Goal: Task Accomplishment & Management: Manage account settings

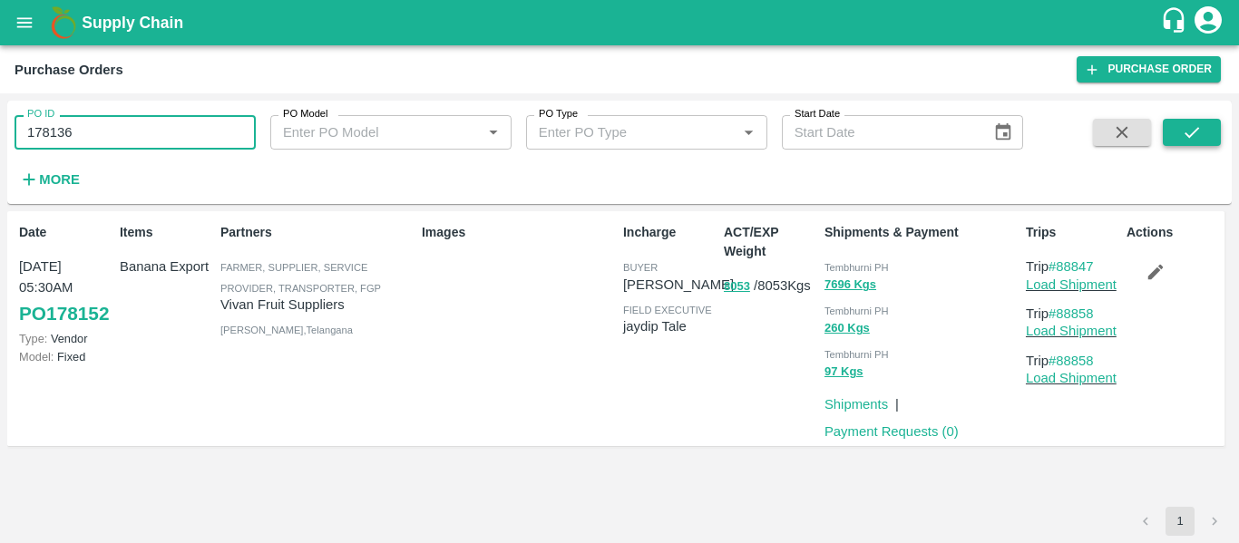
type input "178136"
click at [1199, 126] on icon "submit" at bounding box center [1191, 132] width 20 height 20
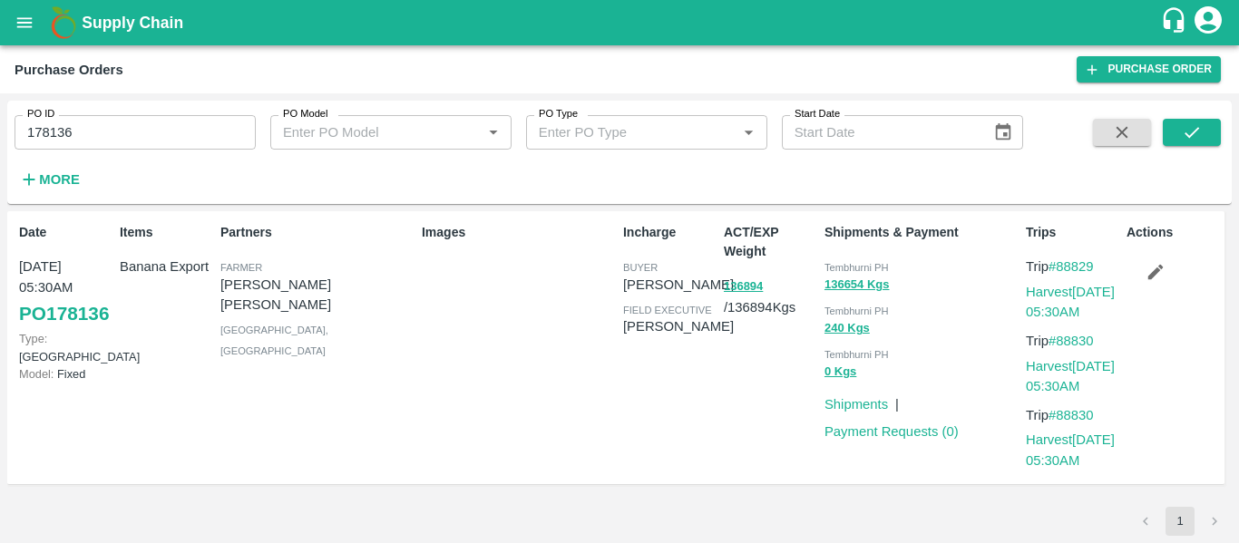
click at [1145, 267] on icon "button" at bounding box center [1155, 272] width 20 height 20
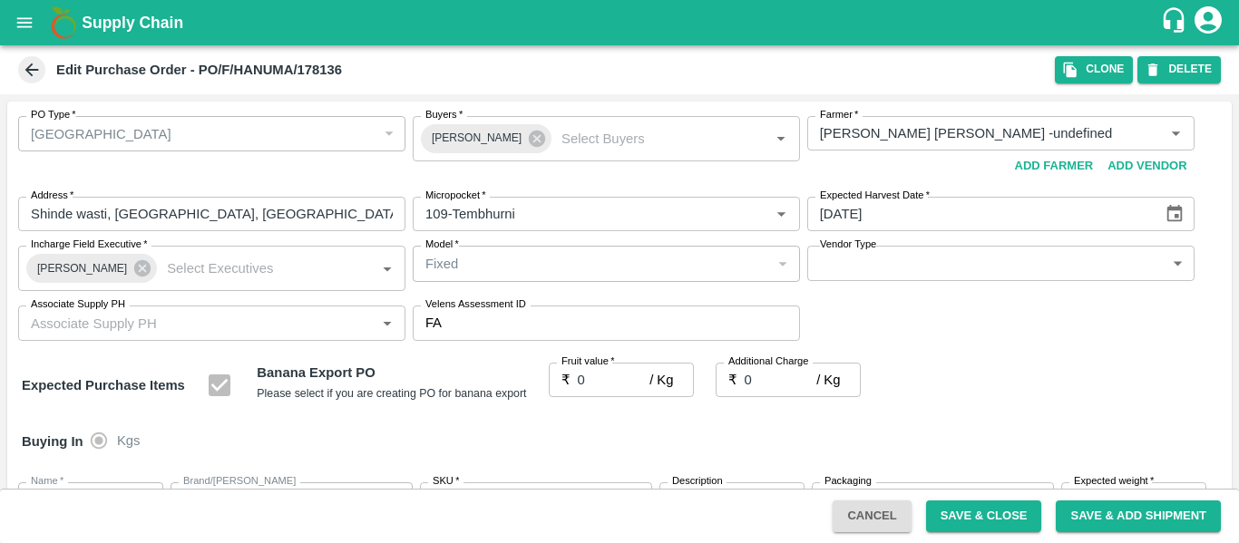
click at [31, 62] on icon at bounding box center [32, 70] width 20 height 20
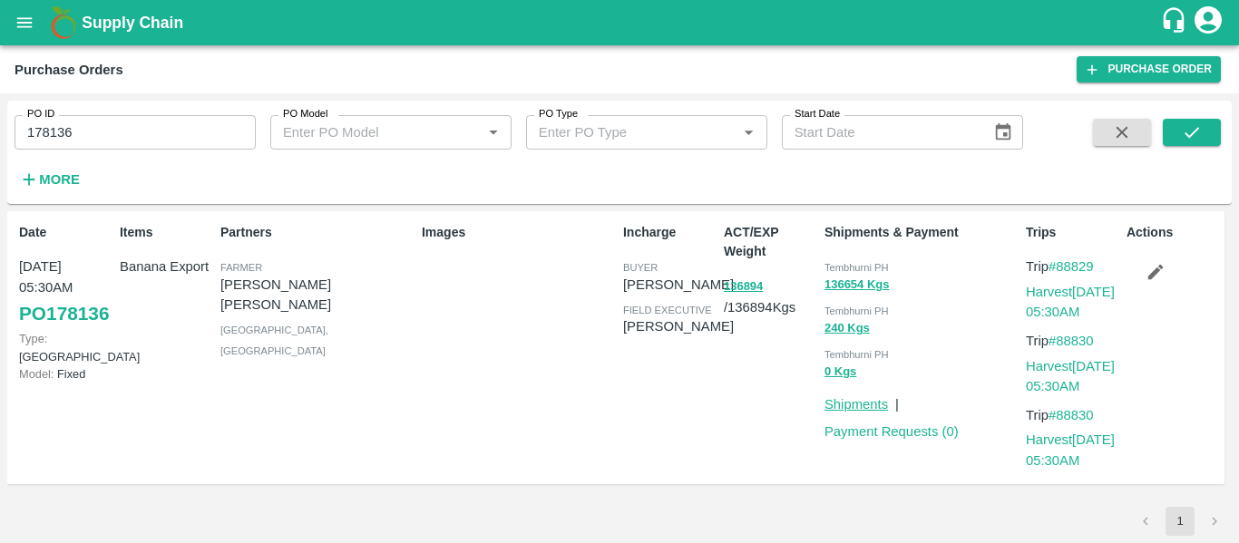
click at [847, 411] on link "Shipments" at bounding box center [855, 404] width 63 height 15
click at [1081, 257] on p "Trip #88829" at bounding box center [1071, 267] width 93 height 20
click at [1083, 264] on link "#88829" at bounding box center [1070, 266] width 45 height 15
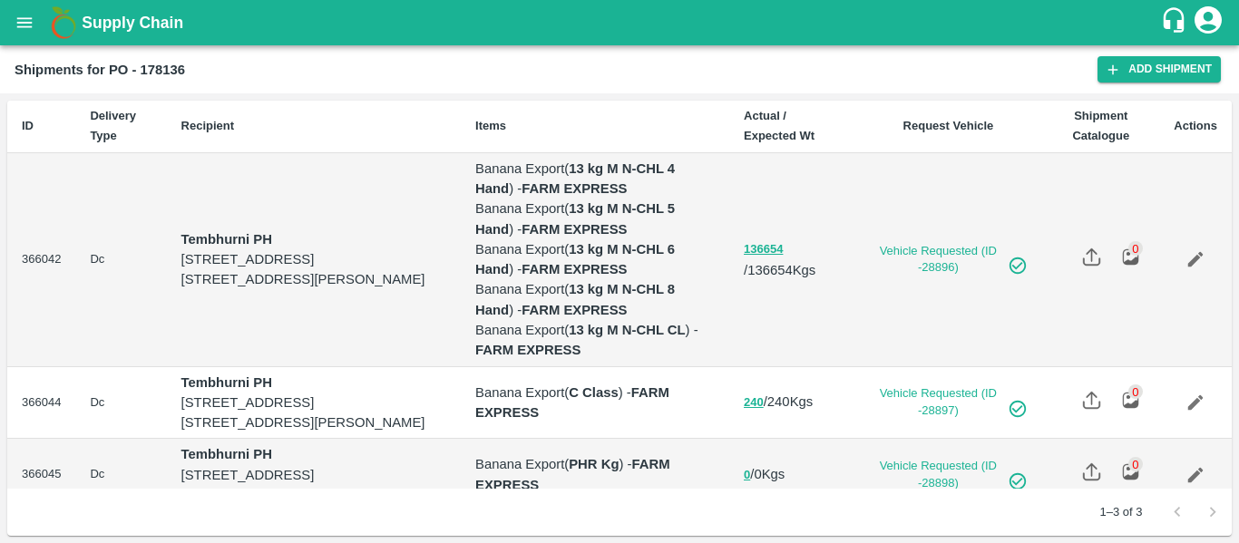
click at [1198, 255] on icon "Edit" at bounding box center [1195, 259] width 15 height 15
click at [1174, 251] on link "Edit" at bounding box center [1195, 259] width 42 height 42
click at [1201, 255] on icon "Edit" at bounding box center [1195, 259] width 20 height 20
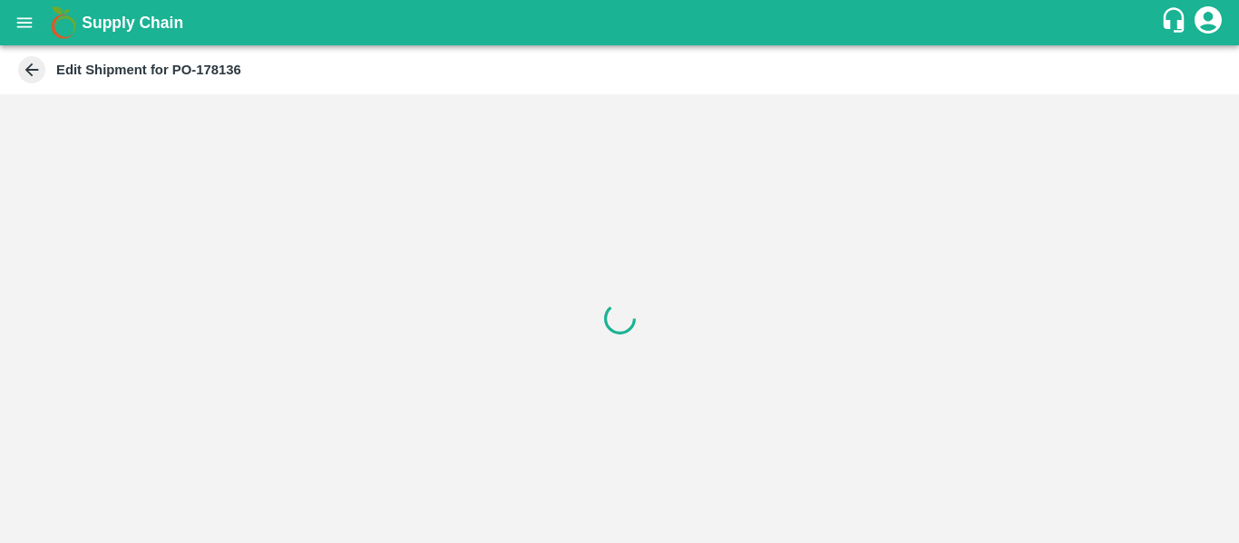
click at [734, 271] on div at bounding box center [619, 318] width 1239 height 449
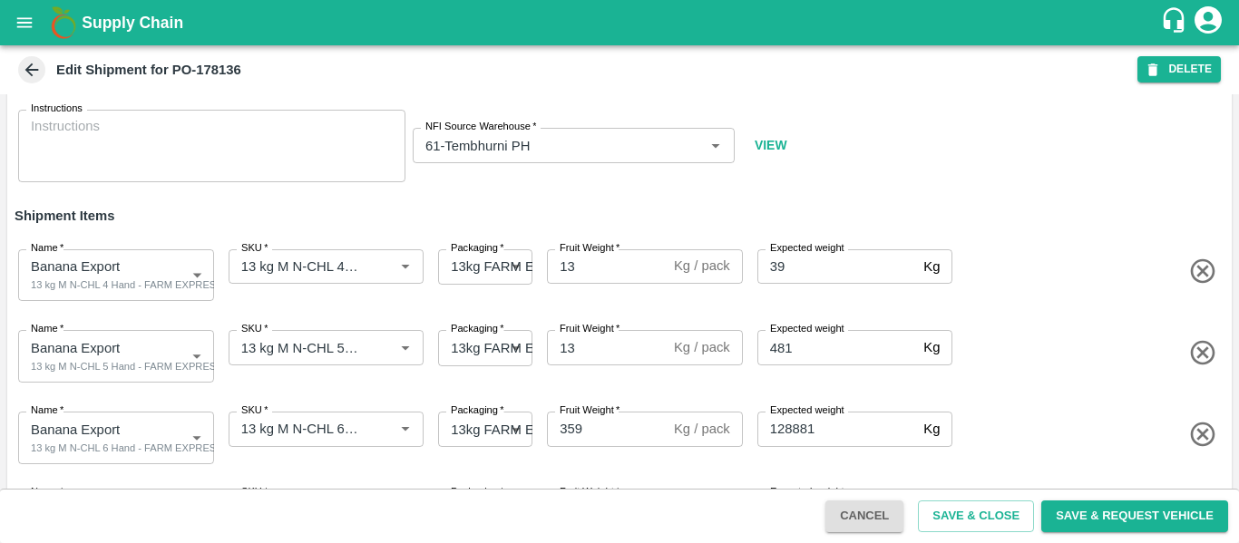
scroll to position [78, 0]
click at [992, 294] on div "Name   * Banana Export 13 kg M N-CHL 4 Hand - FARM EXPRESS 2073153 Name SKU   *…" at bounding box center [615, 271] width 1231 height 89
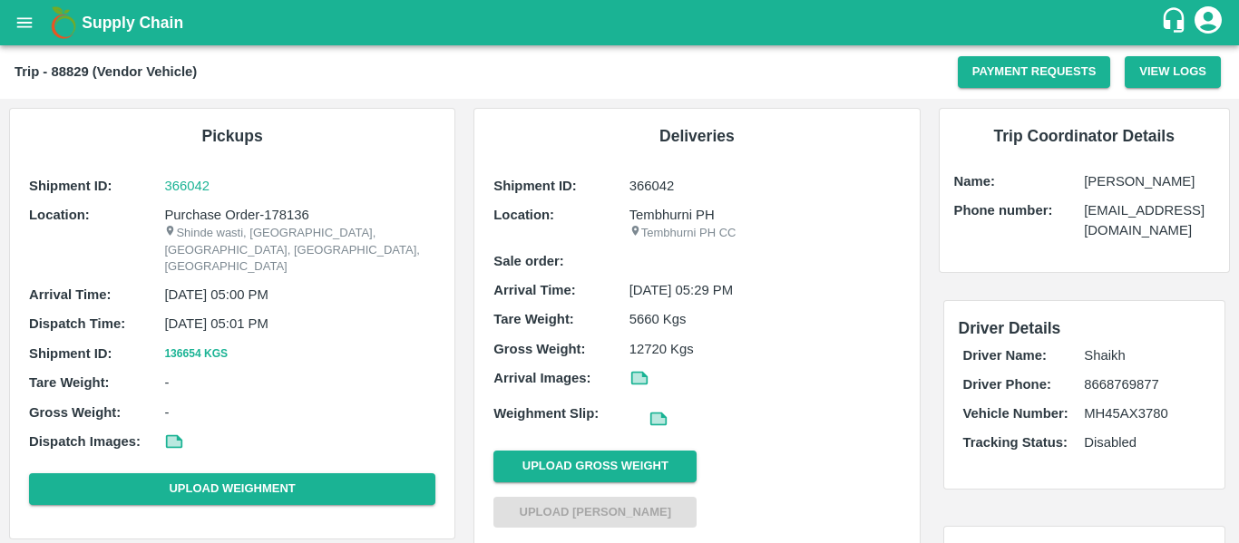
click at [32, 20] on icon "open drawer" at bounding box center [25, 23] width 20 height 20
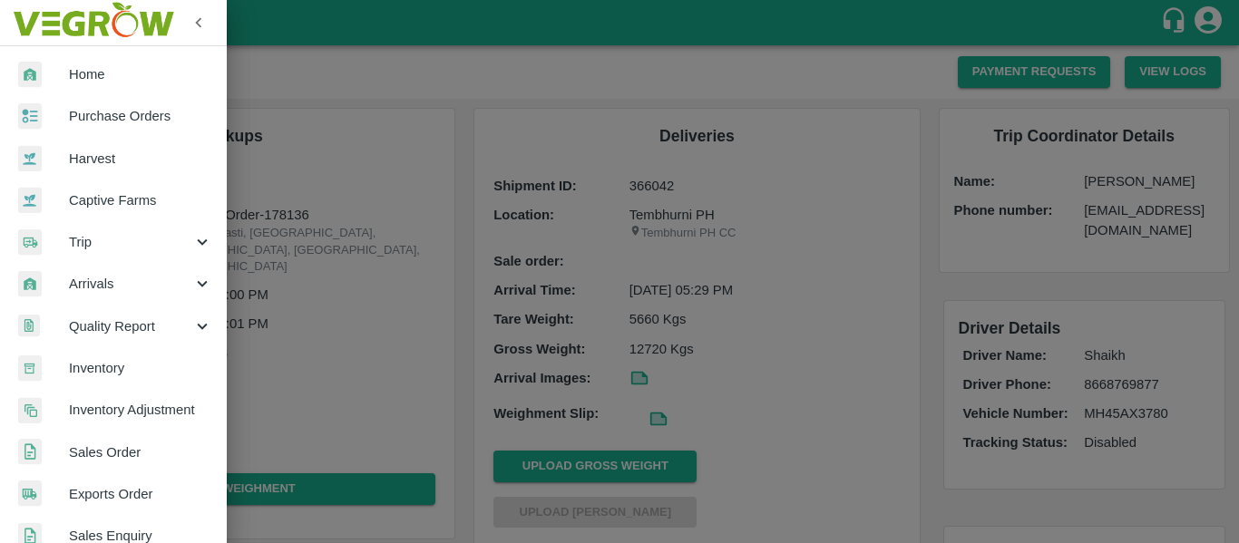
click at [103, 110] on span "Purchase Orders" at bounding box center [140, 116] width 143 height 20
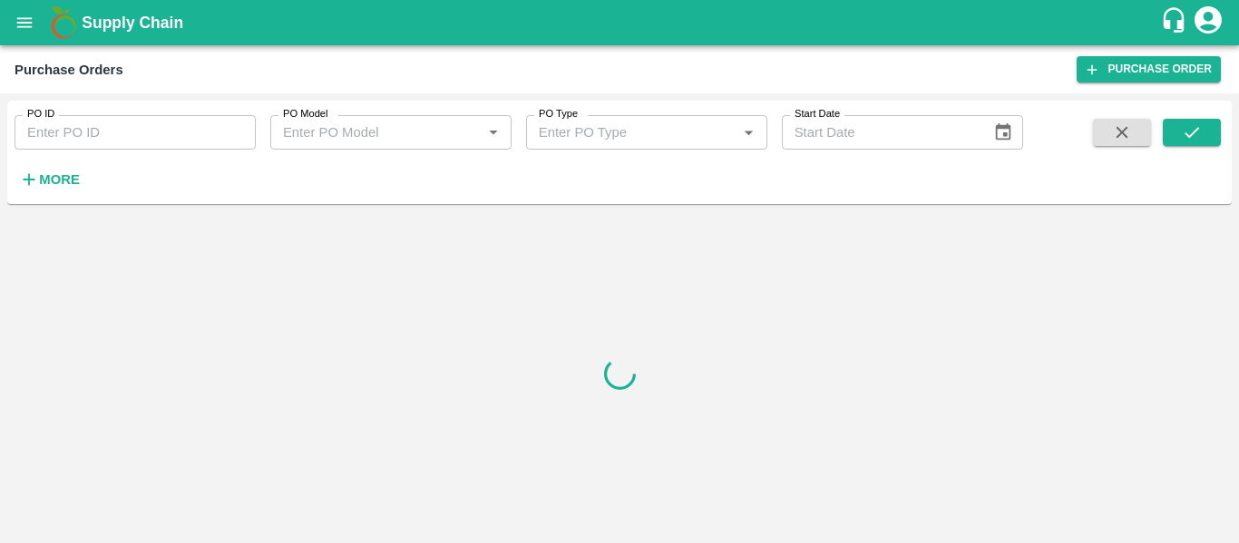
click at [113, 127] on input "PO ID" at bounding box center [135, 132] width 241 height 34
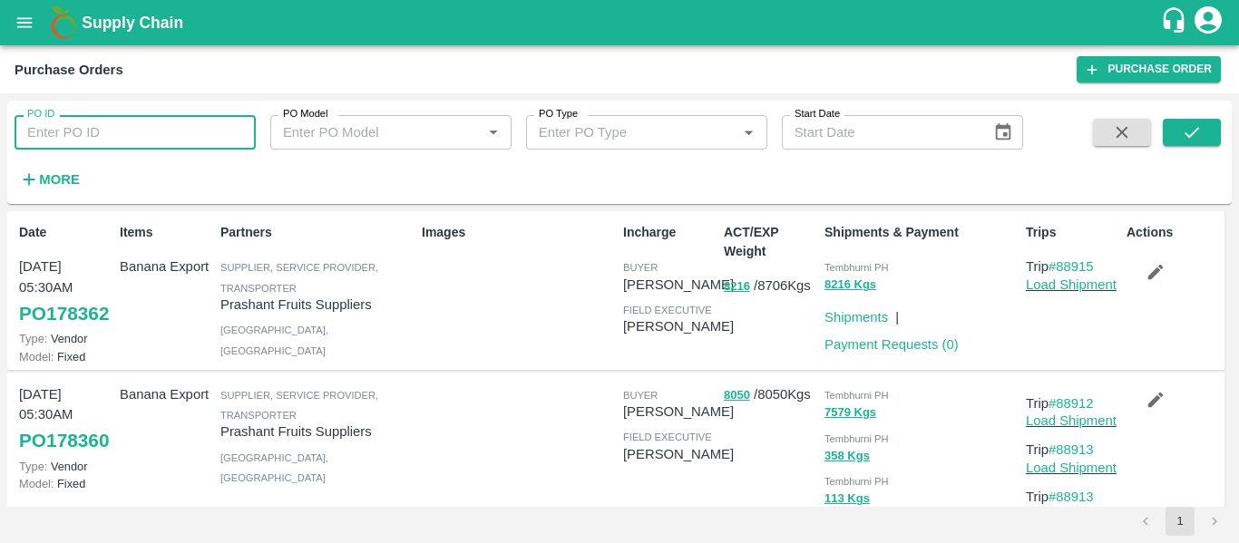
paste input "178150"
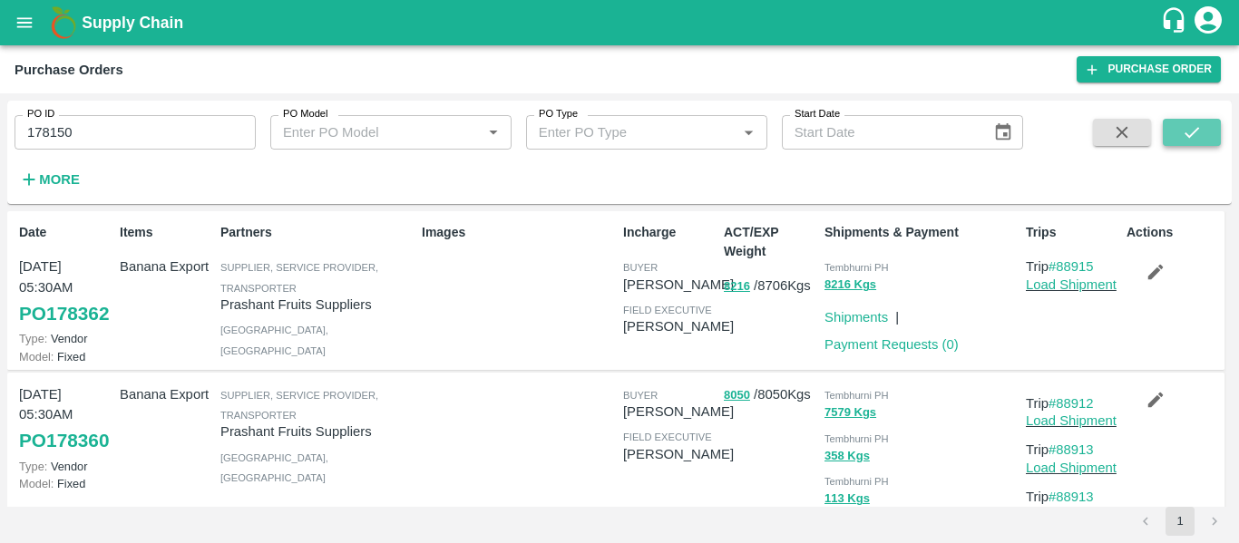
click at [1181, 127] on icon "submit" at bounding box center [1191, 132] width 20 height 20
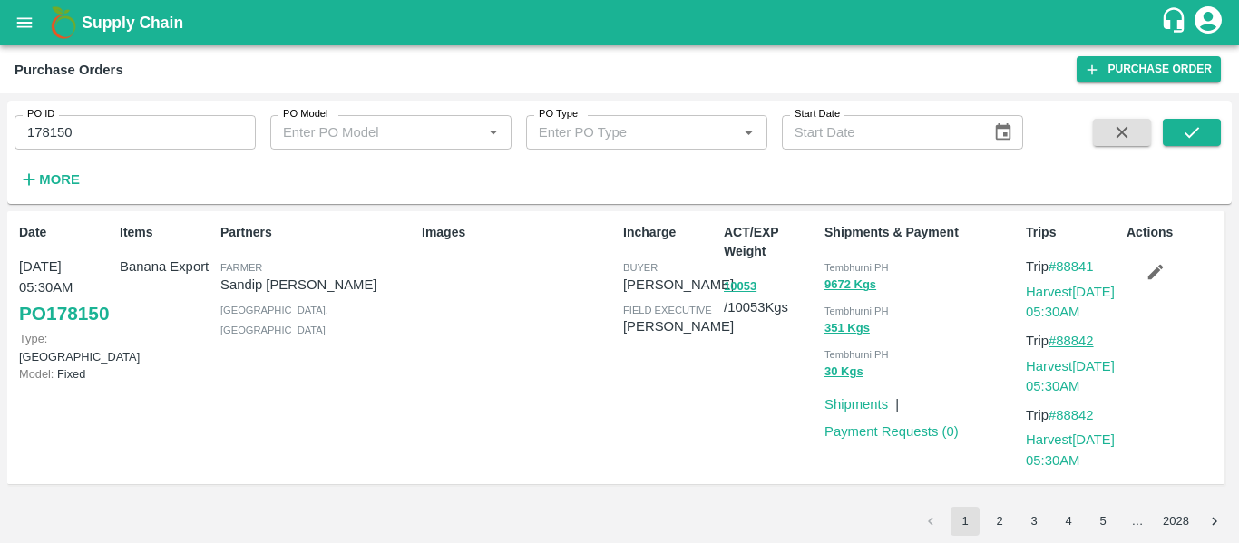
drag, startPoint x: 1105, startPoint y: 340, endPoint x: 1060, endPoint y: 341, distance: 45.3
click at [1060, 341] on p "Trip #88842" at bounding box center [1071, 341] width 93 height 20
drag, startPoint x: 1104, startPoint y: 269, endPoint x: 1061, endPoint y: 267, distance: 43.6
click at [1061, 267] on p "Trip #88841" at bounding box center [1071, 267] width 93 height 20
copy link "88841"
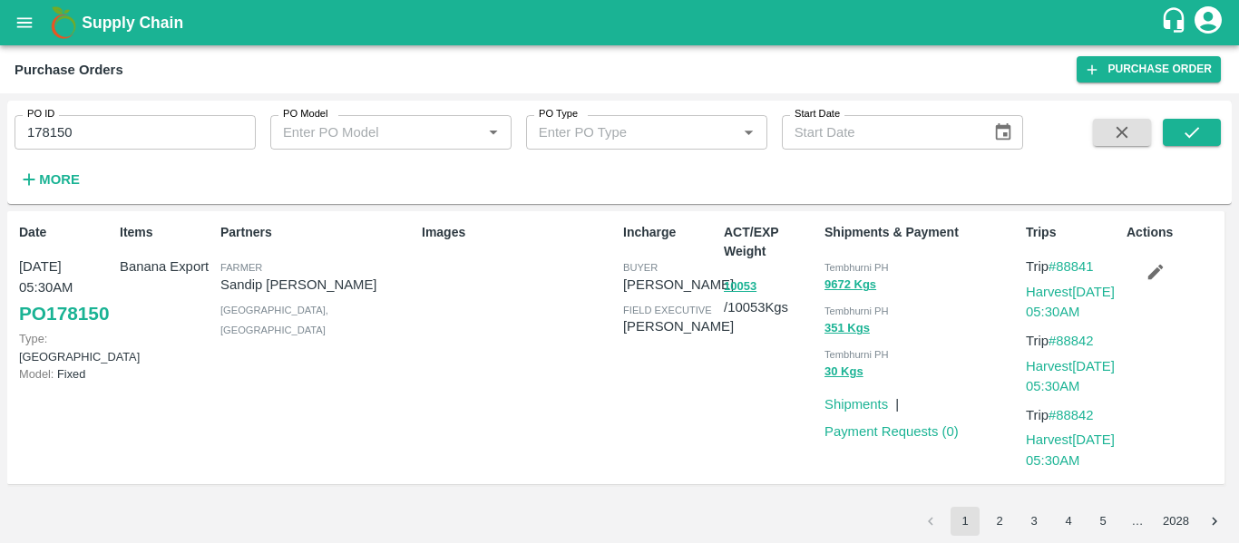
click at [110, 132] on input "178150" at bounding box center [135, 132] width 241 height 34
paste input "text"
type input "178144"
click at [1211, 127] on button "submit" at bounding box center [1191, 132] width 58 height 27
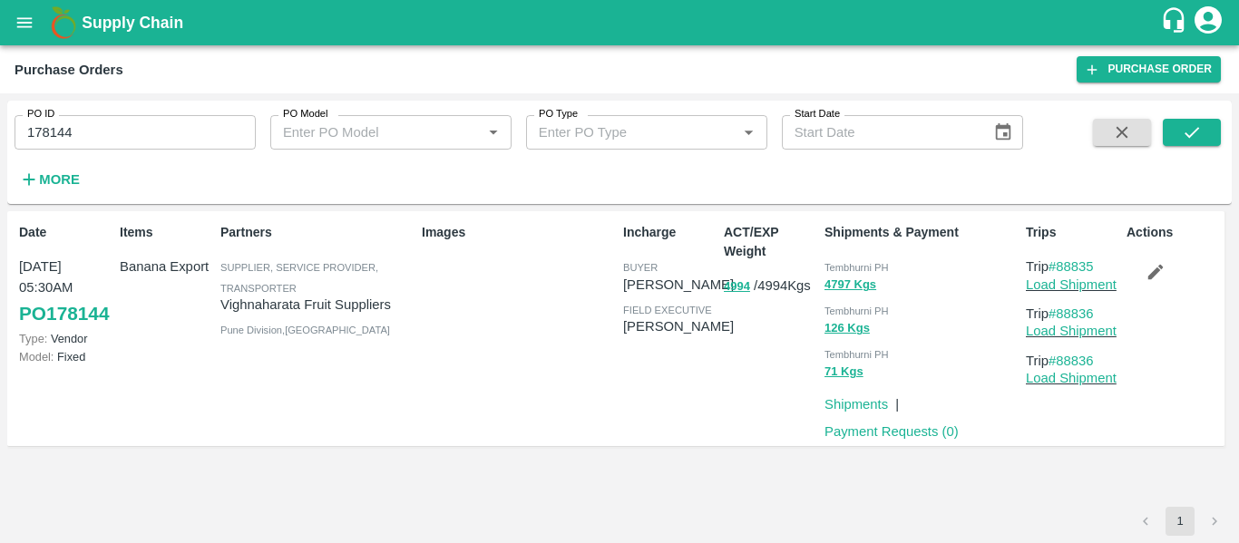
click at [1151, 261] on button "button" at bounding box center [1155, 272] width 58 height 31
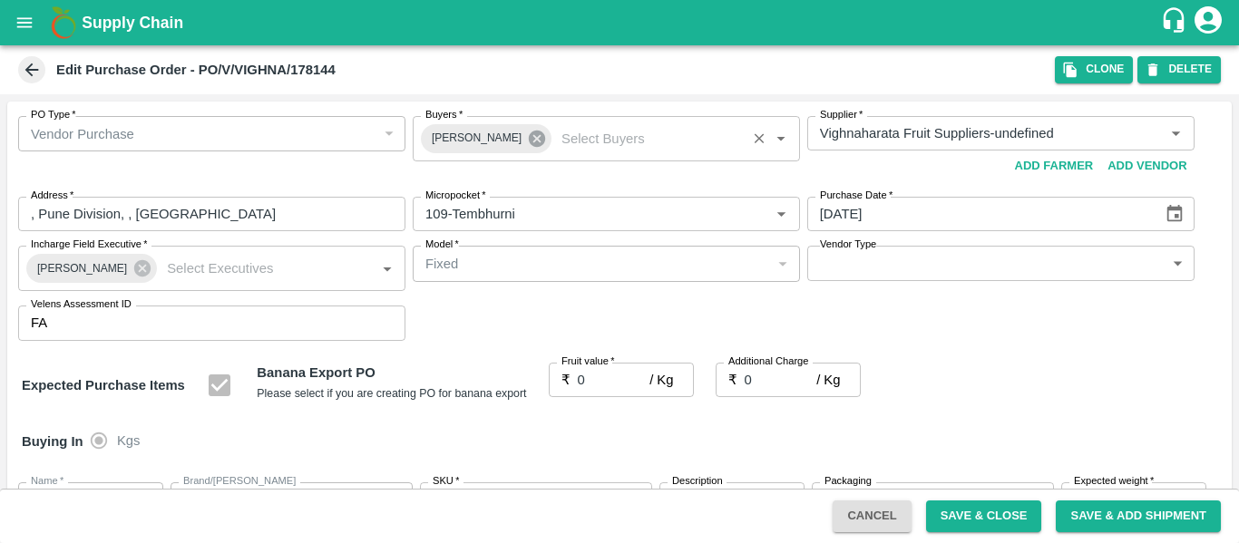
click at [529, 143] on icon at bounding box center [537, 139] width 16 height 16
click at [480, 142] on input "Buyers   *" at bounding box center [591, 133] width 346 height 24
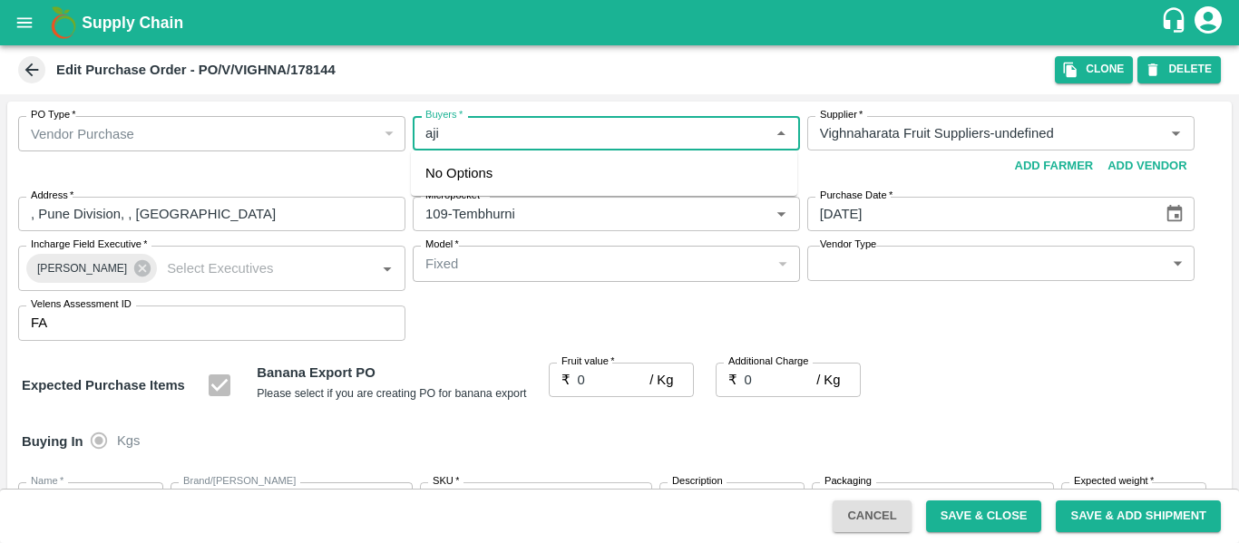
type input "ajit"
click at [493, 183] on div "Ajit Otari" at bounding box center [524, 181] width 111 height 20
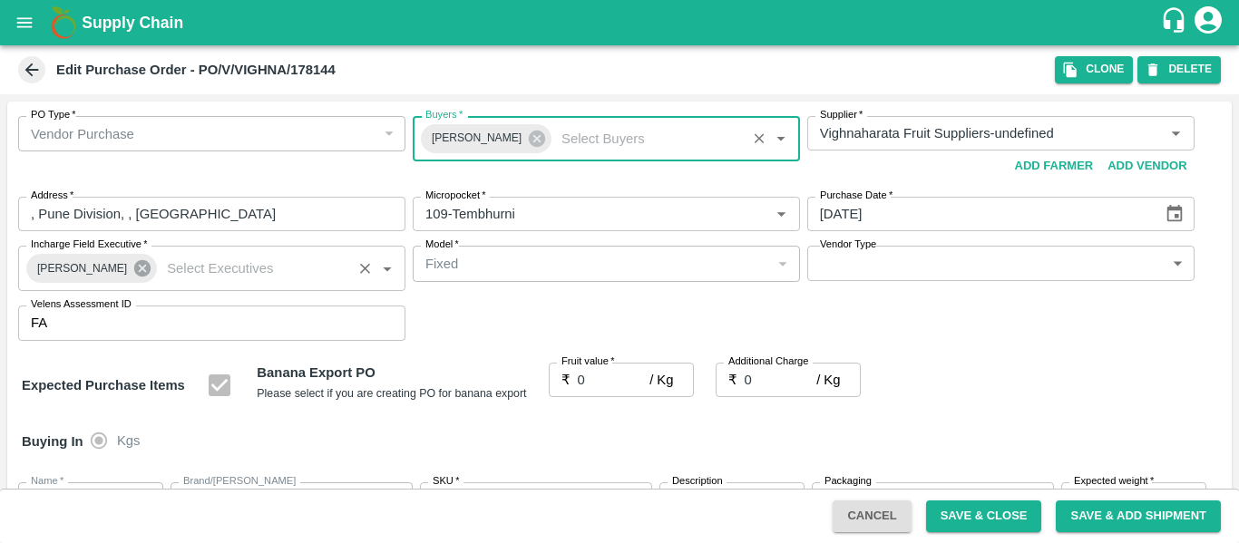
click at [135, 267] on icon at bounding box center [142, 268] width 20 height 20
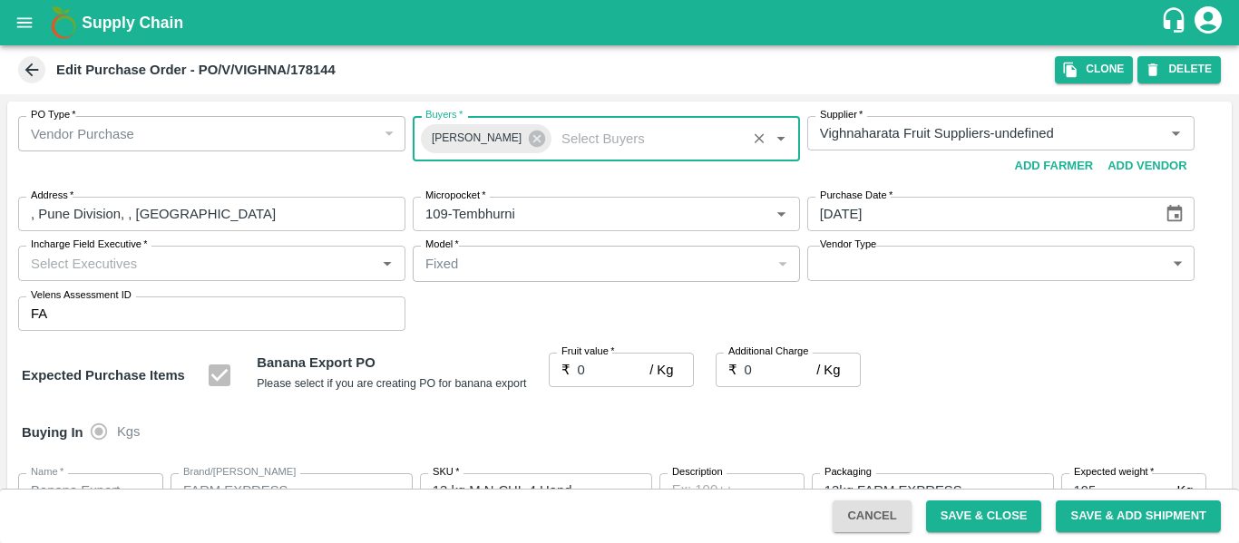
click at [107, 270] on input "Incharge Field Executive   *" at bounding box center [197, 263] width 346 height 24
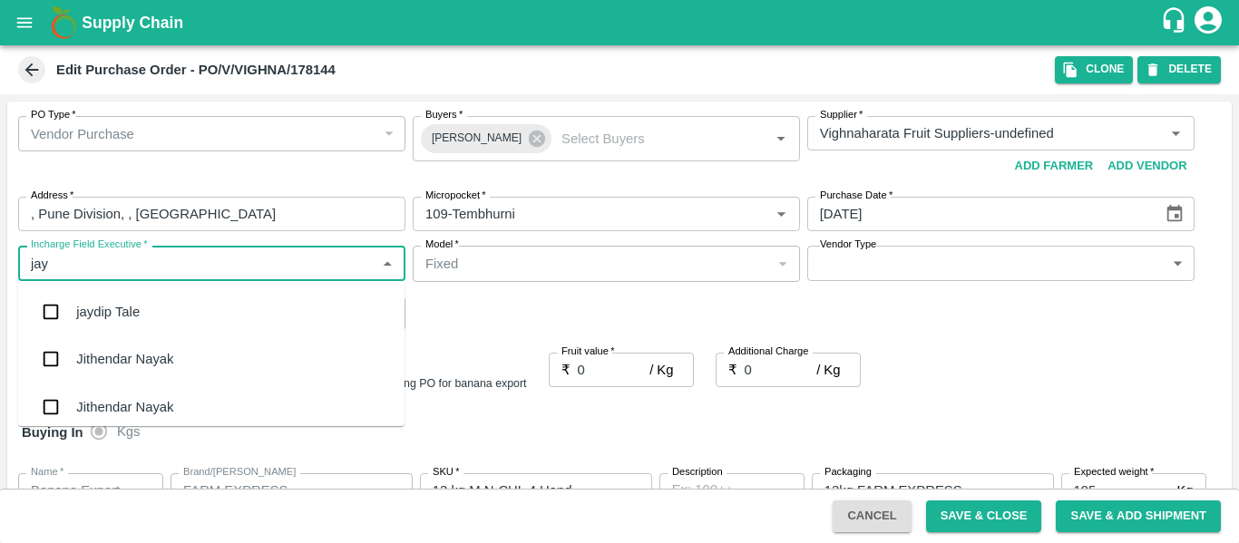
type input "jayd"
click at [116, 305] on div "jaydip Tale" at bounding box center [107, 312] width 63 height 20
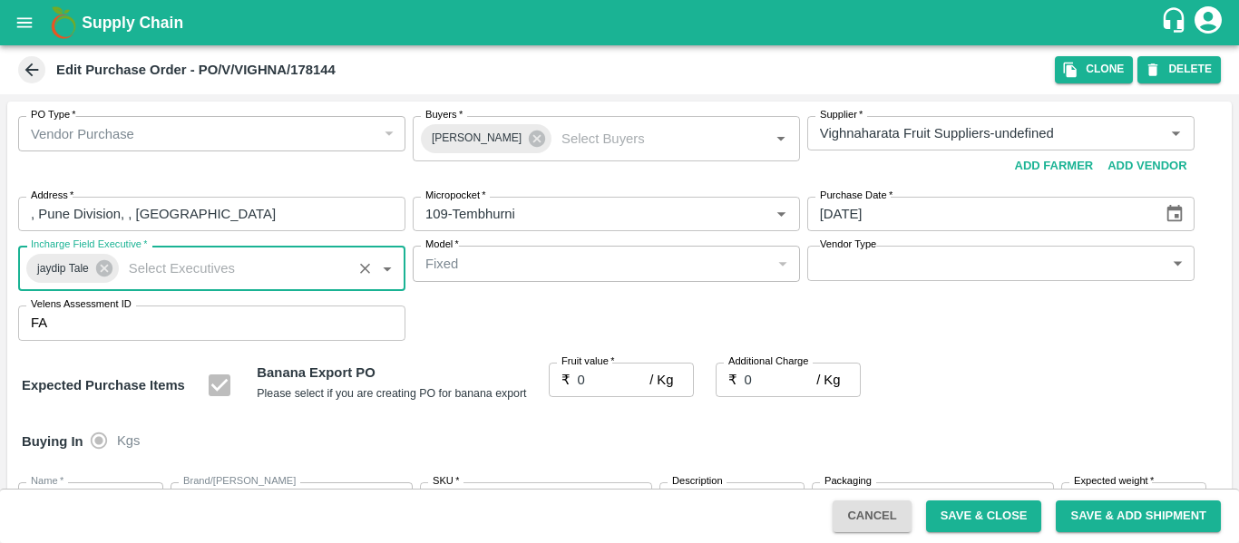
click at [607, 391] on input "0" at bounding box center [614, 380] width 73 height 34
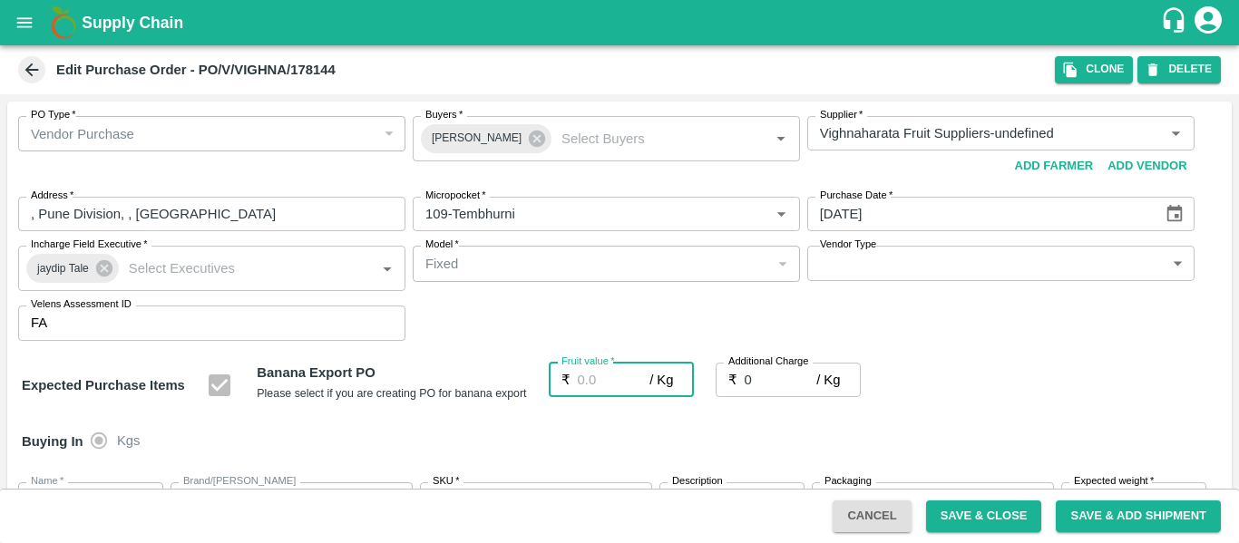
type input "2"
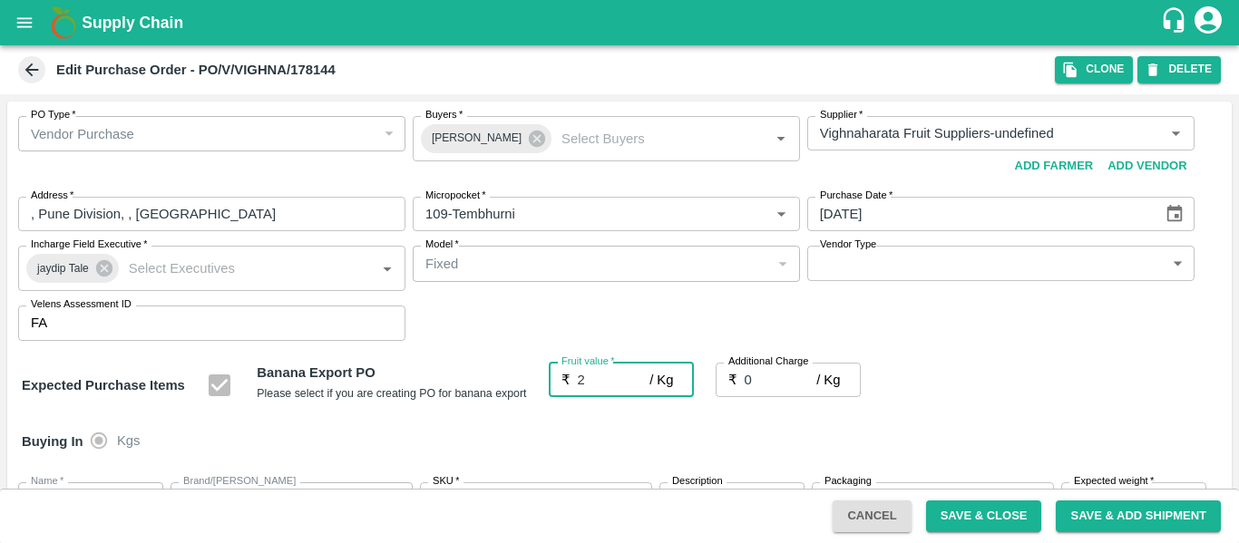
type input "2"
type input "24"
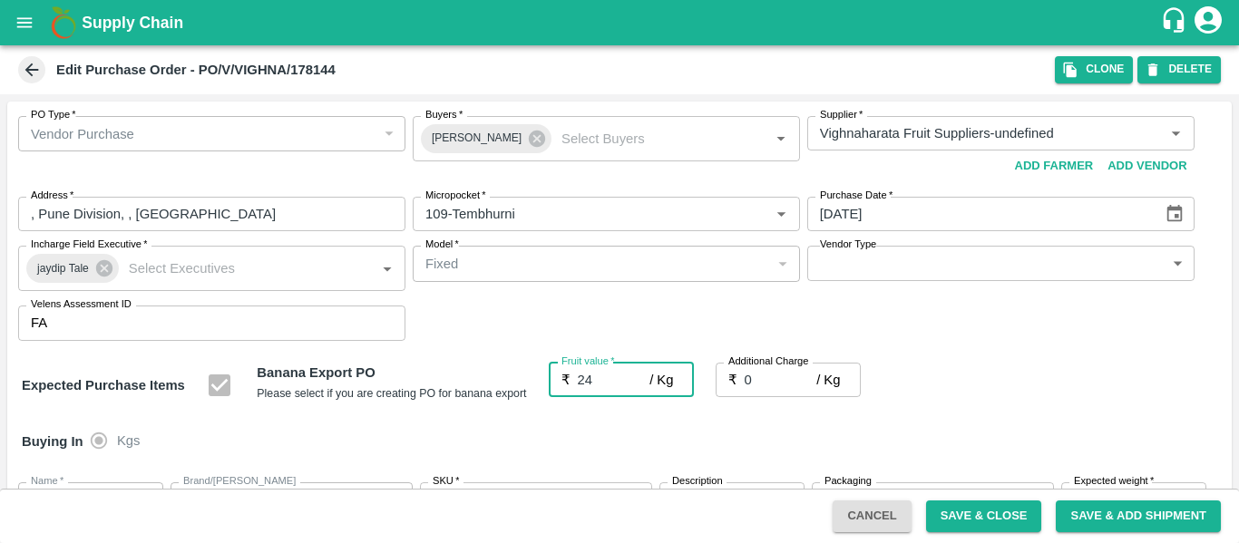
type input "24"
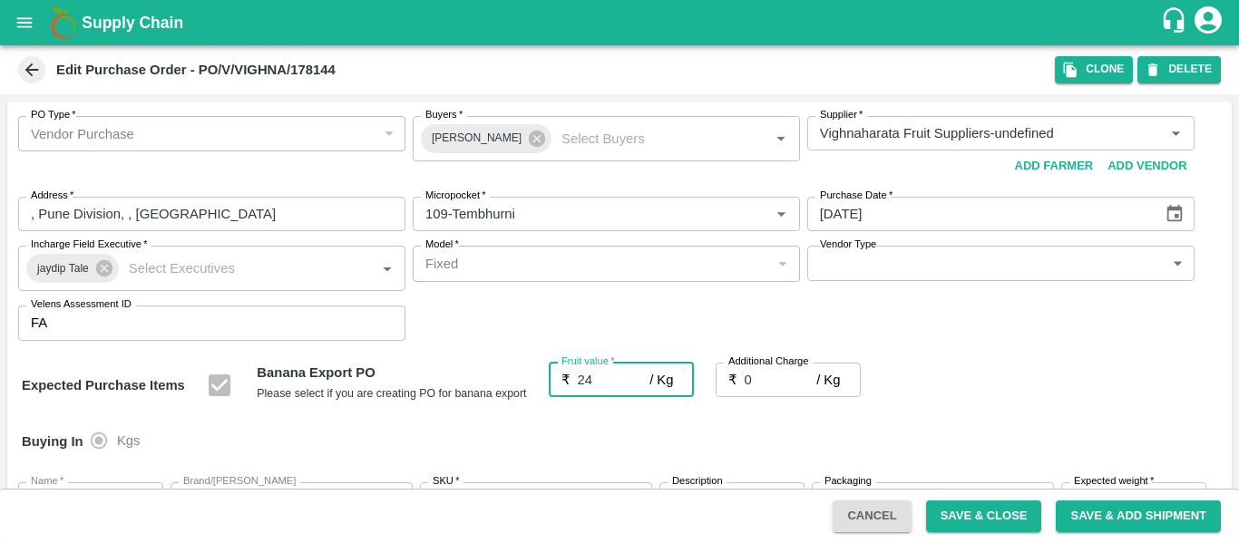
type input "24"
click at [767, 388] on input "0" at bounding box center [780, 380] width 73 height 34
type input "2"
type input "26"
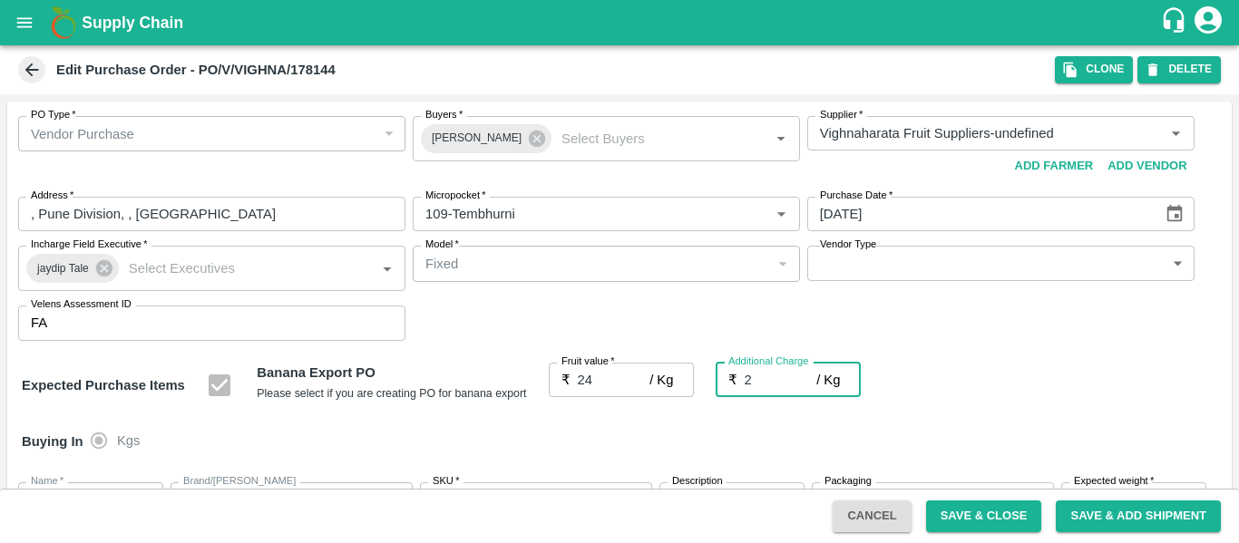
type input "26"
type input "2.7"
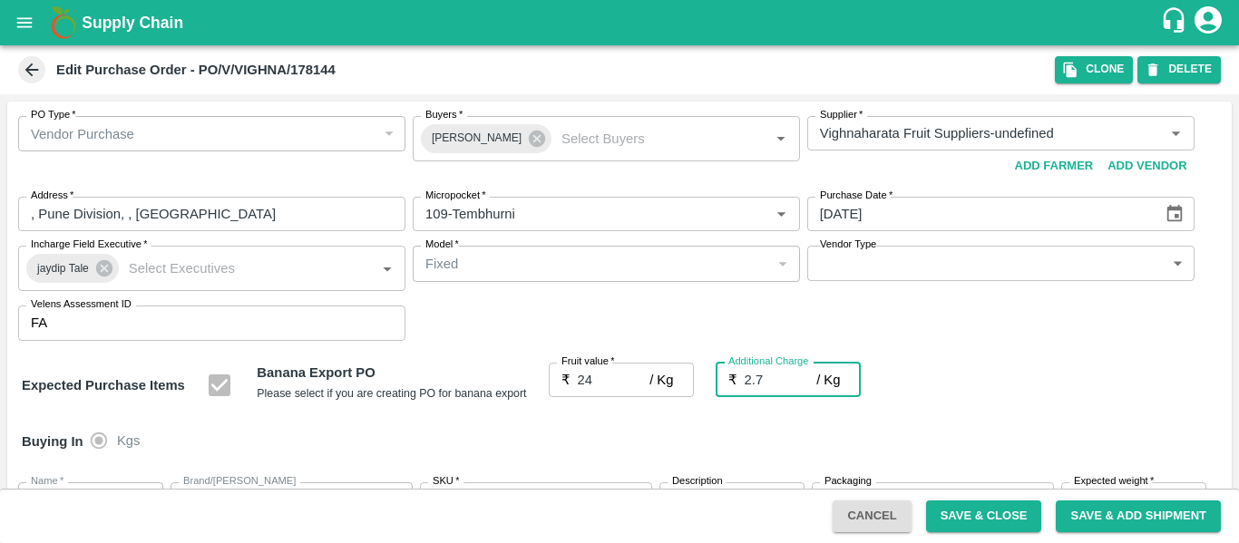
type input "26.7"
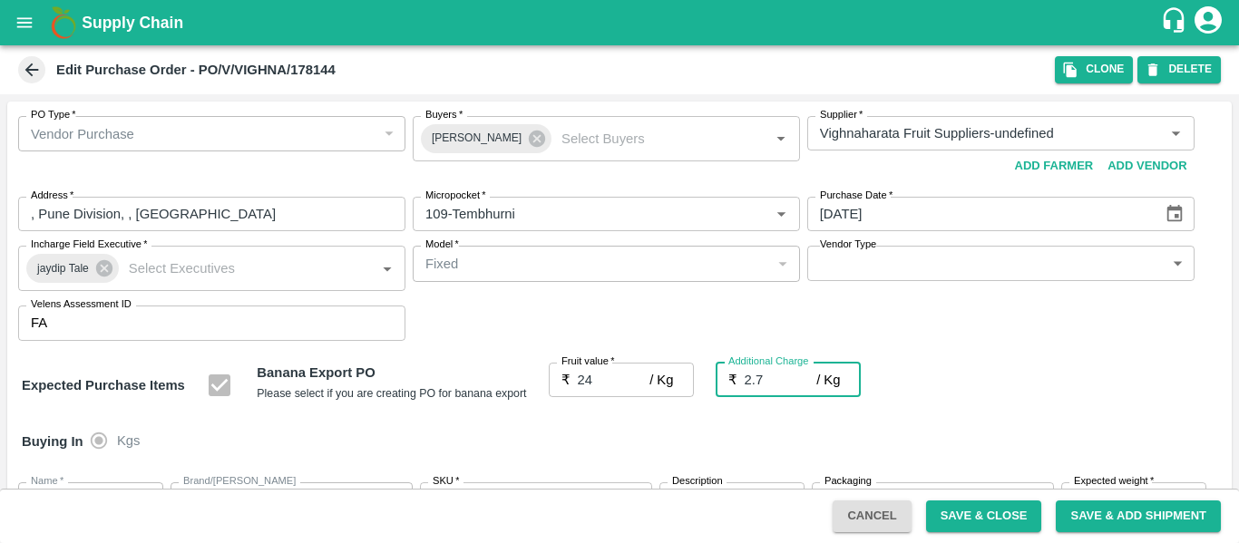
type input "2.75"
type input "26.75"
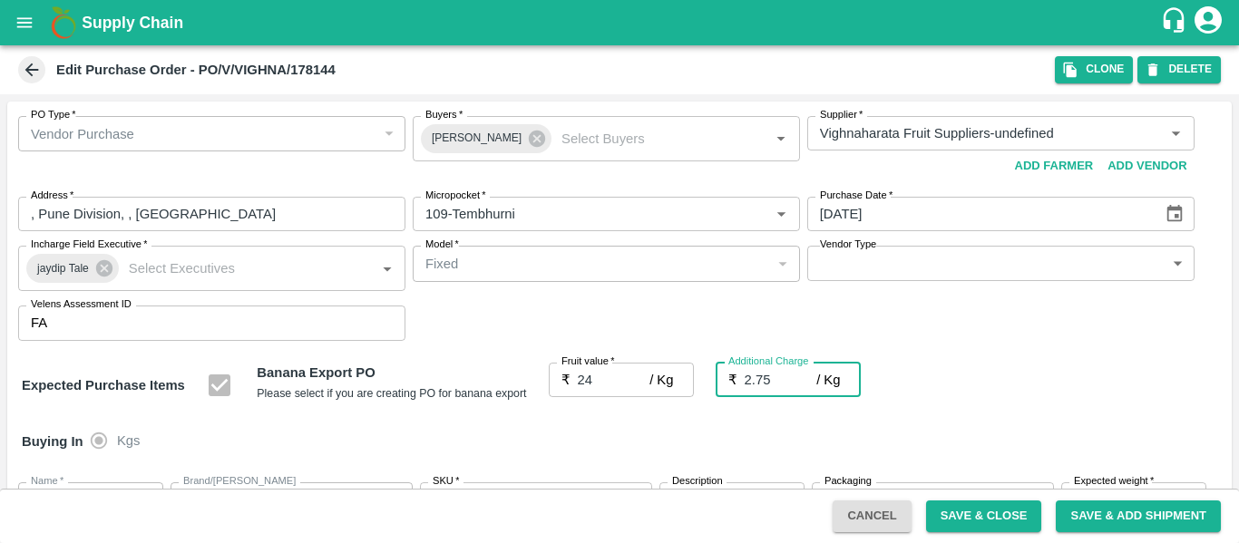
type input "26.75"
type input "2.75"
click at [977, 394] on div "Expected Purchase Items Banana Export PO Please select if you are creating PO f…" at bounding box center [619, 386] width 1195 height 46
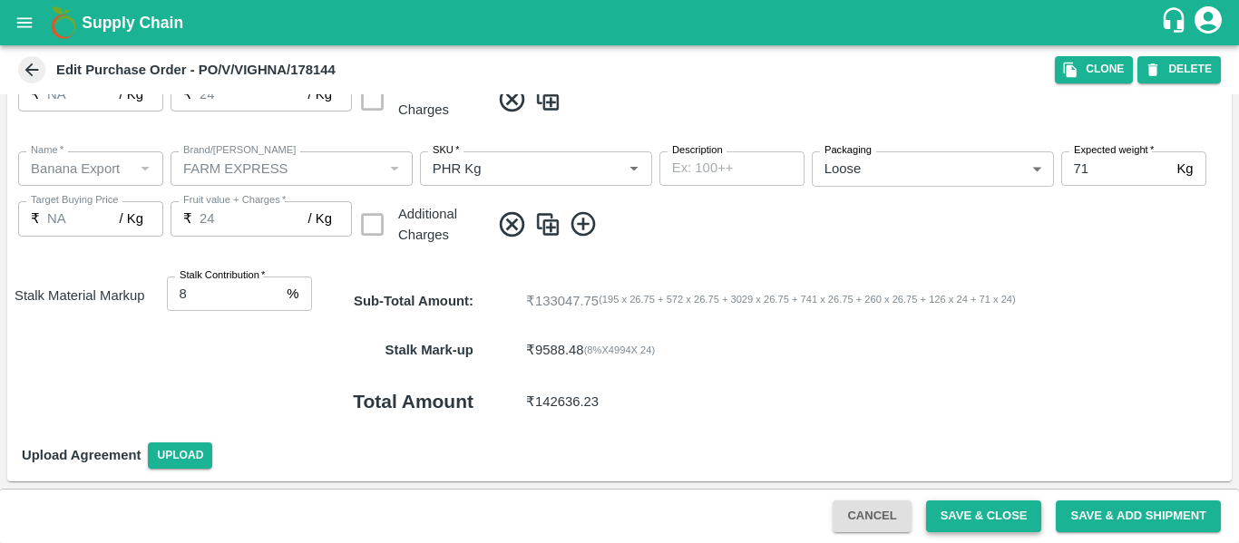
click at [1018, 509] on button "Save & Close" at bounding box center [984, 516] width 116 height 32
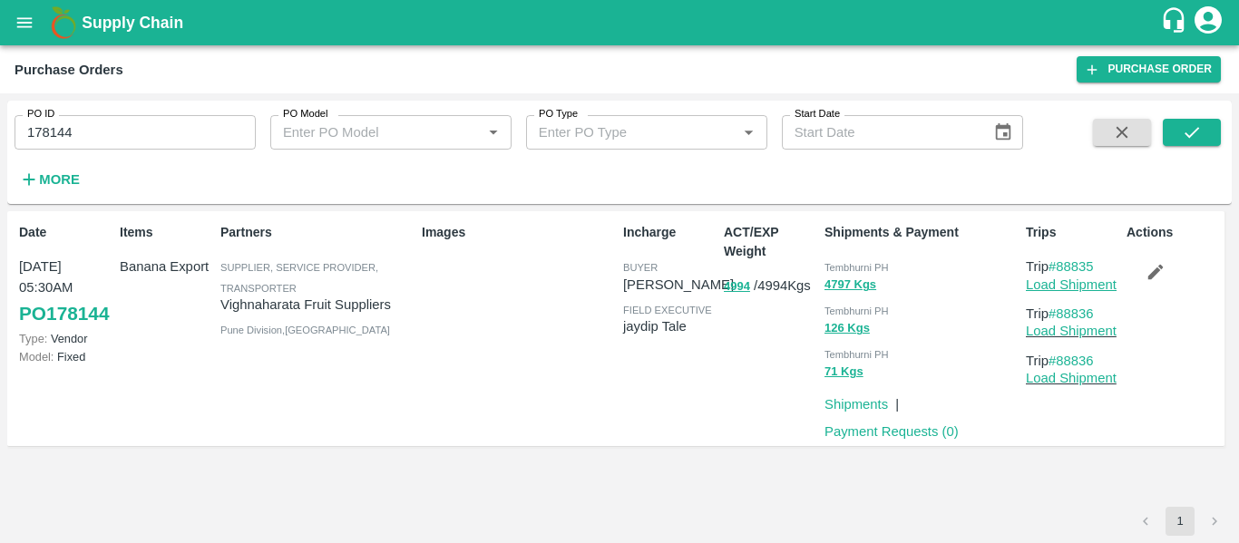
click at [1047, 284] on link "Load Shipment" at bounding box center [1070, 284] width 91 height 15
drag, startPoint x: 1103, startPoint y: 265, endPoint x: 1061, endPoint y: 267, distance: 42.7
click at [1061, 267] on p "Trip #88835" at bounding box center [1071, 267] width 93 height 20
copy link "88835"
drag, startPoint x: 1103, startPoint y: 316, endPoint x: 1057, endPoint y: 319, distance: 45.4
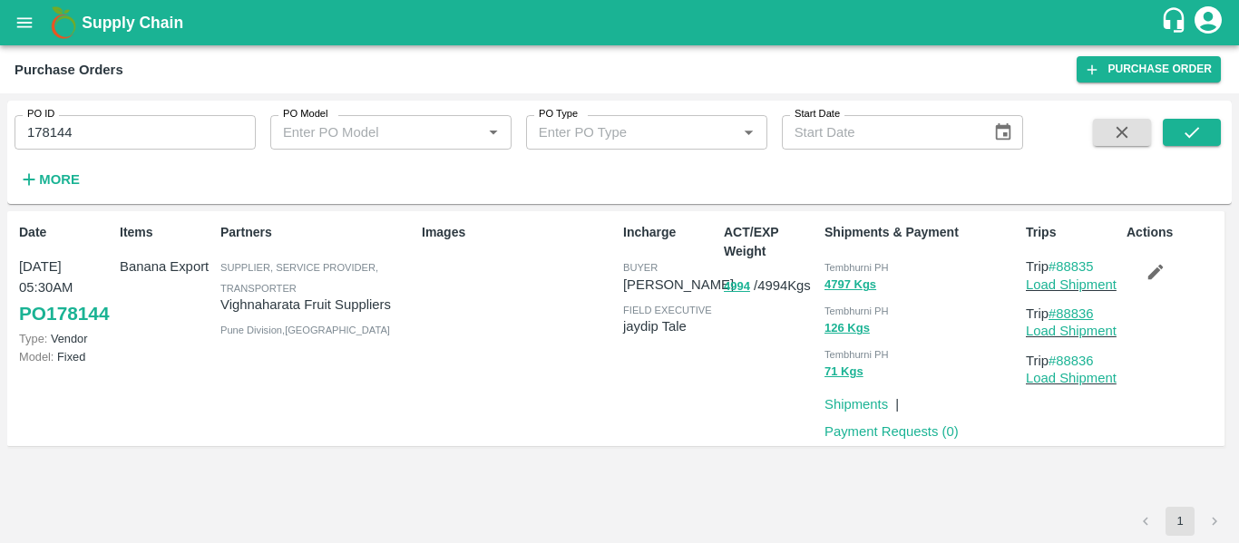
click at [1057, 319] on p "Trip #88836" at bounding box center [1071, 314] width 93 height 20
copy link "88836"
click at [1057, 319] on link "#88836" at bounding box center [1070, 313] width 45 height 15
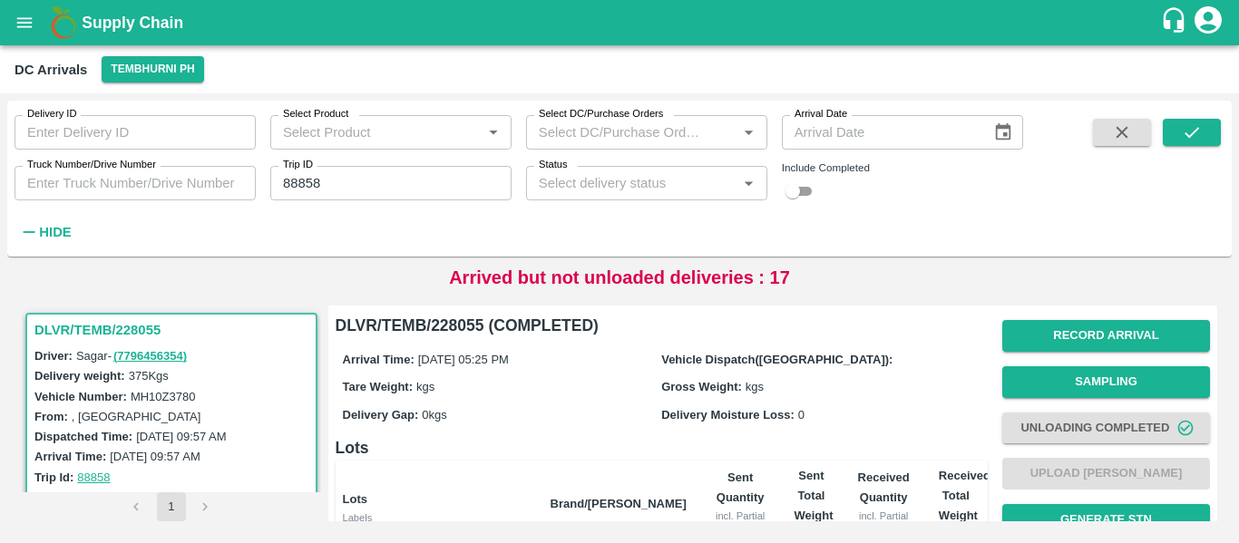
click at [287, 185] on input "88858" at bounding box center [390, 183] width 241 height 34
paste input "text"
type input "88841"
click at [1170, 119] on button "submit" at bounding box center [1191, 132] width 58 height 27
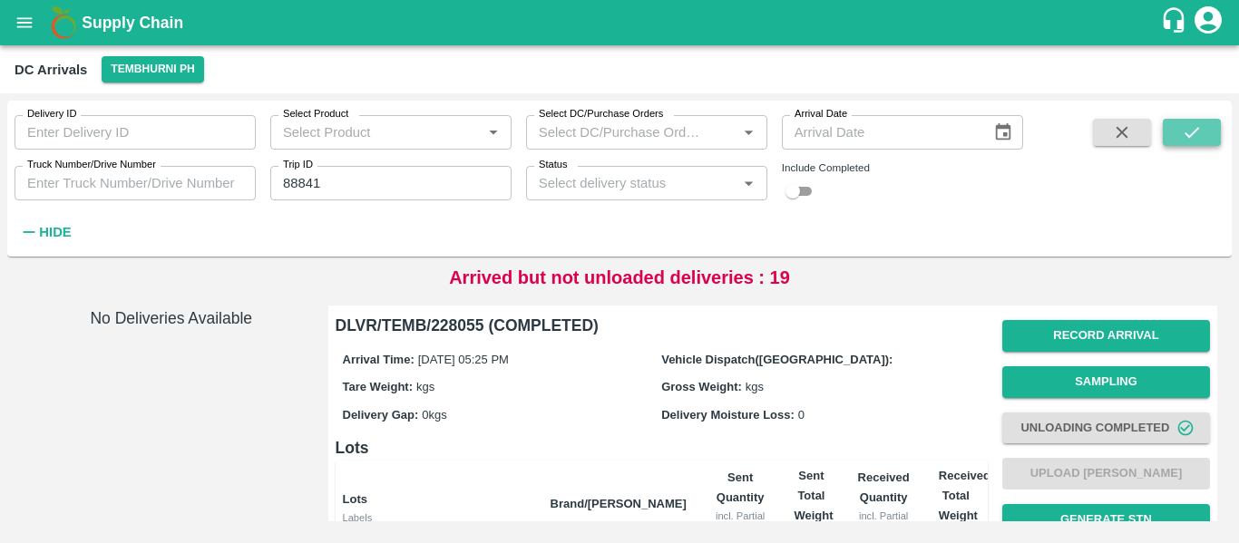
click at [1181, 121] on button "submit" at bounding box center [1191, 132] width 58 height 27
click at [1175, 138] on button "submit" at bounding box center [1191, 132] width 58 height 27
click at [805, 199] on input "checkbox" at bounding box center [792, 191] width 65 height 22
checkbox input "true"
click at [1190, 131] on icon "submit" at bounding box center [1191, 132] width 20 height 20
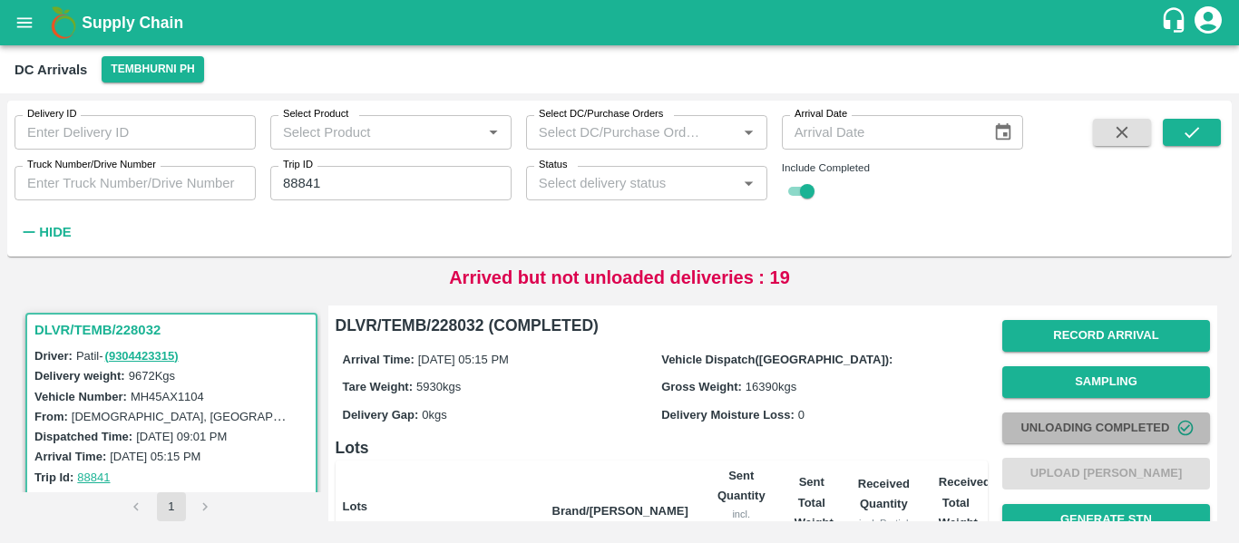
click at [1076, 427] on button "Unloading Completed" at bounding box center [1106, 429] width 208 height 32
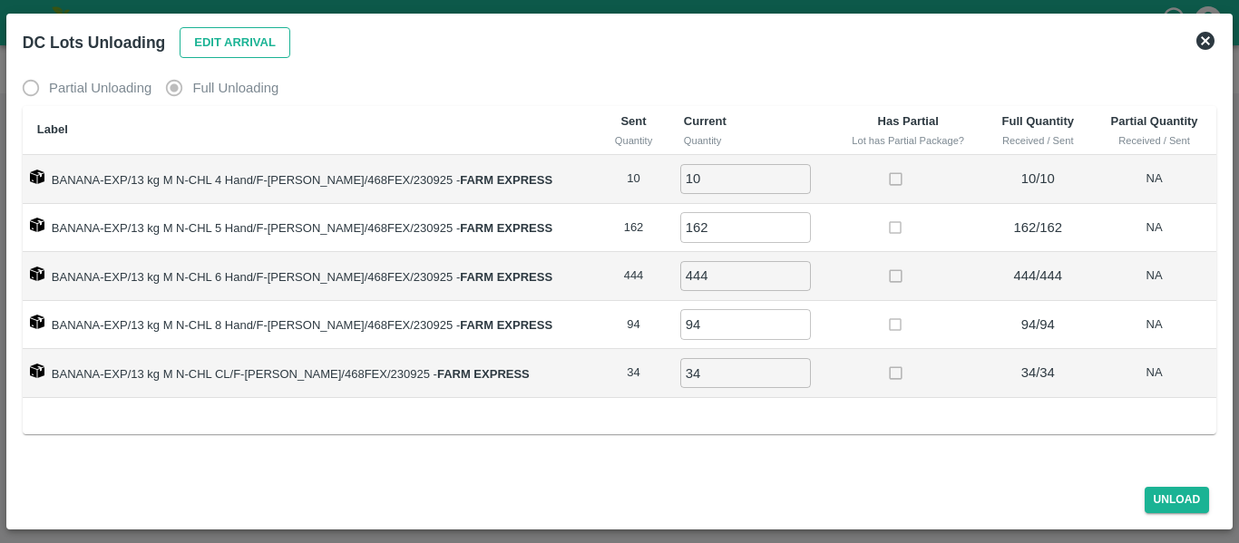
click at [219, 33] on button "Edit Arrival" at bounding box center [235, 43] width 111 height 32
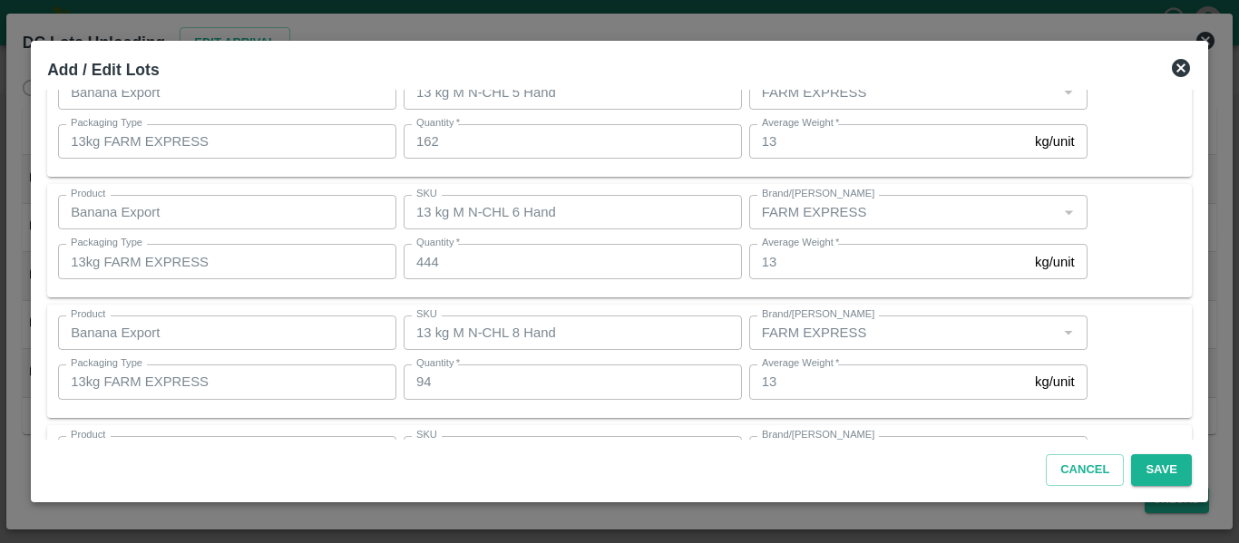
scroll to position [326, 0]
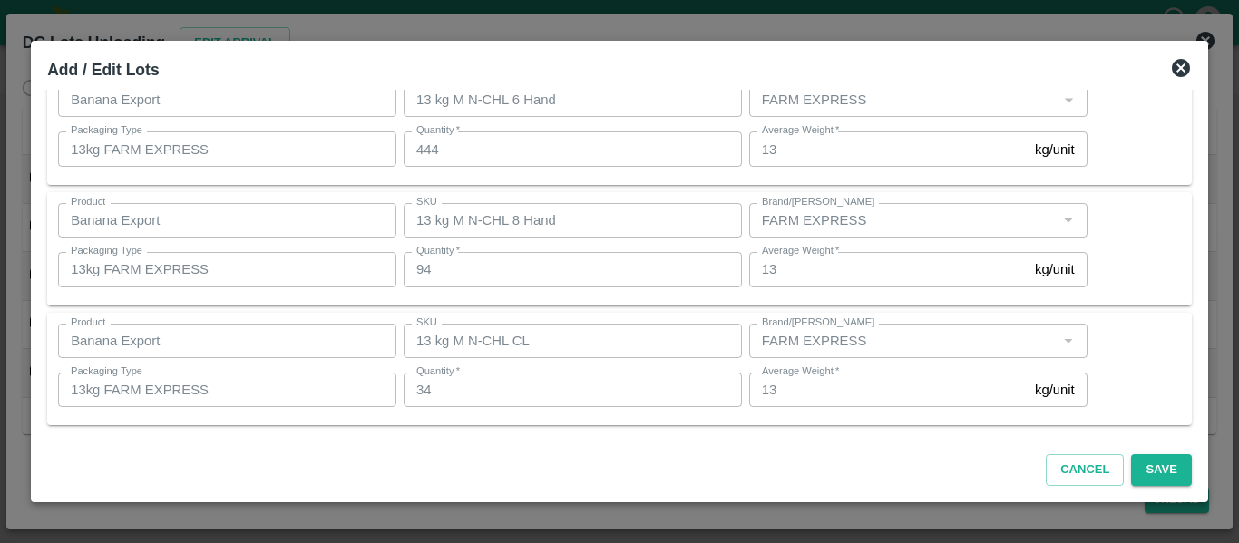
click at [1176, 71] on icon at bounding box center [1181, 68] width 22 height 22
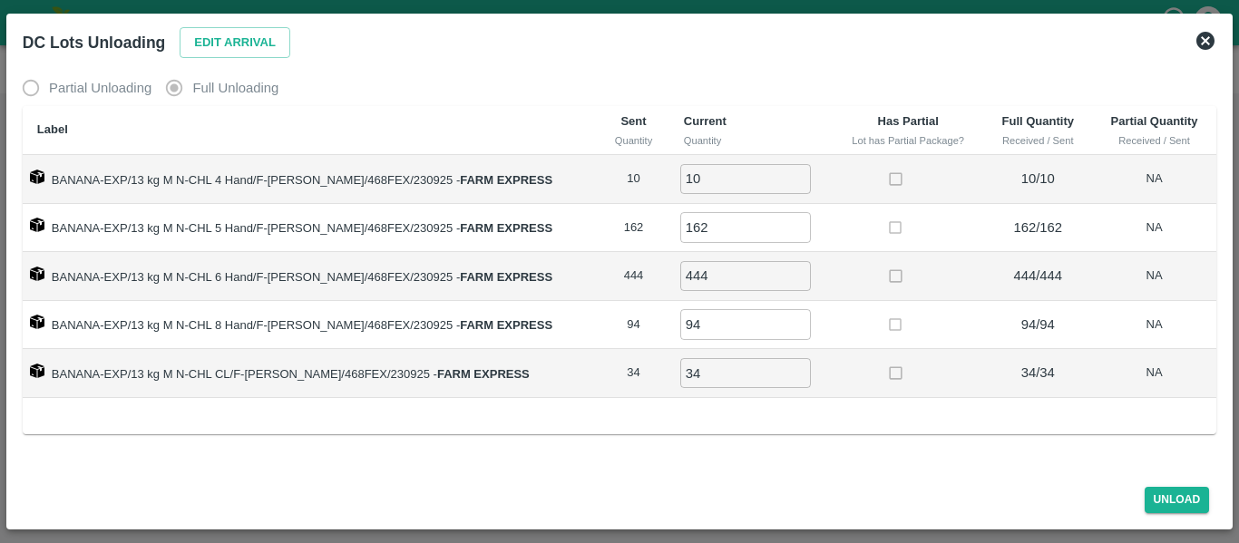
click at [1204, 31] on icon at bounding box center [1205, 41] width 22 height 22
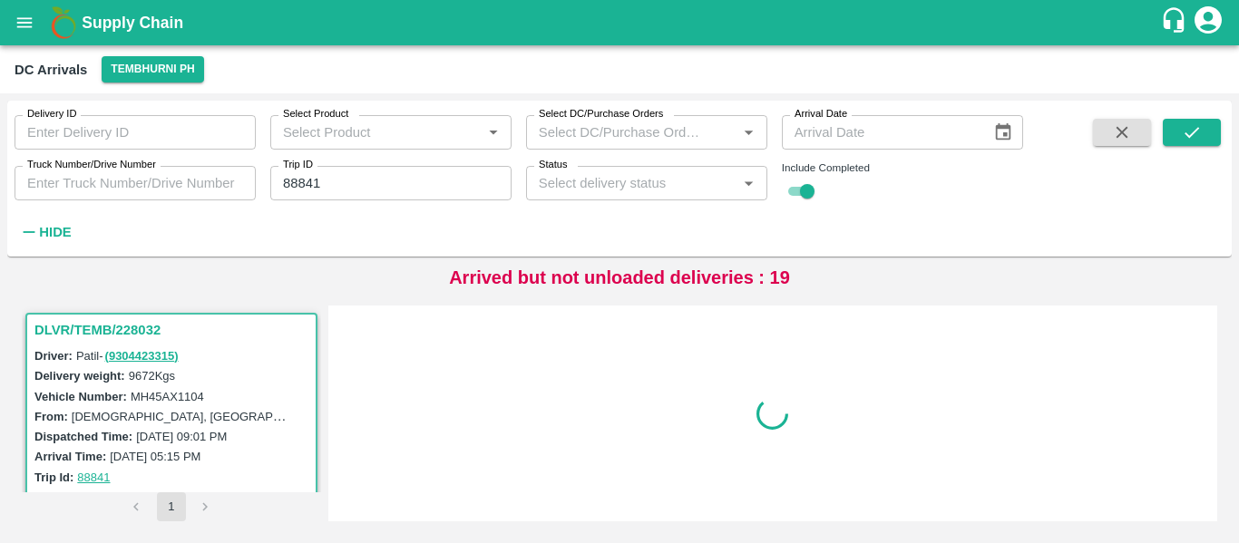
click at [28, 30] on icon "open drawer" at bounding box center [25, 23] width 20 height 20
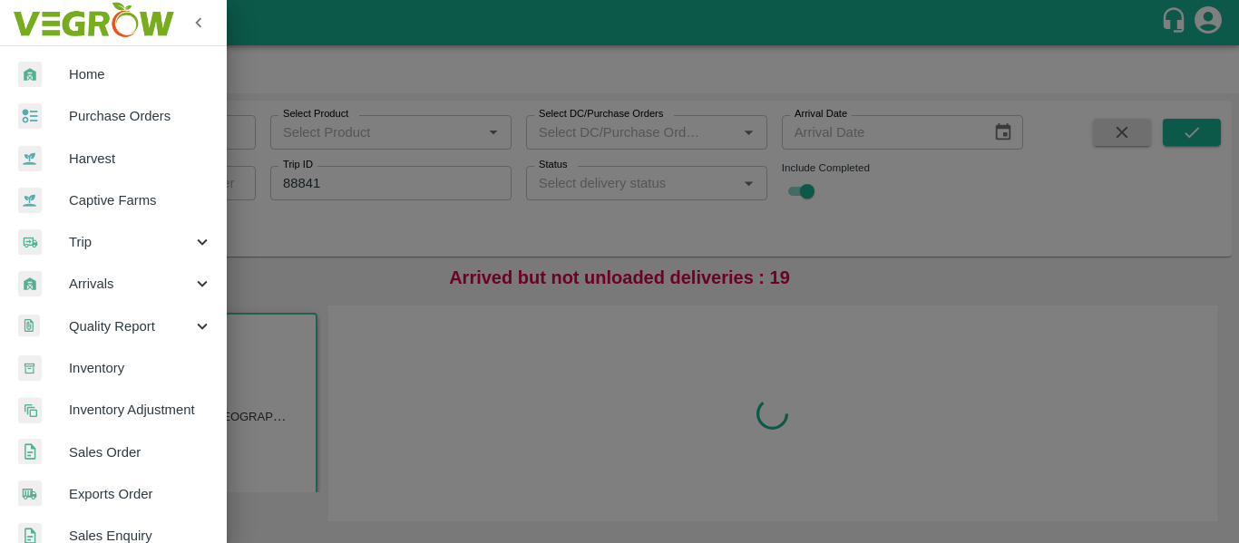
click at [349, 95] on div at bounding box center [619, 271] width 1239 height 543
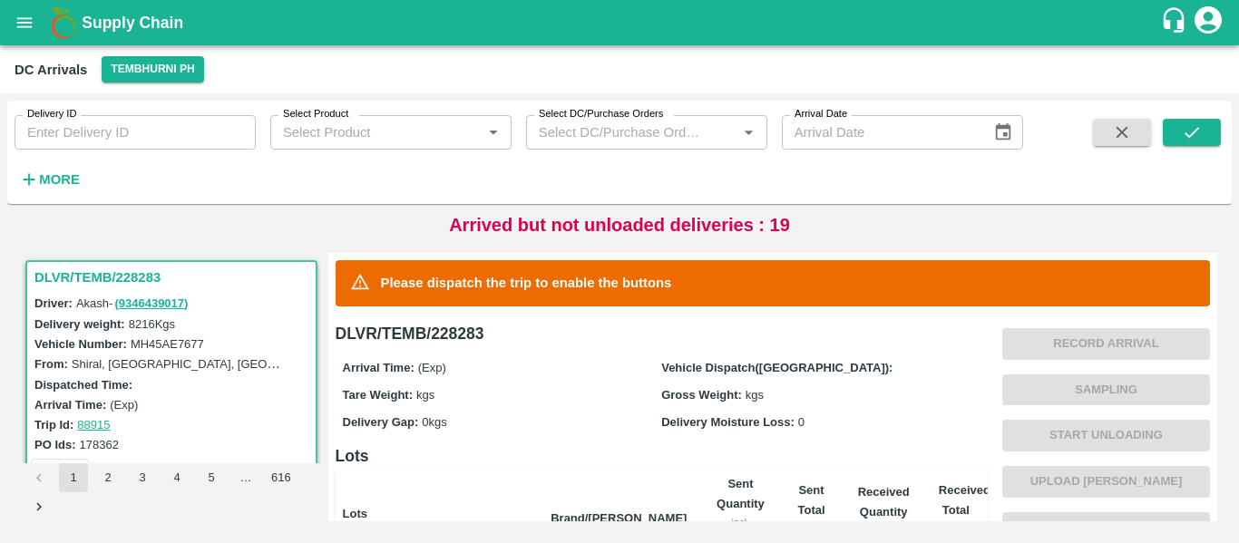
click at [163, 142] on input "Delivery ID" at bounding box center [135, 132] width 241 height 34
click at [53, 182] on strong "More" at bounding box center [59, 179] width 41 height 15
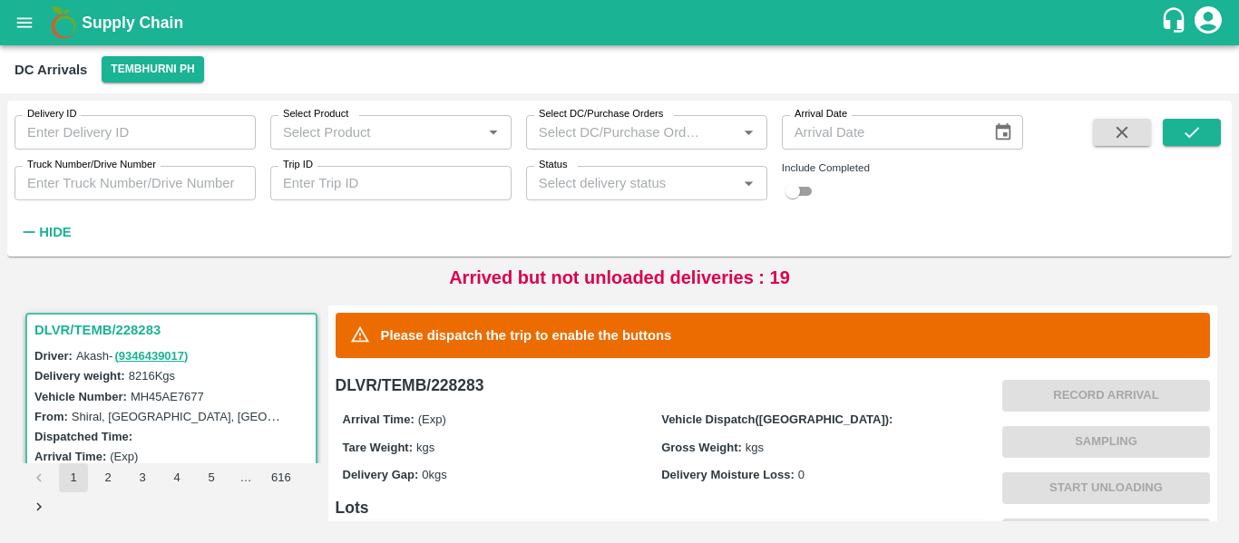
click at [383, 168] on input "Trip ID" at bounding box center [390, 183] width 241 height 34
paste input "88836"
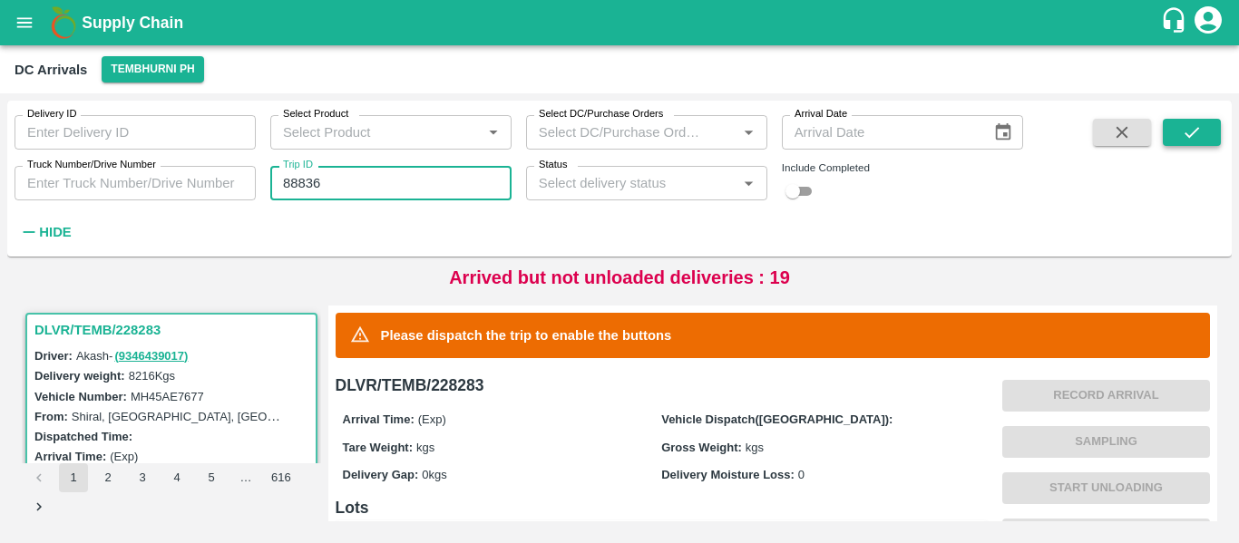
type input "88836"
click at [1194, 140] on icon "submit" at bounding box center [1191, 132] width 20 height 20
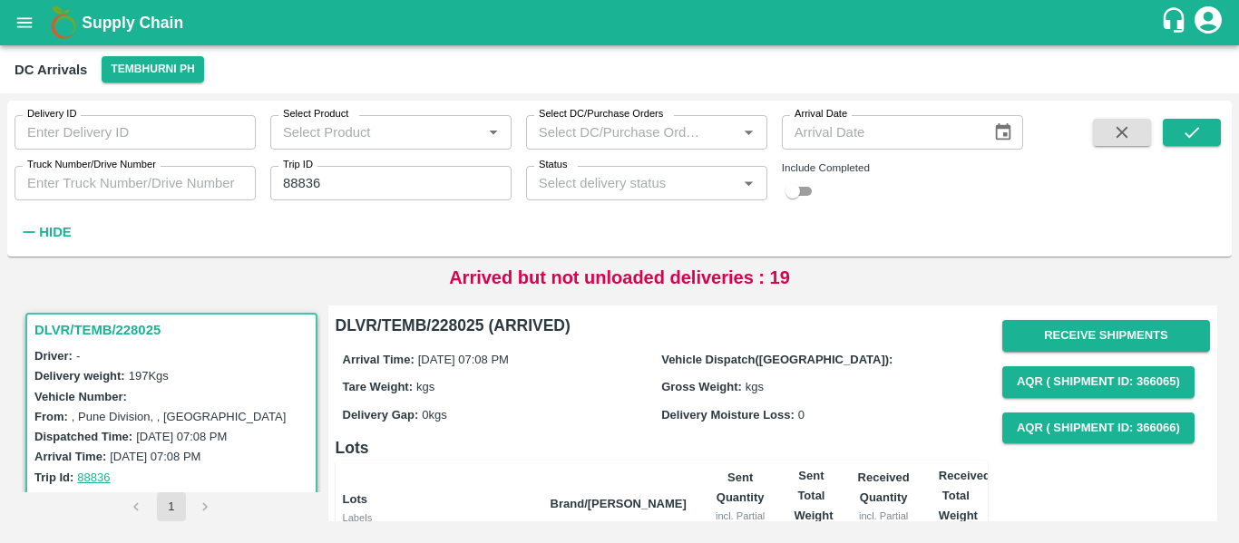
click at [1113, 144] on button "button" at bounding box center [1122, 132] width 58 height 27
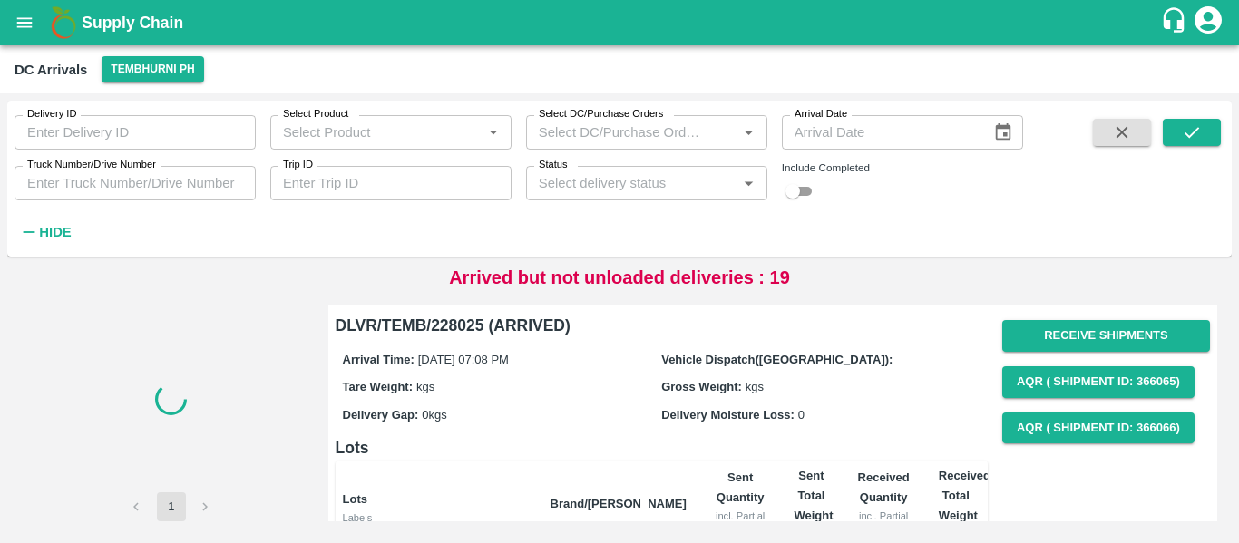
click at [349, 195] on input "Trip ID" at bounding box center [390, 183] width 241 height 34
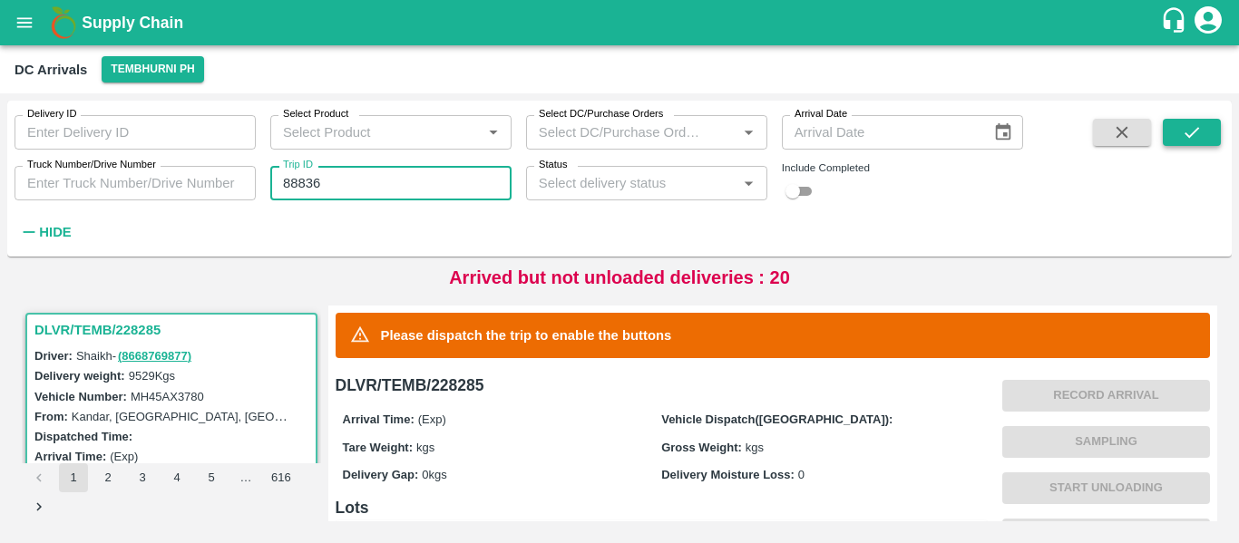
type input "88836"
click at [1181, 135] on icon "submit" at bounding box center [1191, 132] width 20 height 20
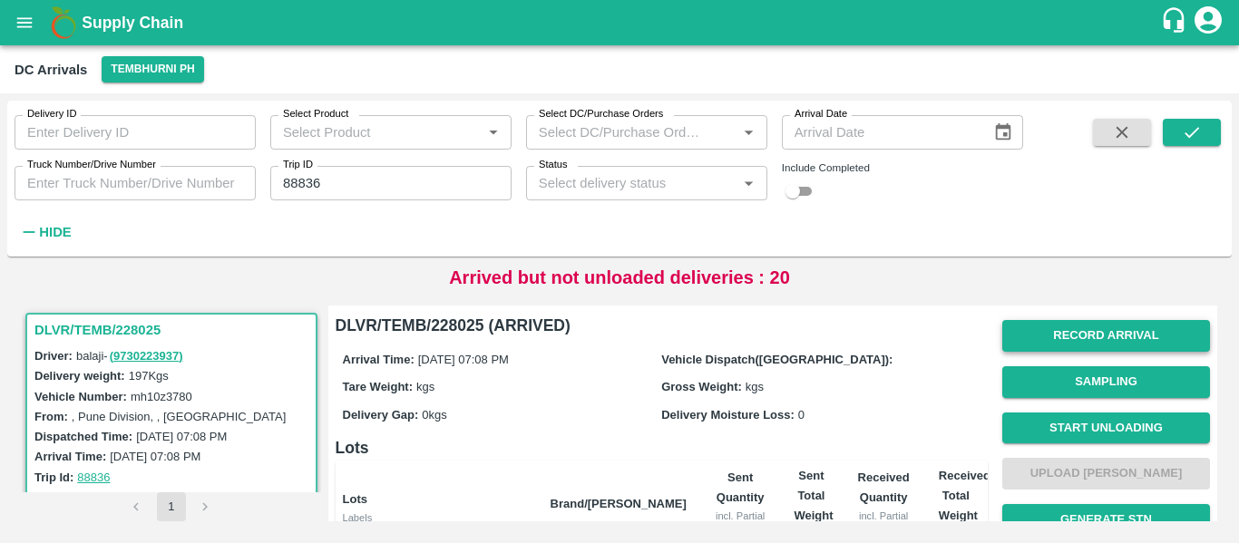
click at [1068, 330] on button "Record Arrival" at bounding box center [1106, 336] width 208 height 32
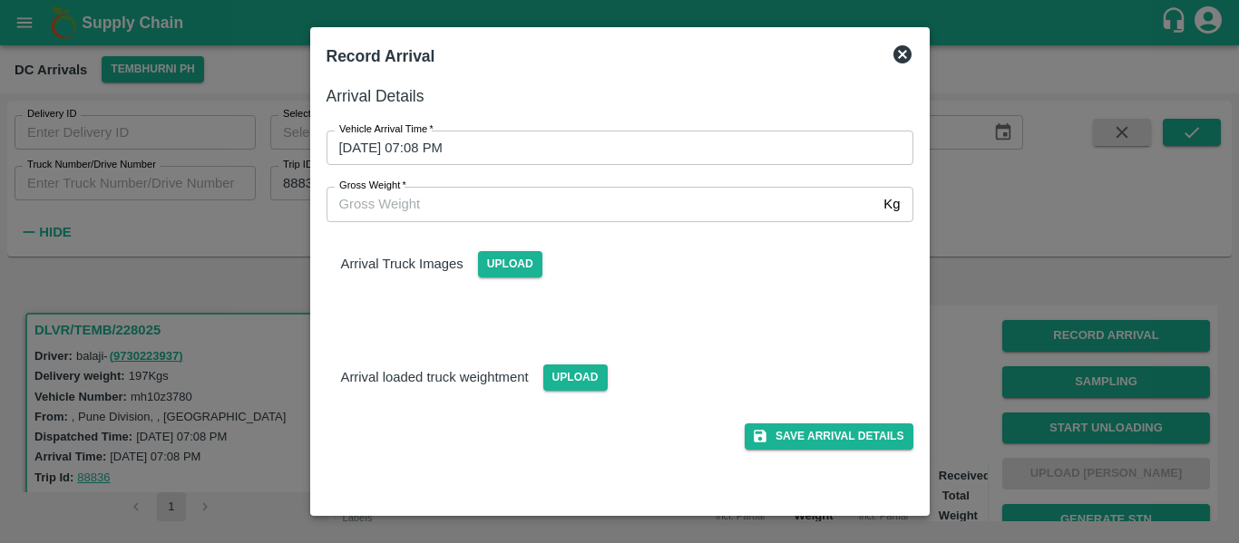
click at [496, 166] on div "Gross Weight   * Kg Gross Weight" at bounding box center [609, 193] width 608 height 56
click at [478, 153] on input "23/09/2025 07:08 PM" at bounding box center [613, 148] width 574 height 34
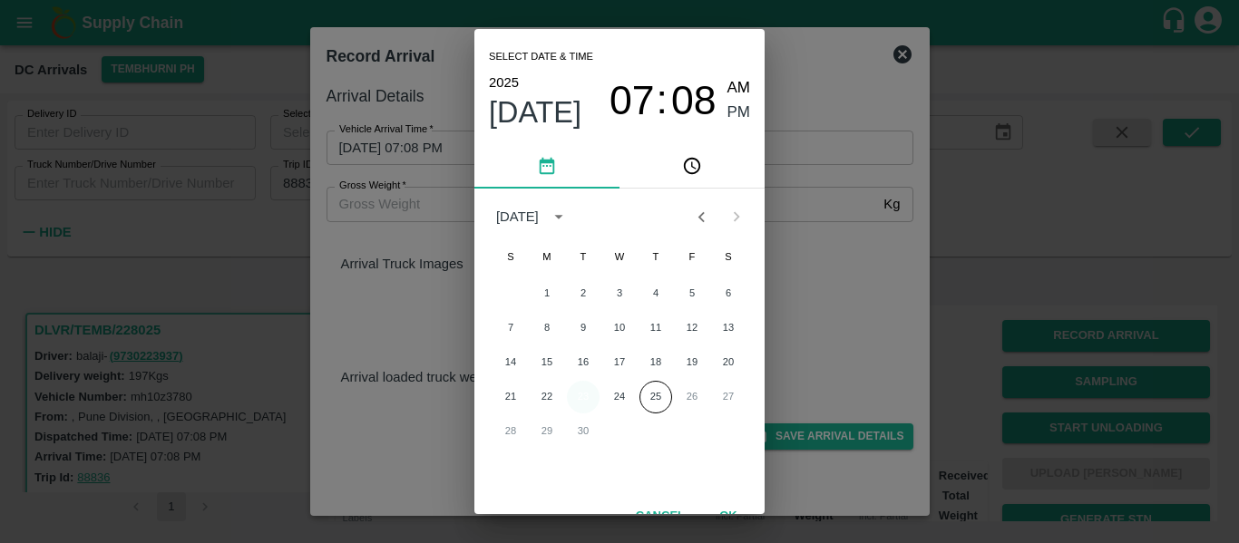
click at [596, 400] on button "23" at bounding box center [583, 397] width 33 height 33
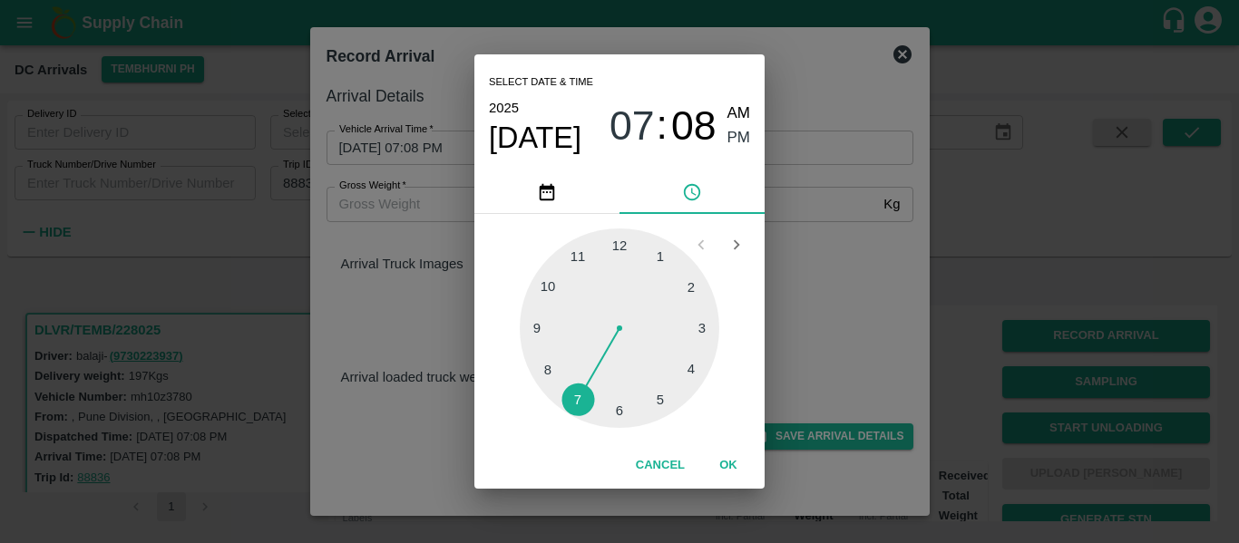
click at [685, 370] on div at bounding box center [619, 327] width 199 height 199
type input "23/09/2025 04:20 PM"
click at [727, 137] on span "PM" at bounding box center [739, 138] width 24 height 24
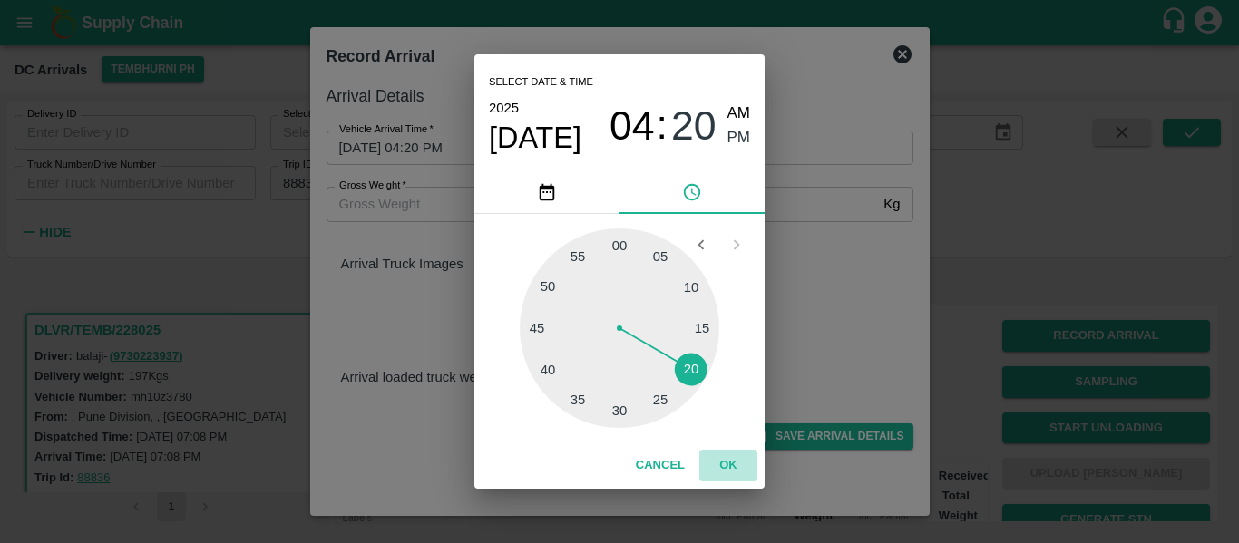
click at [733, 472] on button "OK" at bounding box center [728, 466] width 58 height 32
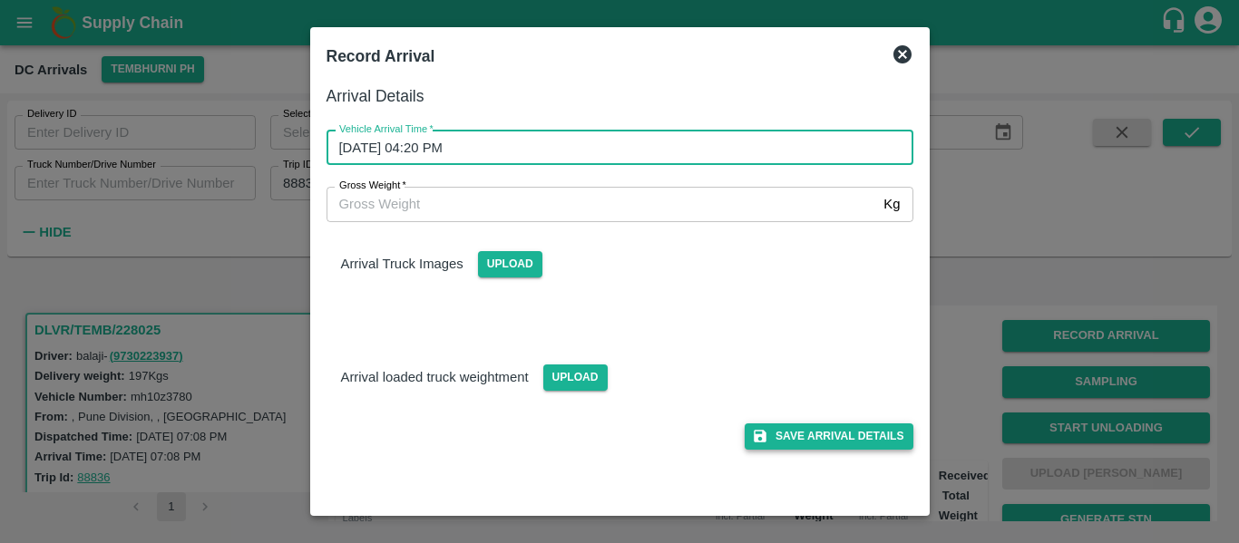
click at [849, 430] on button "Save Arrival Details" at bounding box center [828, 436] width 168 height 26
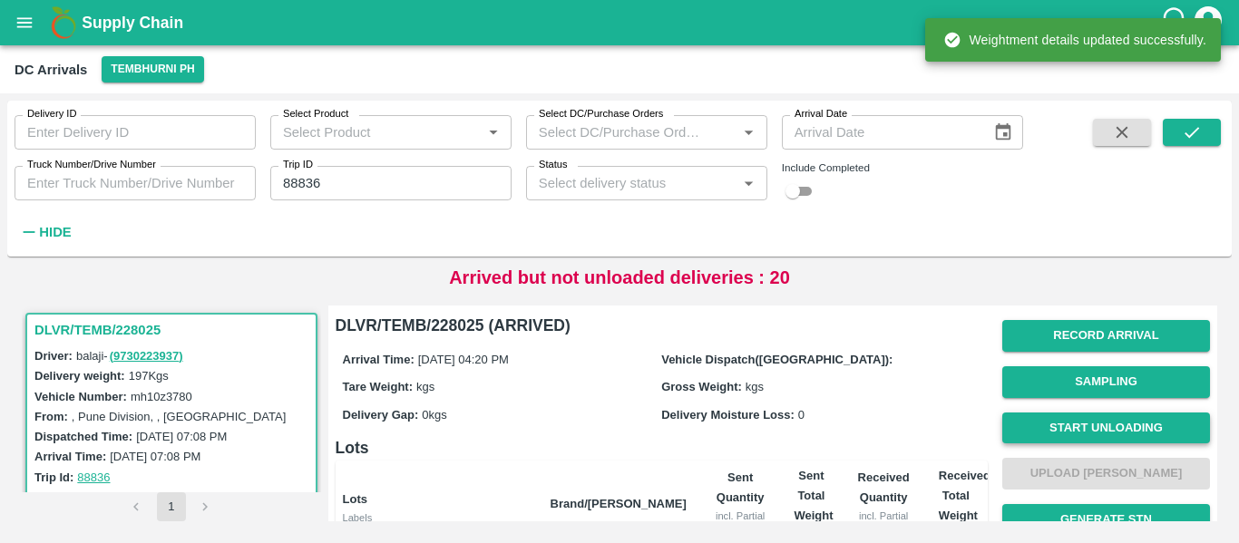
click at [1094, 423] on button "Start Unloading" at bounding box center [1106, 429] width 208 height 32
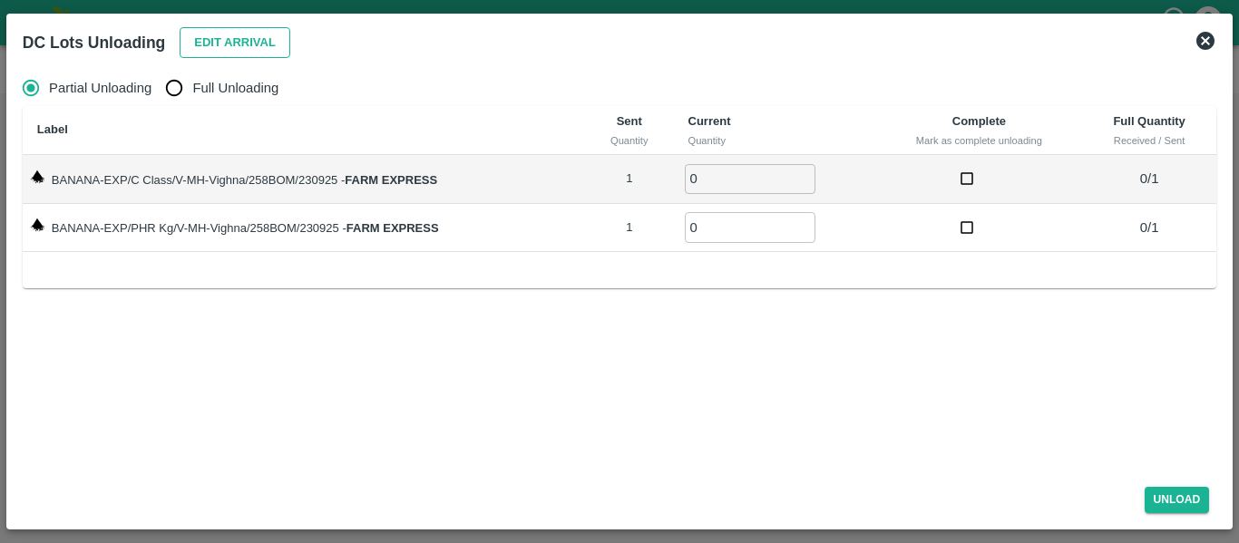
click at [209, 42] on button "Edit Arrival" at bounding box center [235, 43] width 111 height 32
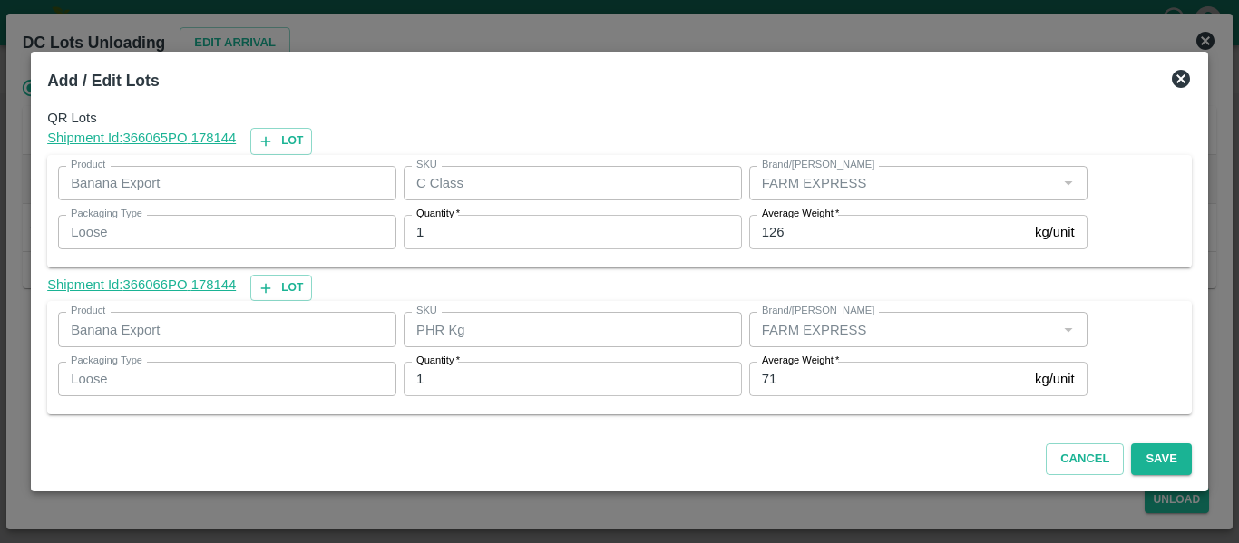
click at [799, 374] on input "71" at bounding box center [888, 379] width 278 height 34
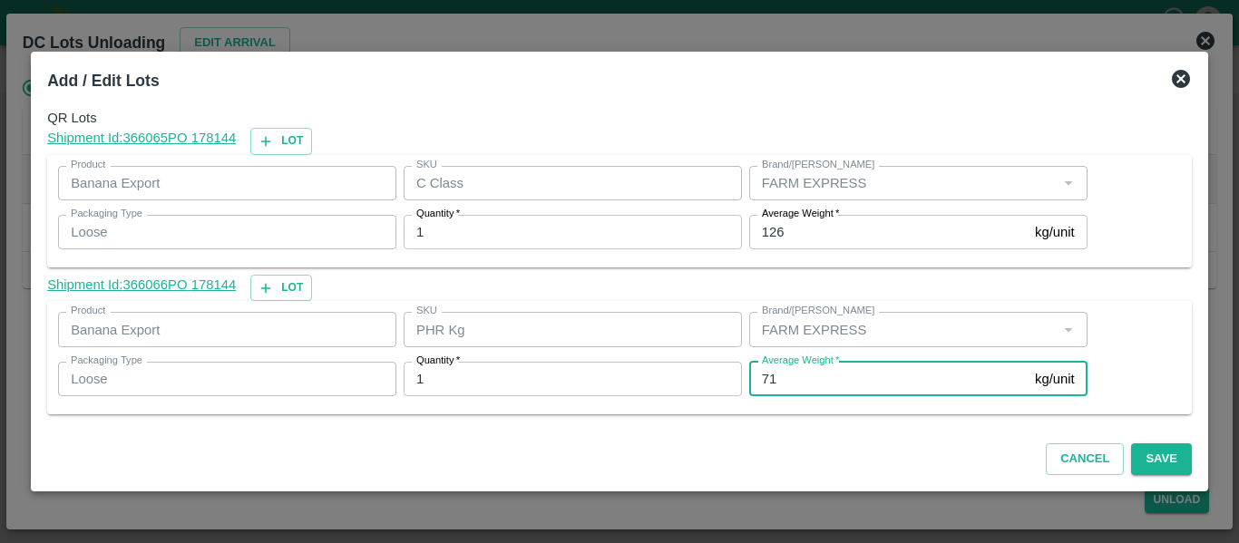
type input "7"
type input "1"
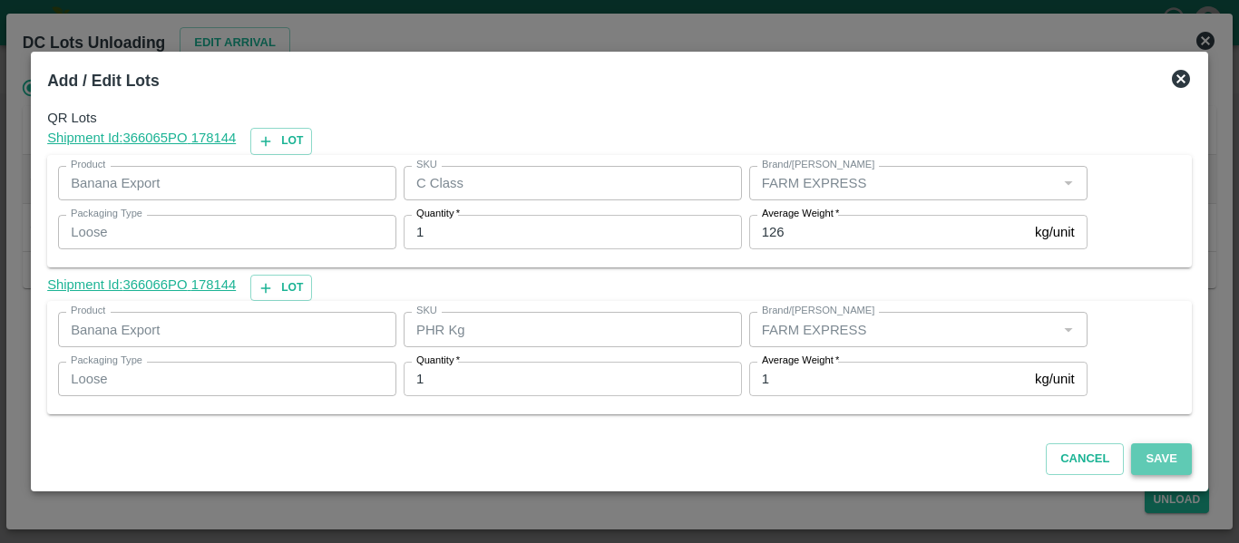
click at [1173, 465] on button "Save" at bounding box center [1161, 459] width 60 height 32
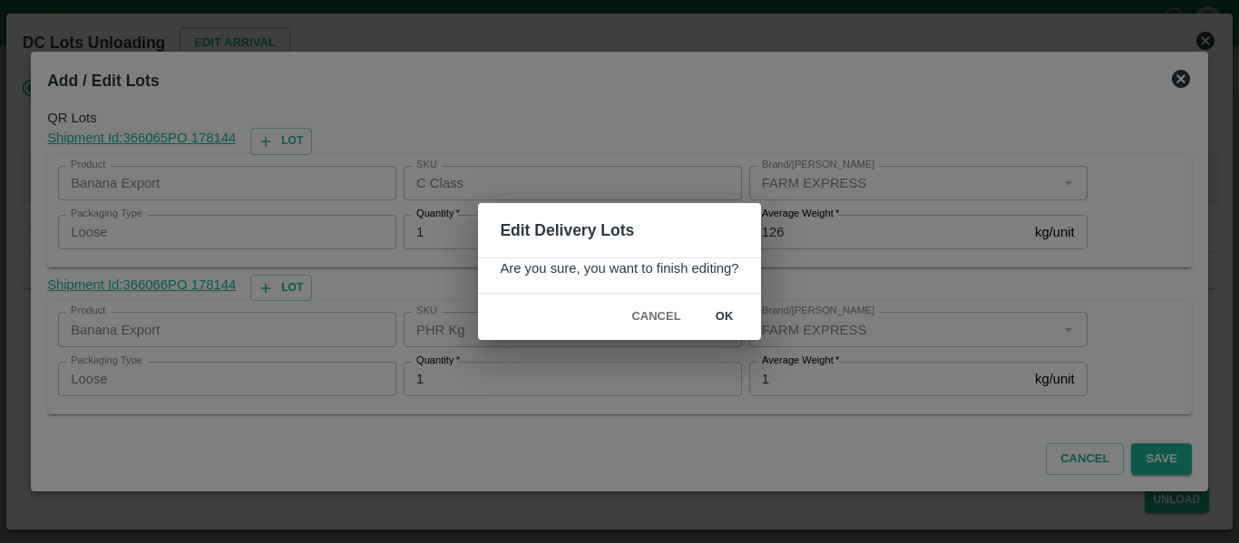
click at [744, 312] on button "ok" at bounding box center [724, 317] width 58 height 32
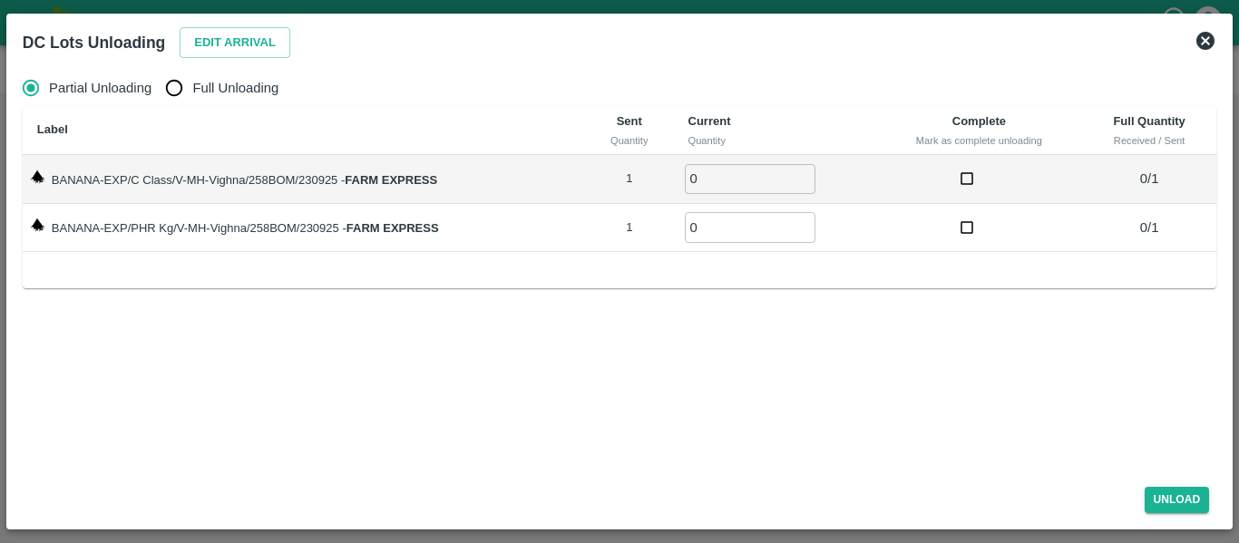
click at [222, 84] on span "Full Unloading" at bounding box center [235, 88] width 86 height 20
click at [192, 84] on input "Full Unloading" at bounding box center [174, 88] width 36 height 36
radio input "true"
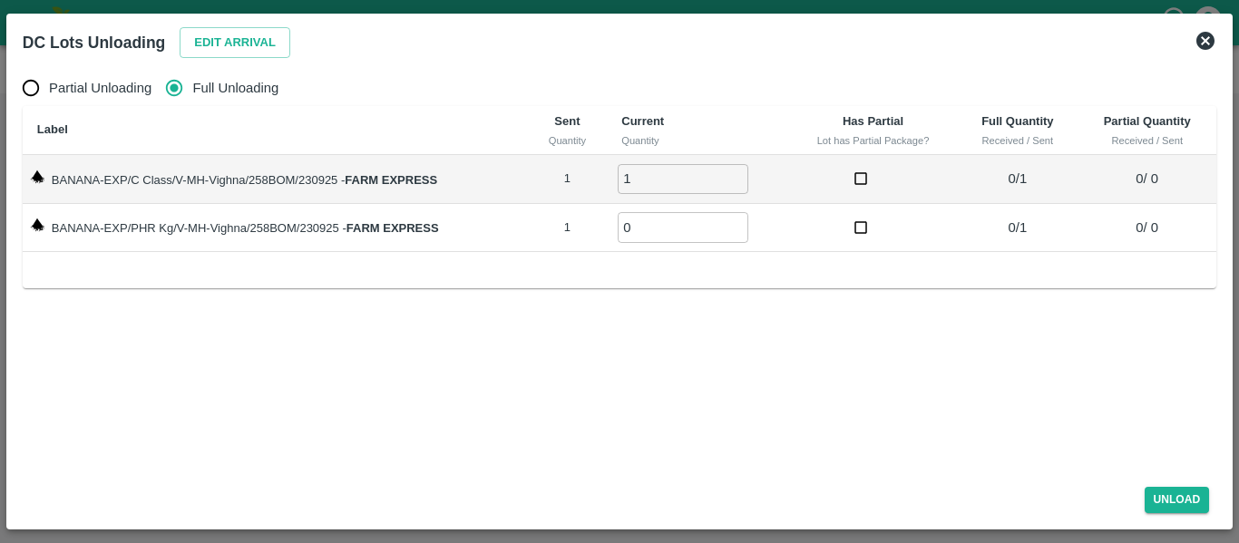
type input "1"
click at [734, 176] on input "1" at bounding box center [682, 179] width 131 height 30
type input "1"
click at [738, 222] on input "1" at bounding box center [682, 227] width 131 height 30
click at [1185, 487] on button "Unload" at bounding box center [1176, 500] width 65 height 26
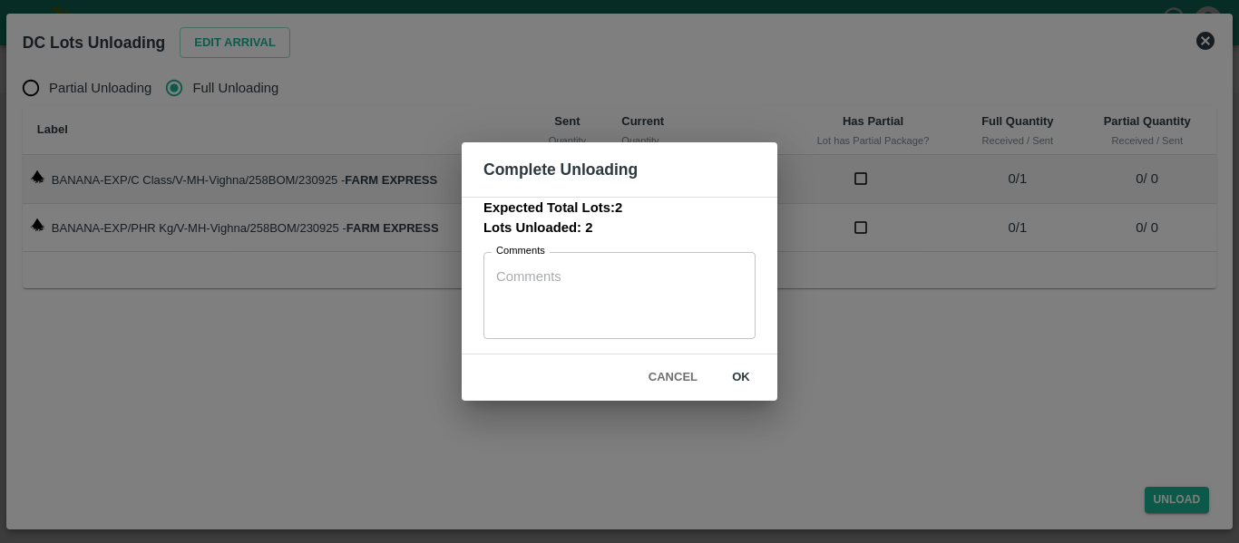
click at [748, 384] on button "ok" at bounding box center [741, 378] width 58 height 32
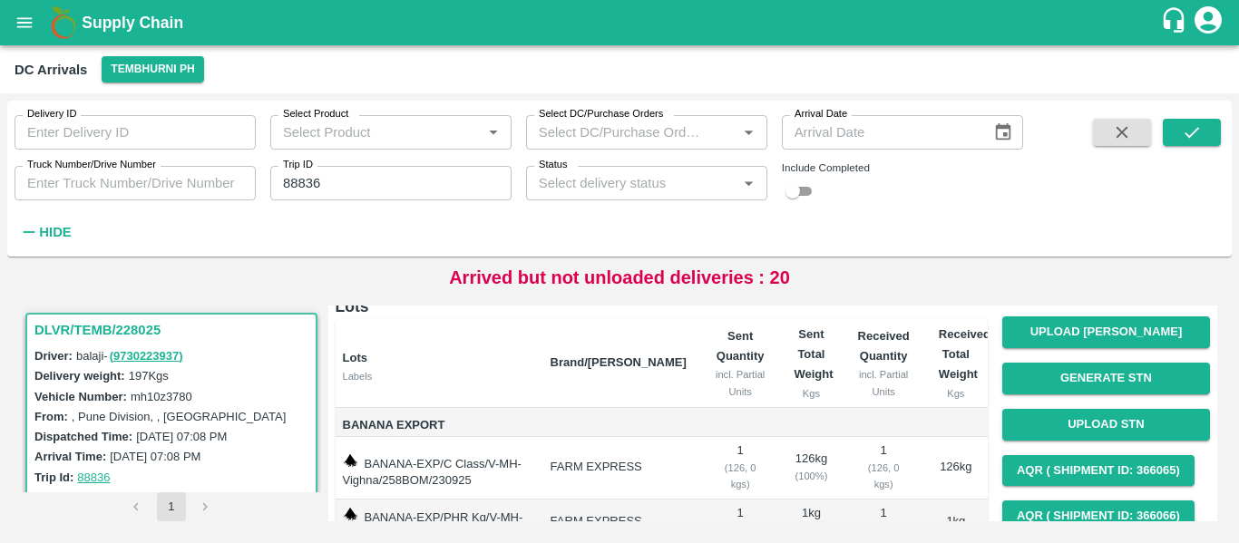
scroll to position [232, 0]
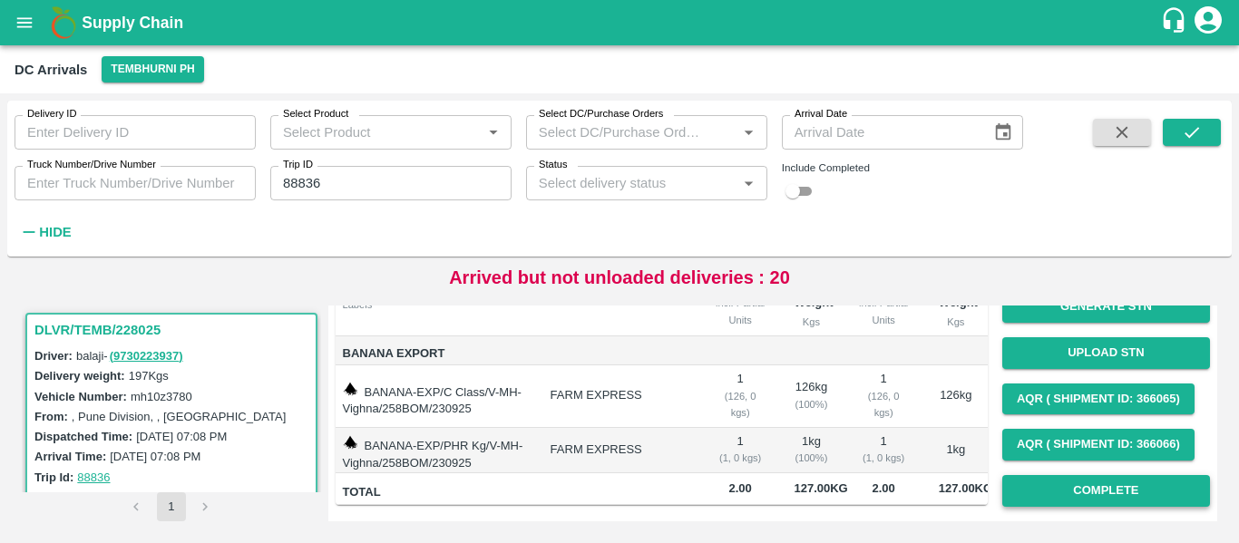
click at [1074, 475] on button "Complete" at bounding box center [1106, 491] width 208 height 32
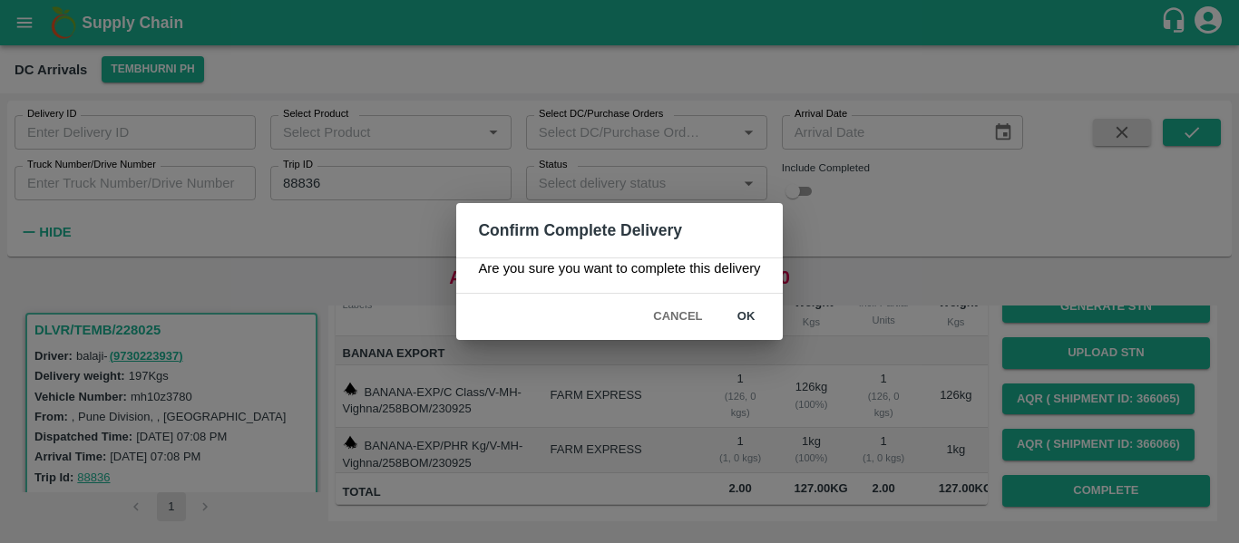
click at [753, 308] on button "ok" at bounding box center [746, 317] width 58 height 32
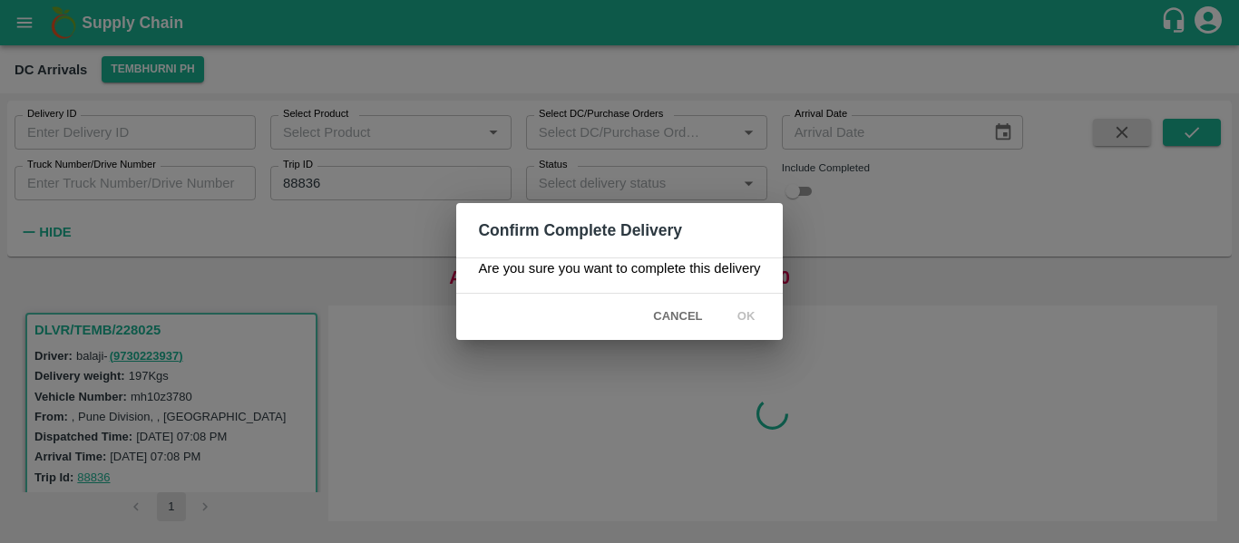
scroll to position [0, 0]
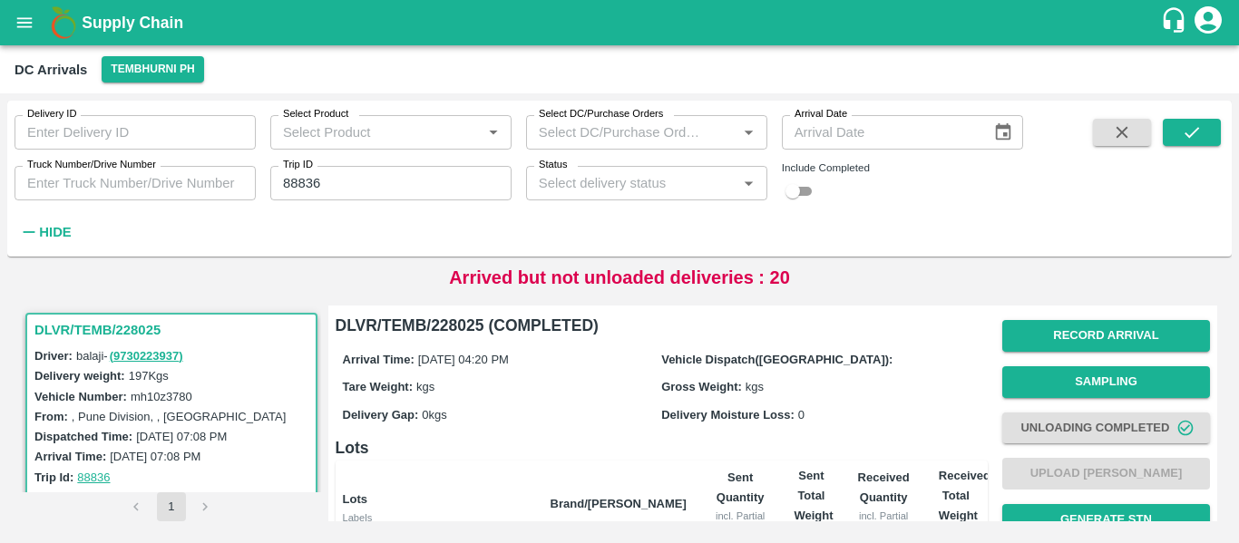
click at [355, 173] on input "88836" at bounding box center [390, 183] width 241 height 34
paste input "text"
type input "88842"
click at [1190, 128] on icon "submit" at bounding box center [1191, 132] width 20 height 20
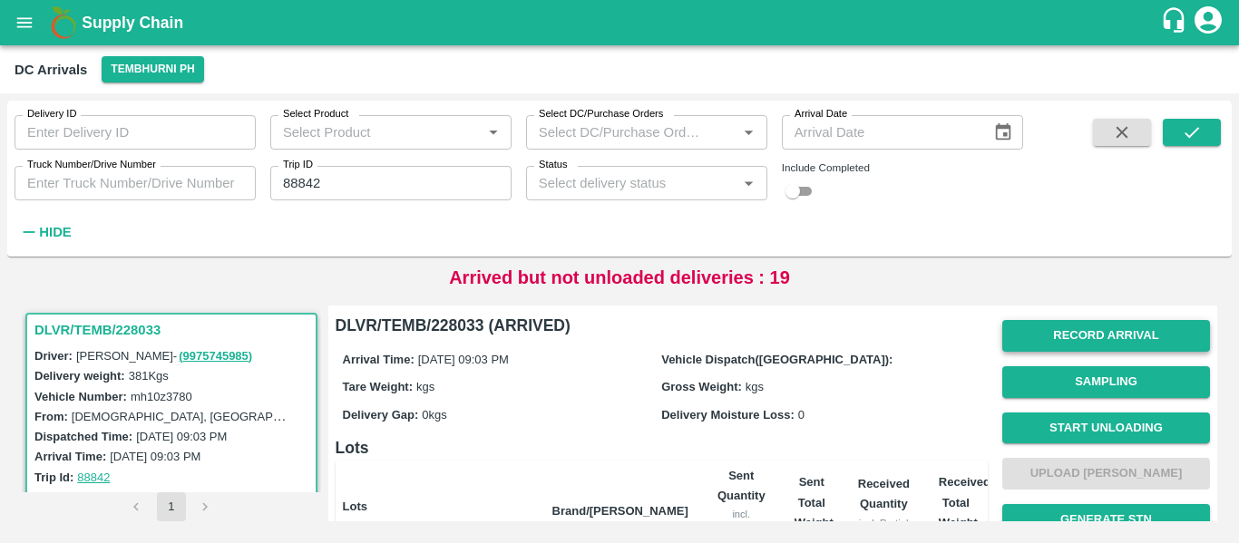
click at [1098, 342] on button "Record Arrival" at bounding box center [1106, 336] width 208 height 32
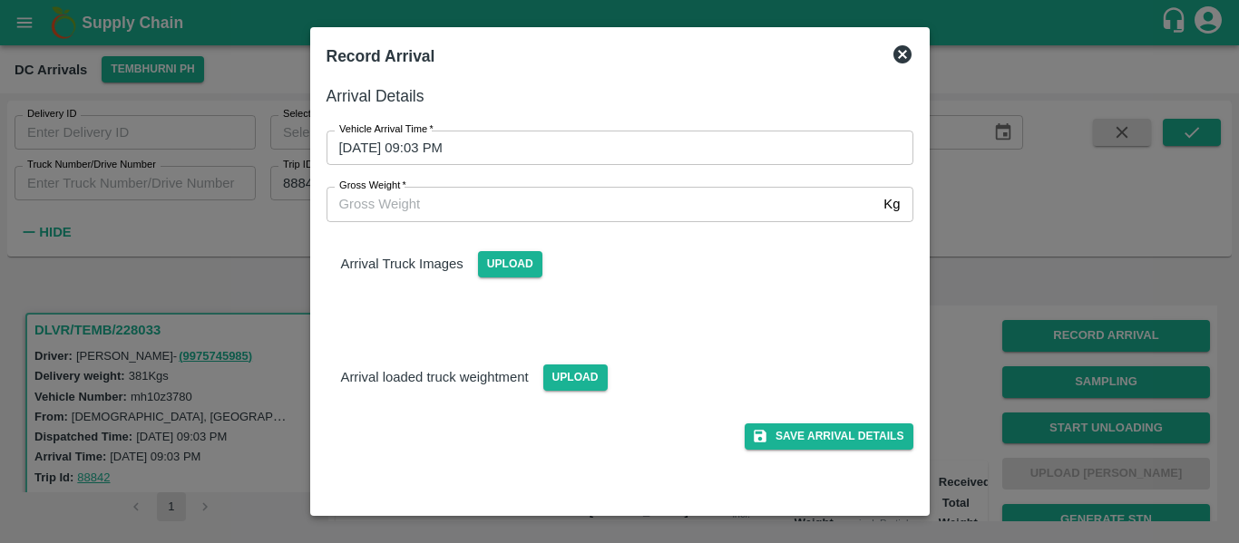
click at [452, 137] on input "23/09/2025 09:03 PM" at bounding box center [613, 148] width 574 height 34
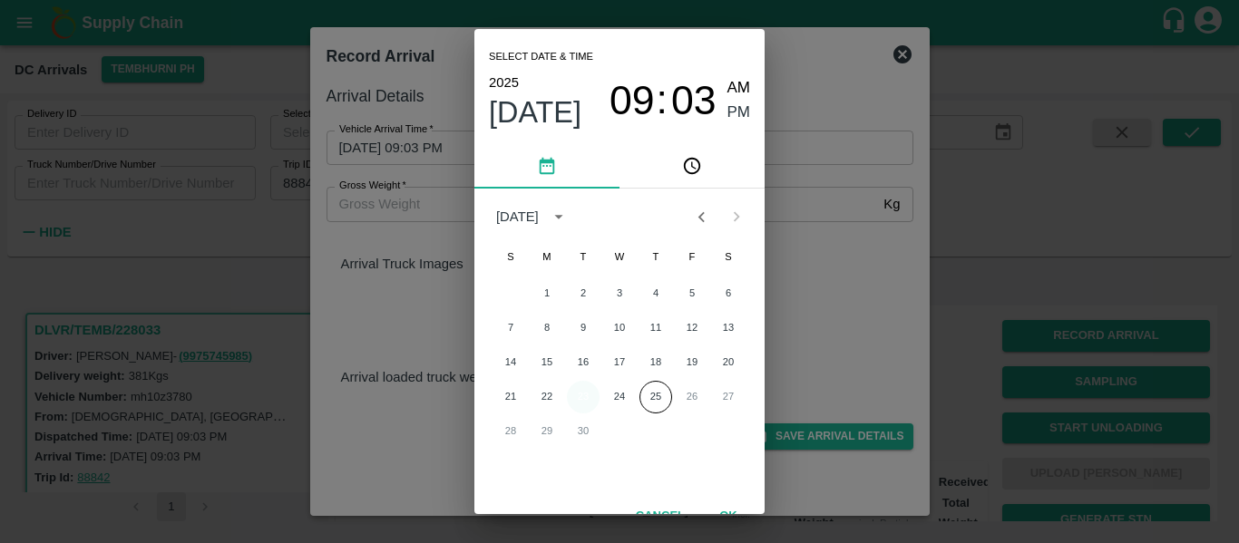
click at [578, 402] on button "23" at bounding box center [583, 397] width 33 height 33
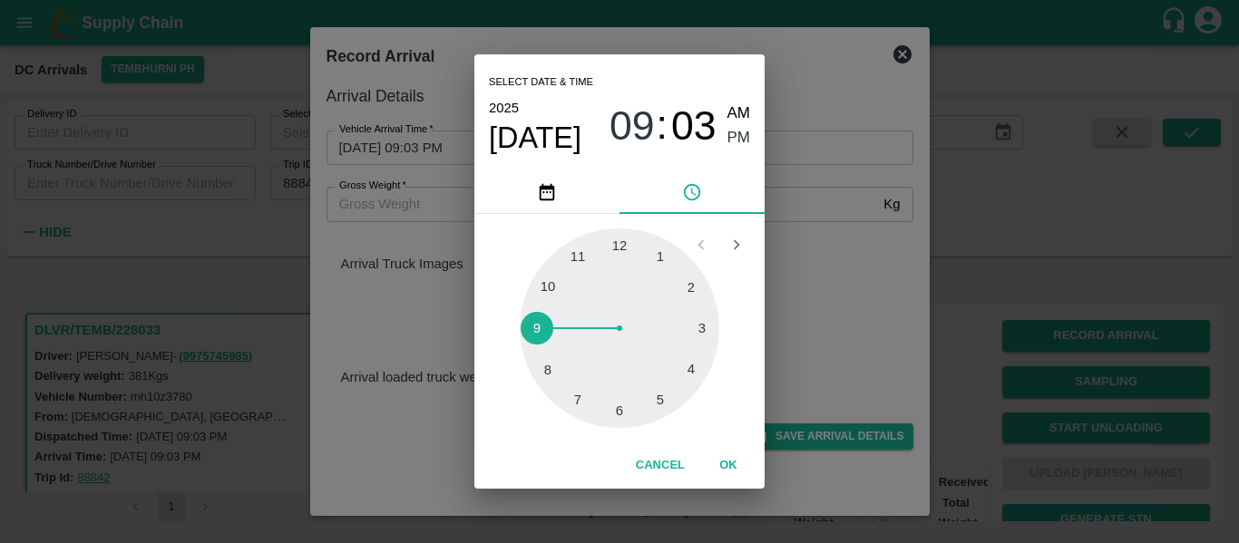
click at [661, 393] on div at bounding box center [619, 327] width 199 height 199
type input "23/09/2025 05:25 PM"
click at [738, 135] on span "PM" at bounding box center [739, 138] width 24 height 24
click at [736, 480] on button "OK" at bounding box center [728, 466] width 58 height 32
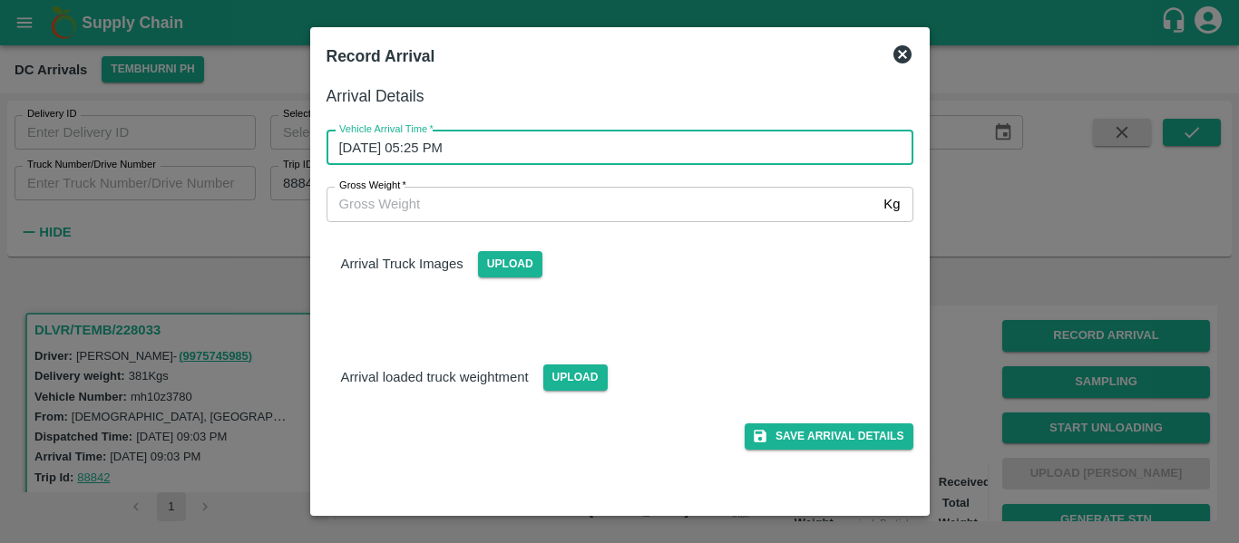
click at [844, 422] on div "Save Arrival Details" at bounding box center [612, 429] width 601 height 41
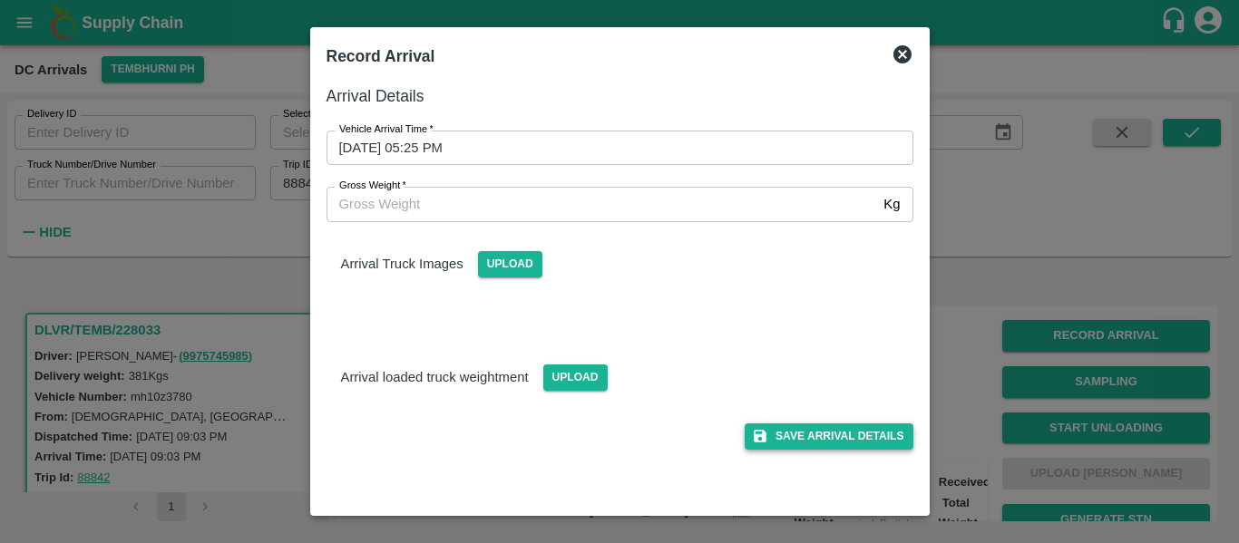
click at [892, 425] on button "Save Arrival Details" at bounding box center [828, 436] width 168 height 26
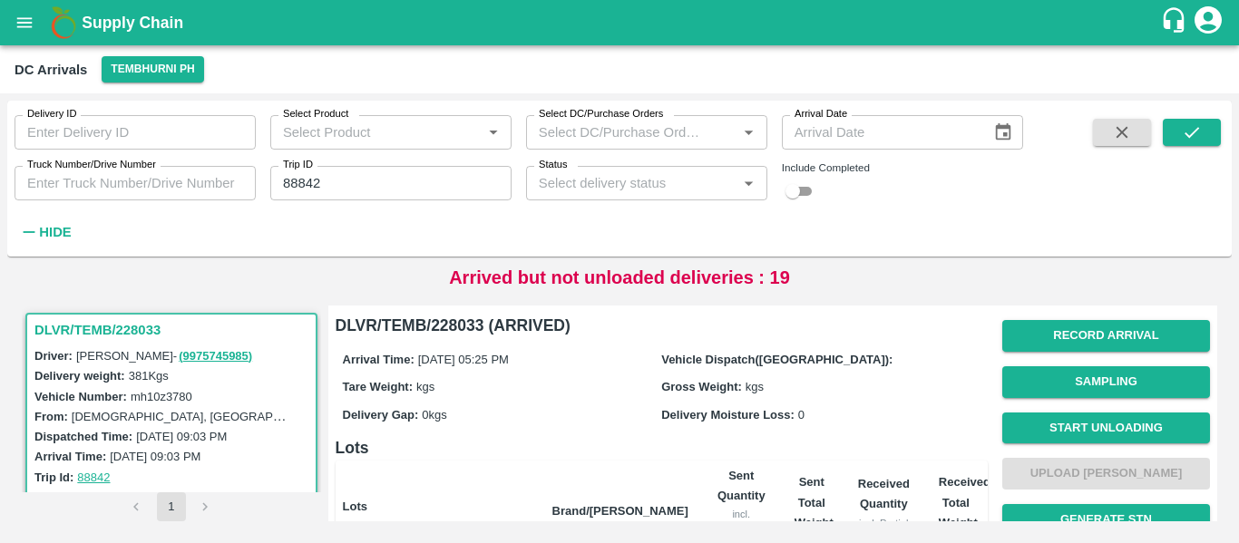
scroll to position [90, 0]
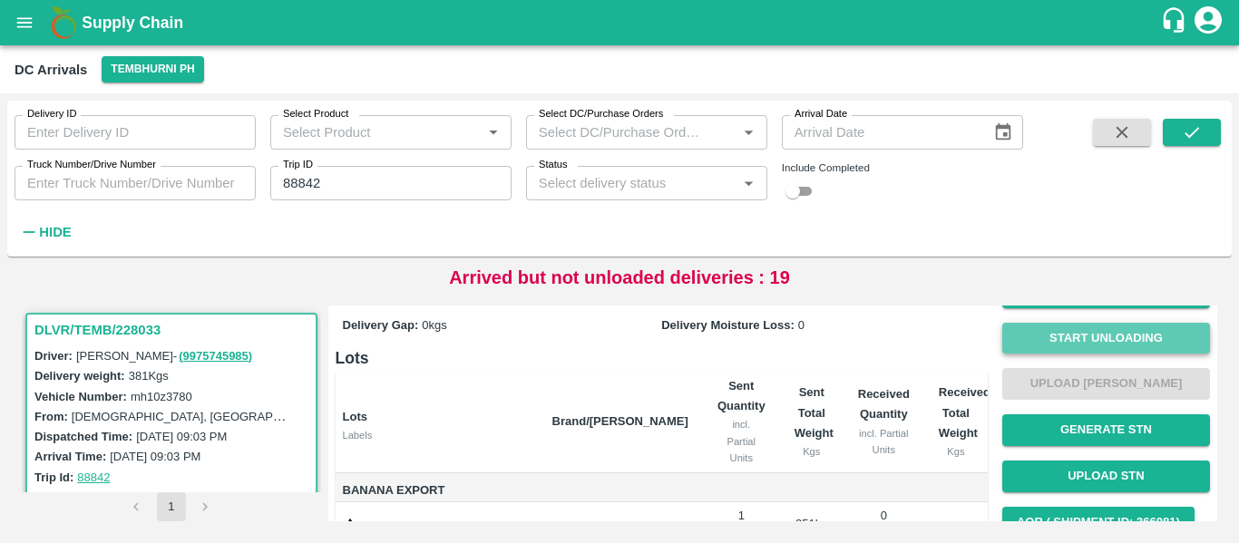
click at [1051, 340] on button "Start Unloading" at bounding box center [1106, 339] width 208 height 32
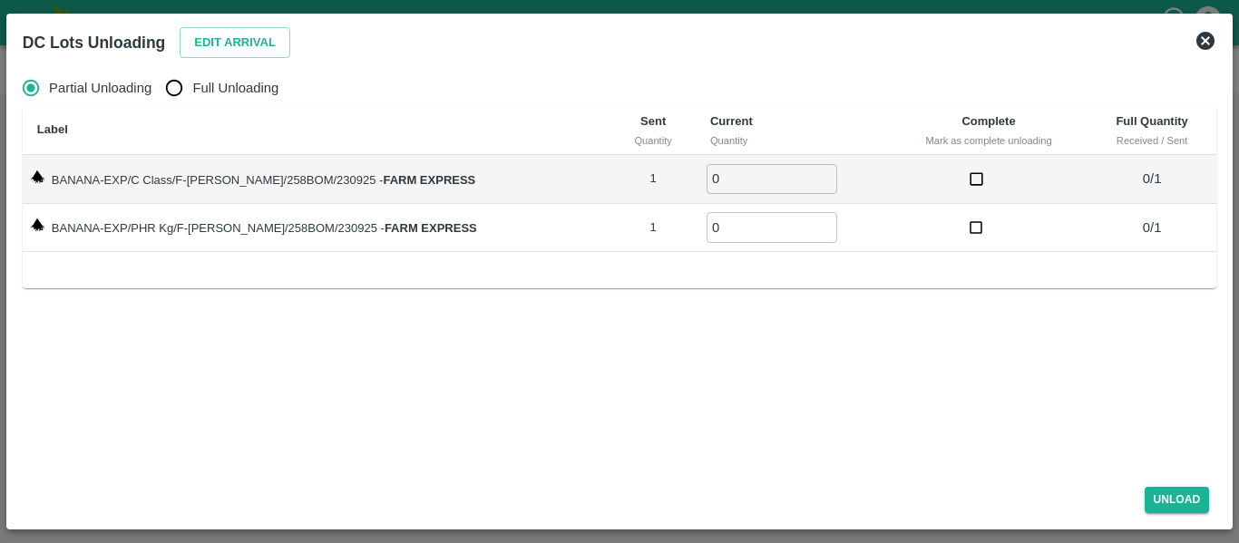
click at [229, 60] on div "DC Lots Unloading Edit Arrival" at bounding box center [597, 38] width 1179 height 47
click at [228, 49] on button "Edit Arrival" at bounding box center [235, 43] width 111 height 32
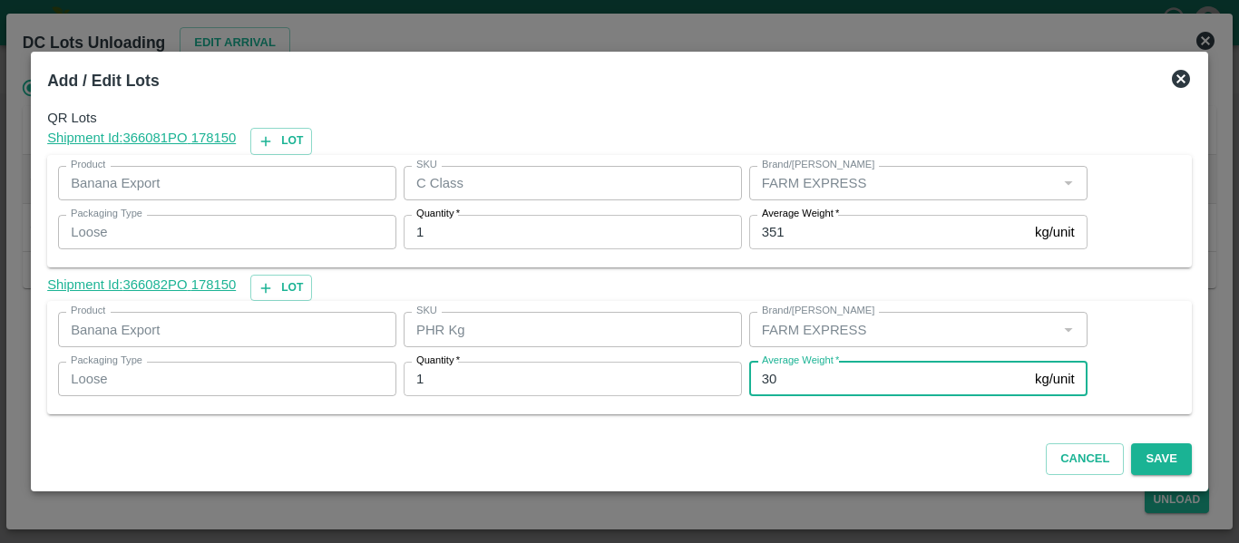
click at [785, 378] on input "30" at bounding box center [888, 379] width 278 height 34
type input "3"
type input "1"
click at [800, 240] on input "351" at bounding box center [888, 232] width 278 height 34
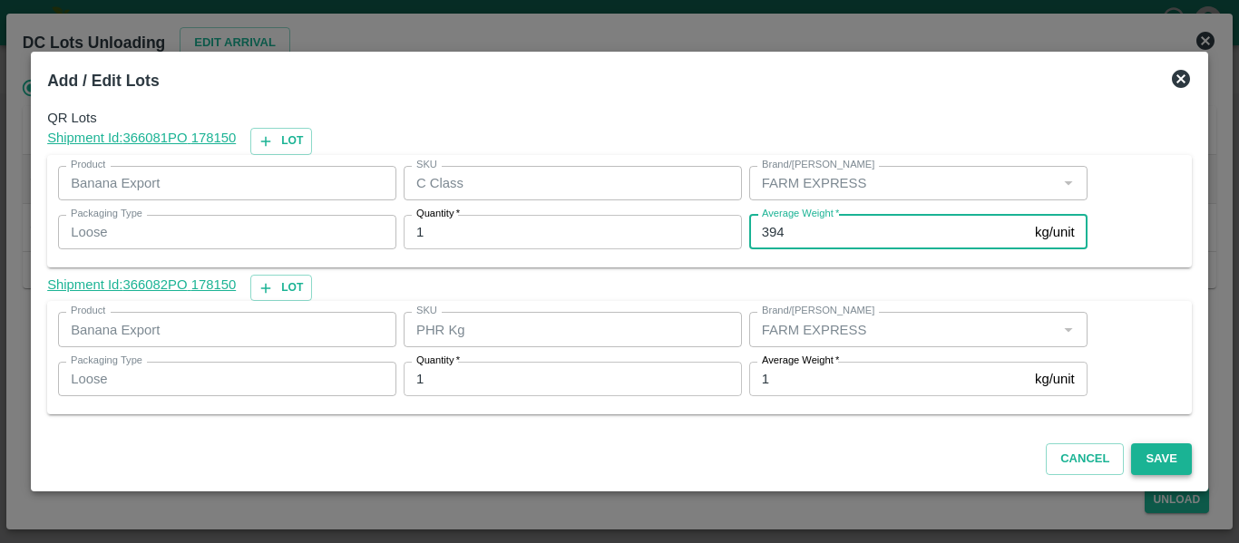
type input "394"
click at [1140, 444] on button "Save" at bounding box center [1161, 459] width 60 height 32
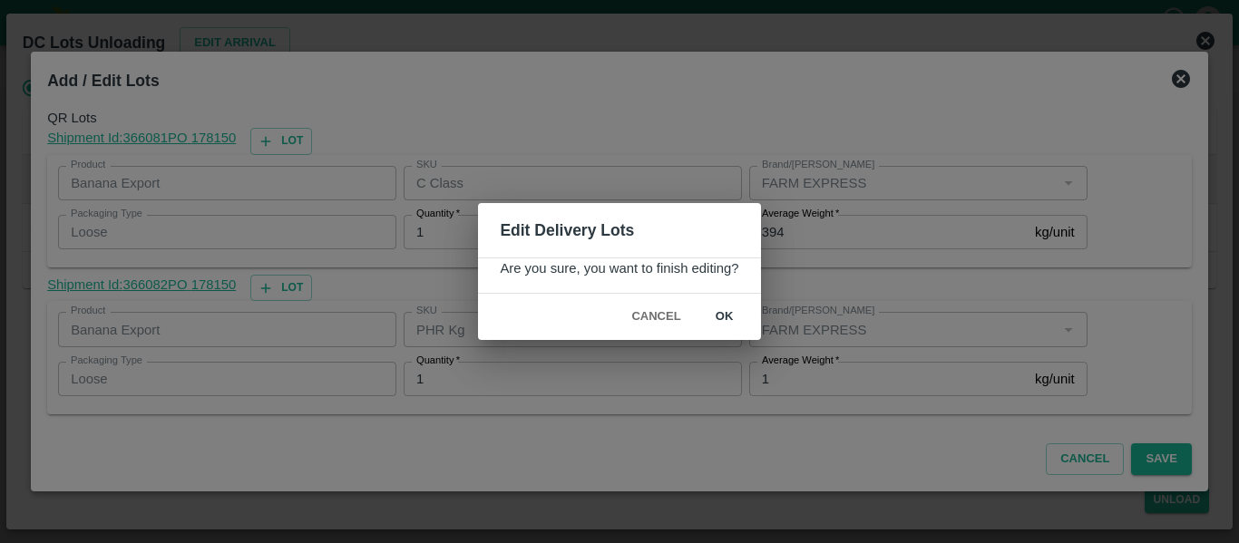
click at [743, 326] on button "ok" at bounding box center [724, 317] width 58 height 32
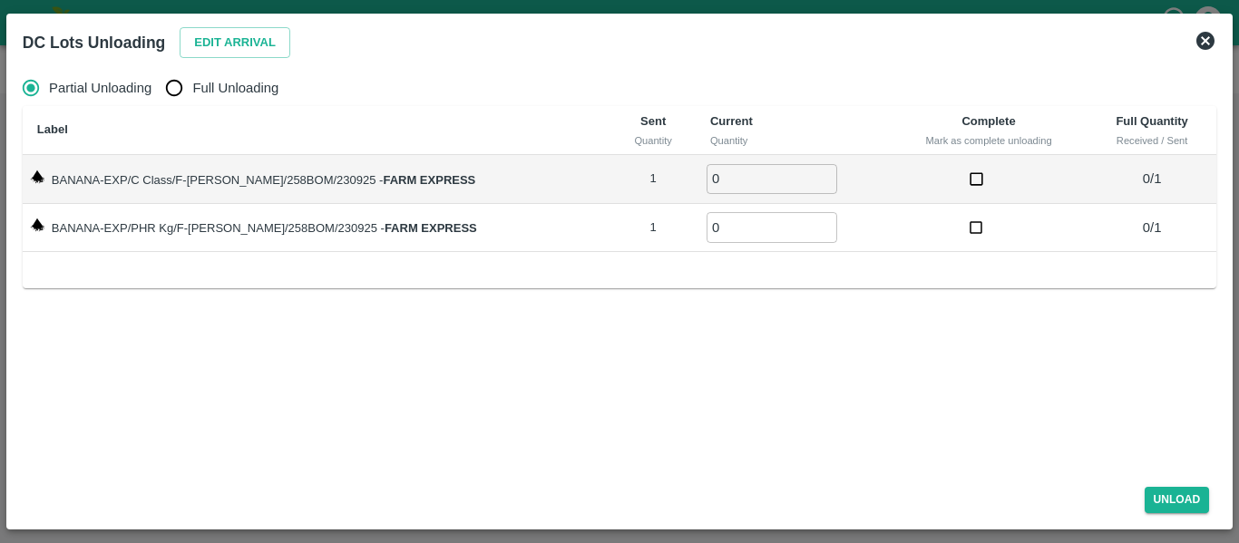
click at [218, 75] on label "Full Unloading" at bounding box center [217, 88] width 122 height 36
click at [192, 75] on input "Full Unloading" at bounding box center [174, 88] width 36 height 36
radio input "true"
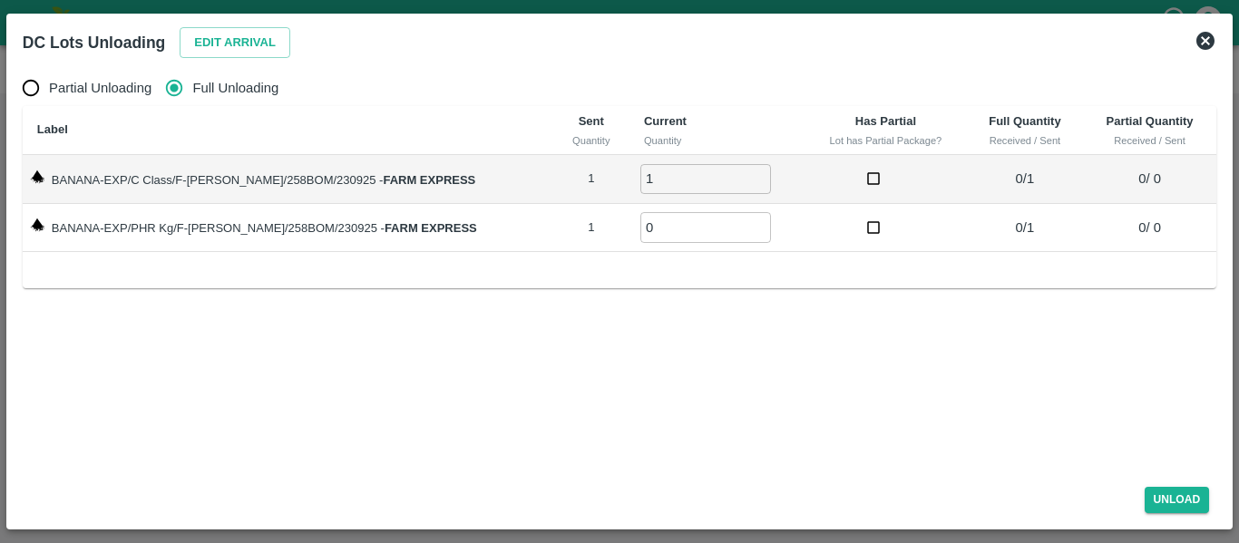
type input "1"
click at [734, 175] on input "1" at bounding box center [705, 179] width 131 height 30
type input "1"
click at [738, 223] on input "1" at bounding box center [705, 227] width 131 height 30
click at [1181, 501] on button "Unload" at bounding box center [1176, 500] width 65 height 26
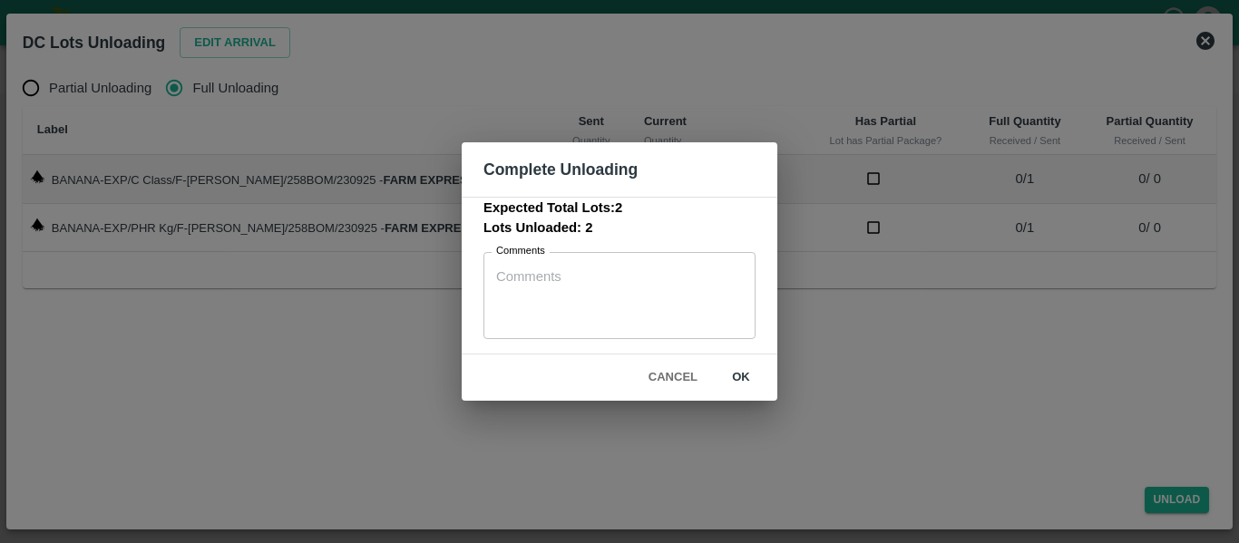
click at [742, 382] on button "ok" at bounding box center [741, 378] width 58 height 32
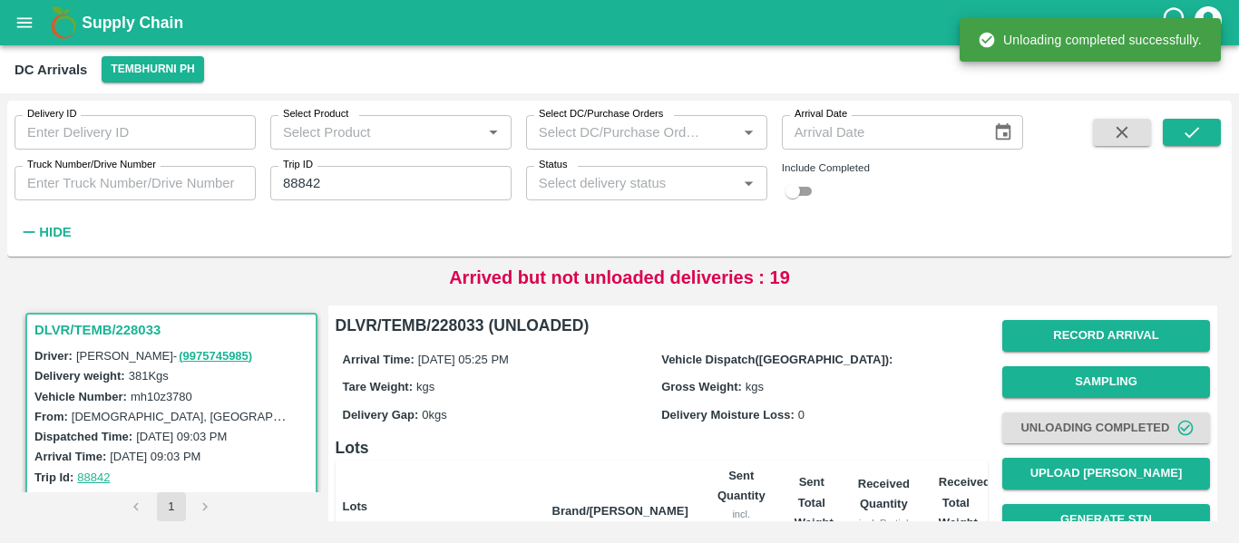
scroll to position [232, 0]
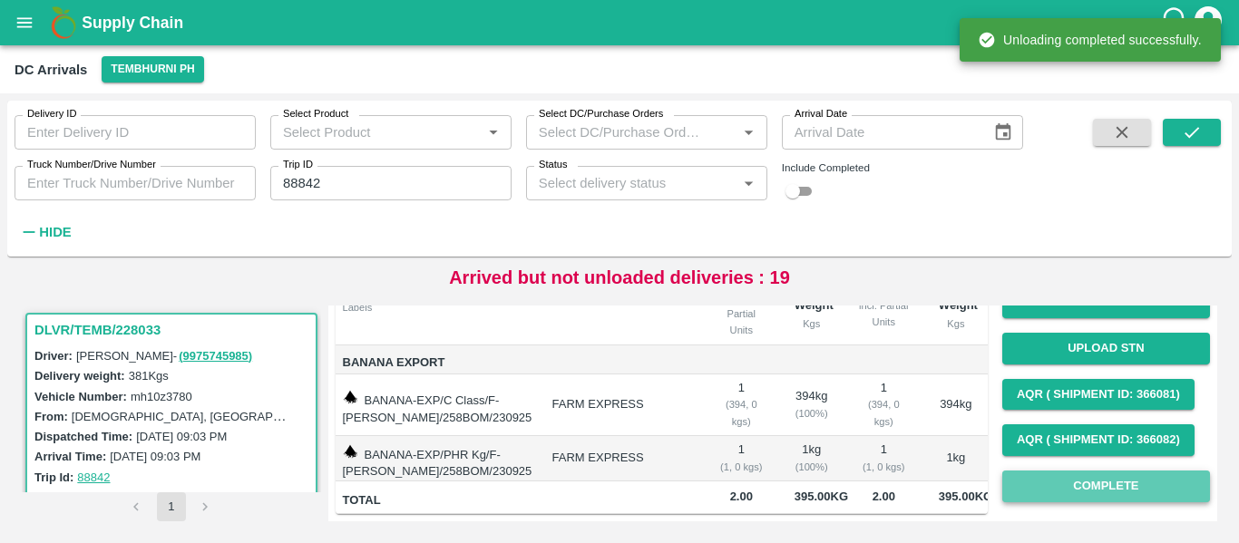
click at [1112, 486] on button "Complete" at bounding box center [1106, 487] width 208 height 32
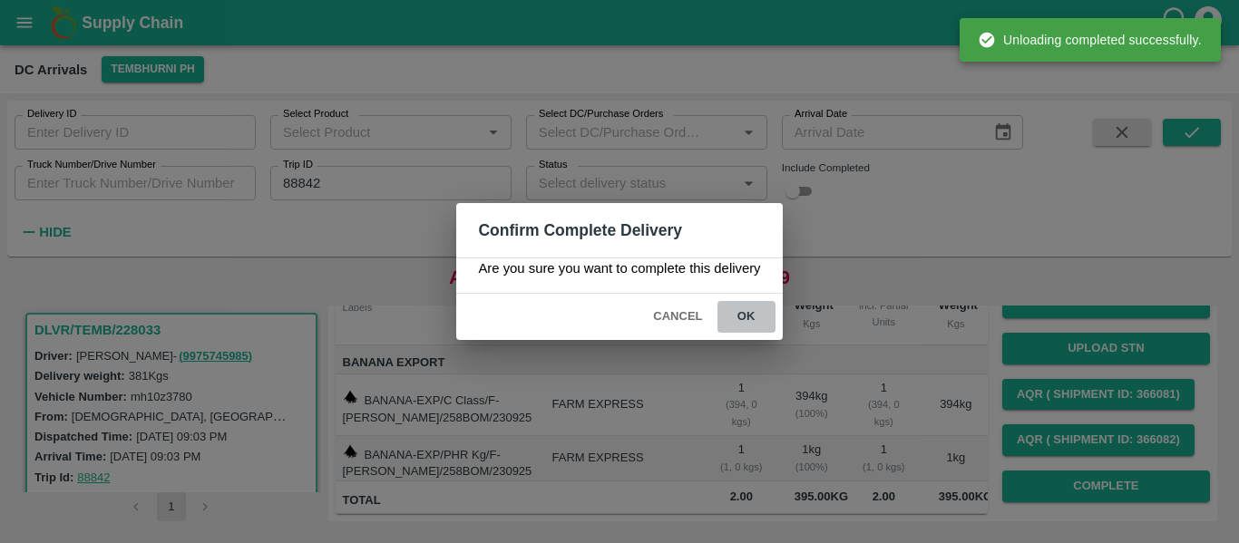
click at [756, 320] on button "ok" at bounding box center [746, 317] width 58 height 32
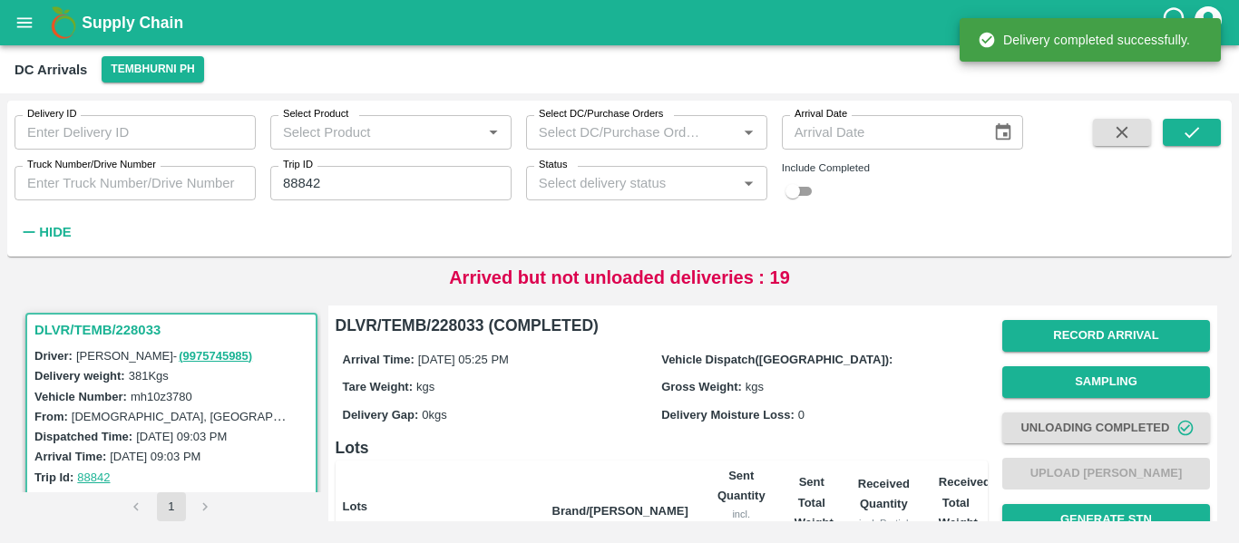
click at [323, 202] on div "Delivery ID Delivery ID Select Product Select Product   * Select DC/Purchase Or…" at bounding box center [511, 174] width 1023 height 147
click at [298, 168] on label "Trip ID" at bounding box center [298, 165] width 30 height 15
click at [298, 168] on input "88842" at bounding box center [390, 183] width 241 height 34
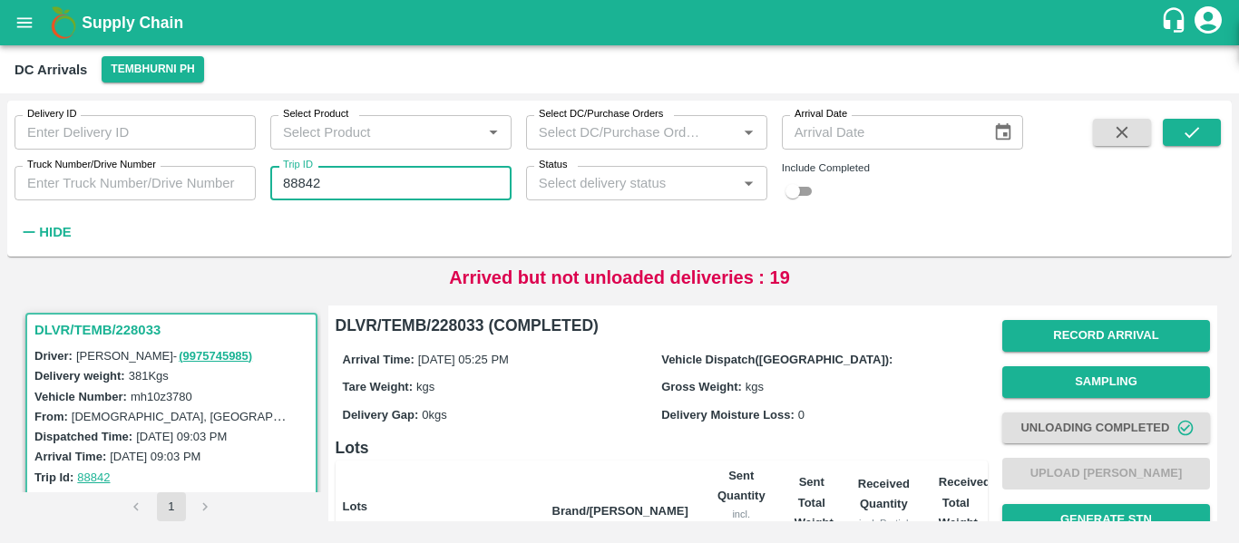
click at [298, 168] on label "Trip ID" at bounding box center [298, 165] width 30 height 15
click at [298, 168] on input "88842" at bounding box center [390, 183] width 241 height 34
click at [303, 177] on input "88842" at bounding box center [390, 183] width 241 height 34
paste input "text"
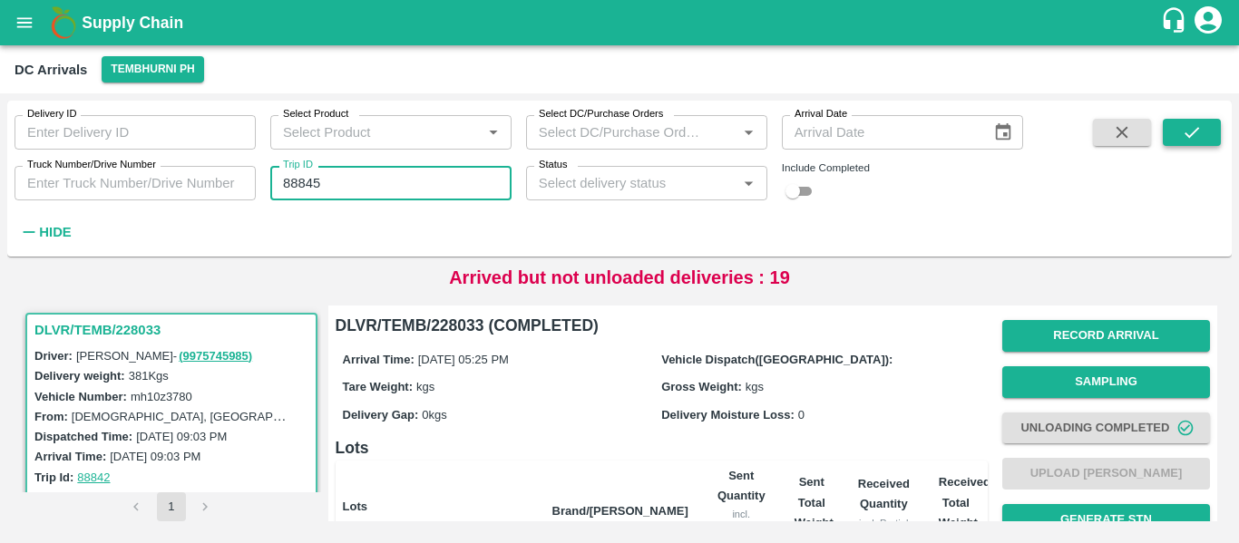
type input "88845"
click at [1194, 142] on icon "submit" at bounding box center [1191, 132] width 20 height 20
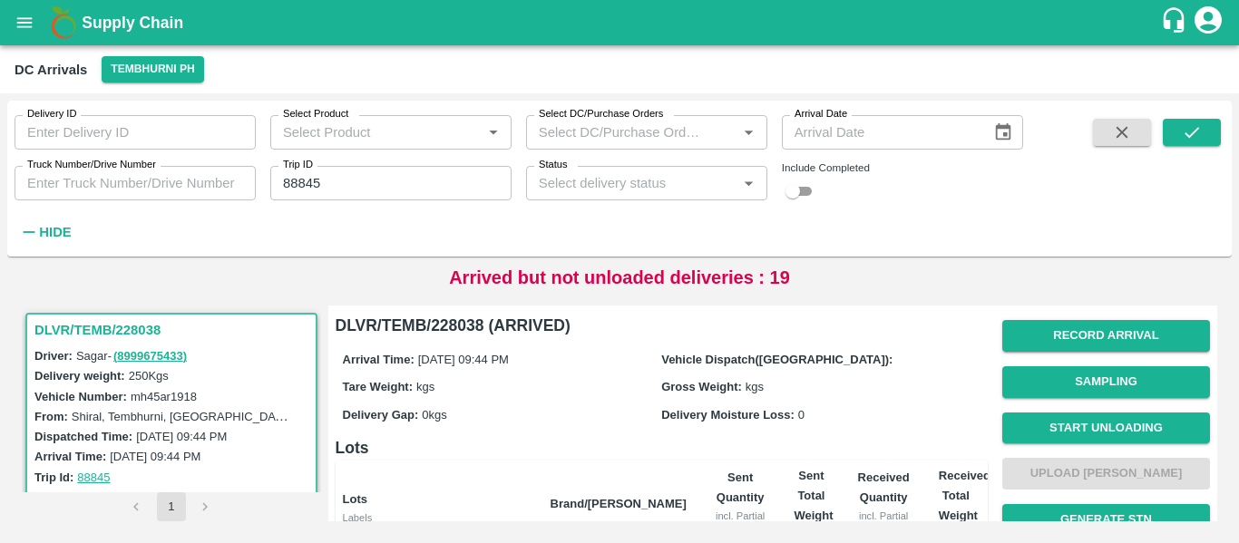
click at [1097, 345] on button "Record Arrival" at bounding box center [1106, 336] width 208 height 32
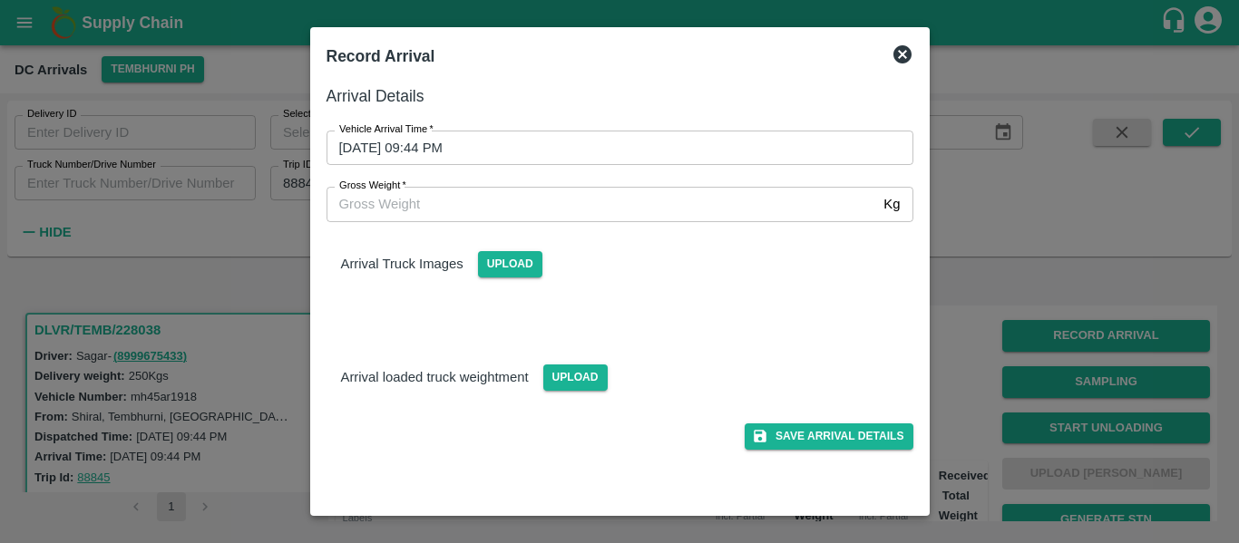
click at [430, 153] on input "23/09/2025 09:44 PM" at bounding box center [613, 148] width 574 height 34
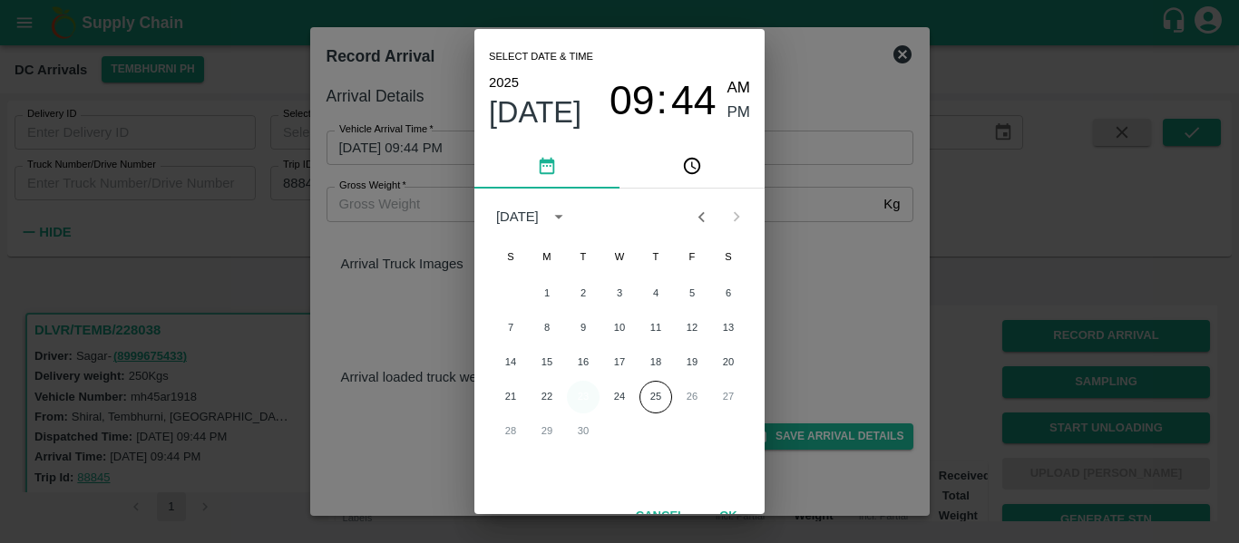
click at [585, 392] on button "23" at bounding box center [583, 397] width 33 height 33
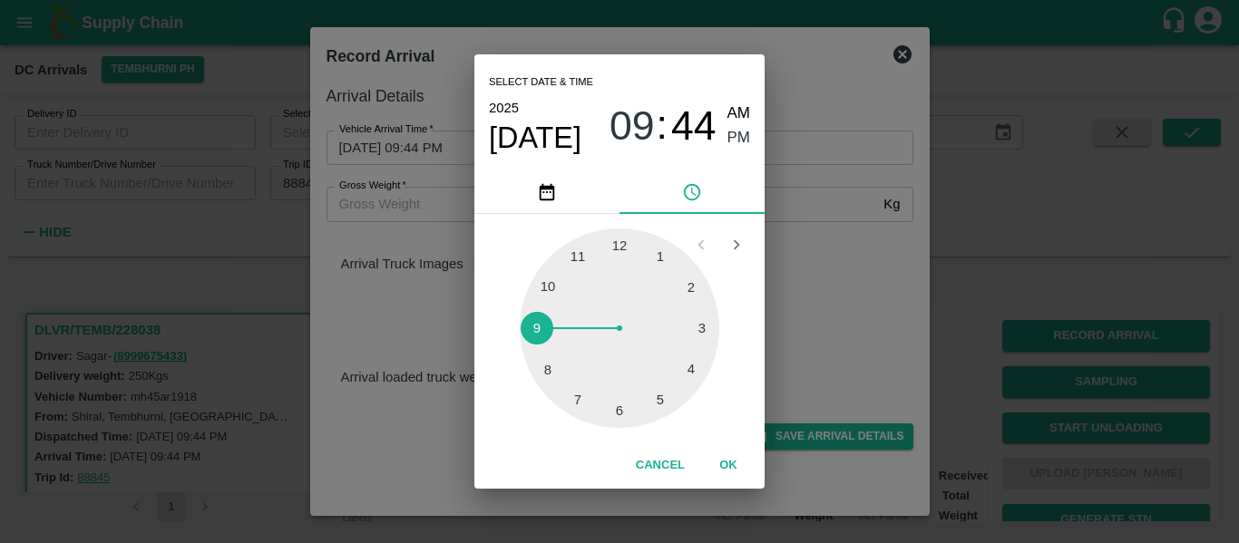
click at [657, 394] on div at bounding box center [619, 327] width 199 height 199
type input "23/09/2025 05:25 PM"
click at [657, 394] on div at bounding box center [619, 327] width 199 height 199
click at [730, 138] on span "PM" at bounding box center [739, 138] width 24 height 24
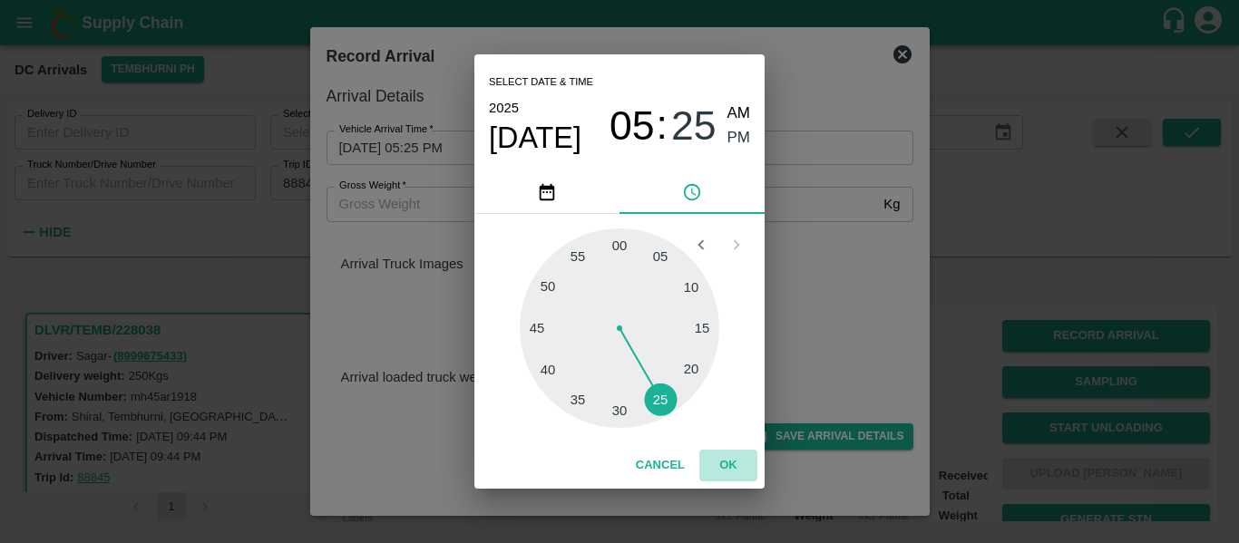
click at [730, 468] on button "OK" at bounding box center [728, 466] width 58 height 32
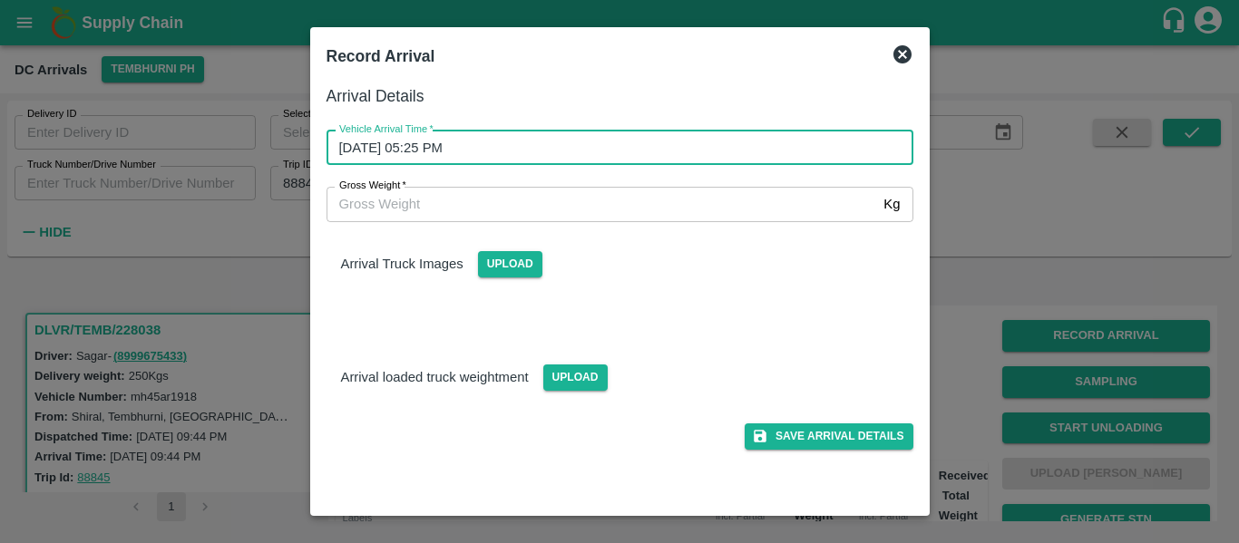
click at [871, 417] on div "Save Arrival Details" at bounding box center [612, 429] width 601 height 41
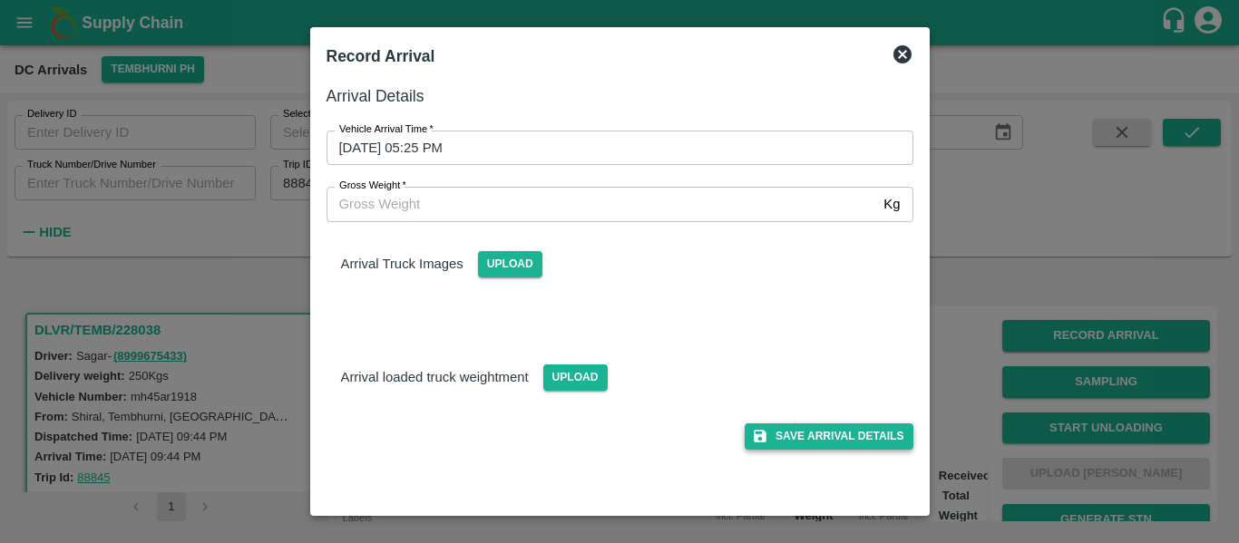
click at [875, 437] on button "Save Arrival Details" at bounding box center [828, 436] width 168 height 26
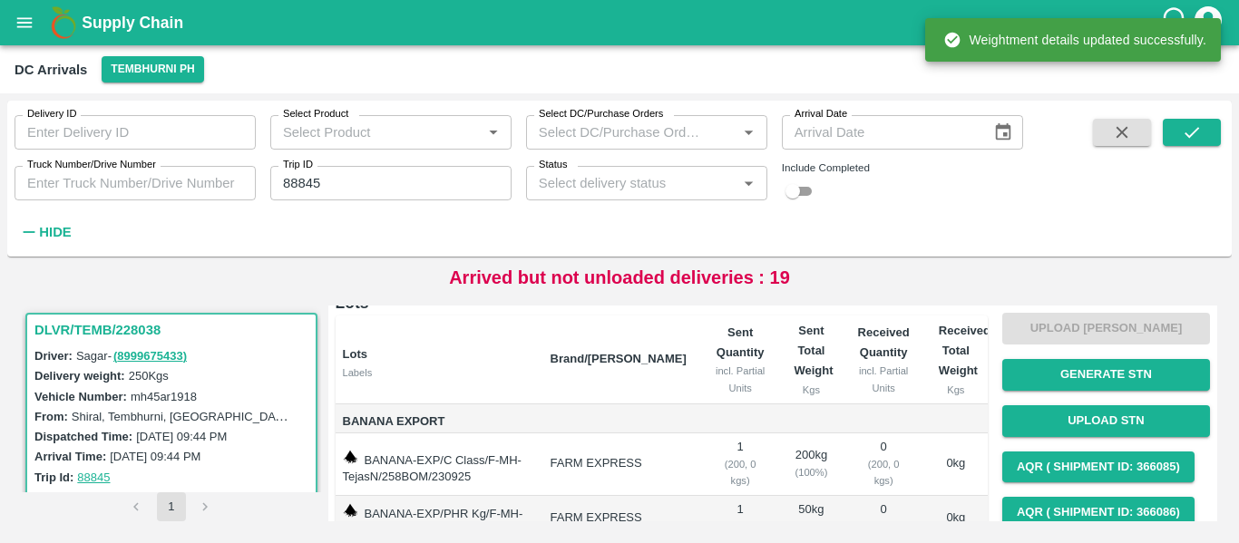
scroll to position [67, 0]
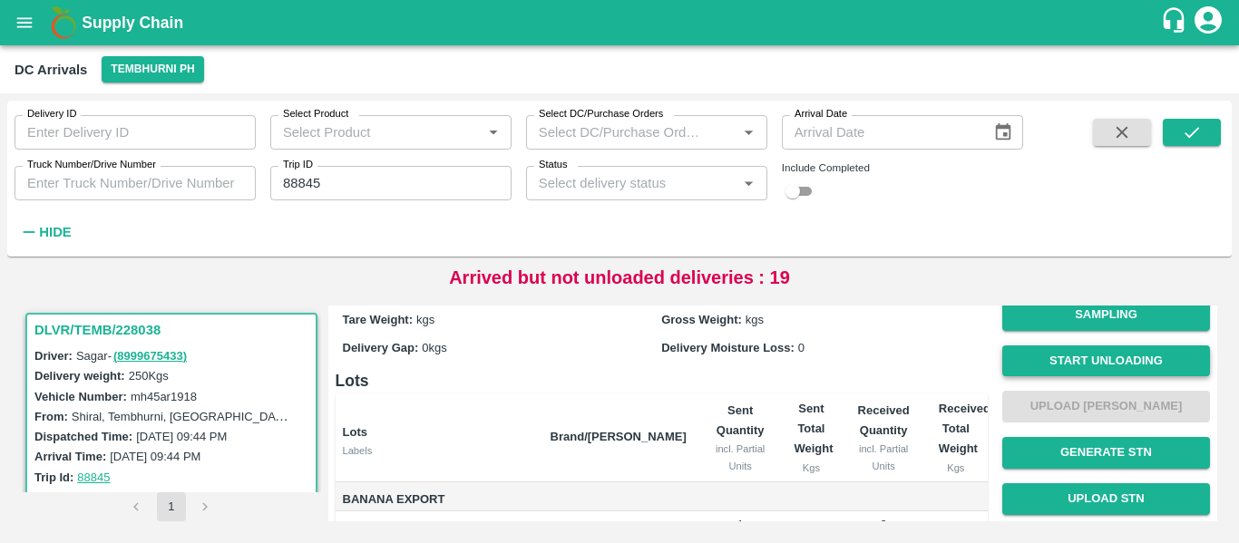
click at [1079, 354] on button "Start Unloading" at bounding box center [1106, 361] width 208 height 32
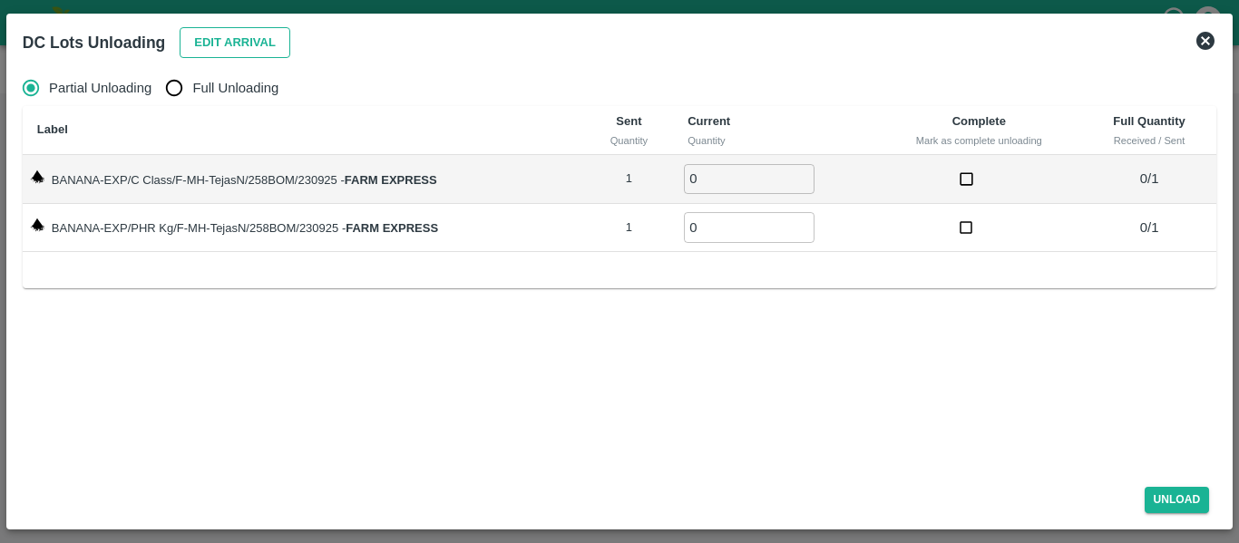
click at [230, 40] on button "Edit Arrival" at bounding box center [235, 43] width 111 height 32
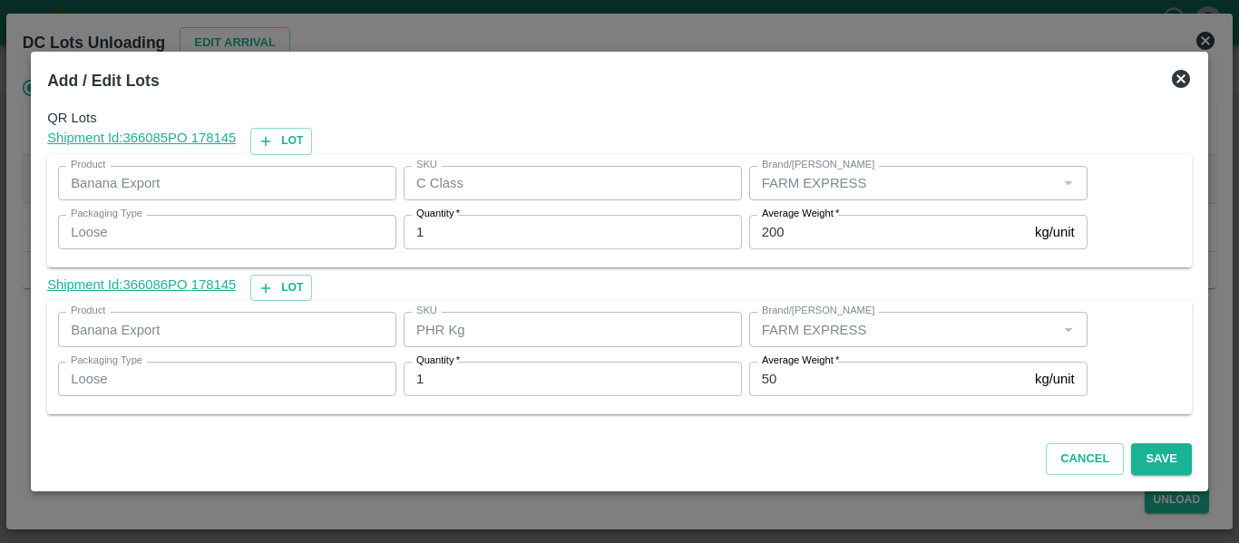
click at [797, 362] on label "Average Weight   *" at bounding box center [800, 361] width 77 height 15
click at [797, 362] on input "50" at bounding box center [888, 379] width 278 height 34
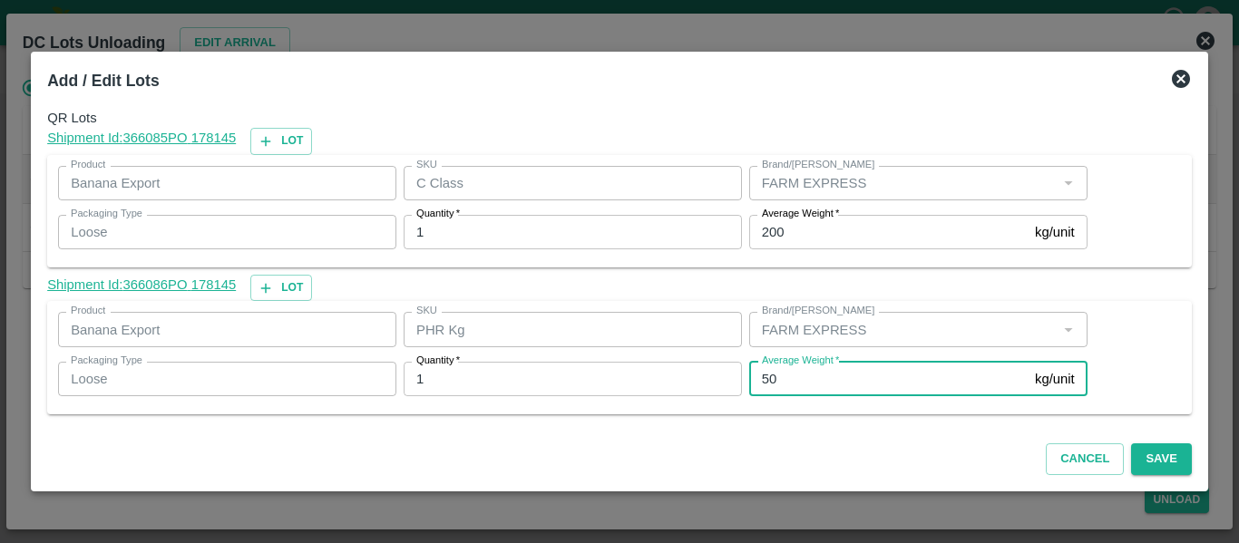
type input "5"
type input "1"
click at [828, 223] on input "200" at bounding box center [888, 232] width 278 height 34
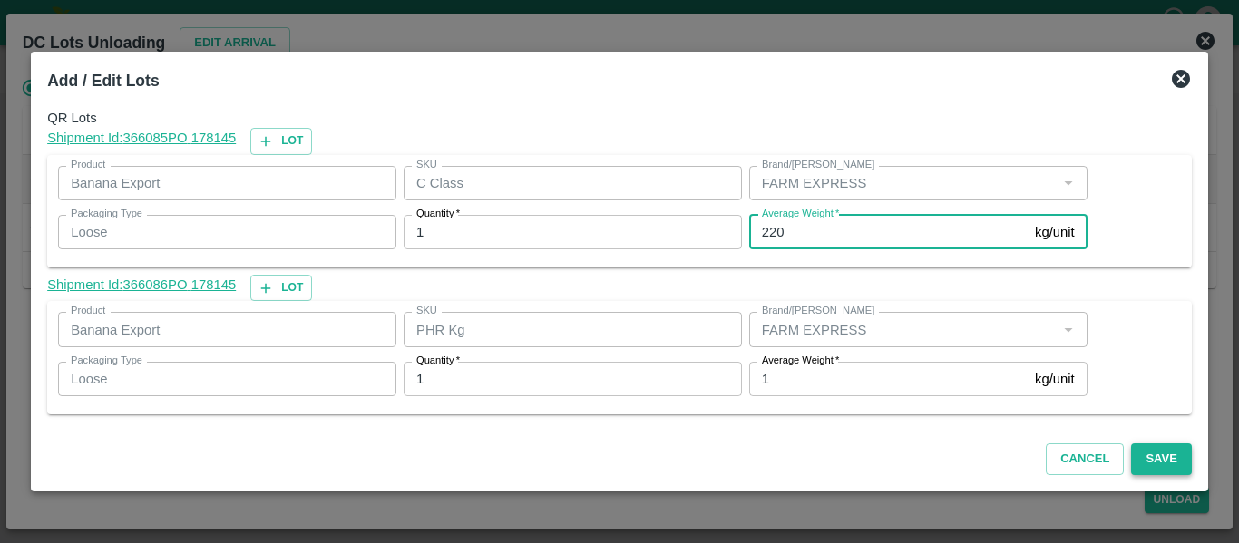
type input "220"
click at [1177, 466] on button "Save" at bounding box center [1161, 459] width 60 height 32
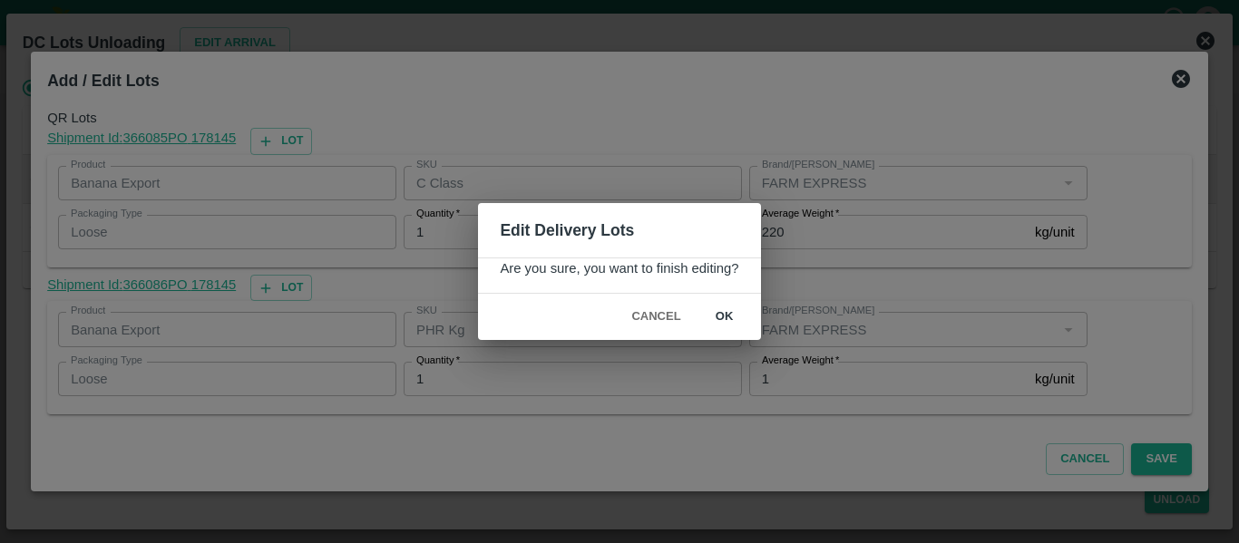
click at [735, 316] on button "ok" at bounding box center [724, 317] width 58 height 32
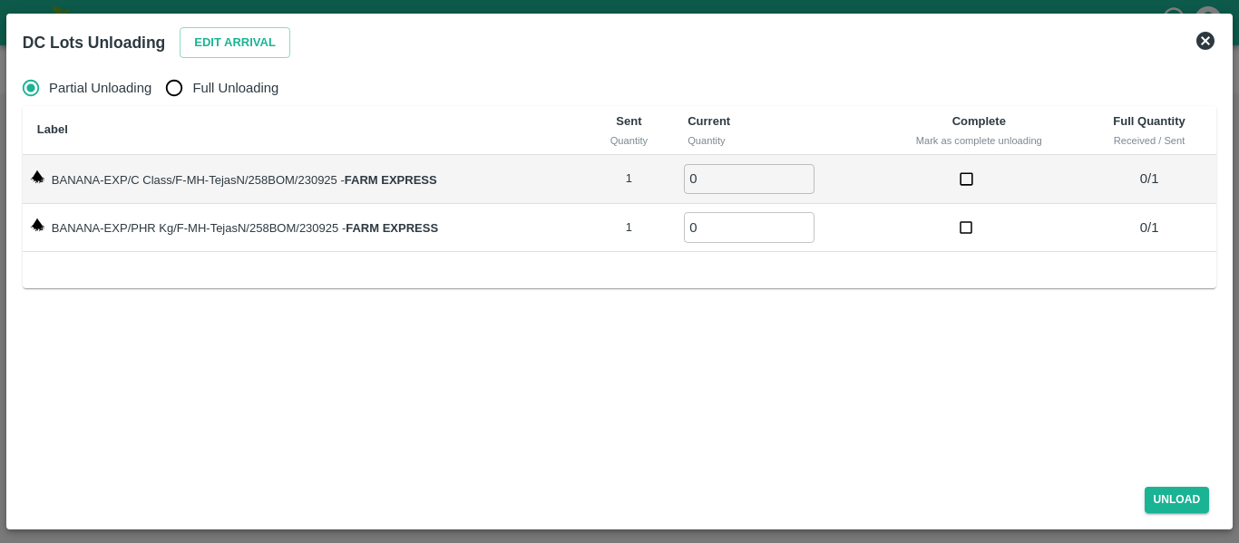
click at [185, 73] on input "Full Unloading" at bounding box center [174, 88] width 36 height 36
radio input "true"
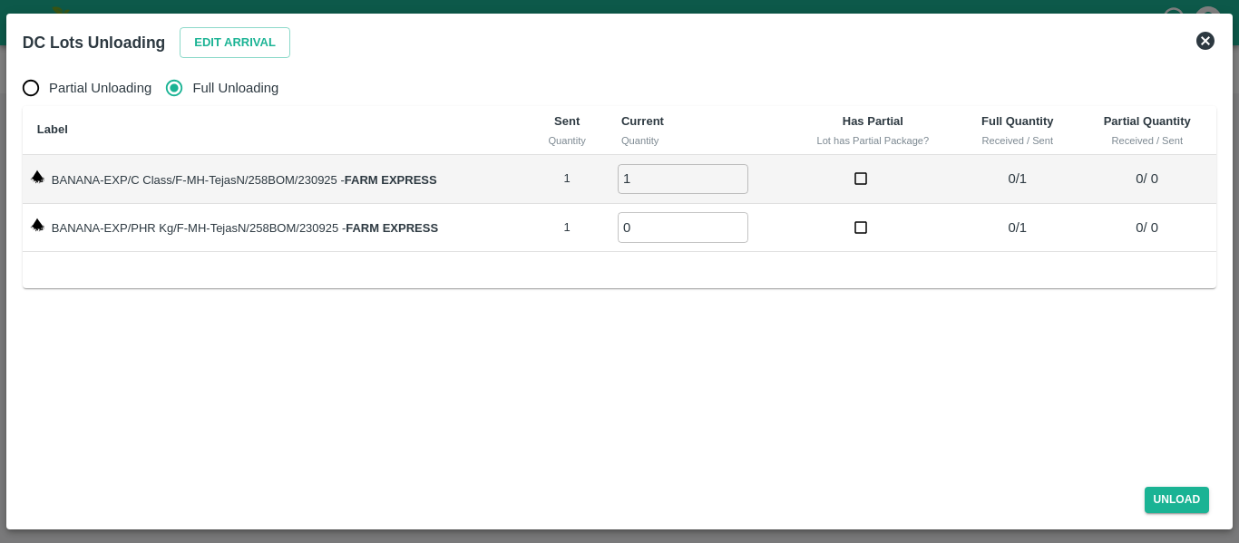
type input "1"
click at [735, 175] on input "1" at bounding box center [682, 179] width 131 height 30
type input "1"
click at [736, 225] on input "1" at bounding box center [682, 227] width 131 height 30
click at [1166, 497] on button "Unload" at bounding box center [1176, 500] width 65 height 26
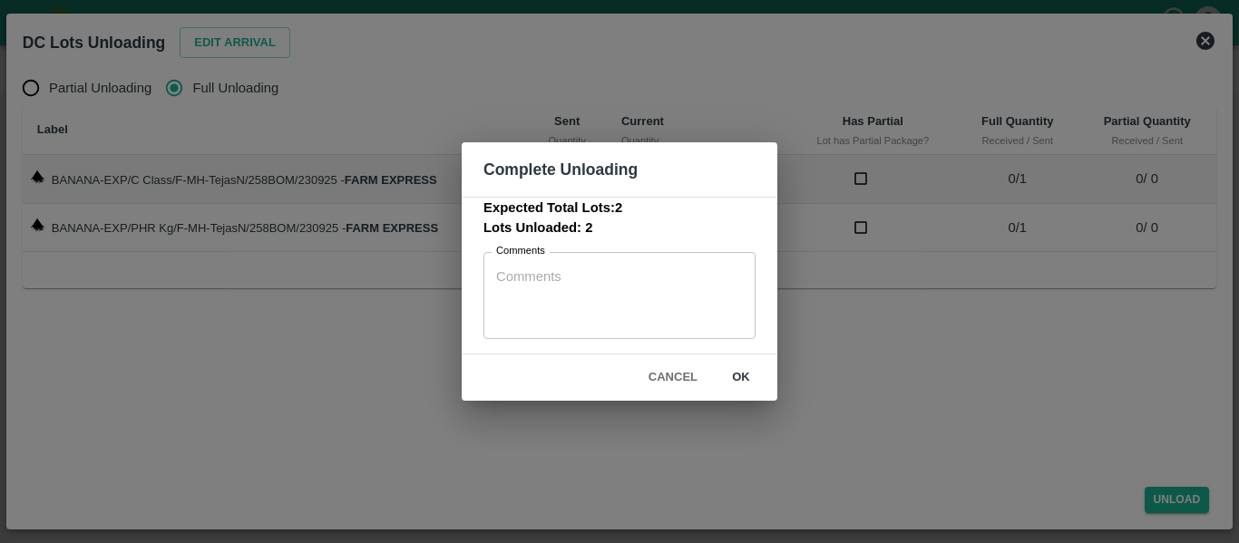
click at [757, 382] on button "ok" at bounding box center [741, 378] width 58 height 32
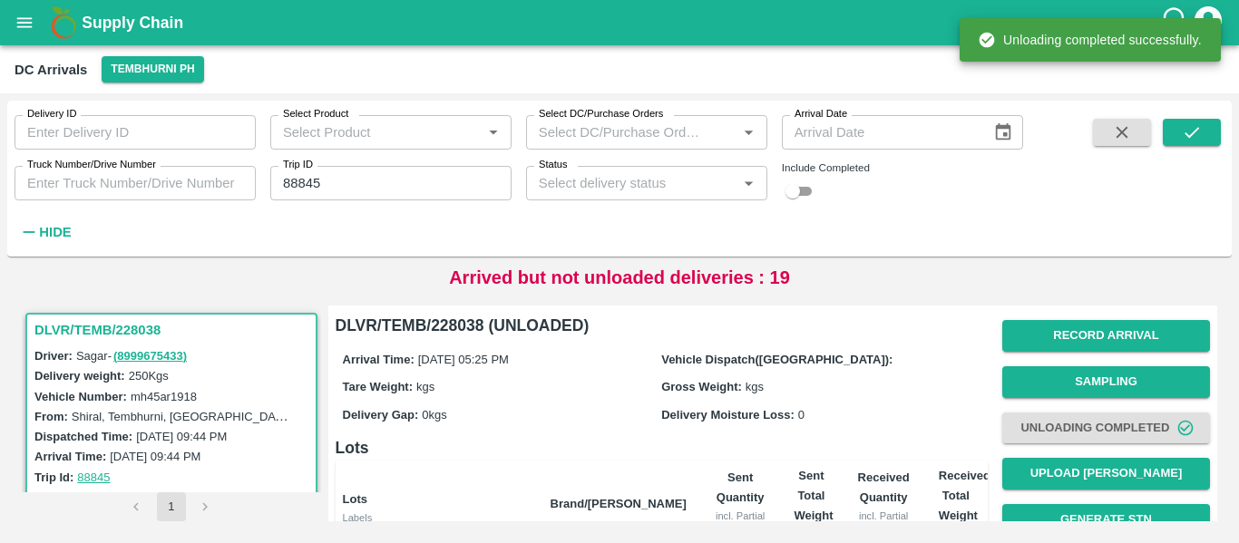
scroll to position [232, 0]
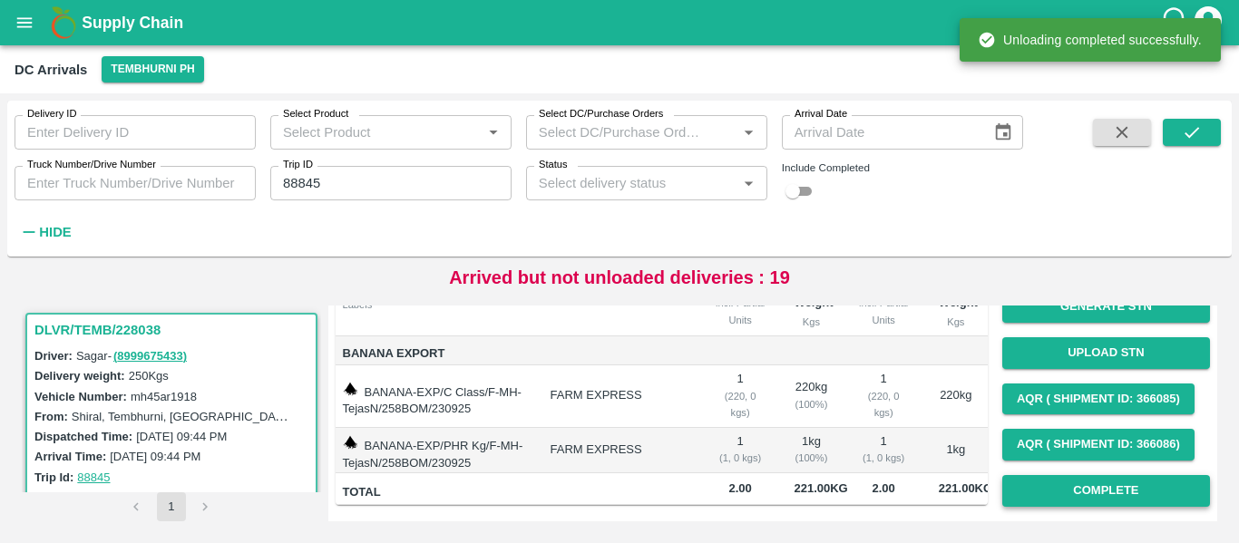
click at [1117, 475] on button "Complete" at bounding box center [1106, 491] width 208 height 32
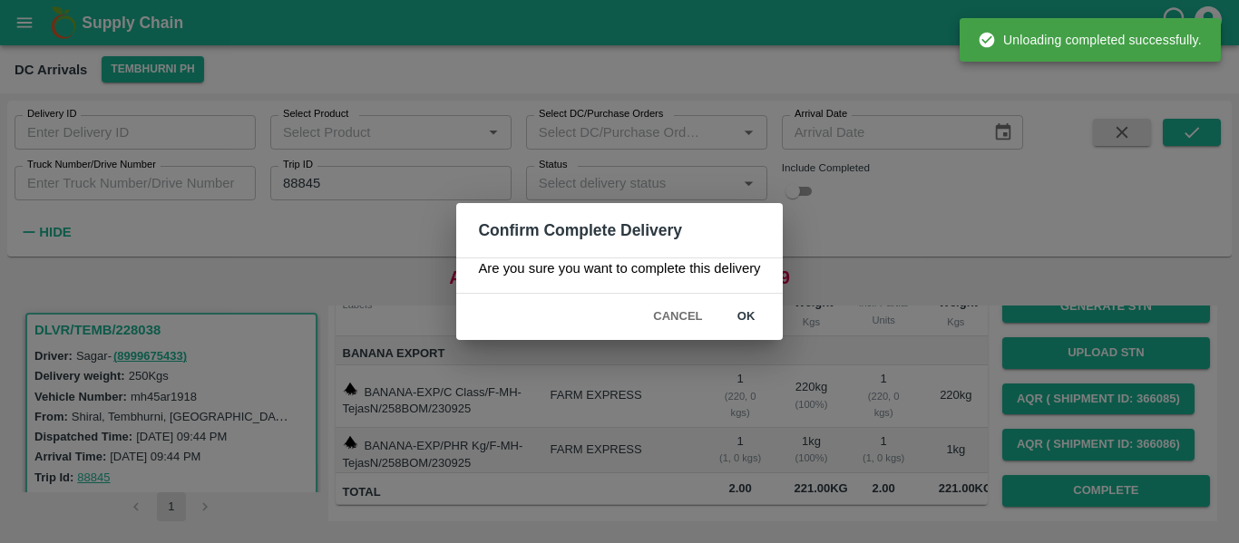
click at [741, 315] on button "ok" at bounding box center [746, 317] width 58 height 32
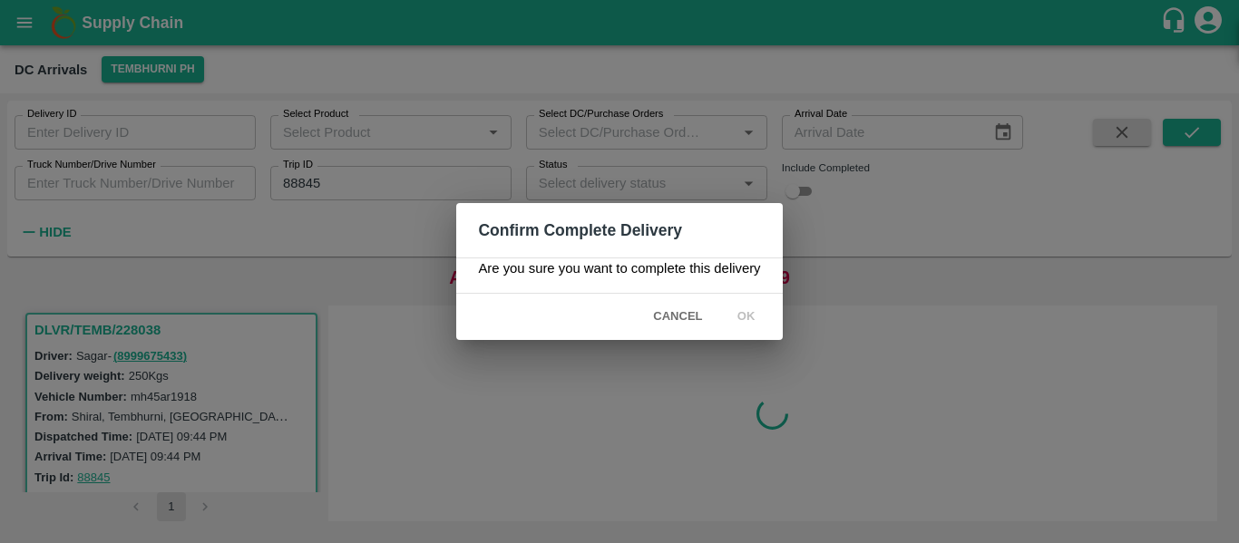
scroll to position [0, 0]
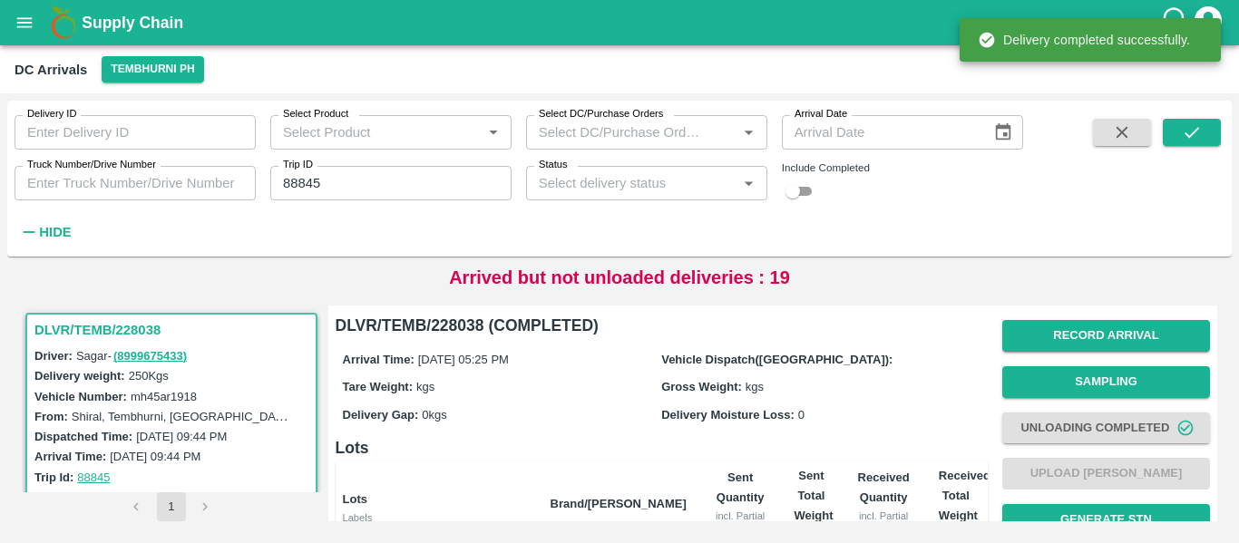
click at [302, 188] on input "88845" at bounding box center [390, 183] width 241 height 34
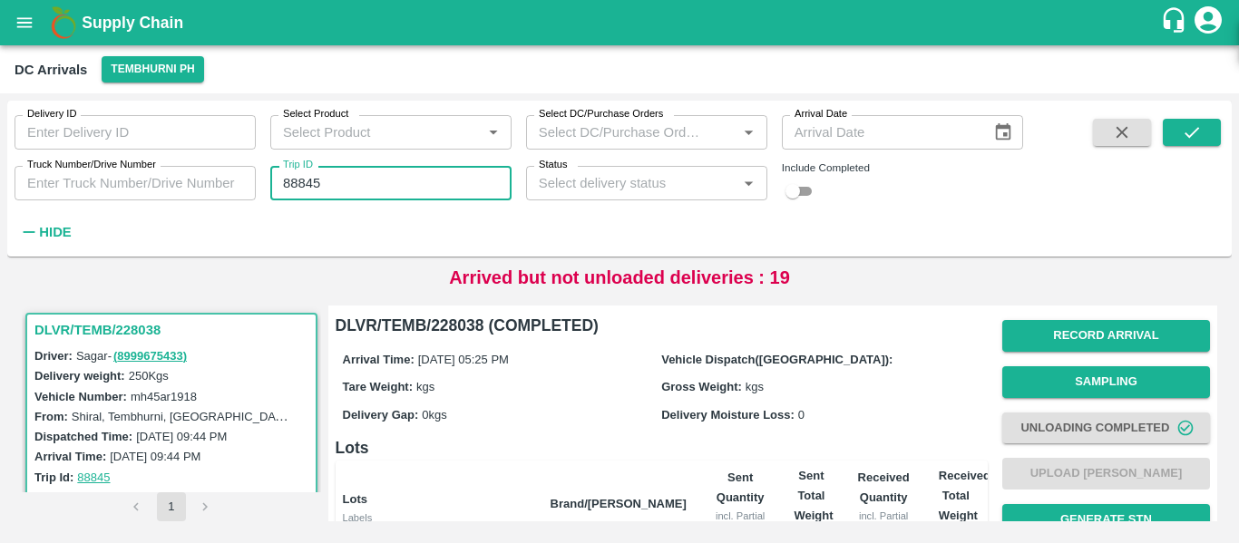
paste input "text"
type input "88830"
click at [1209, 140] on button "submit" at bounding box center [1191, 132] width 58 height 27
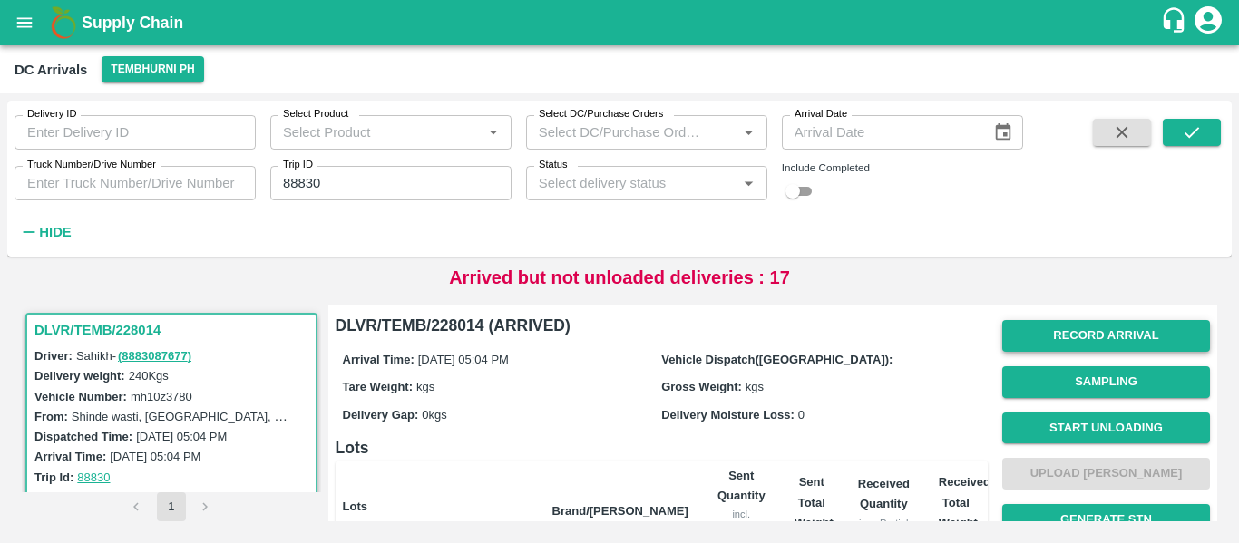
click at [1071, 341] on button "Record Arrival" at bounding box center [1106, 336] width 208 height 32
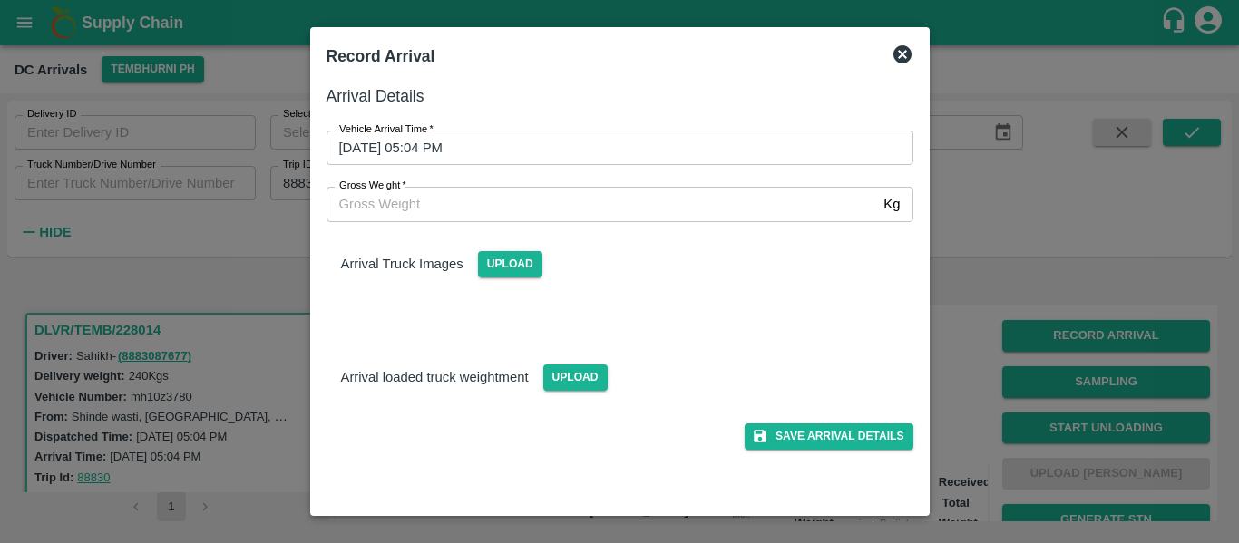
click at [464, 148] on input "23/09/2025 05:04 PM" at bounding box center [613, 148] width 574 height 34
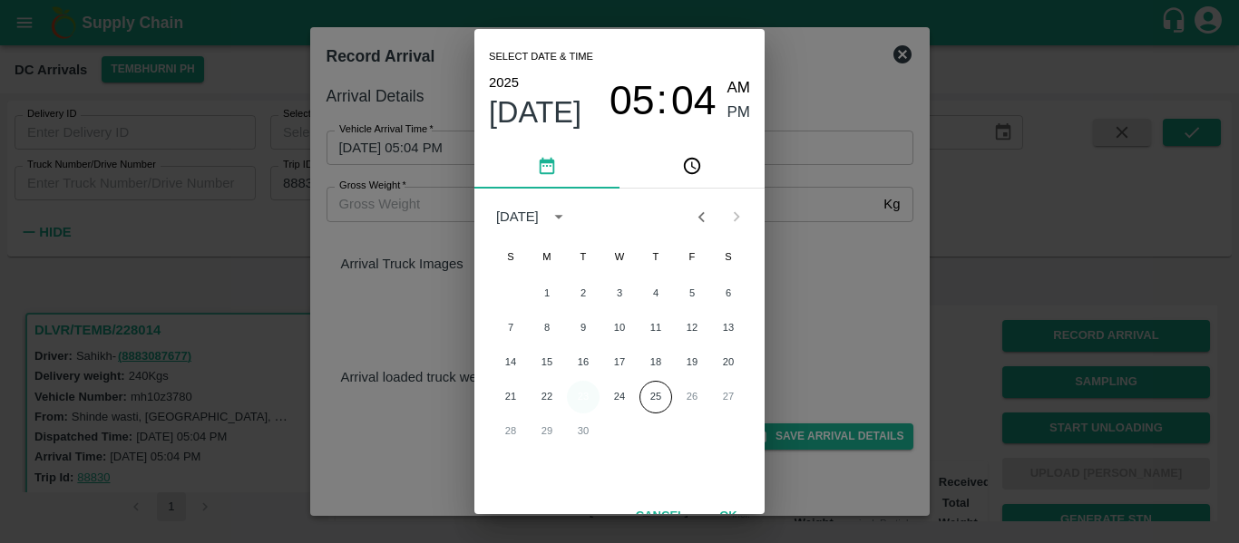
click at [579, 396] on button "23" at bounding box center [583, 397] width 33 height 33
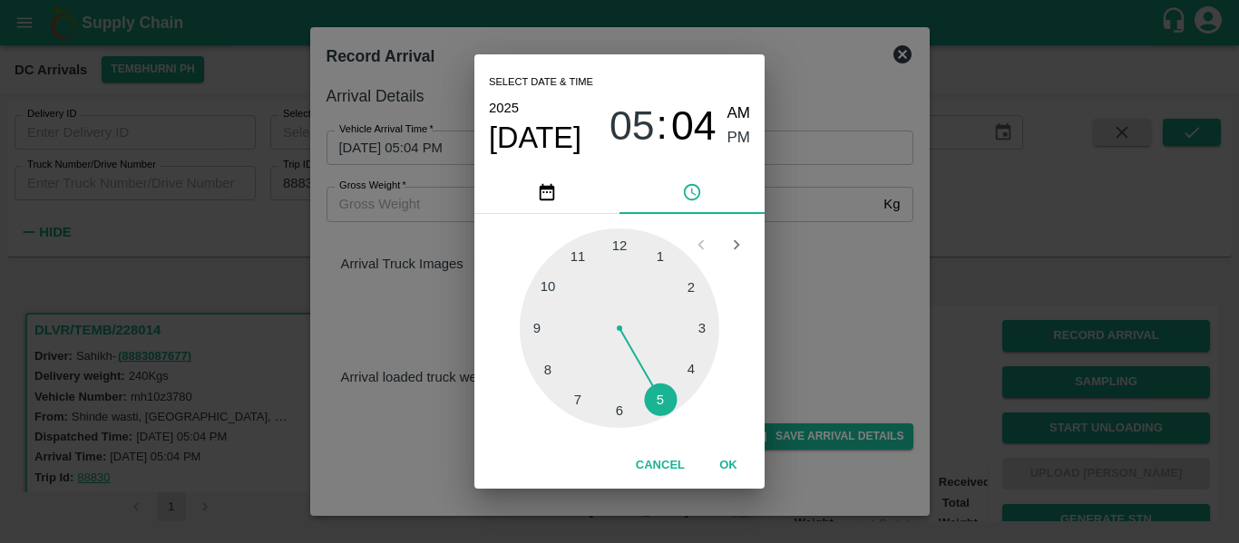
click at [678, 374] on div at bounding box center [619, 327] width 199 height 199
click at [620, 253] on div at bounding box center [619, 327] width 199 height 199
type input "23/09/2025 04:00 PM"
click at [724, 142] on div "04 : 00 AM PM" at bounding box center [679, 126] width 141 height 48
click at [731, 138] on span "PM" at bounding box center [739, 138] width 24 height 24
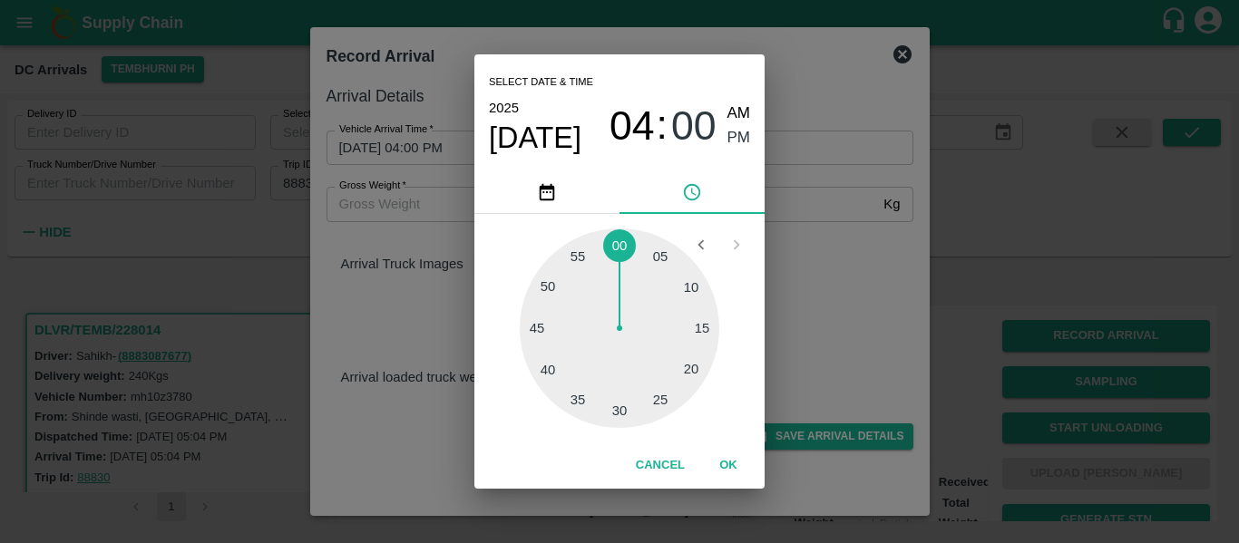
click at [724, 466] on button "OK" at bounding box center [728, 466] width 58 height 32
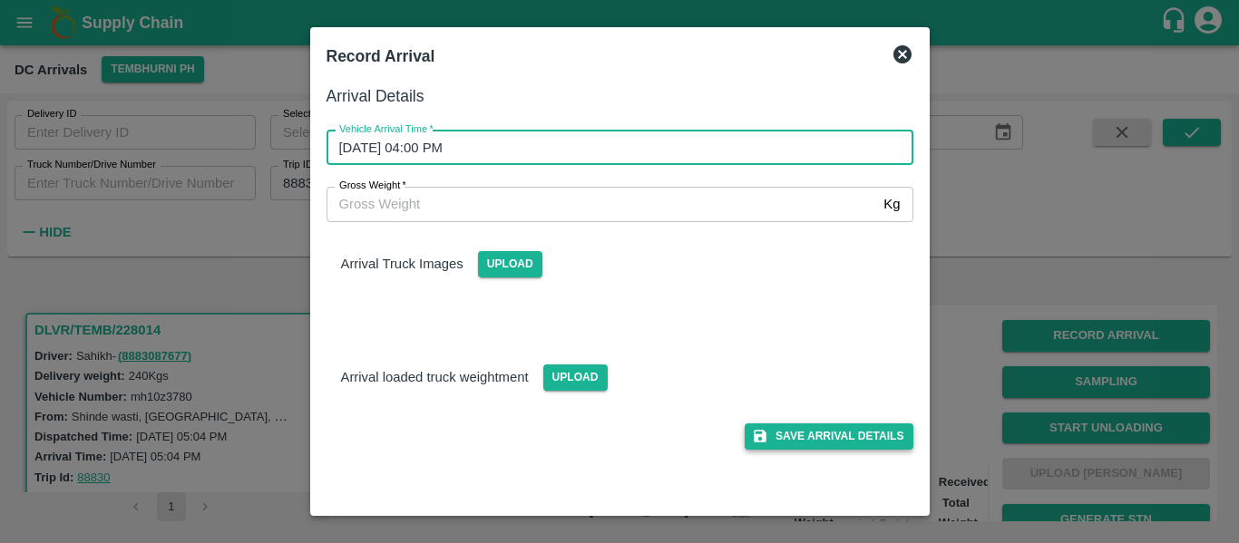
click at [842, 442] on button "Save Arrival Details" at bounding box center [828, 436] width 168 height 26
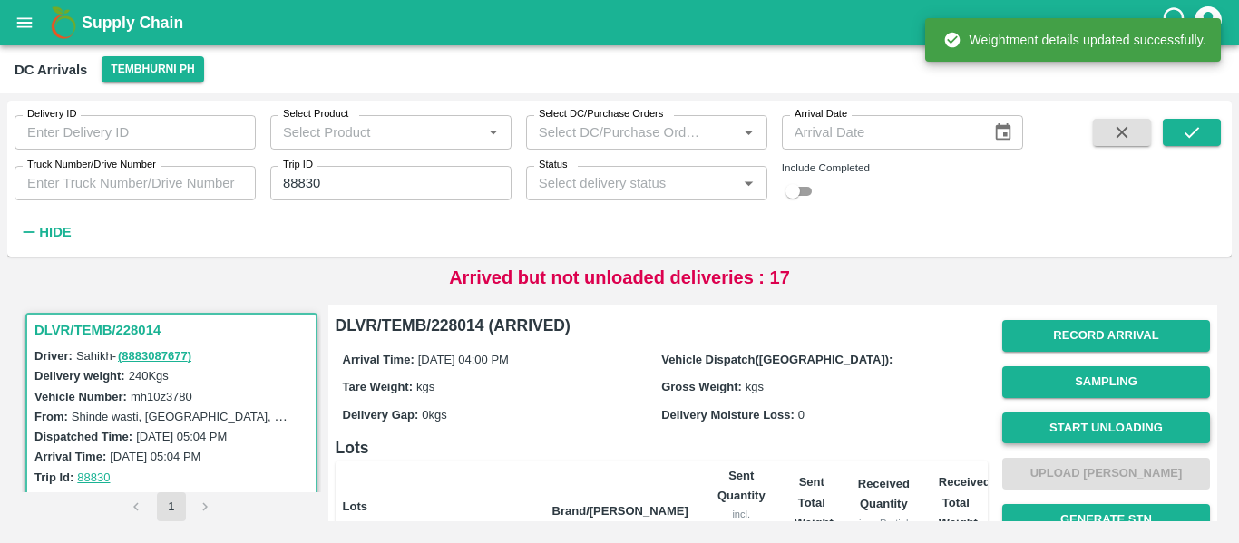
click at [1095, 423] on button "Start Unloading" at bounding box center [1106, 429] width 208 height 32
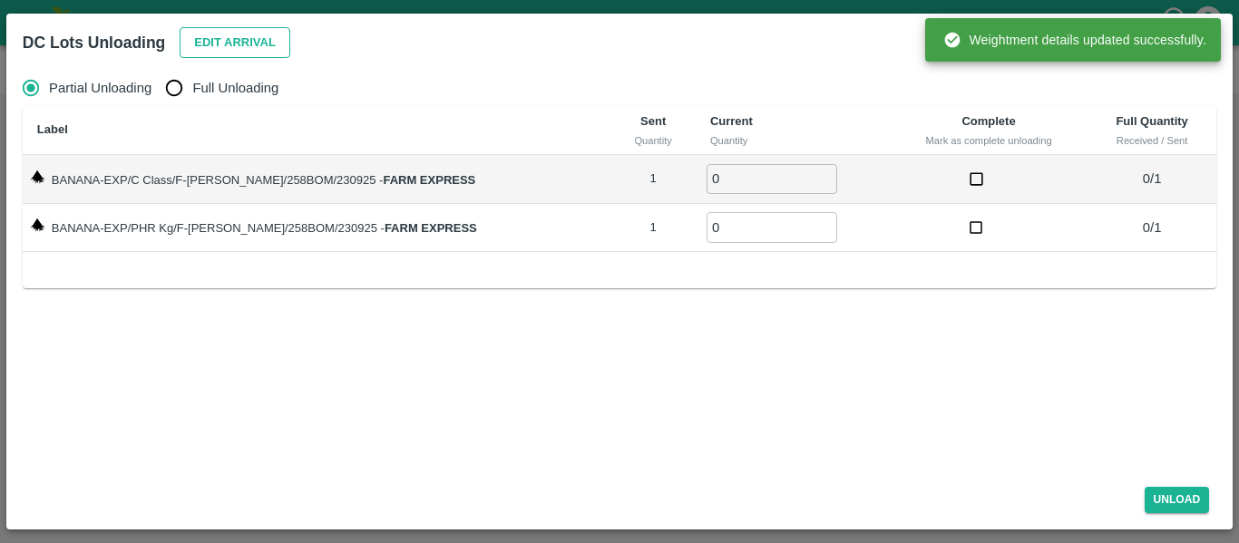
click at [258, 54] on button "Edit Arrival" at bounding box center [235, 43] width 111 height 32
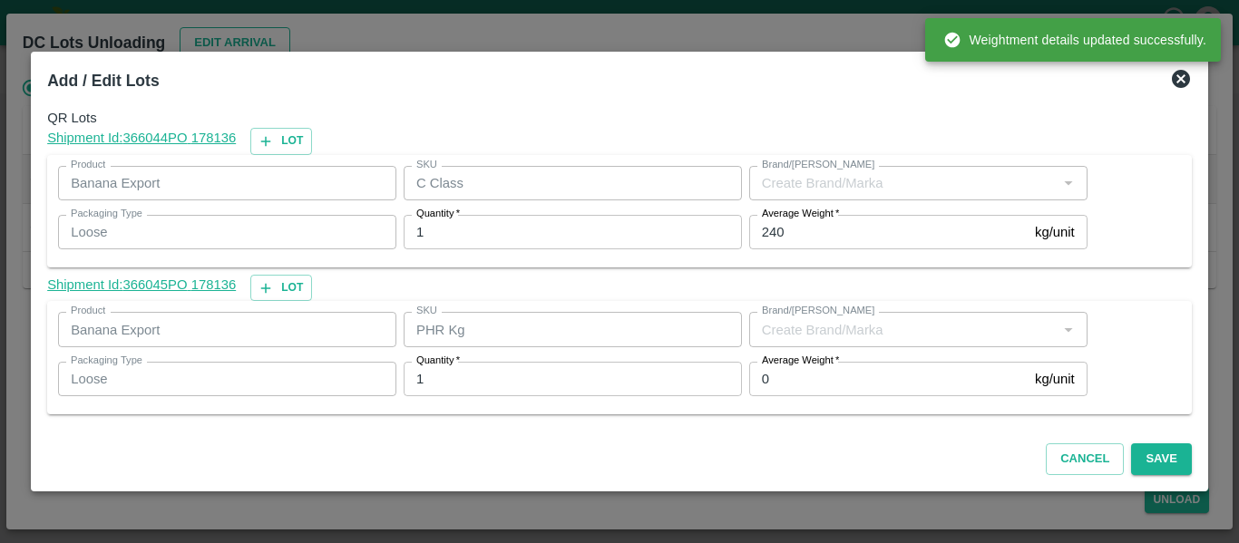
type input "FARM EXPRESS"
click at [780, 371] on input "0" at bounding box center [888, 379] width 278 height 34
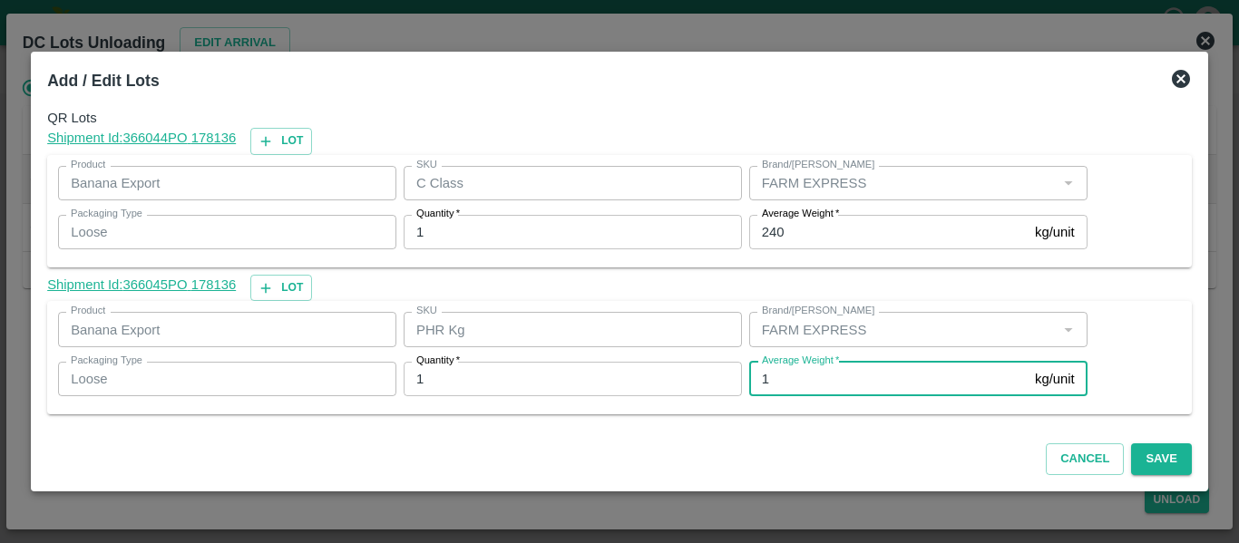
type input "1"
click at [794, 236] on input "240" at bounding box center [888, 232] width 278 height 34
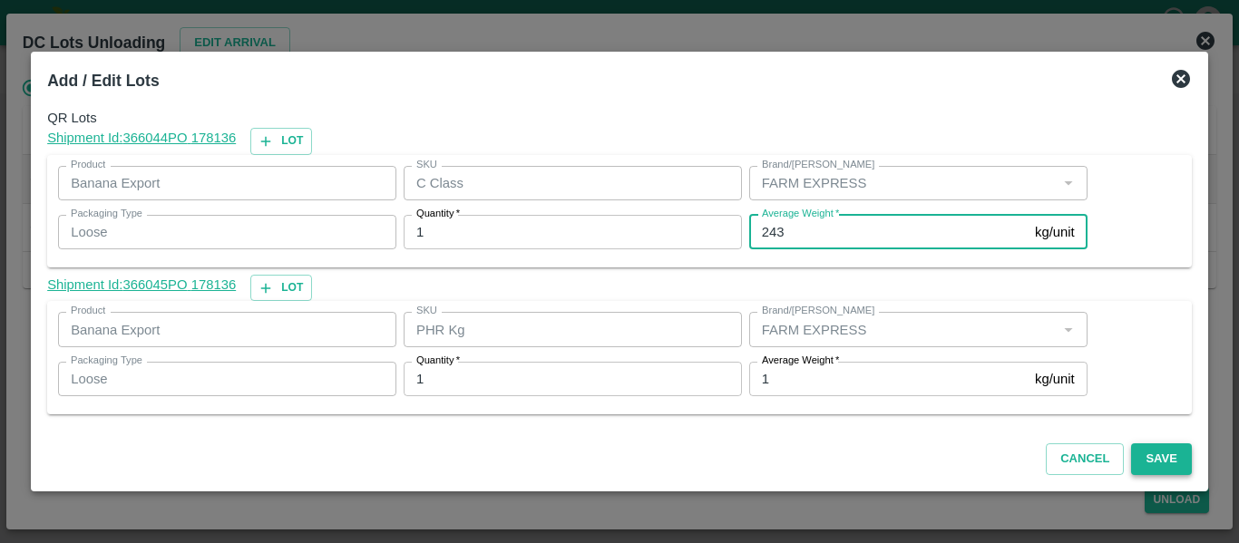
type input "243"
click at [1173, 465] on button "Save" at bounding box center [1161, 459] width 60 height 32
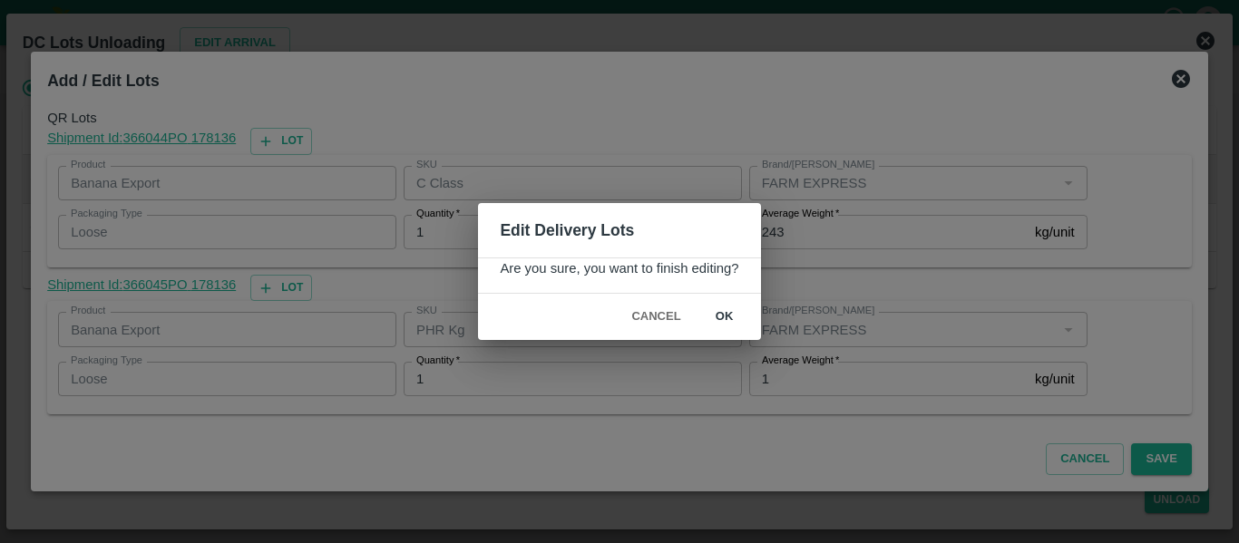
click at [735, 316] on button "ok" at bounding box center [724, 317] width 58 height 32
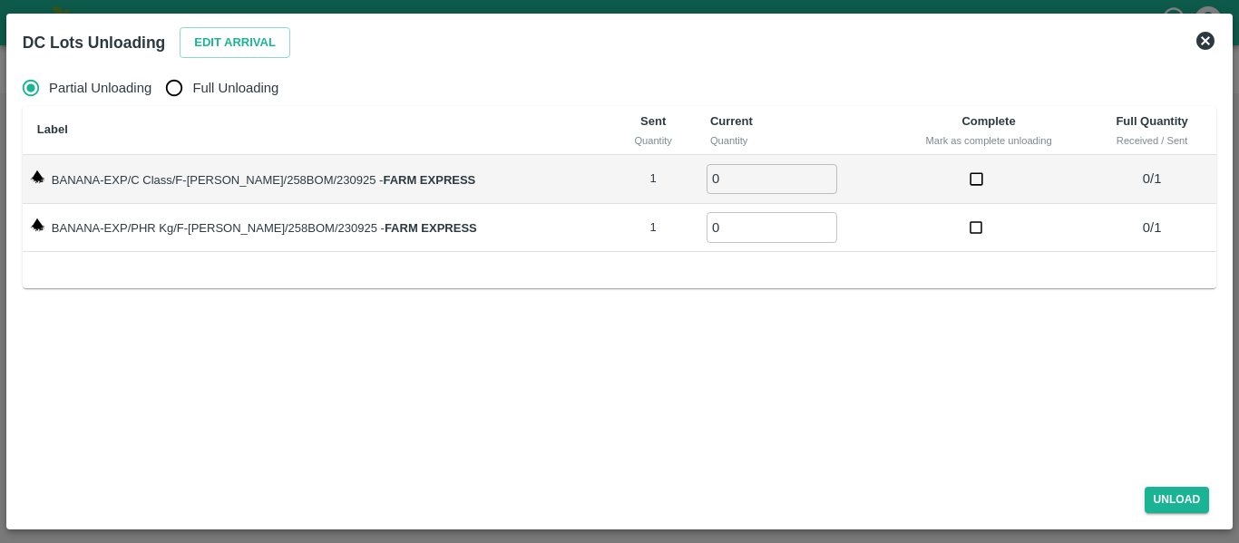
click at [257, 79] on span "Full Unloading" at bounding box center [235, 88] width 86 height 20
click at [192, 79] on input "Full Unloading" at bounding box center [174, 88] width 36 height 36
radio input "true"
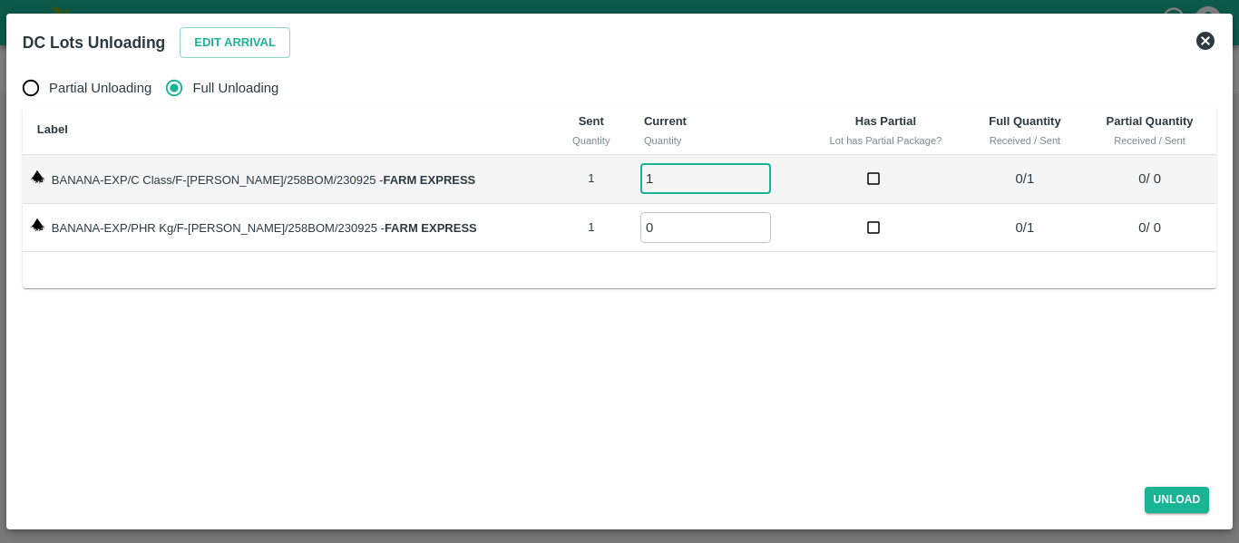
type input "1"
click at [740, 177] on input "1" at bounding box center [705, 179] width 131 height 30
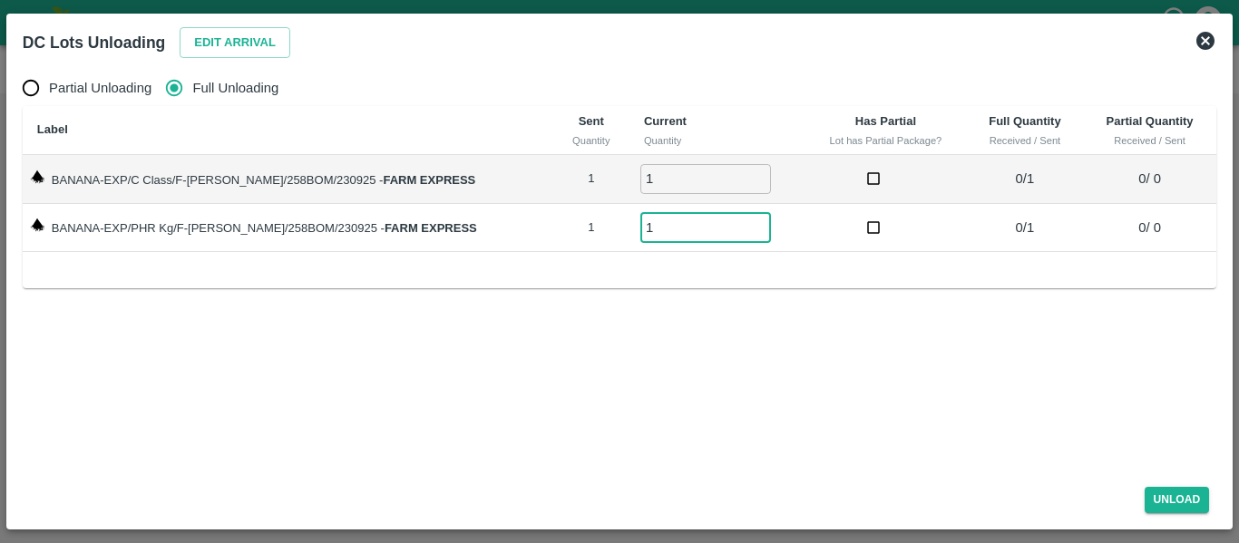
type input "1"
click at [742, 220] on input "1" at bounding box center [705, 227] width 131 height 30
click at [1169, 493] on button "Unload" at bounding box center [1176, 500] width 65 height 26
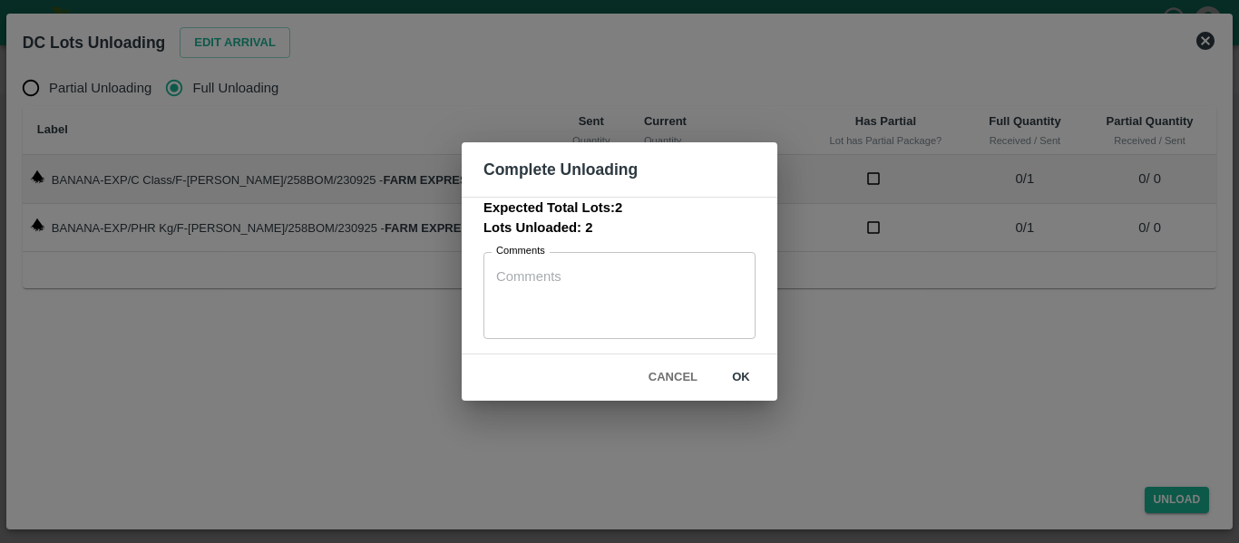
click at [717, 365] on button "ok" at bounding box center [741, 378] width 58 height 32
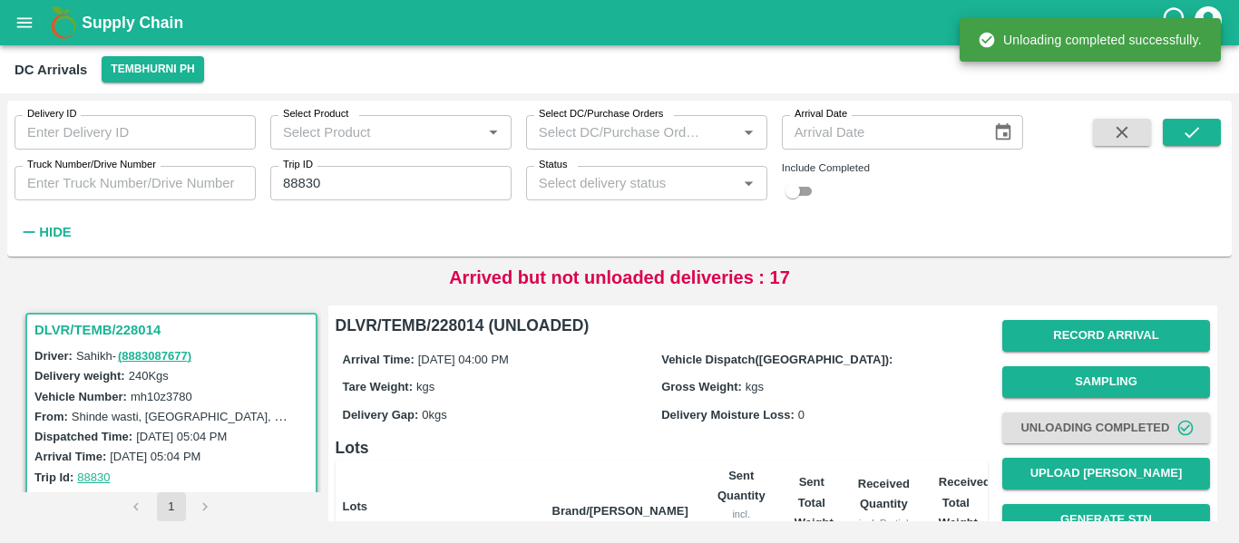
scroll to position [232, 0]
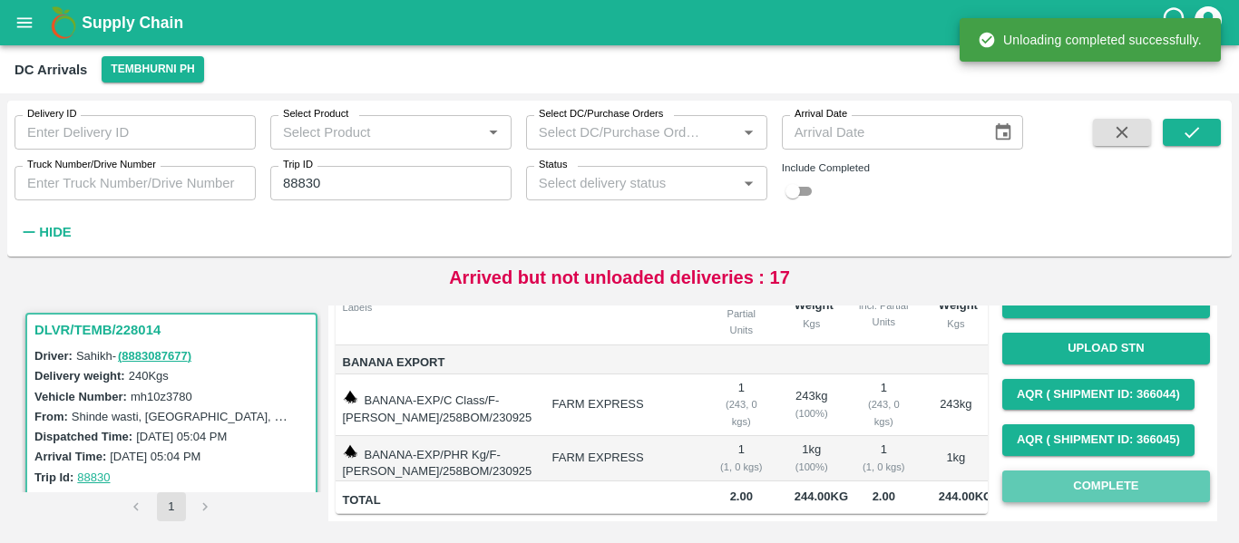
click at [1047, 485] on button "Complete" at bounding box center [1106, 487] width 208 height 32
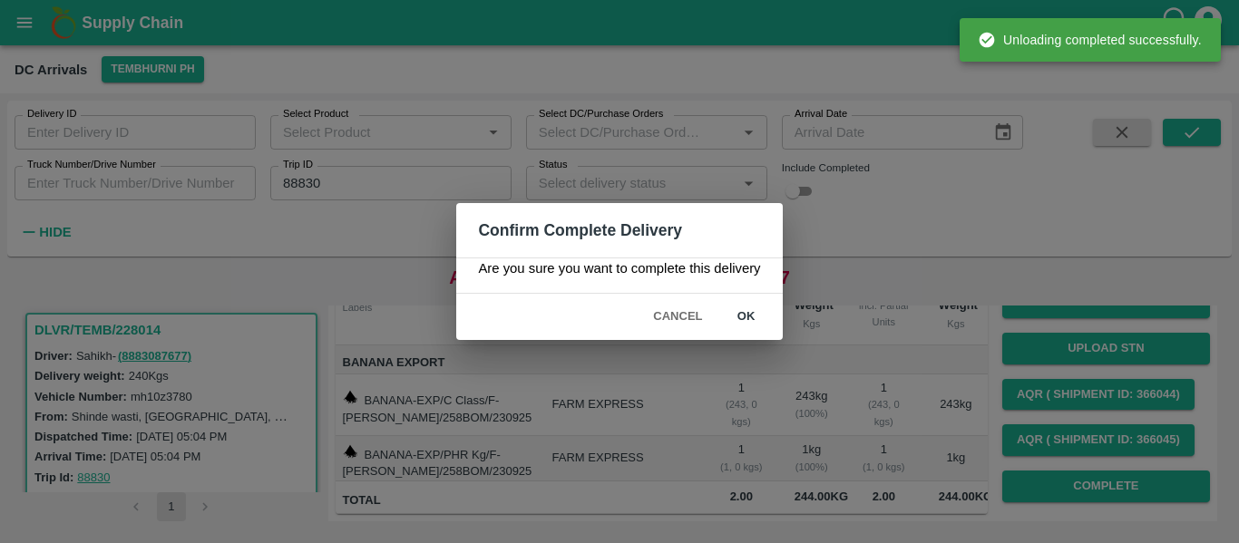
click at [736, 300] on div "Cancel ok" at bounding box center [619, 317] width 326 height 46
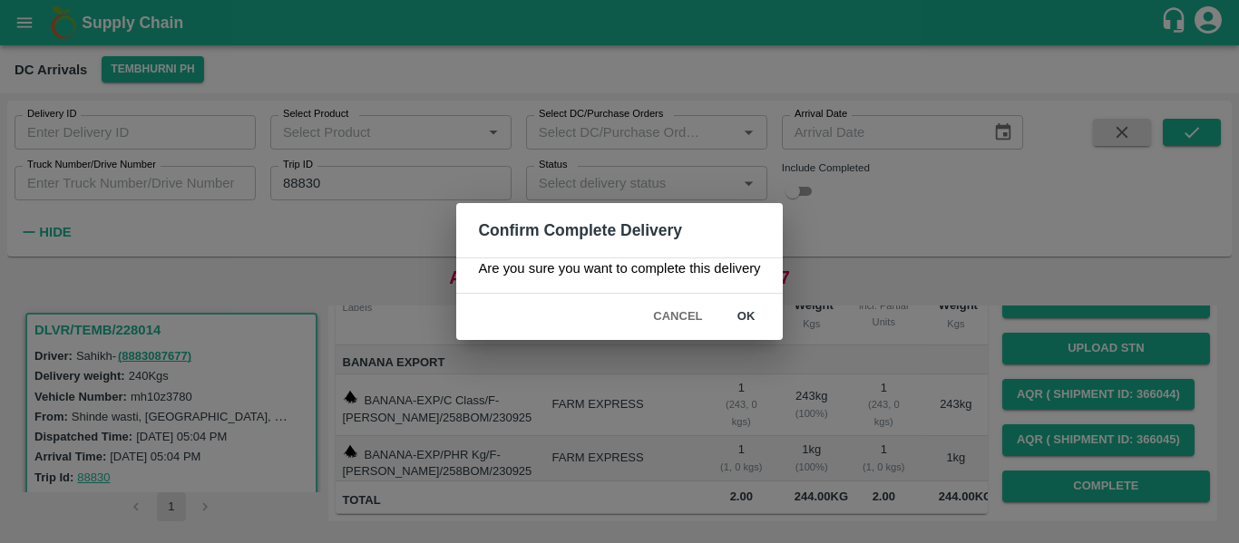
click at [750, 303] on button "ok" at bounding box center [746, 317] width 58 height 32
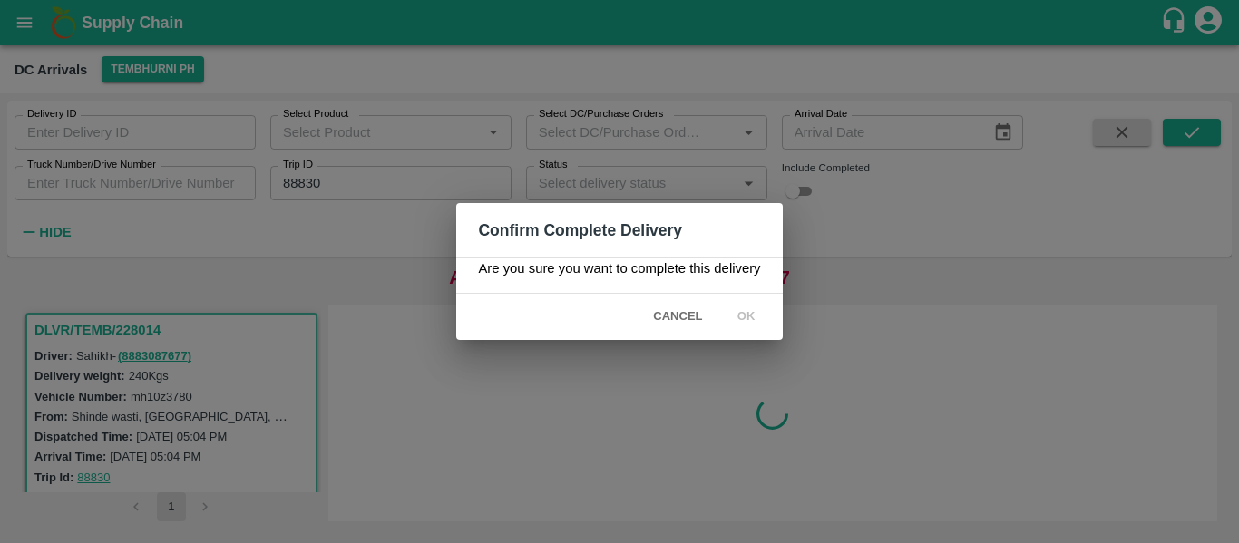
scroll to position [0, 0]
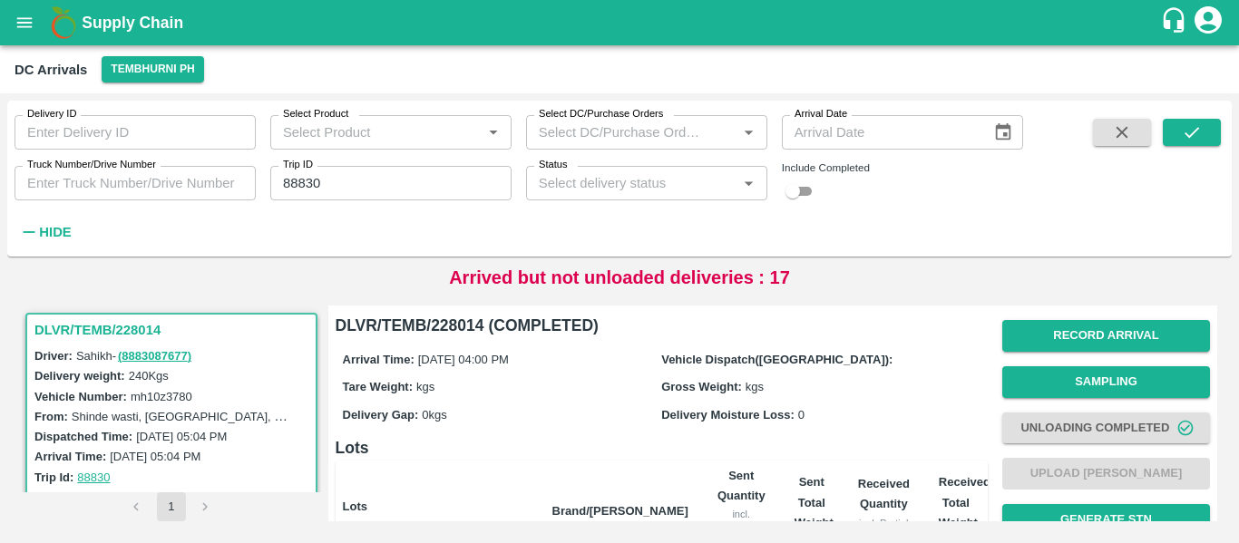
click at [315, 170] on input "88830" at bounding box center [390, 183] width 241 height 34
click at [316, 170] on input "88830" at bounding box center [390, 183] width 241 height 34
paste input "text"
type input "88855"
click at [1171, 138] on button "submit" at bounding box center [1191, 132] width 58 height 27
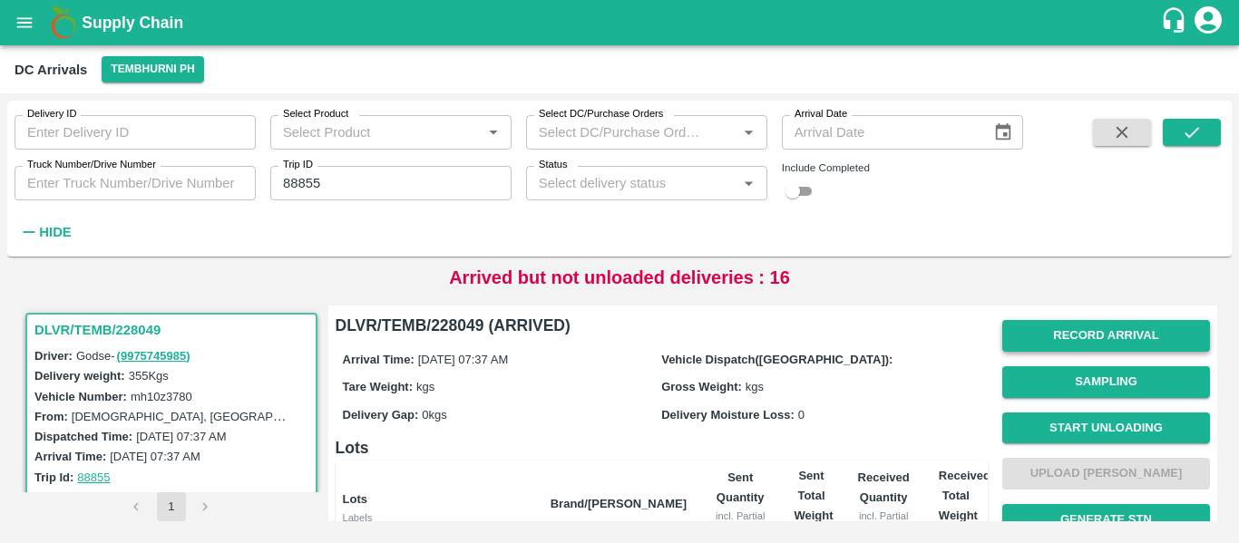
click at [1113, 345] on button "Record Arrival" at bounding box center [1106, 336] width 208 height 32
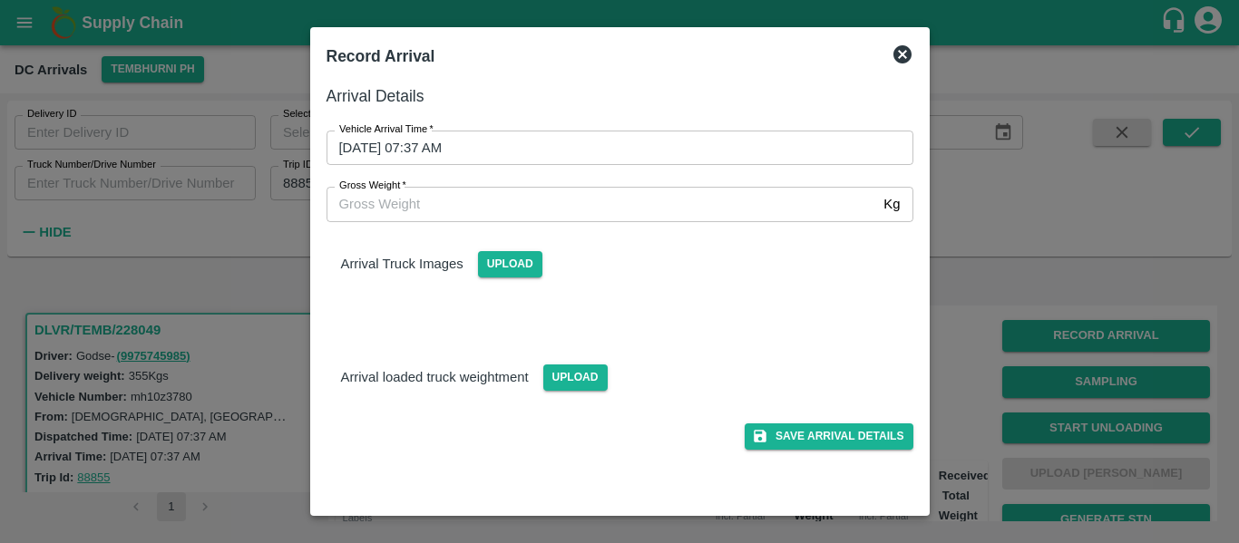
click at [547, 170] on div "Gross Weight   * Kg Gross Weight" at bounding box center [609, 193] width 608 height 56
click at [498, 152] on input "24/09/2025 07:37 AM" at bounding box center [613, 148] width 574 height 34
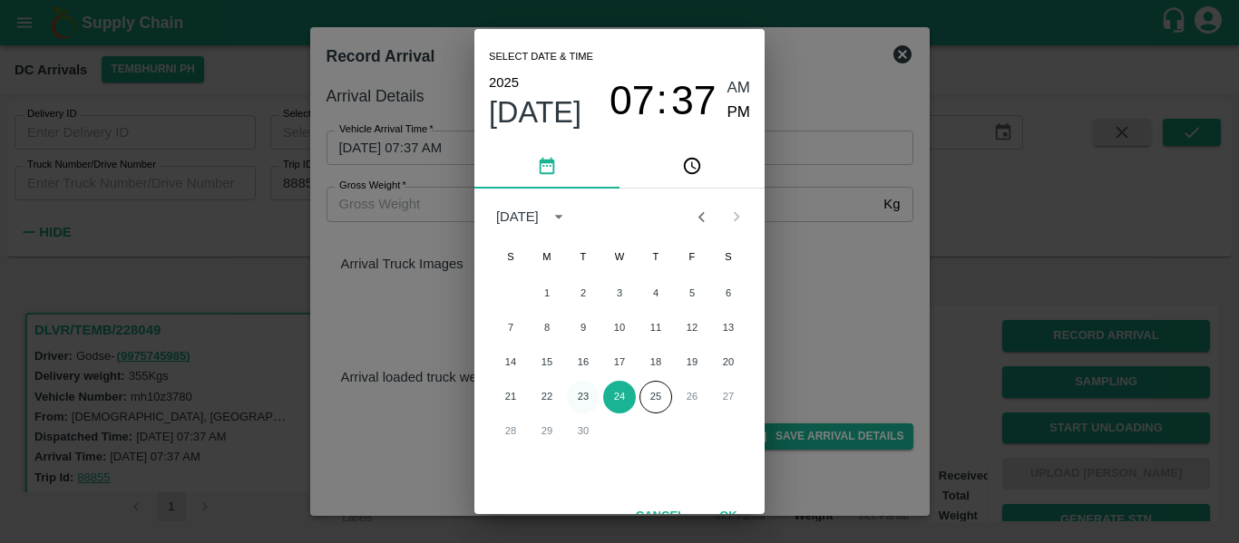
click at [583, 396] on button "23" at bounding box center [583, 397] width 33 height 33
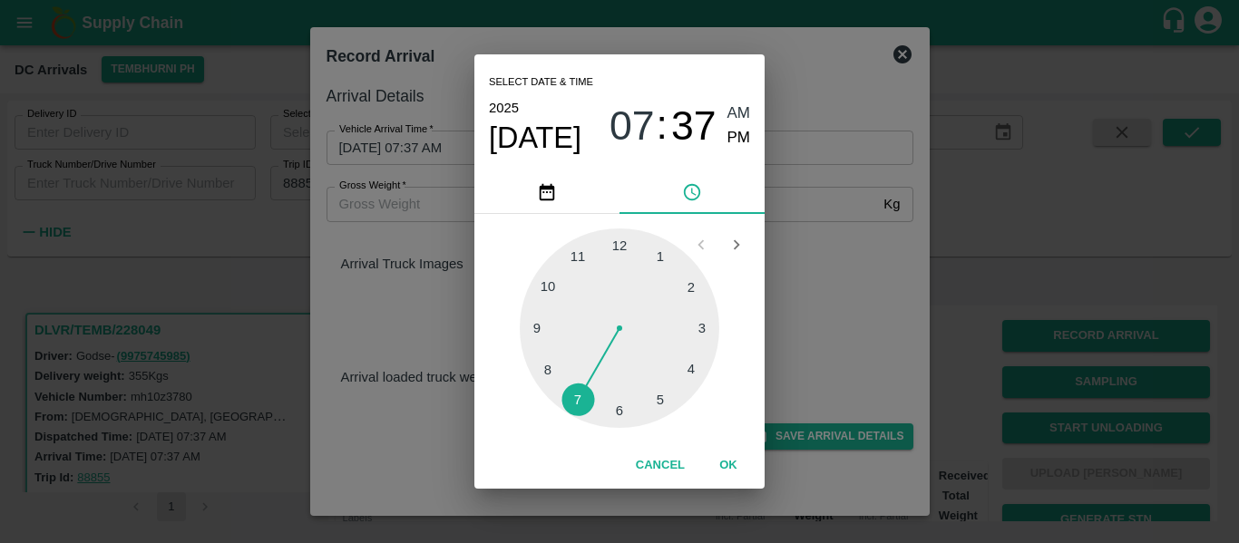
click at [679, 369] on div at bounding box center [619, 327] width 199 height 199
click at [621, 244] on div at bounding box center [619, 327] width 199 height 199
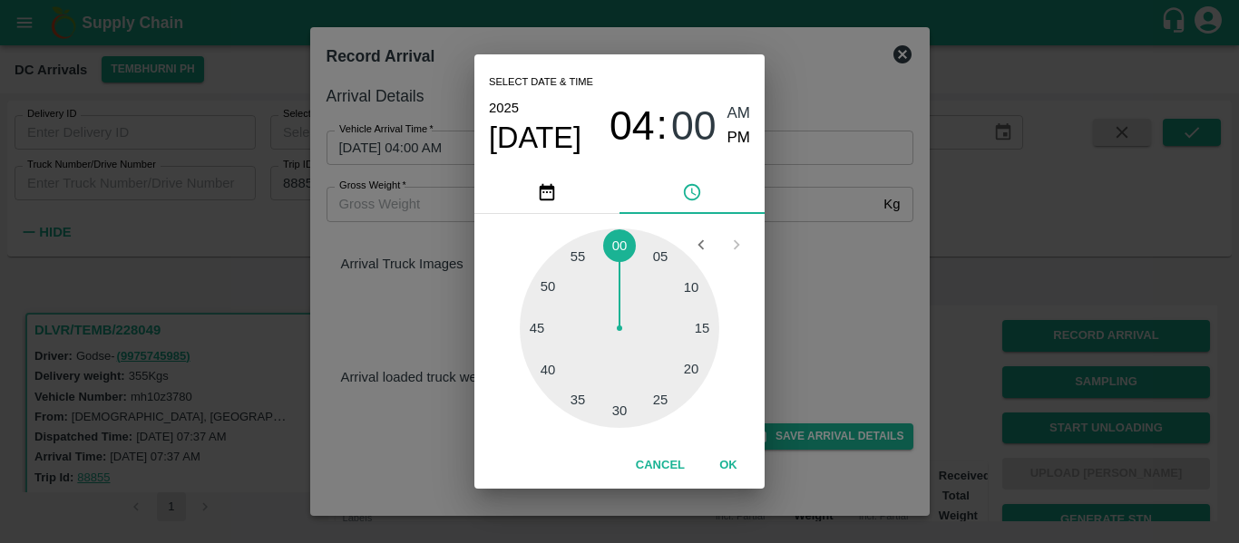
click at [730, 141] on span "PM" at bounding box center [739, 138] width 24 height 24
type input "23/09/2025 04:00 PM"
click at [731, 460] on button "OK" at bounding box center [728, 466] width 58 height 32
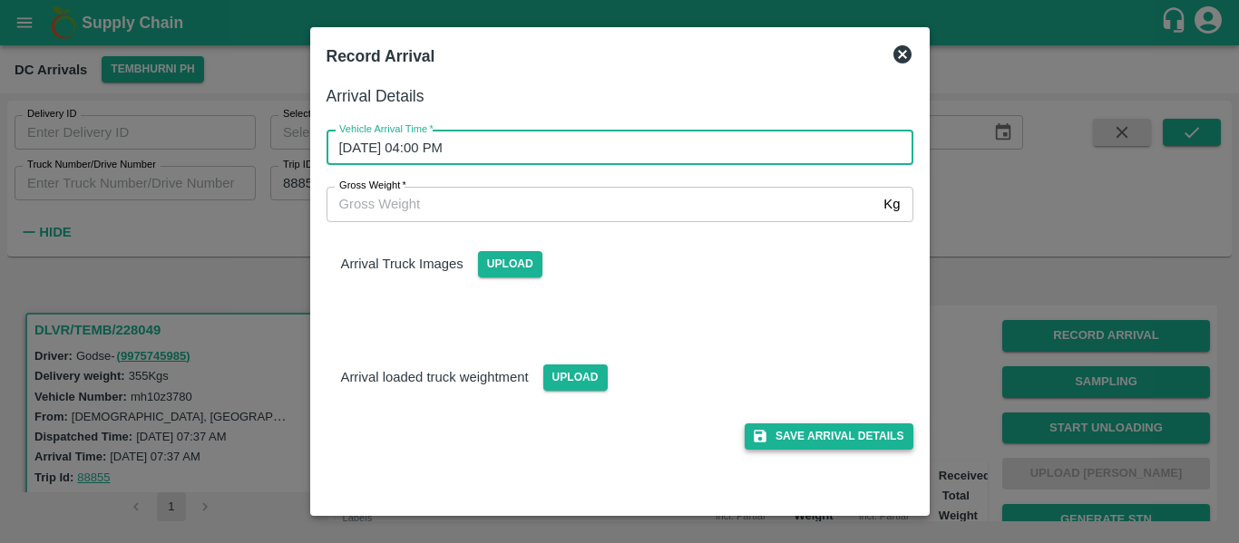
click at [833, 432] on button "Save Arrival Details" at bounding box center [828, 436] width 168 height 26
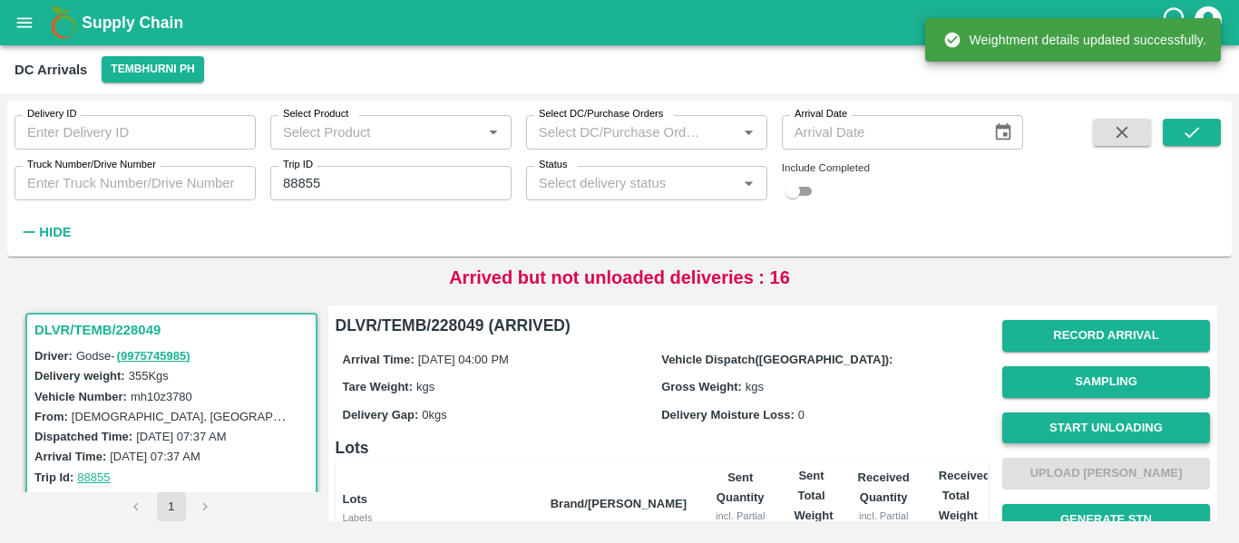
click at [1015, 432] on button "Start Unloading" at bounding box center [1106, 429] width 208 height 32
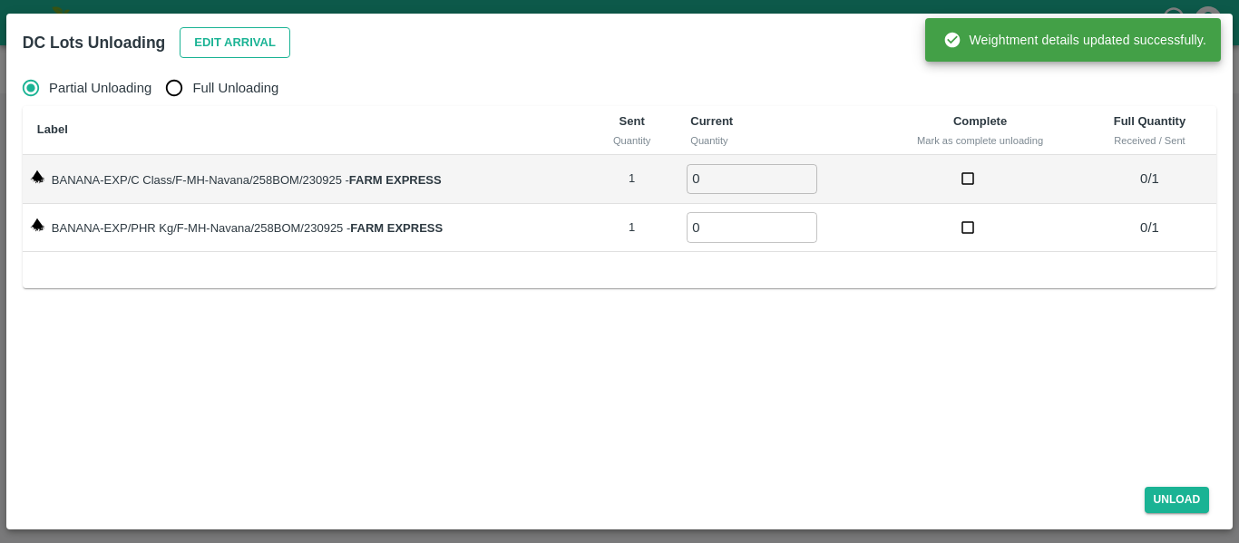
click at [252, 34] on button "Edit Arrival" at bounding box center [235, 43] width 111 height 32
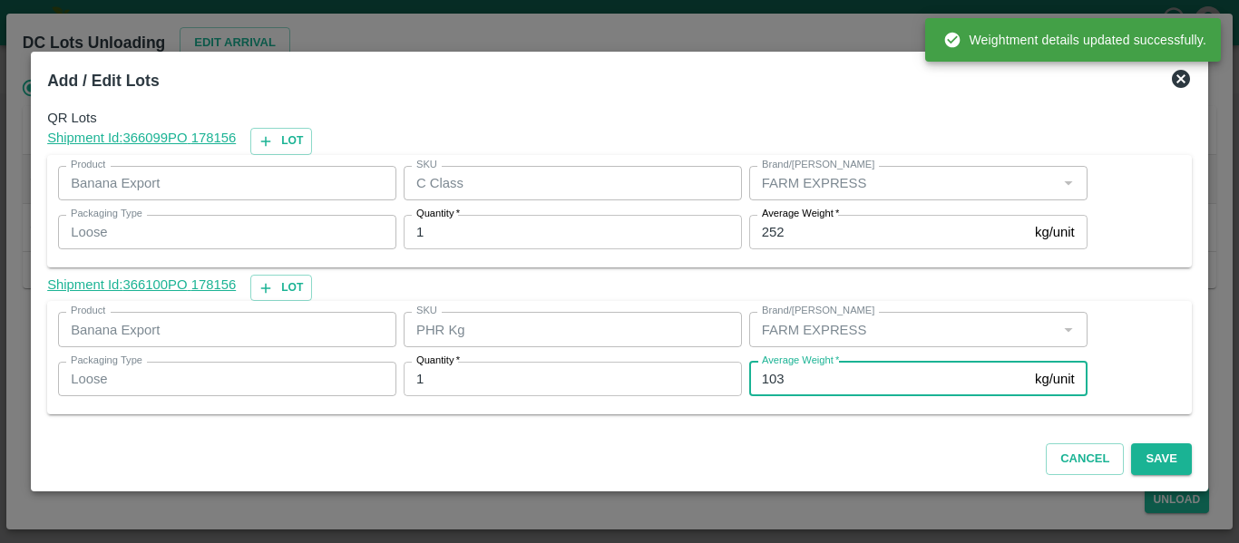
click at [807, 384] on input "103" at bounding box center [888, 379] width 278 height 34
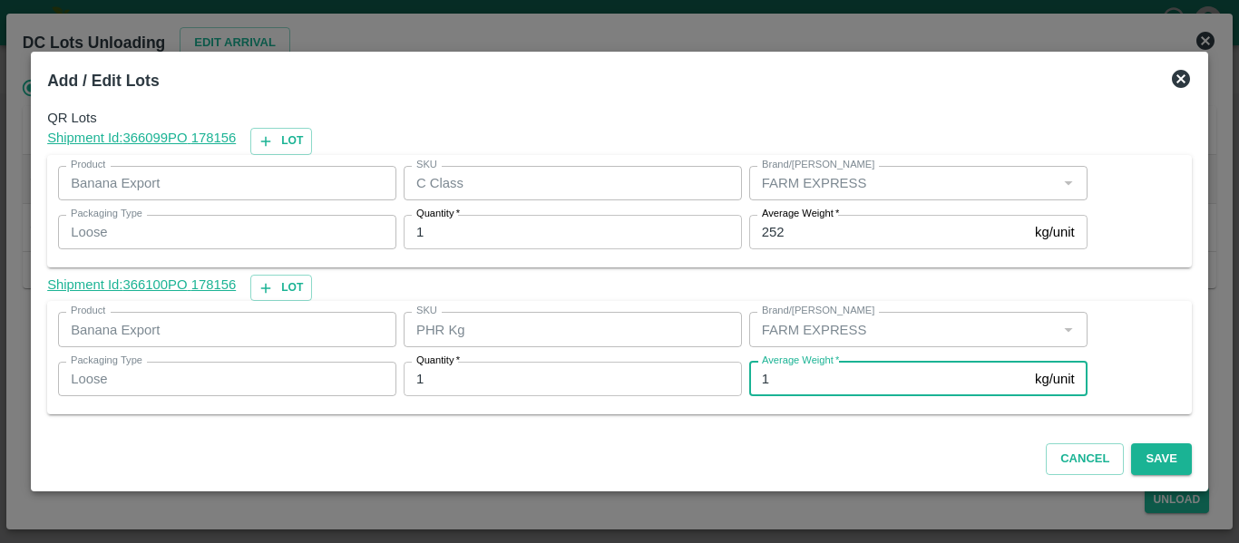
type input "1"
click at [808, 228] on input "252" at bounding box center [888, 232] width 278 height 34
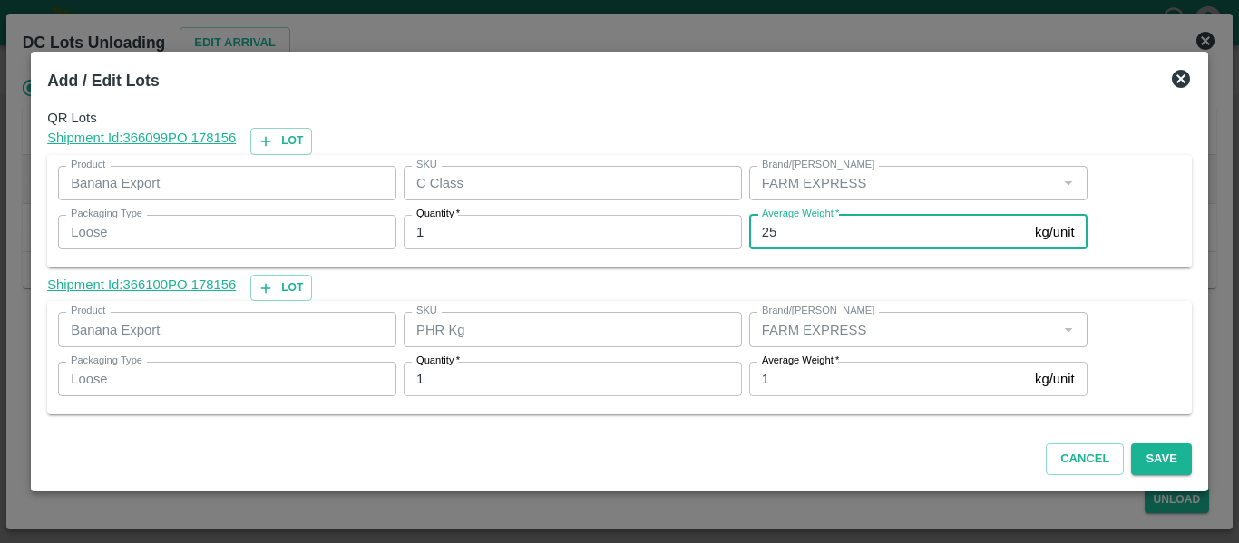
type input "2"
type input "363"
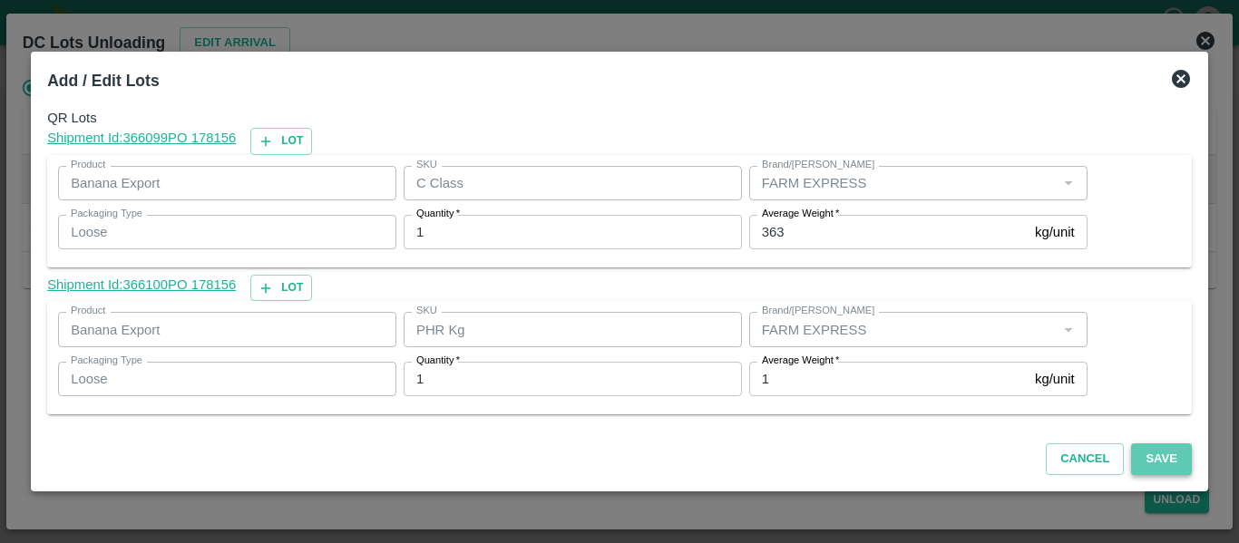
click at [1166, 443] on button "Save" at bounding box center [1161, 459] width 60 height 32
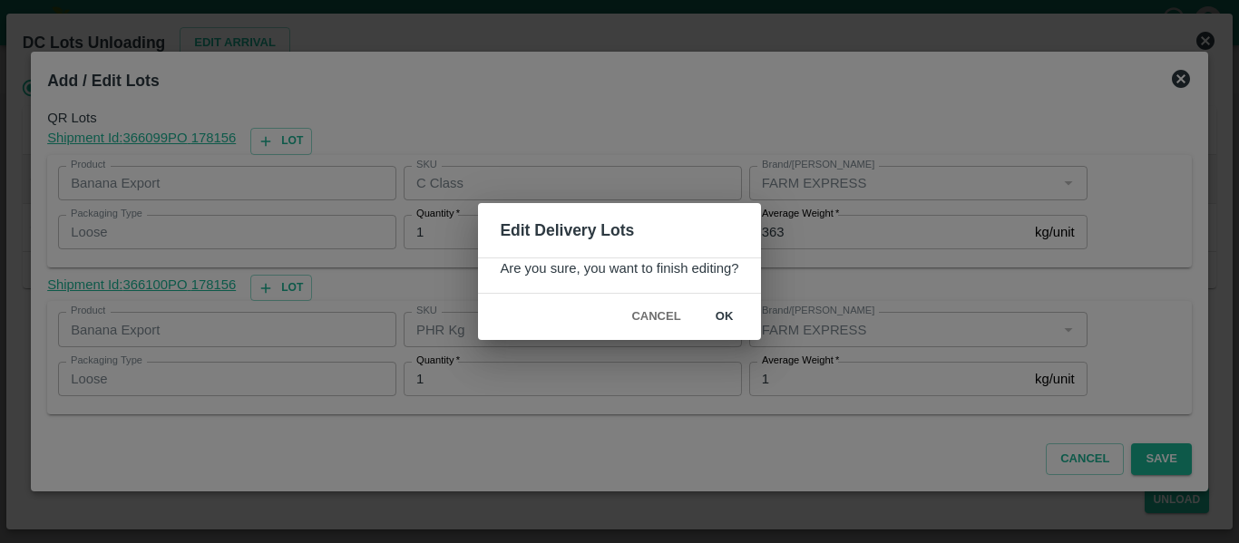
click at [734, 314] on button "ok" at bounding box center [724, 317] width 58 height 32
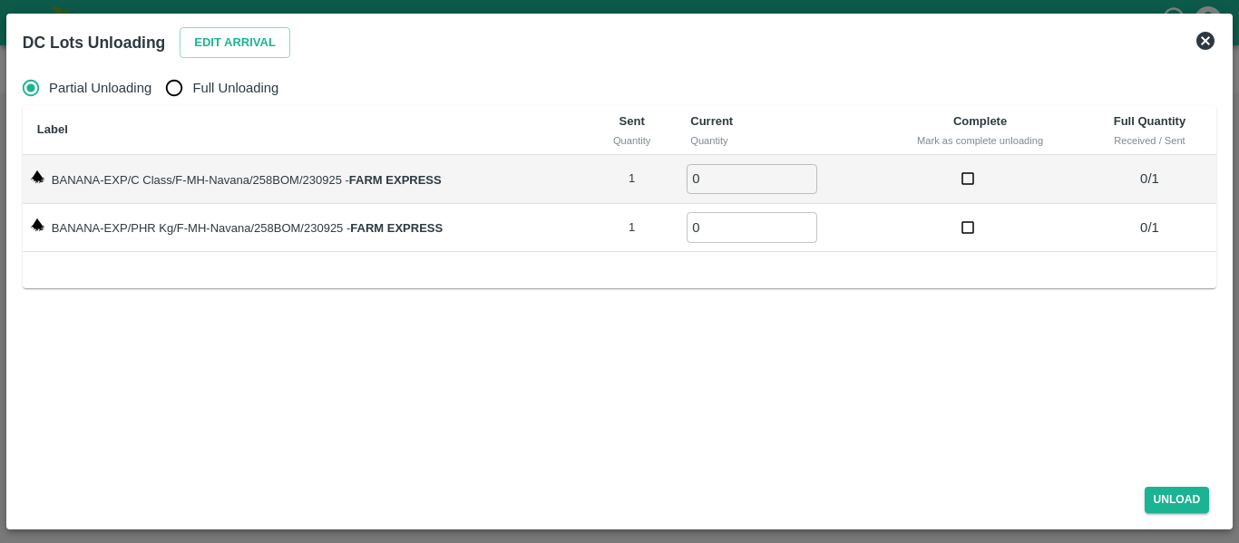
click at [175, 104] on input "Full Unloading" at bounding box center [174, 88] width 36 height 36
radio input "true"
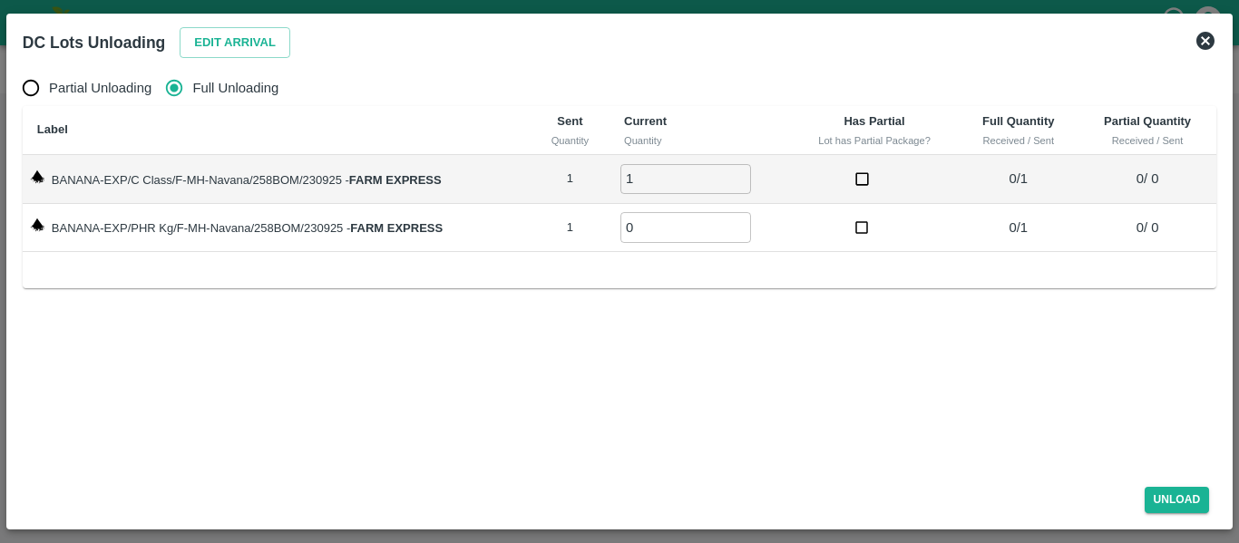
type input "1"
click at [743, 175] on input "1" at bounding box center [685, 179] width 131 height 30
type input "1"
click at [738, 221] on input "1" at bounding box center [685, 227] width 131 height 30
click at [1191, 496] on button "Unload" at bounding box center [1176, 500] width 65 height 26
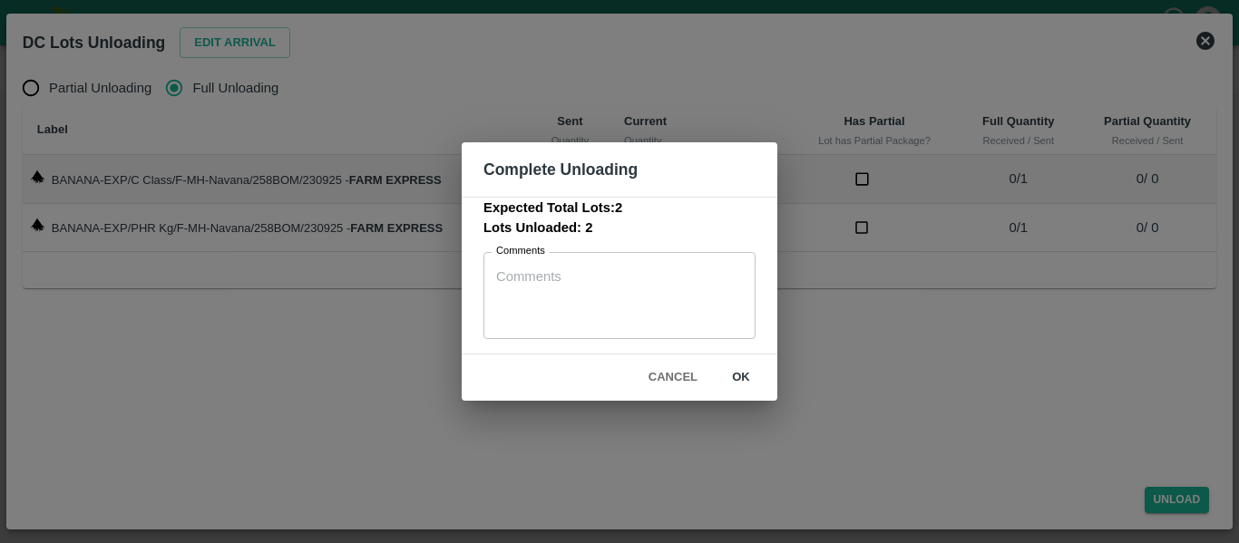
click at [736, 372] on button "ok" at bounding box center [741, 378] width 58 height 32
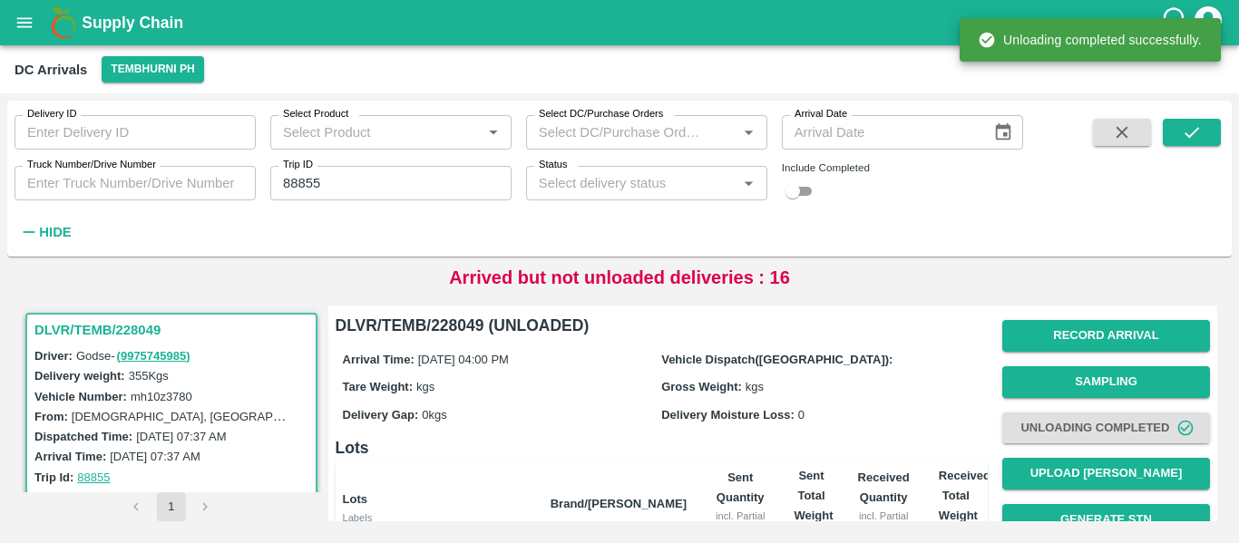
scroll to position [232, 0]
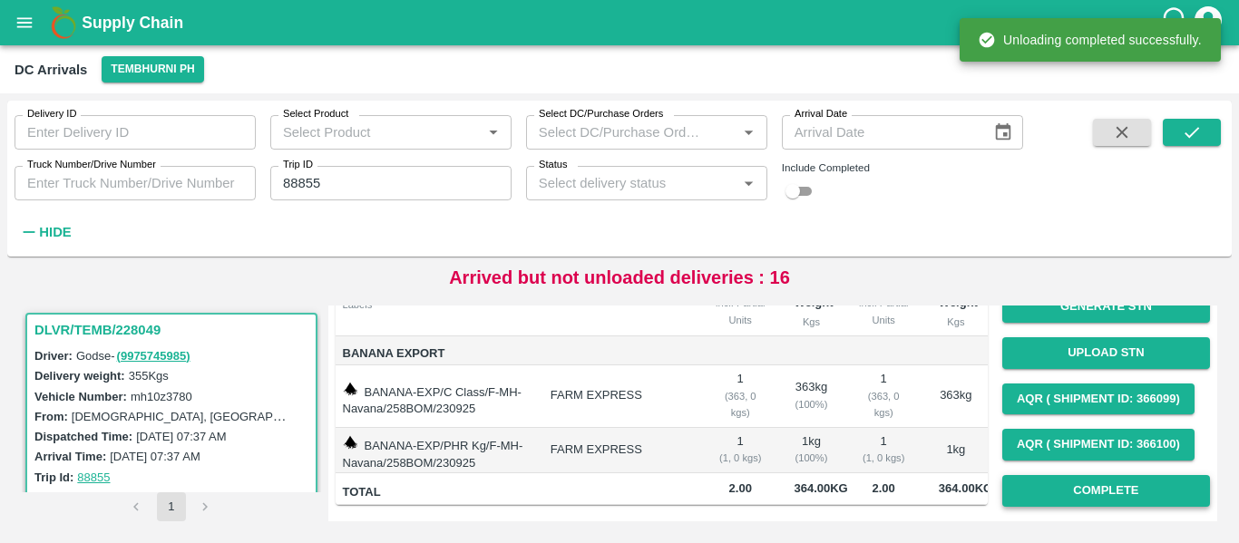
click at [1075, 475] on button "Complete" at bounding box center [1106, 491] width 208 height 32
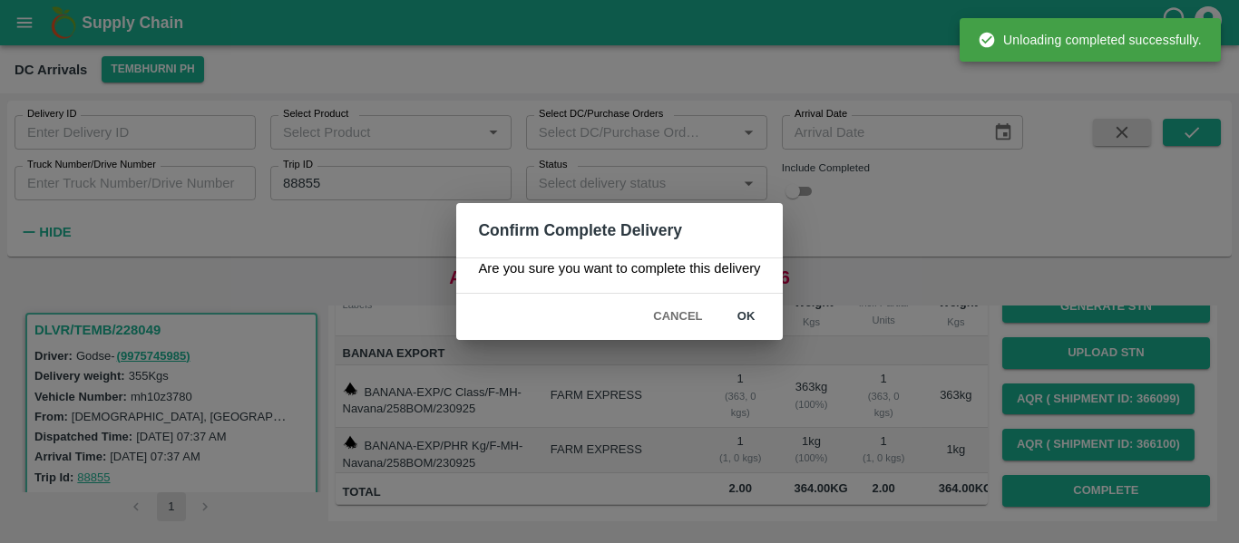
click at [718, 305] on button "ok" at bounding box center [746, 317] width 58 height 32
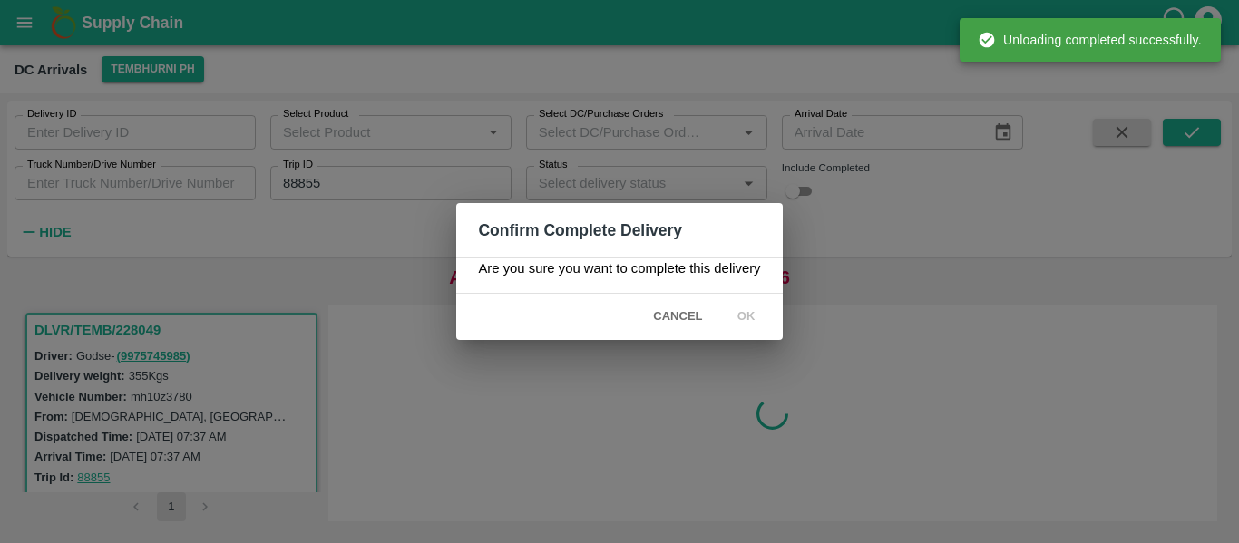
scroll to position [0, 0]
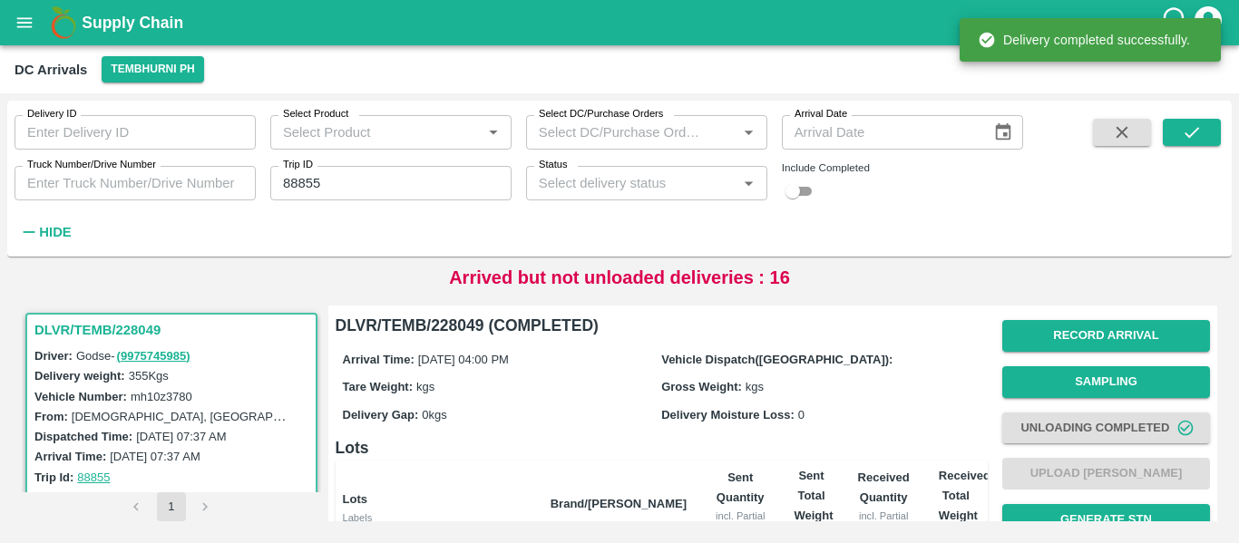
click at [342, 183] on input "88855" at bounding box center [390, 183] width 241 height 34
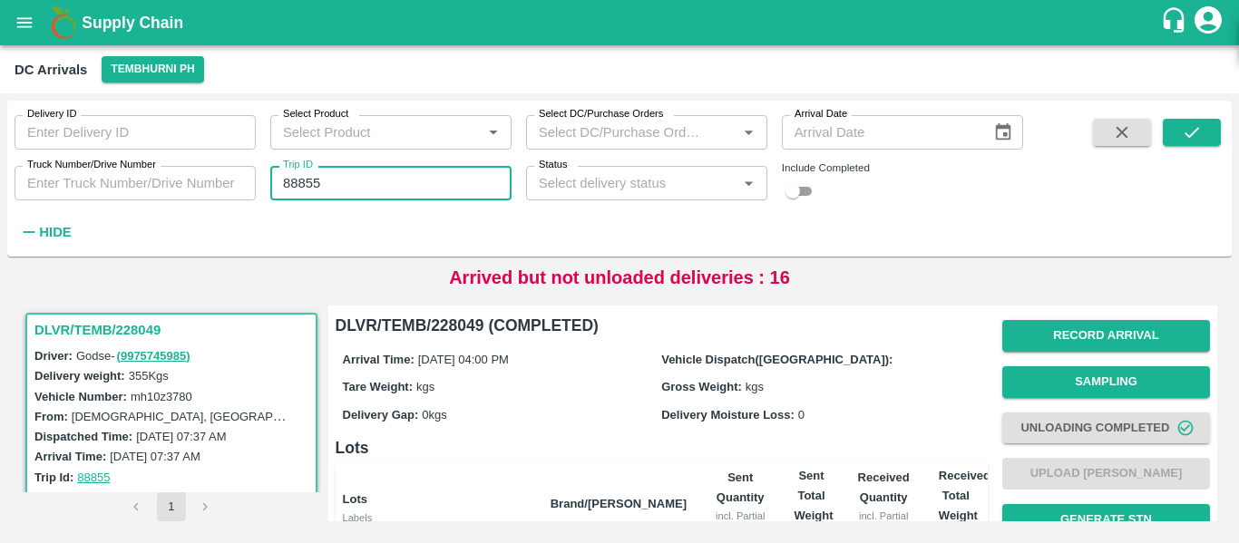
paste input "text"
type input "88865"
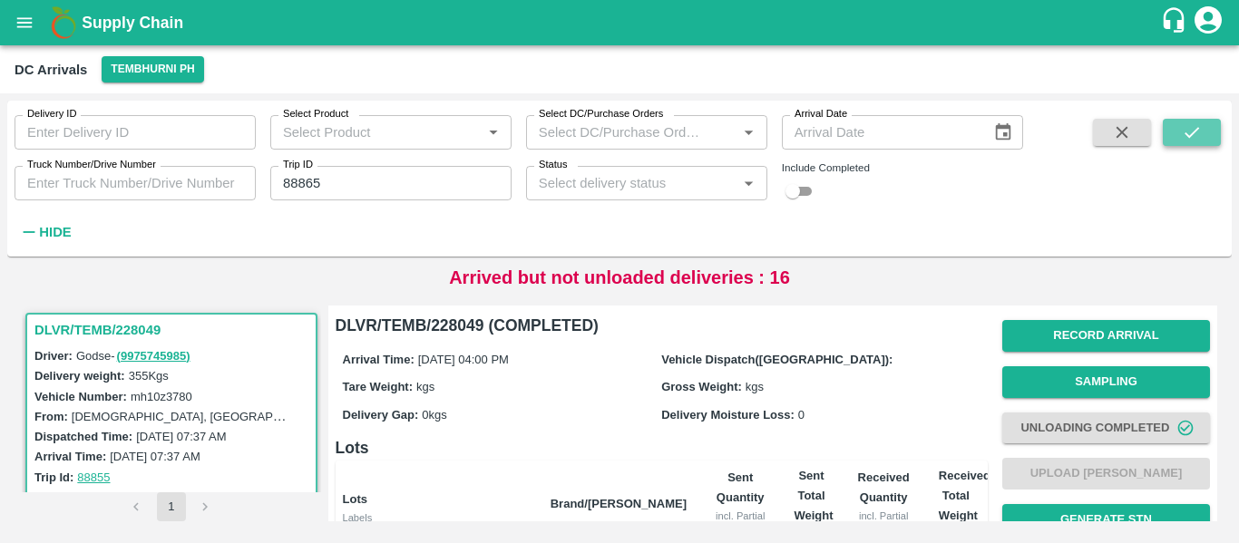
click at [1201, 132] on icon "submit" at bounding box center [1191, 132] width 20 height 20
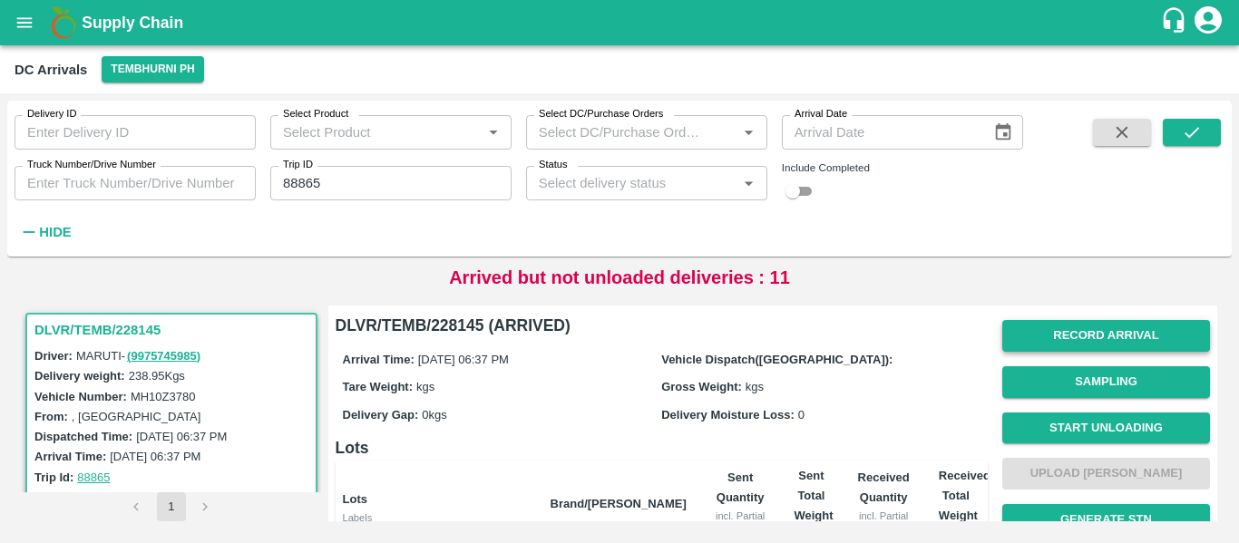
click at [1095, 345] on button "Record Arrival" at bounding box center [1106, 336] width 208 height 32
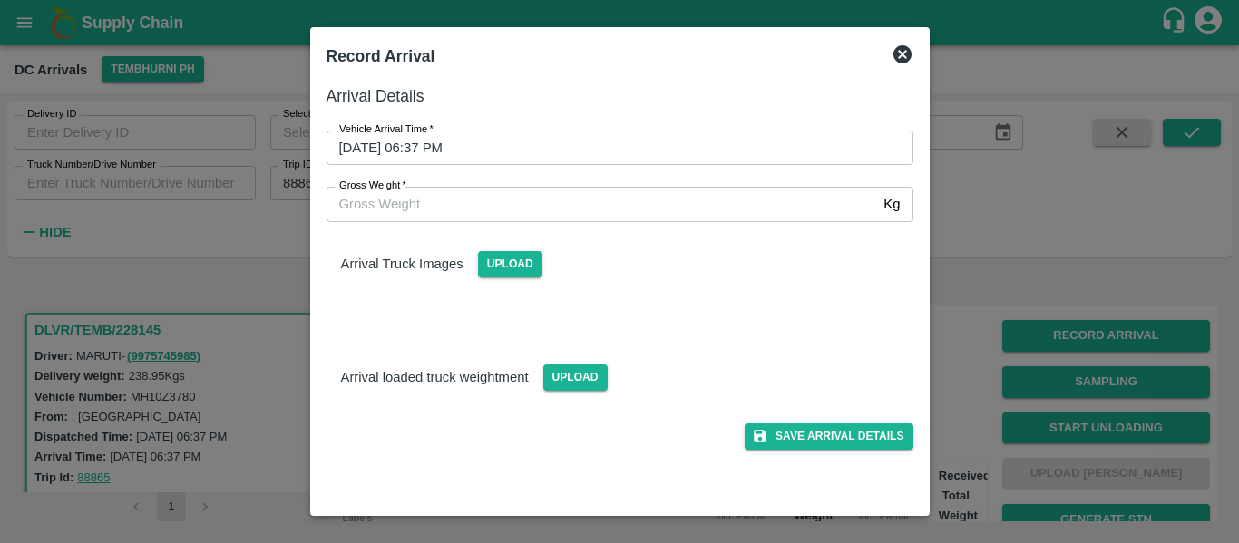
click at [501, 156] on input "24/09/2025 06:37 PM" at bounding box center [613, 148] width 574 height 34
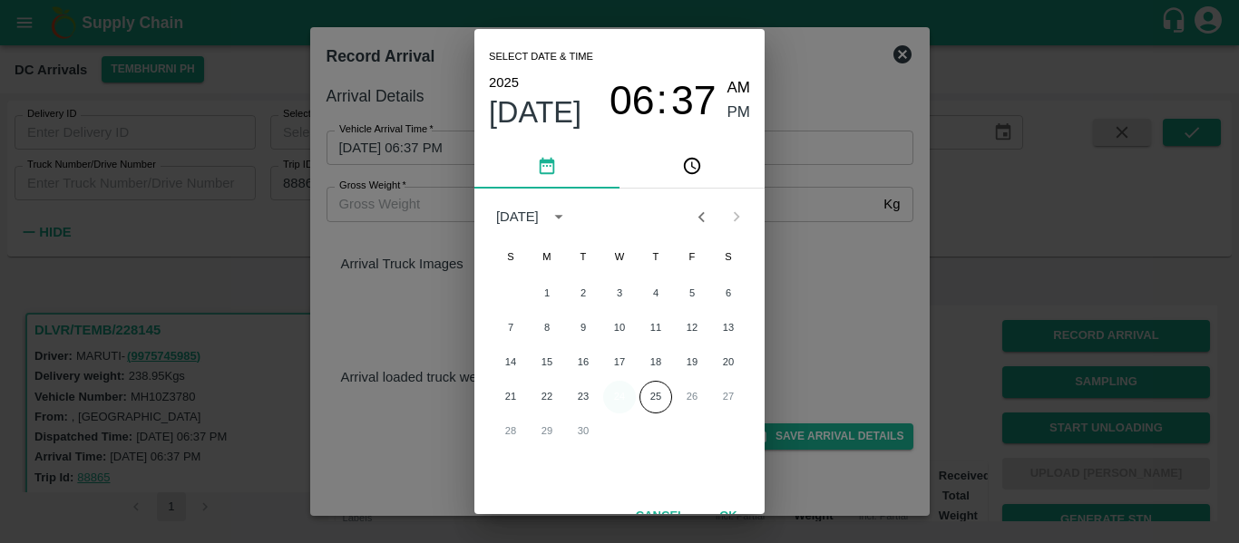
click at [614, 395] on button "24" at bounding box center [619, 397] width 33 height 33
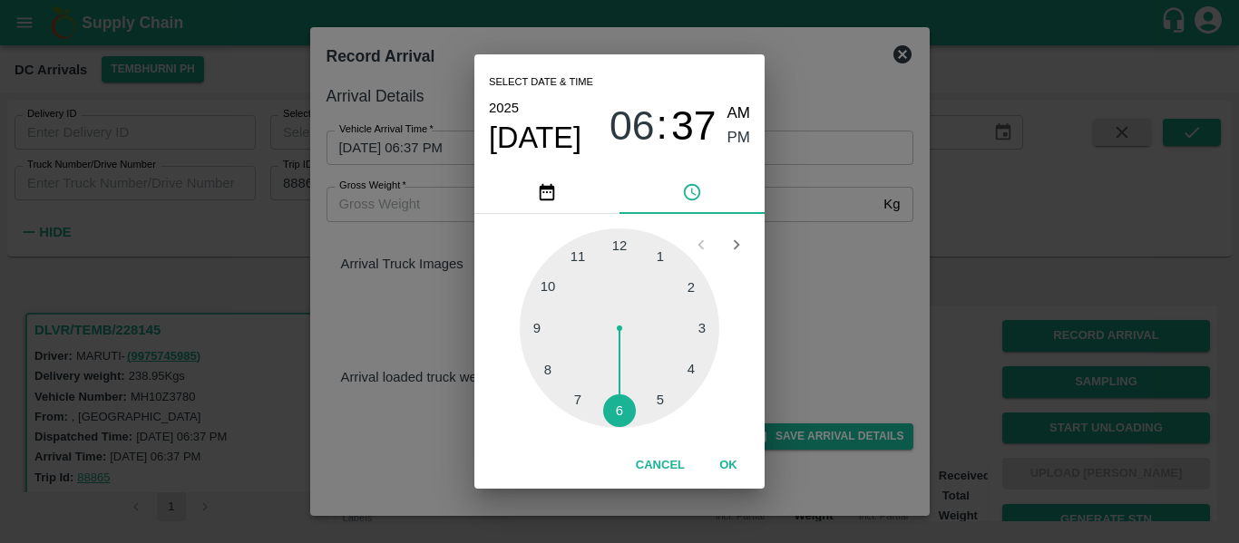
click at [696, 364] on div at bounding box center [619, 327] width 199 height 199
type input "24/09/2025 04:19 PM"
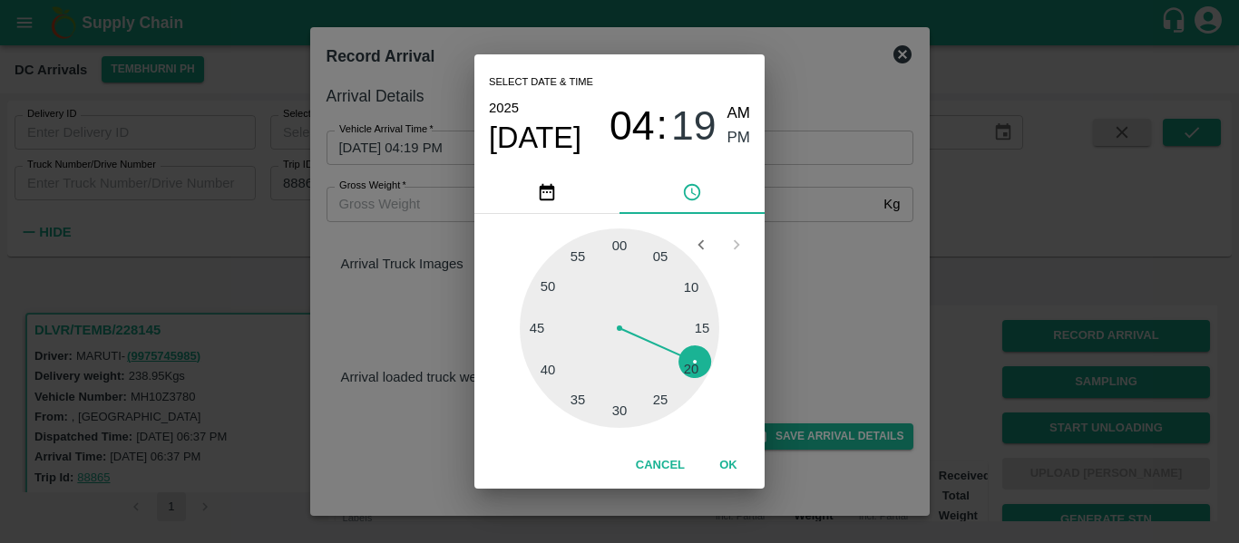
click at [696, 364] on div at bounding box center [619, 327] width 199 height 199
click at [728, 135] on span "PM" at bounding box center [739, 138] width 24 height 24
click at [730, 460] on button "OK" at bounding box center [728, 466] width 58 height 32
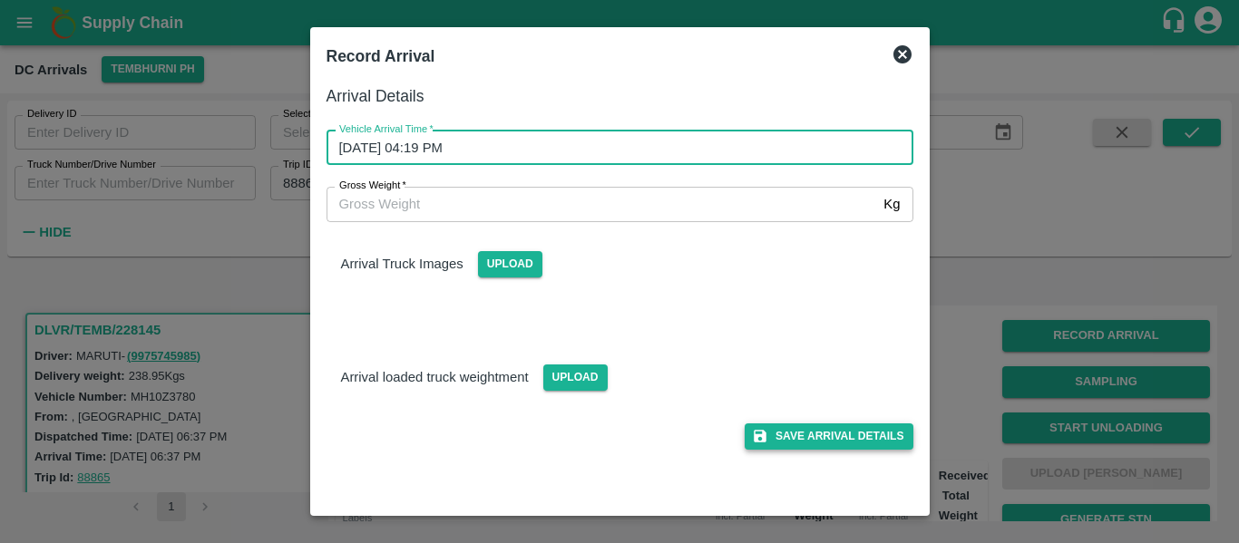
click at [802, 442] on button "Save Arrival Details" at bounding box center [828, 436] width 168 height 26
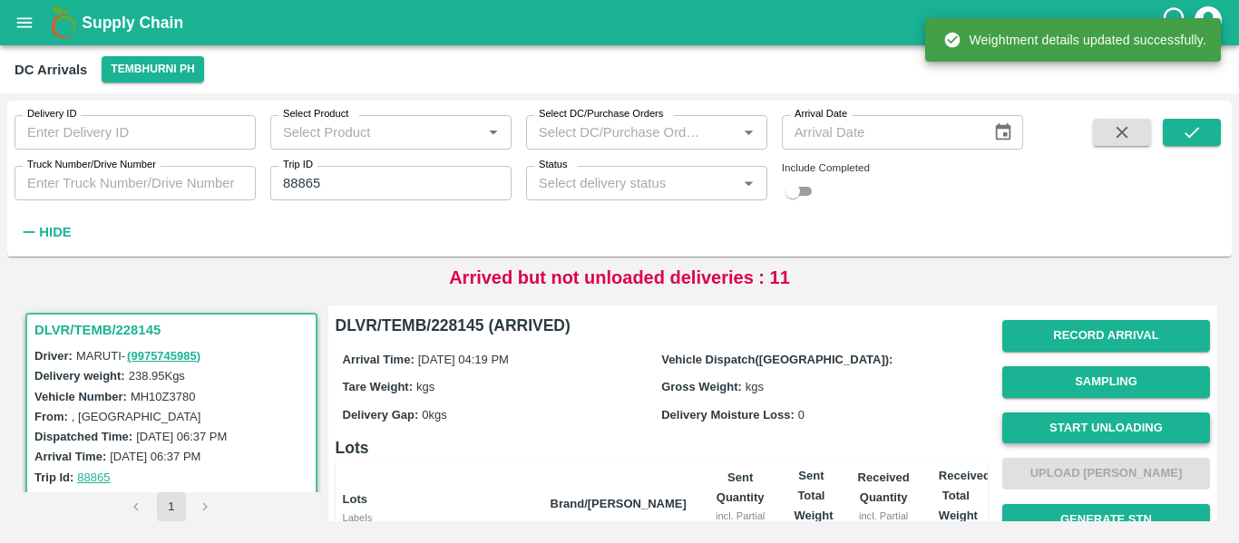
click at [1099, 438] on button "Start Unloading" at bounding box center [1106, 429] width 208 height 32
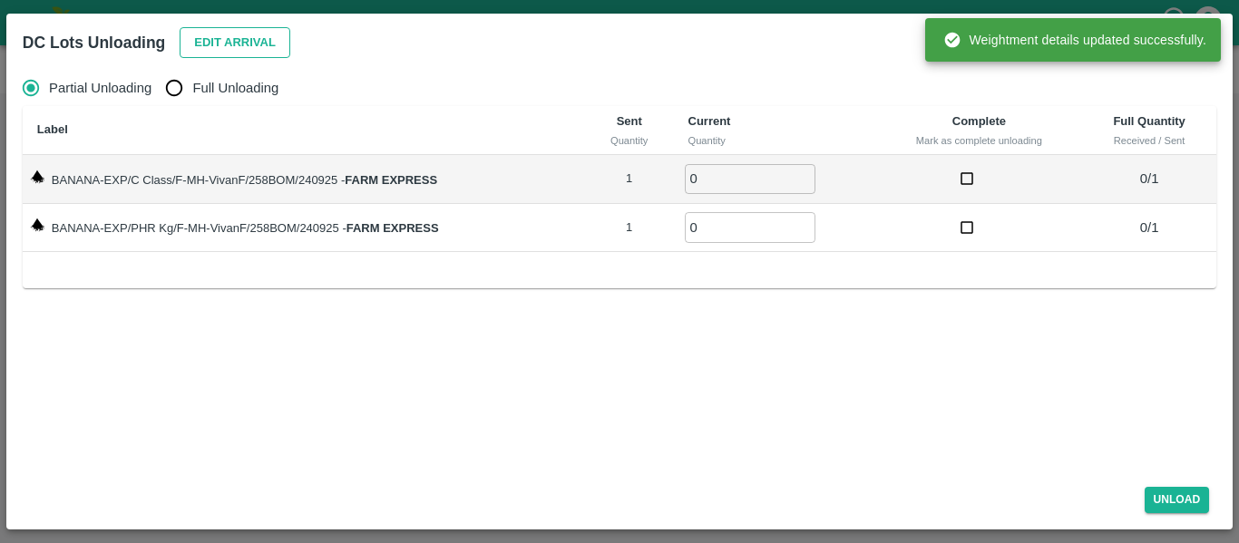
click at [214, 44] on button "Edit Arrival" at bounding box center [235, 43] width 111 height 32
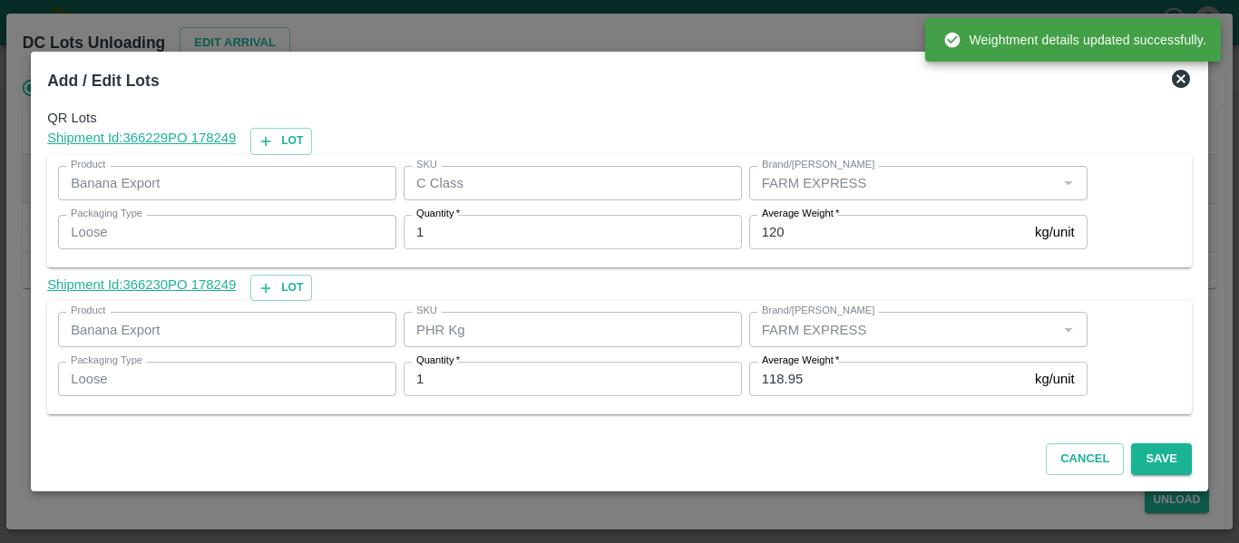
click at [811, 369] on input "118.95" at bounding box center [888, 379] width 278 height 34
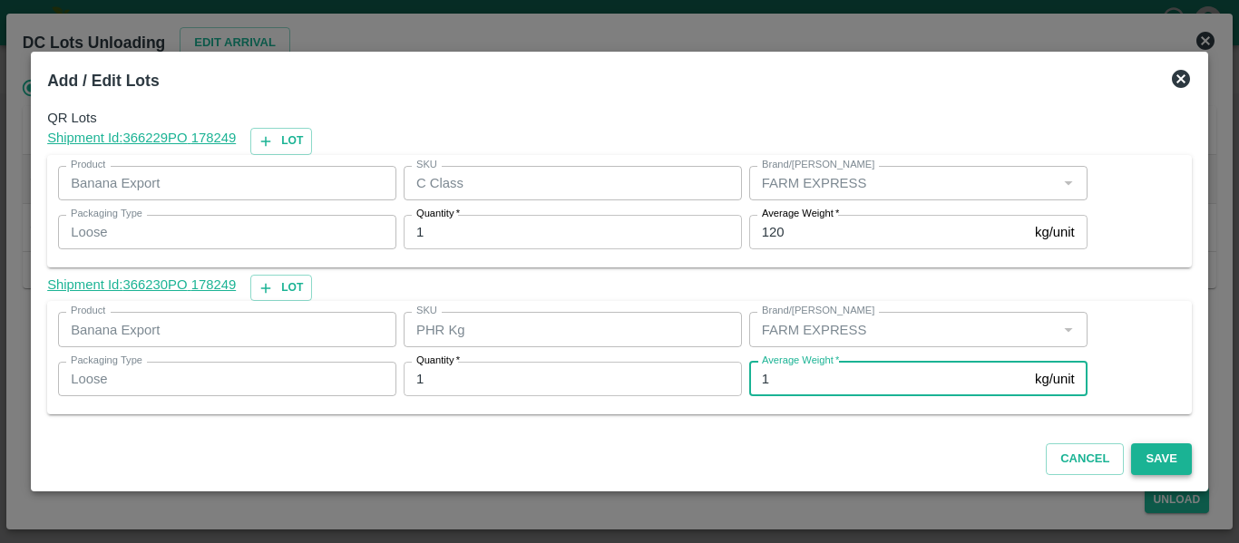
type input "1"
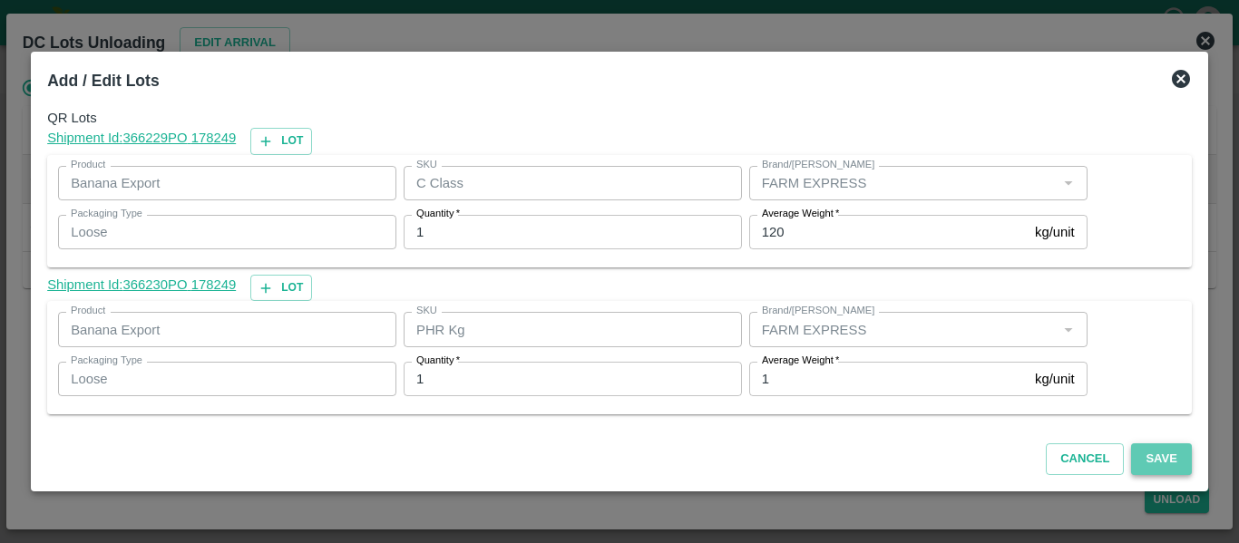
click at [1151, 470] on button "Save" at bounding box center [1161, 459] width 60 height 32
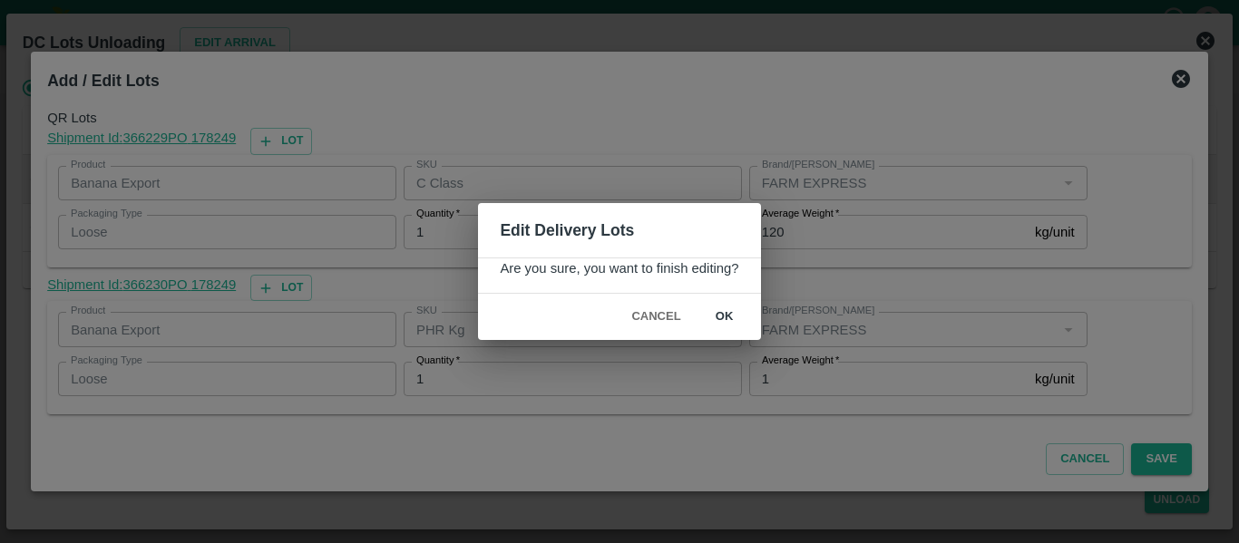
click at [734, 320] on button "ok" at bounding box center [724, 317] width 58 height 32
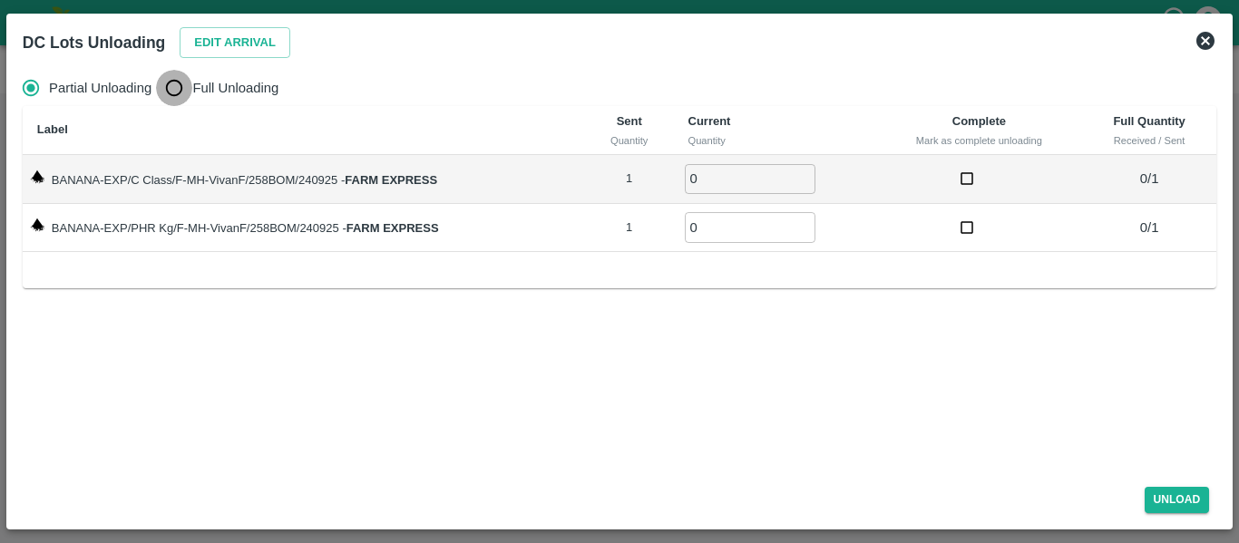
click at [179, 86] on input "Full Unloading" at bounding box center [174, 88] width 36 height 36
radio input "true"
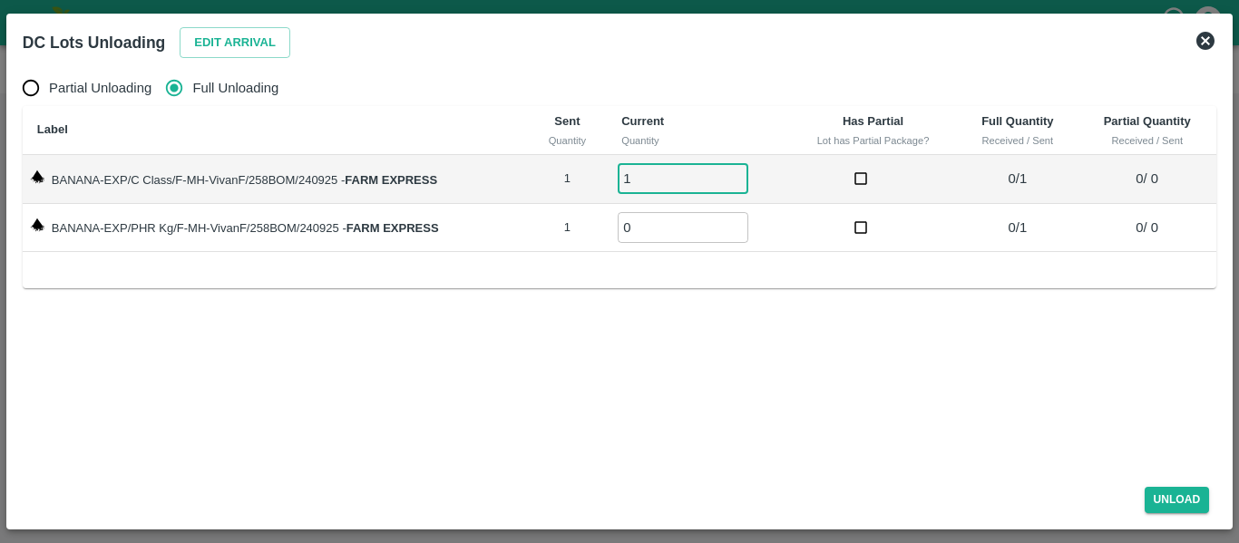
type input "1"
click at [735, 176] on input "1" at bounding box center [682, 179] width 131 height 30
type input "1"
click at [738, 221] on input "1" at bounding box center [682, 227] width 131 height 30
click at [1184, 498] on button "Unload" at bounding box center [1176, 500] width 65 height 26
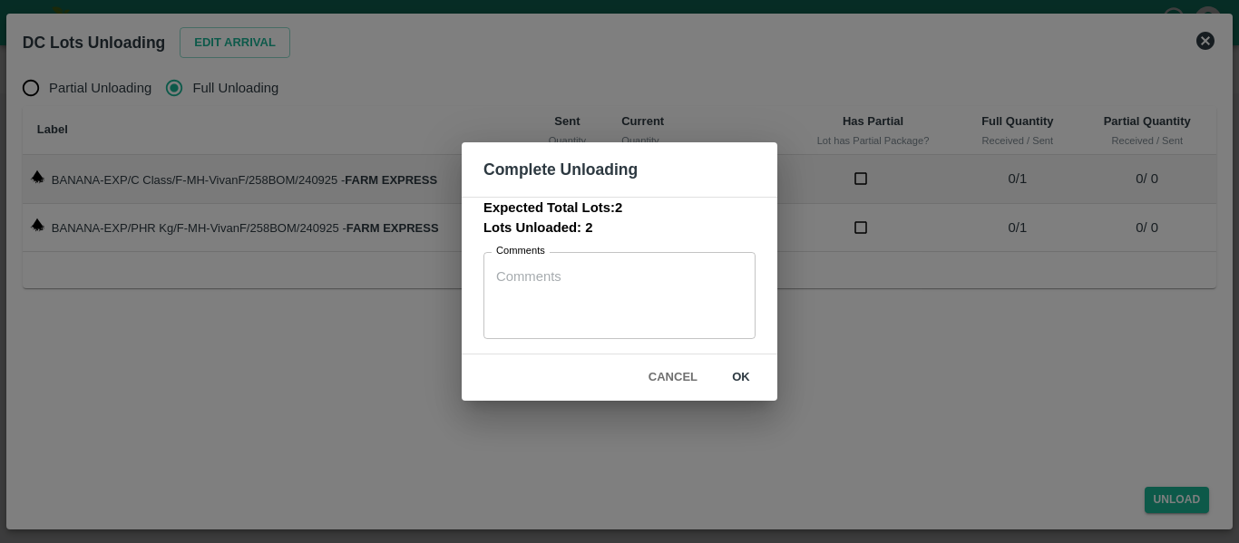
click at [763, 372] on button "ok" at bounding box center [741, 378] width 58 height 32
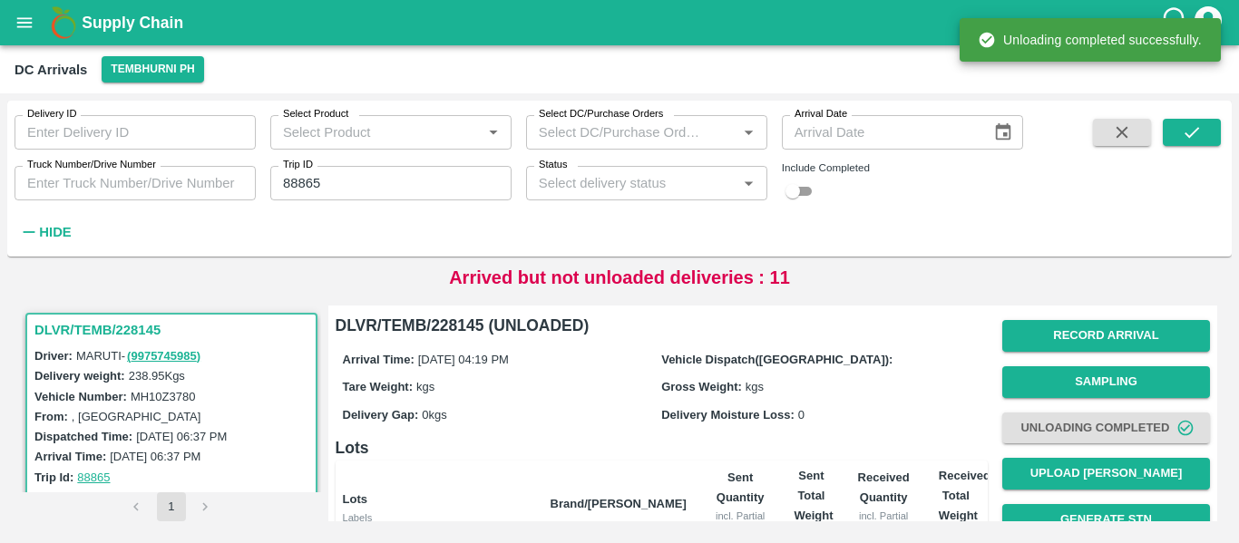
scroll to position [232, 0]
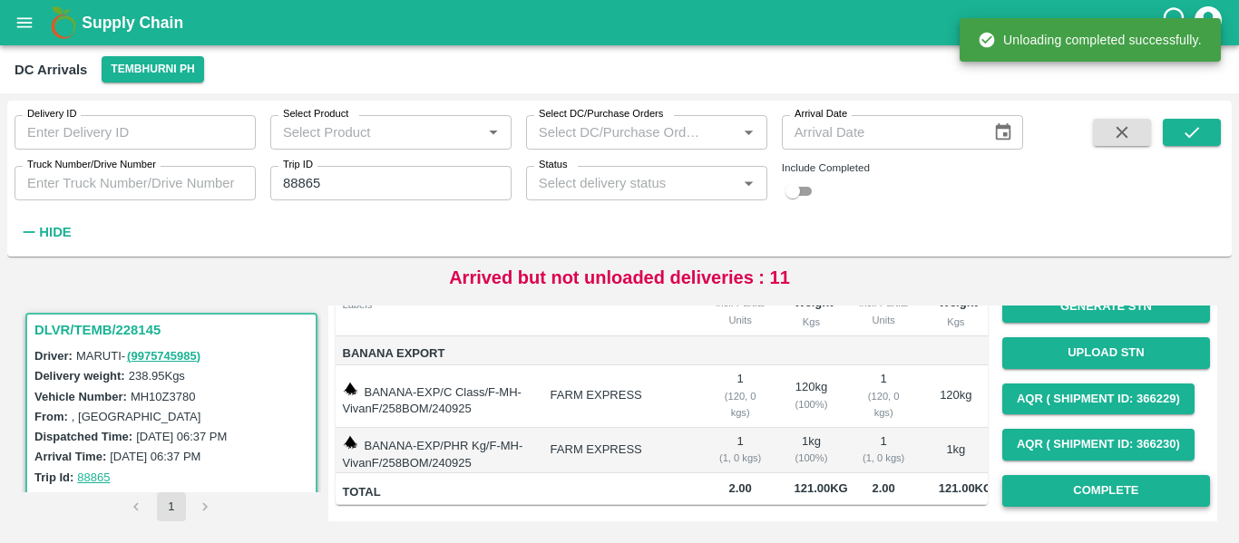
click at [1164, 475] on button "Complete" at bounding box center [1106, 491] width 208 height 32
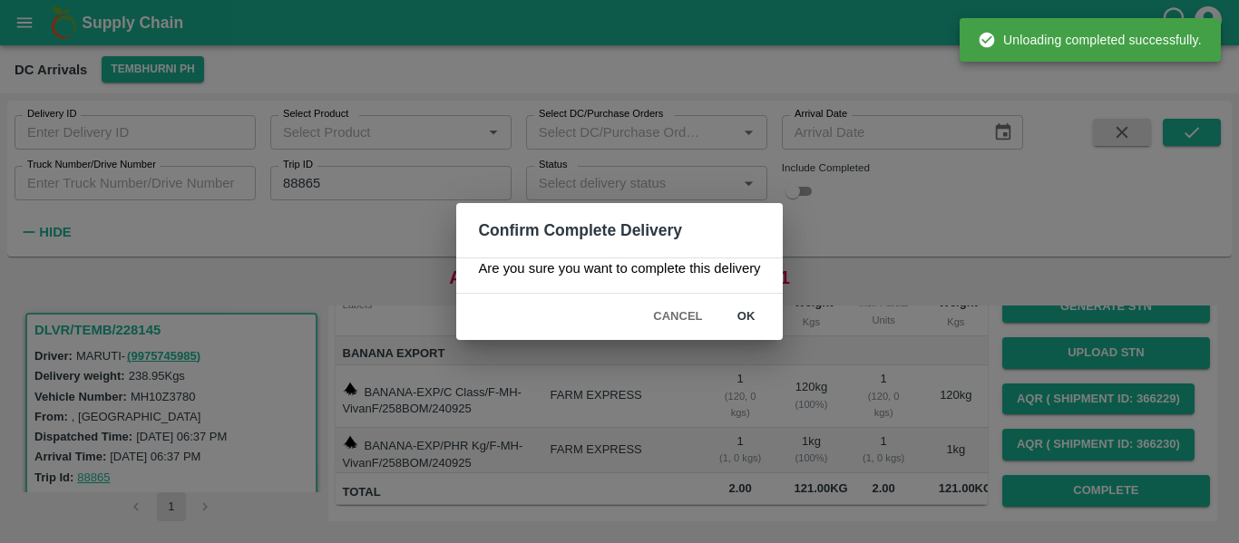
click at [734, 324] on button "ok" at bounding box center [746, 317] width 58 height 32
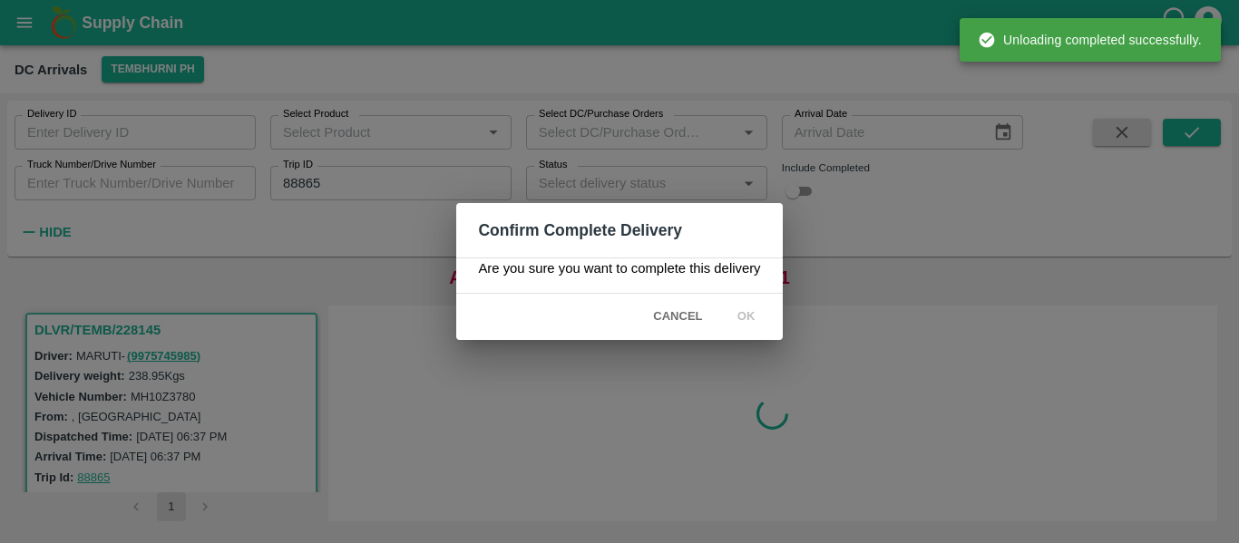
scroll to position [0, 0]
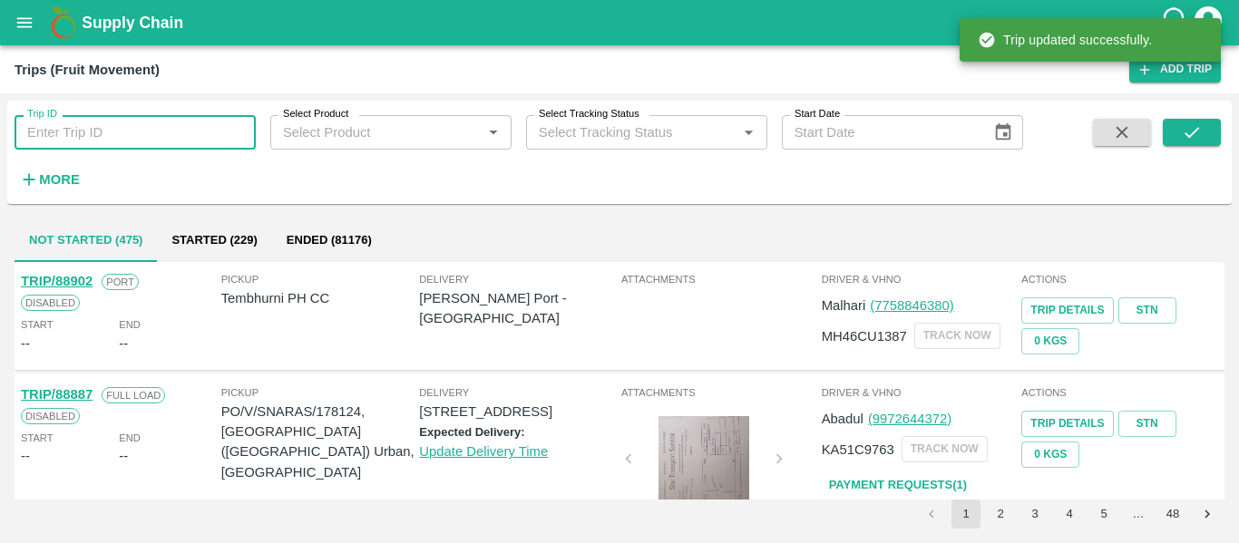
click at [160, 125] on input "Trip ID" at bounding box center [135, 132] width 241 height 34
paste input "88835"
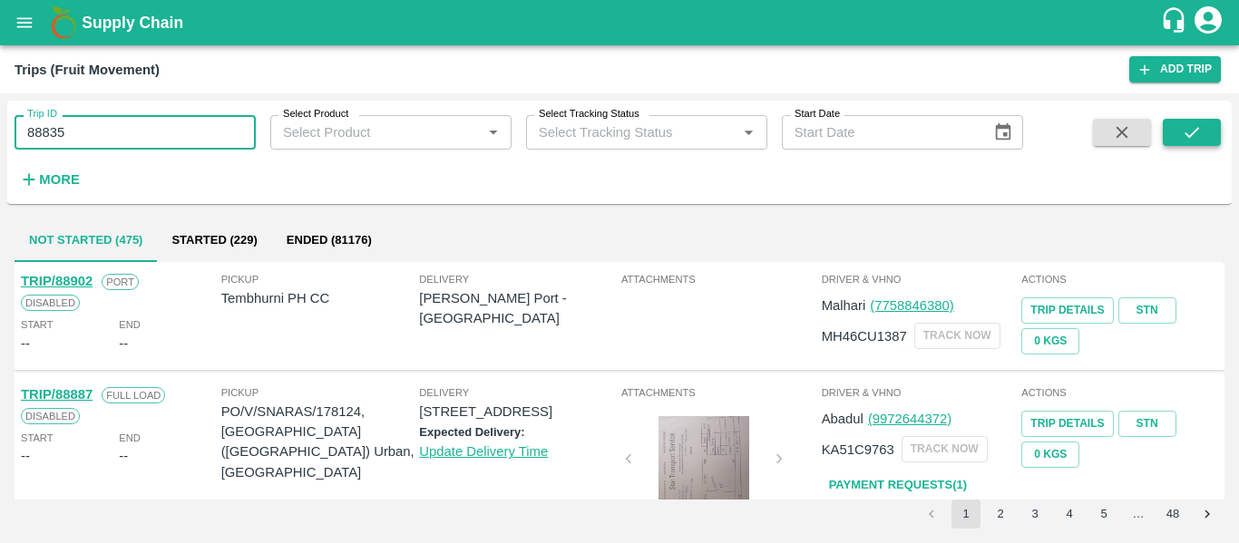
type input "88835"
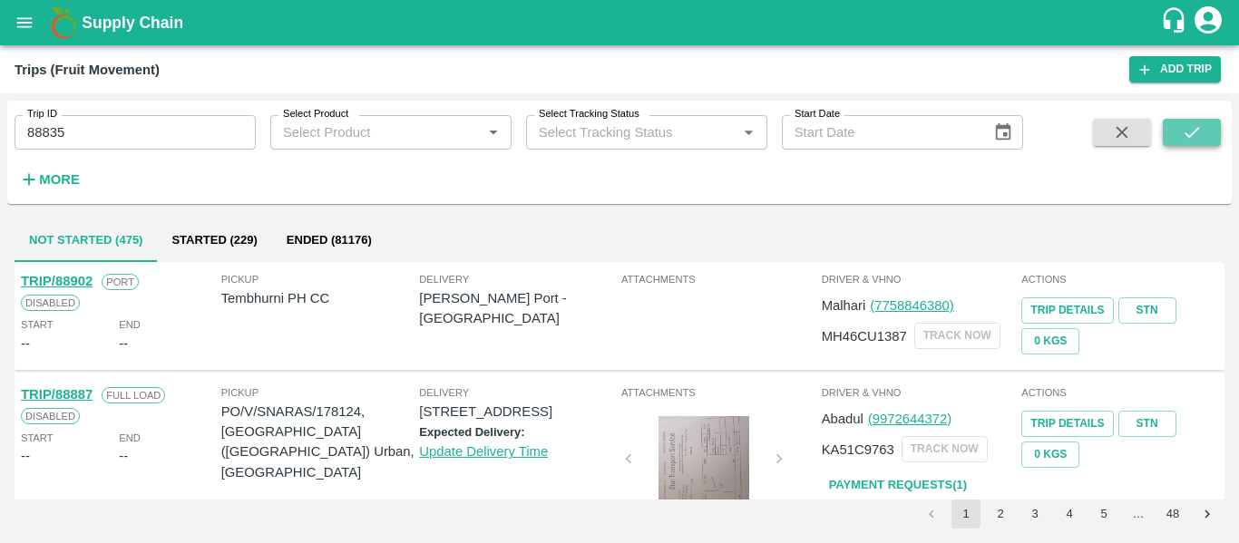
click at [1190, 129] on icon "submit" at bounding box center [1191, 132] width 20 height 20
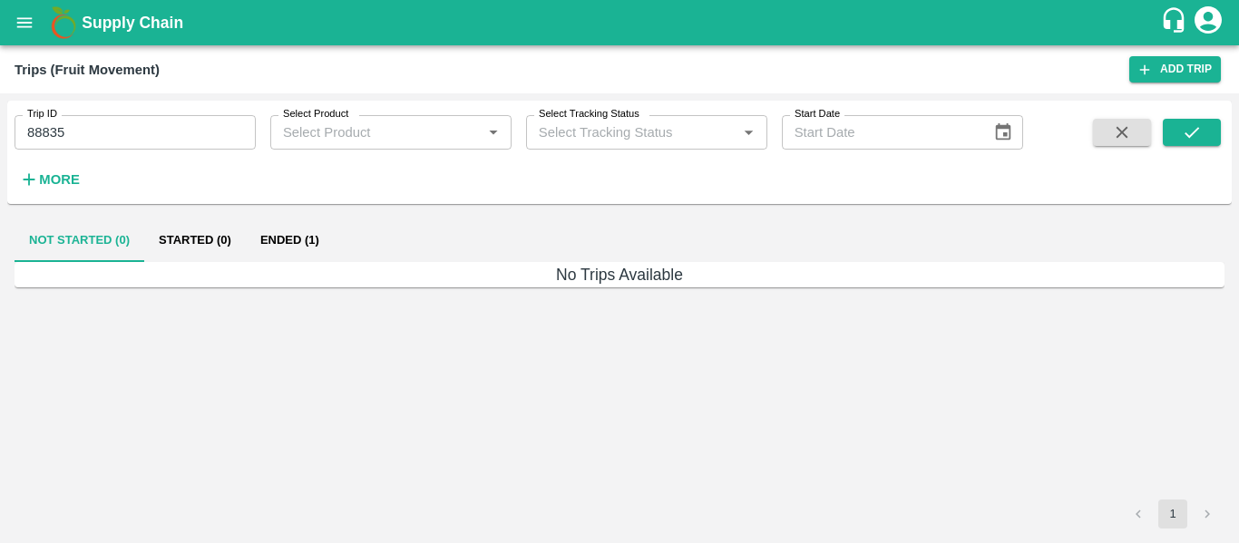
click at [306, 245] on button "Ended (1)" at bounding box center [290, 241] width 88 height 44
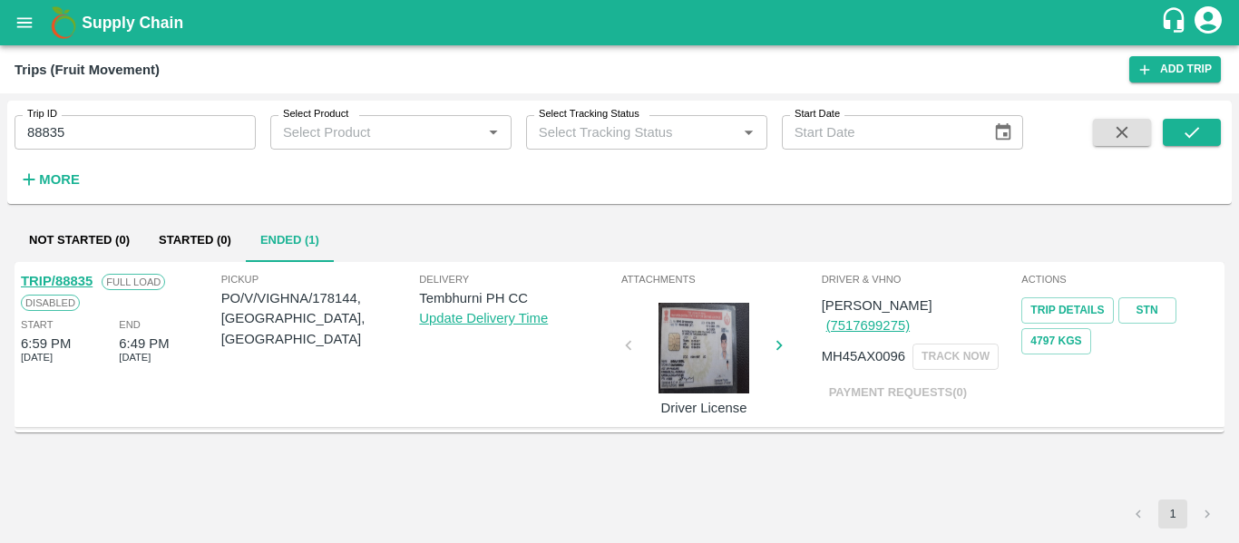
click at [71, 280] on link "TRIP/88835" at bounding box center [57, 281] width 72 height 15
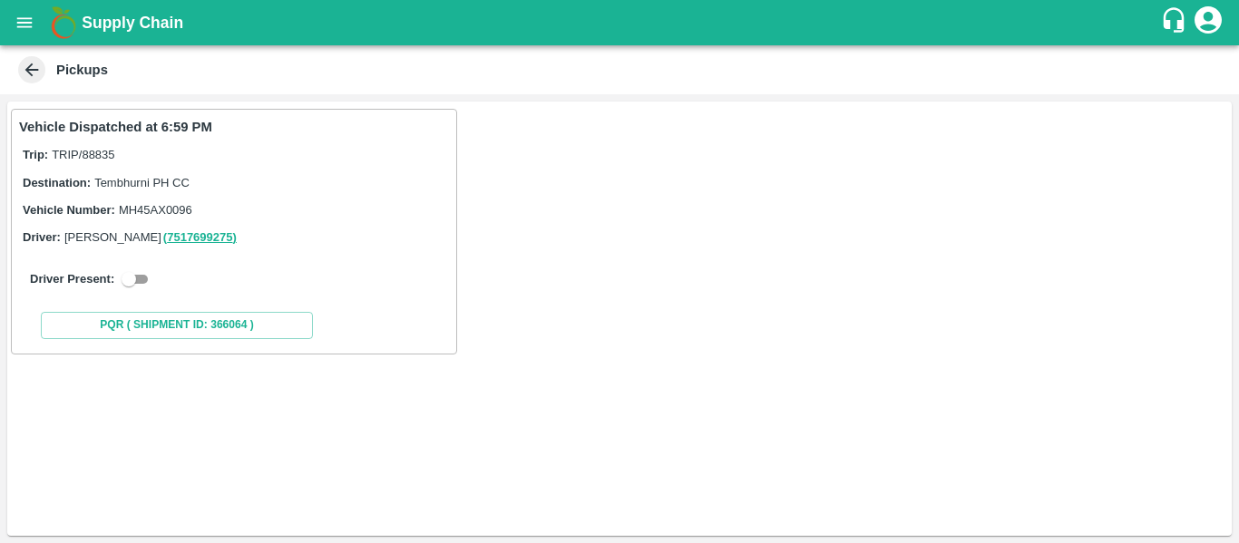
click at [151, 281] on input "checkbox" at bounding box center [128, 279] width 65 height 22
checkbox input "true"
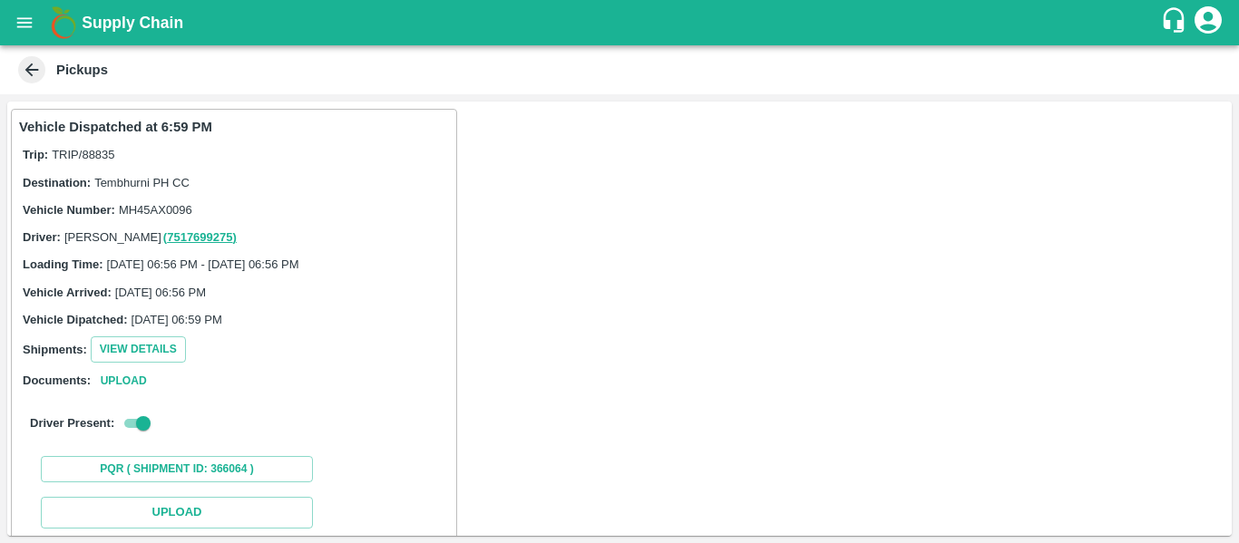
scroll to position [199, 0]
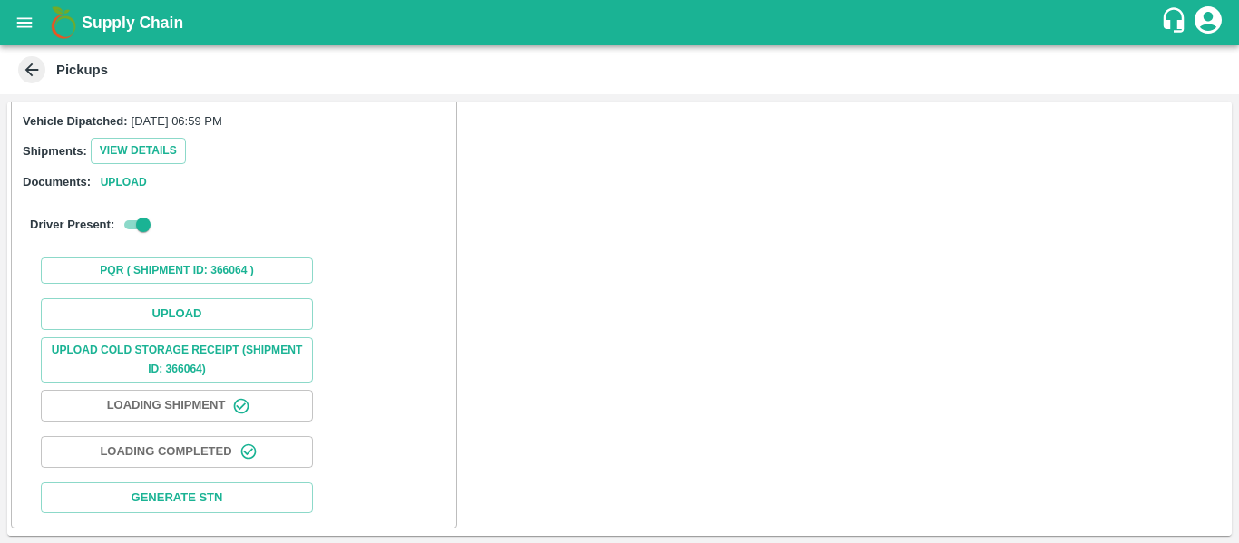
click at [195, 294] on div "Upload Upload Cold Storage Receipt (SHIPMENT ID: 366064) Loading Shipment Loadi…" at bounding box center [234, 405] width 430 height 229
click at [198, 301] on button "Upload" at bounding box center [177, 314] width 272 height 32
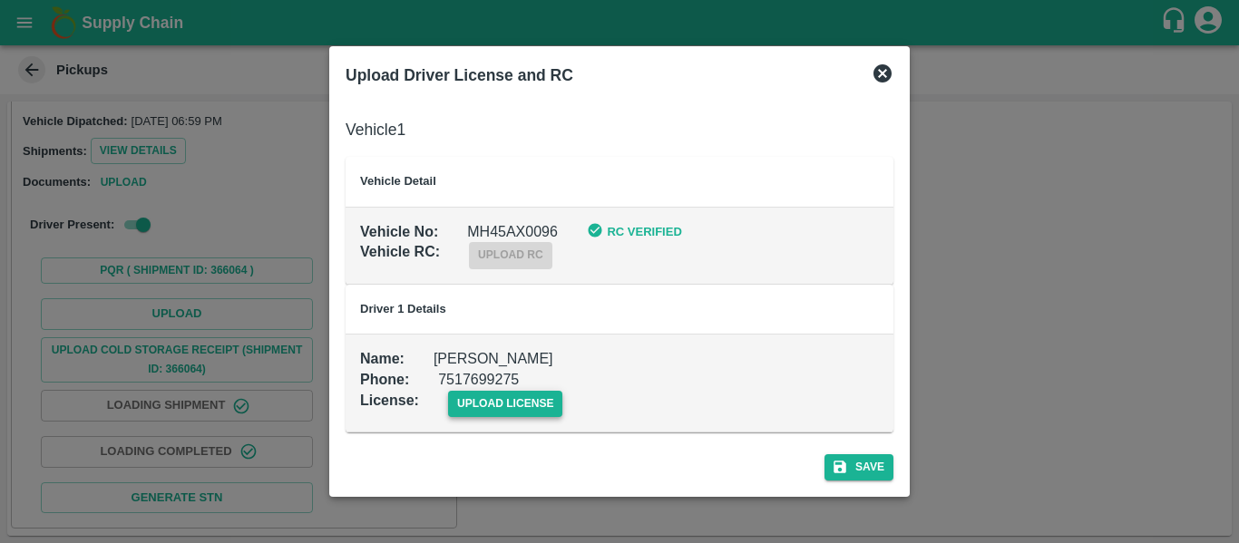
click at [491, 394] on span "upload license" at bounding box center [505, 404] width 115 height 26
click at [0, 0] on input "upload license" at bounding box center [0, 0] width 0 height 0
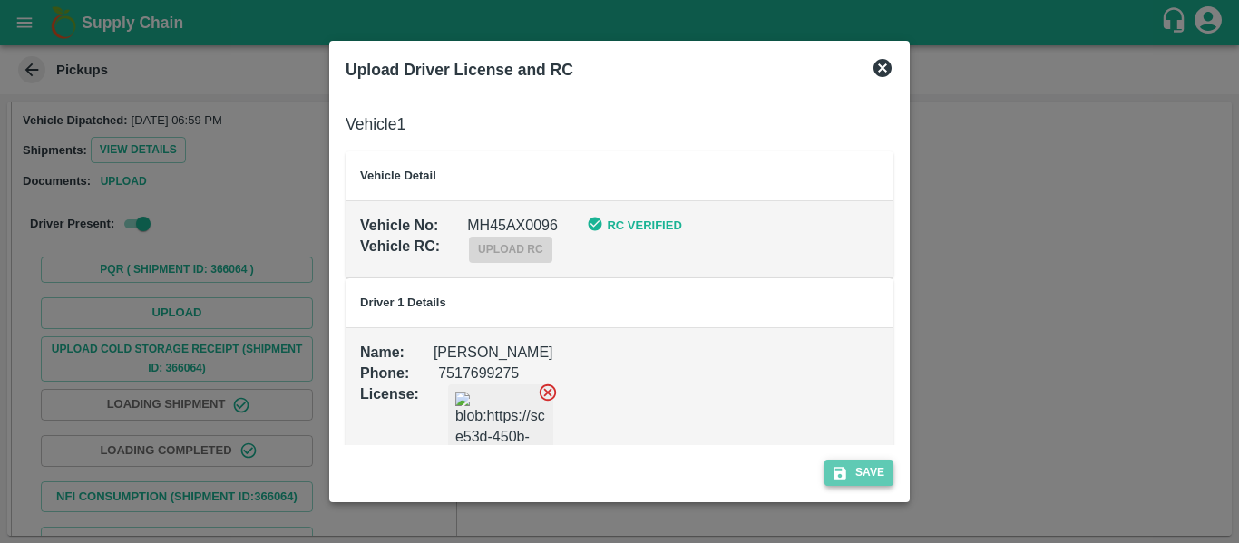
click at [868, 462] on button "Save" at bounding box center [858, 473] width 69 height 26
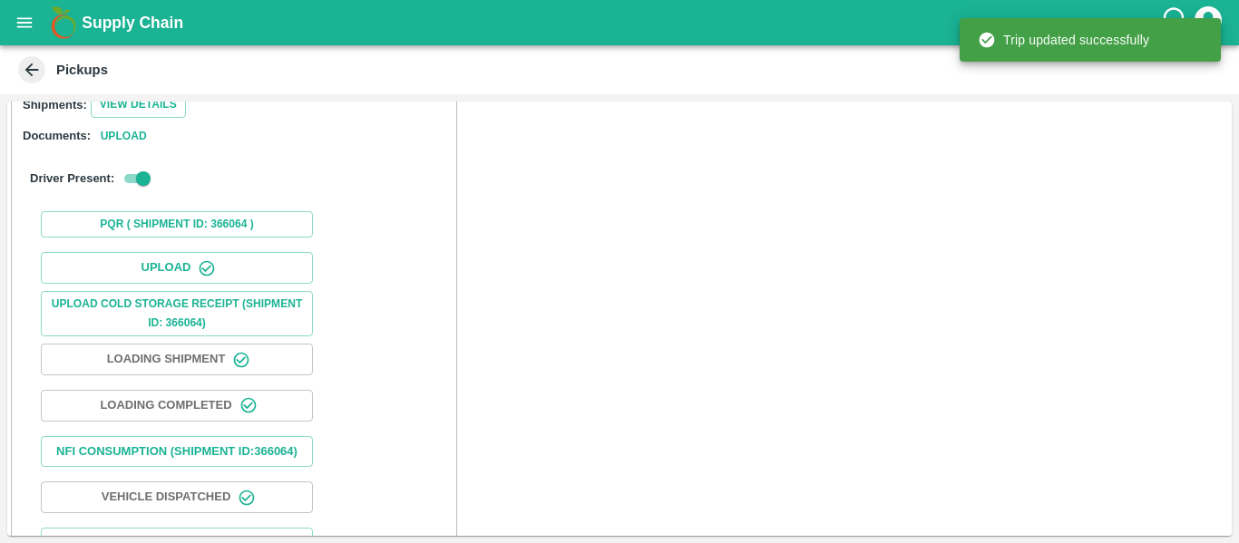
scroll to position [312, 0]
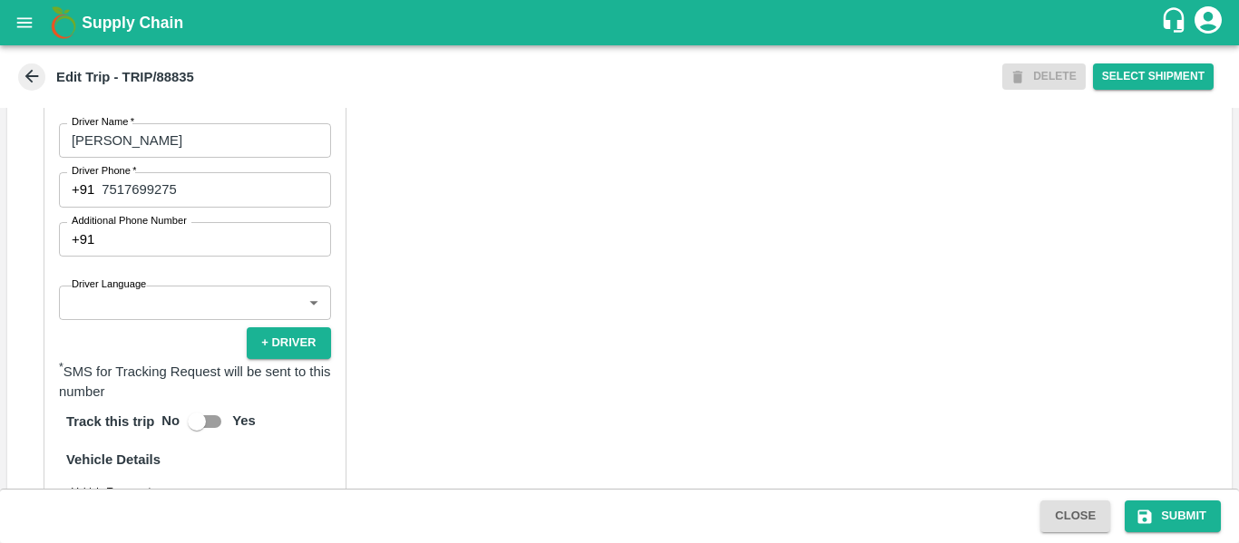
scroll to position [1370, 0]
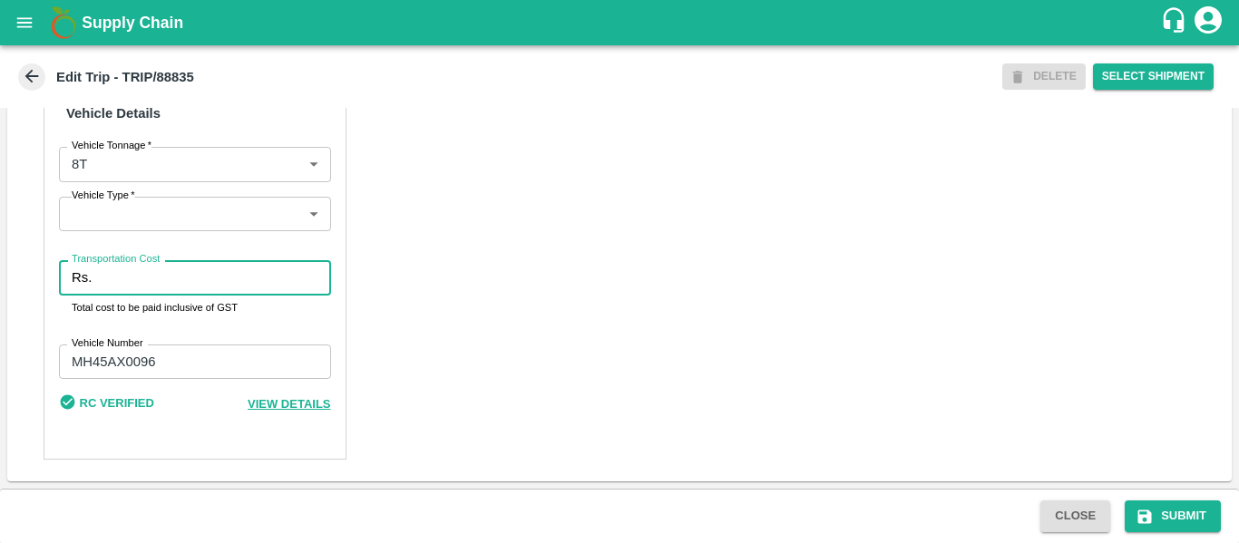
click at [111, 272] on input "Transportation Cost" at bounding box center [214, 277] width 231 height 34
type input "4000"
click at [1177, 530] on button "Submit" at bounding box center [1172, 516] width 96 height 32
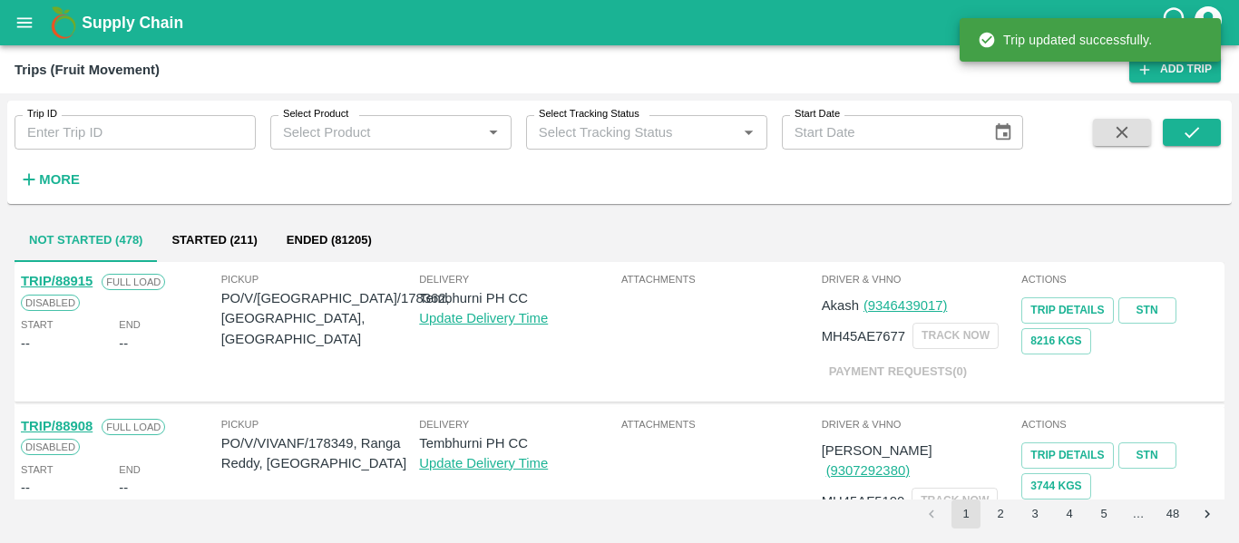
click at [151, 113] on div "Trip ID Trip ID" at bounding box center [128, 125] width 256 height 49
click at [152, 127] on input "Trip ID" at bounding box center [135, 132] width 241 height 34
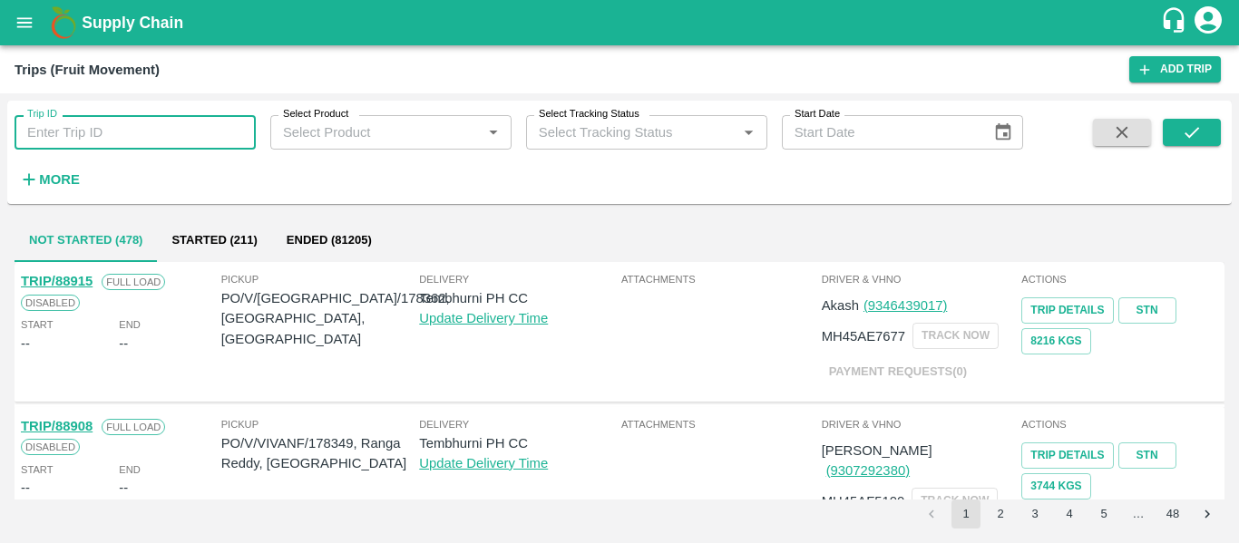
paste input "88836"
type input "88836"
click at [1181, 137] on icon "submit" at bounding box center [1191, 132] width 20 height 20
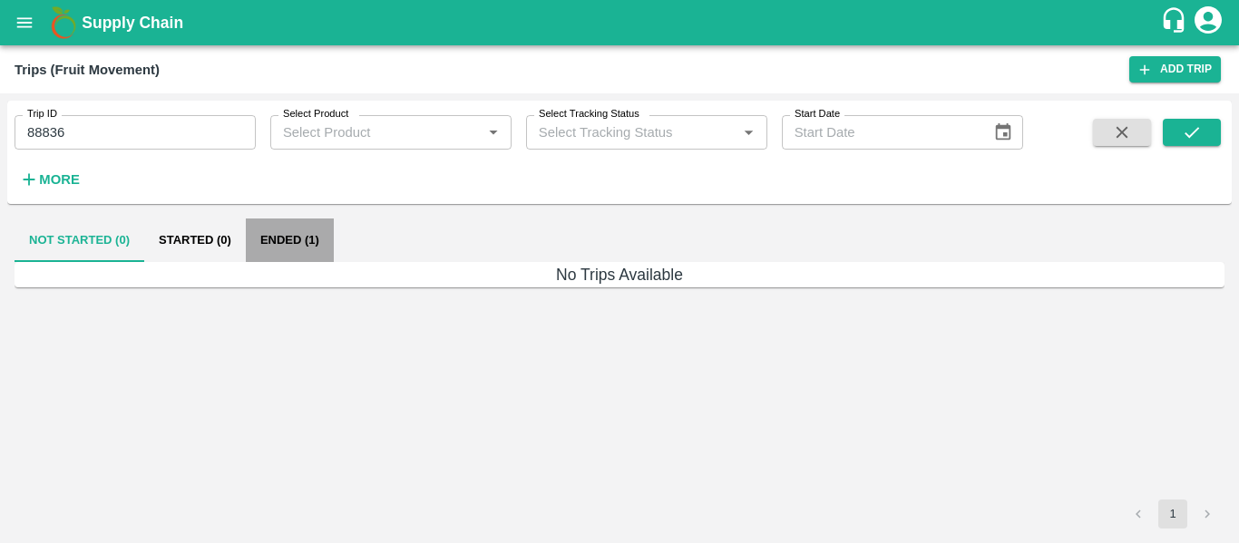
click at [301, 245] on button "Ended (1)" at bounding box center [290, 241] width 88 height 44
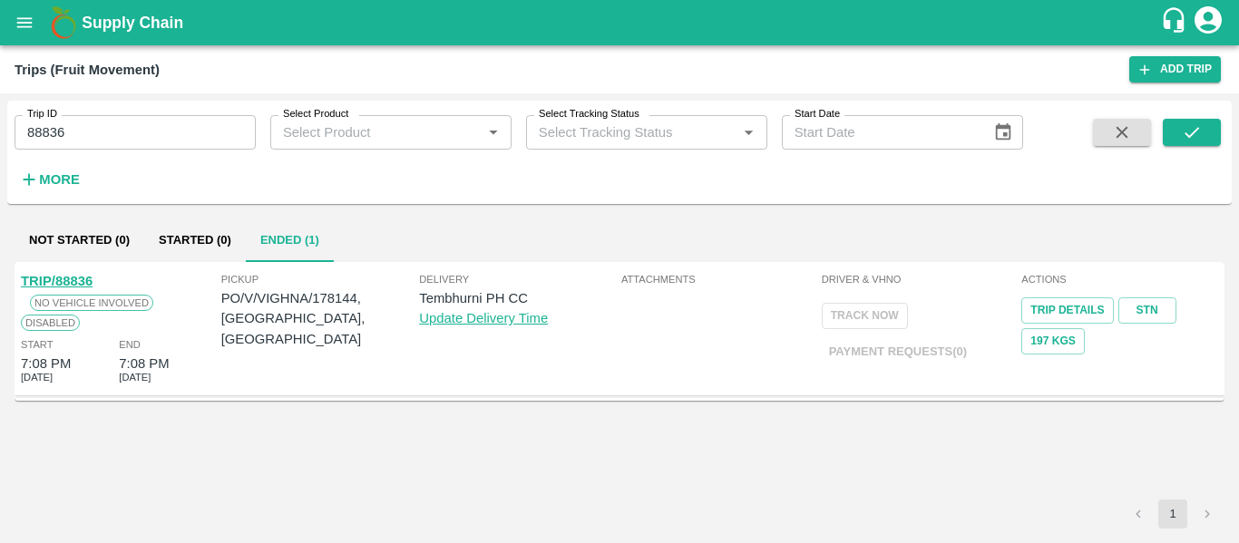
click at [73, 279] on link "TRIP/88836" at bounding box center [57, 281] width 72 height 15
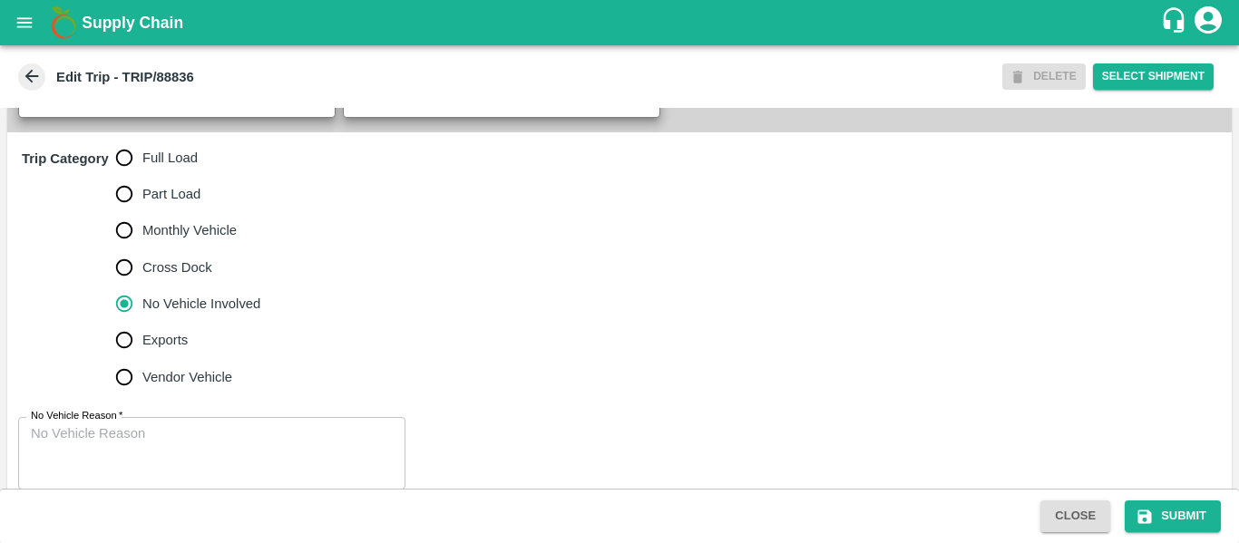
scroll to position [503, 0]
click at [187, 167] on span "Full Load" at bounding box center [169, 157] width 55 height 20
click at [142, 175] on input "Full Load" at bounding box center [124, 157] width 36 height 36
radio input "true"
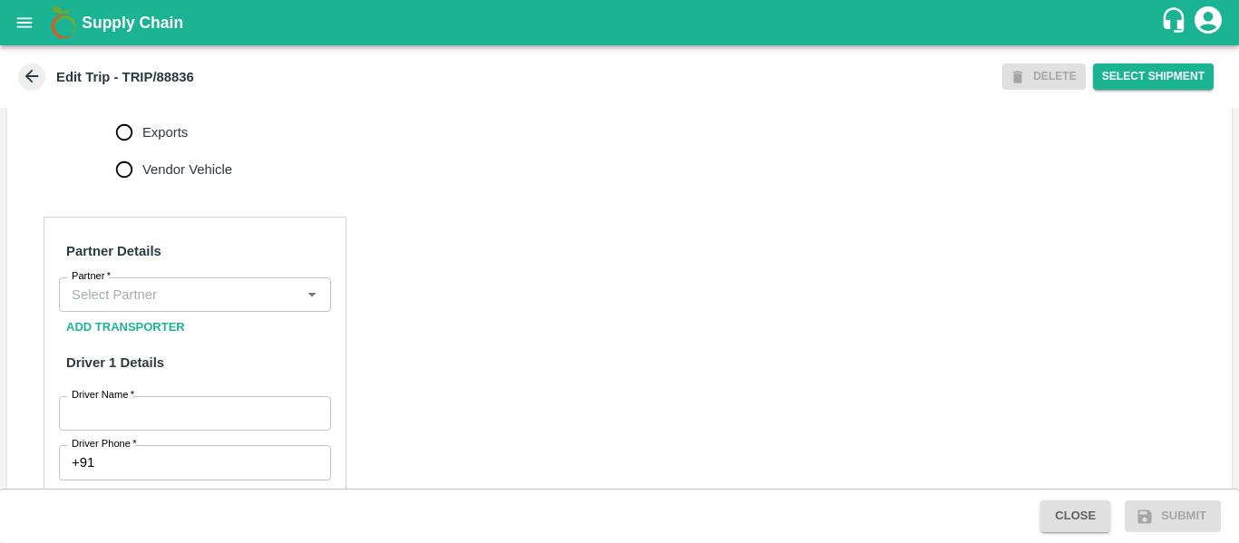
scroll to position [711, 0]
click at [227, 306] on input "Partner   *" at bounding box center [179, 294] width 231 height 24
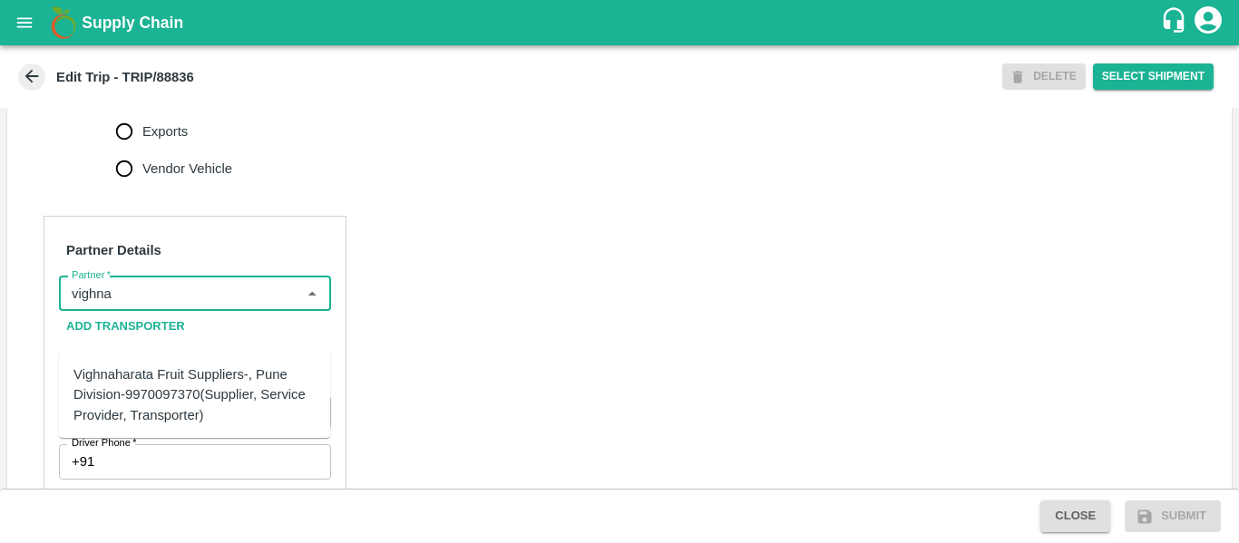
click at [188, 375] on div "Vighnaharata Fruit Suppliers-, Pune Division-9970097370(Supplier, Service Provi…" at bounding box center [194, 394] width 242 height 61
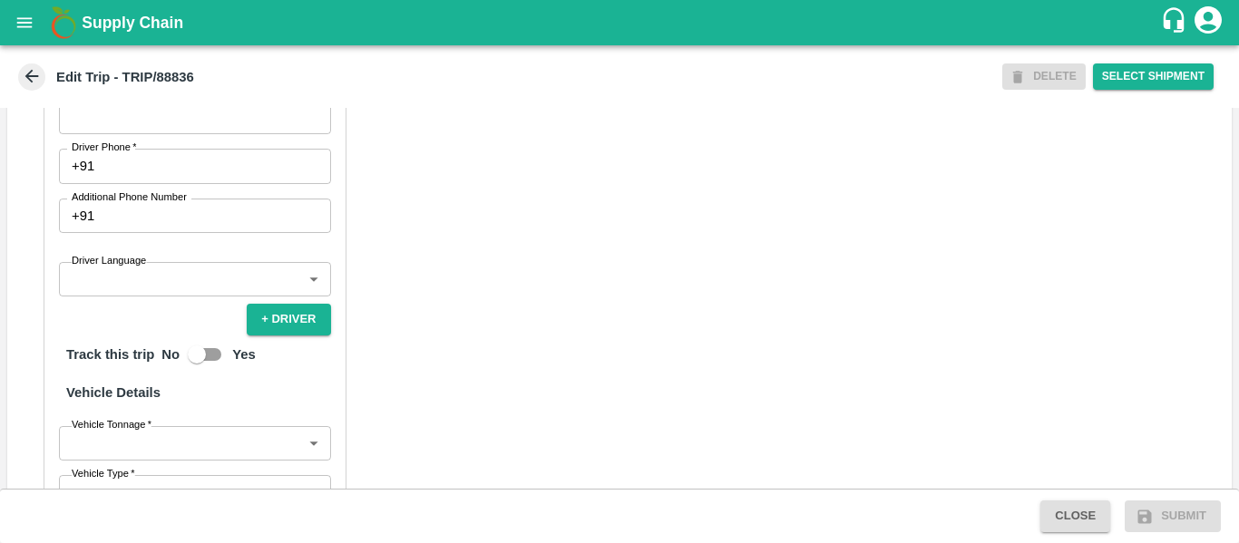
scroll to position [1006, 0]
type input "Vighnaharata Fruit Suppliers-, Pune Division-9970097370(Supplier, Service Provi…"
click at [115, 134] on input "Driver Name   *" at bounding box center [195, 117] width 272 height 34
type input "balaji"
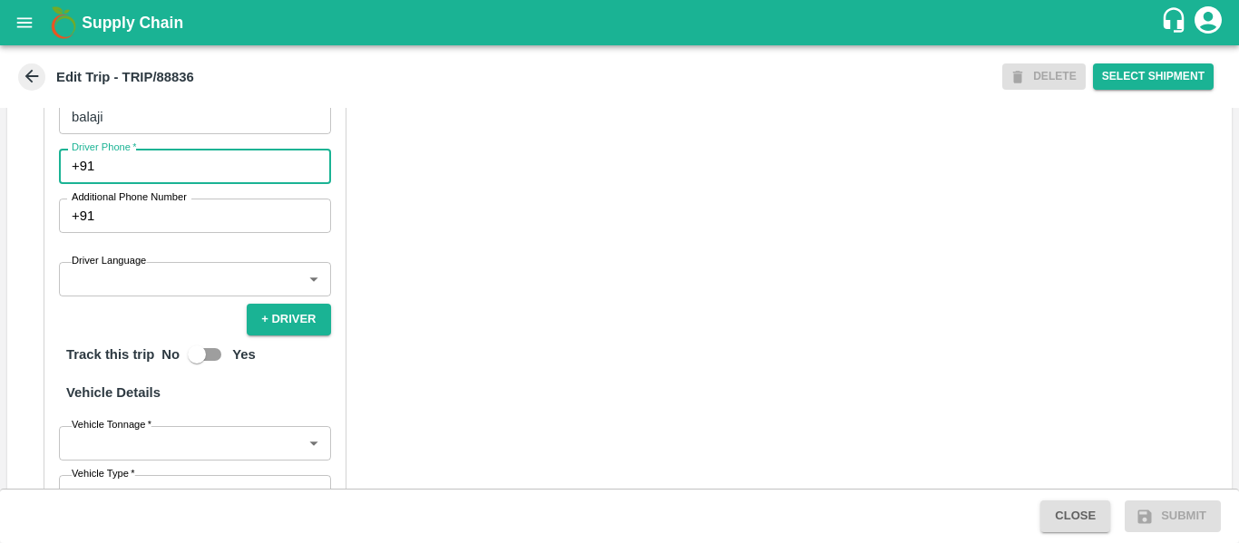
click at [123, 183] on input "Driver Phone   *" at bounding box center [216, 166] width 228 height 34
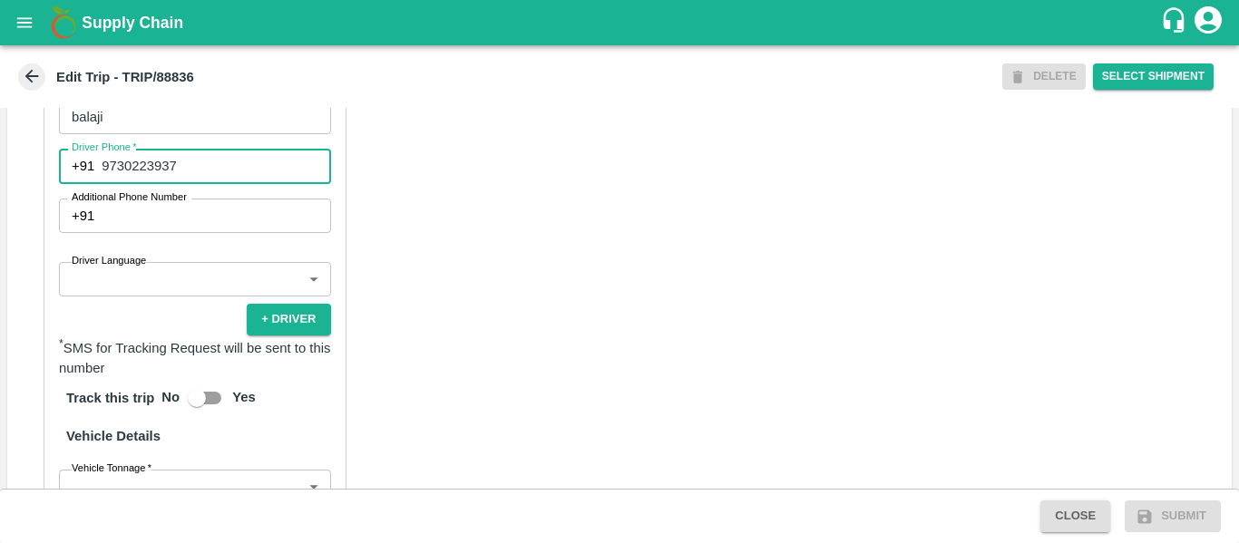
type input "9730223937"
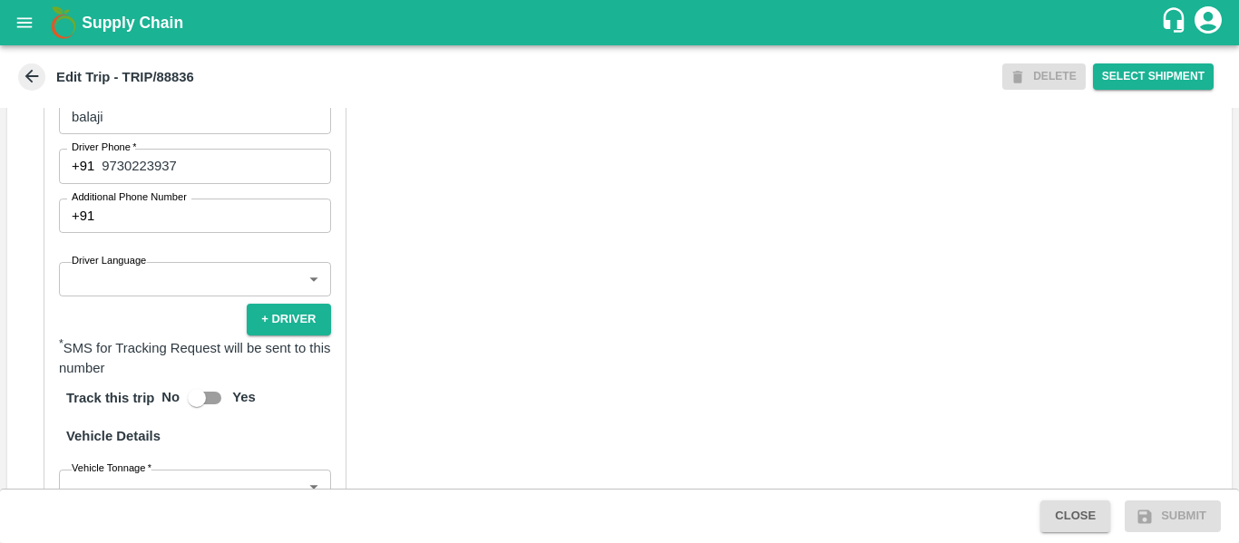
click at [501, 344] on div "Partner Details Partner   * Partner Add Transporter Driver 1 Details Driver Nam…" at bounding box center [619, 353] width 1224 height 910
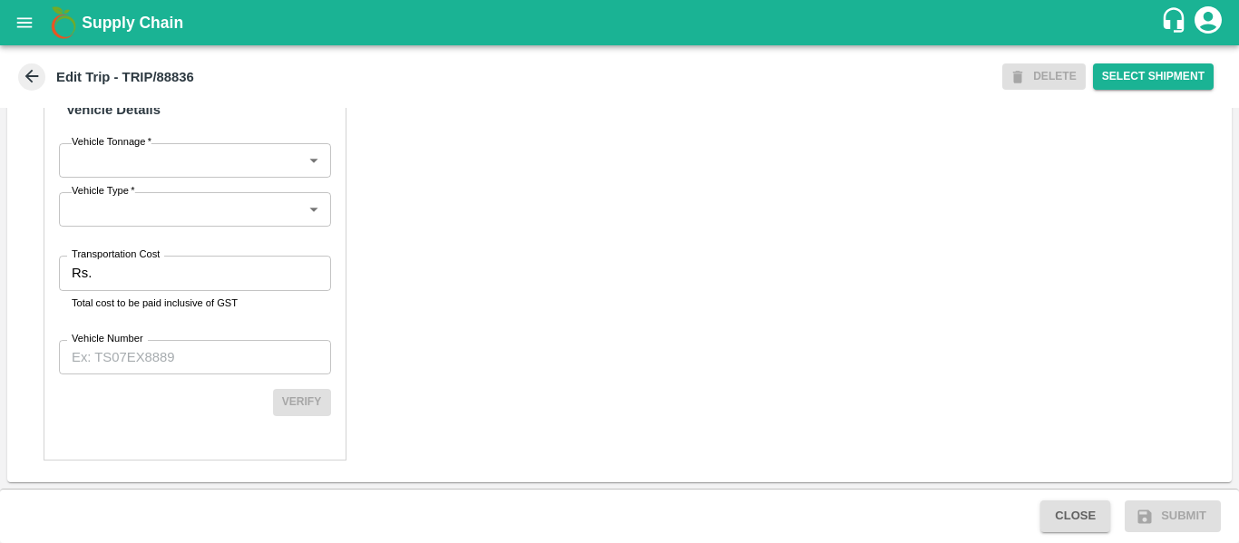
click at [124, 258] on label "Transportation Cost" at bounding box center [116, 255] width 88 height 15
click at [124, 258] on input "Transportation Cost" at bounding box center [214, 273] width 231 height 34
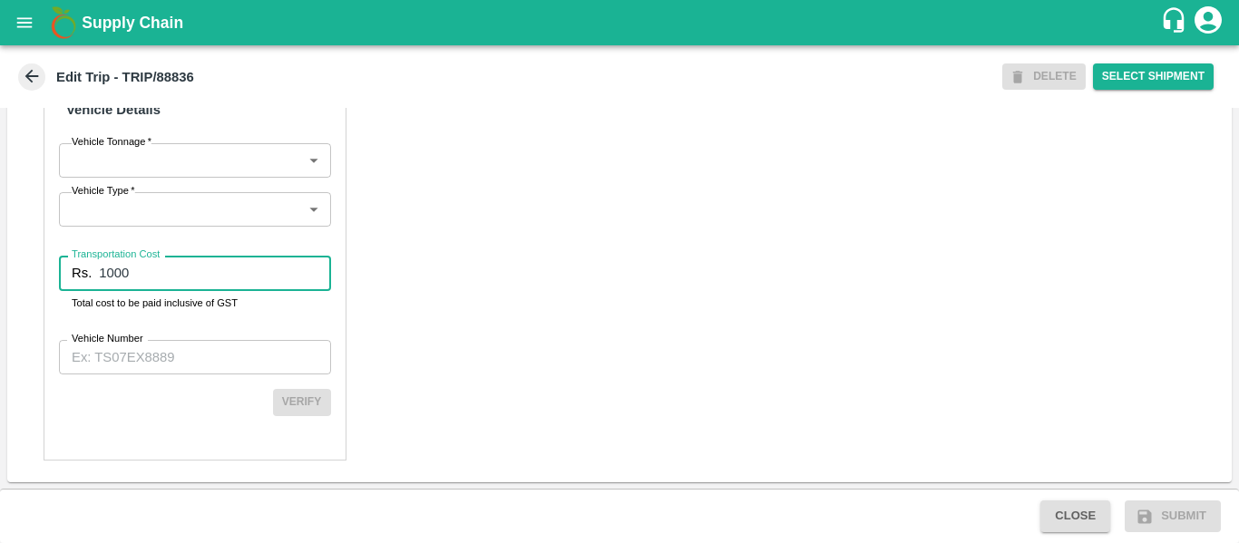
type input "1000"
click at [155, 359] on input "Vehicle Number" at bounding box center [195, 357] width 272 height 34
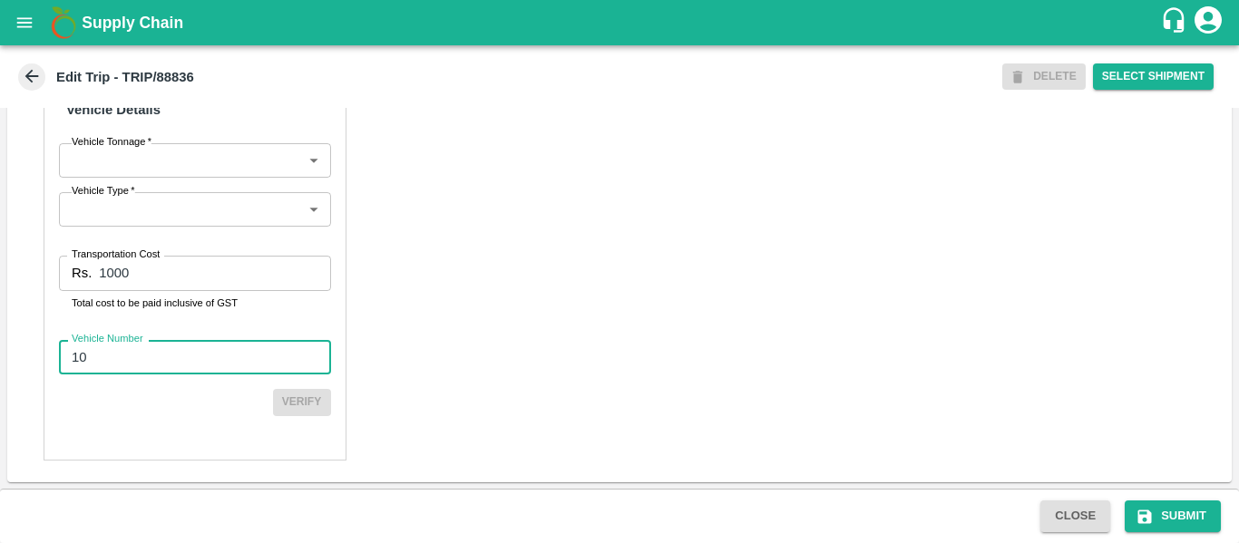
type input "1"
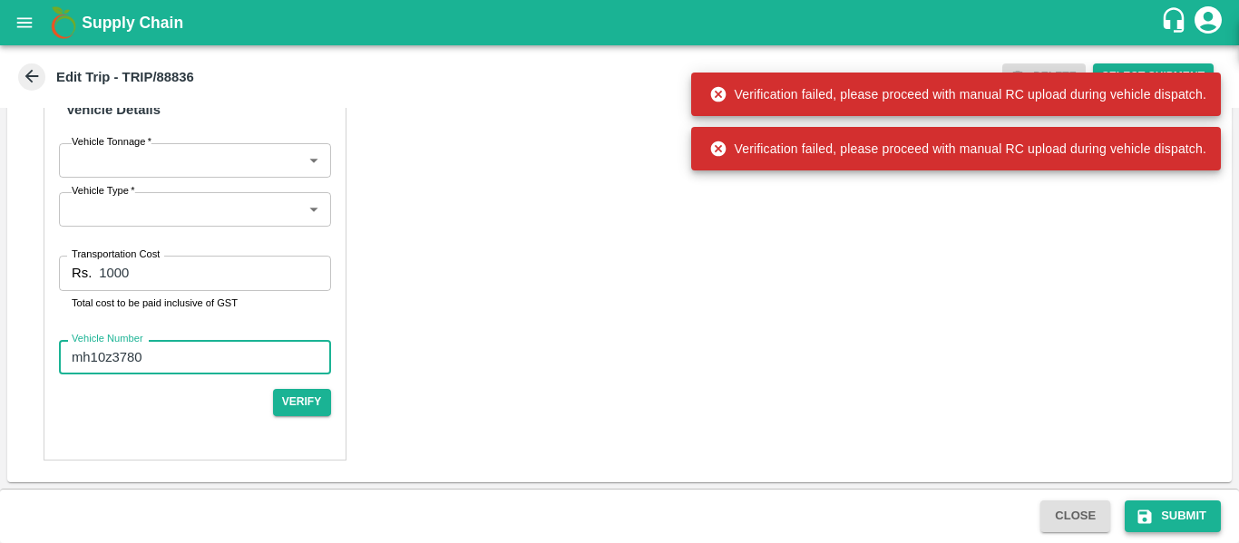
type input "mh10z3780"
click at [1132, 512] on button "Submit" at bounding box center [1172, 516] width 96 height 32
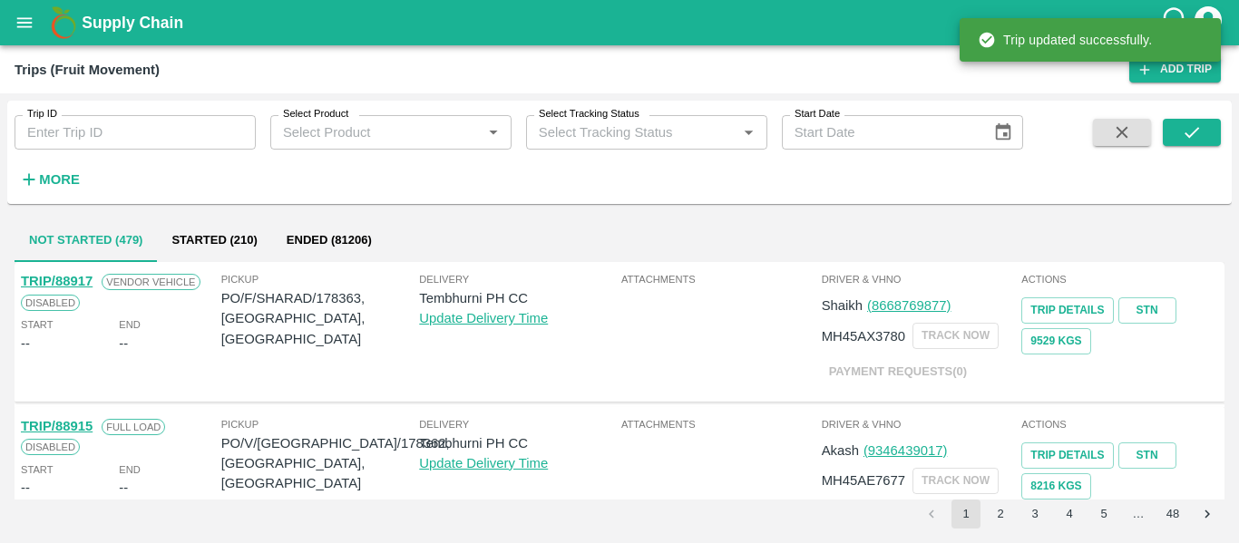
click at [141, 134] on input "Trip ID" at bounding box center [135, 132] width 241 height 34
paste input "88836"
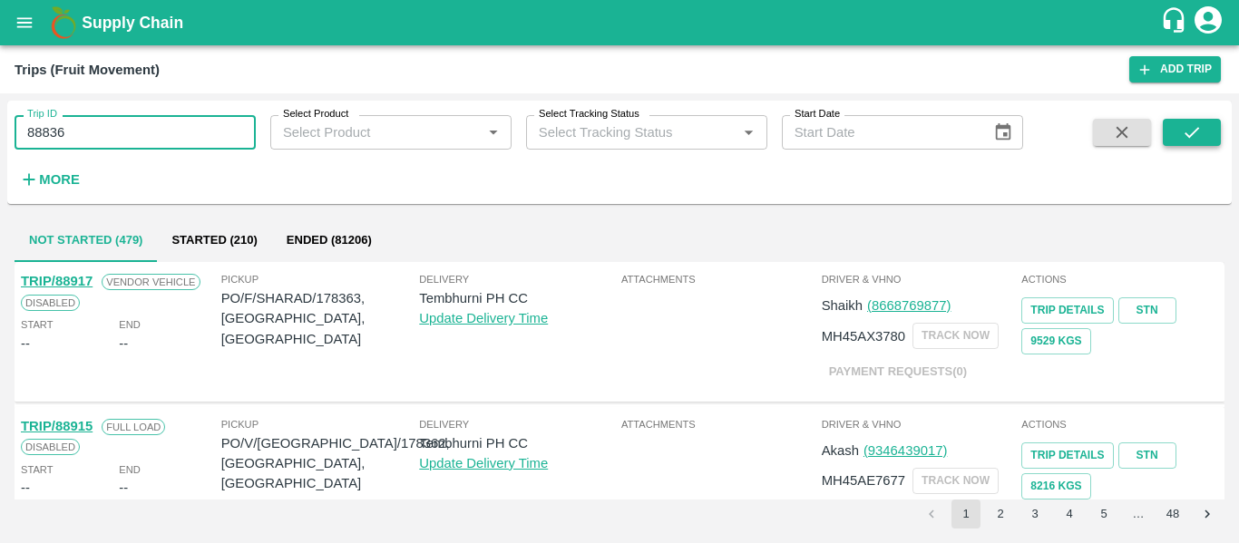
type input "88836"
click at [1183, 120] on button "submit" at bounding box center [1191, 132] width 58 height 27
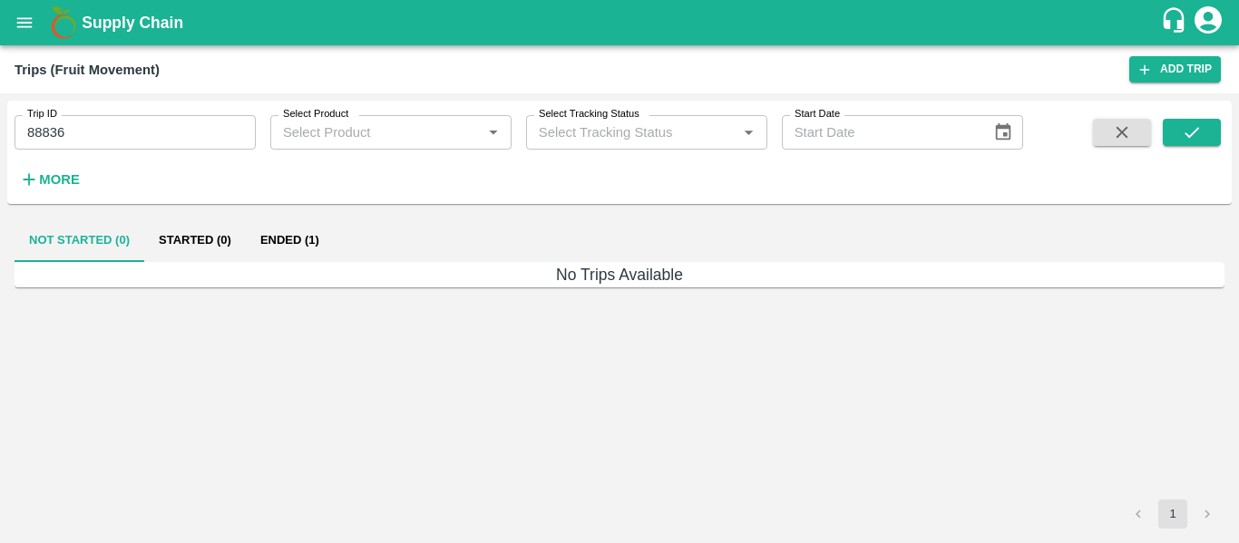
click at [289, 239] on button "Ended (1)" at bounding box center [290, 241] width 88 height 44
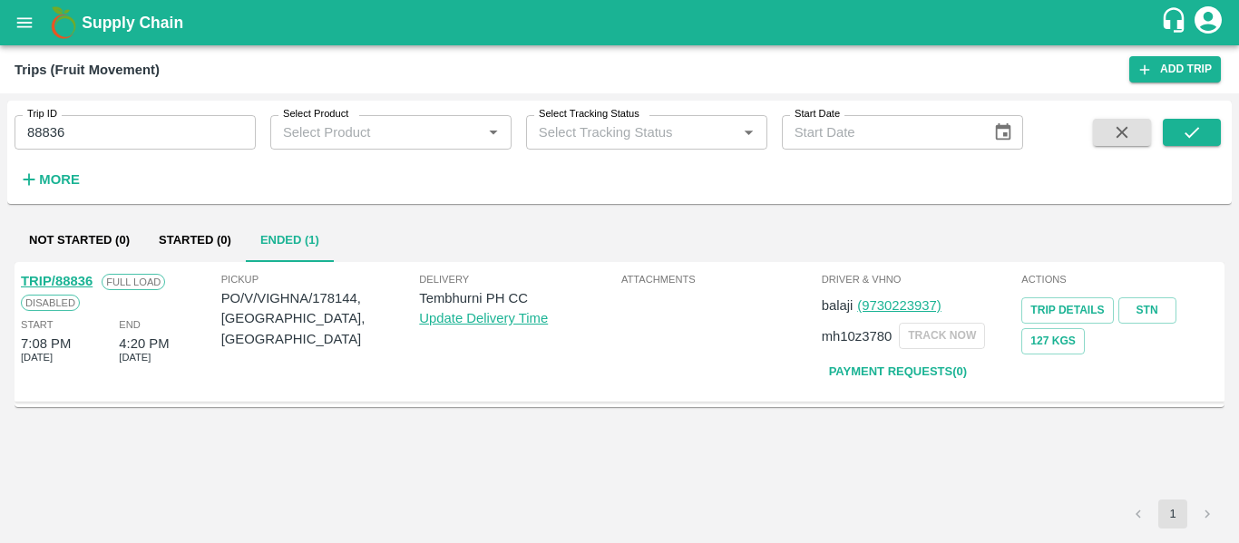
click at [67, 283] on link "TRIP/88836" at bounding box center [57, 281] width 72 height 15
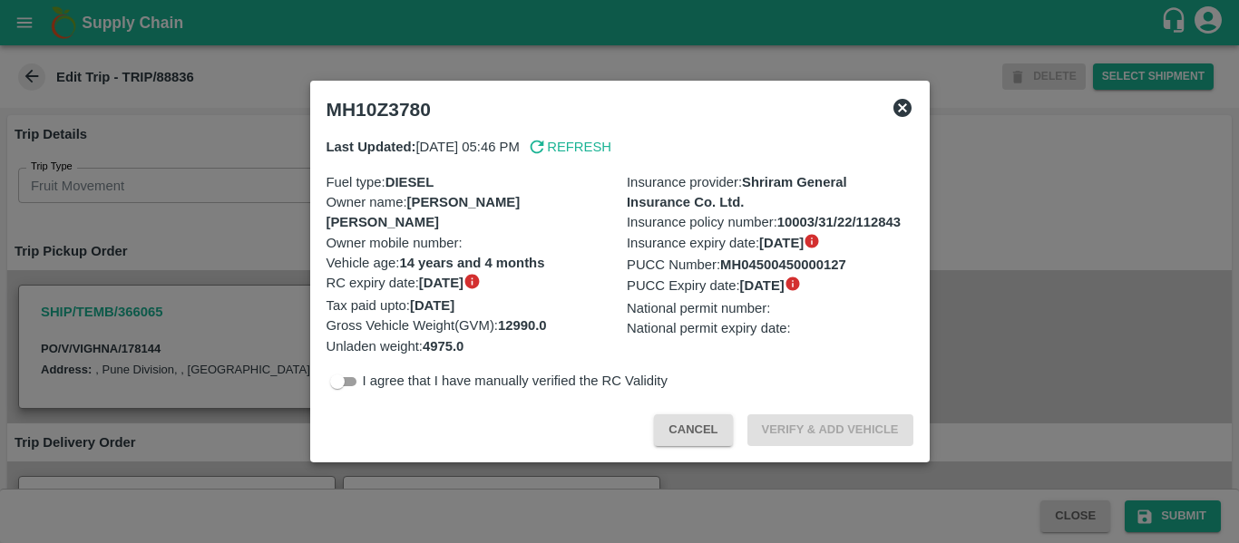
click at [217, 299] on div at bounding box center [619, 271] width 1239 height 543
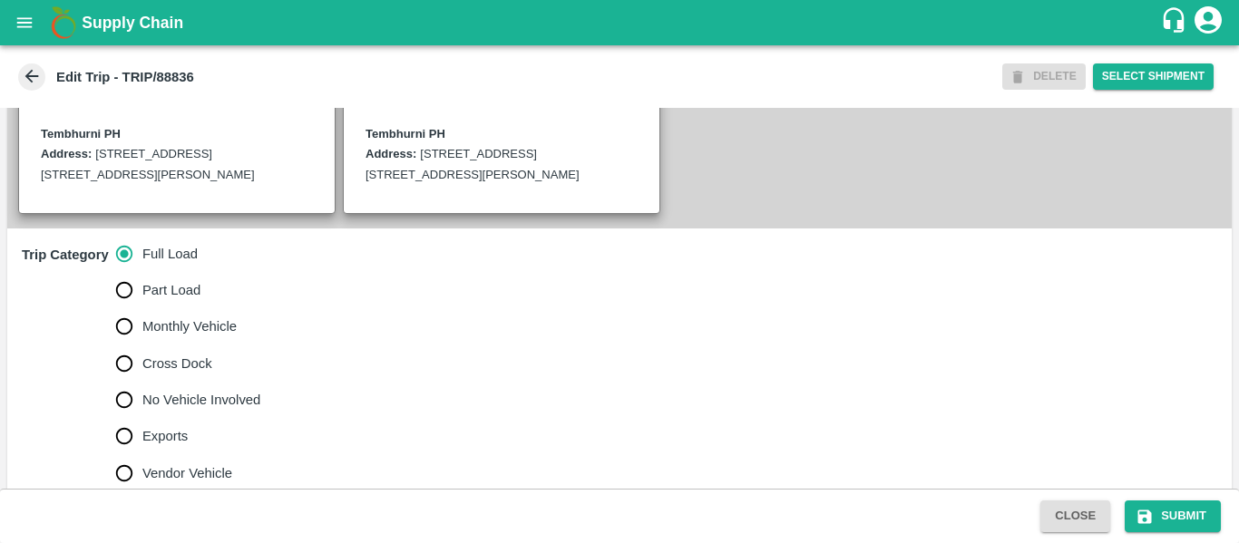
scroll to position [407, 0]
click at [169, 409] on span "No Vehicle Involved" at bounding box center [201, 399] width 118 height 20
click at [142, 417] on input "No Vehicle Involved" at bounding box center [124, 399] width 36 height 36
radio input "true"
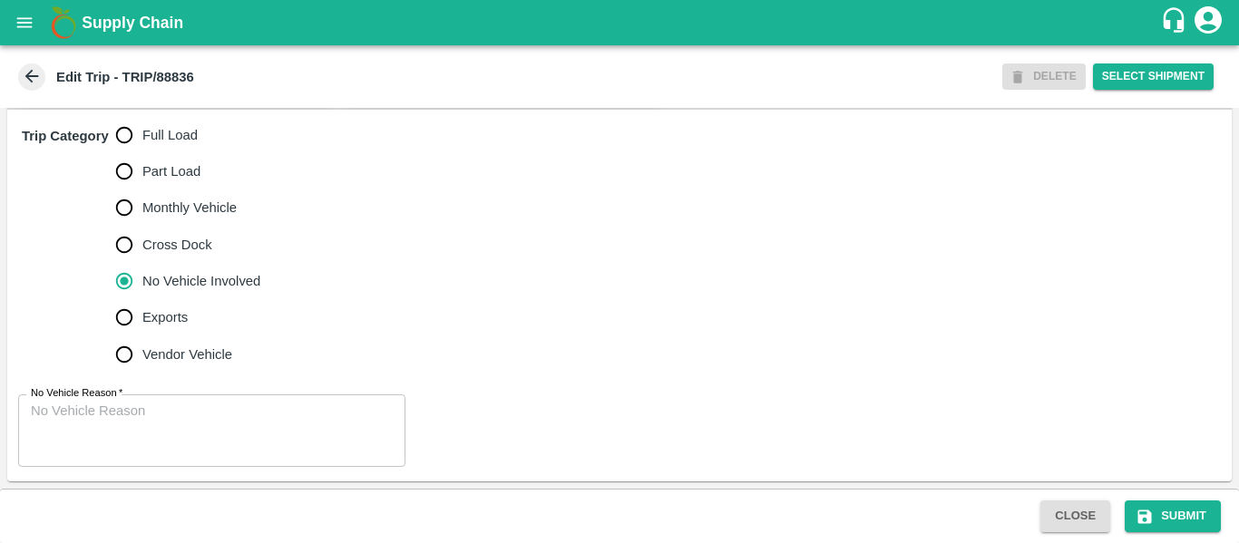
click at [83, 450] on textarea "No Vehicle Reason   *" at bounding box center [212, 430] width 362 height 57
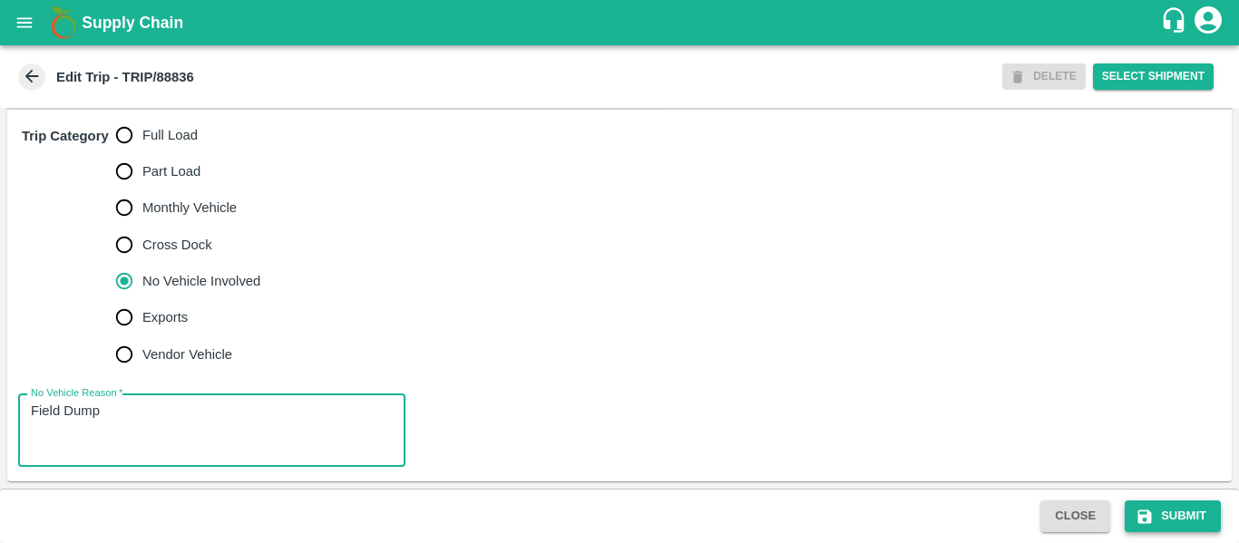
type textarea "Field Dump"
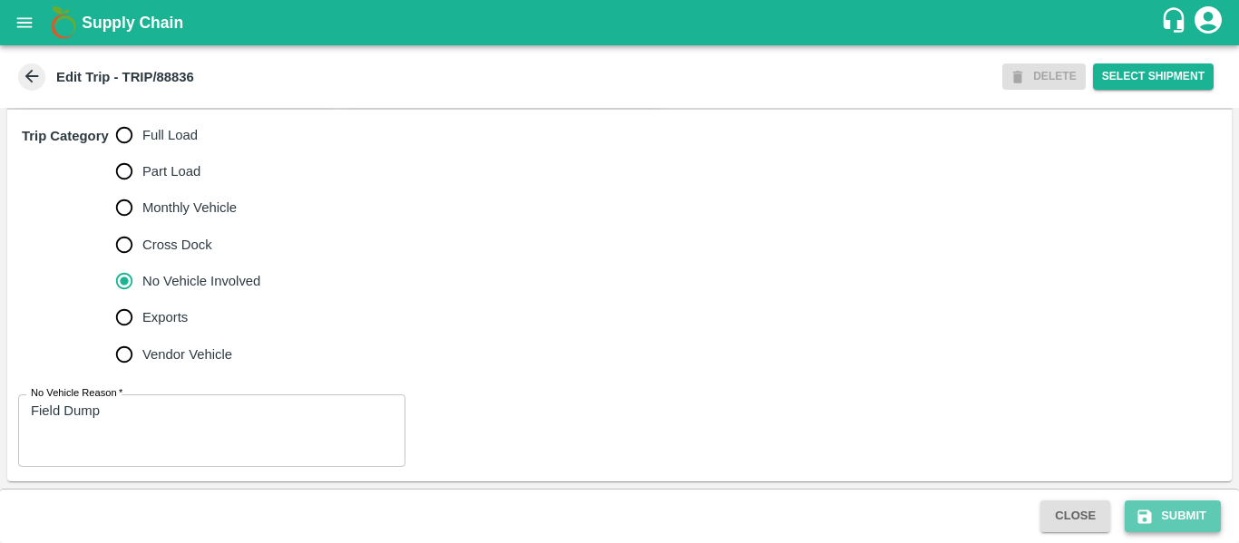
click at [1183, 519] on button "Submit" at bounding box center [1172, 516] width 96 height 32
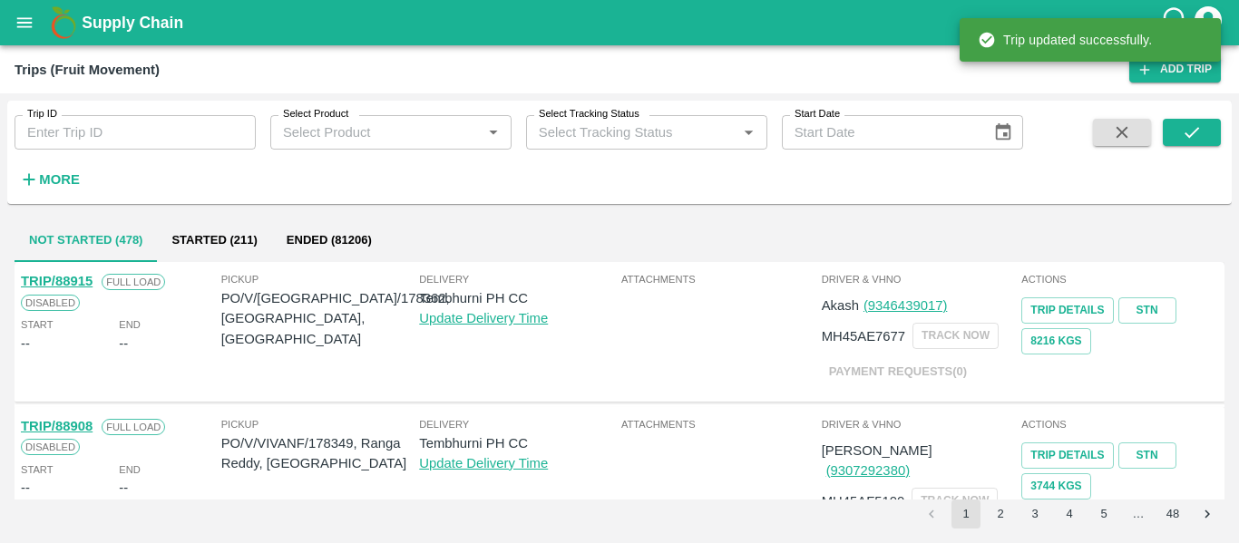
click at [153, 122] on input "Trip ID" at bounding box center [135, 132] width 241 height 34
paste input "88841"
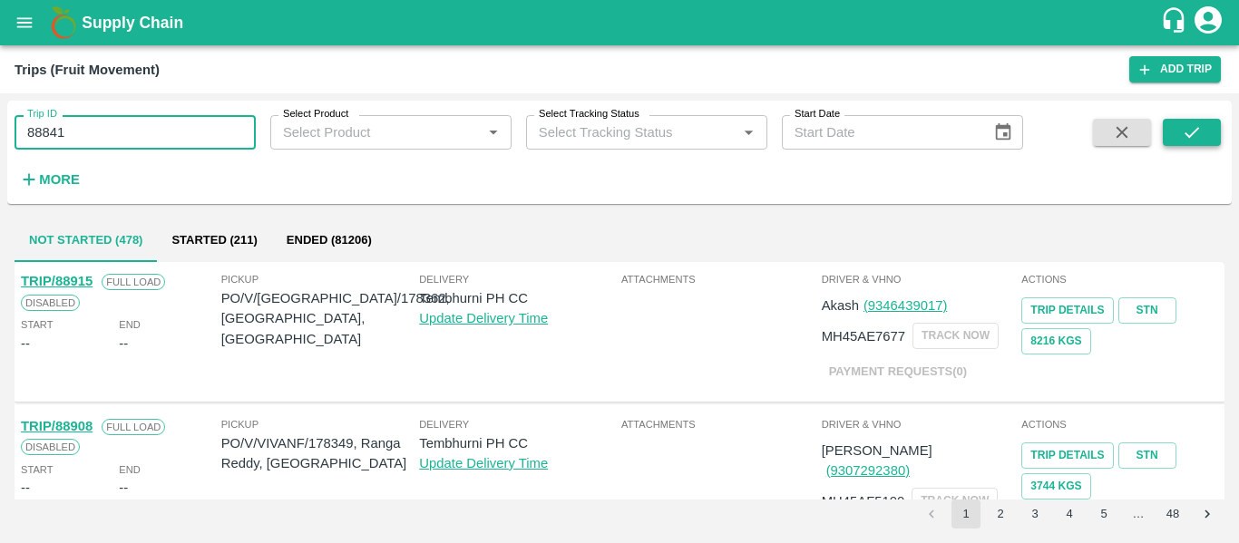
type input "88841"
click at [1187, 136] on icon "submit" at bounding box center [1191, 132] width 15 height 11
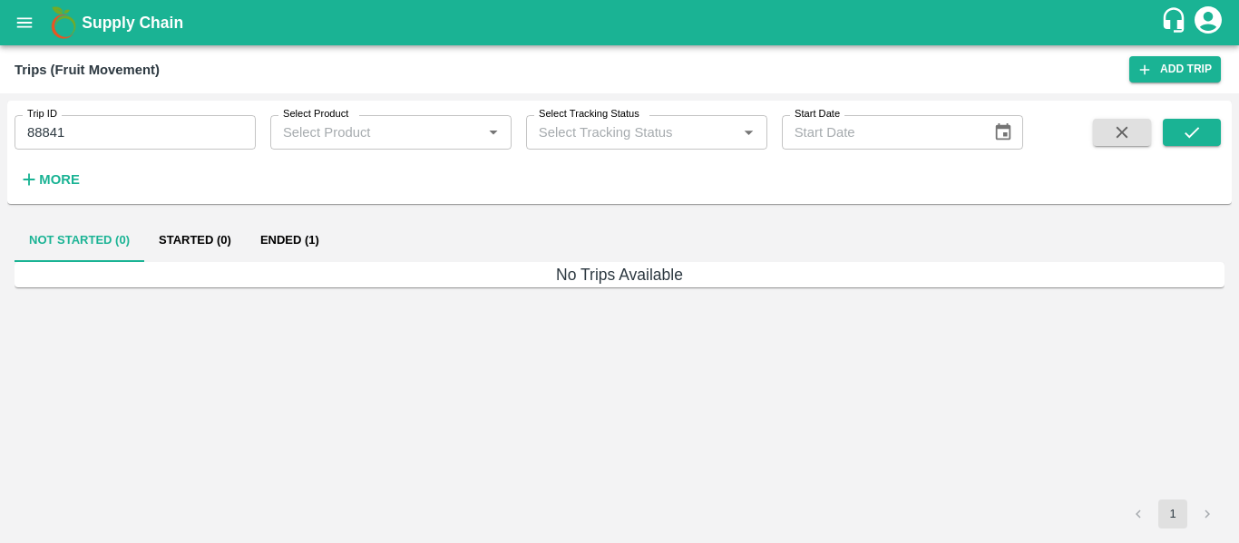
click at [287, 228] on button "Ended (1)" at bounding box center [290, 241] width 88 height 44
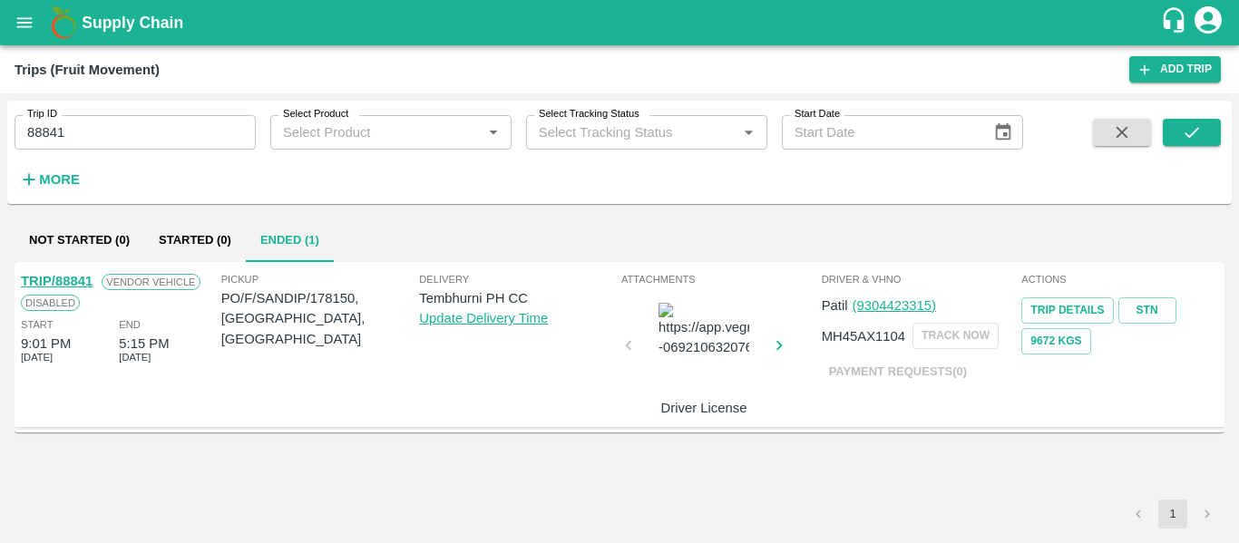
click at [64, 277] on link "TRIP/88841" at bounding box center [57, 281] width 72 height 15
click at [77, 277] on link "TRIP/88841" at bounding box center [57, 281] width 72 height 15
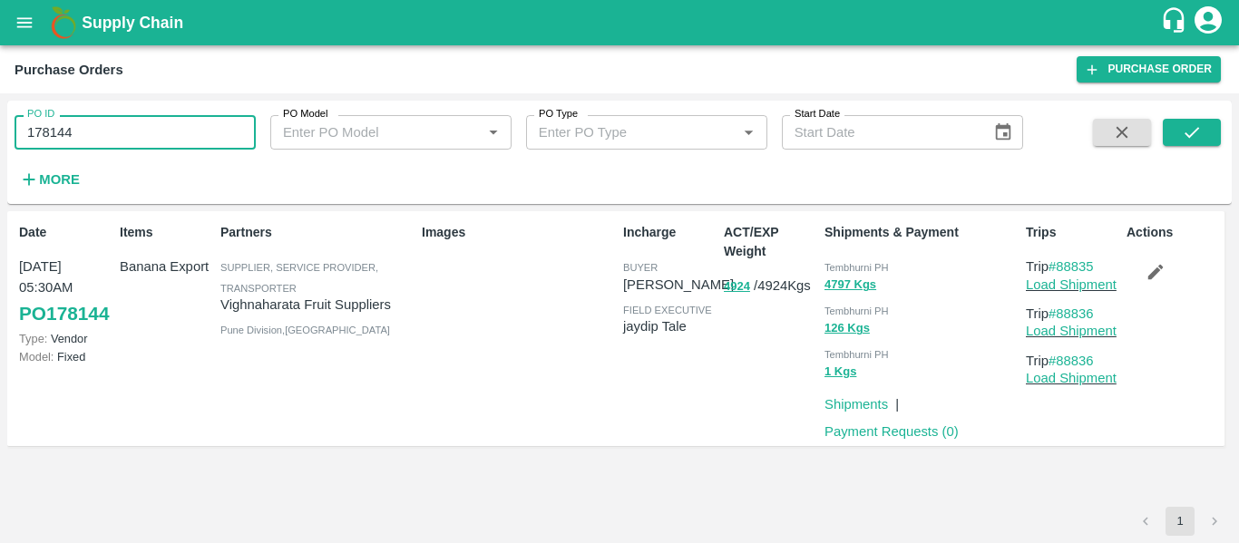
click at [139, 119] on input "178144" at bounding box center [135, 132] width 241 height 34
paste input "text"
type input "178150"
click at [1186, 102] on div "PO ID 178150 PO ID PO Model PO Model   * PO Type PO Type   * Start Date Start D…" at bounding box center [619, 152] width 1224 height 103
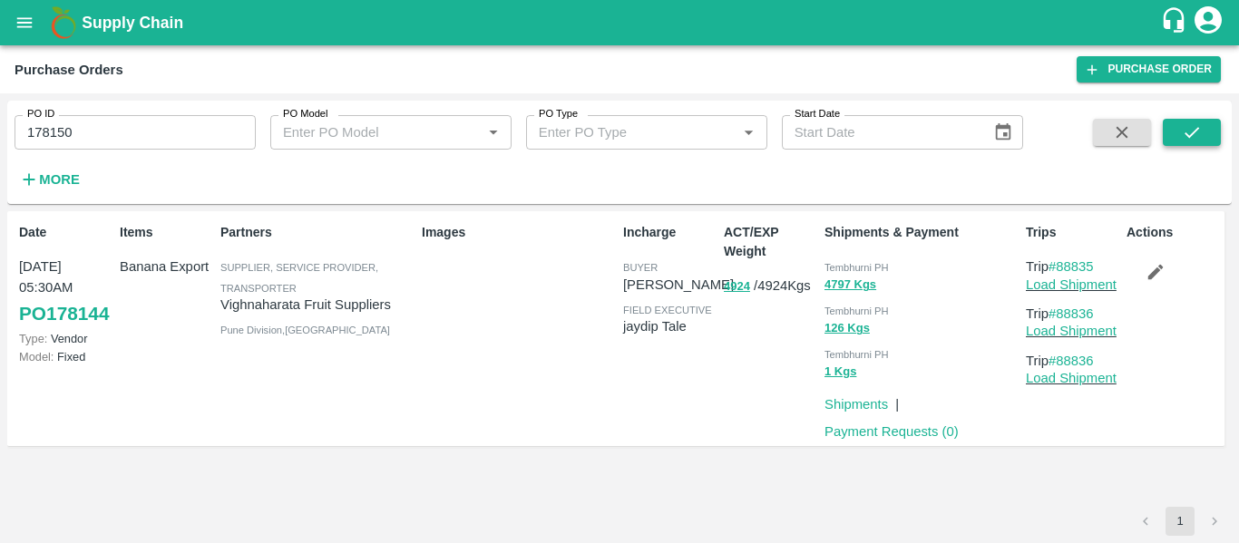
click at [1184, 136] on icon "submit" at bounding box center [1191, 132] width 20 height 20
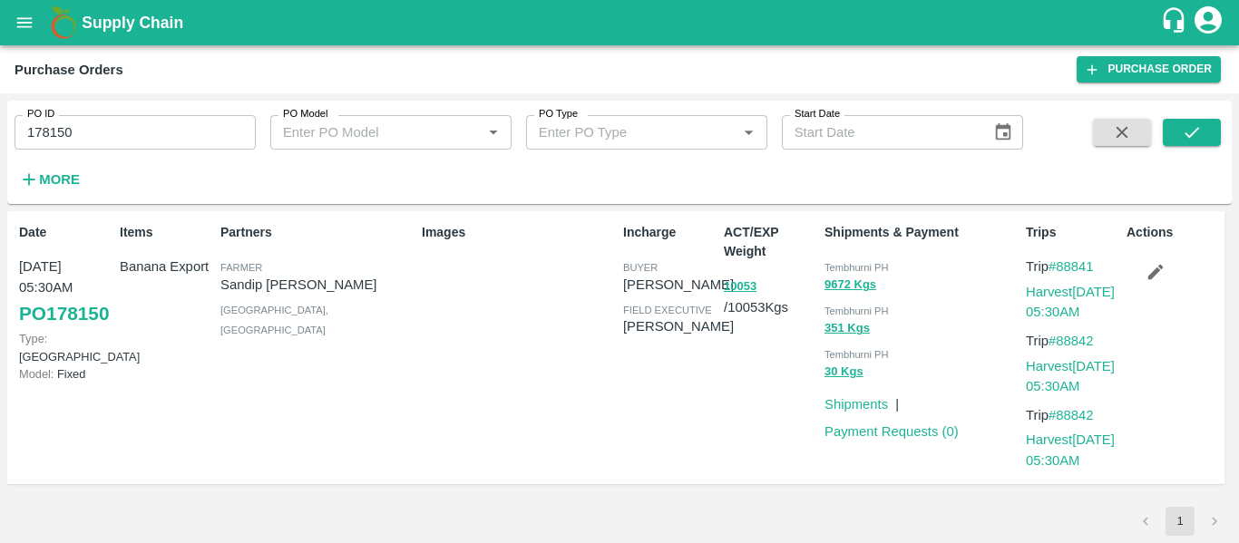
drag, startPoint x: 1174, startPoint y: 278, endPoint x: 540, endPoint y: 25, distance: 682.4
click at [1174, 278] on button "button" at bounding box center [1155, 272] width 58 height 31
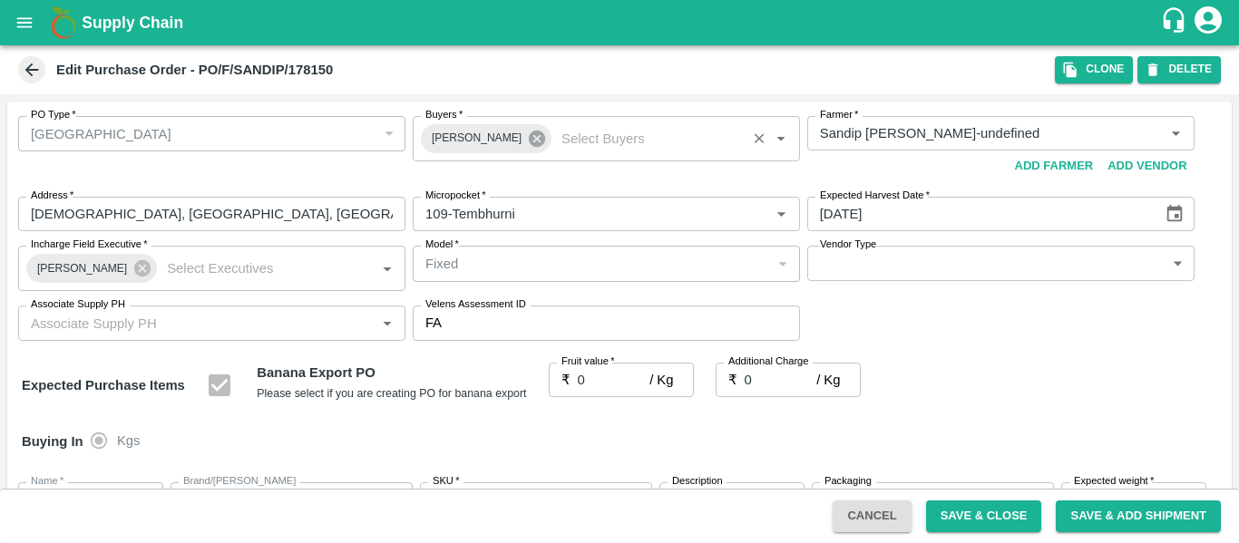
click at [529, 137] on icon at bounding box center [537, 139] width 16 height 16
click at [471, 129] on input "Buyers   *" at bounding box center [591, 133] width 346 height 24
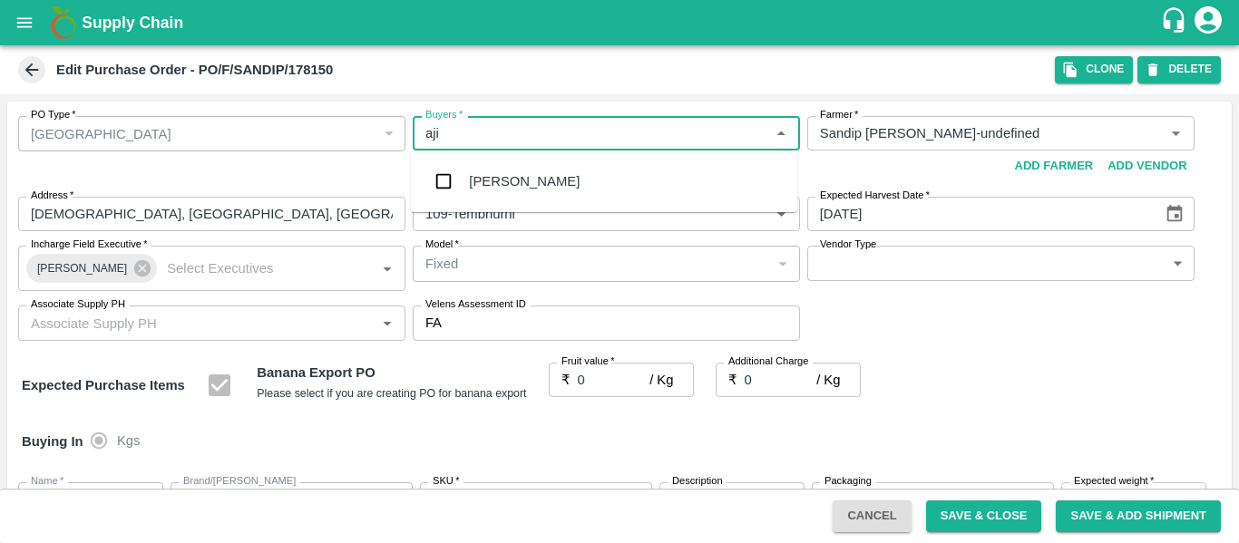
type input "ajit"
click at [482, 182] on div "[PERSON_NAME]" at bounding box center [524, 181] width 111 height 20
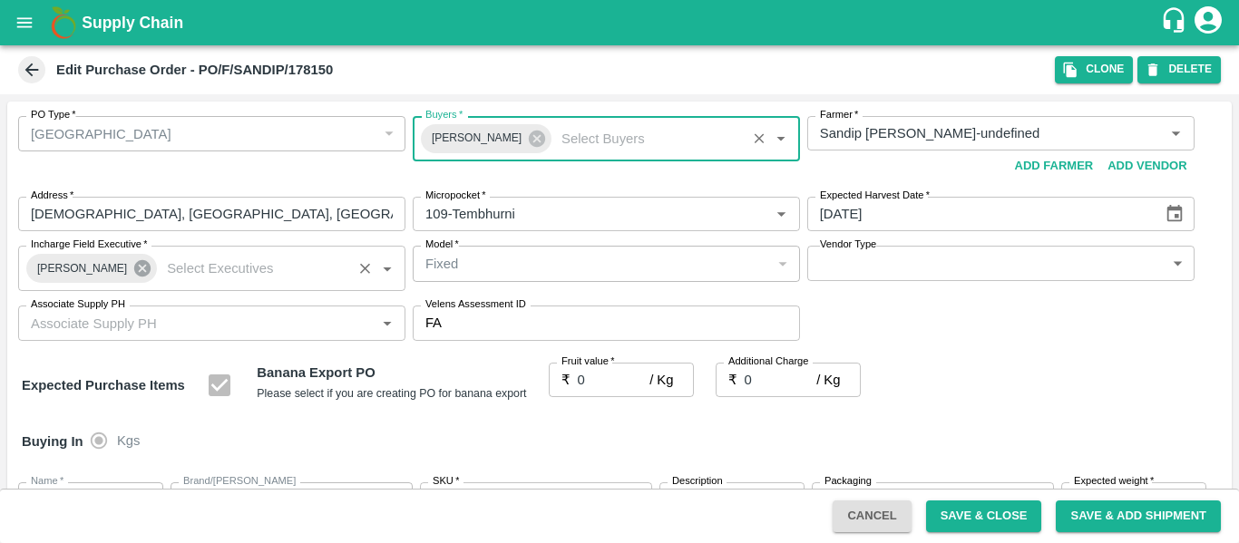
click at [135, 270] on icon at bounding box center [142, 268] width 16 height 16
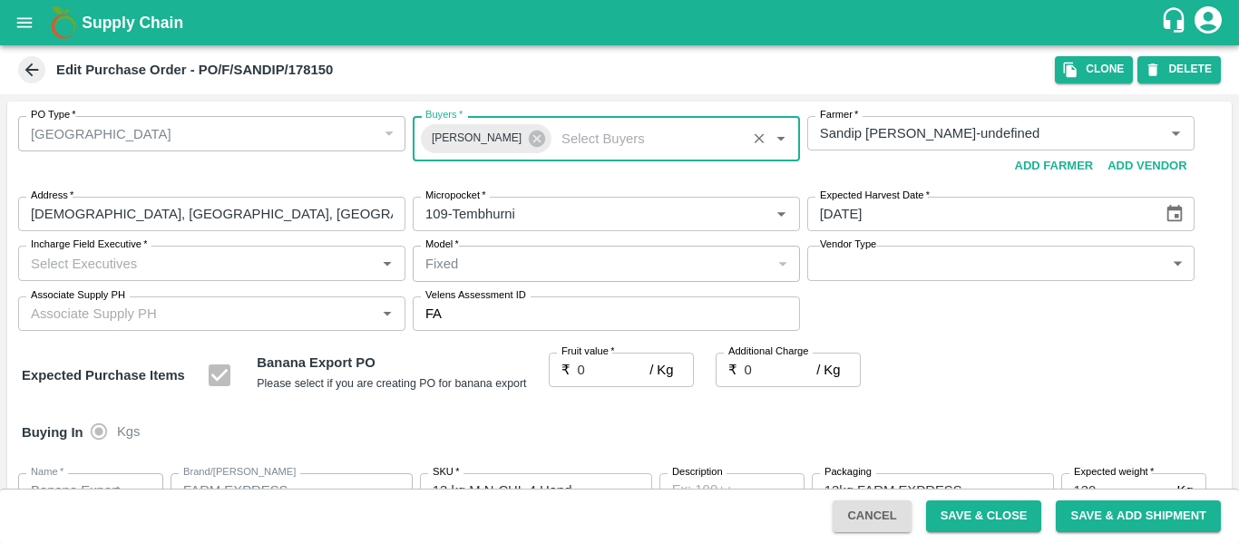
click at [87, 268] on input "Incharge Field Executive   *" at bounding box center [197, 263] width 346 height 24
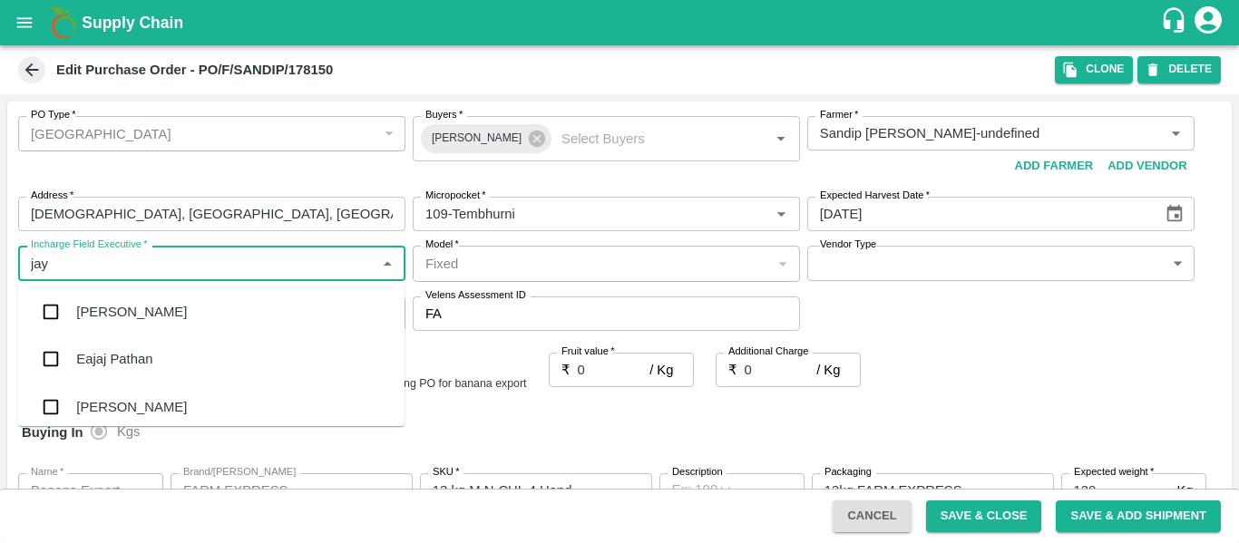
type input "jayd"
click at [101, 308] on div "jaydip Tale" at bounding box center [107, 312] width 63 height 20
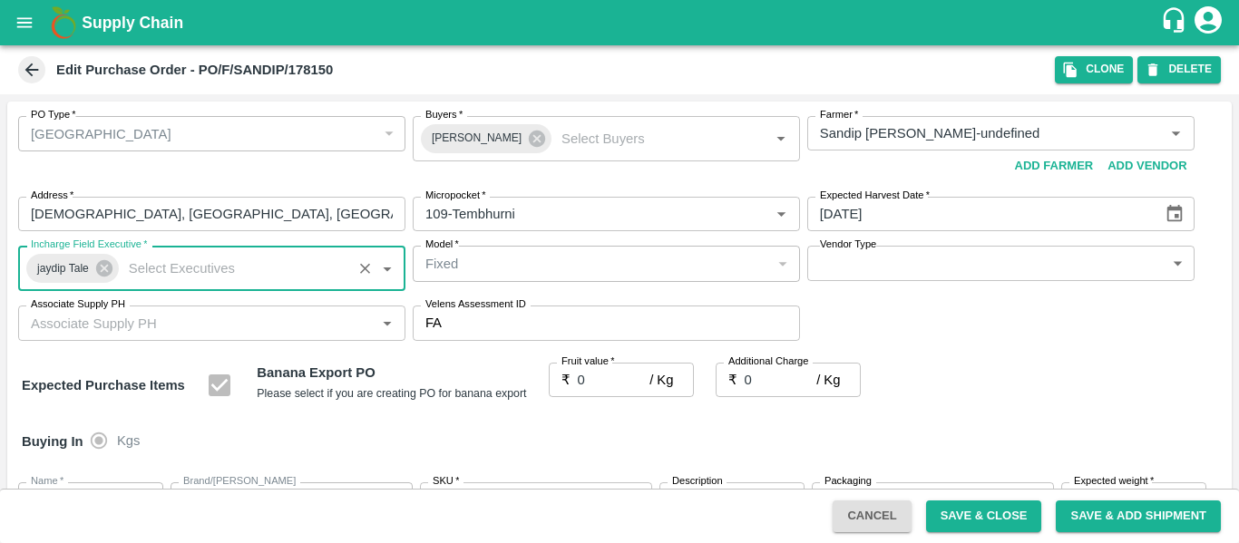
click at [594, 393] on input "0" at bounding box center [614, 380] width 73 height 34
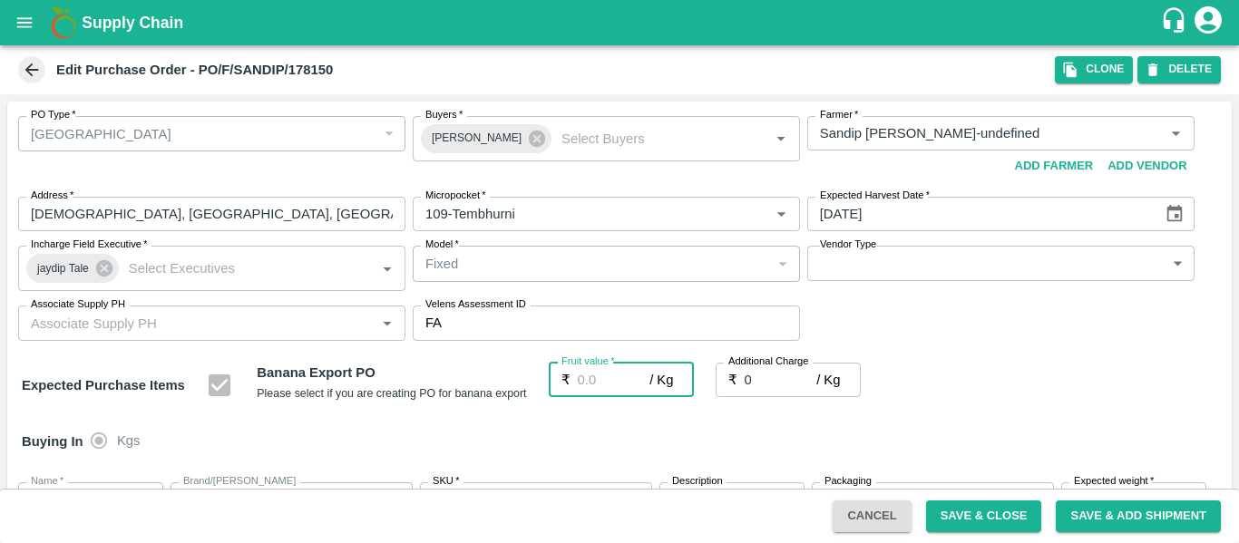
type input "2"
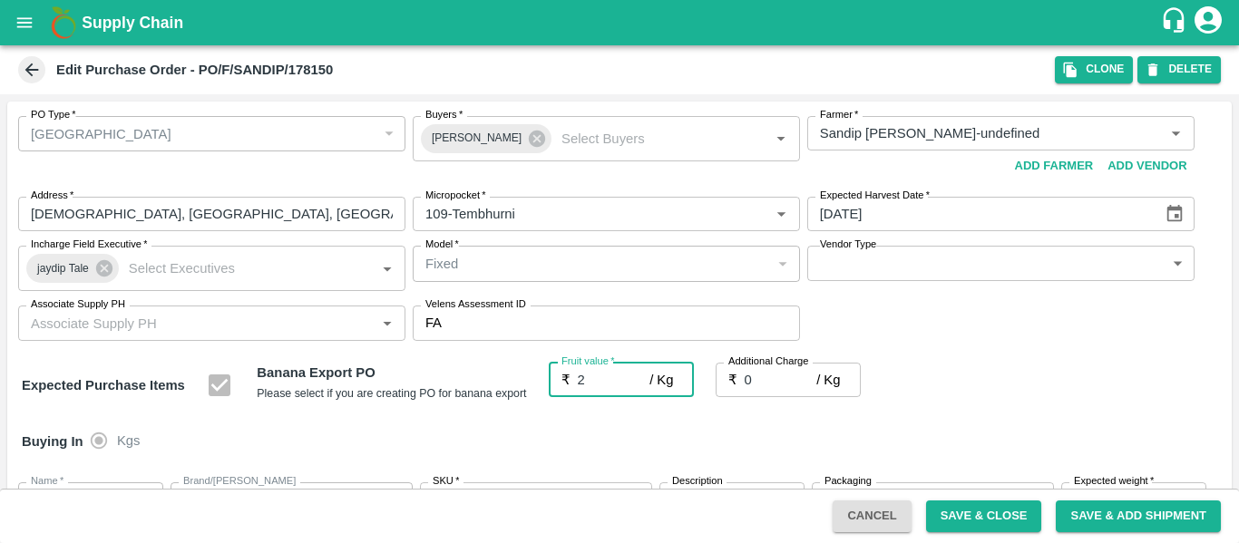
type input "2"
type input "26"
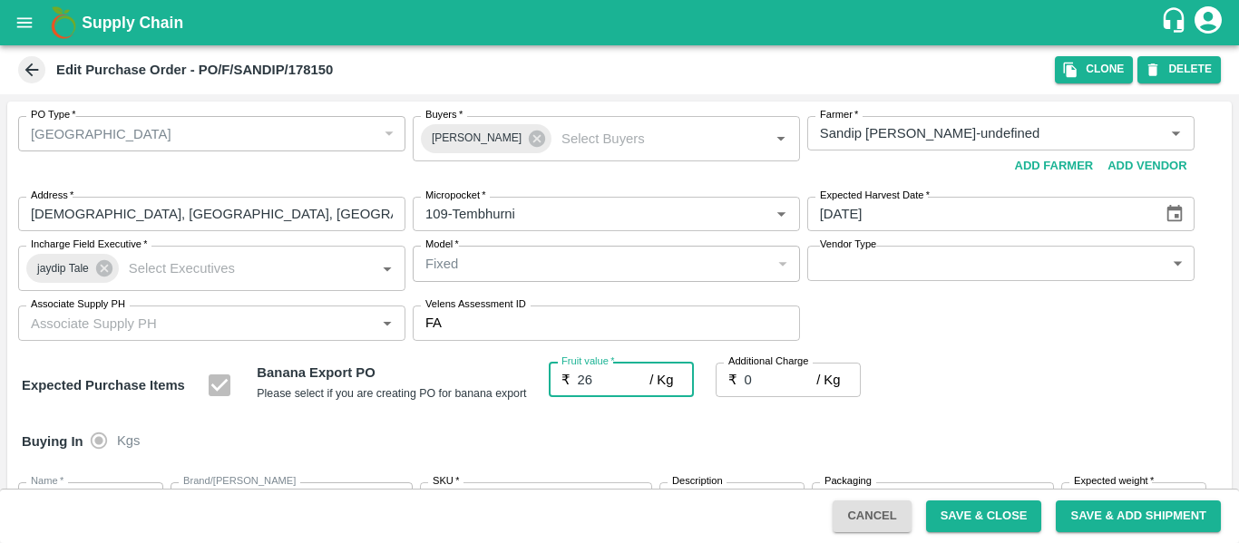
type input "26"
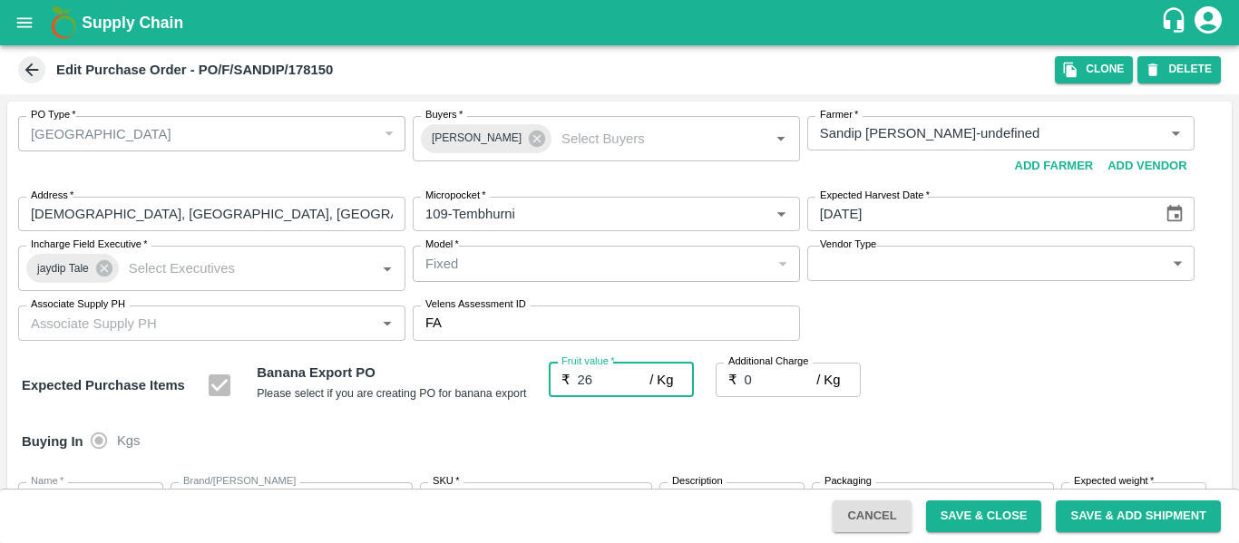
type input "26"
click at [990, 422] on div "Buying In Kgs" at bounding box center [619, 441] width 1224 height 53
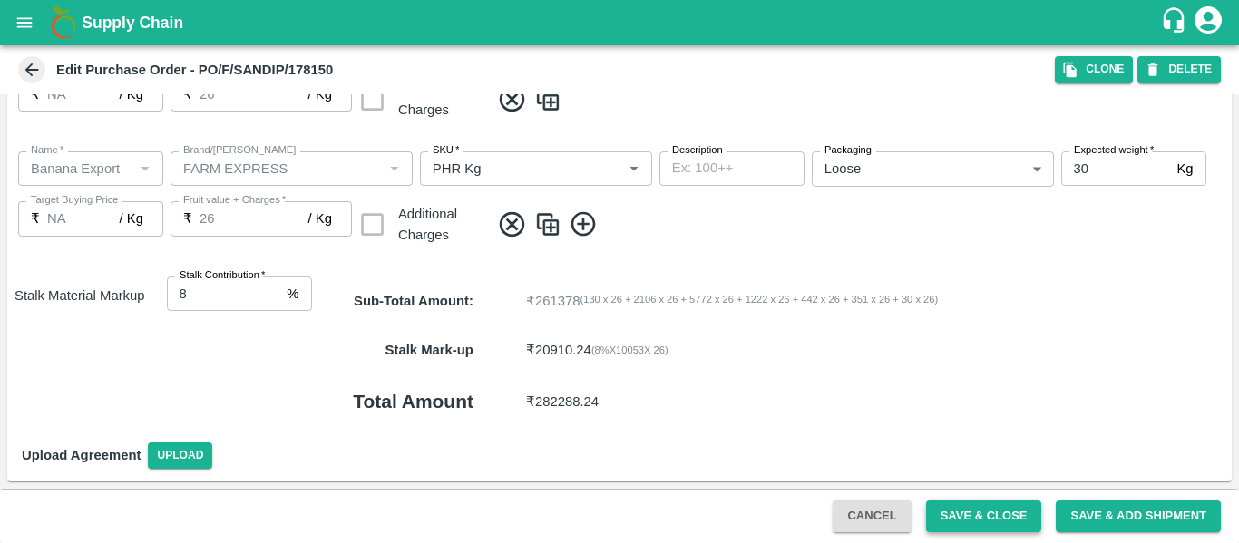
click at [1006, 520] on button "Save & Close" at bounding box center [984, 516] width 116 height 32
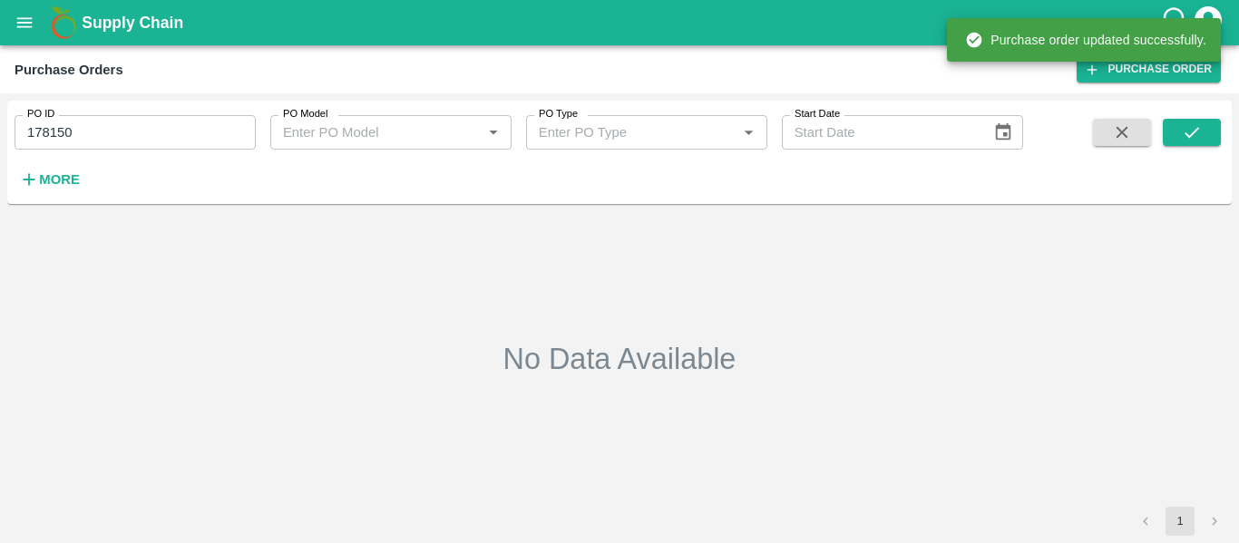
type input "178150"
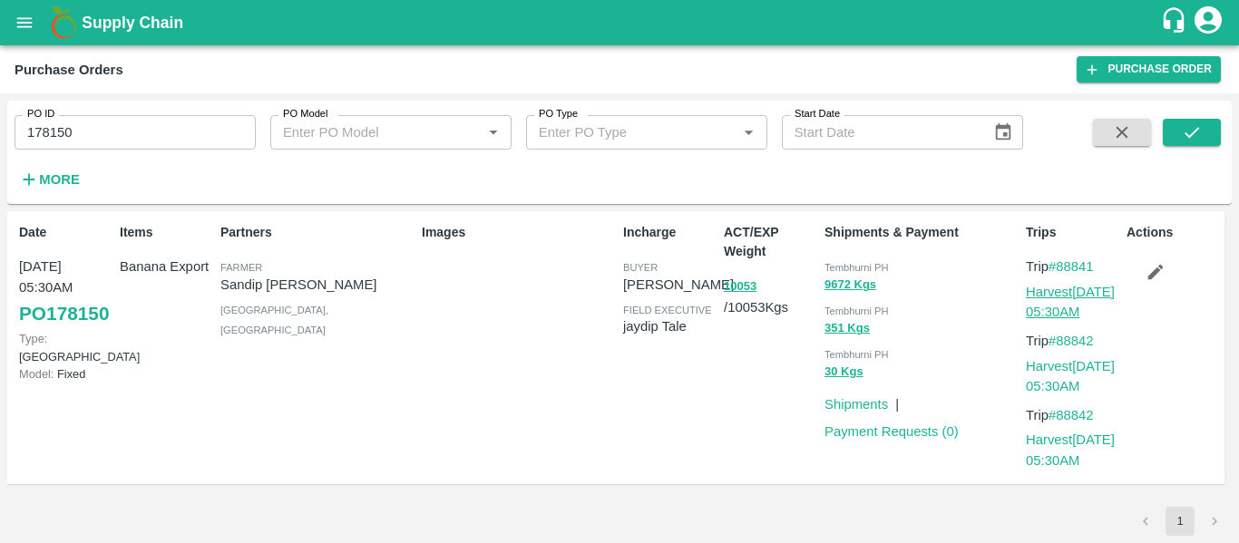
click at [1079, 291] on link "Harvest [DATE] 05:30AM" at bounding box center [1069, 302] width 89 height 34
click at [1059, 287] on link "Harvest [DATE] 05:30AM" at bounding box center [1069, 302] width 89 height 34
drag, startPoint x: 1103, startPoint y: 261, endPoint x: 1061, endPoint y: 262, distance: 42.6
click at [1061, 262] on p "Trip #88841" at bounding box center [1071, 267] width 93 height 20
copy link "88841"
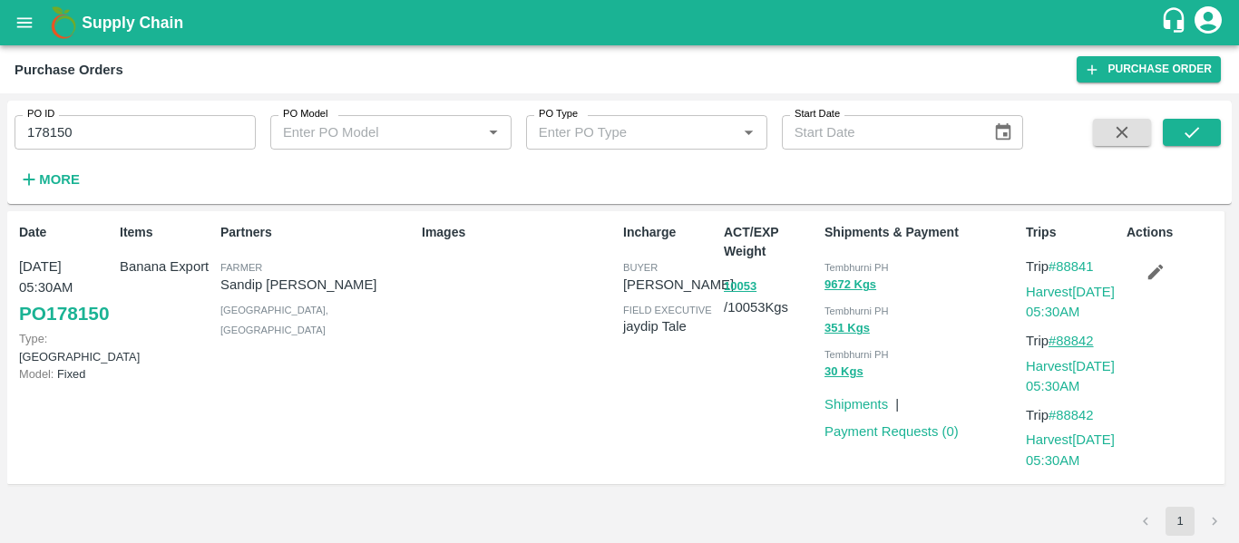
drag, startPoint x: 1113, startPoint y: 337, endPoint x: 1061, endPoint y: 342, distance: 51.9
click at [1061, 342] on p "Trip #88842" at bounding box center [1071, 341] width 93 height 20
copy link "88842"
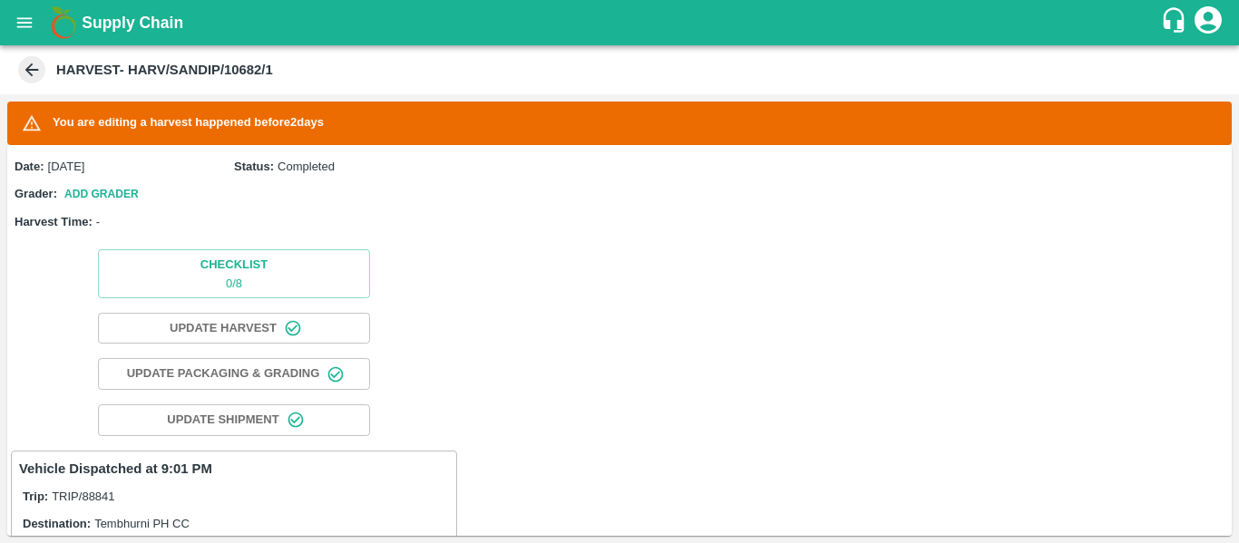
scroll to position [361, 0]
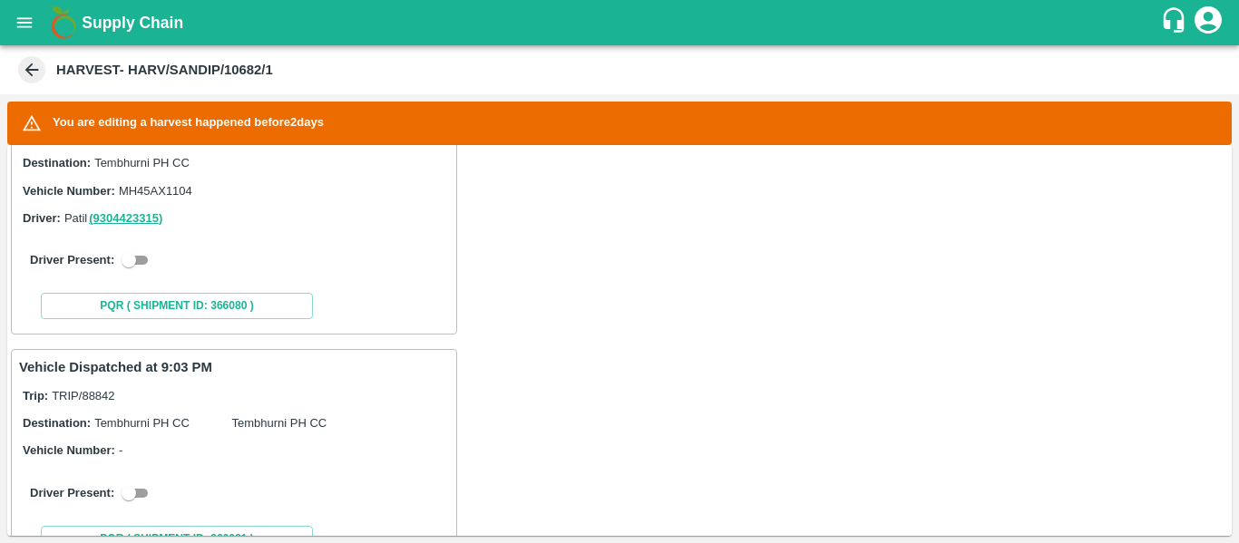
click at [135, 264] on input "checkbox" at bounding box center [128, 260] width 65 height 22
checkbox input "true"
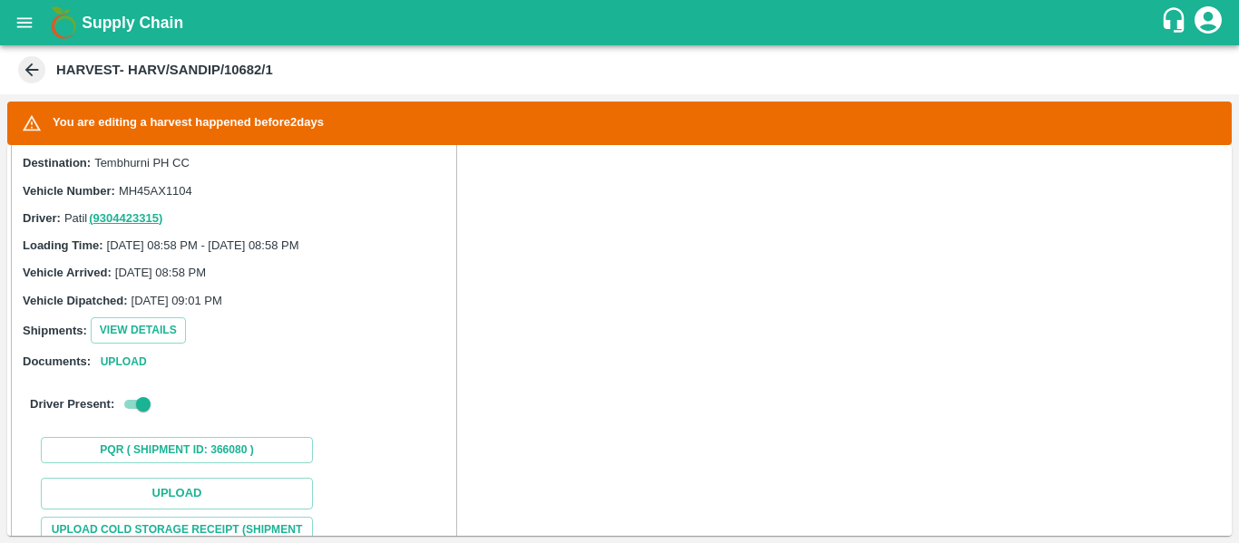
scroll to position [590, 0]
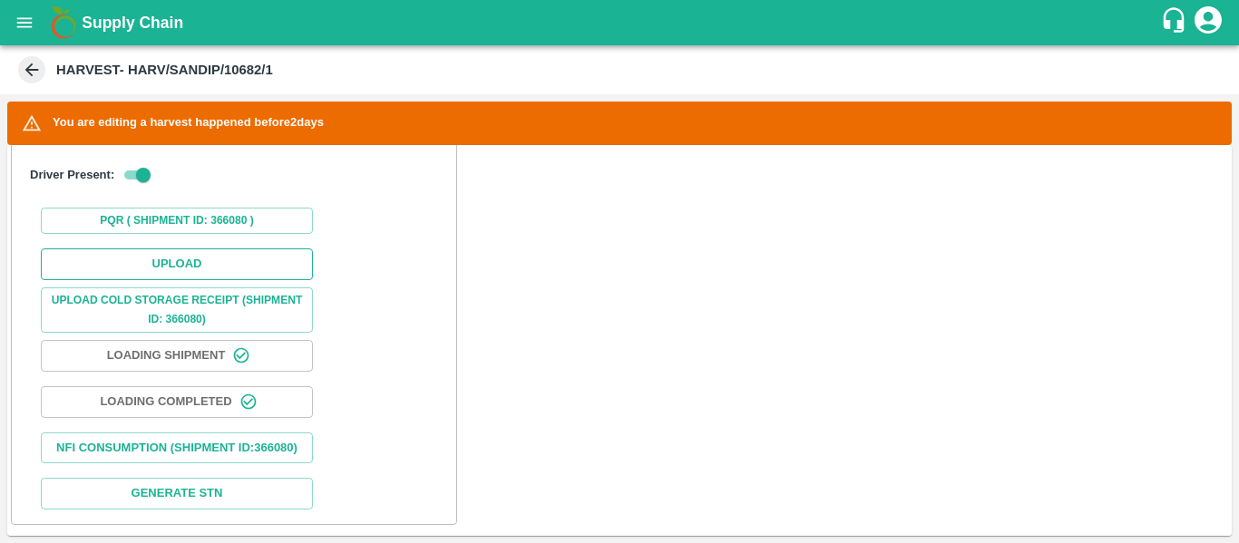
click at [164, 252] on button "Upload" at bounding box center [177, 264] width 272 height 32
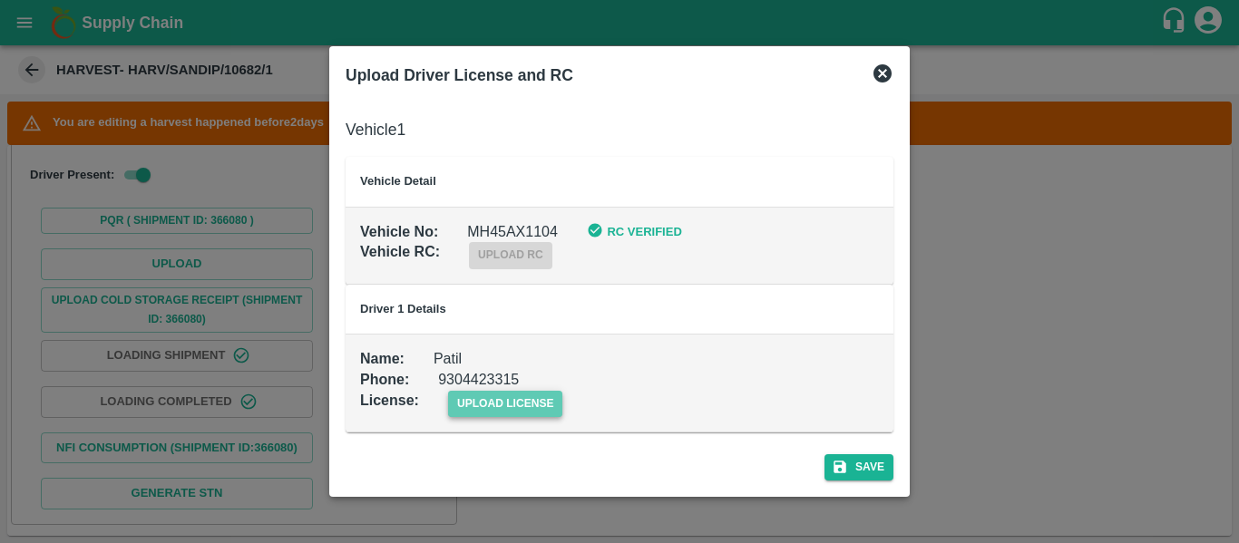
click at [521, 401] on span "upload license" at bounding box center [505, 404] width 115 height 26
click at [0, 0] on input "upload license" at bounding box center [0, 0] width 0 height 0
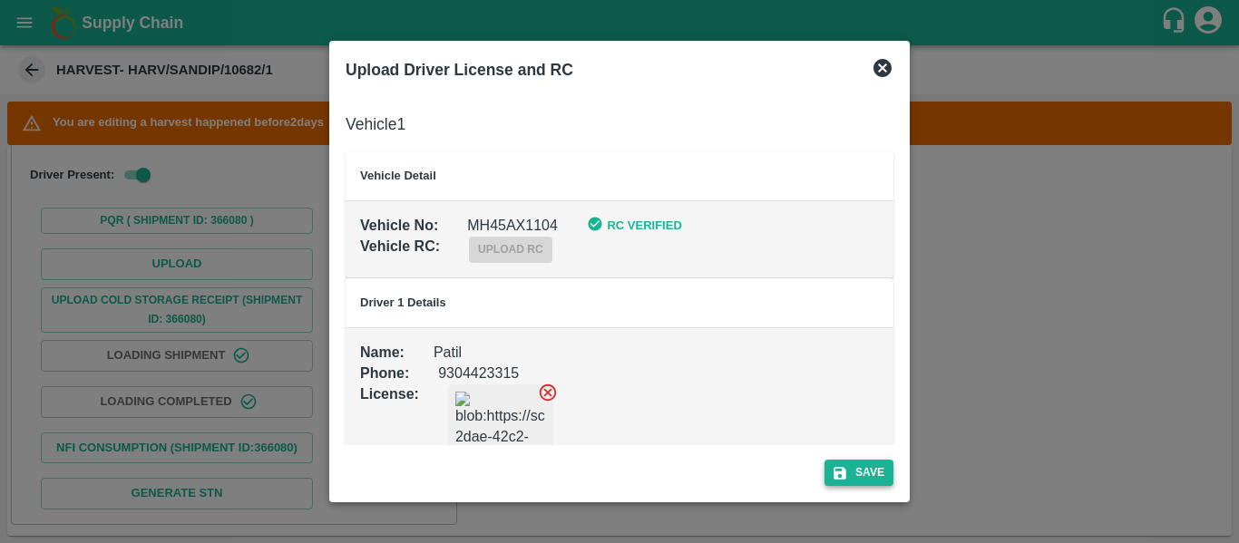
click at [837, 470] on icon "submit" at bounding box center [839, 473] width 16 height 16
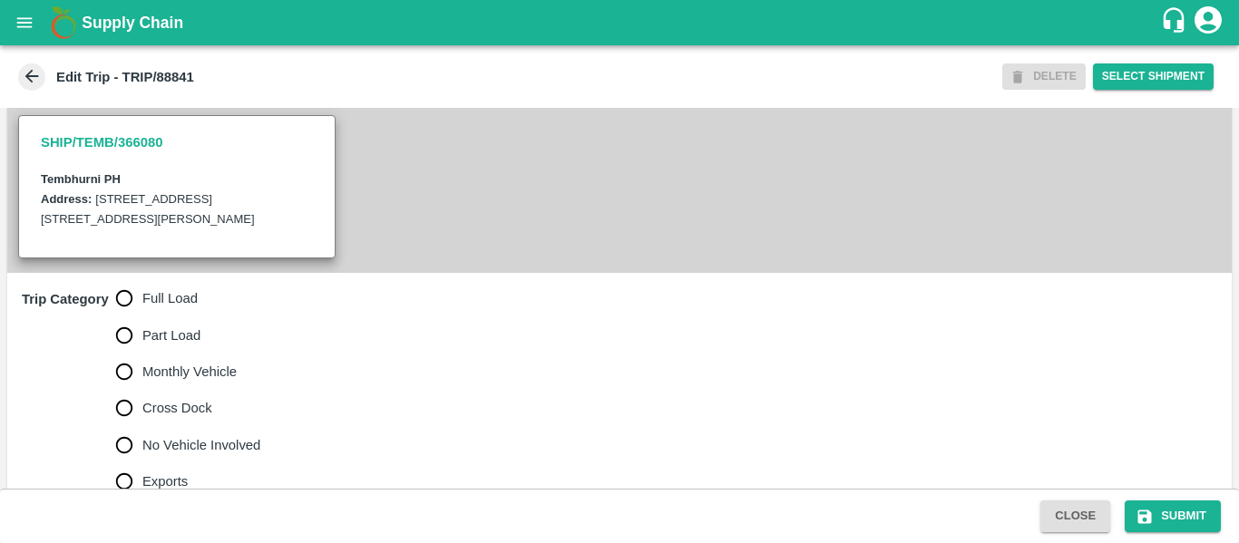
scroll to position [409, 0]
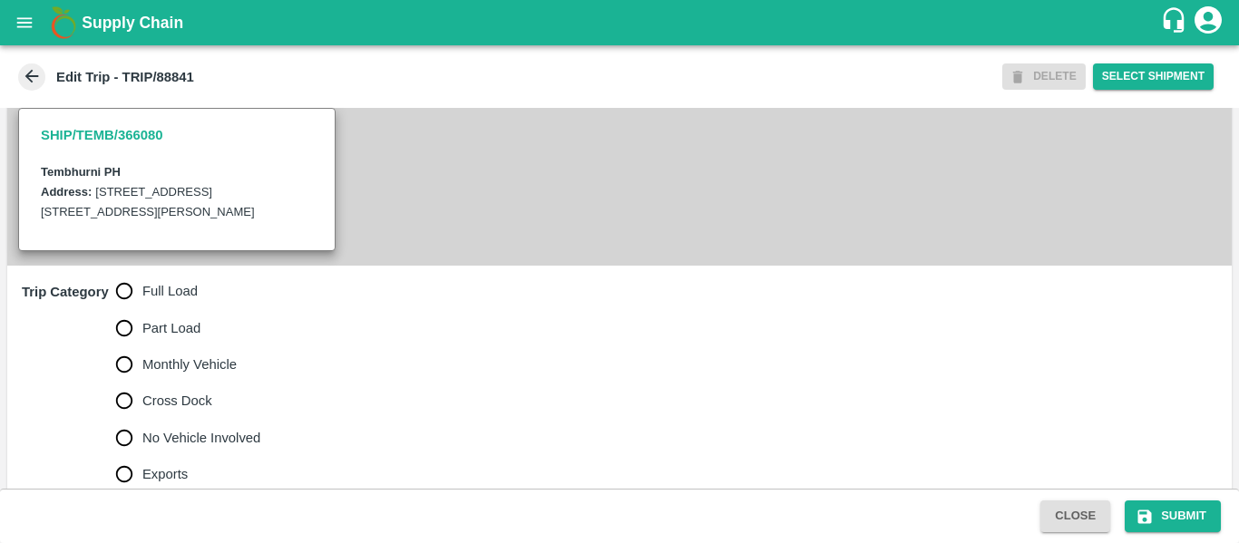
click at [172, 304] on label "Full Load" at bounding box center [183, 291] width 155 height 36
click at [142, 304] on input "Full Load" at bounding box center [124, 291] width 36 height 36
radio input "true"
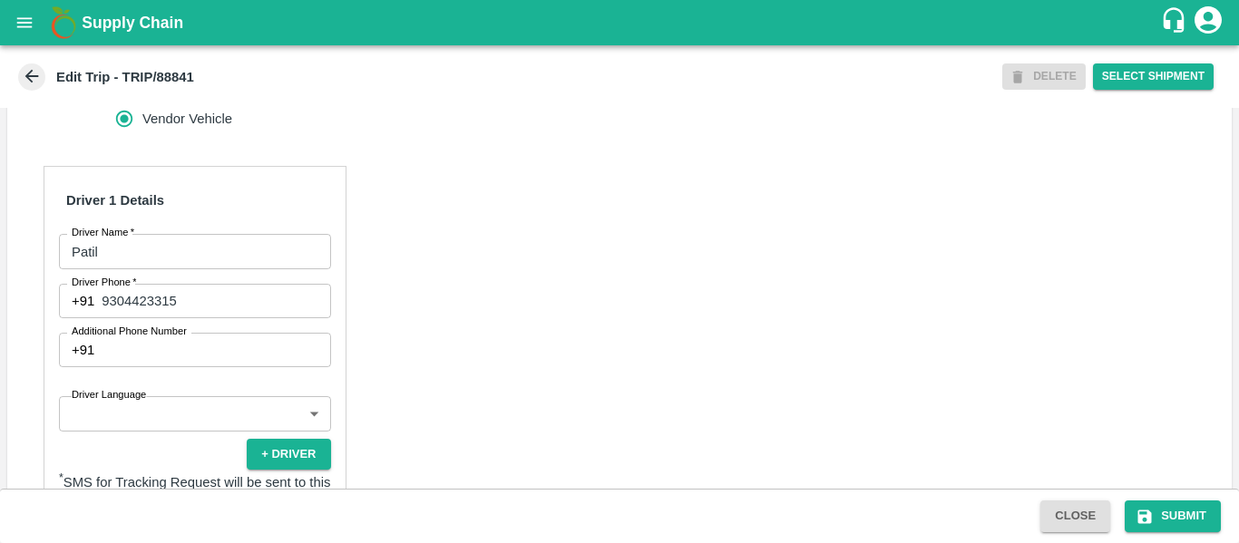
scroll to position [802, 0]
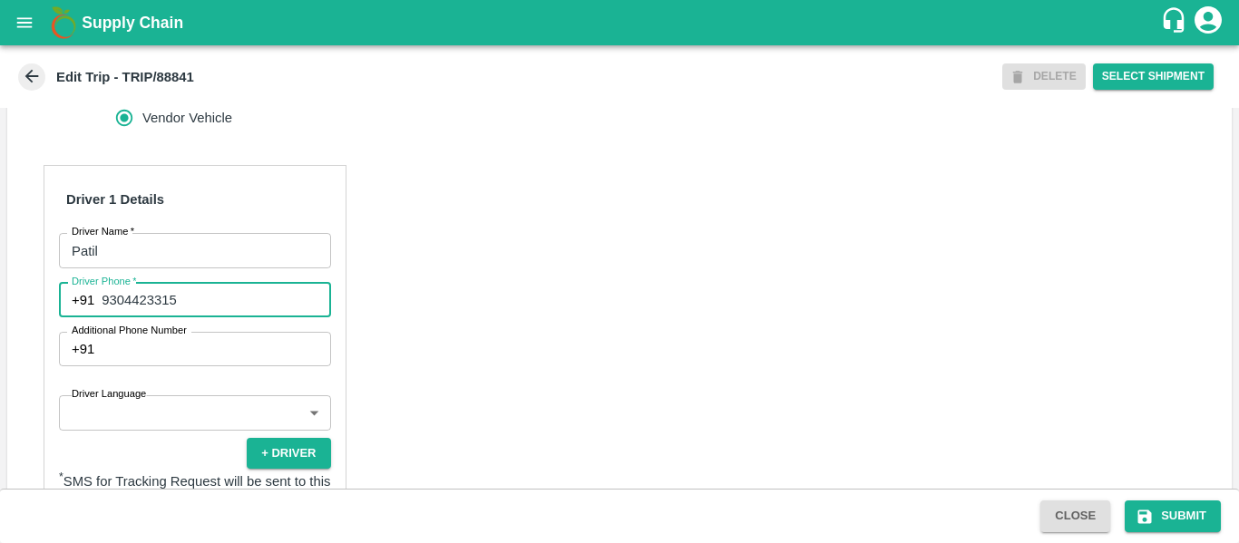
drag, startPoint x: 223, startPoint y: 296, endPoint x: 98, endPoint y: 291, distance: 125.2
click at [98, 291] on div "[PHONE_NUMBER] Driver Phone" at bounding box center [195, 300] width 272 height 34
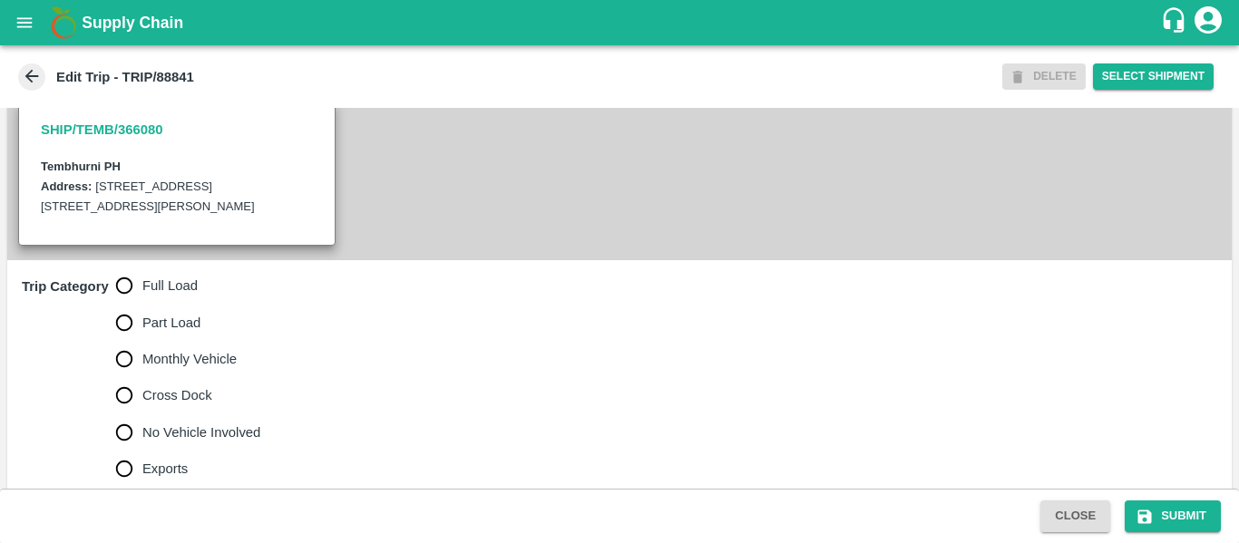
scroll to position [413, 0]
click at [161, 289] on span "Full Load" at bounding box center [169, 287] width 55 height 20
click at [142, 289] on input "Full Load" at bounding box center [124, 286] width 36 height 36
radio input "true"
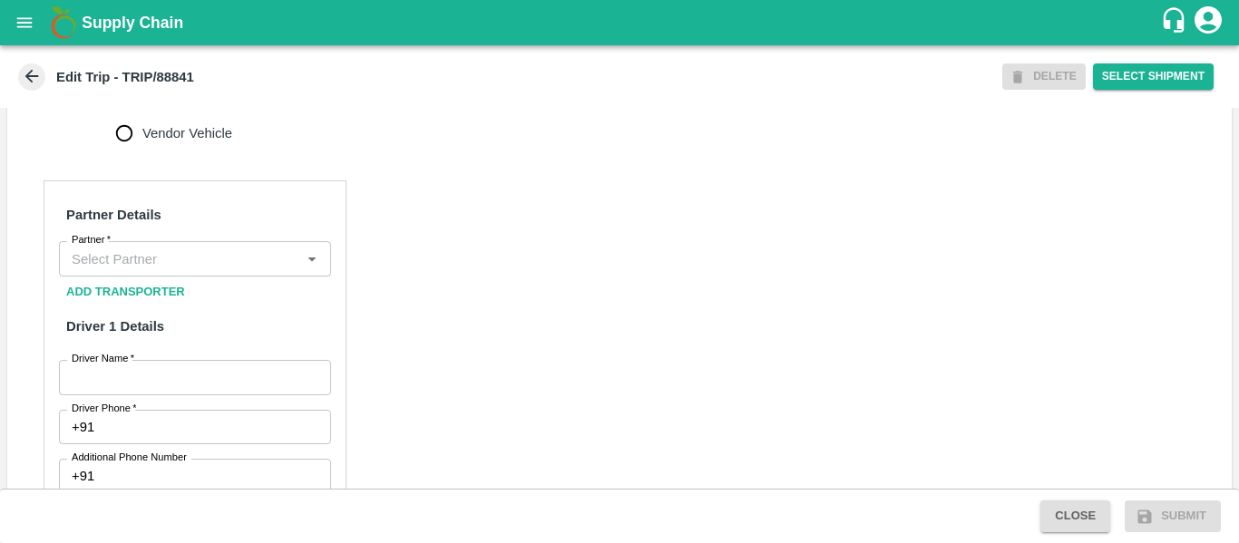
scroll to position [787, 0]
click at [142, 262] on input "Partner   *" at bounding box center [179, 258] width 231 height 24
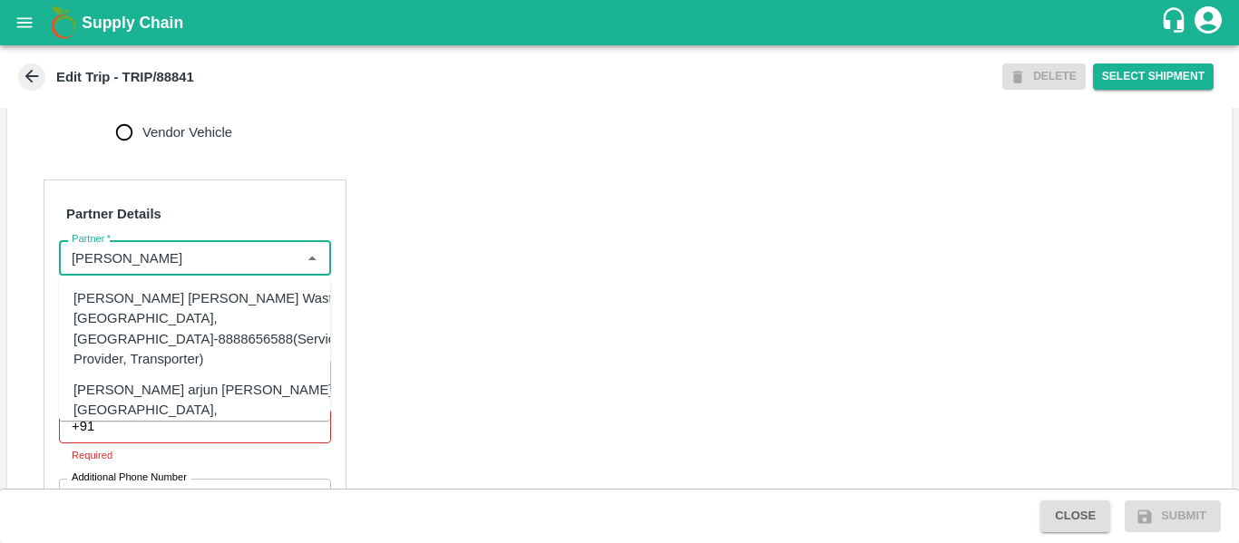
click at [148, 304] on div "[PERSON_NAME] [PERSON_NAME] Wasti, [GEOGRAPHIC_DATA], [GEOGRAPHIC_DATA]-8888656…" at bounding box center [207, 328] width 268 height 81
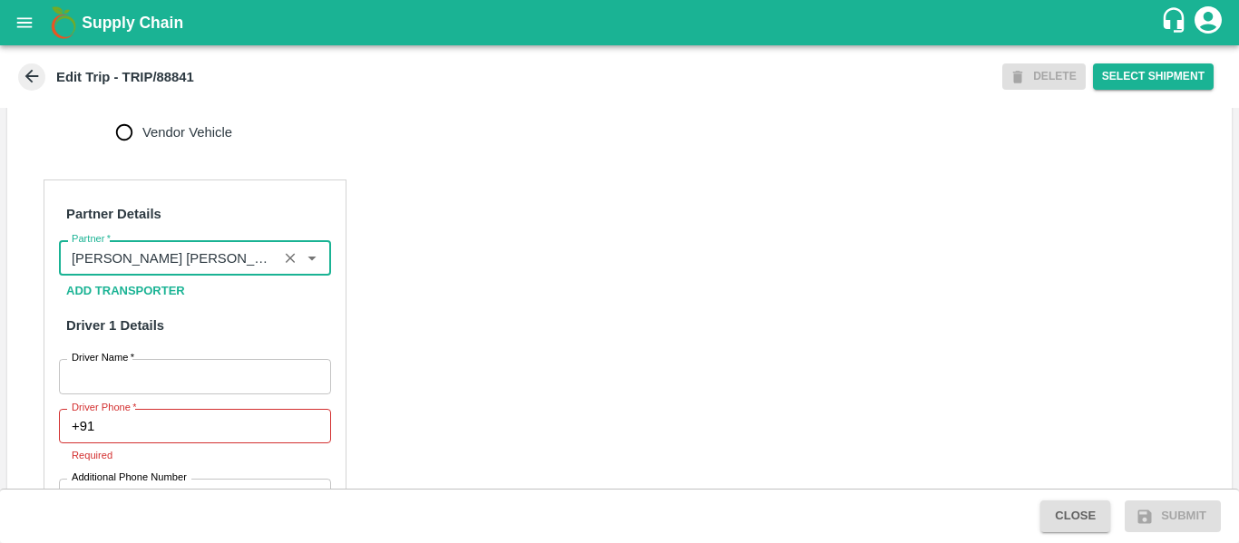
type input "[PERSON_NAME] [PERSON_NAME] Wasti, [GEOGRAPHIC_DATA], [GEOGRAPHIC_DATA]-8888656…"
click at [189, 373] on input "Driver Name   *" at bounding box center [195, 376] width 272 height 34
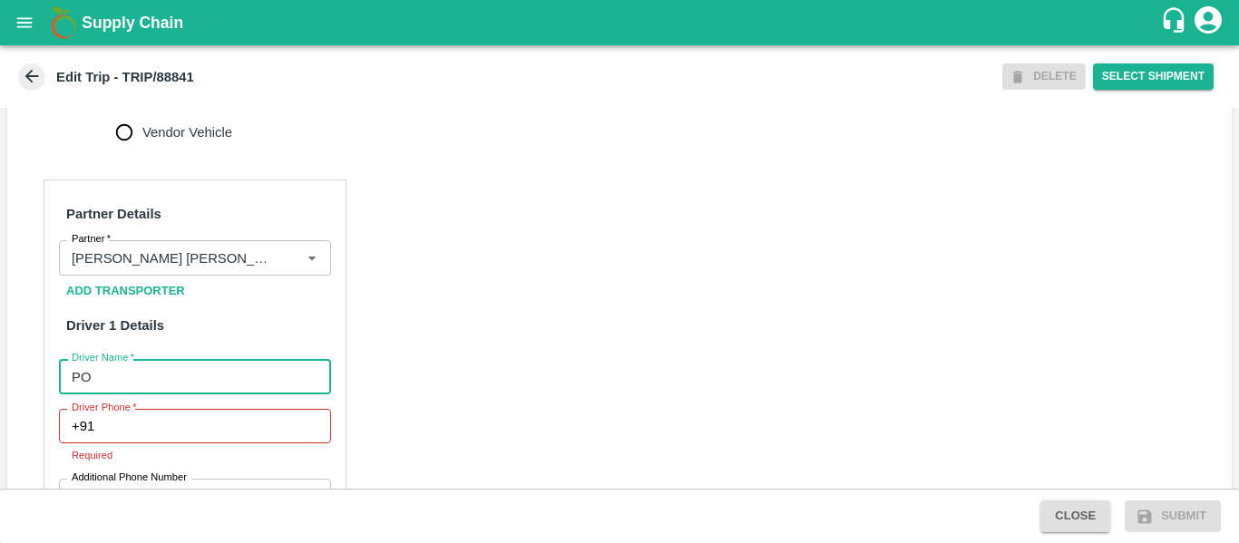
type input "P"
type input "Patil"
click at [180, 441] on input "Driver Phone   *" at bounding box center [216, 426] width 228 height 34
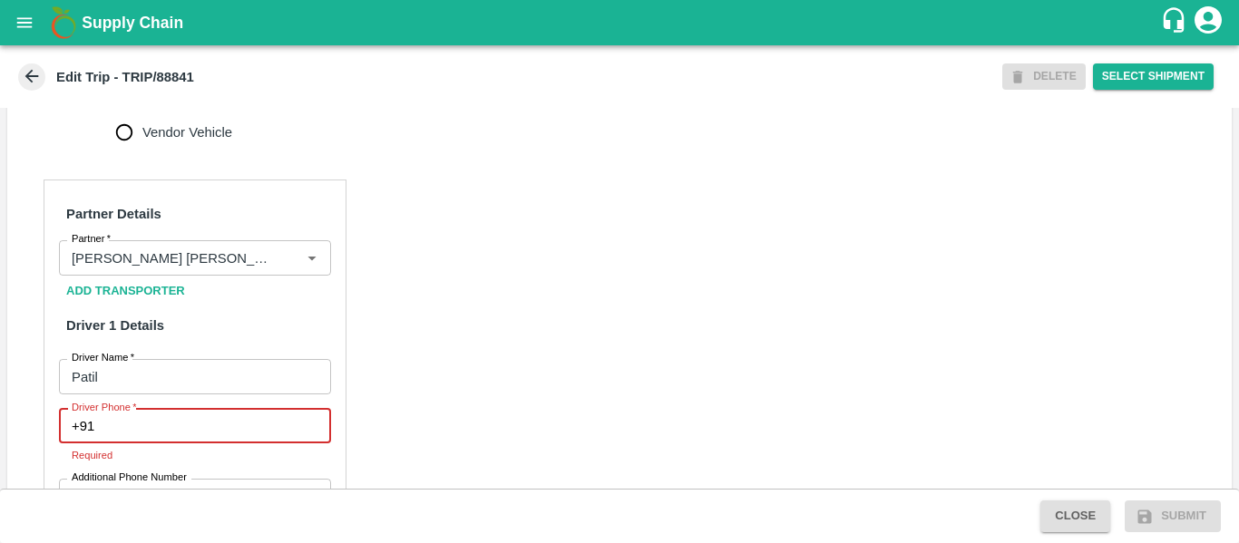
paste input "9304423315"
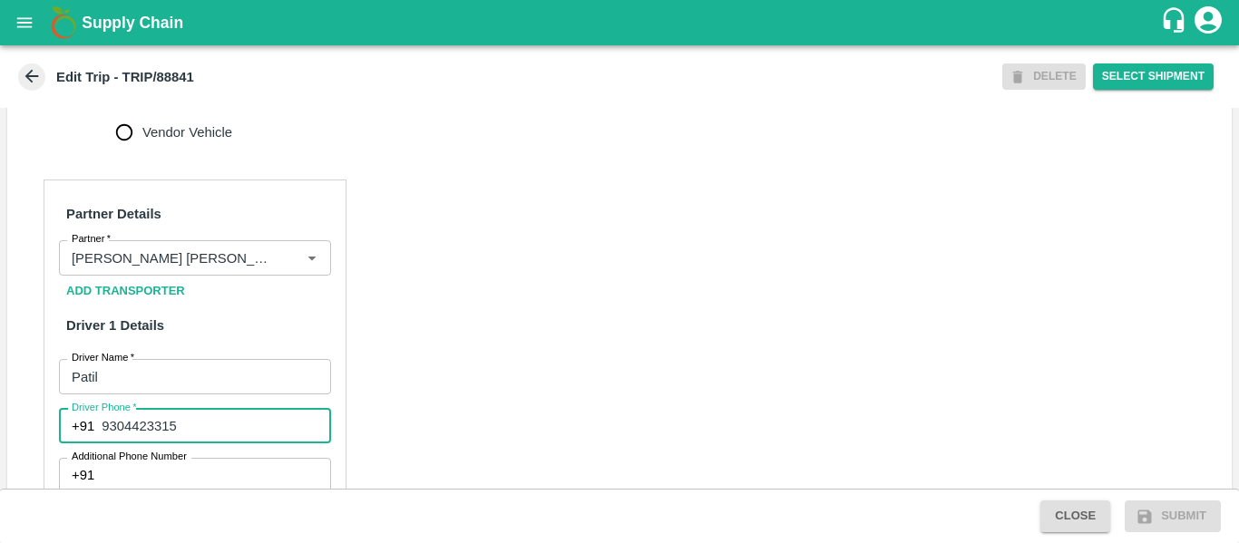
type input "9304423315"
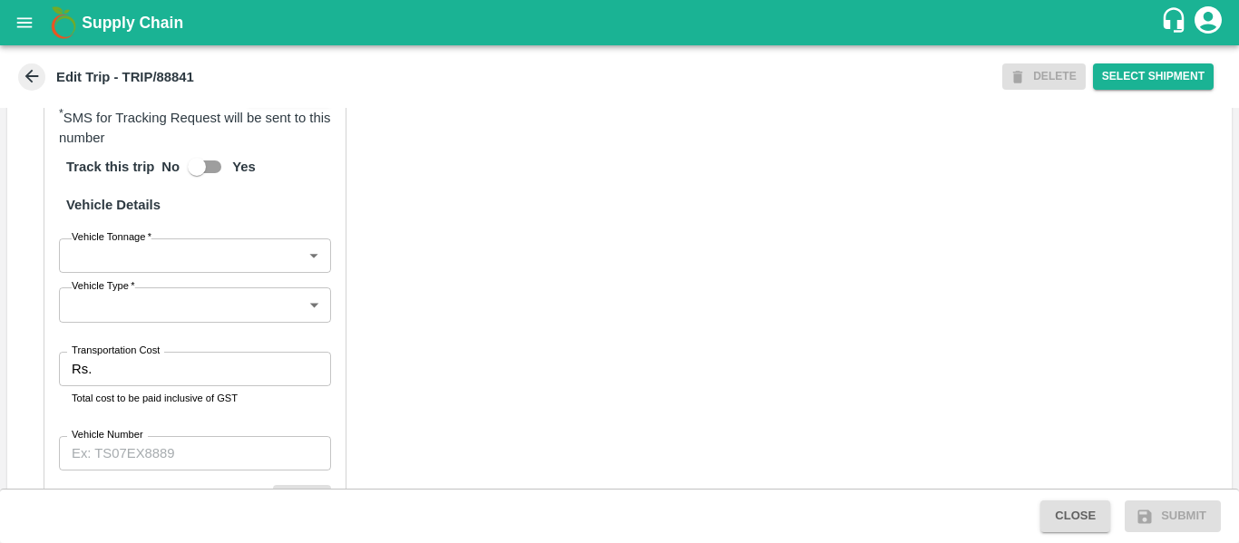
scroll to position [1278, 0]
click at [135, 261] on body "Supply Chain Edit Trip - TRIP/88841 DELETE Select Shipment Trip Details Trip Ty…" at bounding box center [619, 271] width 1239 height 543
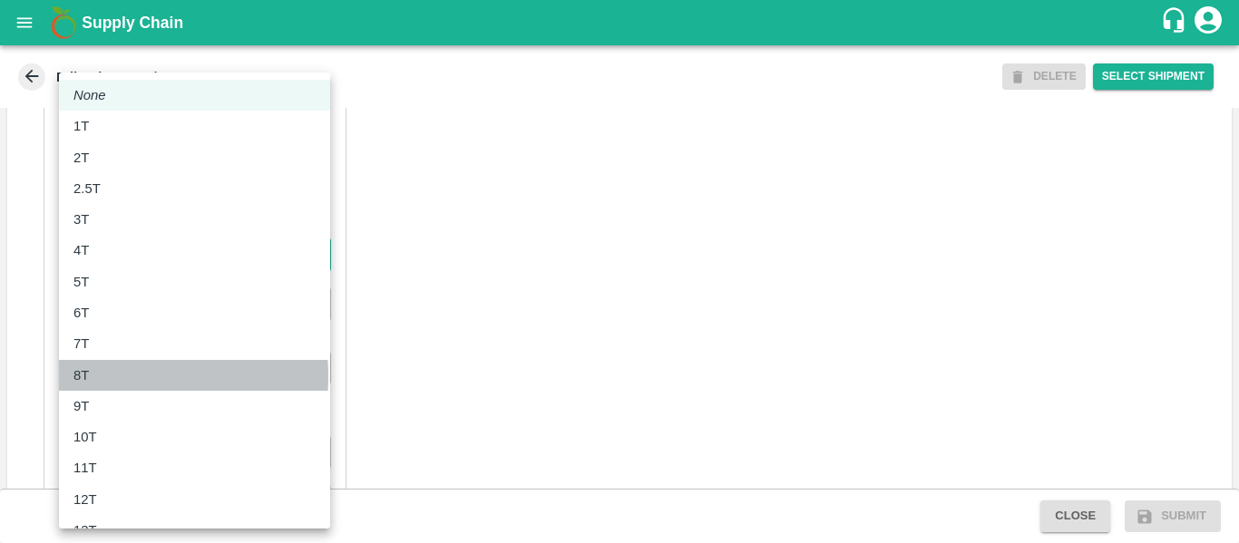
click at [96, 376] on div "8T" at bounding box center [85, 375] width 24 height 20
type input "8000"
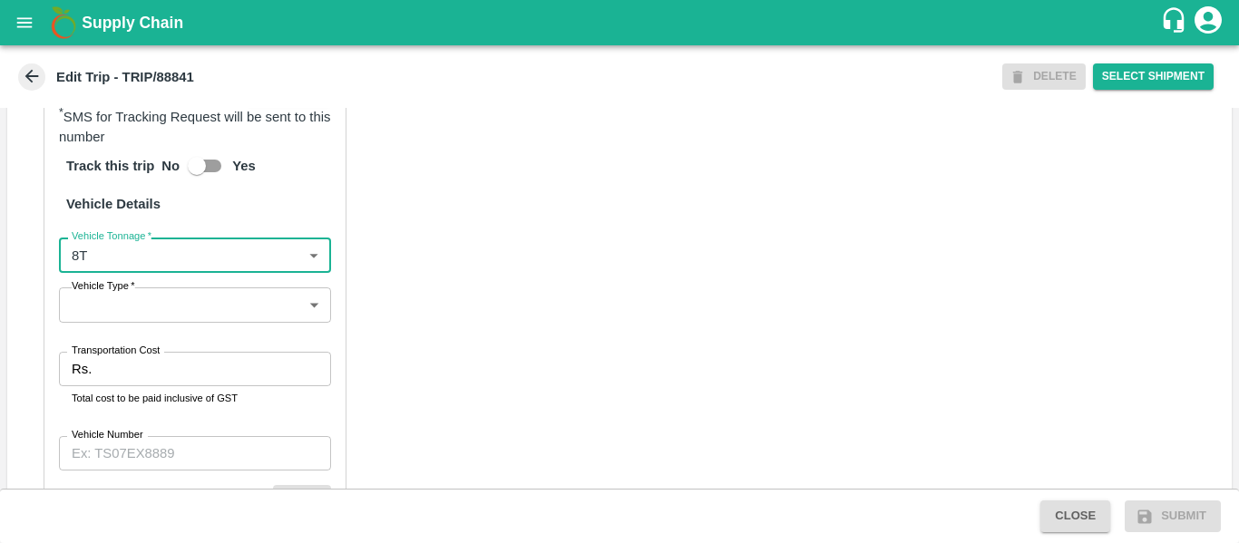
click at [190, 296] on body "Supply Chain Edit Trip - TRIP/88841 DELETE Select Shipment Trip Details Trip Ty…" at bounding box center [619, 271] width 1239 height 543
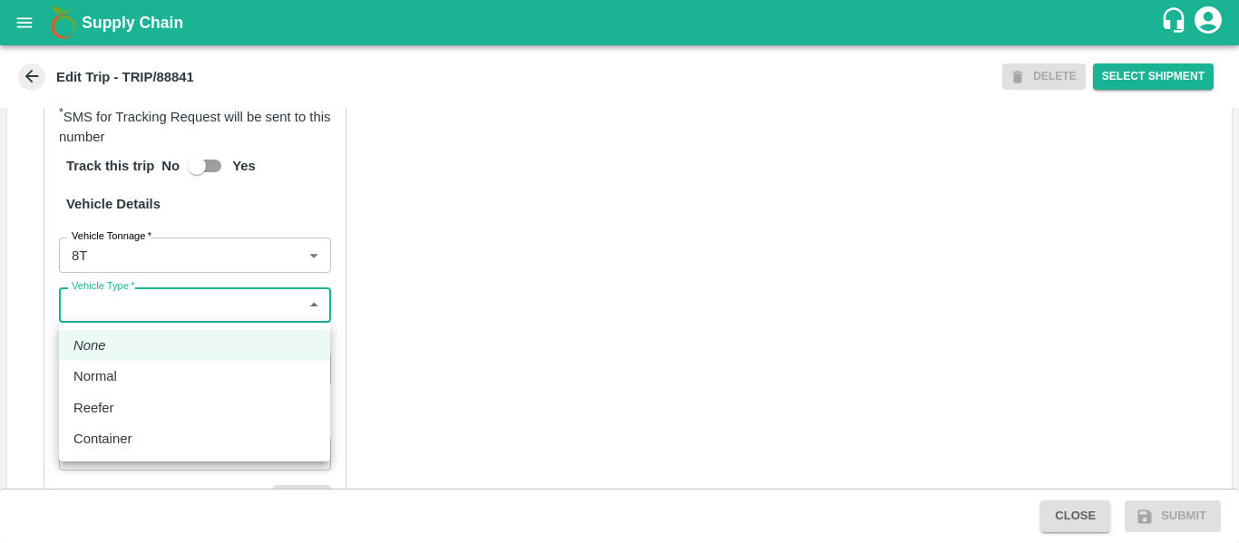
click at [134, 372] on div "Normal" at bounding box center [194, 376] width 242 height 20
type input "Normal"
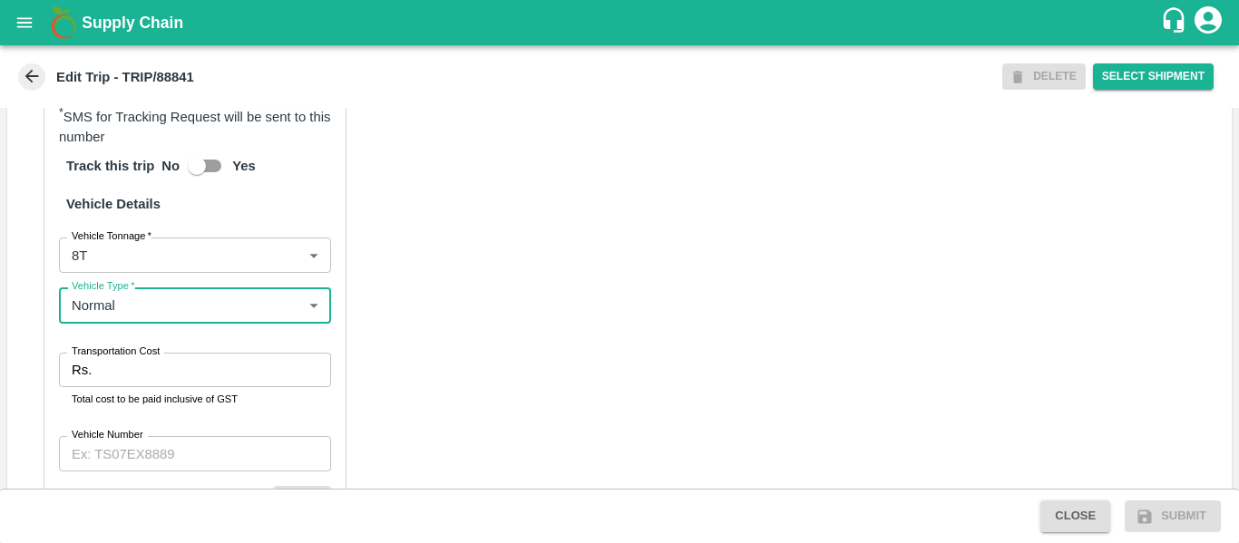
scroll to position [1375, 0]
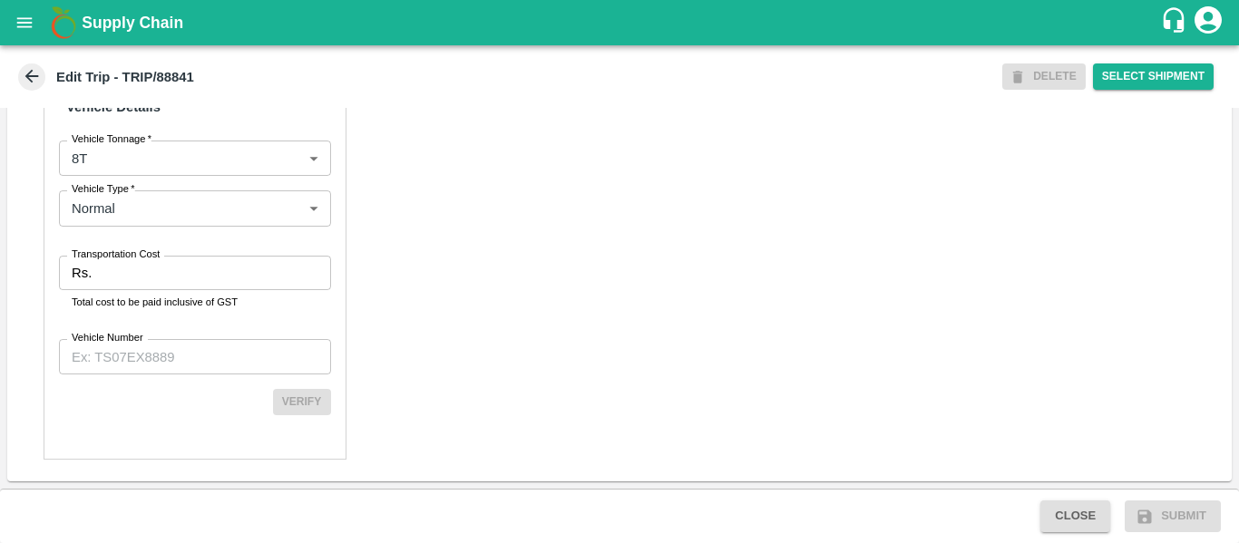
click at [95, 299] on p "Total cost to be paid inclusive of GST" at bounding box center [195, 302] width 247 height 16
click at [183, 256] on input "Transportation Cost" at bounding box center [214, 273] width 231 height 34
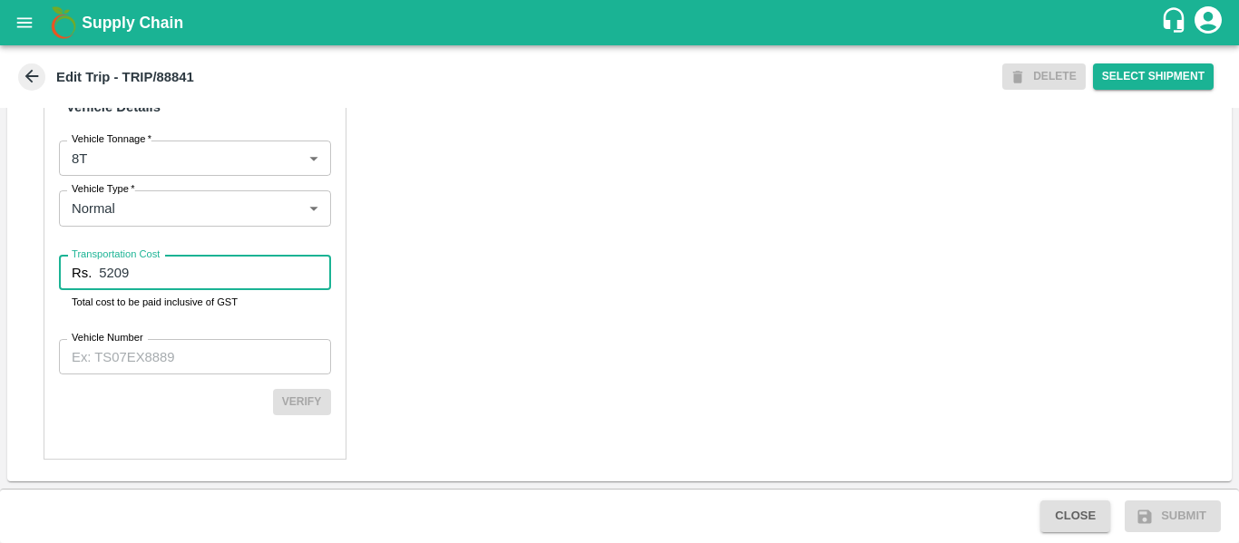
type input "5209"
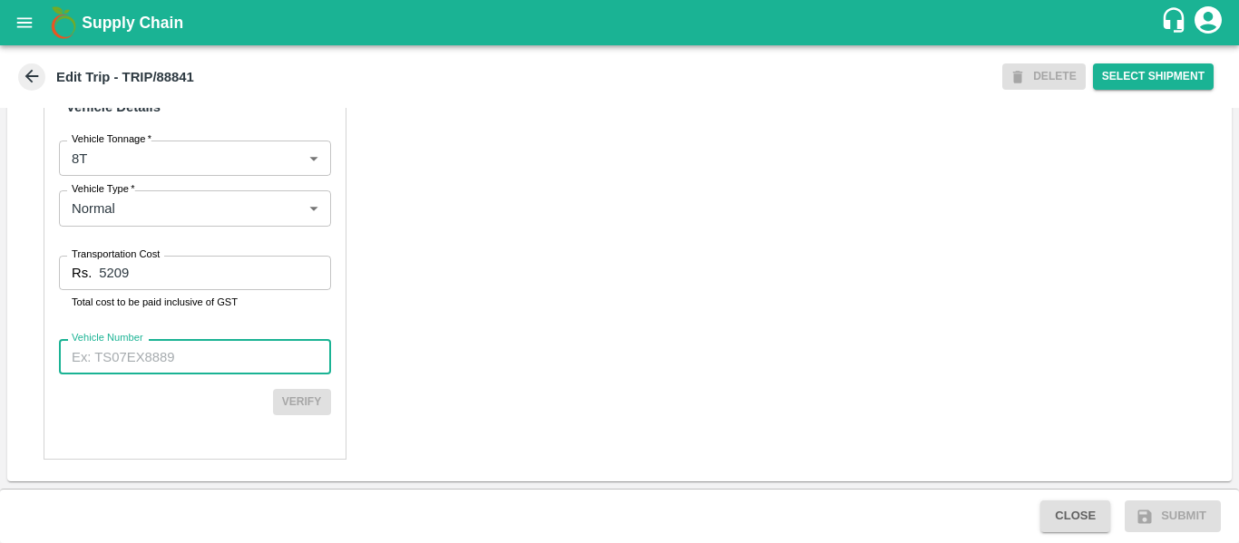
click at [202, 345] on input "Vehicle Number" at bounding box center [195, 356] width 272 height 34
paste input "MH45AX1104"
type input "MH45AX1104"
click at [312, 401] on button "Verify" at bounding box center [302, 402] width 58 height 26
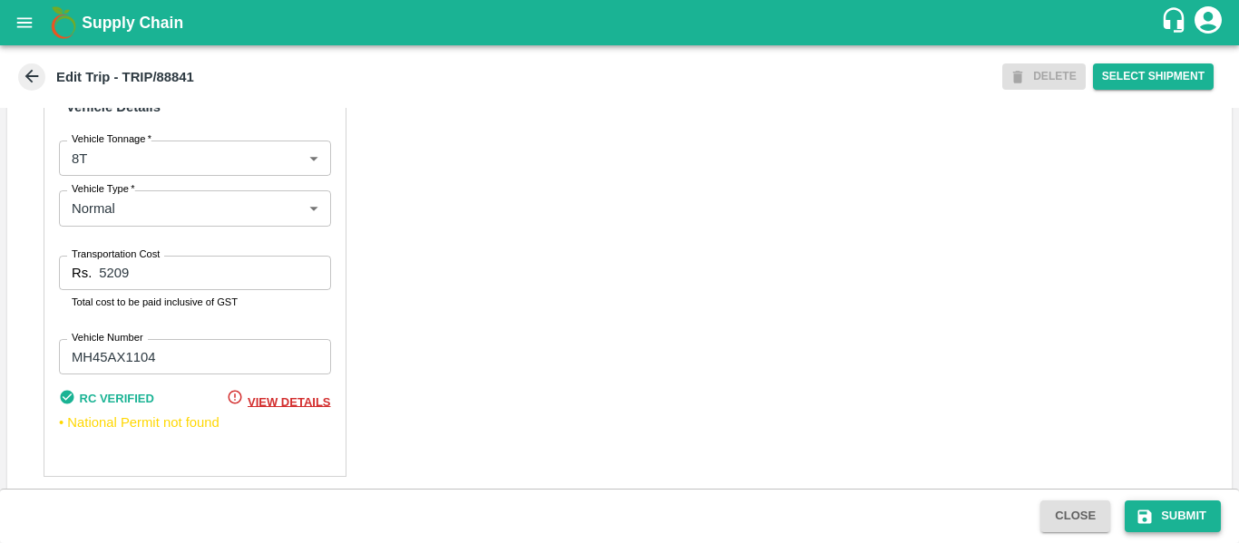
click at [1152, 518] on icon "submit" at bounding box center [1144, 517] width 18 height 18
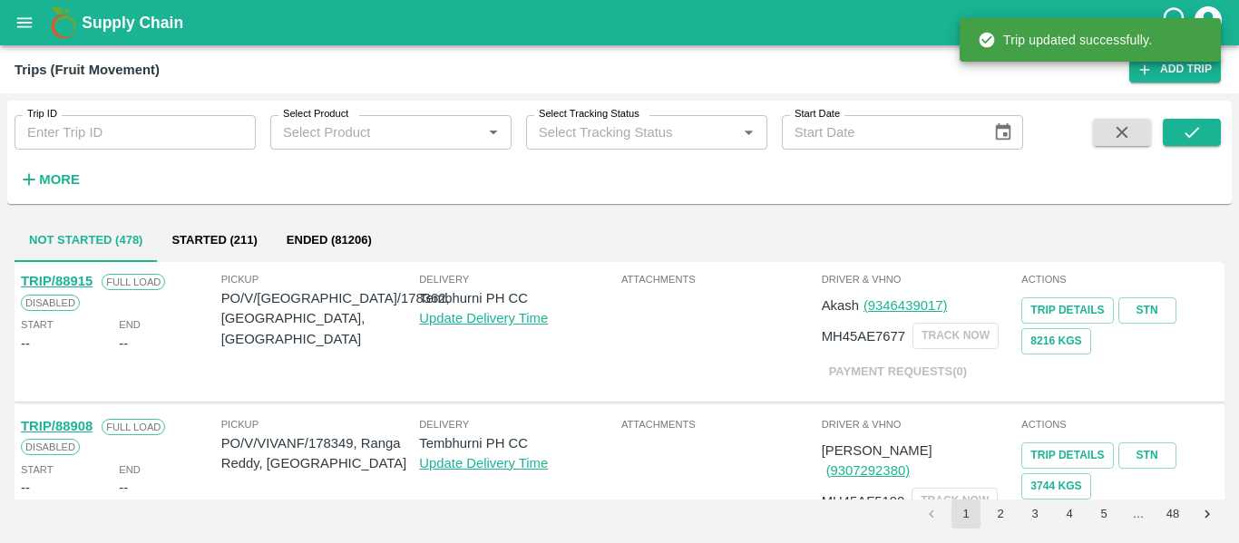
click at [62, 146] on input "Trip ID" at bounding box center [135, 132] width 241 height 34
paste input "88842"
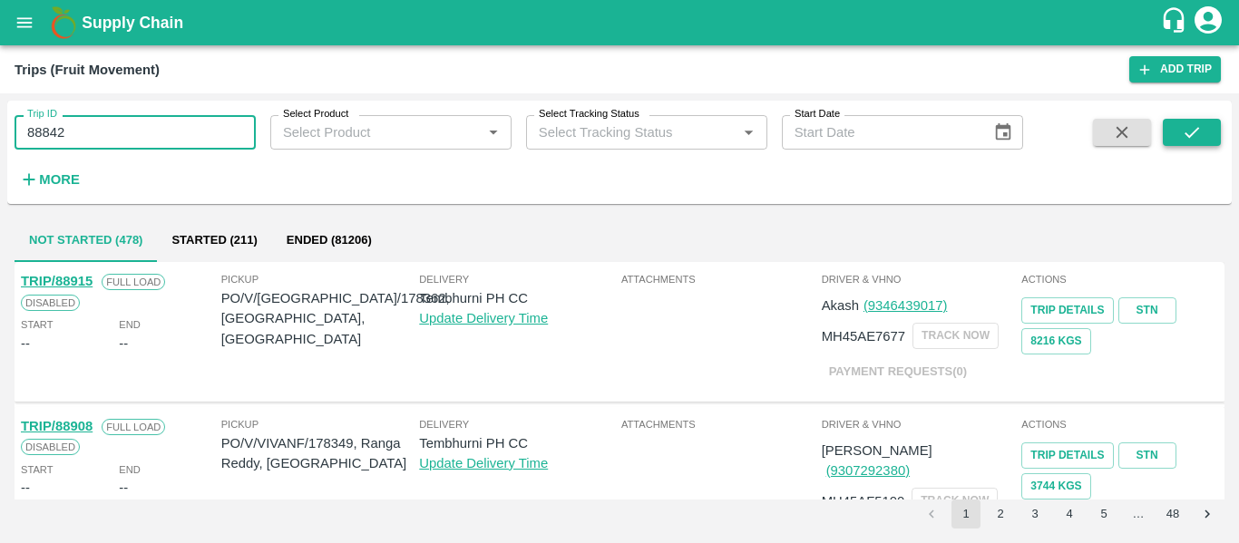
type input "88842"
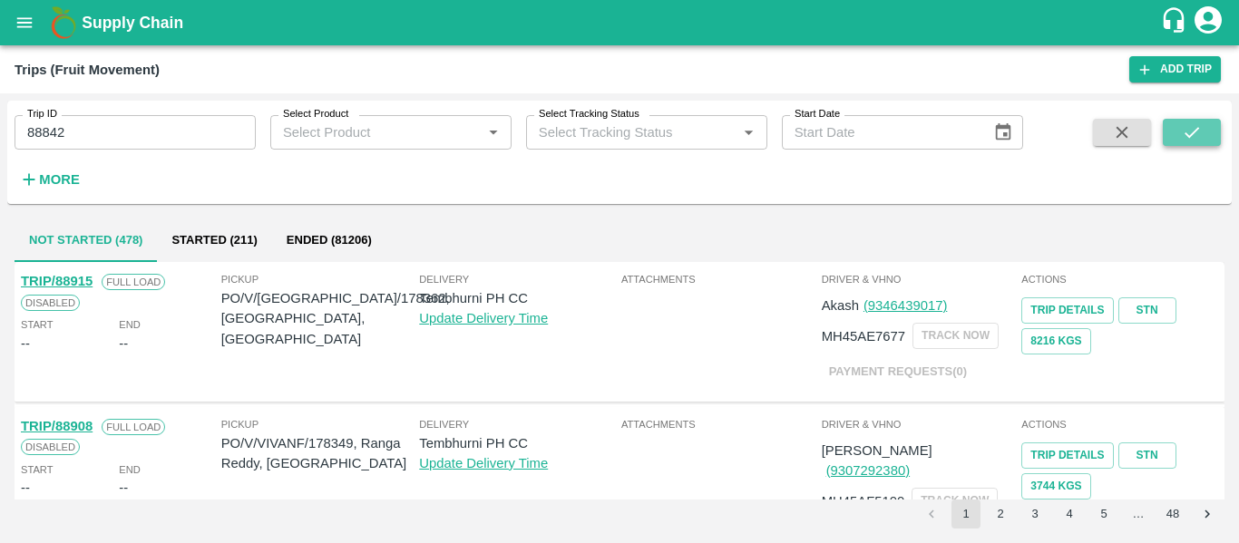
click at [1212, 141] on button "submit" at bounding box center [1191, 132] width 58 height 27
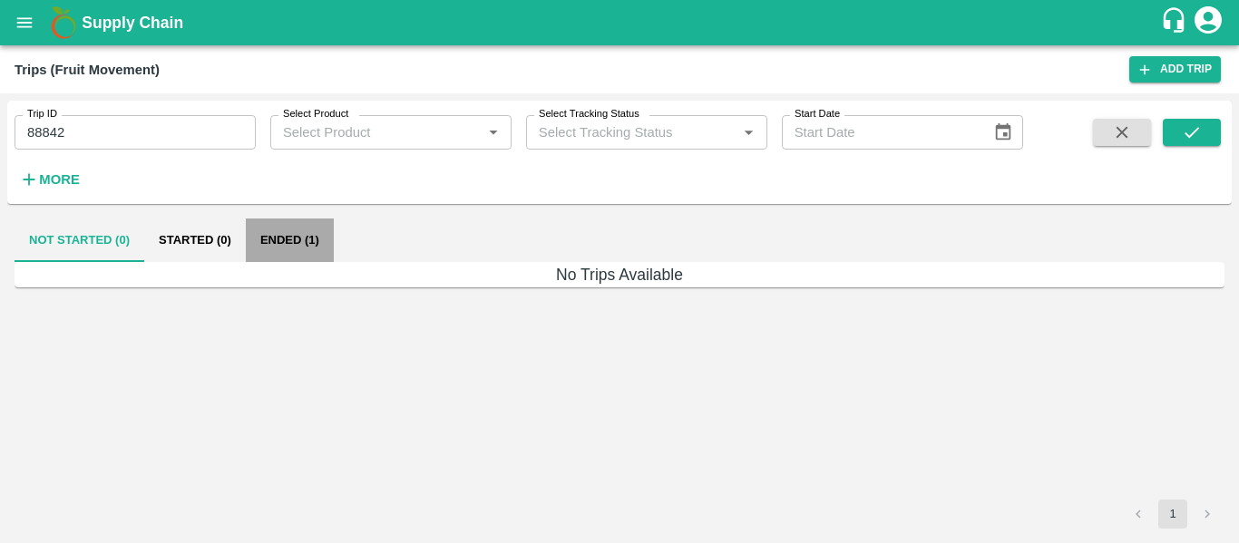
click at [313, 228] on button "Ended (1)" at bounding box center [290, 241] width 88 height 44
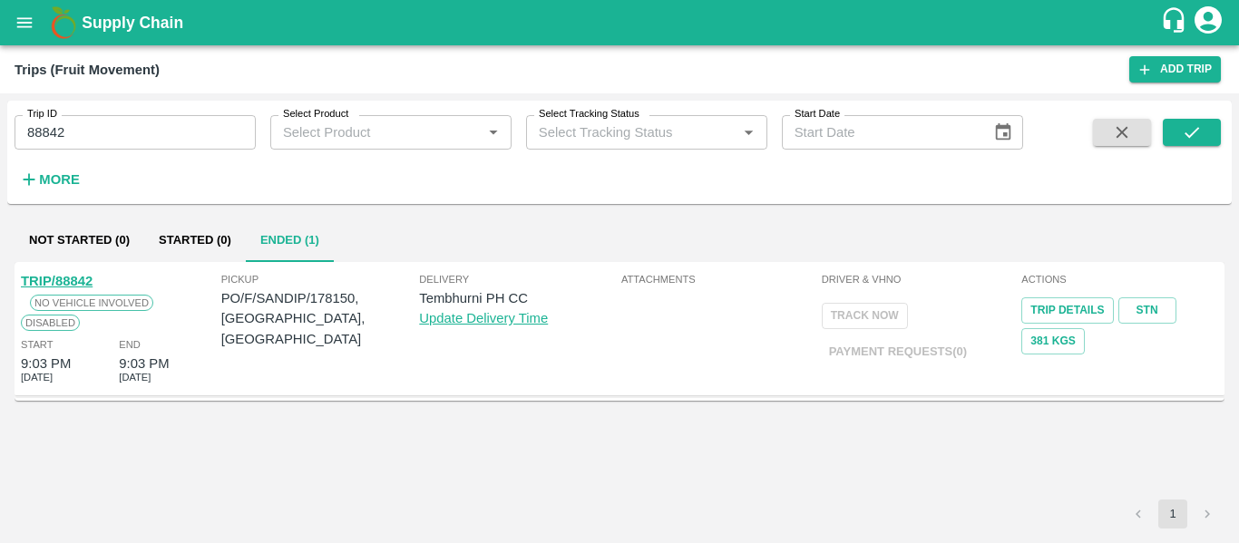
click at [87, 276] on link "TRIP/88842" at bounding box center [57, 281] width 72 height 15
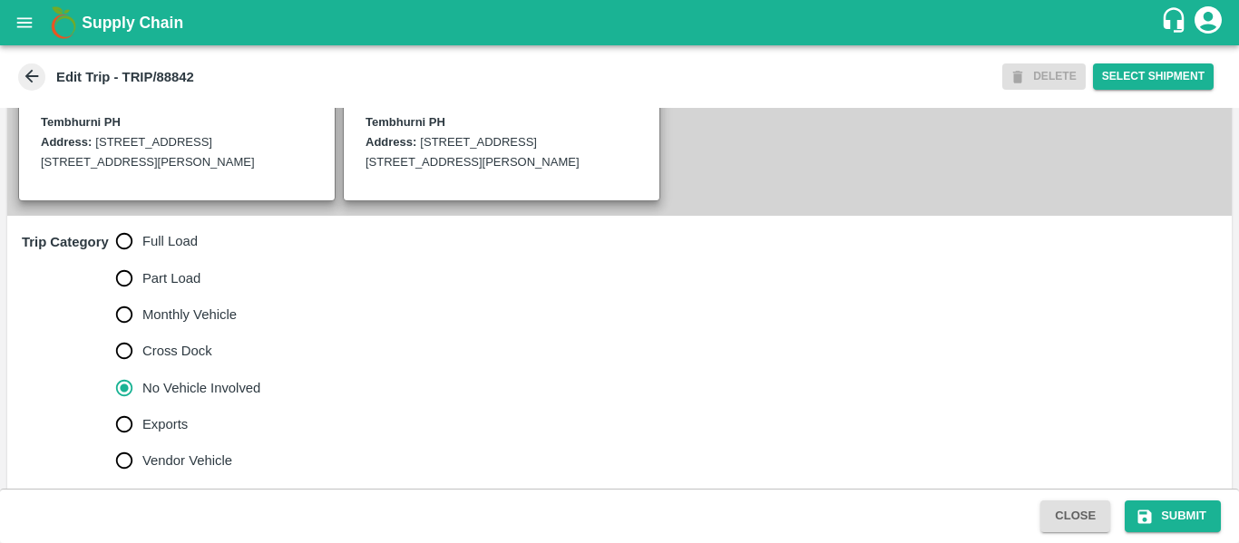
scroll to position [460, 0]
click at [181, 251] on label "Full Load" at bounding box center [183, 240] width 155 height 36
click at [142, 251] on input "Full Load" at bounding box center [124, 240] width 36 height 36
radio input "true"
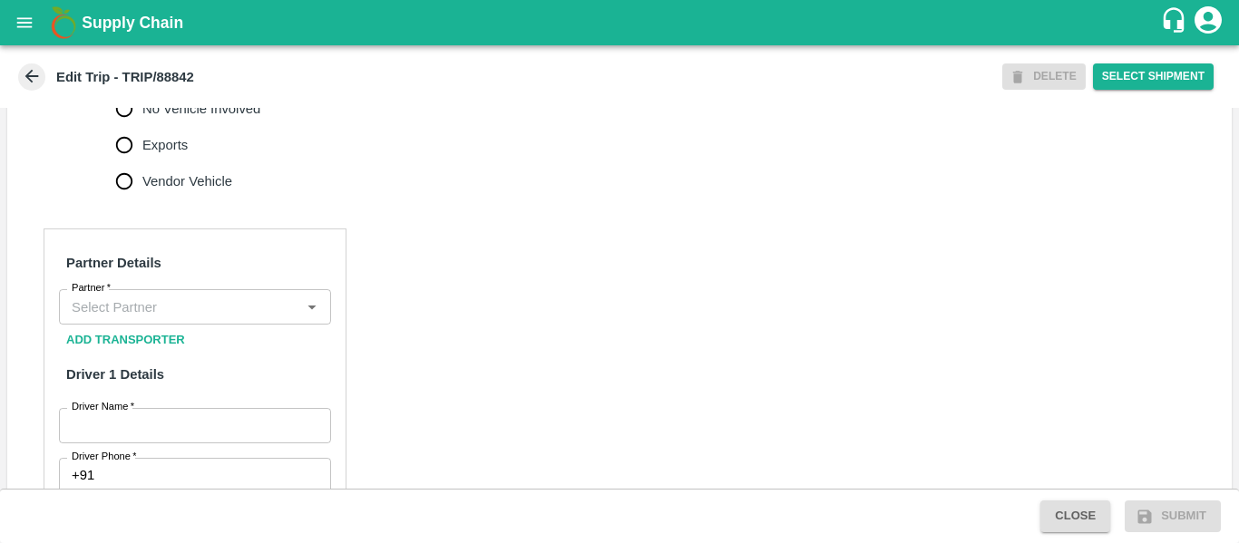
scroll to position [739, 0]
click at [108, 300] on input "Partner   *" at bounding box center [179, 306] width 231 height 24
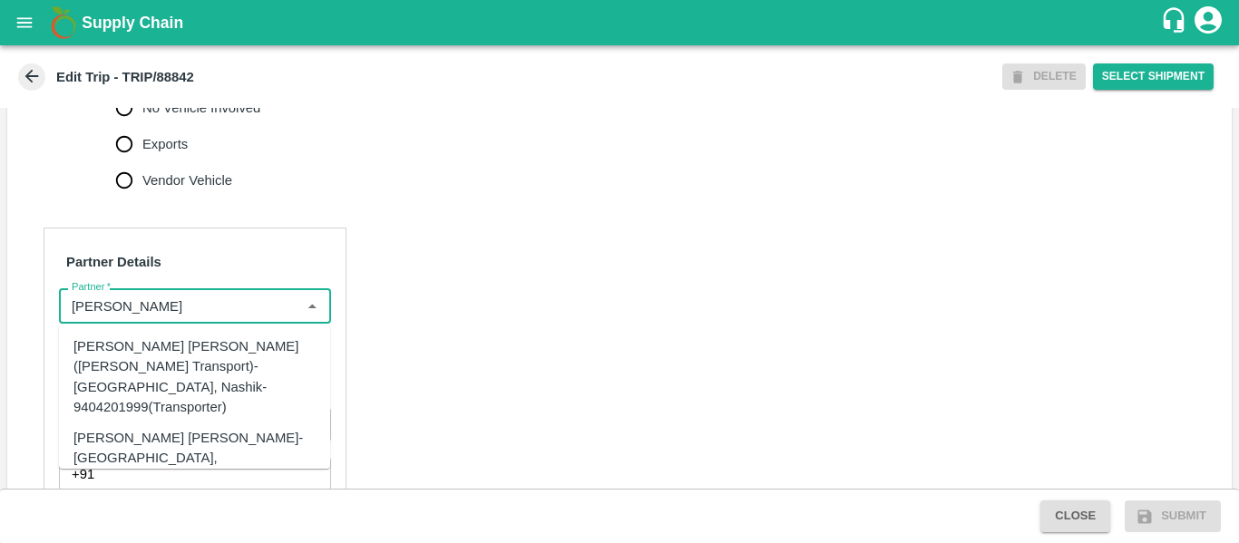
click at [168, 430] on div "[PERSON_NAME] [PERSON_NAME]-[GEOGRAPHIC_DATA], [GEOGRAPHIC_DATA]-9730316755(Tra…" at bounding box center [221, 458] width 297 height 61
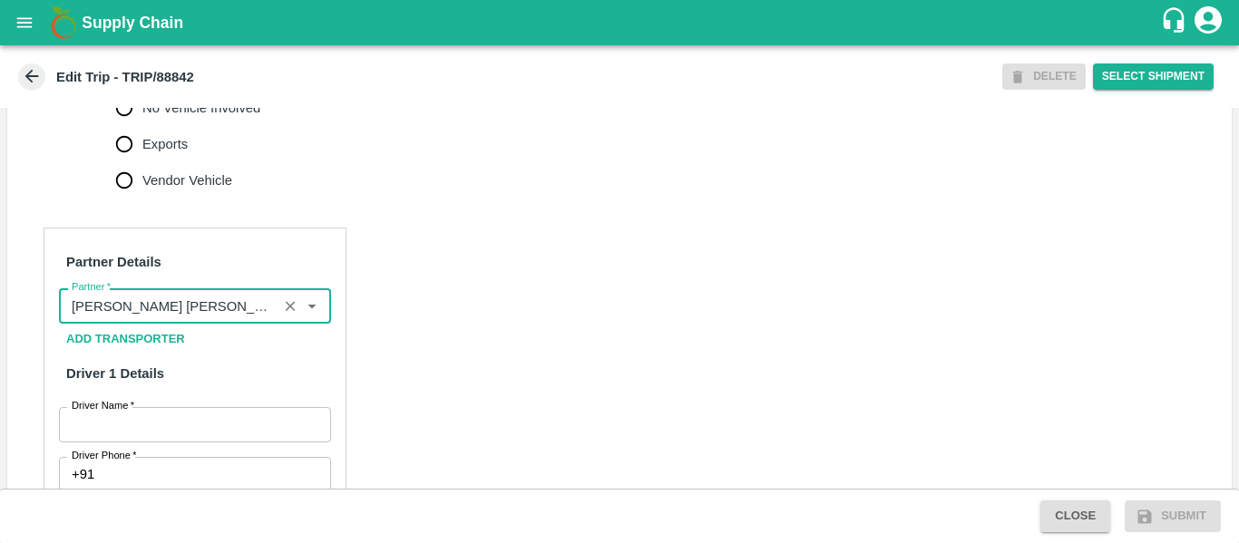
type input "[PERSON_NAME] [PERSON_NAME]-[GEOGRAPHIC_DATA], [GEOGRAPHIC_DATA]-9730316755(Tra…"
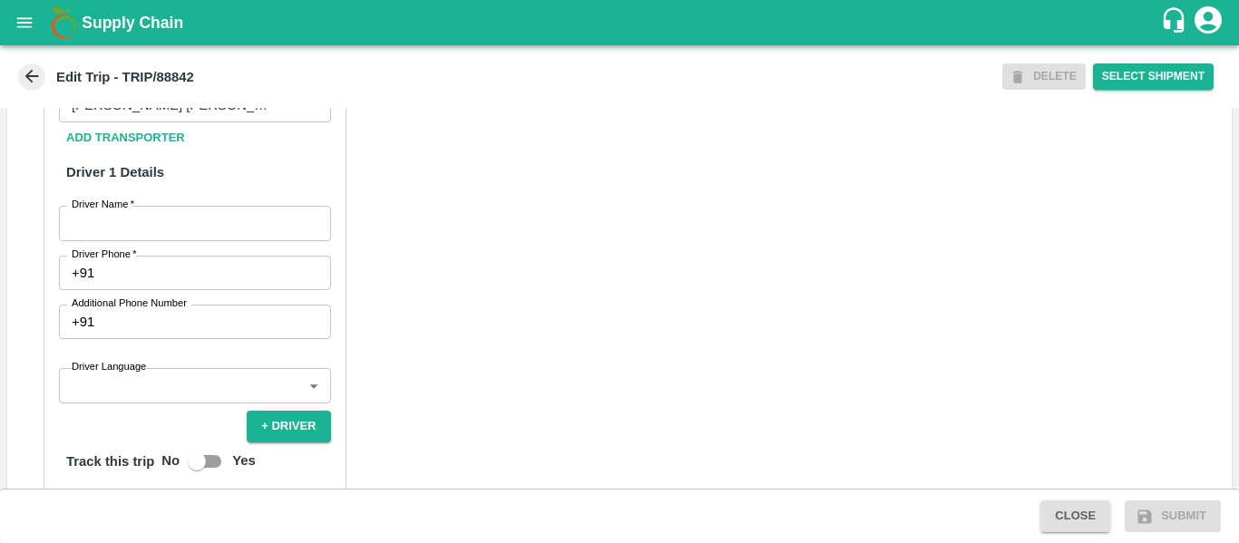
scroll to position [941, 0]
click at [155, 218] on input "Driver Name   *" at bounding box center [195, 222] width 272 height 34
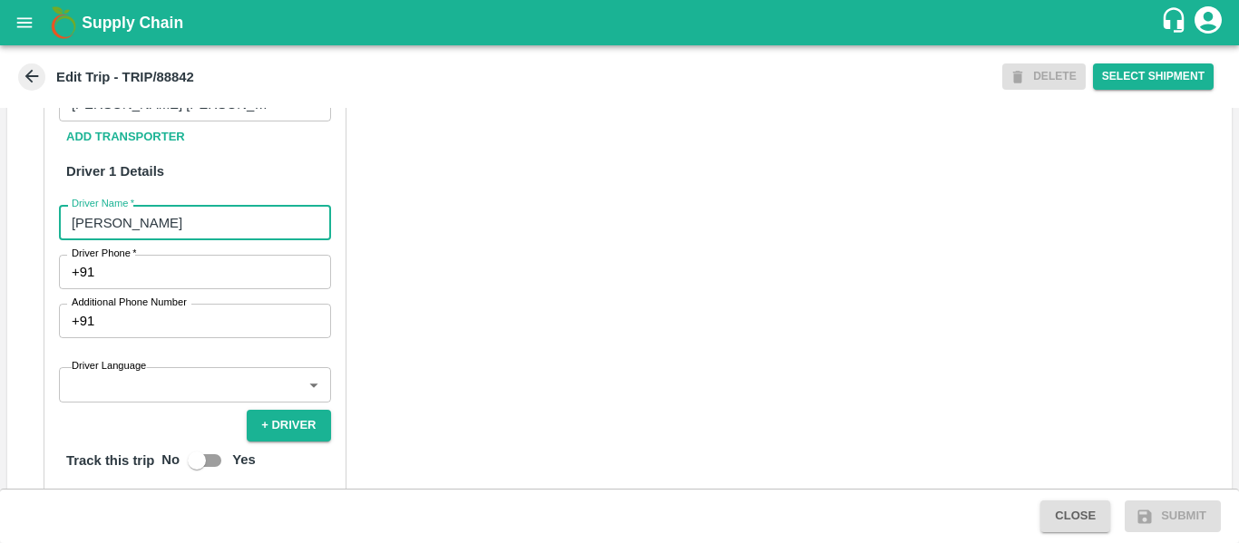
type input "[PERSON_NAME]"
click at [167, 267] on input "Driver Phone   *" at bounding box center [216, 272] width 228 height 34
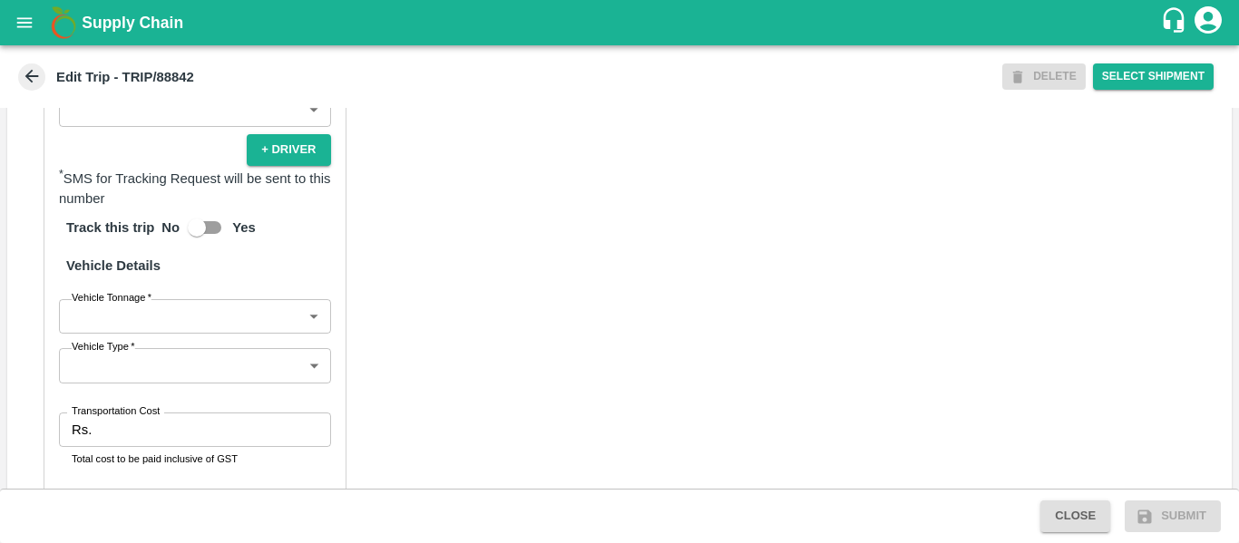
scroll to position [1223, 0]
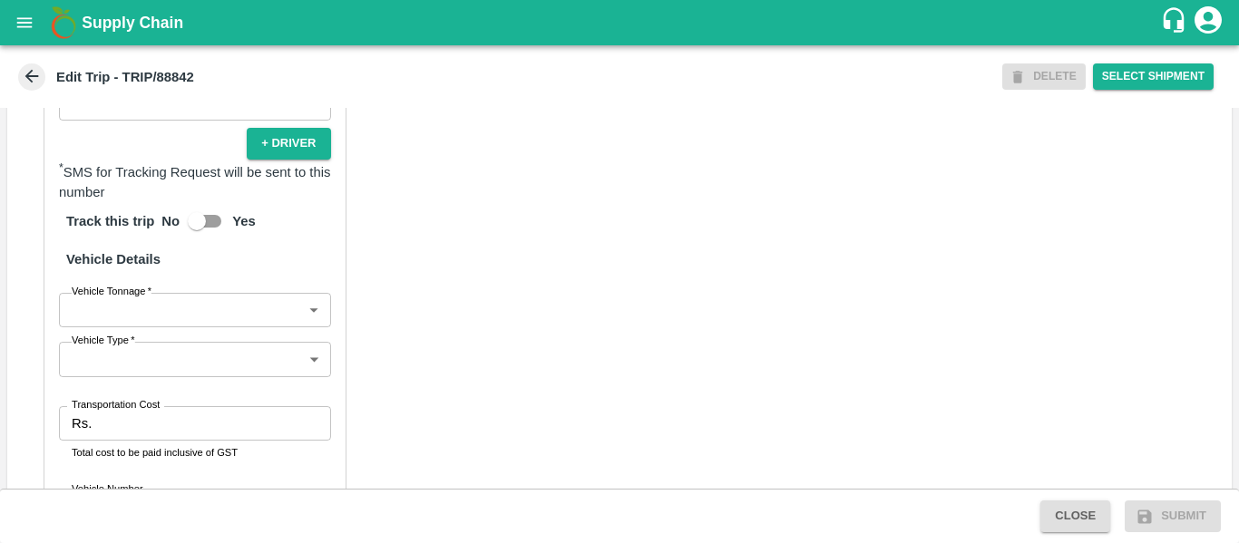
type input "9975745985"
click at [180, 300] on body "Supply Chain Edit Trip - TRIP/88842 DELETE Select Shipment Trip Details Trip Ty…" at bounding box center [619, 271] width 1239 height 543
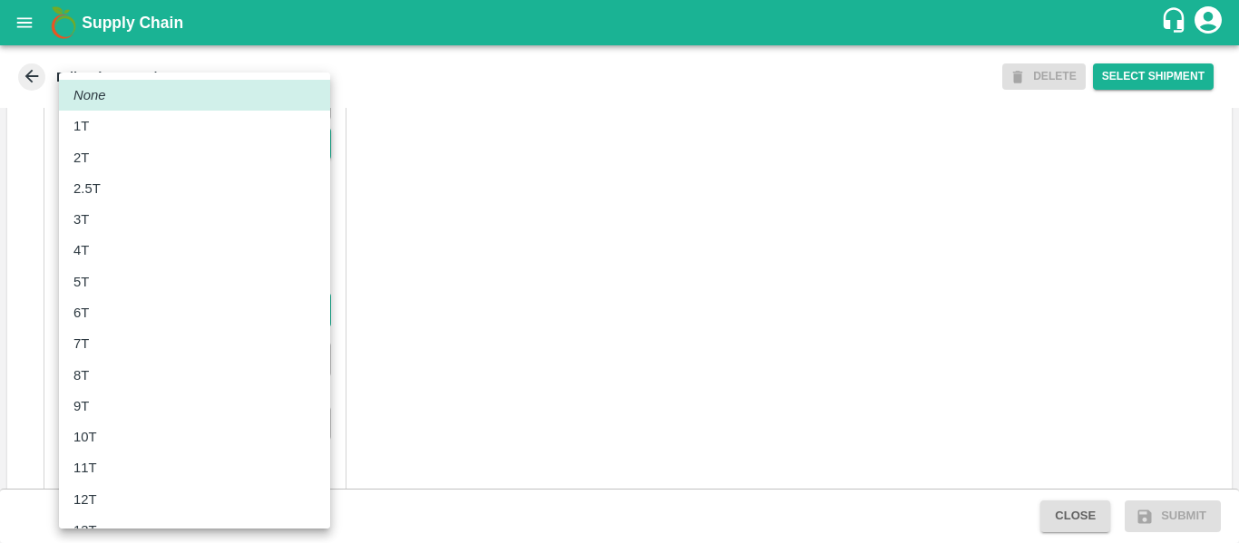
click at [131, 379] on div "8T" at bounding box center [194, 375] width 242 height 20
type input "8000"
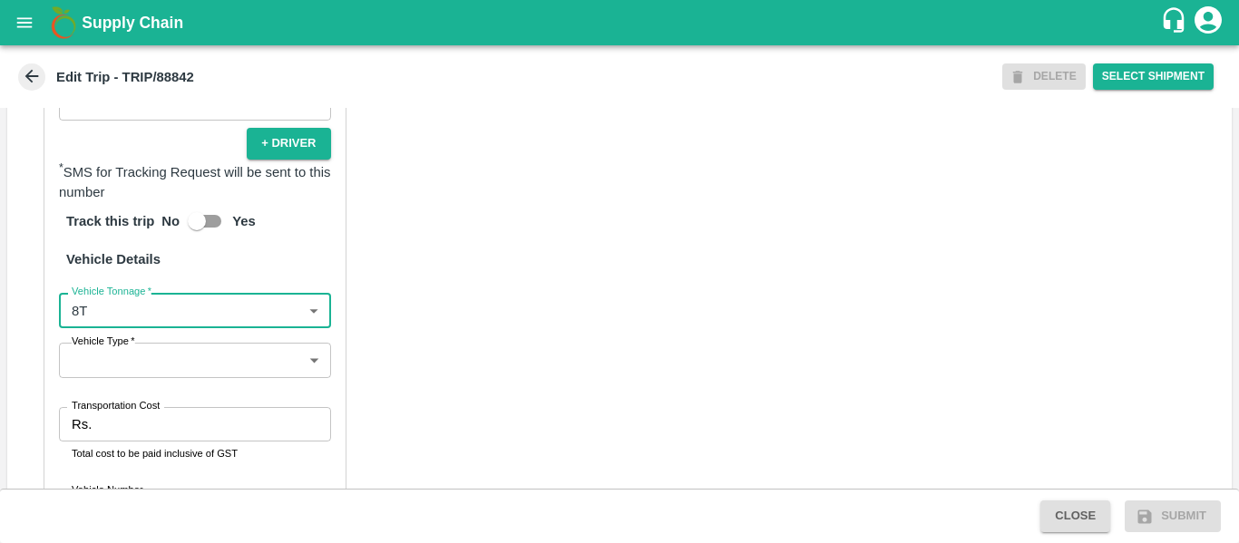
click at [198, 362] on body "Supply Chain Edit Trip - TRIP/88842 DELETE Select Shipment Trip Details Trip Ty…" at bounding box center [619, 271] width 1239 height 543
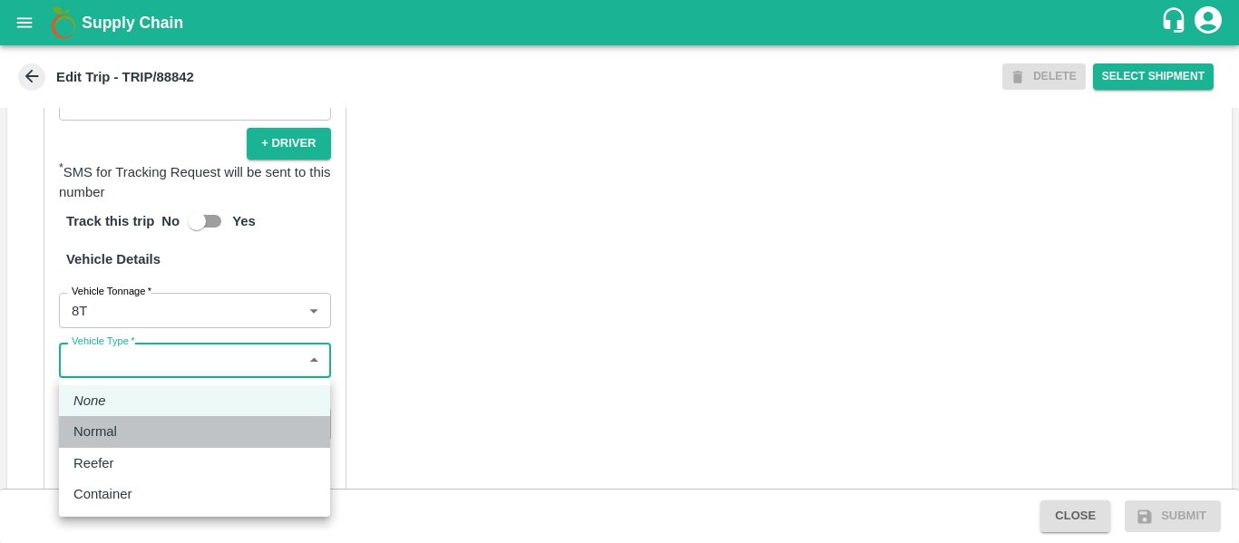
click at [111, 423] on p "Normal" at bounding box center [95, 432] width 44 height 20
type input "Normal"
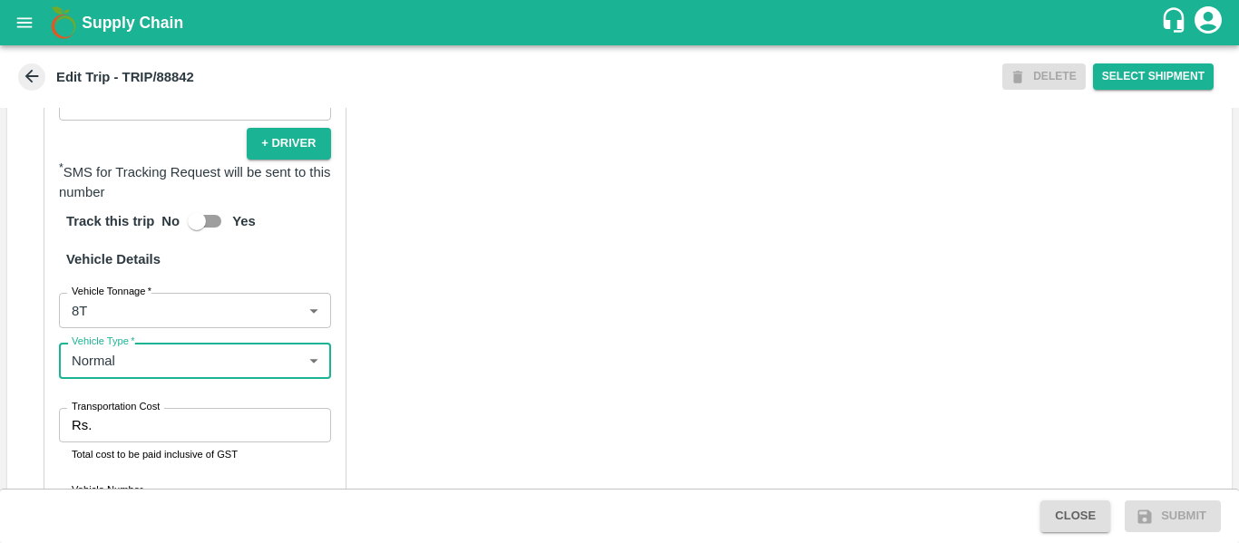
click at [160, 423] on input "Transportation Cost" at bounding box center [214, 425] width 231 height 34
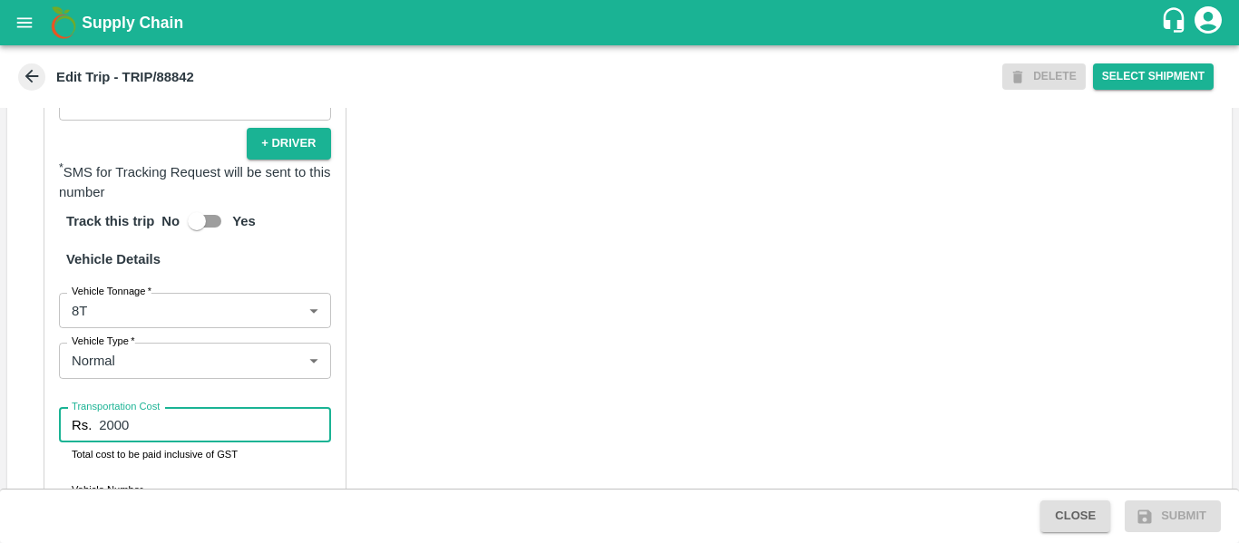
type input "2000"
click at [627, 364] on div "Partner Details Partner   * Partner Add Transporter Driver 1 Details Driver Nam…" at bounding box center [619, 178] width 1224 height 912
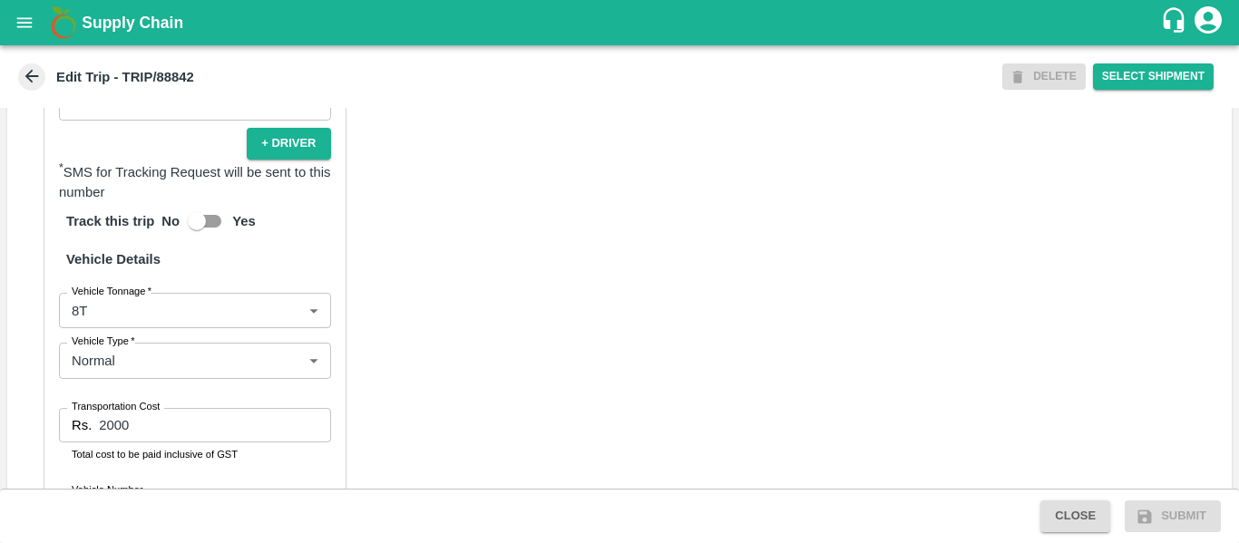
scroll to position [1375, 0]
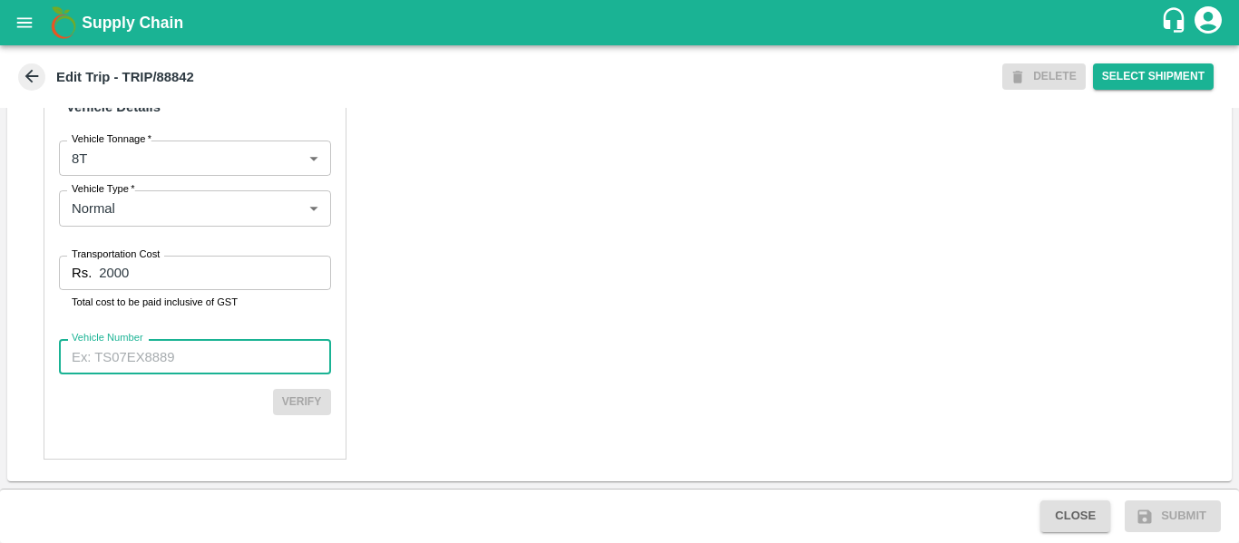
click at [141, 348] on input "Vehicle Number" at bounding box center [195, 356] width 272 height 34
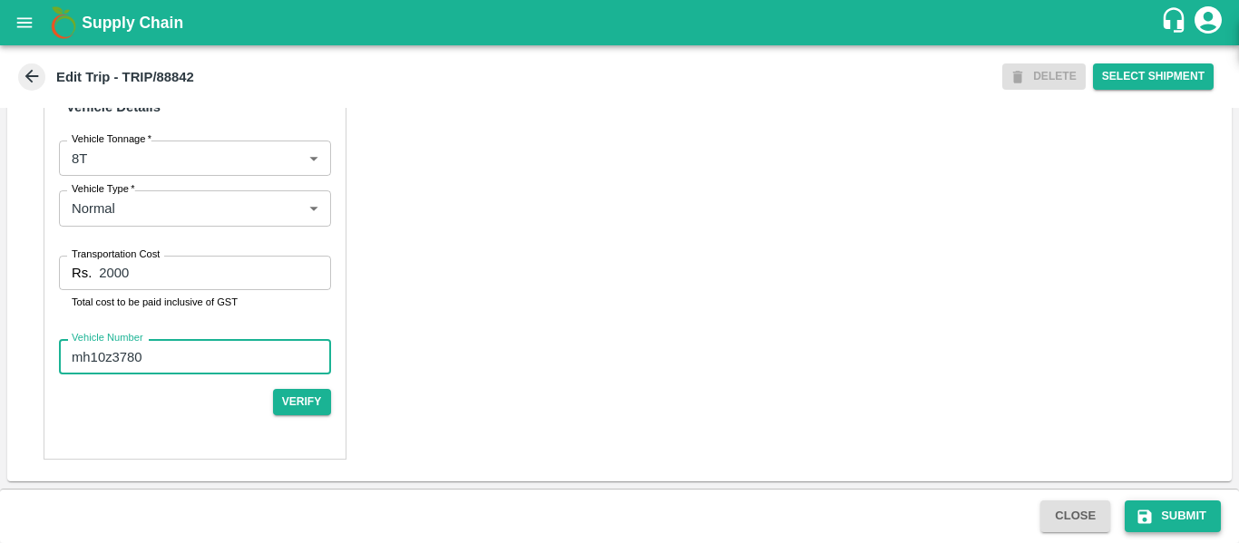
type input "mh10z3780"
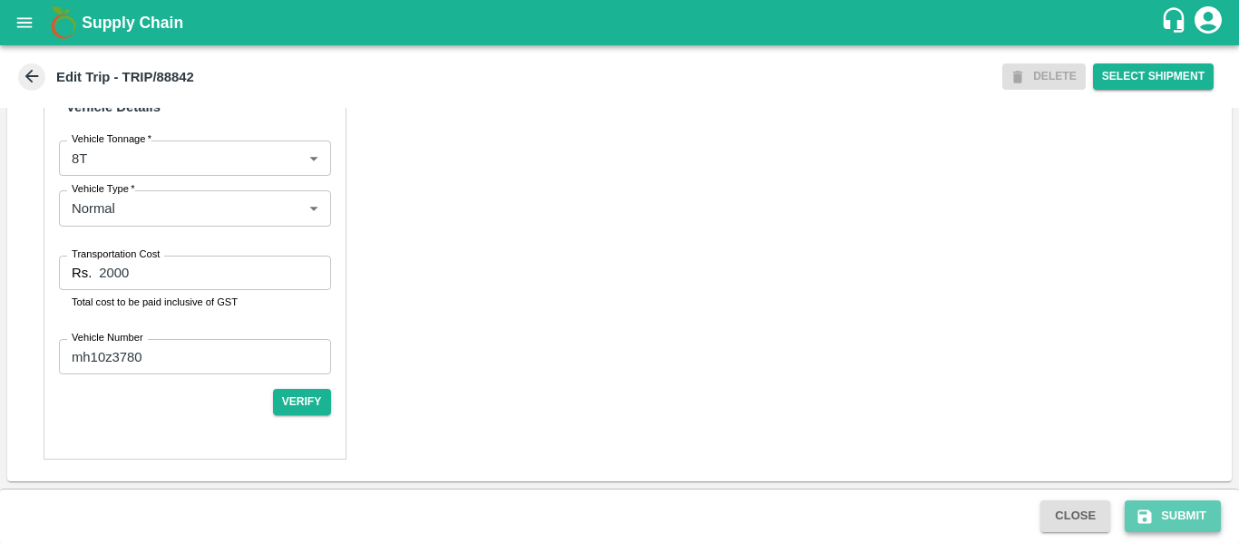
click at [1173, 522] on button "Submit" at bounding box center [1172, 516] width 96 height 32
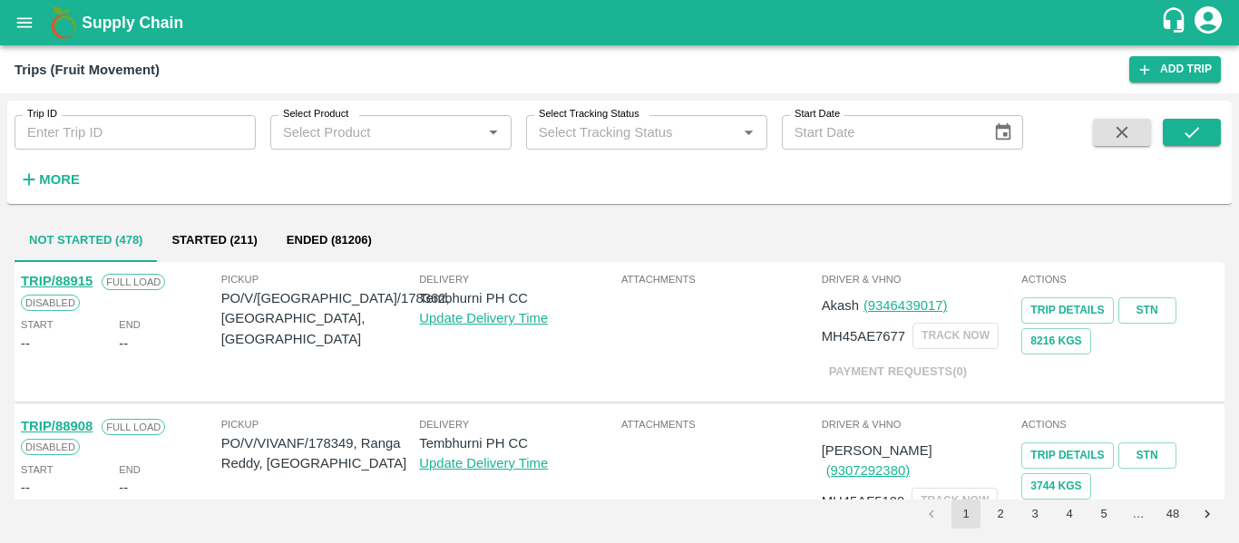
click at [87, 116] on input "Trip ID" at bounding box center [135, 132] width 241 height 34
paste input "88842"
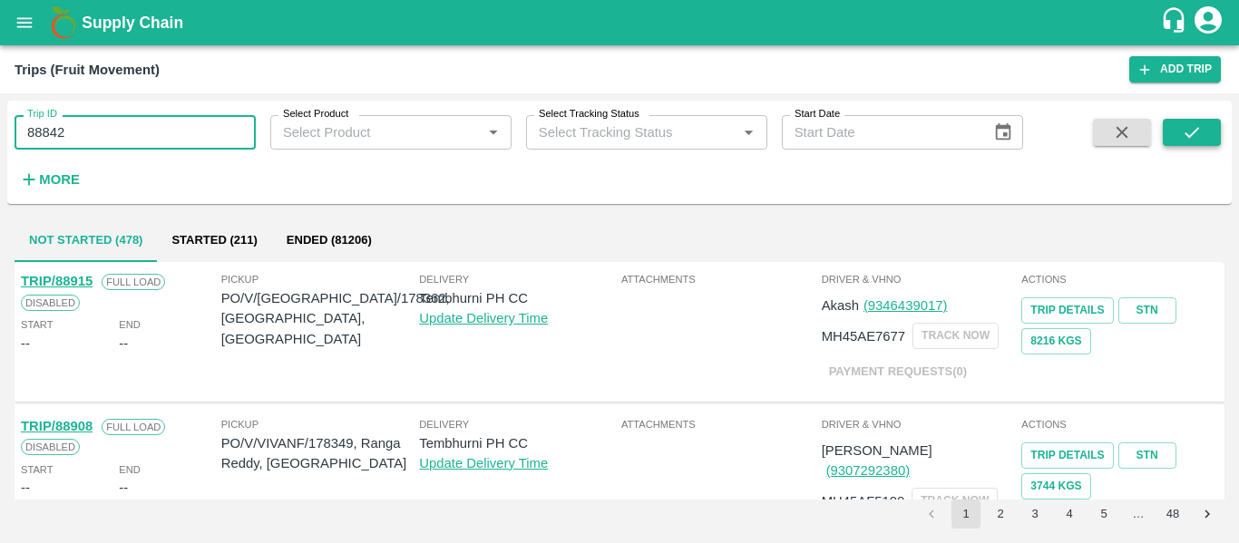
type input "88842"
click at [1170, 141] on button "submit" at bounding box center [1191, 132] width 58 height 27
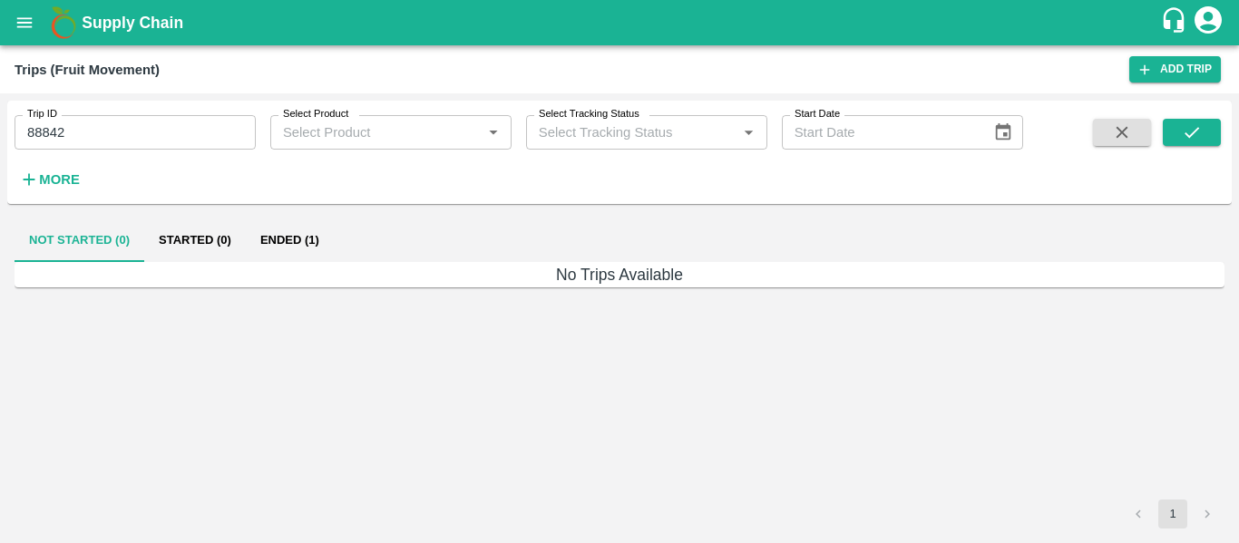
click at [324, 243] on button "Ended (1)" at bounding box center [290, 241] width 88 height 44
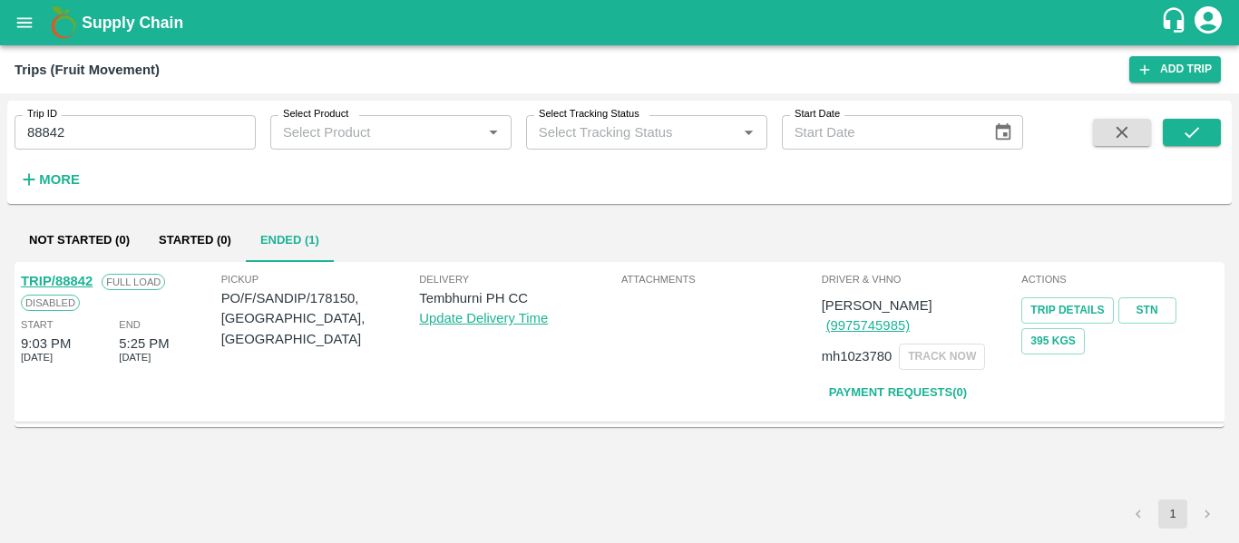
click at [86, 281] on link "TRIP/88842" at bounding box center [57, 281] width 72 height 15
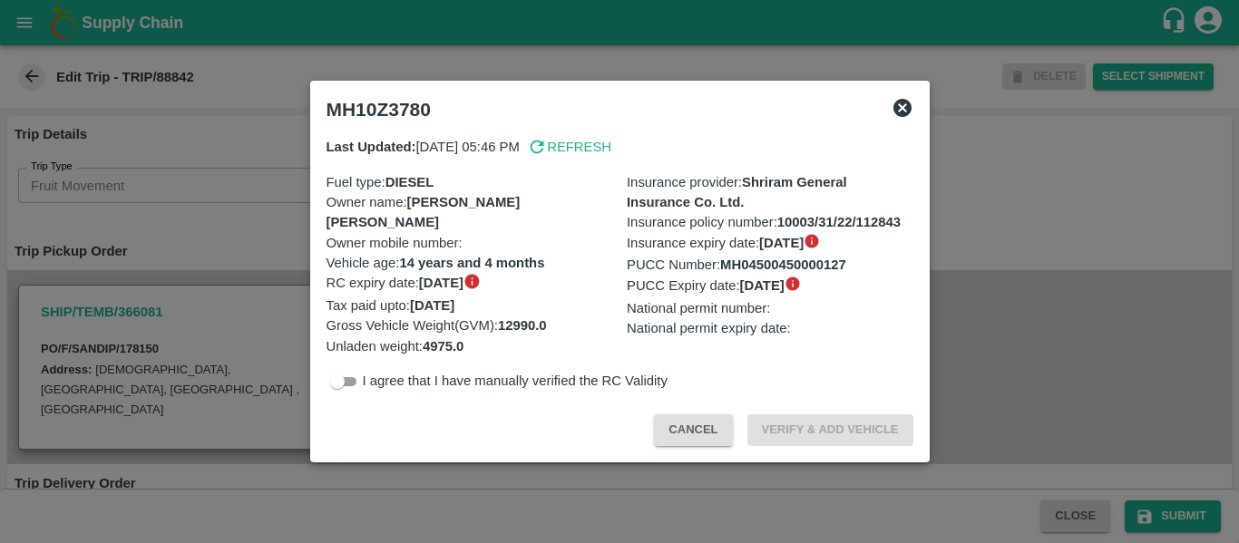
click at [160, 238] on div at bounding box center [619, 271] width 1239 height 543
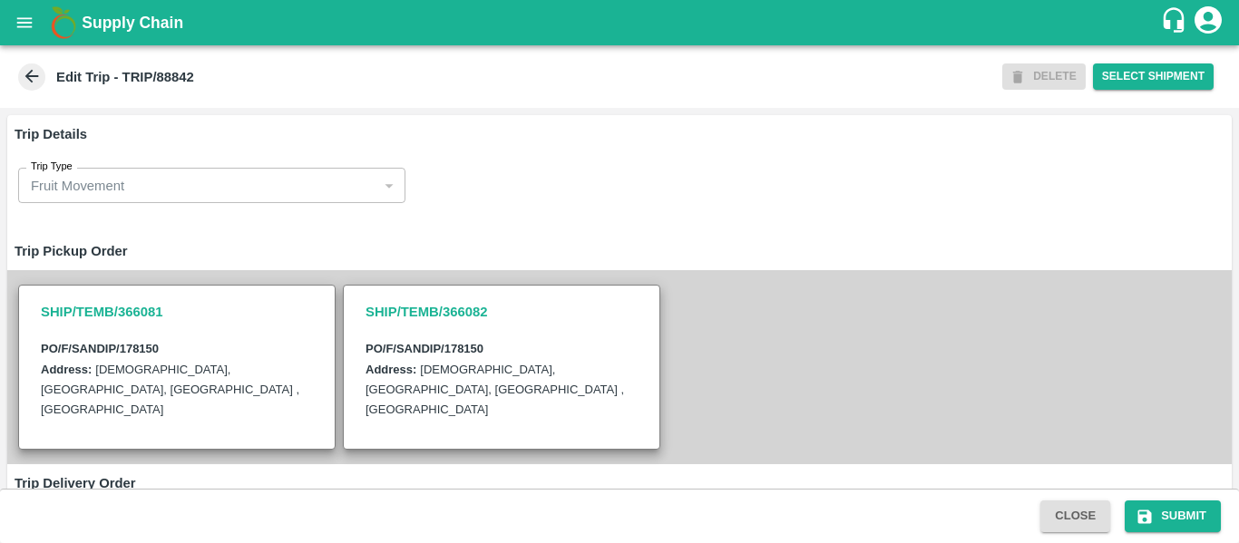
scroll to position [470, 0]
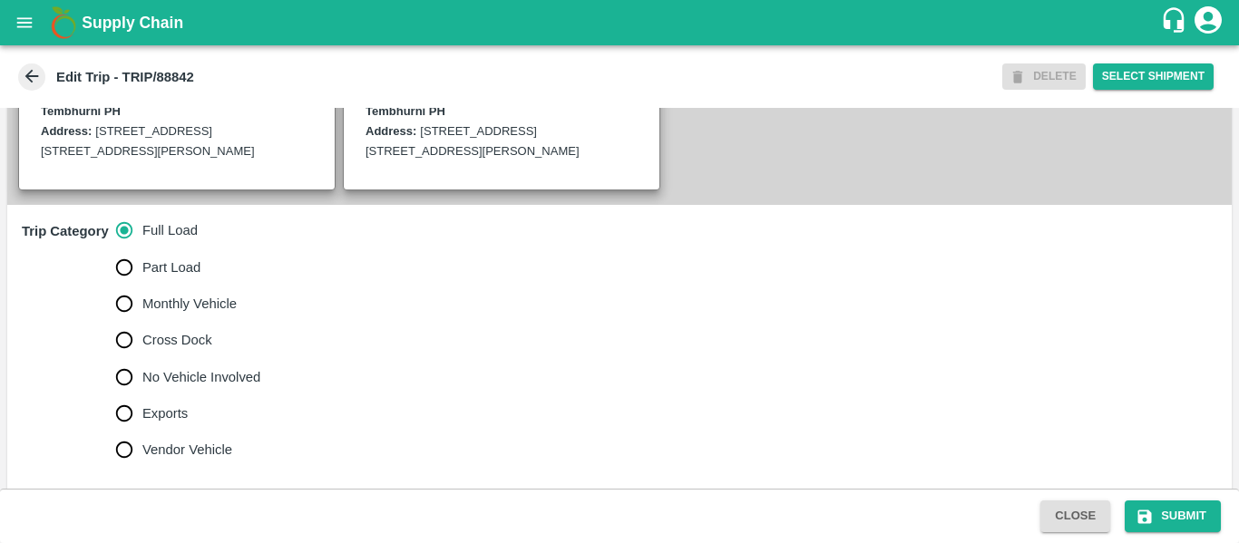
click at [173, 368] on span "No Vehicle Involved" at bounding box center [201, 377] width 118 height 20
click at [142, 368] on input "No Vehicle Involved" at bounding box center [124, 377] width 36 height 36
radio input "true"
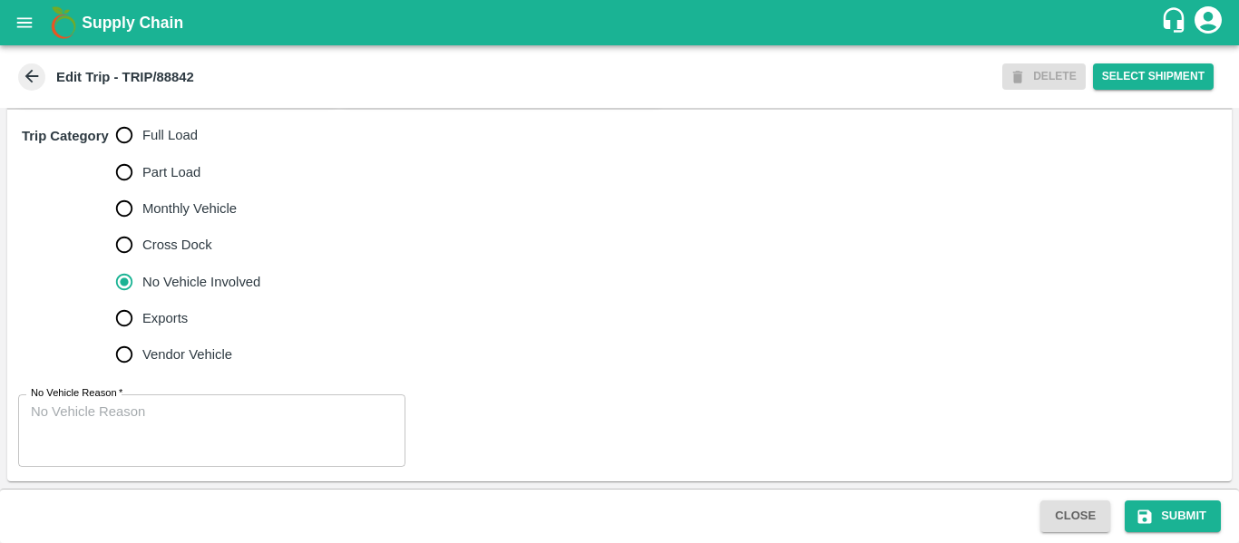
click at [166, 422] on textarea "No Vehicle Reason   *" at bounding box center [212, 431] width 362 height 57
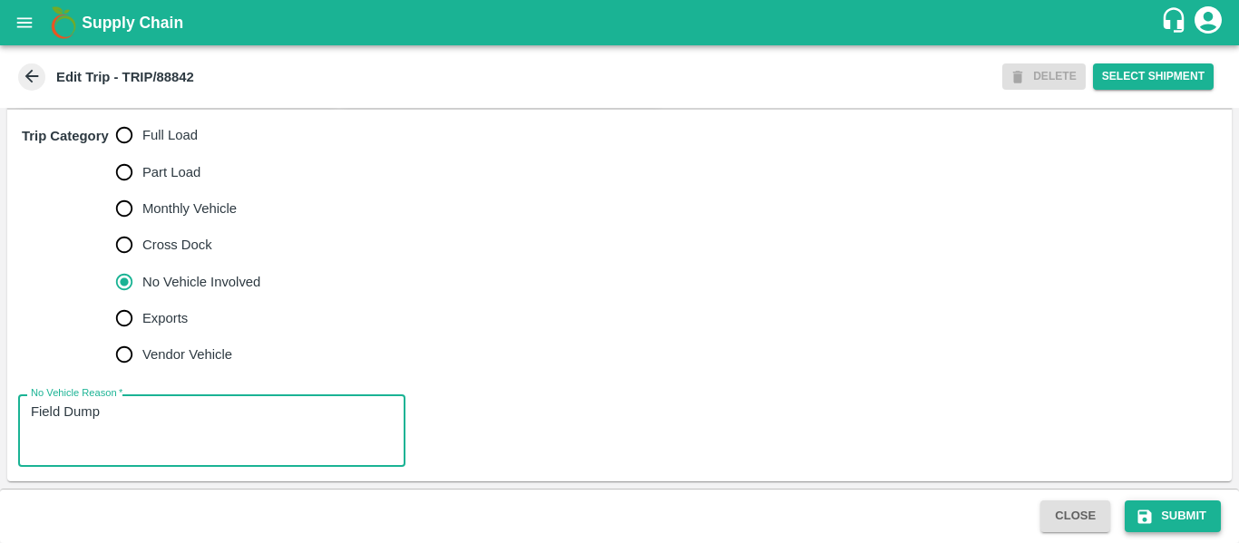
type textarea "Field Dump"
click at [1141, 523] on icon "submit" at bounding box center [1145, 517] width 14 height 14
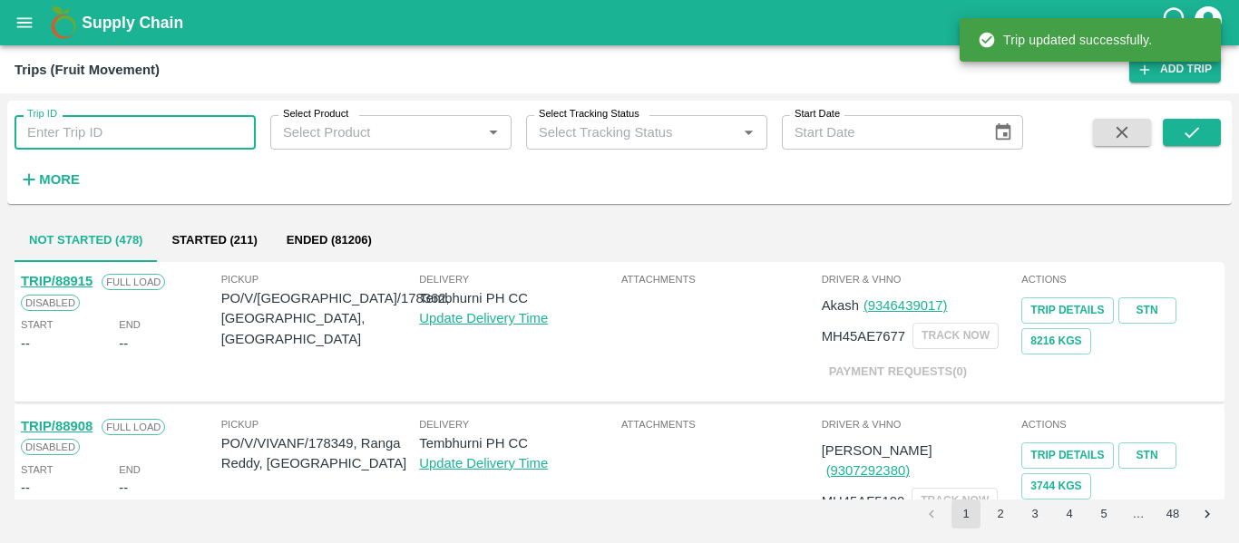
click at [88, 126] on input "Trip ID" at bounding box center [135, 132] width 241 height 34
paste input "88841"
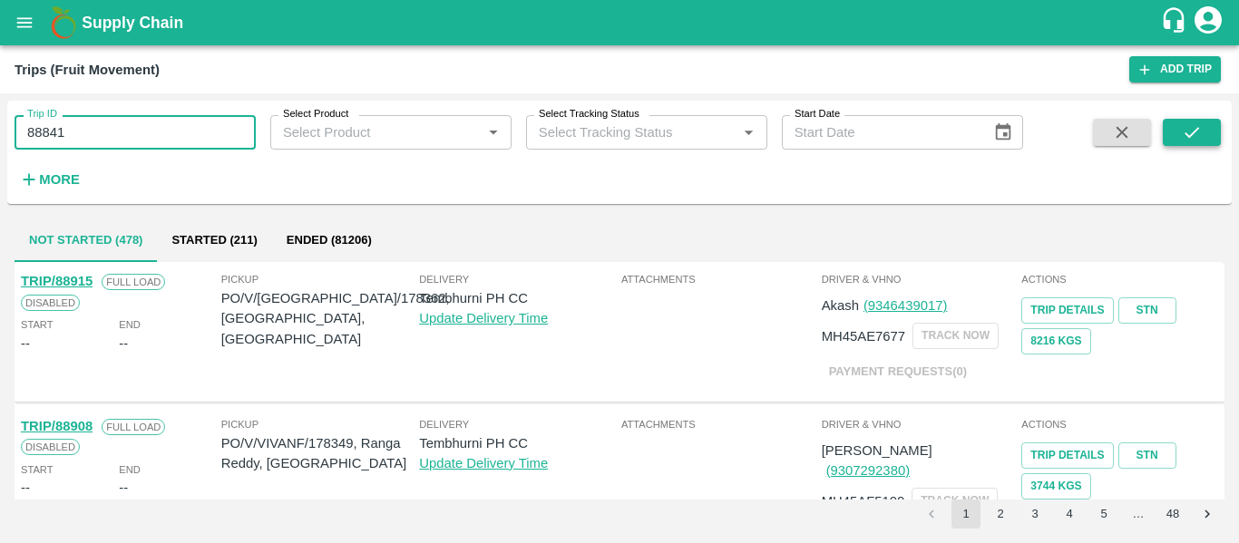
type input "88841"
click at [1202, 141] on button "submit" at bounding box center [1191, 132] width 58 height 27
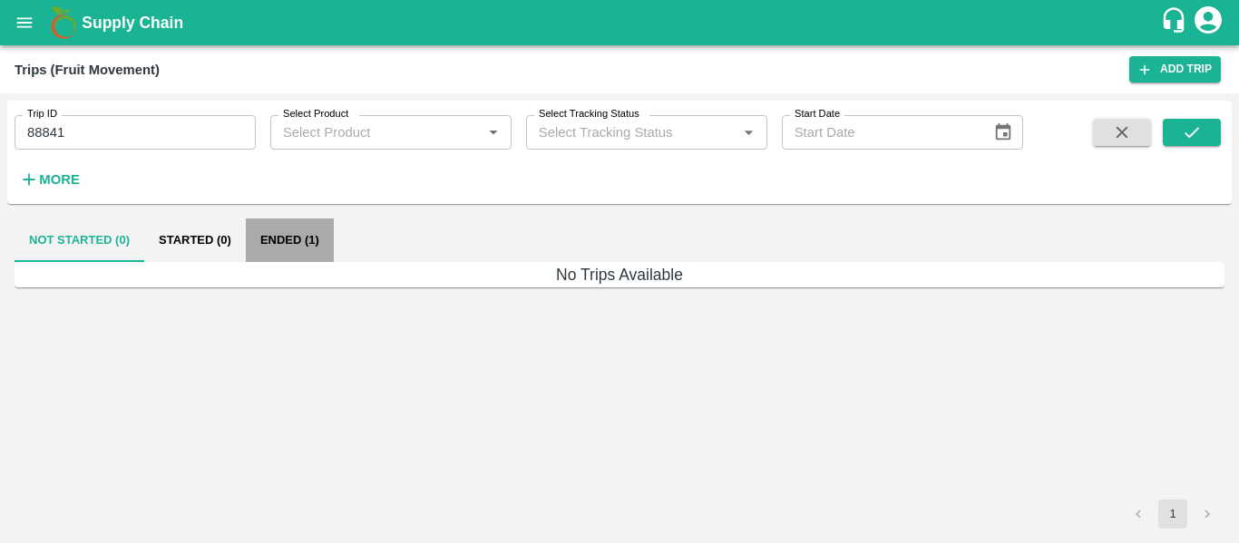
click at [302, 223] on button "Ended (1)" at bounding box center [290, 241] width 88 height 44
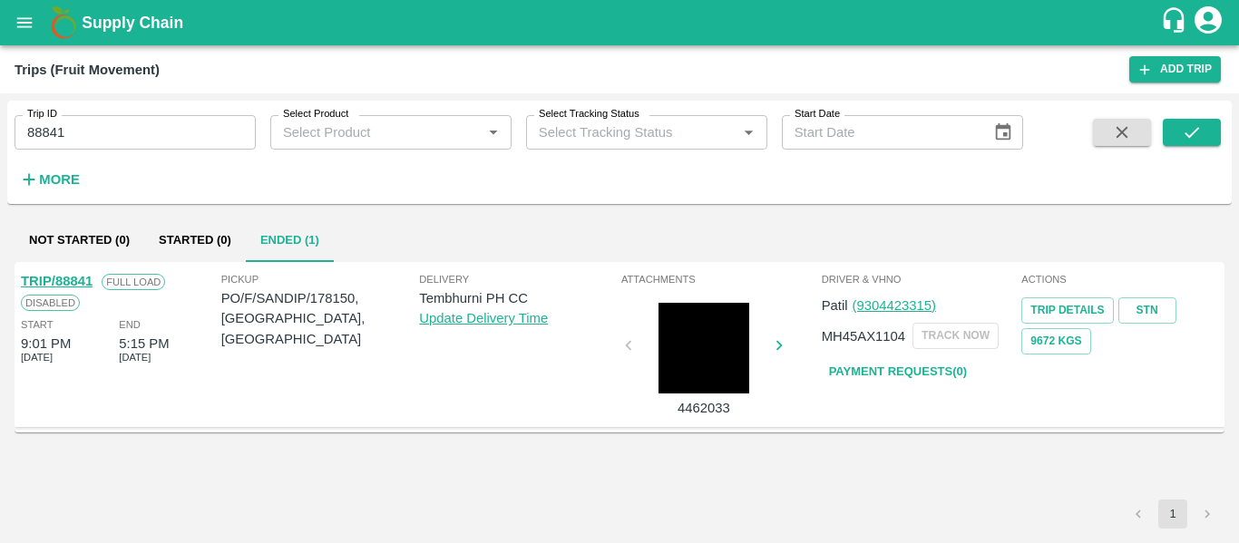
click at [73, 277] on link "TRIP/88841" at bounding box center [57, 281] width 72 height 15
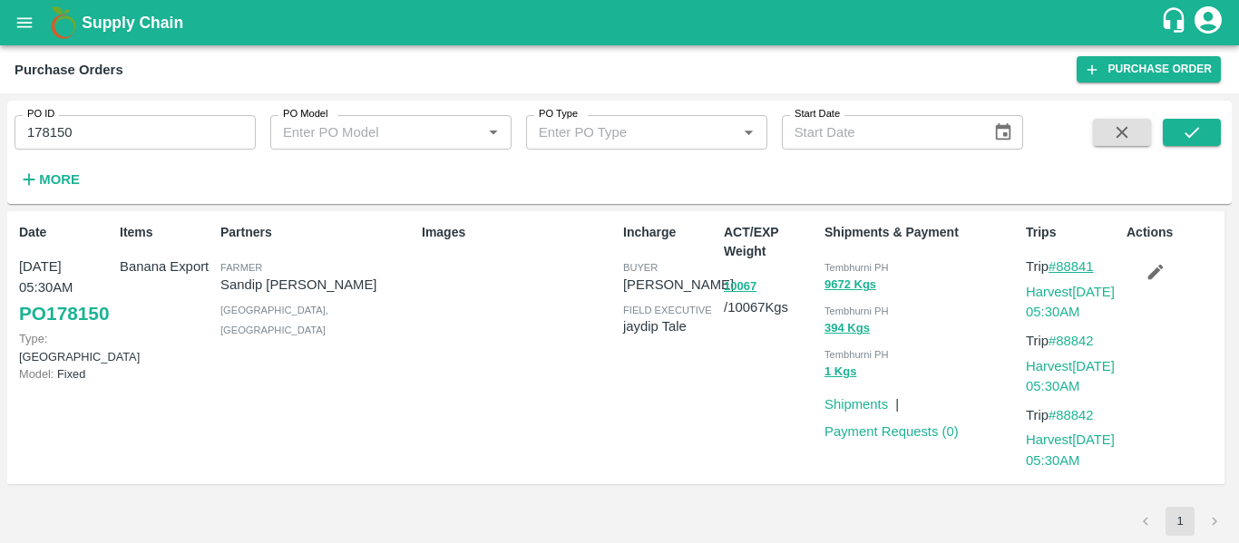
drag, startPoint x: 1103, startPoint y: 262, endPoint x: 1061, endPoint y: 263, distance: 42.6
click at [1061, 263] on p "Trip #88841" at bounding box center [1071, 267] width 93 height 20
copy link "88841"
click at [120, 139] on input "178150" at bounding box center [135, 132] width 241 height 34
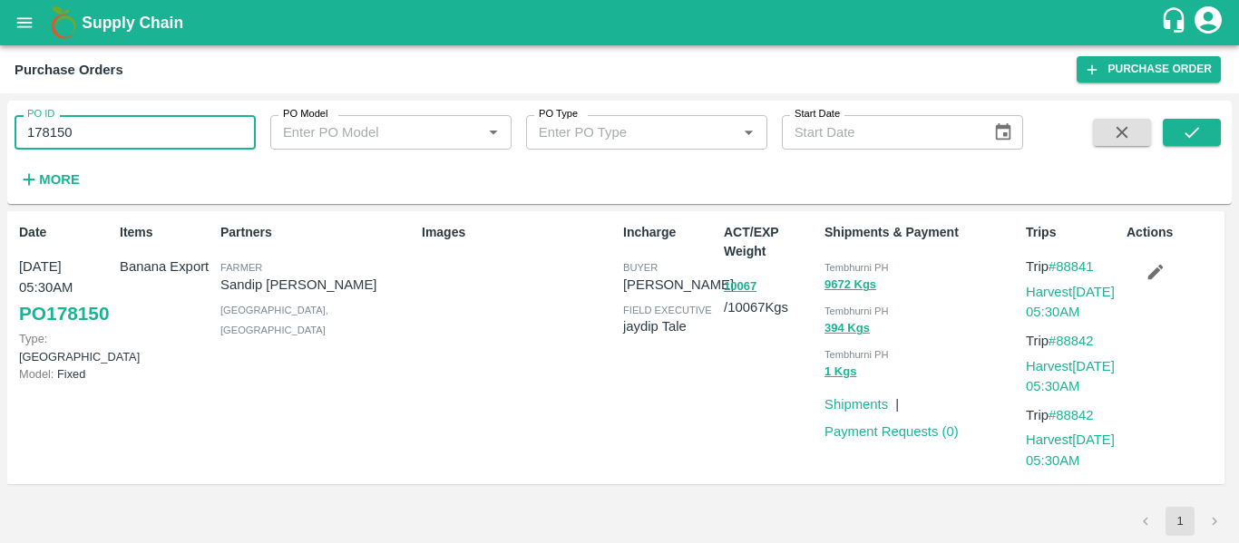
paste input "text"
type input "178145"
click at [1207, 123] on button "submit" at bounding box center [1191, 132] width 58 height 27
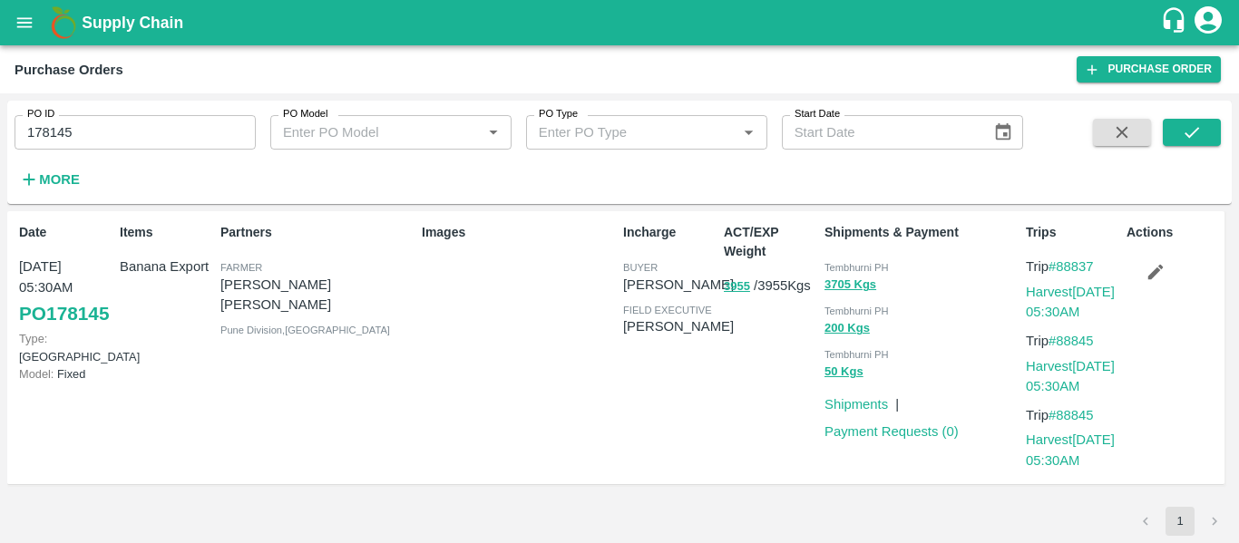
click at [1163, 278] on icon "button" at bounding box center [1155, 272] width 20 height 20
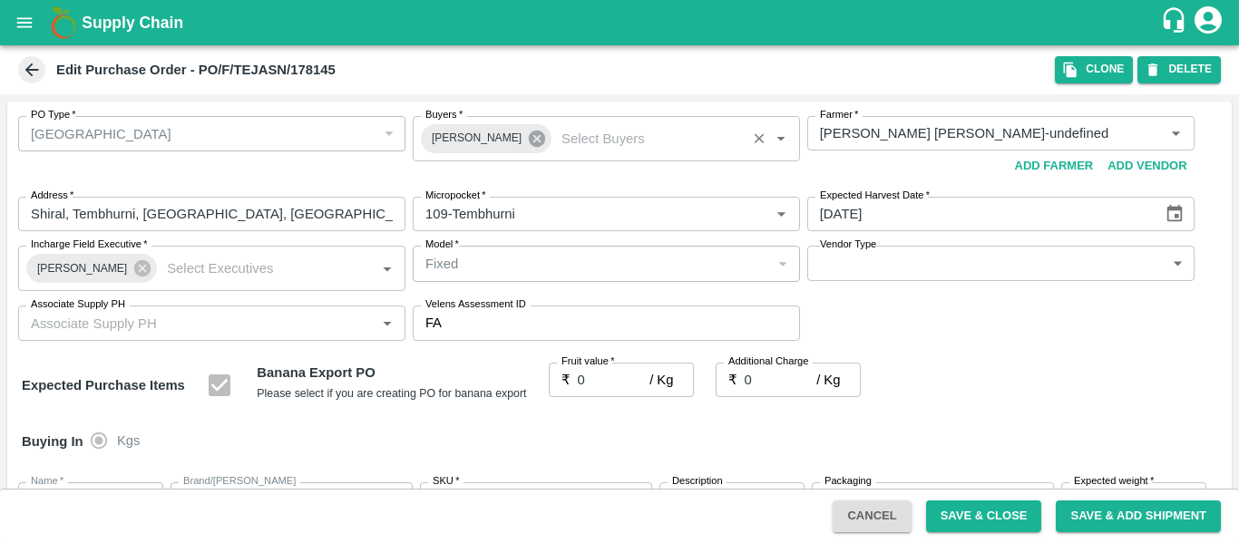
click at [529, 141] on icon at bounding box center [537, 139] width 16 height 16
click at [478, 141] on input "Buyers   *" at bounding box center [591, 133] width 346 height 24
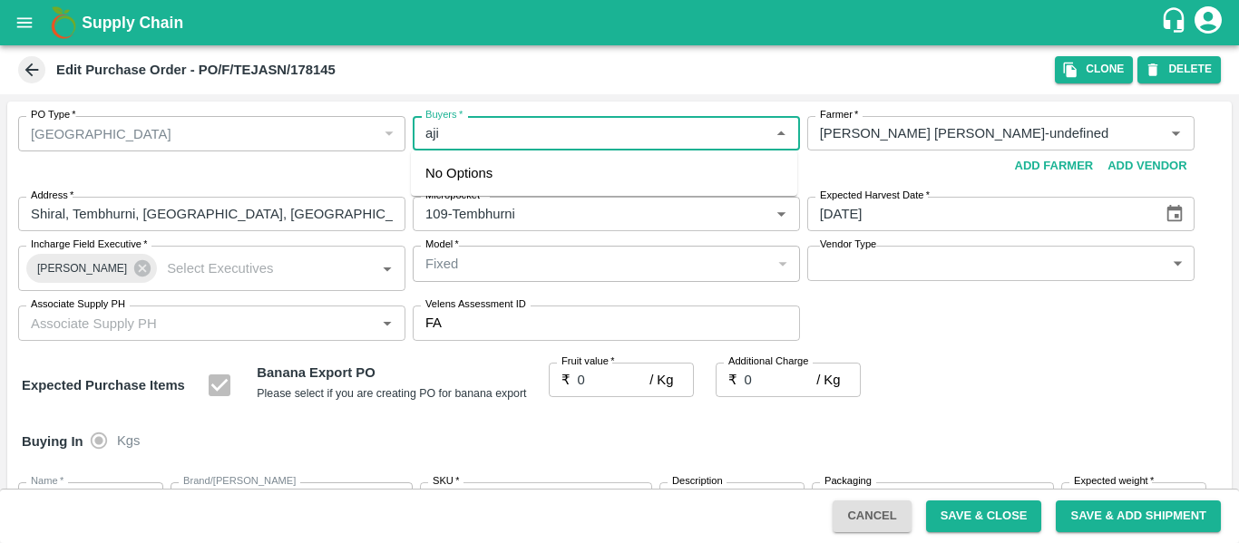
type input "ajit"
click at [494, 186] on div "Ajit Otari" at bounding box center [524, 181] width 111 height 20
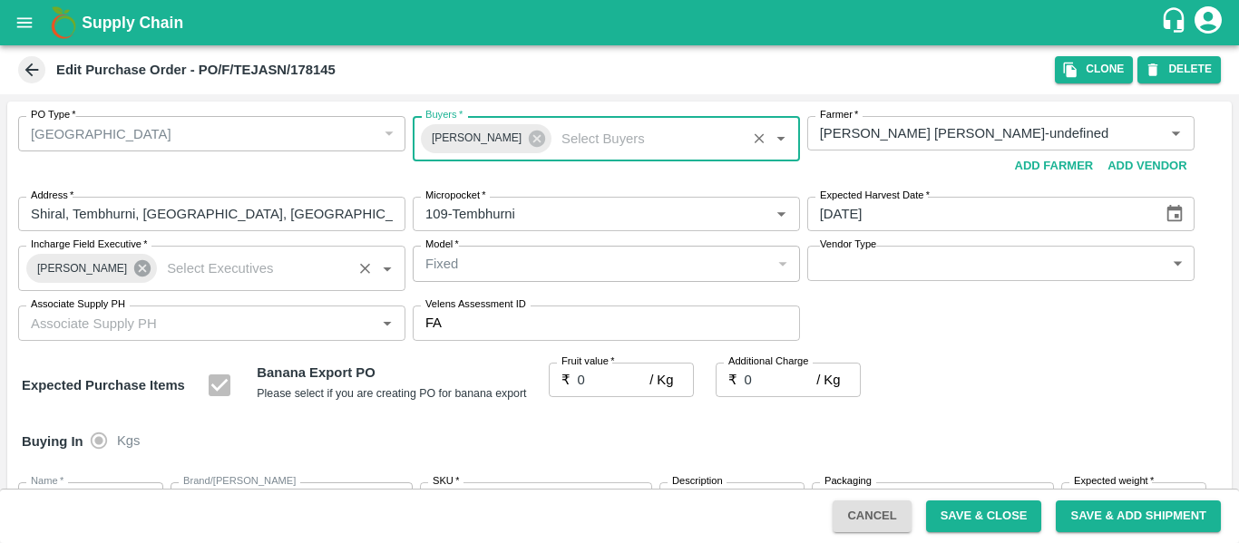
click at [135, 278] on icon at bounding box center [142, 268] width 20 height 20
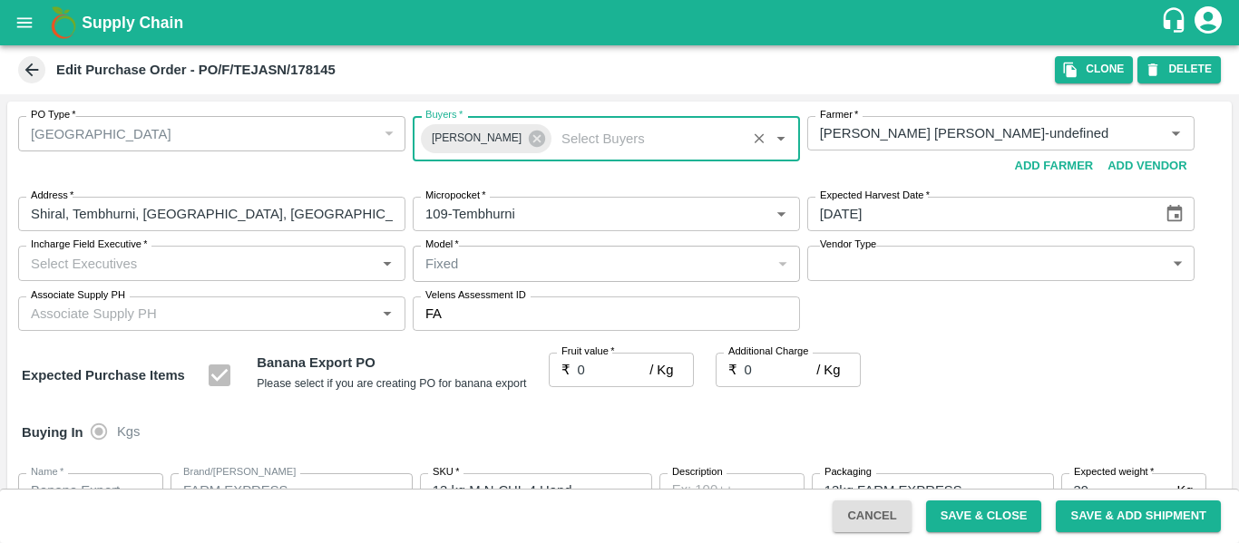
click at [105, 275] on input "Incharge Field Executive   *" at bounding box center [197, 263] width 346 height 24
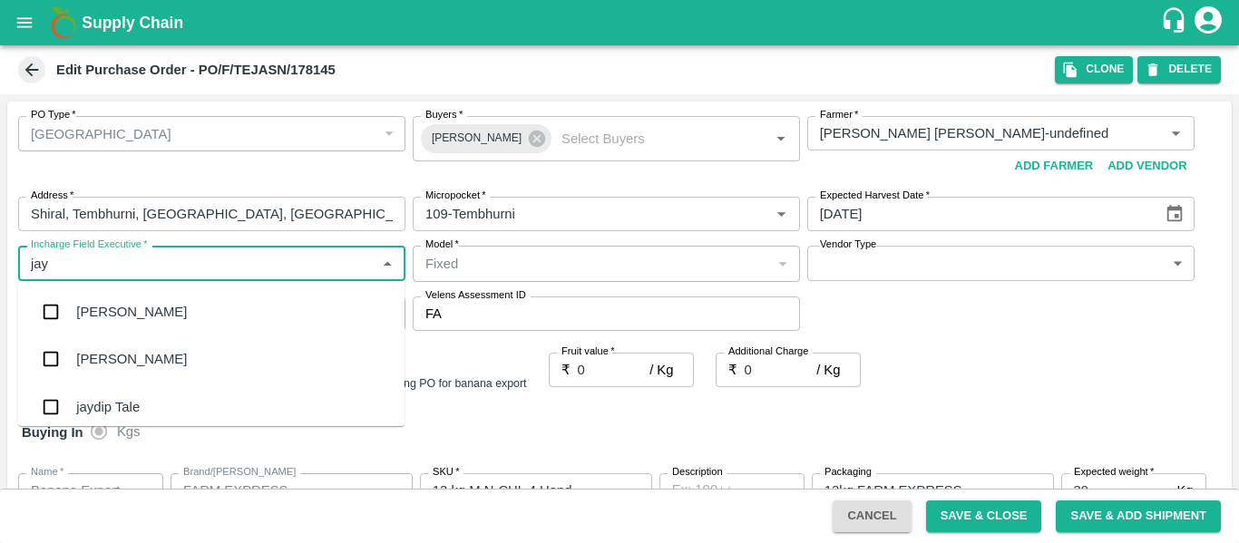
type input "jayd"
click at [112, 308] on div "jaydip Tale" at bounding box center [107, 312] width 63 height 20
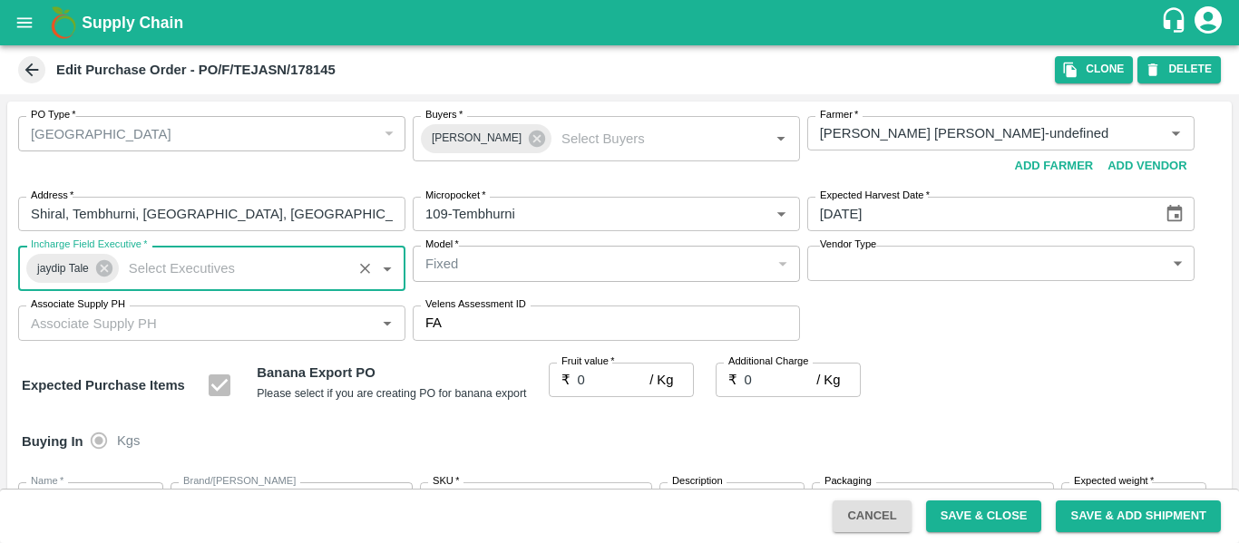
click at [600, 375] on input "0" at bounding box center [614, 380] width 73 height 34
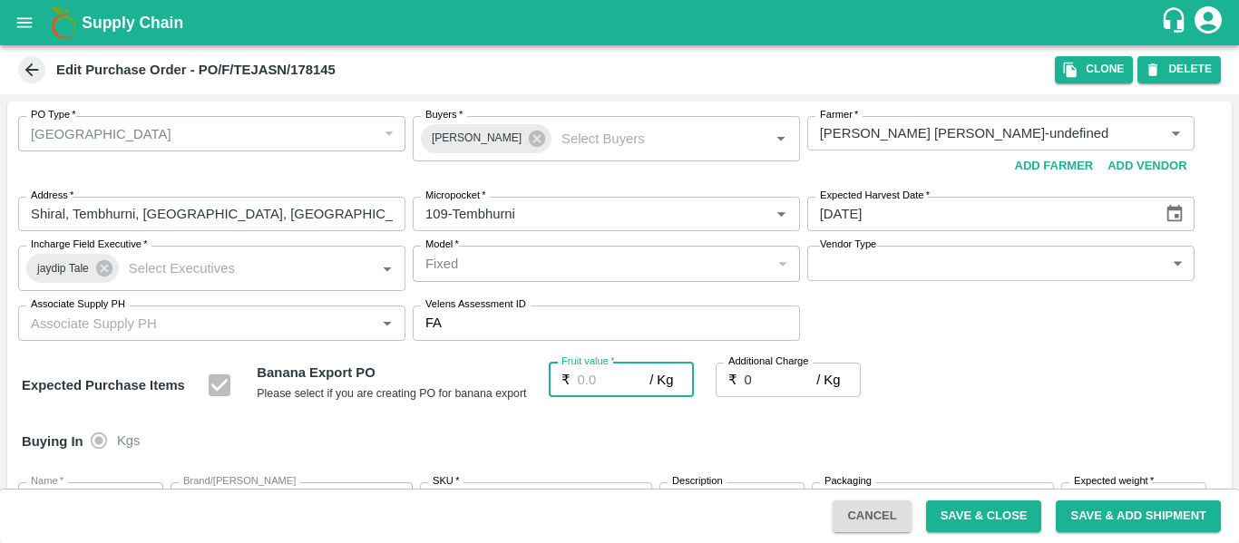
type input "2"
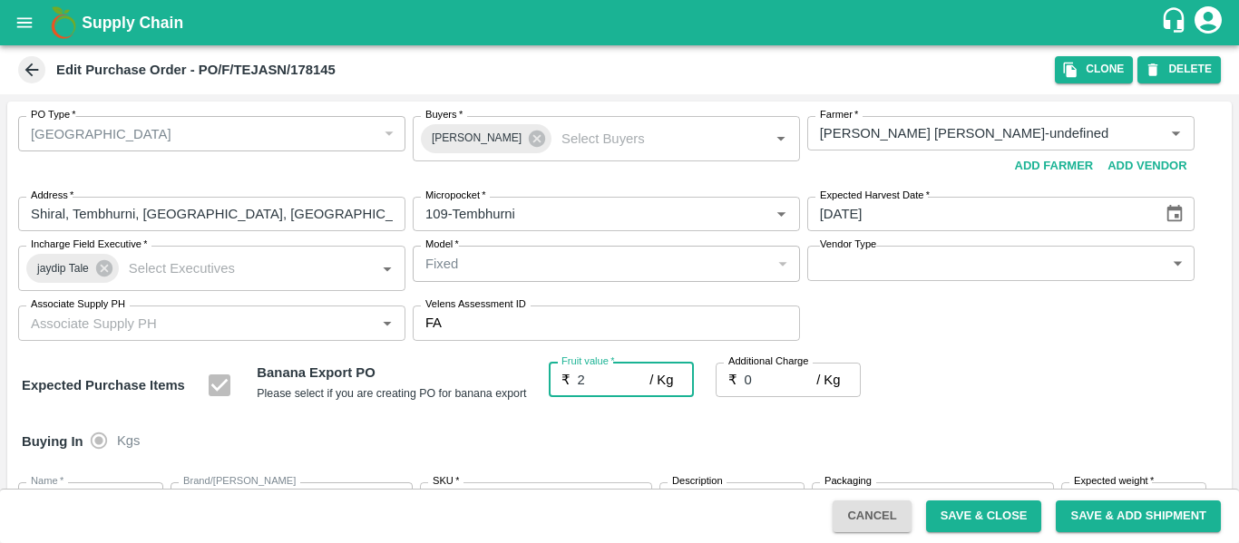
type input "2"
type input "24"
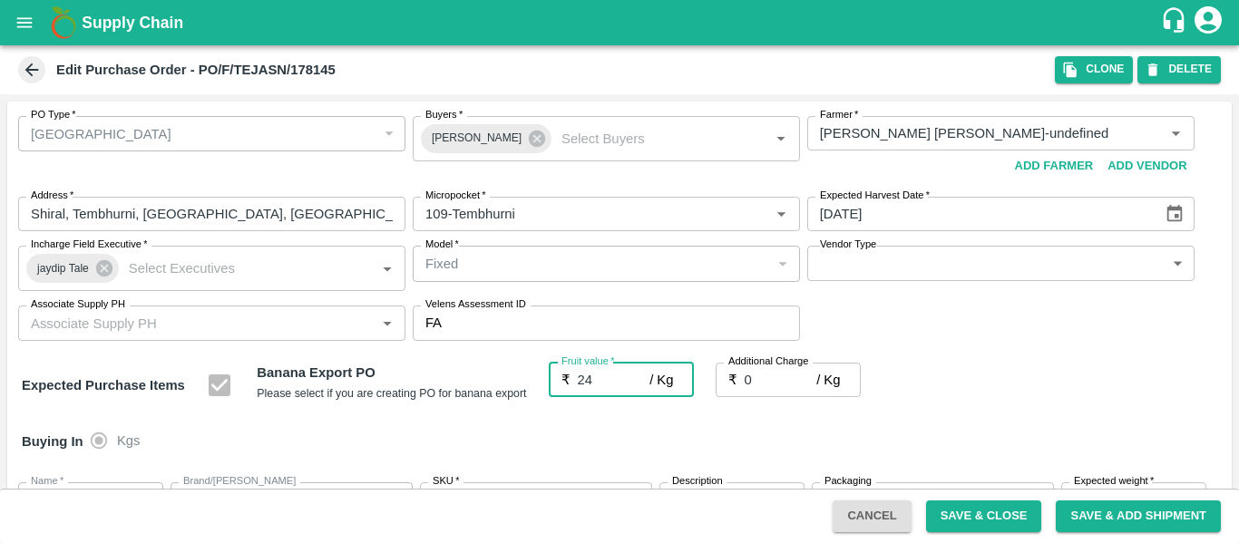
type input "24"
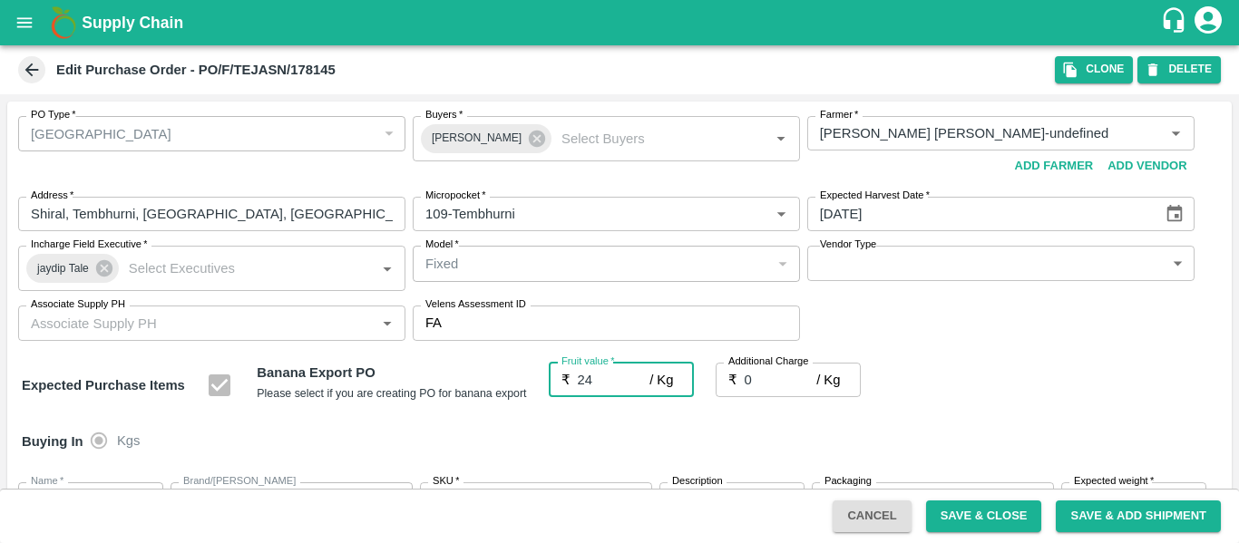
type input "24"
type input "2"
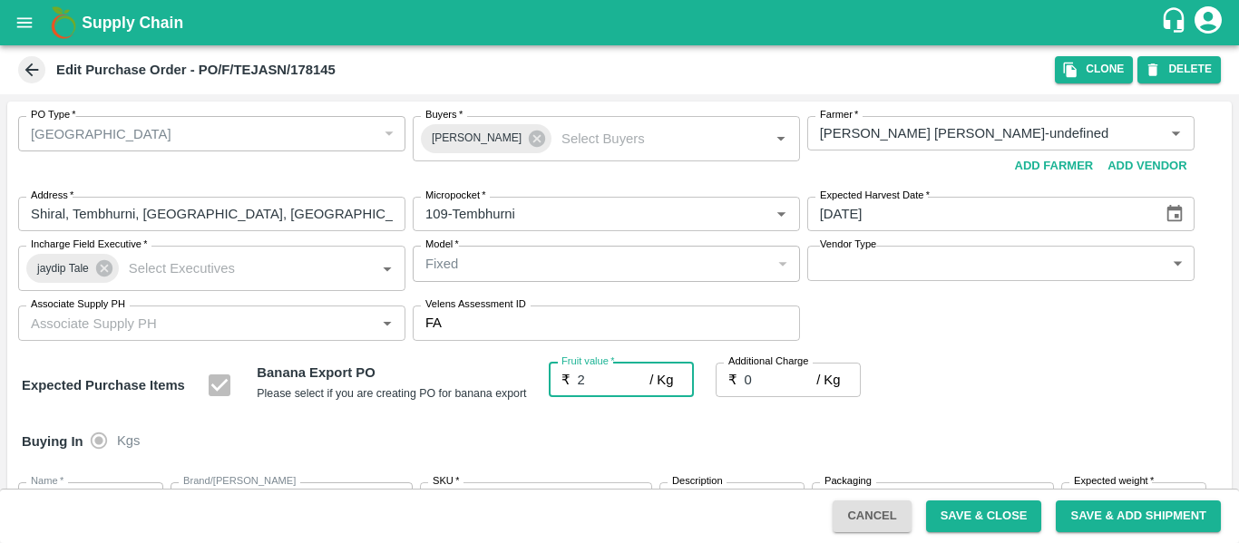
type input "2"
type input "21"
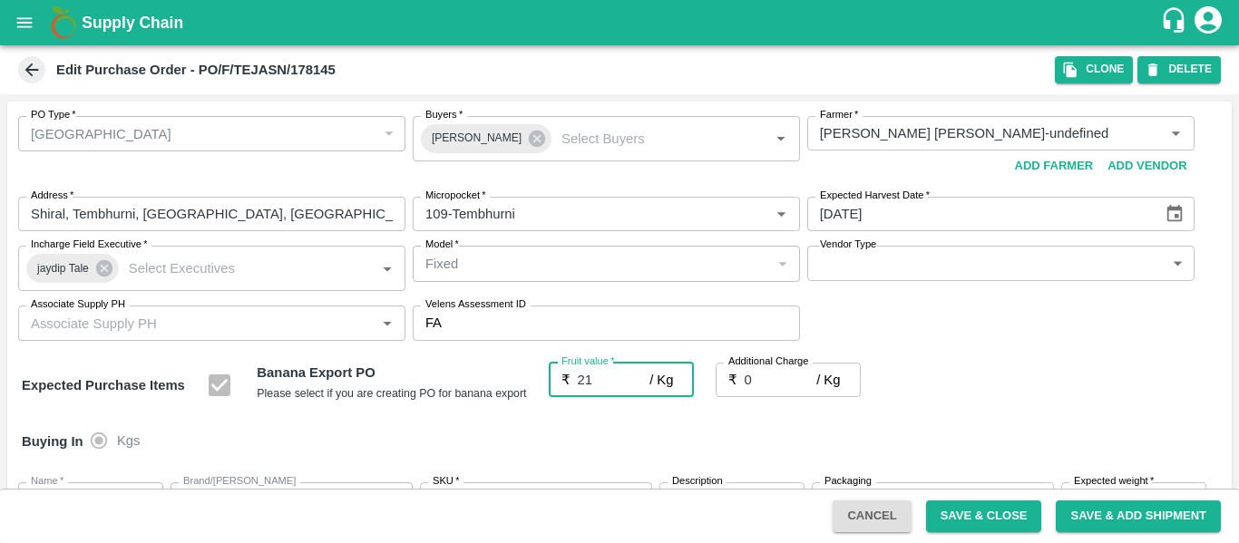
type input "21"
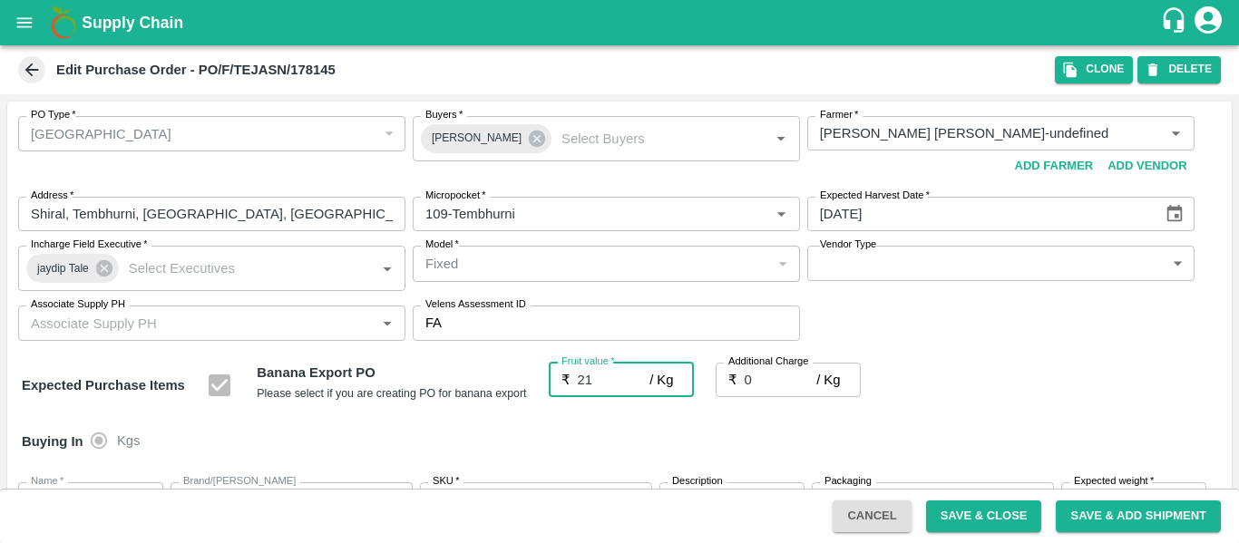
type input "21"
click at [1054, 379] on div "Expected Purchase Items Banana Export PO Please select if you are creating PO f…" at bounding box center [619, 386] width 1195 height 46
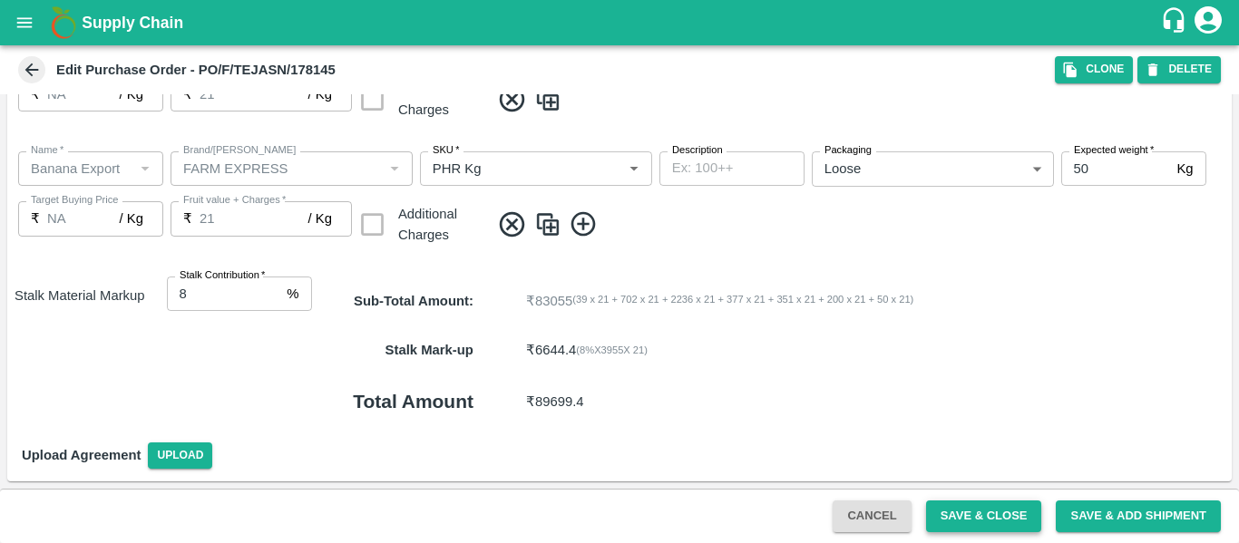
click at [1006, 511] on button "Save & Close" at bounding box center [984, 516] width 116 height 32
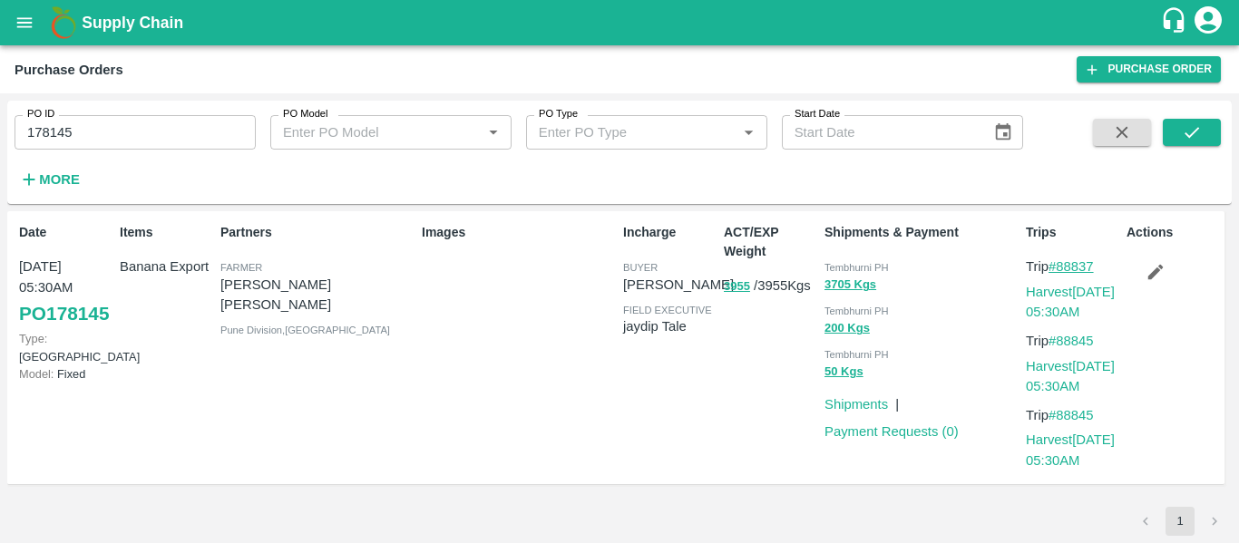
drag, startPoint x: 1101, startPoint y: 266, endPoint x: 1061, endPoint y: 271, distance: 40.3
click at [1061, 271] on p "Trip #88837" at bounding box center [1071, 267] width 93 height 20
copy link "88837"
click at [114, 138] on input "178145" at bounding box center [135, 132] width 241 height 34
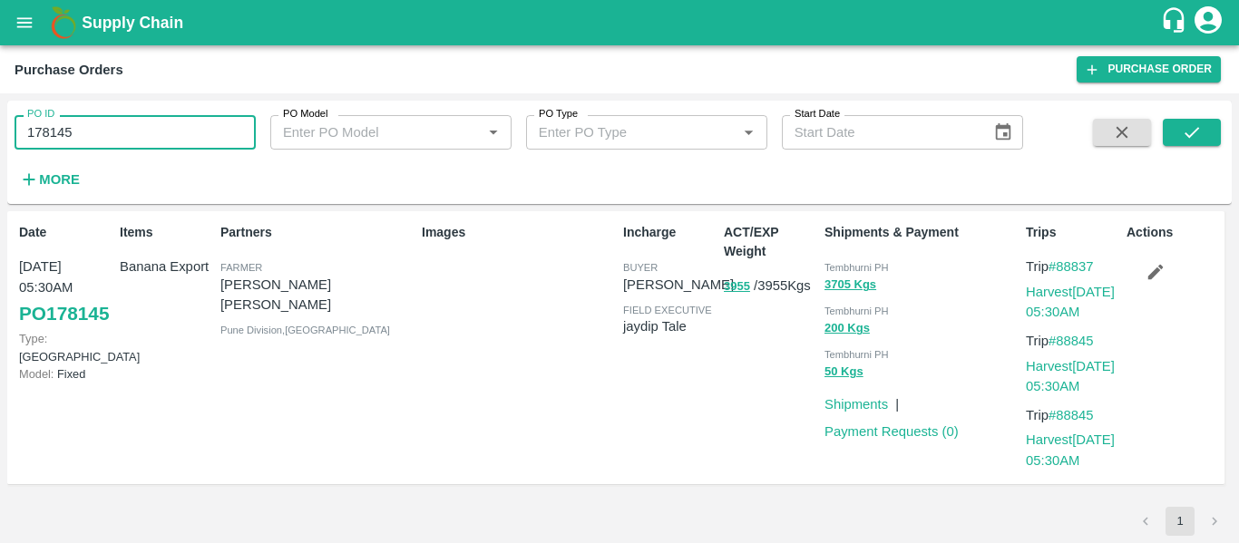
paste input "text"
type input "88837"
click at [1178, 146] on button "submit" at bounding box center [1191, 132] width 58 height 27
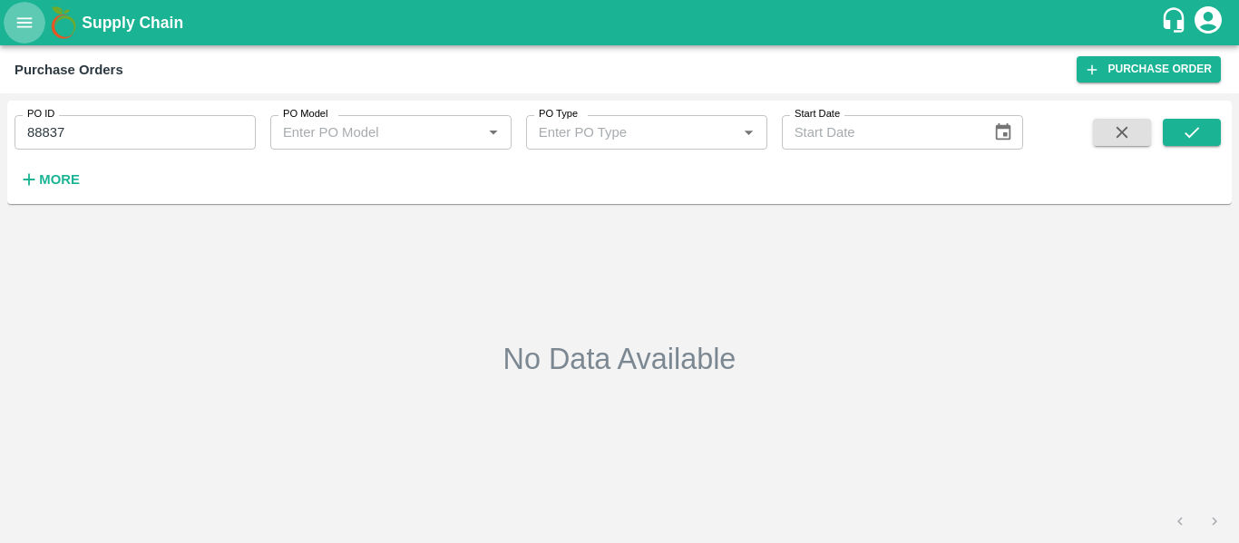
click at [17, 19] on icon "open drawer" at bounding box center [24, 22] width 15 height 10
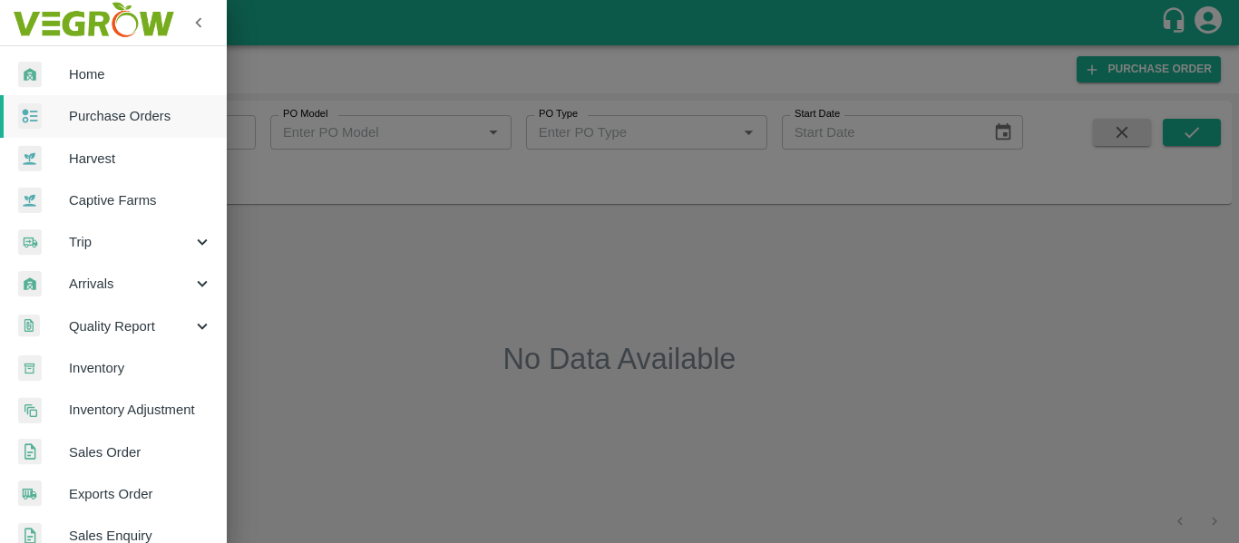
click at [101, 107] on span "Purchase Orders" at bounding box center [140, 116] width 143 height 20
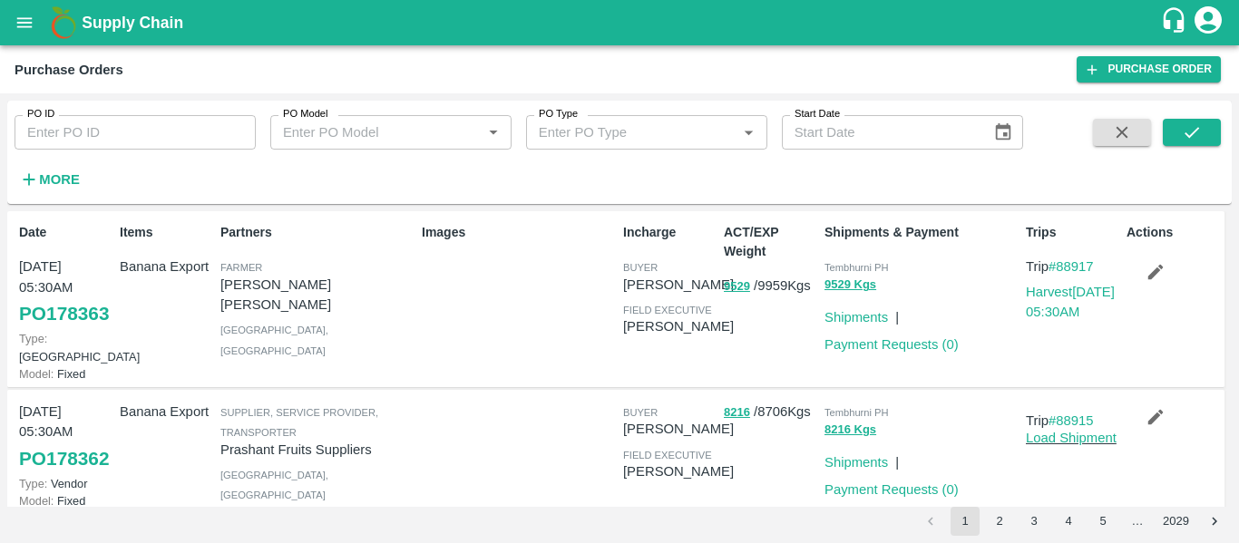
click at [72, 125] on input "PO ID" at bounding box center [135, 132] width 241 height 34
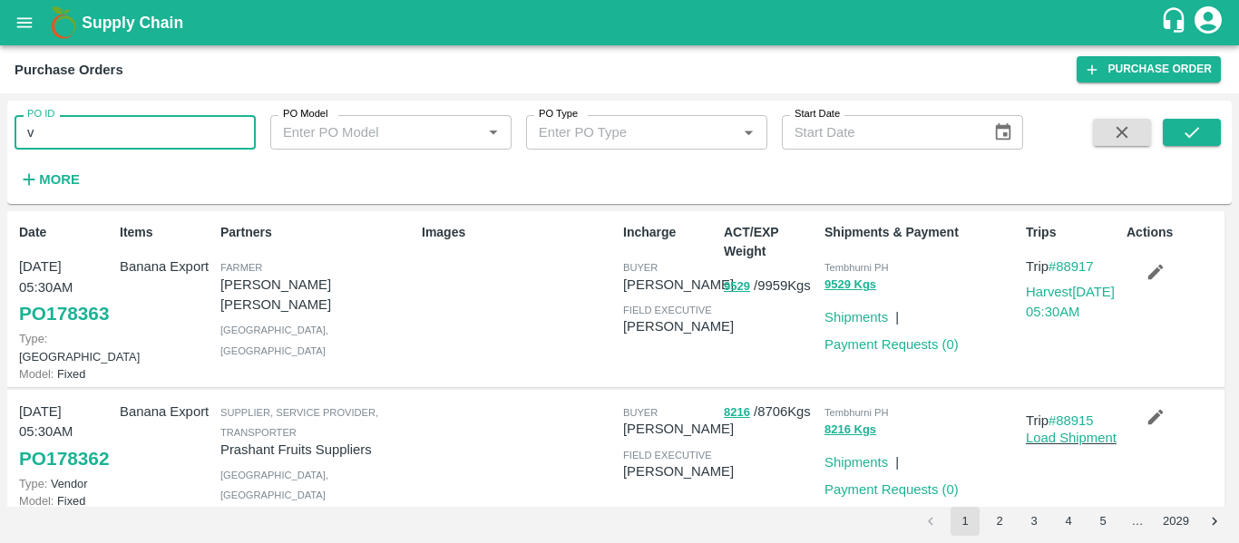
type input "v"
paste input "text"
type input "178145"
click at [1183, 131] on icon "submit" at bounding box center [1191, 132] width 20 height 20
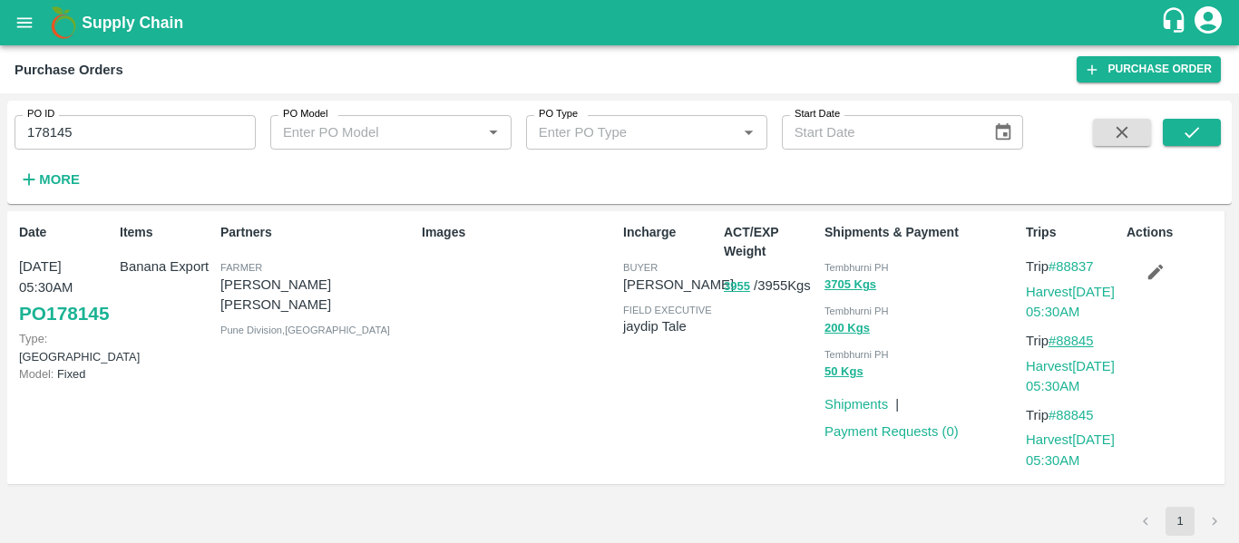
drag, startPoint x: 1106, startPoint y: 332, endPoint x: 1059, endPoint y: 340, distance: 47.8
click at [1059, 340] on p "Trip #88845" at bounding box center [1071, 341] width 93 height 20
copy link "88845"
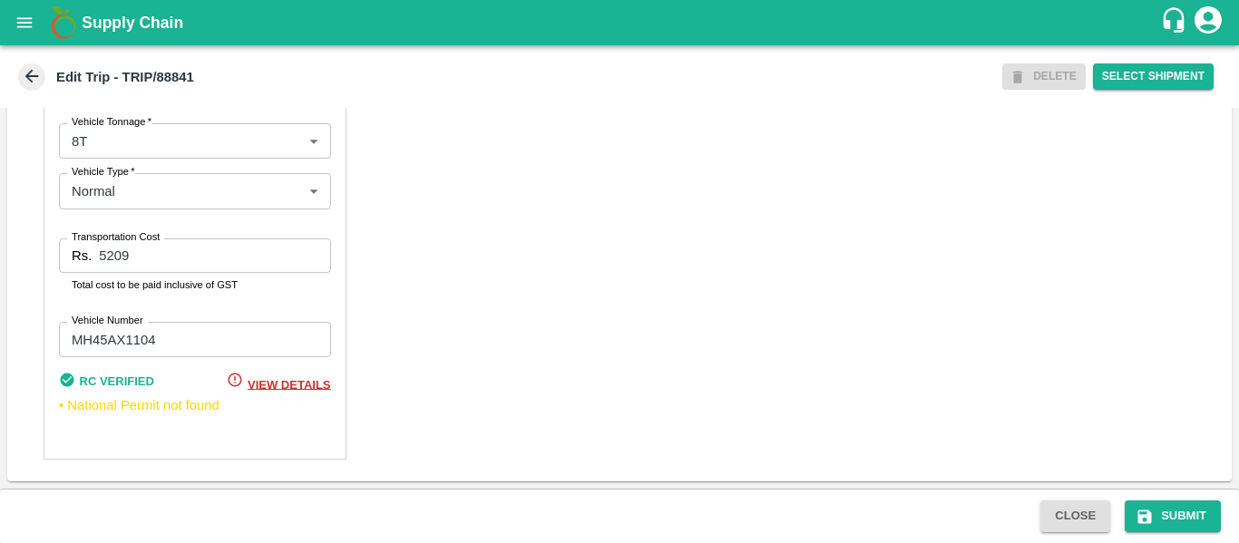
scroll to position [1393, 0]
click at [1152, 510] on icon "submit" at bounding box center [1144, 517] width 18 height 18
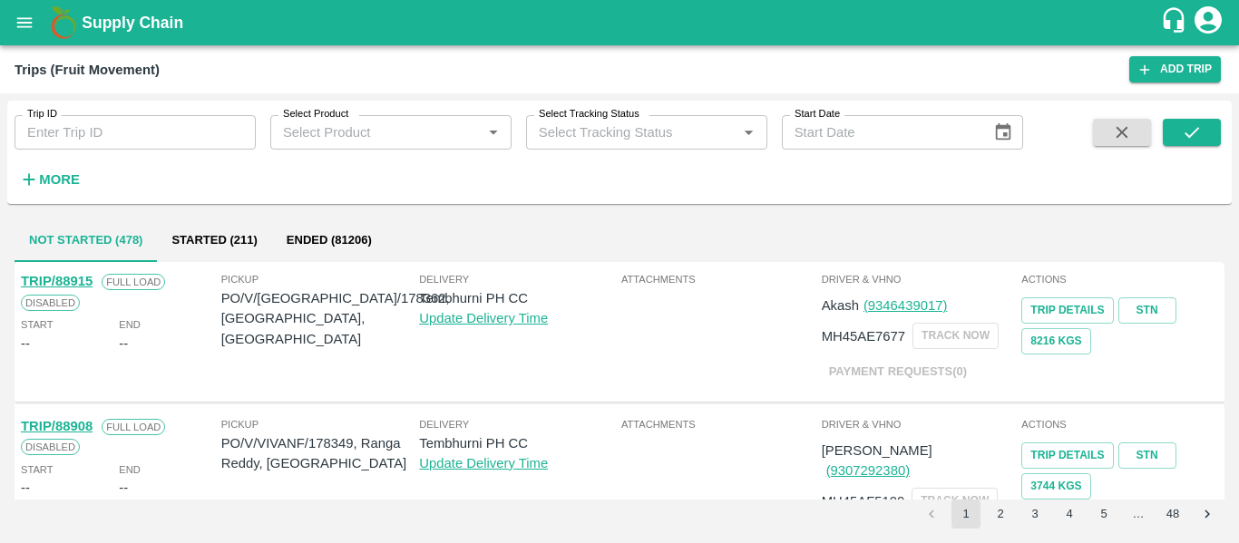
click at [154, 140] on input "Trip ID" at bounding box center [135, 132] width 241 height 34
paste input "88837"
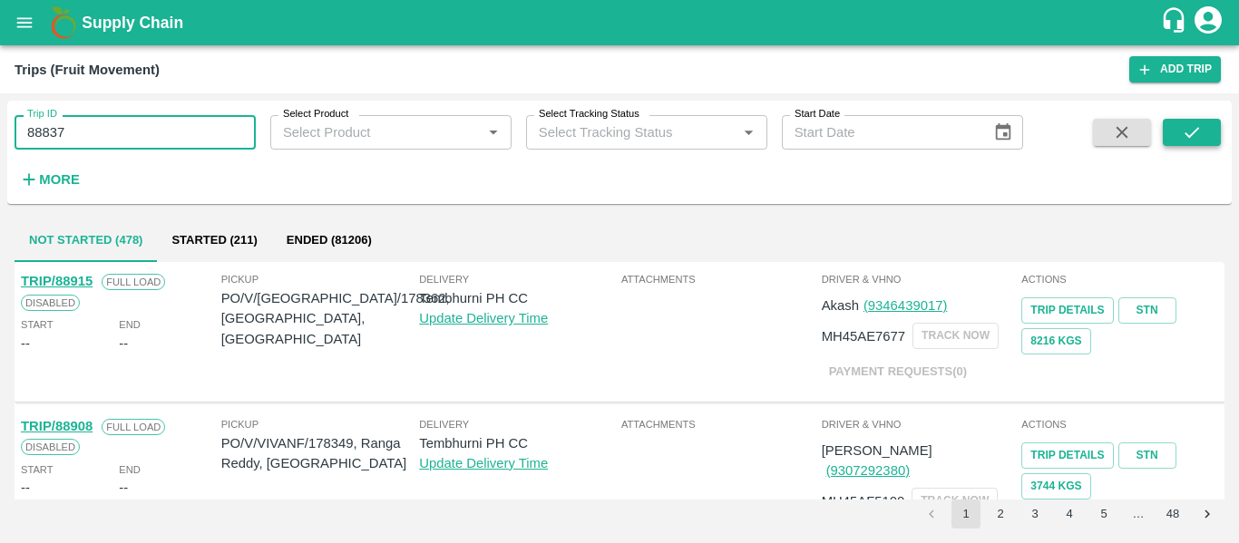
type input "88837"
click at [1181, 141] on icon "submit" at bounding box center [1191, 132] width 20 height 20
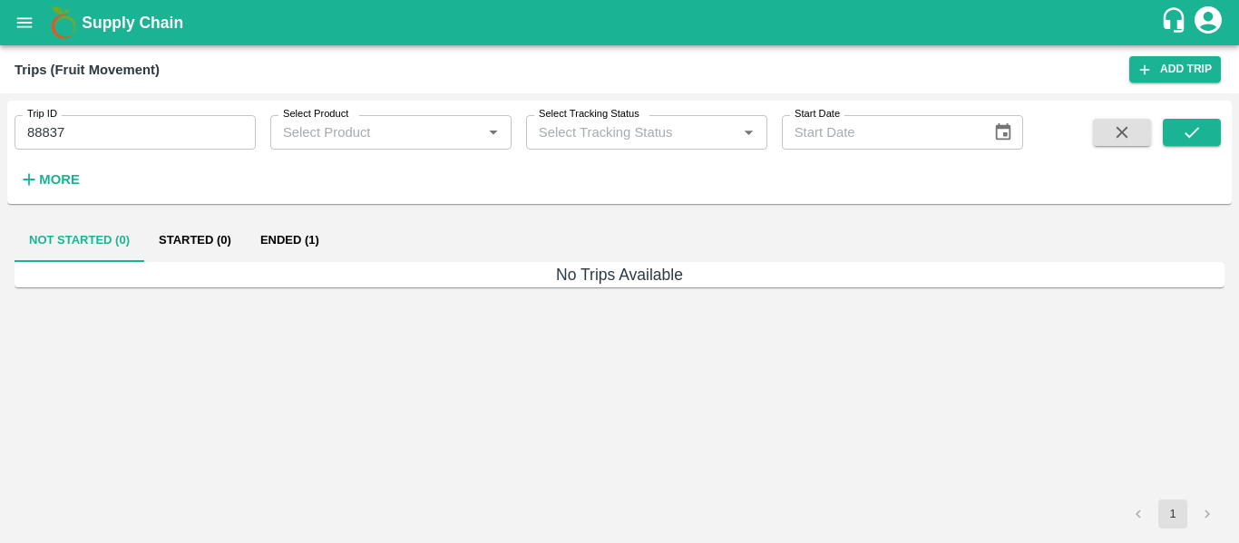
click at [273, 247] on button "Ended (1)" at bounding box center [290, 241] width 88 height 44
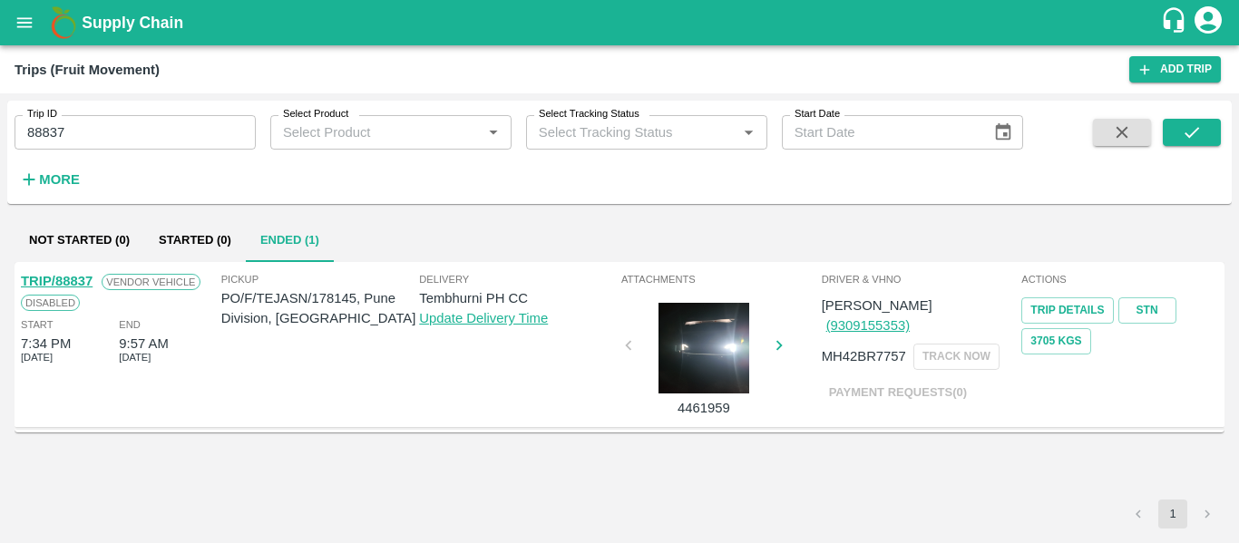
click at [80, 281] on link "TRIP/88837" at bounding box center [57, 281] width 72 height 15
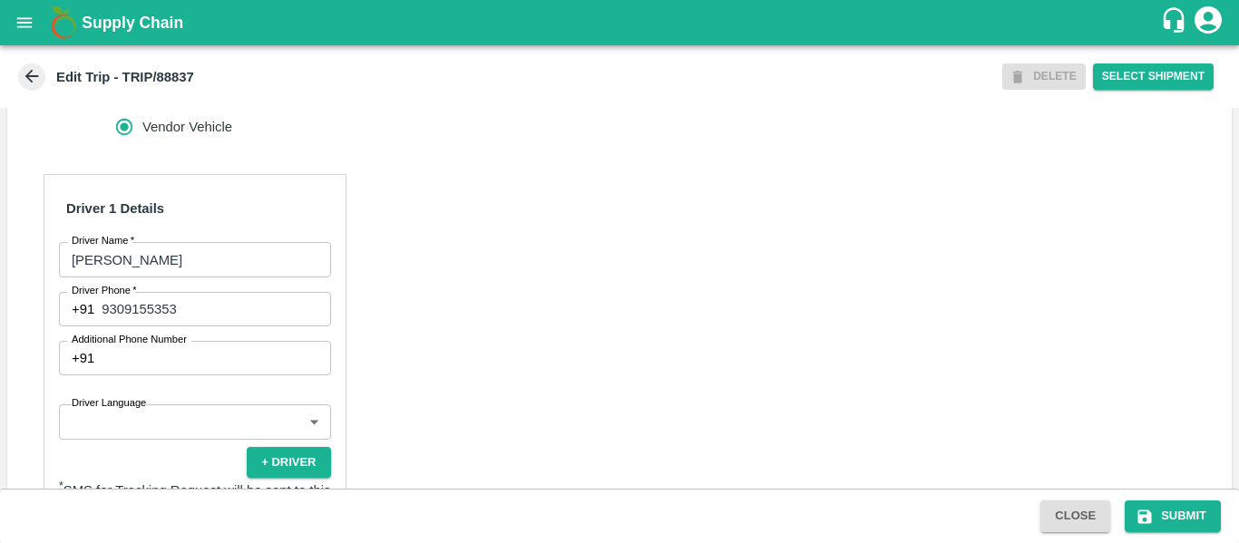
scroll to position [793, 0]
drag, startPoint x: 197, startPoint y: 328, endPoint x: 93, endPoint y: 325, distance: 103.4
click at [93, 325] on div "[PHONE_NUMBER] Driver Phone" at bounding box center [195, 308] width 272 height 34
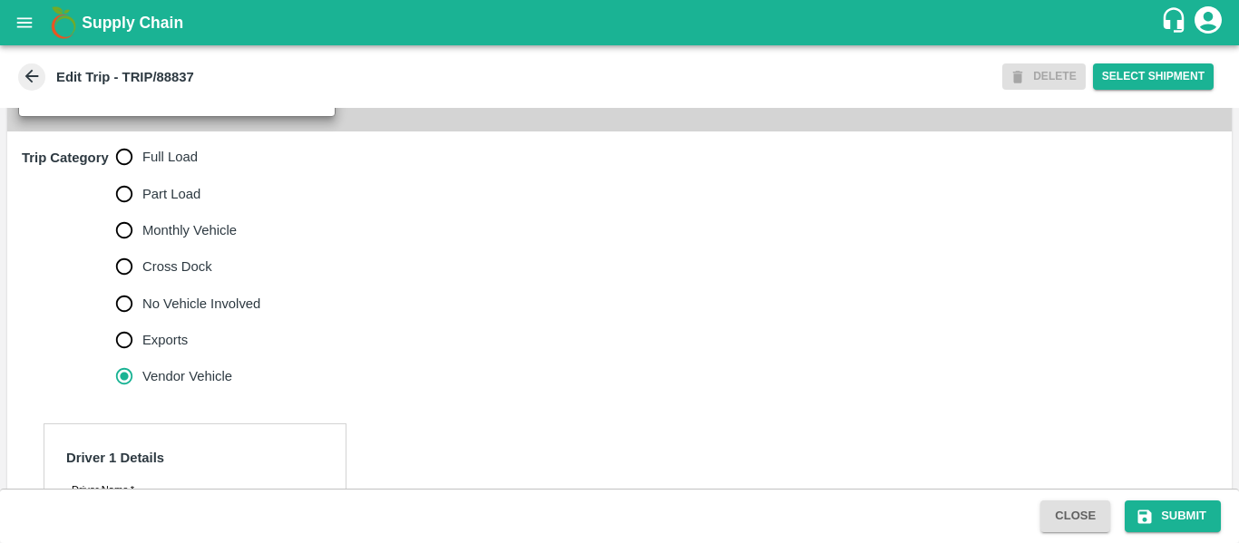
scroll to position [547, 0]
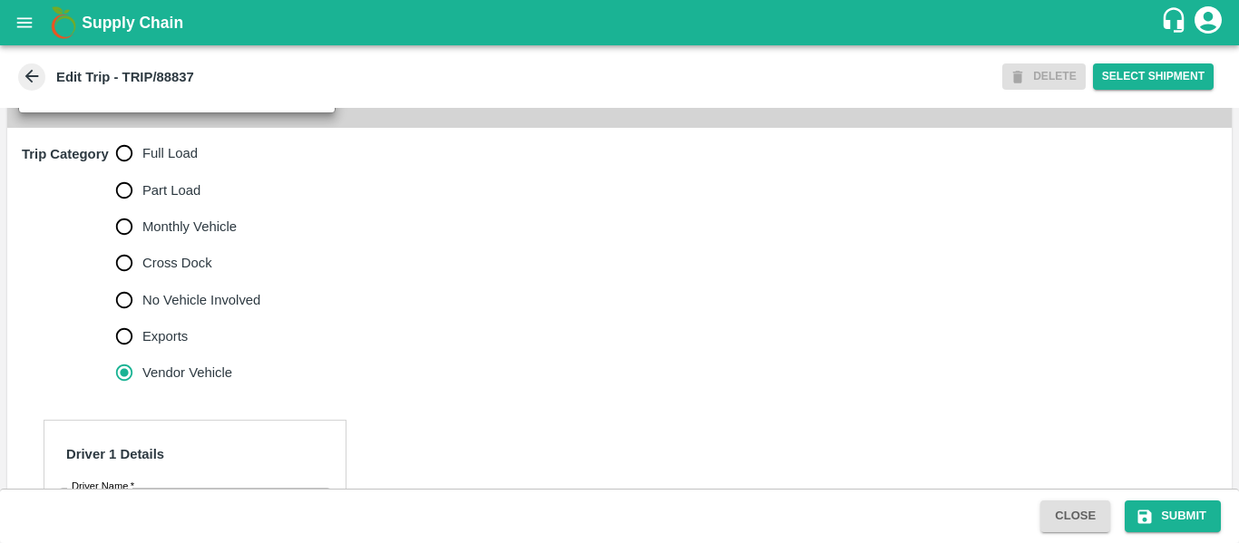
click at [137, 171] on input "Full Load" at bounding box center [124, 153] width 36 height 36
radio input "true"
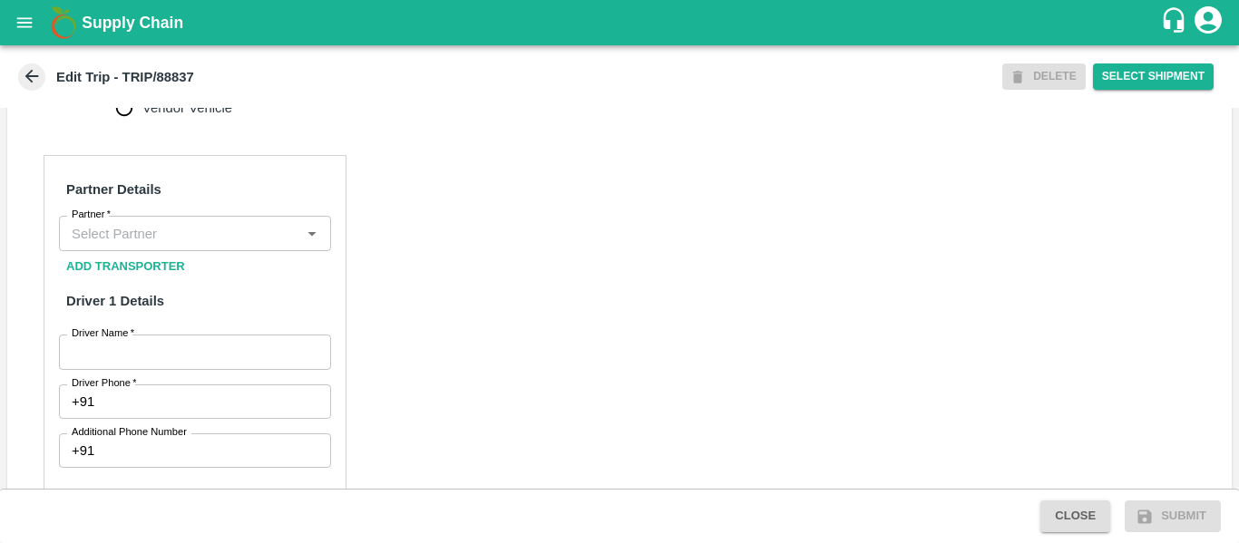
scroll to position [812, 0]
click at [127, 244] on input "Partner   *" at bounding box center [179, 232] width 231 height 24
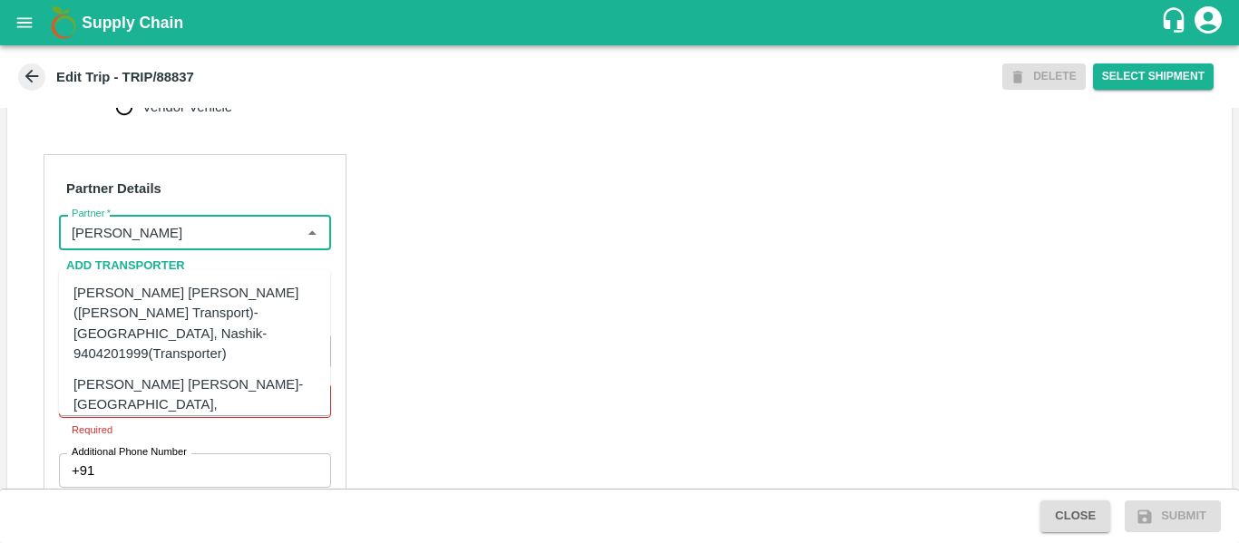
click at [165, 374] on div "[PERSON_NAME] [PERSON_NAME]-[GEOGRAPHIC_DATA], [GEOGRAPHIC_DATA]-9730316755(Tra…" at bounding box center [221, 404] width 297 height 61
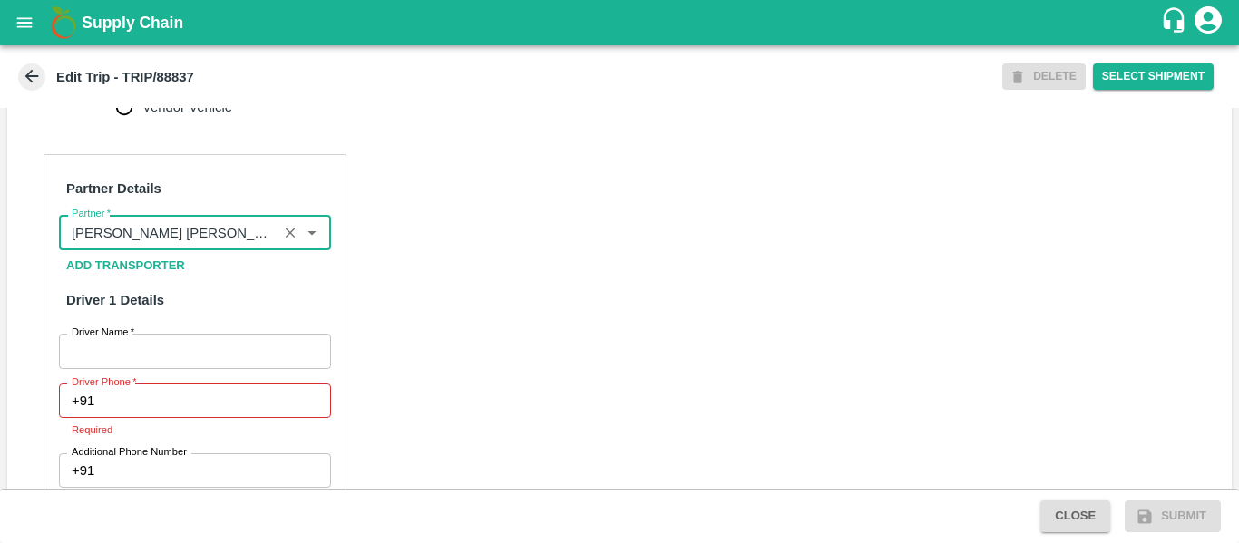
type input "[PERSON_NAME] [PERSON_NAME]-[GEOGRAPHIC_DATA], [GEOGRAPHIC_DATA]-9730316755(Tra…"
click at [172, 364] on input "Driver Name   *" at bounding box center [195, 351] width 272 height 34
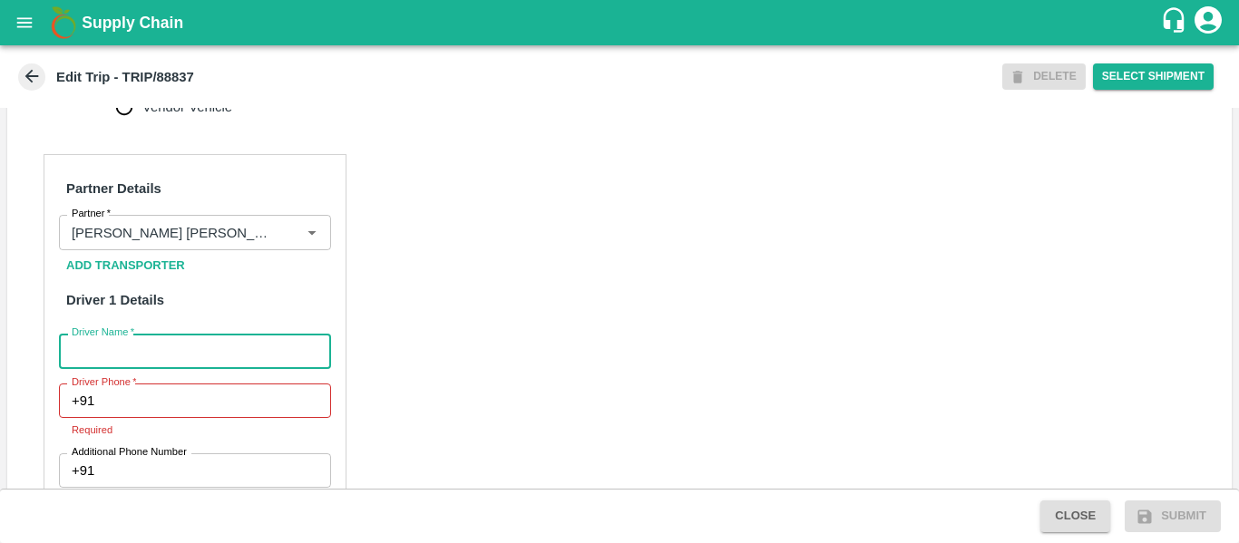
paste input "9309155353"
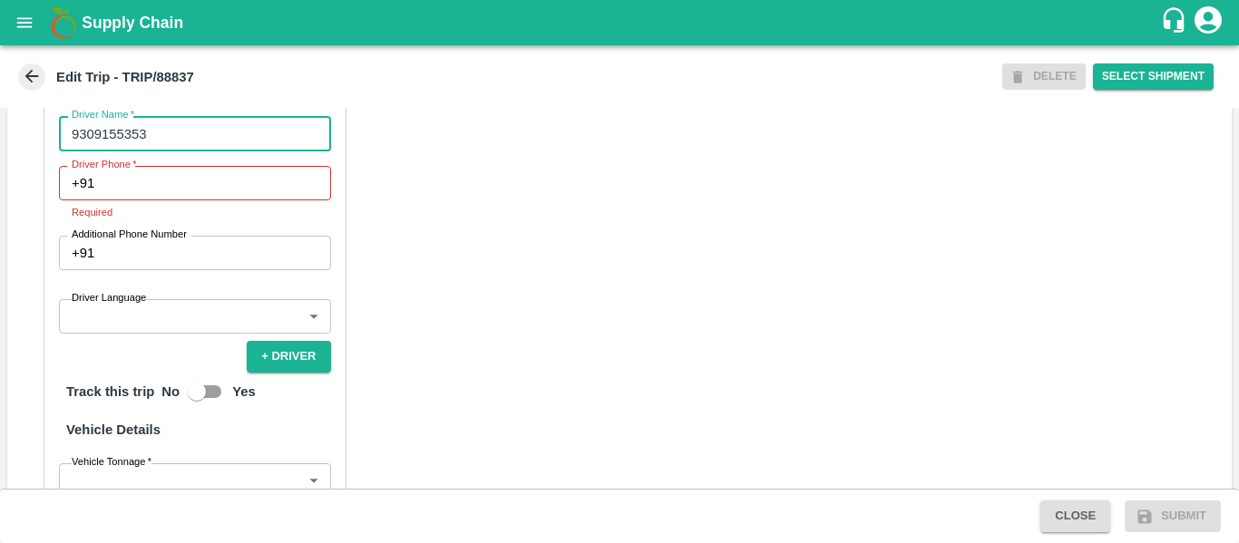
scroll to position [1033, 0]
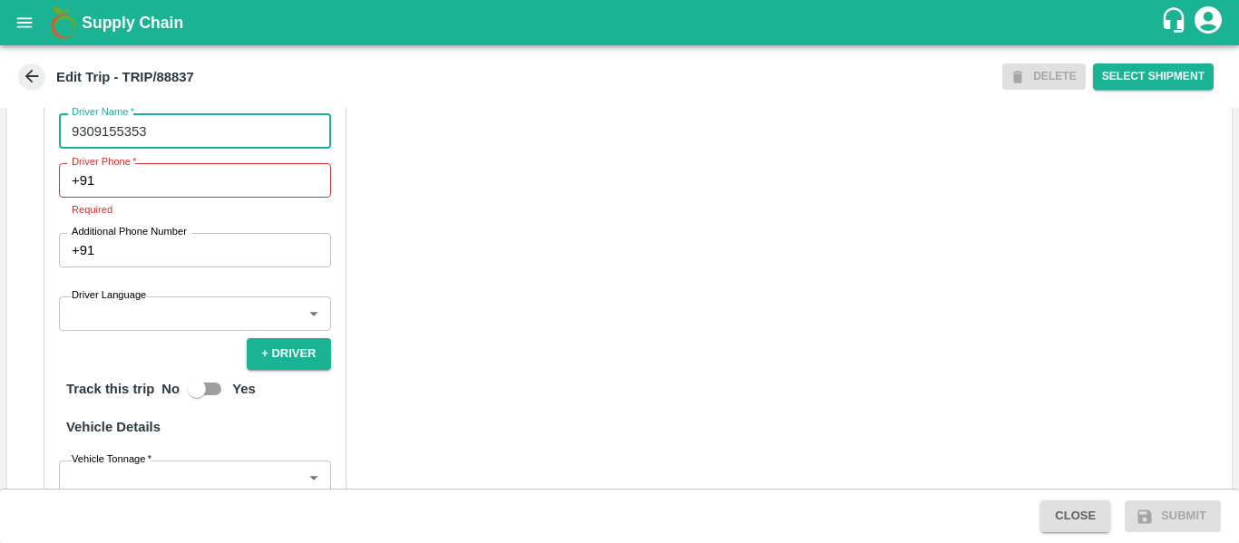
type input "9309155353"
click at [172, 200] on div "Partner Details Partner   * Partner Add Transporter Driver 1 Details Driver Nam…" at bounding box center [195, 356] width 303 height 844
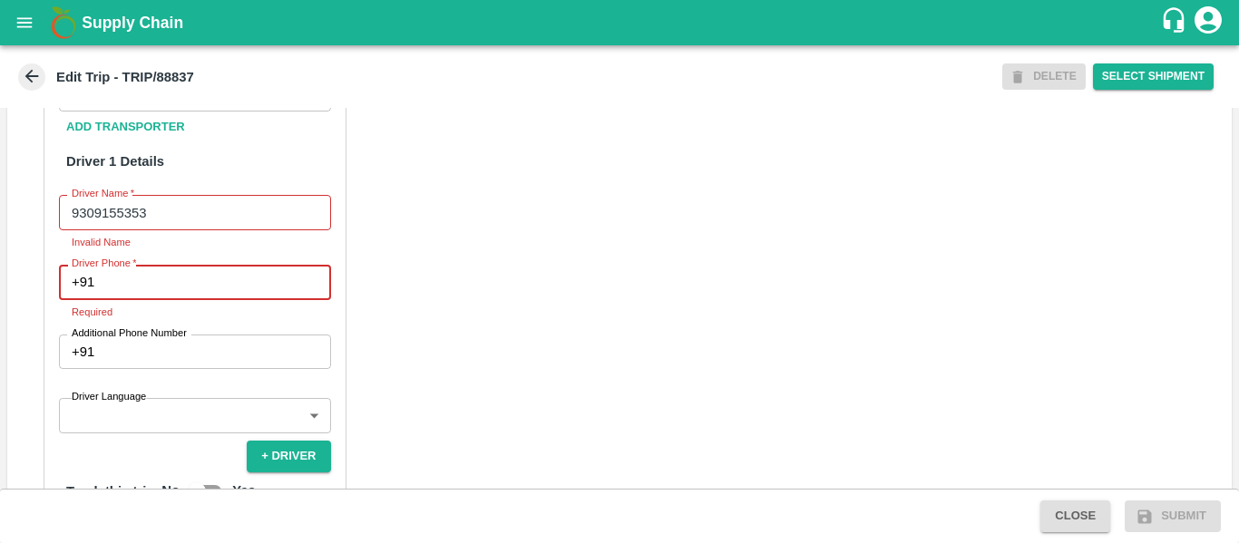
scroll to position [950, 0]
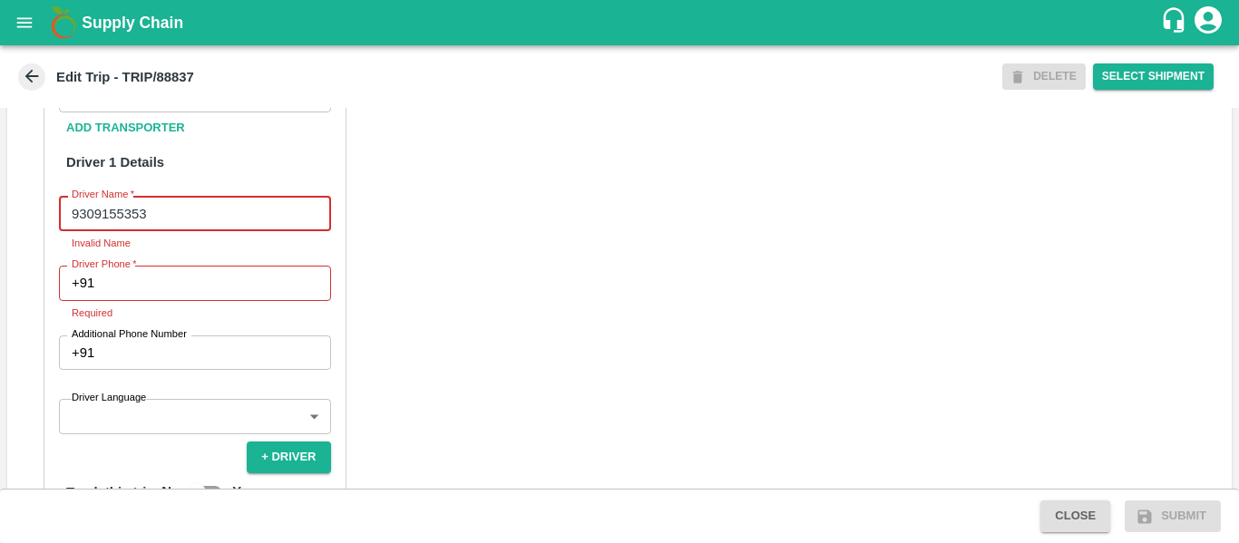
drag, startPoint x: 162, startPoint y: 240, endPoint x: 54, endPoint y: 232, distance: 108.2
click at [54, 232] on div "Partner Details Partner   * Partner Add Transporter Driver 1 Details Driver Nam…" at bounding box center [195, 448] width 303 height 864
click at [112, 296] on input "Driver Phone   *" at bounding box center [216, 283] width 228 height 34
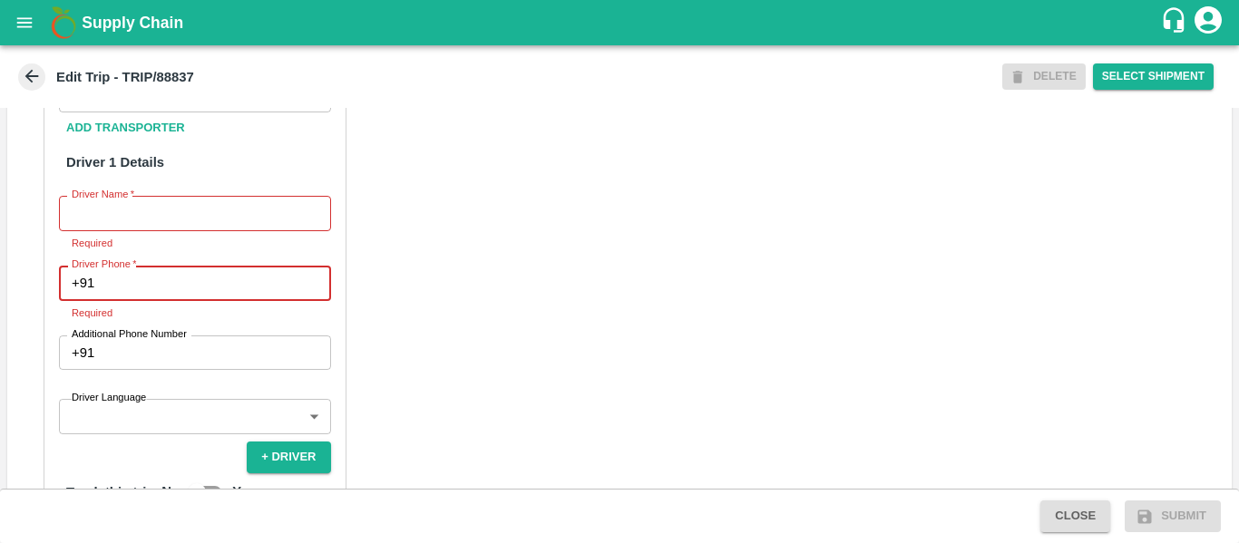
paste input "9309155353"
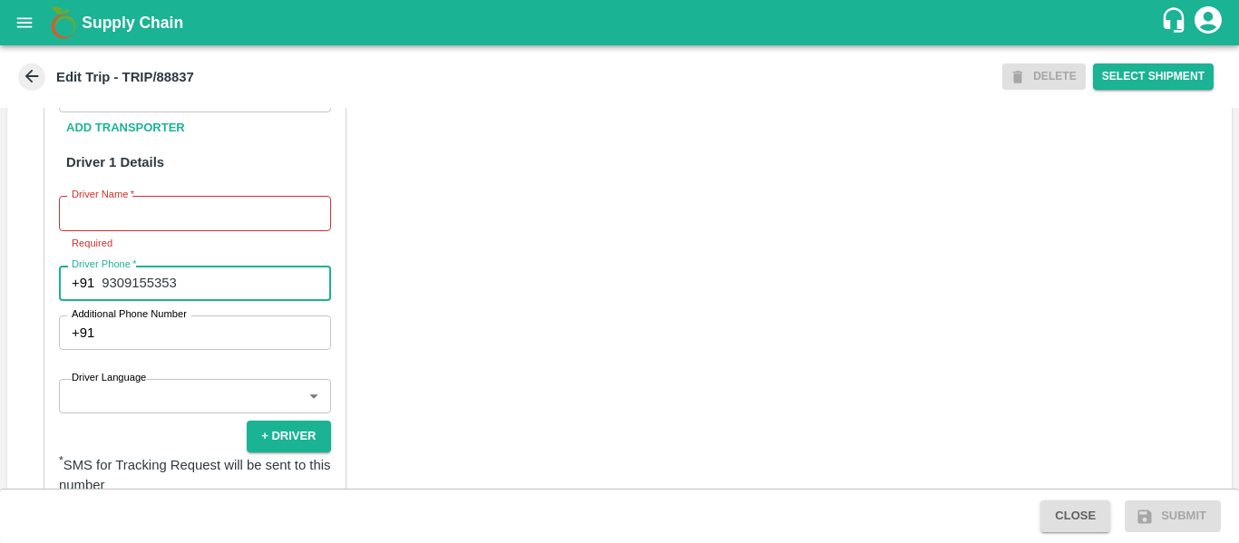
type input "9309155353"
click at [136, 251] on div "Driver Name   * Driver Name Required" at bounding box center [195, 223] width 272 height 55
click at [117, 230] on input "Driver Name   *" at bounding box center [195, 213] width 272 height 34
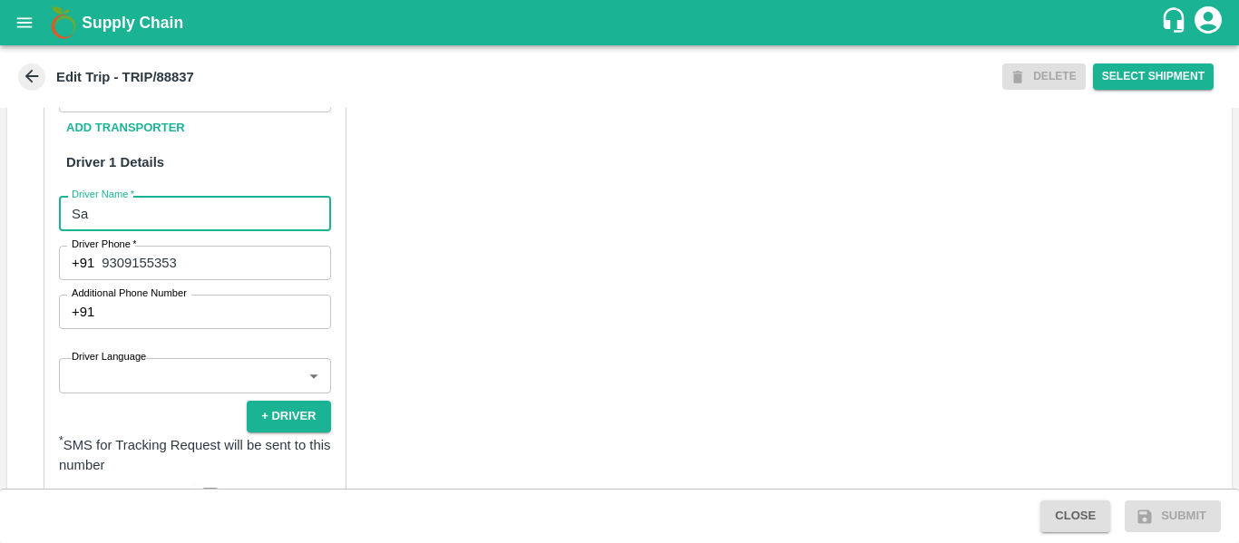
type input "S"
type input "[PERSON_NAME]"
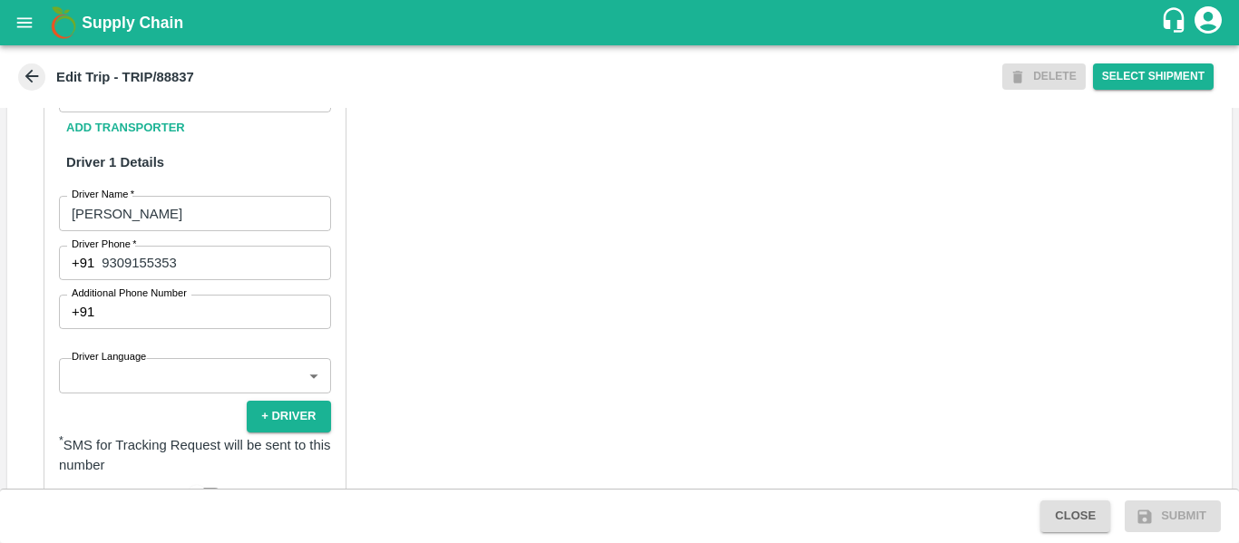
click at [509, 291] on div "Partner Details Partner   * Partner Add Transporter Driver 1 Details Driver Nam…" at bounding box center [619, 450] width 1224 height 910
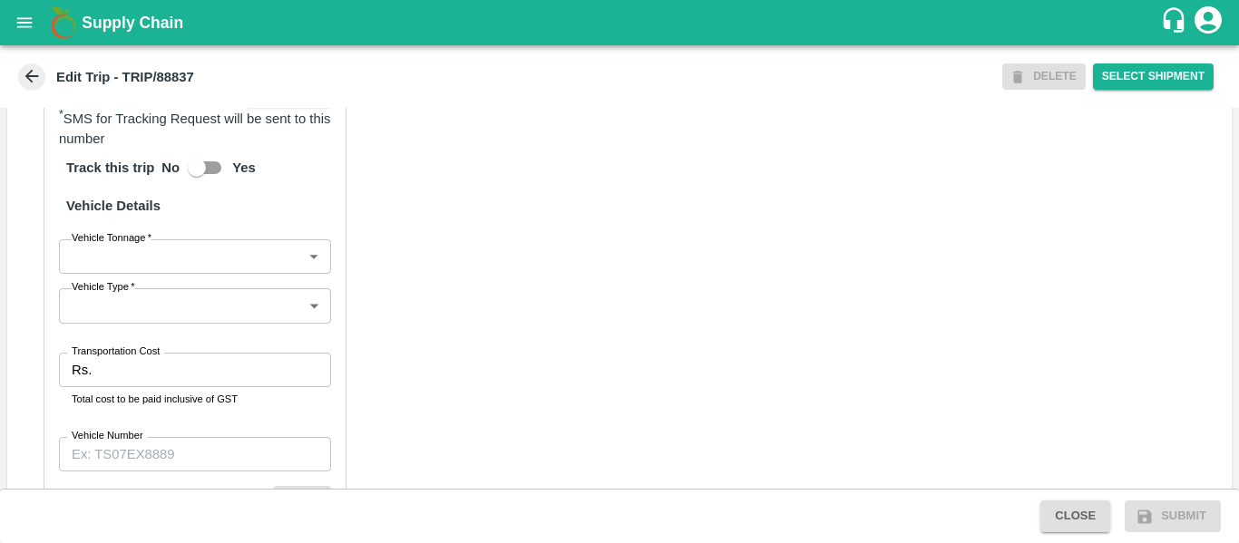
scroll to position [1278, 0]
click at [229, 264] on body "Supply Chain Edit Trip - TRIP/88837 DELETE Select Shipment Trip Details Trip Ty…" at bounding box center [619, 271] width 1239 height 543
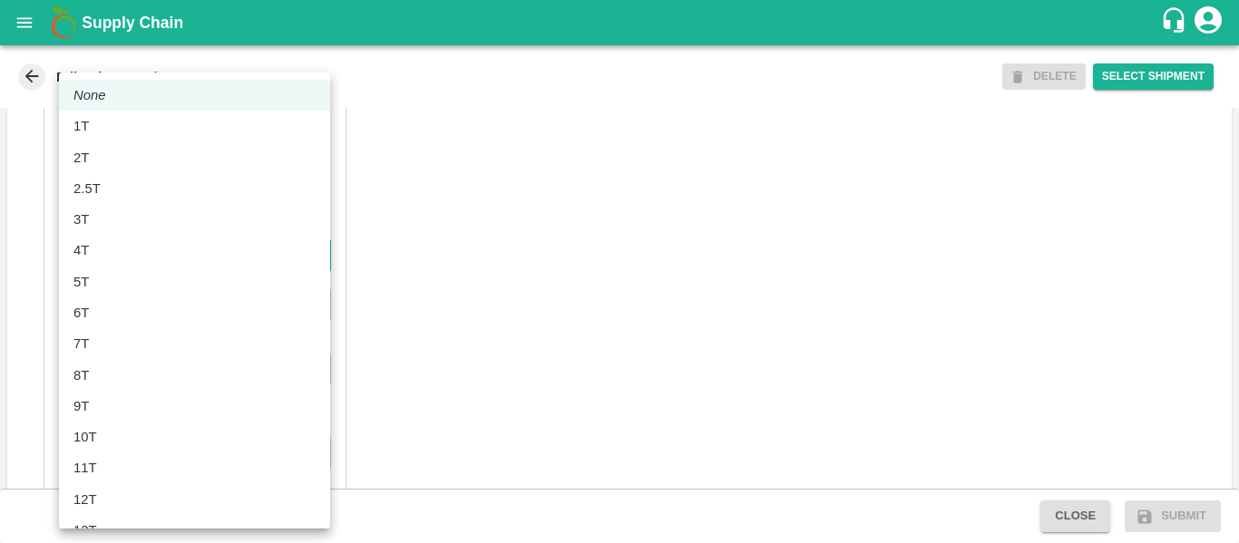
click at [131, 366] on div "8T" at bounding box center [194, 375] width 242 height 20
type input "8000"
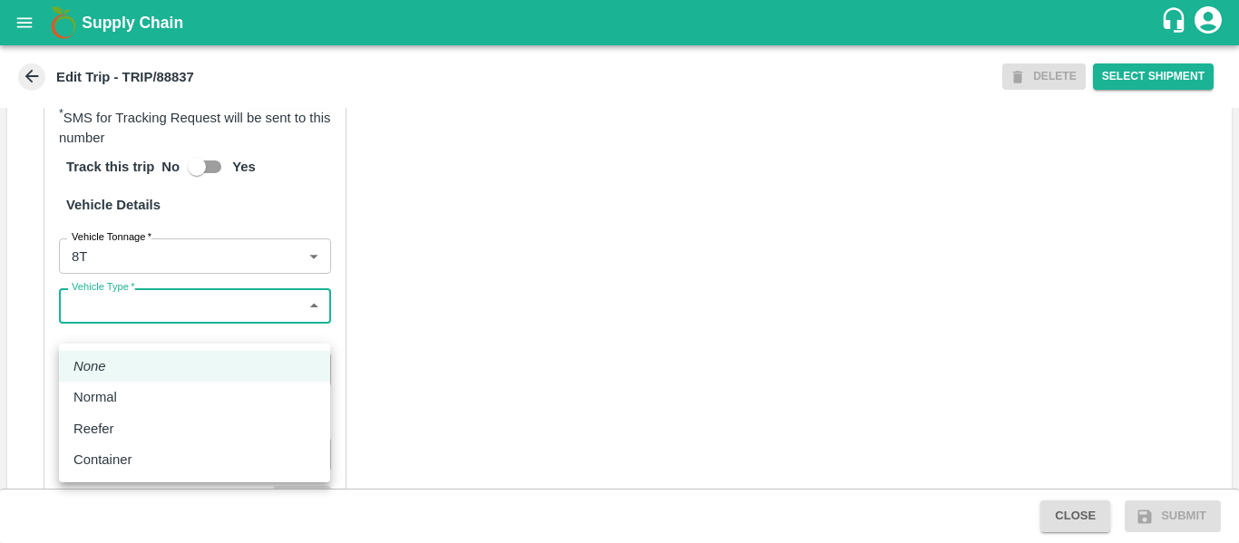
click at [170, 331] on body "Supply Chain Edit Trip - TRIP/88837 DELETE Select Shipment Trip Details Trip Ty…" at bounding box center [619, 271] width 1239 height 543
click at [110, 397] on p "Normal" at bounding box center [95, 397] width 44 height 20
type input "Normal"
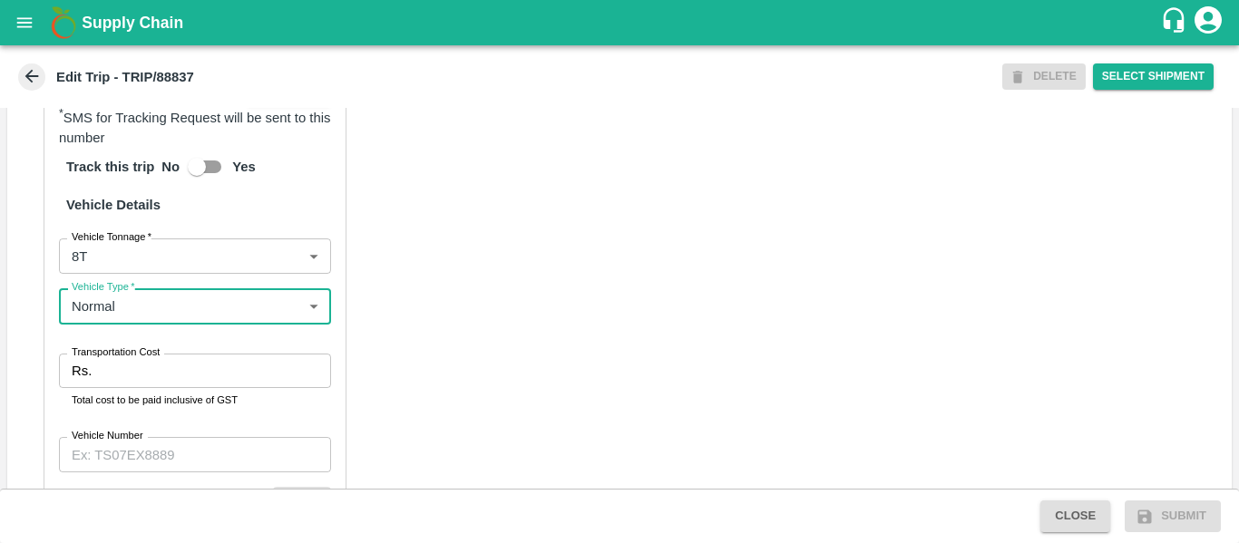
click at [134, 388] on input "Transportation Cost" at bounding box center [214, 371] width 231 height 34
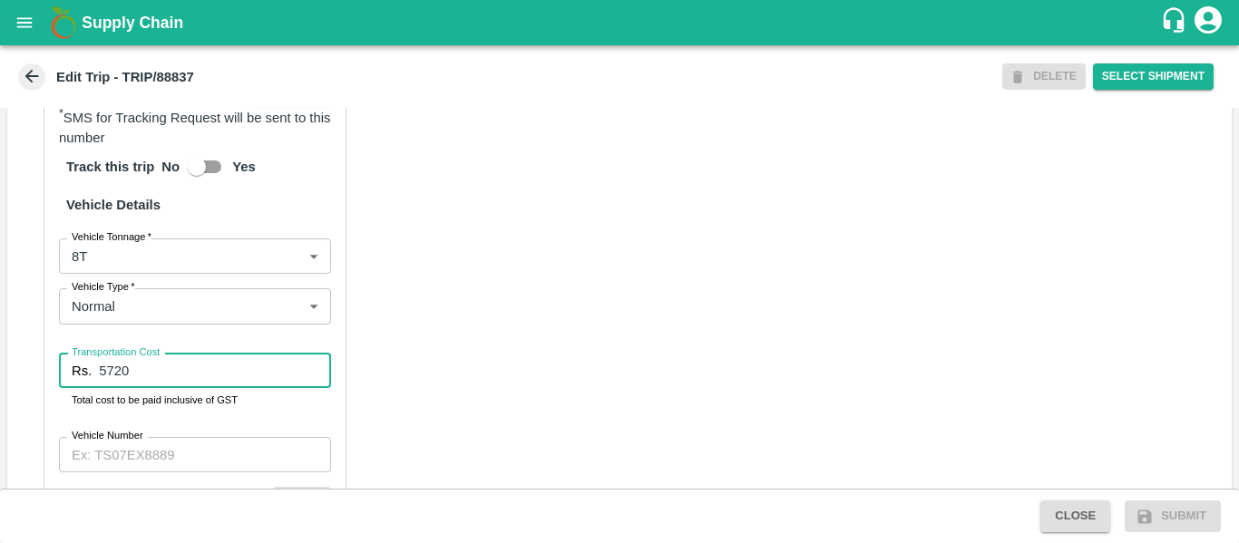
scroll to position [1395, 0]
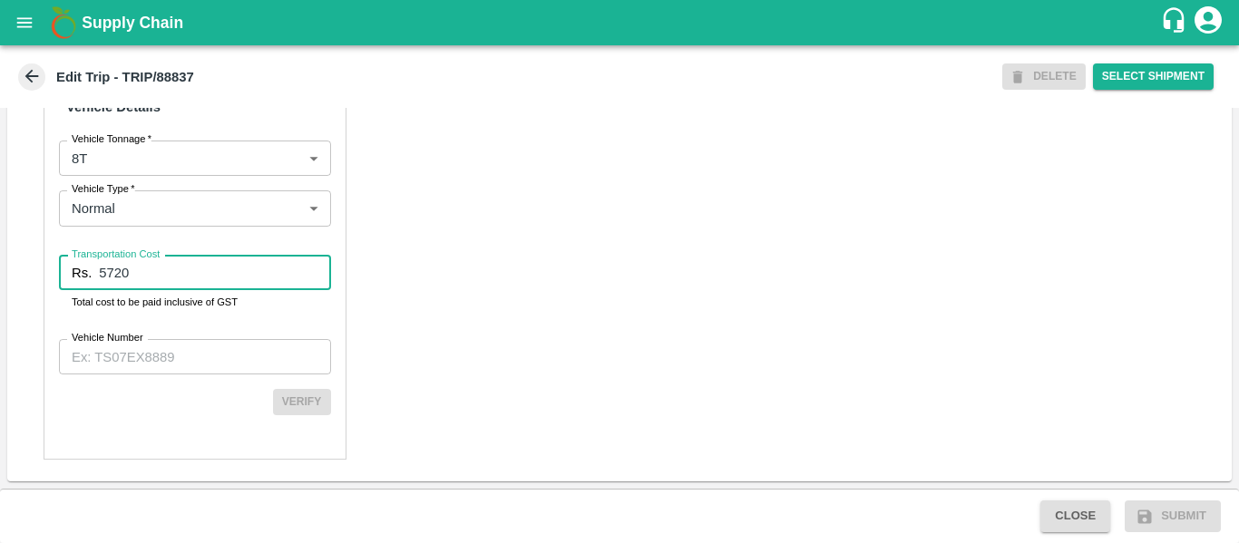
type input "5720"
click at [197, 356] on input "Vehicle Number" at bounding box center [195, 356] width 272 height 34
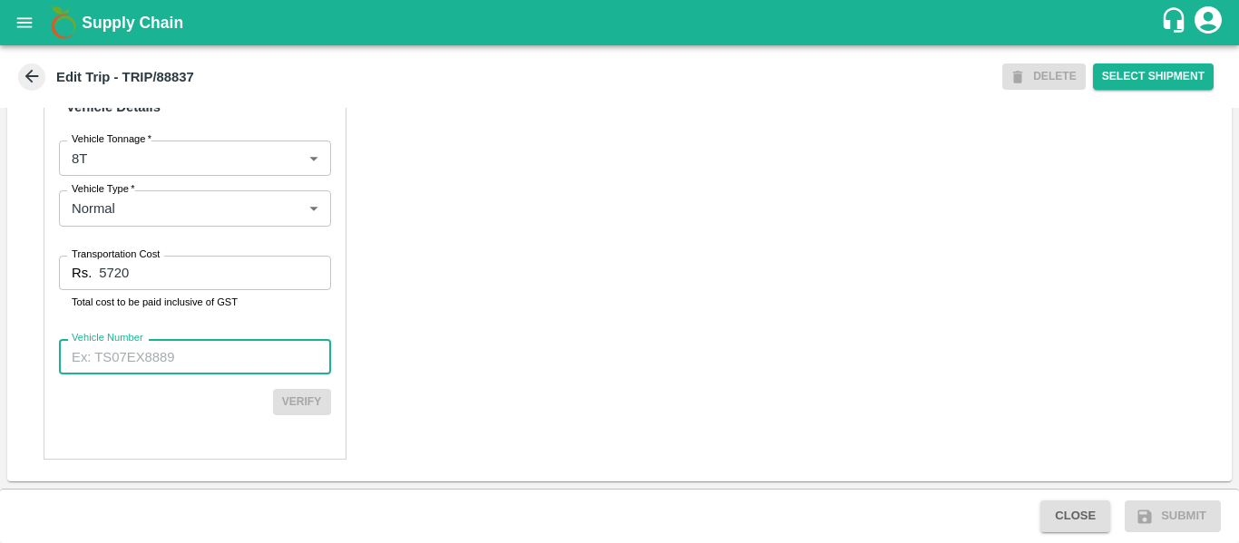
paste input "MH42BR7757"
type input "MH42BR7757"
click at [287, 405] on button "Verify" at bounding box center [302, 402] width 58 height 26
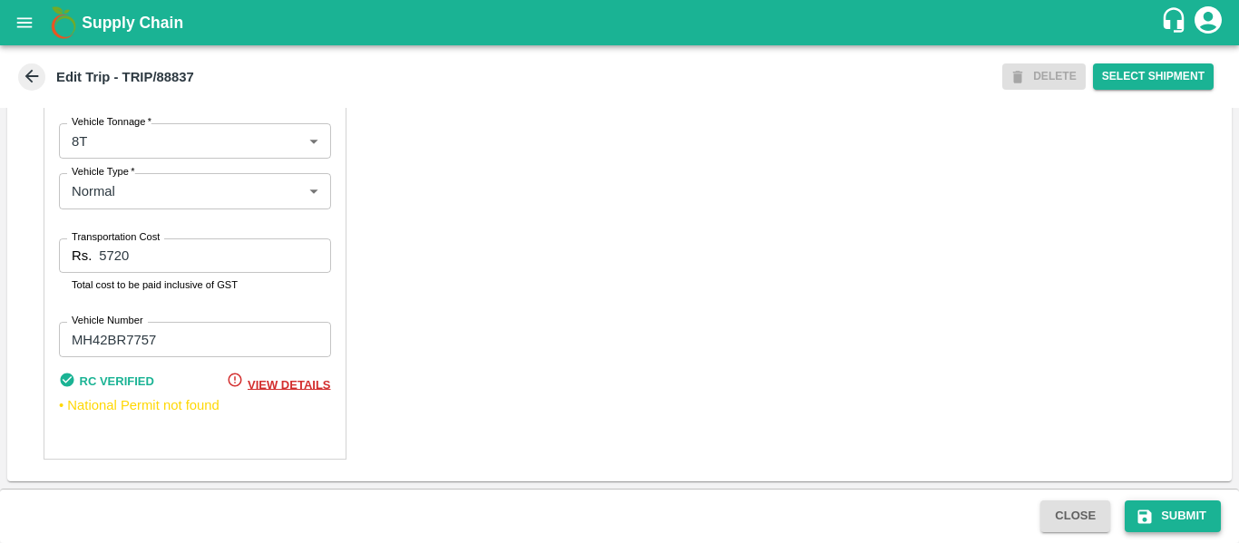
click at [1183, 509] on button "Submit" at bounding box center [1172, 516] width 96 height 32
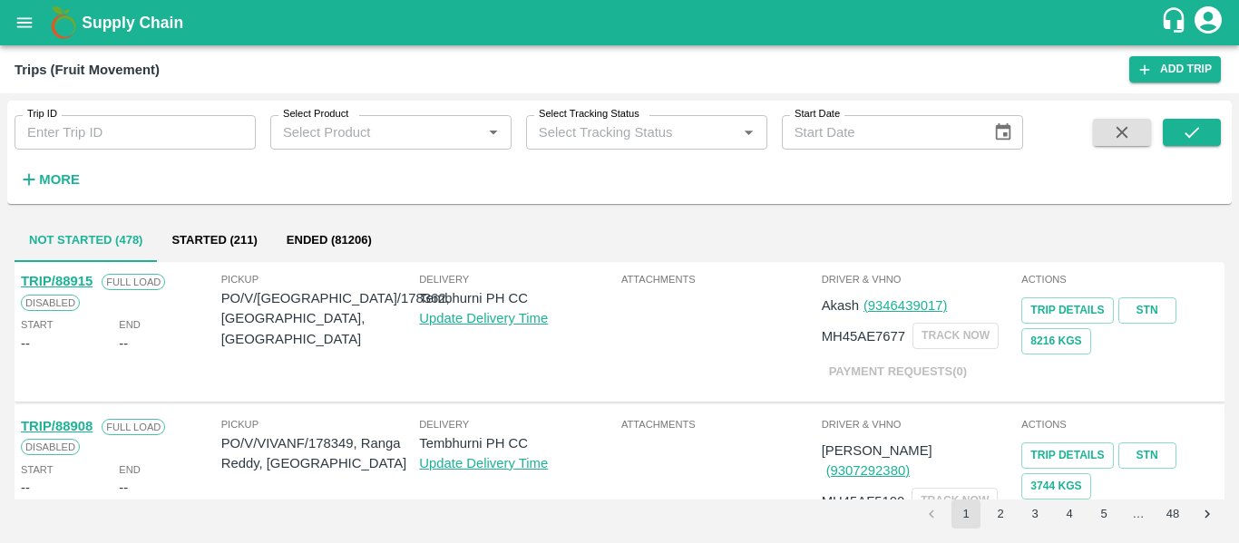
click at [98, 141] on input "Trip ID" at bounding box center [135, 132] width 241 height 34
paste input "88845"
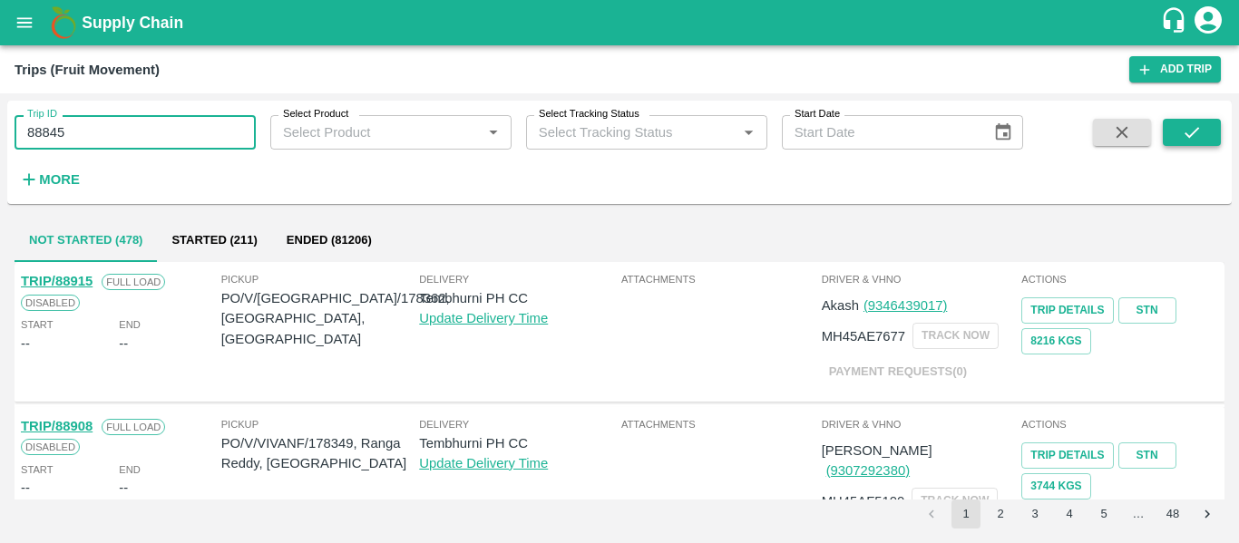
type input "88845"
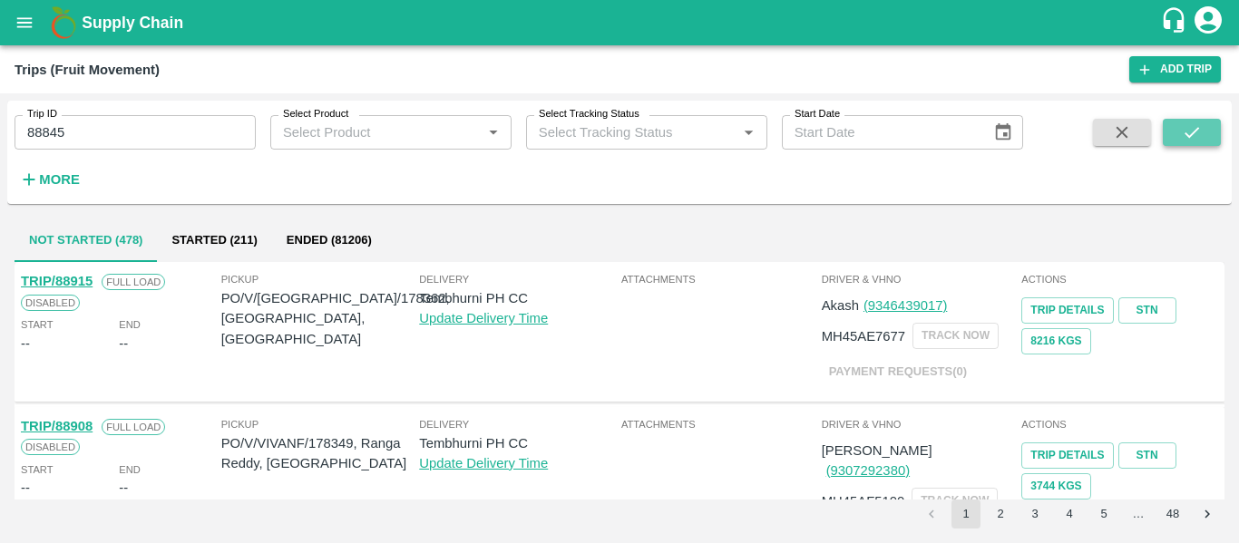
click at [1181, 123] on icon "submit" at bounding box center [1191, 132] width 20 height 20
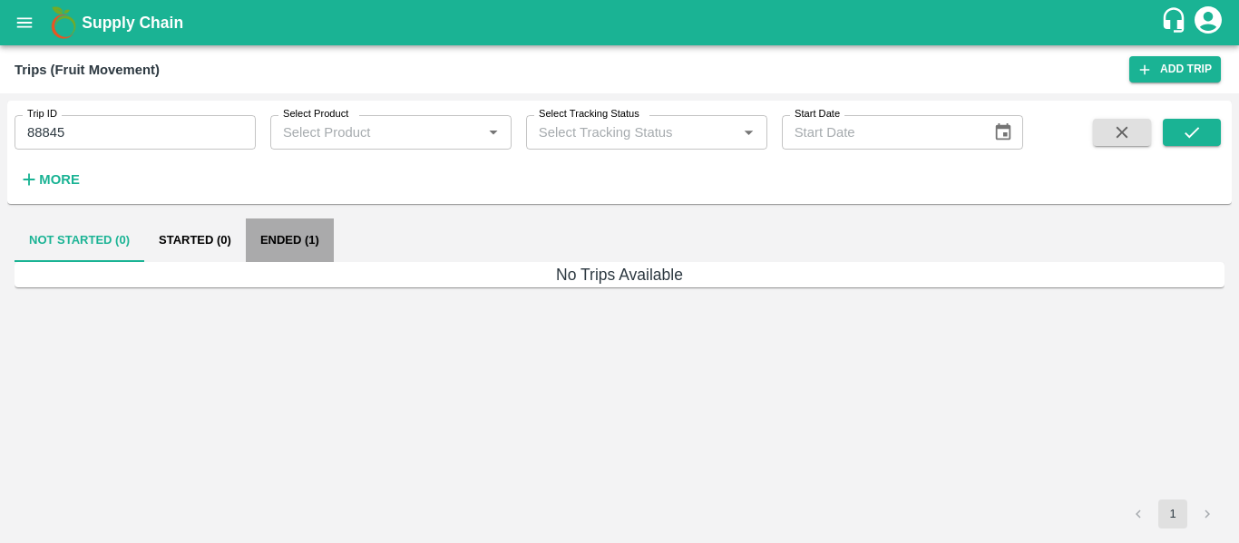
click at [305, 247] on button "Ended (1)" at bounding box center [290, 241] width 88 height 44
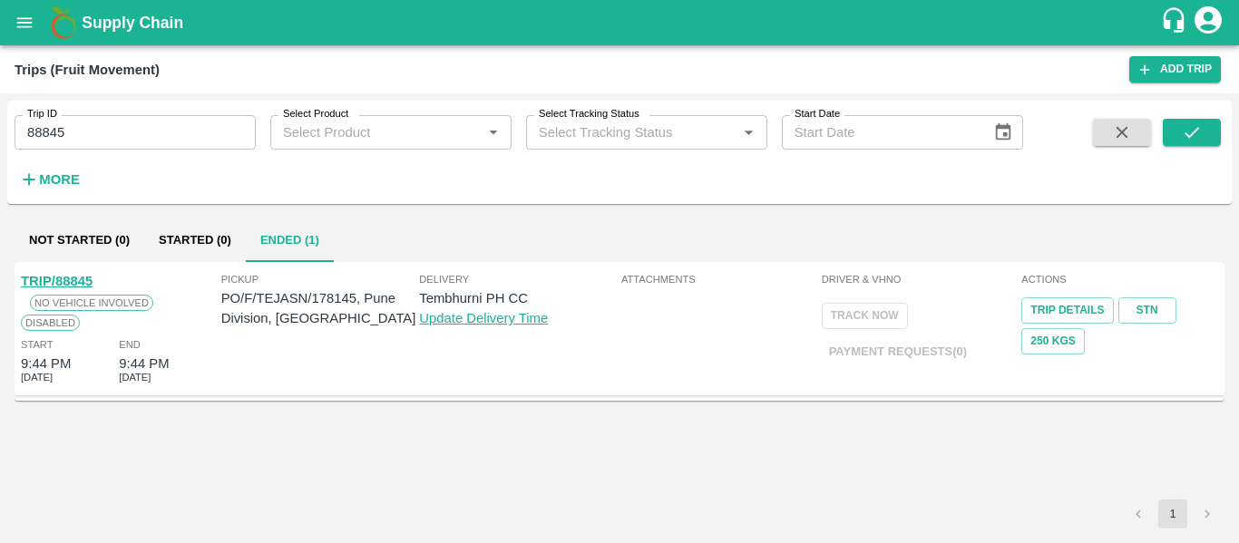
click at [34, 277] on link "TRIP/88845" at bounding box center [57, 281] width 72 height 15
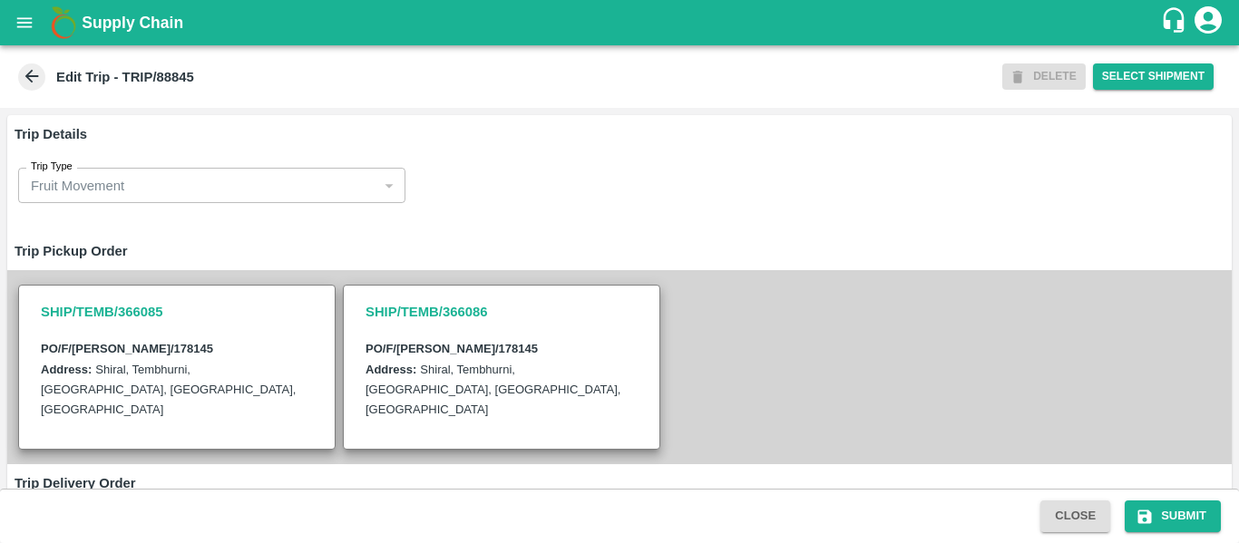
scroll to position [464, 0]
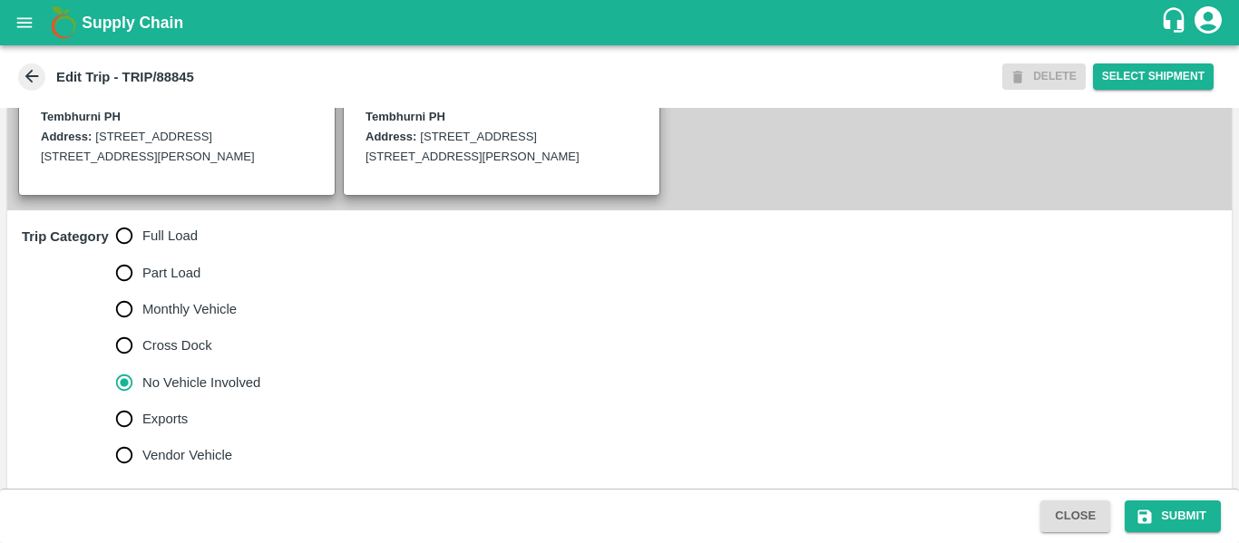
click at [164, 246] on span "Full Load" at bounding box center [169, 236] width 55 height 20
click at [142, 254] on input "Full Load" at bounding box center [124, 236] width 36 height 36
radio input "true"
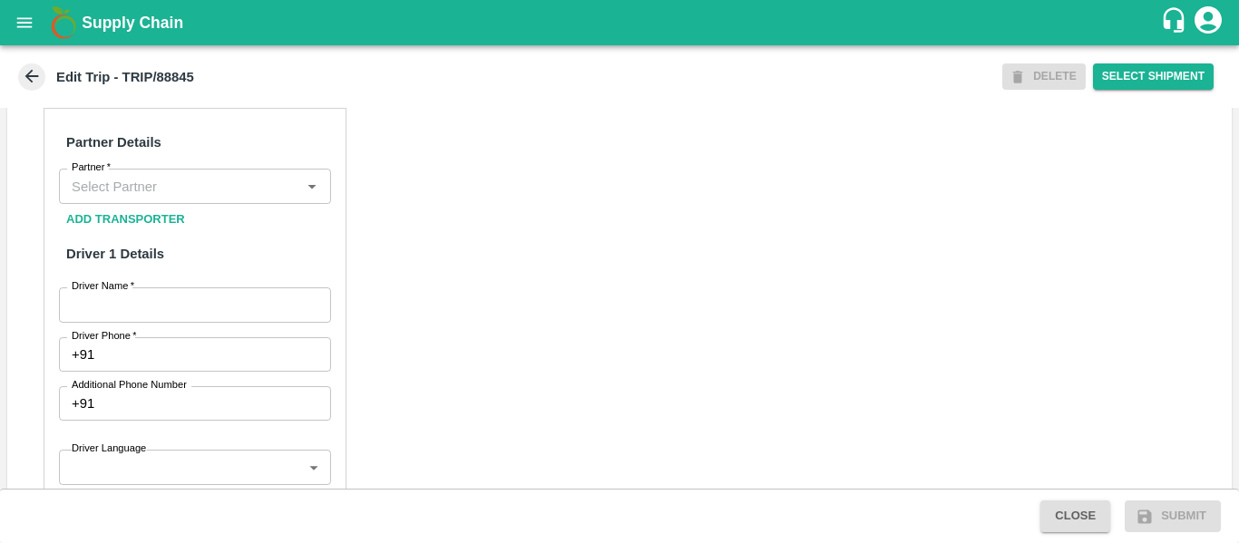
click at [111, 175] on label "Partner   *" at bounding box center [91, 167] width 39 height 15
click at [111, 196] on input "Partner   *" at bounding box center [179, 186] width 231 height 24
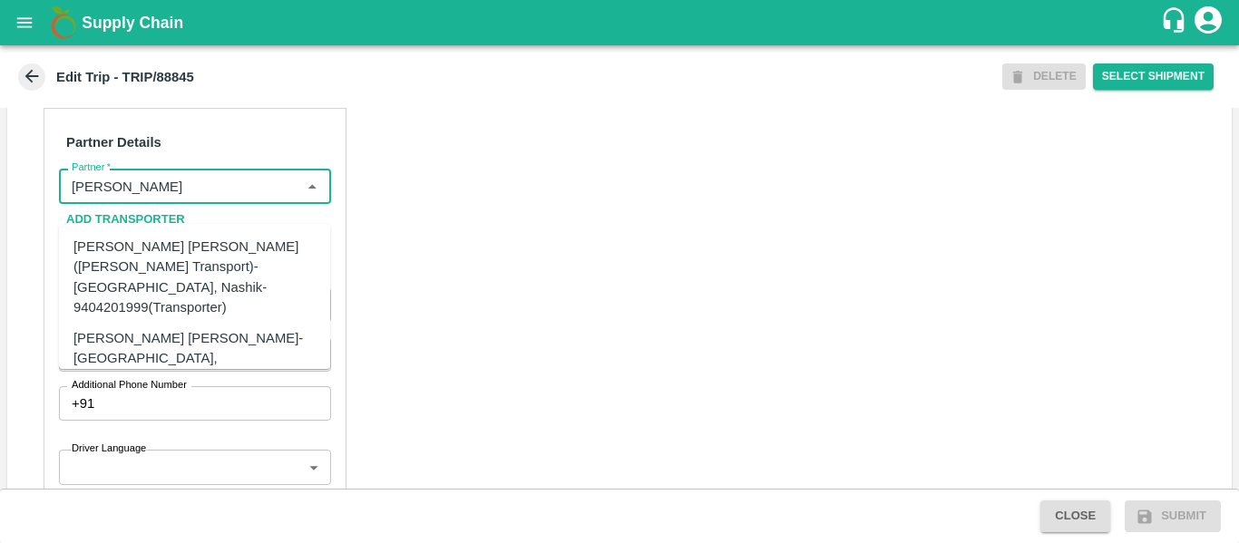
click at [194, 328] on div "[PERSON_NAME] [PERSON_NAME]-[GEOGRAPHIC_DATA], [GEOGRAPHIC_DATA]-9730316755(Tra…" at bounding box center [221, 358] width 297 height 61
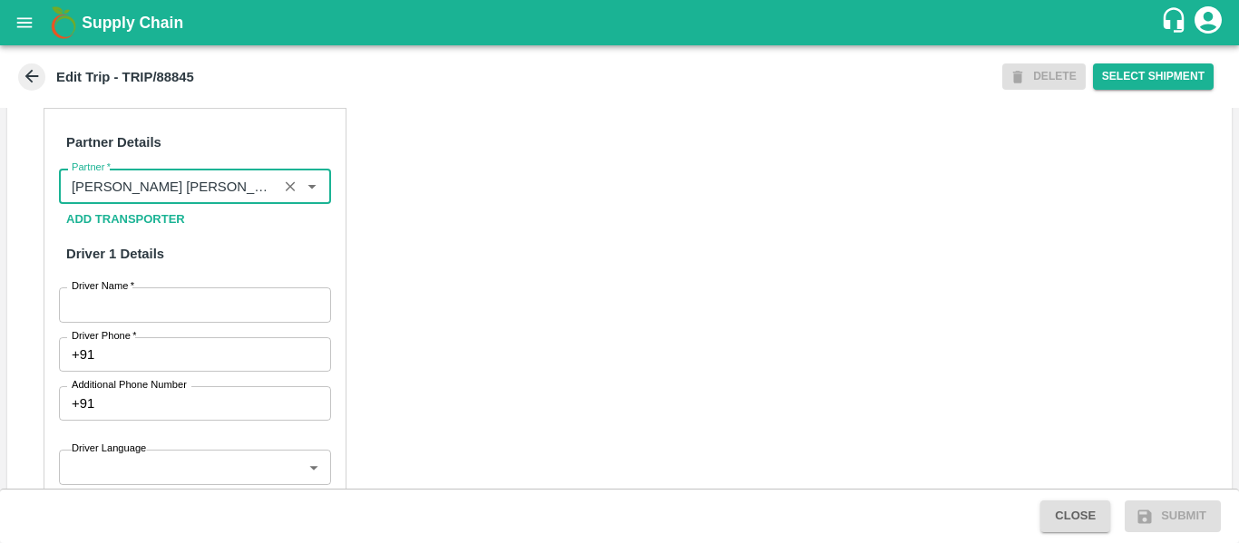
type input "[PERSON_NAME] [PERSON_NAME]-[GEOGRAPHIC_DATA], [GEOGRAPHIC_DATA]-9730316755(Tra…"
click at [217, 345] on div "Partner Details Partner   * Partner Add Transporter Driver 1 Details Driver Nam…" at bounding box center [195, 519] width 303 height 823
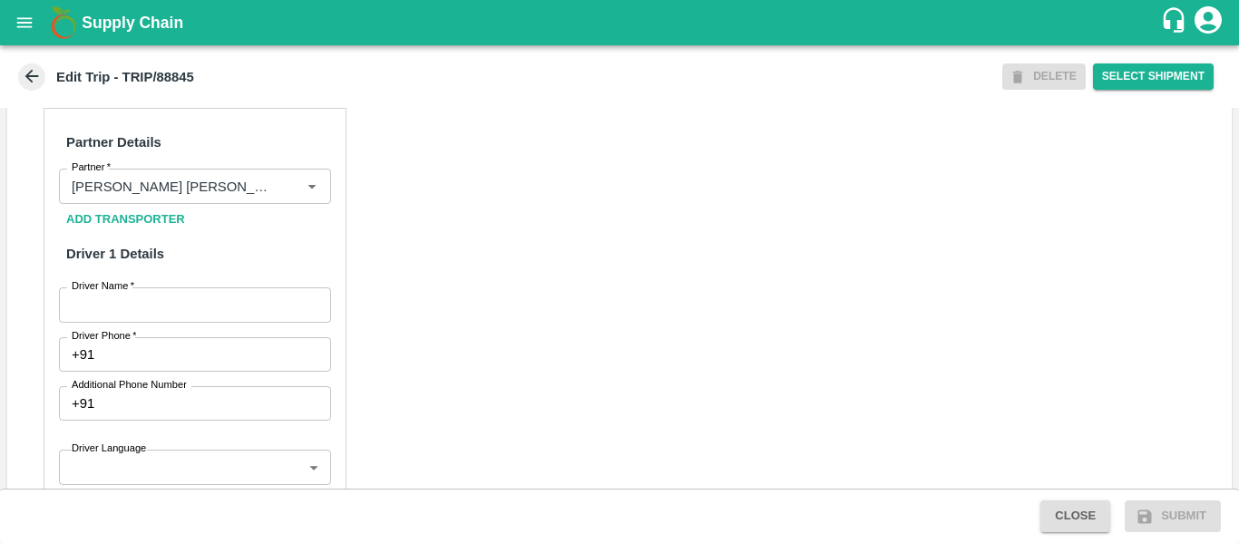
click at [182, 322] on input "Driver Name   *" at bounding box center [195, 304] width 272 height 34
type input "Sagar"
click at [189, 372] on input "Driver Phone   *" at bounding box center [216, 354] width 228 height 34
type input "8999675433"
click at [533, 412] on div "Partner Details Partner   * Partner Add Transporter Driver 1 Details Driver Nam…" at bounding box center [619, 541] width 1224 height 910
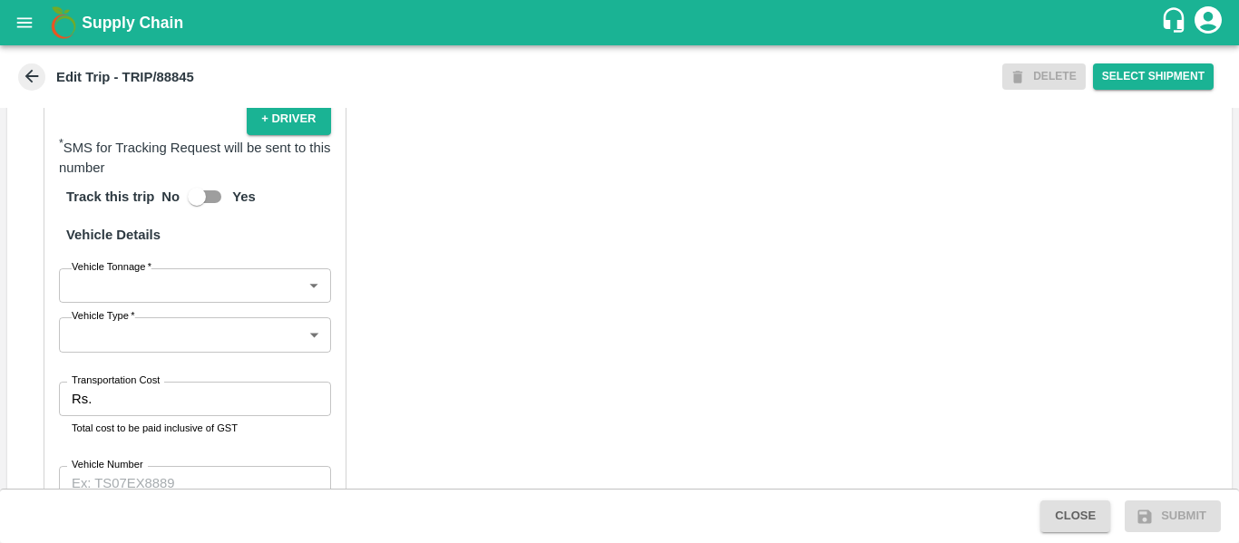
scroll to position [1394, 0]
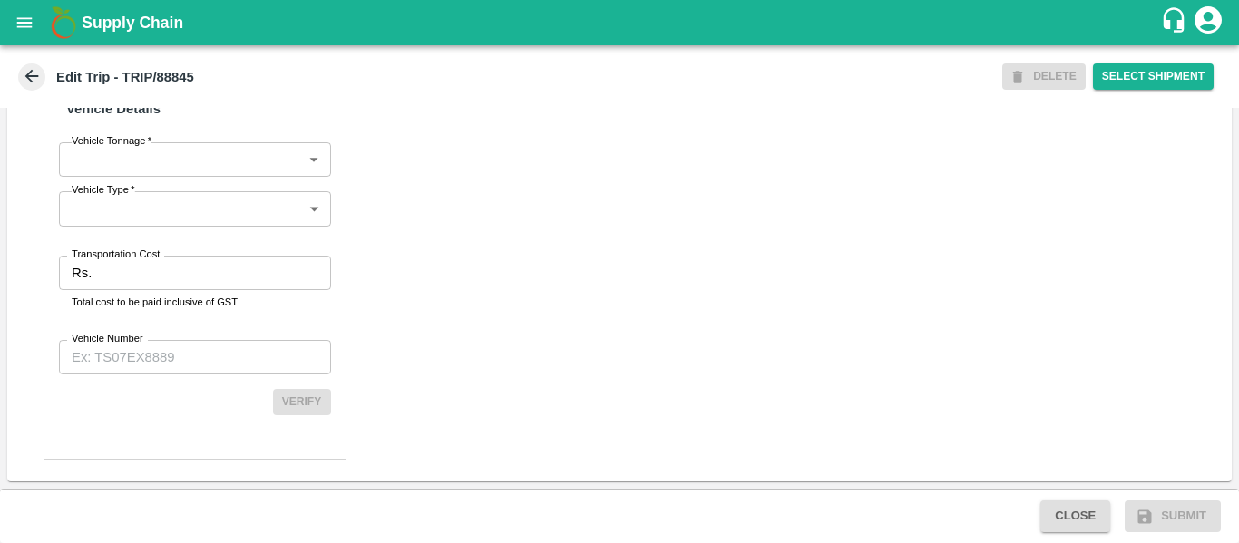
click at [197, 254] on div "Partner Details Partner   * Partner Add Transporter Driver 1 Details Driver Nam…" at bounding box center [195, 26] width 303 height 867
click at [201, 267] on input "Transportation Cost" at bounding box center [214, 273] width 231 height 34
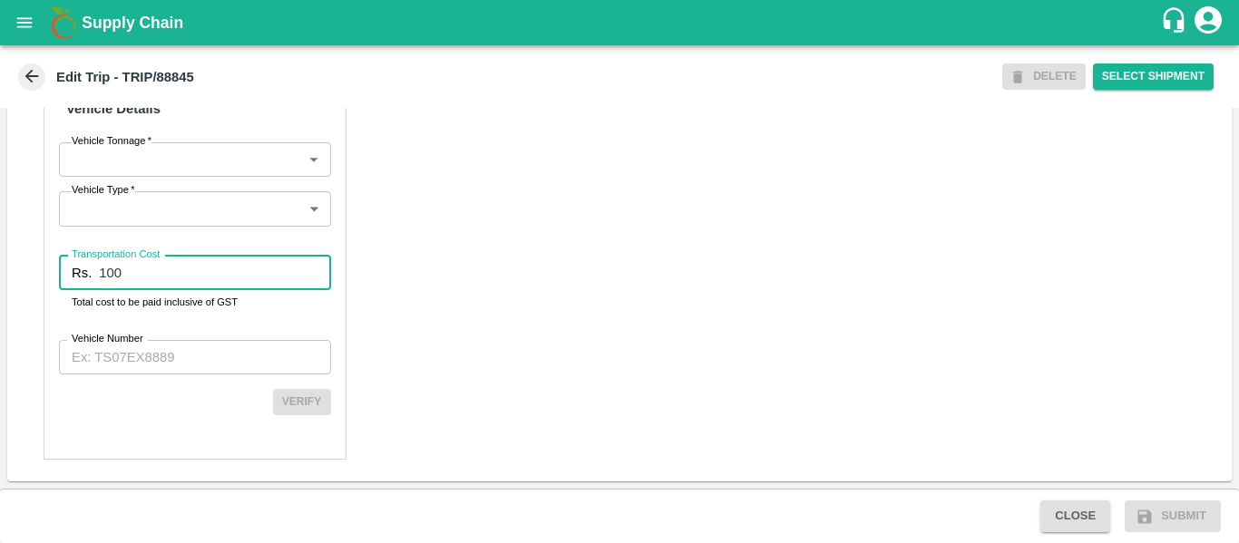
type input "100"
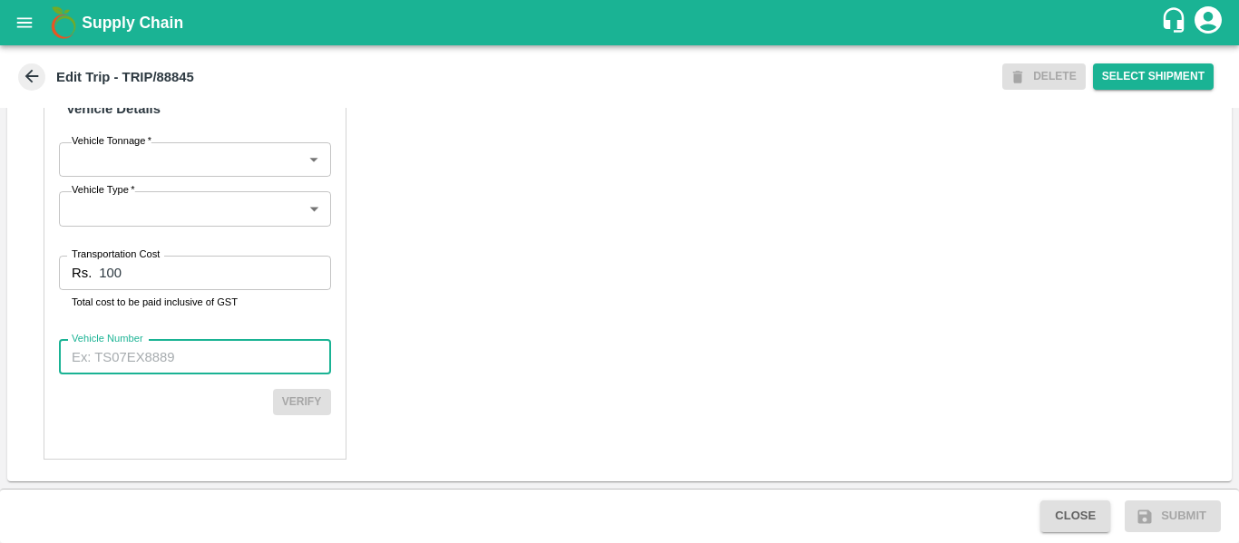
click at [209, 344] on input "Vehicle Number" at bounding box center [195, 357] width 272 height 34
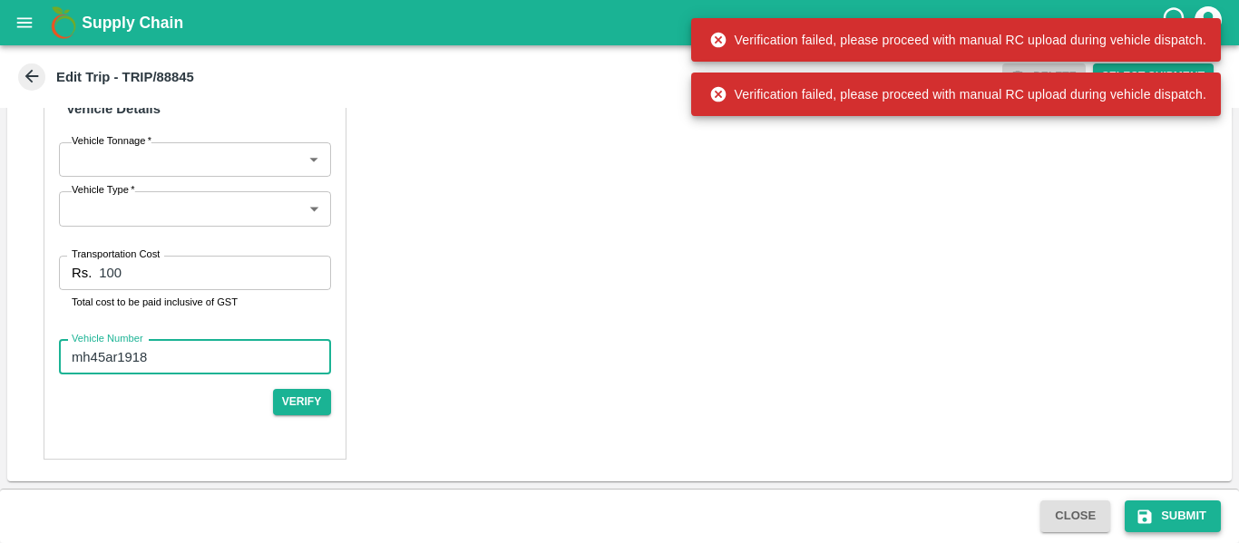
type input "mh45ar1918"
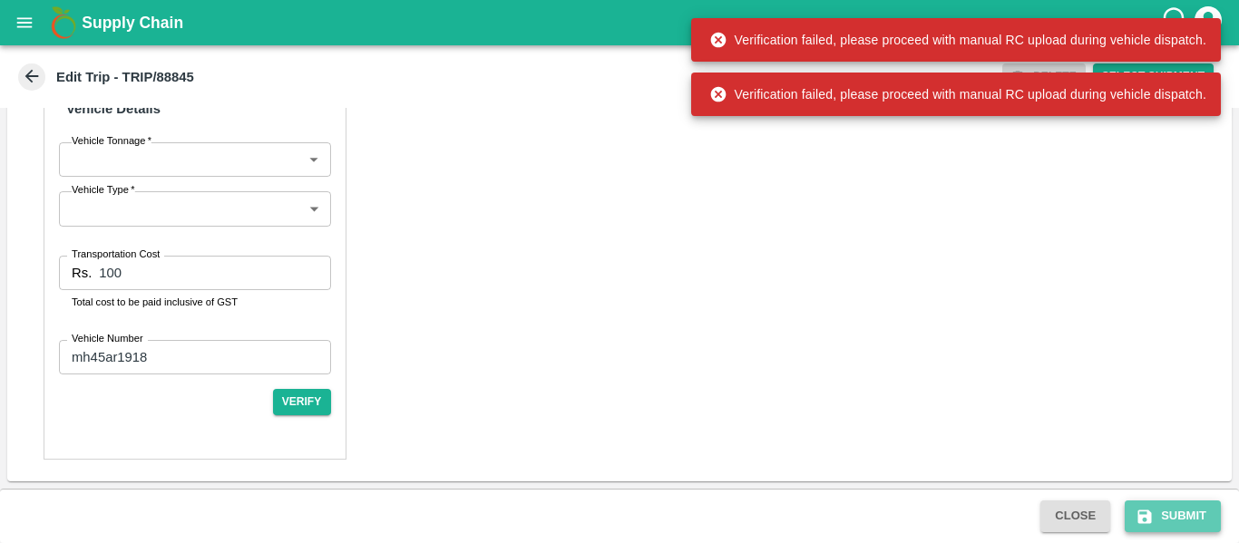
click at [1159, 525] on button "Submit" at bounding box center [1172, 516] width 96 height 32
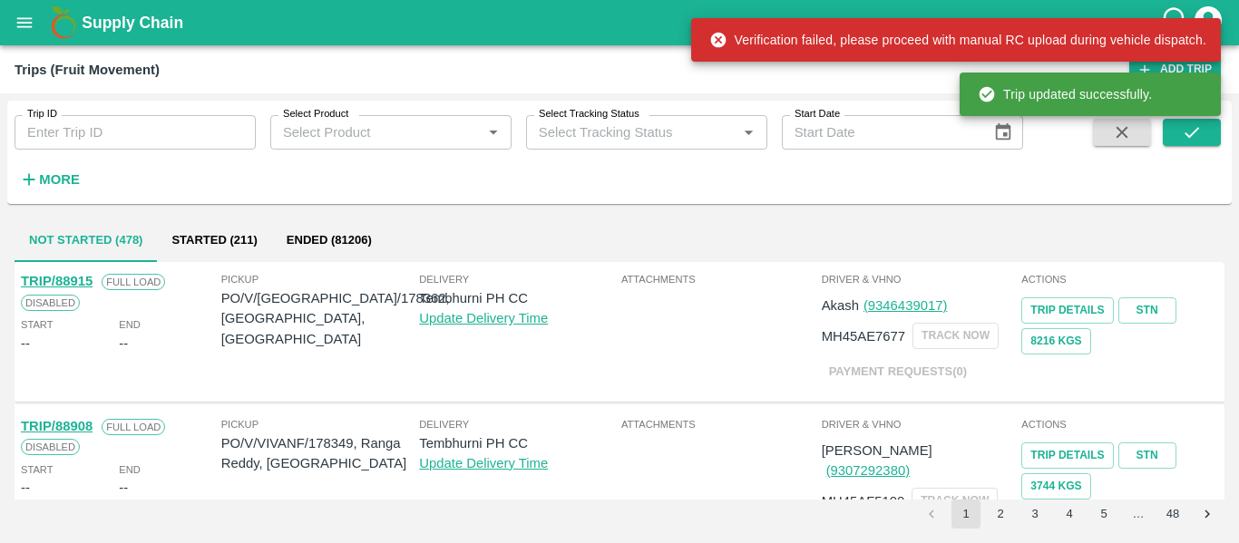
click at [112, 121] on input "Trip ID" at bounding box center [135, 132] width 241 height 34
paste input "88845"
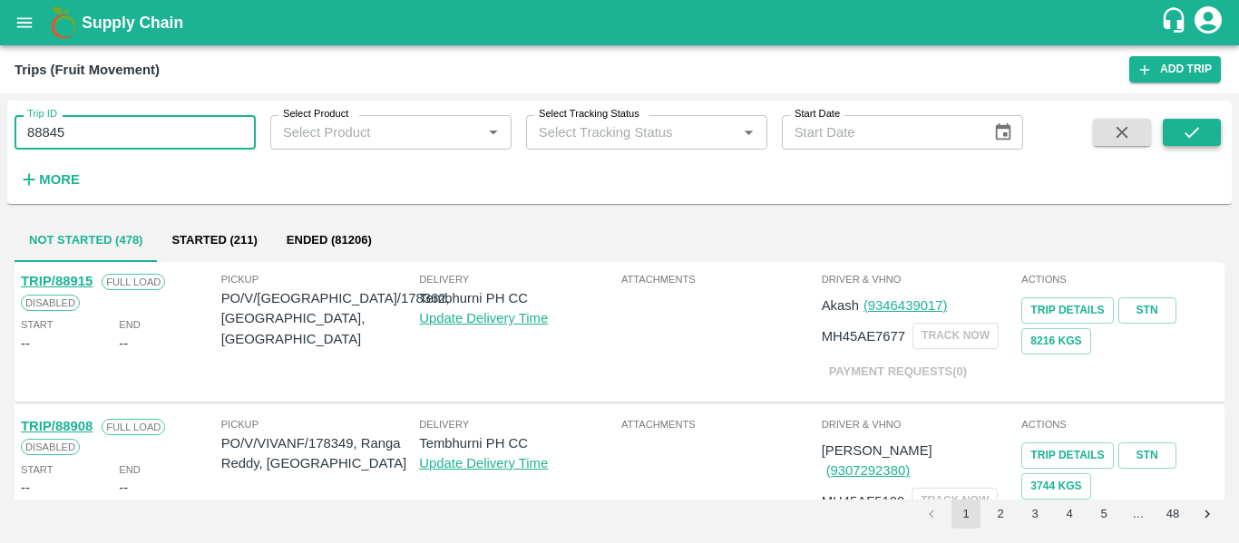
type input "88845"
click at [1202, 134] on button "submit" at bounding box center [1191, 132] width 58 height 27
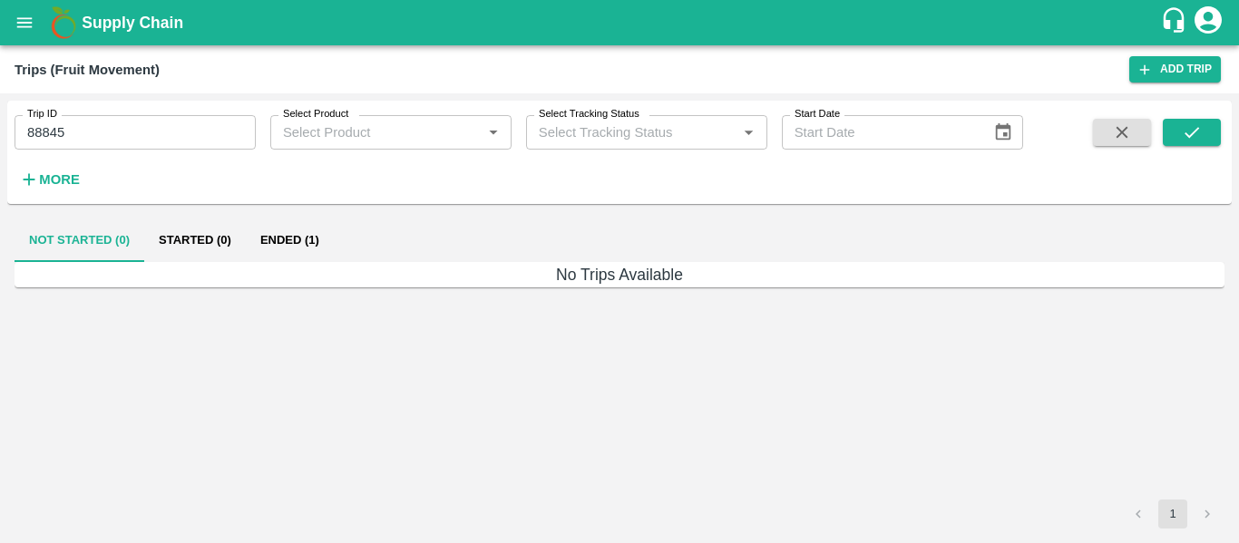
click at [278, 237] on button "Ended (1)" at bounding box center [290, 241] width 88 height 44
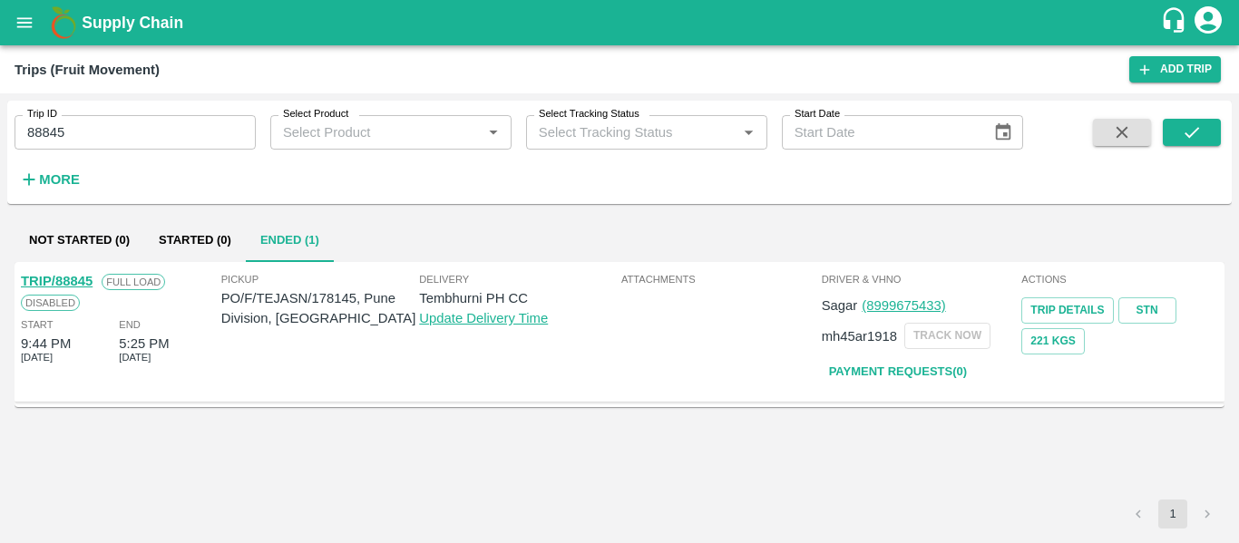
click at [74, 275] on link "TRIP/88845" at bounding box center [57, 281] width 72 height 15
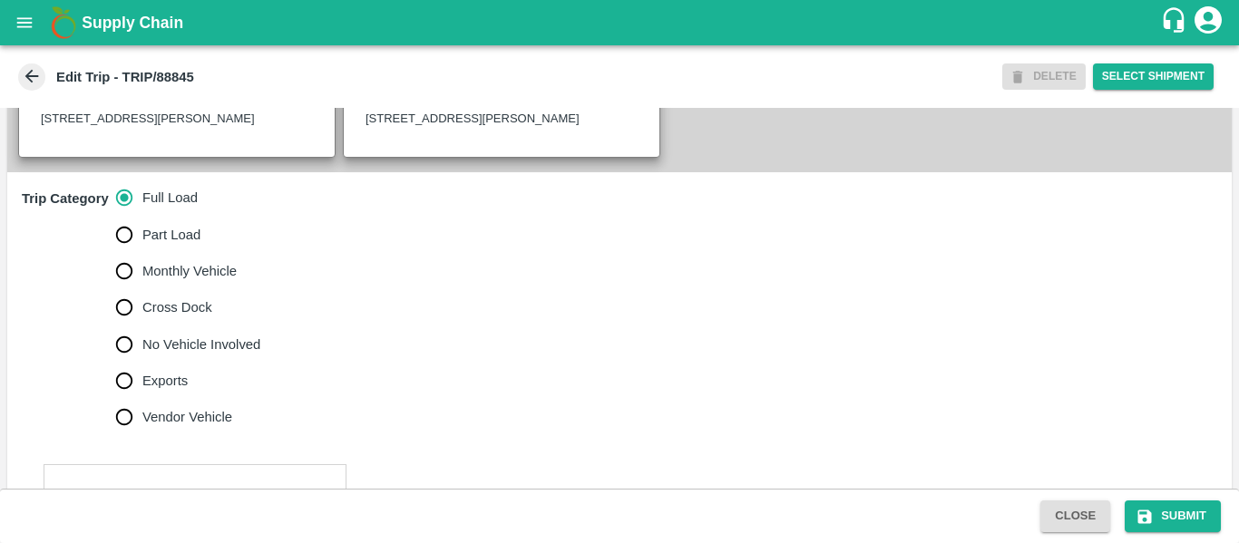
click at [181, 355] on span "No Vehicle Involved" at bounding box center [201, 345] width 118 height 20
click at [142, 356] on input "No Vehicle Involved" at bounding box center [124, 344] width 36 height 36
radio input "true"
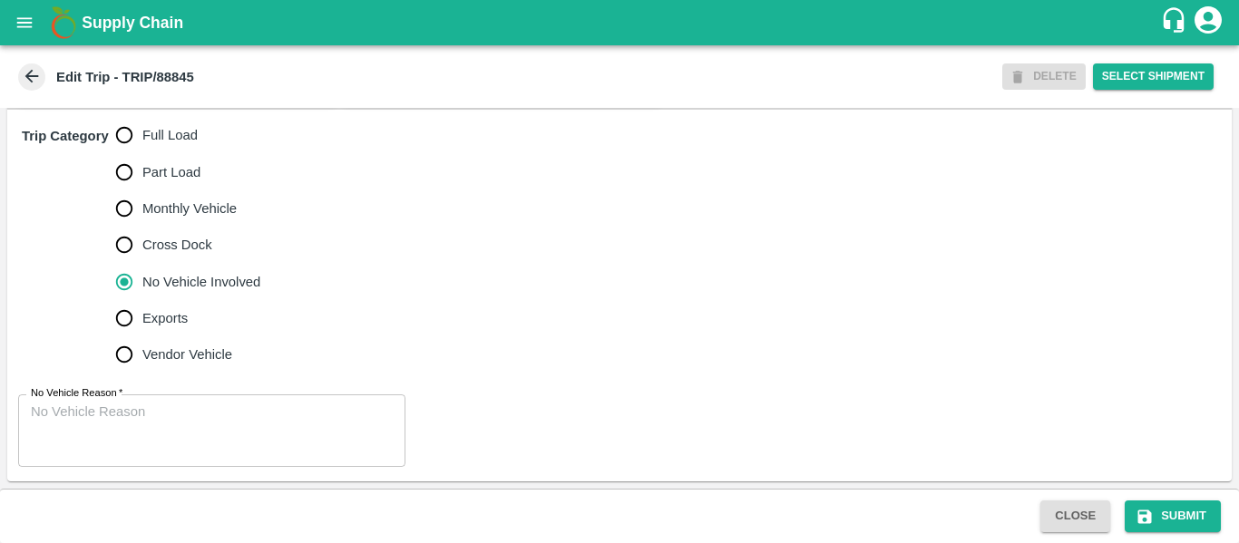
click at [136, 426] on textarea "No Vehicle Reason   *" at bounding box center [212, 431] width 362 height 57
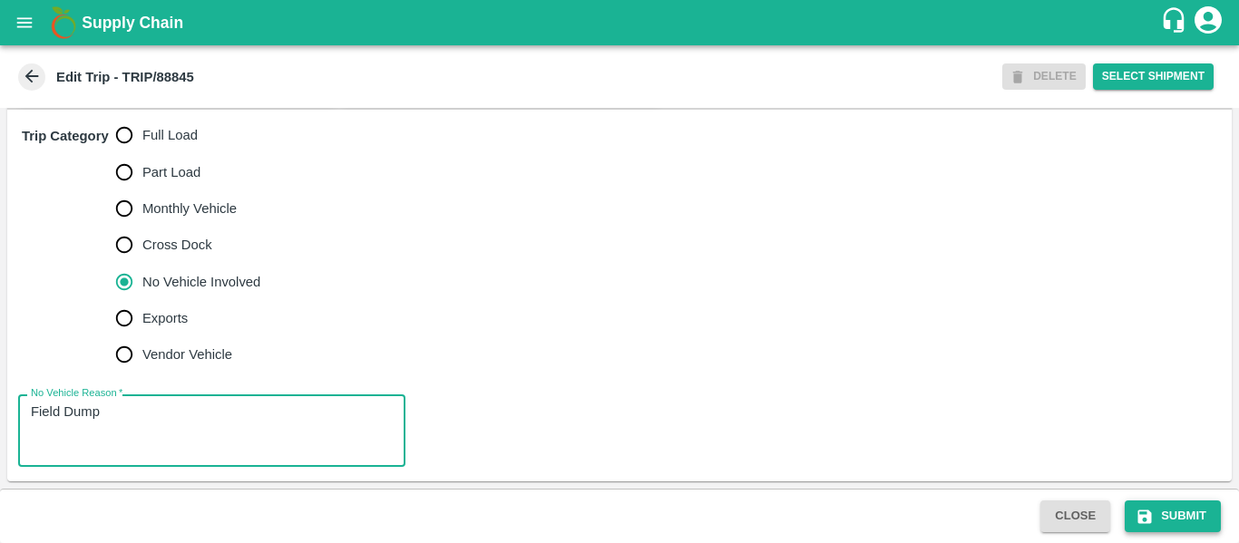
type textarea "Field Dump"
click at [1169, 514] on button "Submit" at bounding box center [1172, 516] width 96 height 32
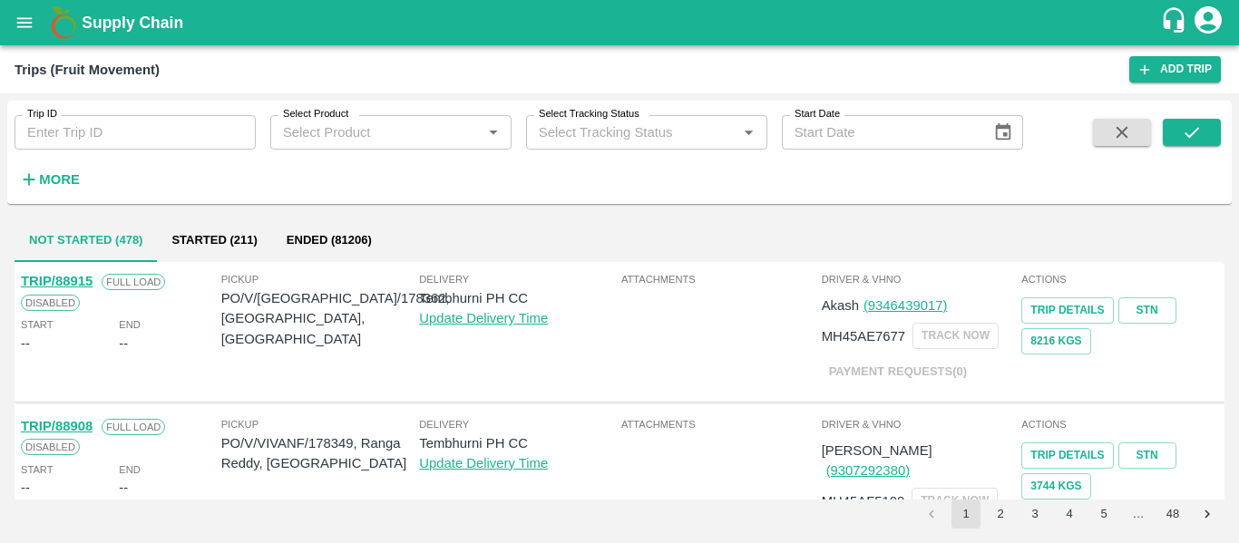
click at [166, 114] on div "Trip ID Trip ID" at bounding box center [128, 125] width 256 height 49
click at [174, 134] on input "Trip ID" at bounding box center [135, 132] width 241 height 34
paste input "88845"
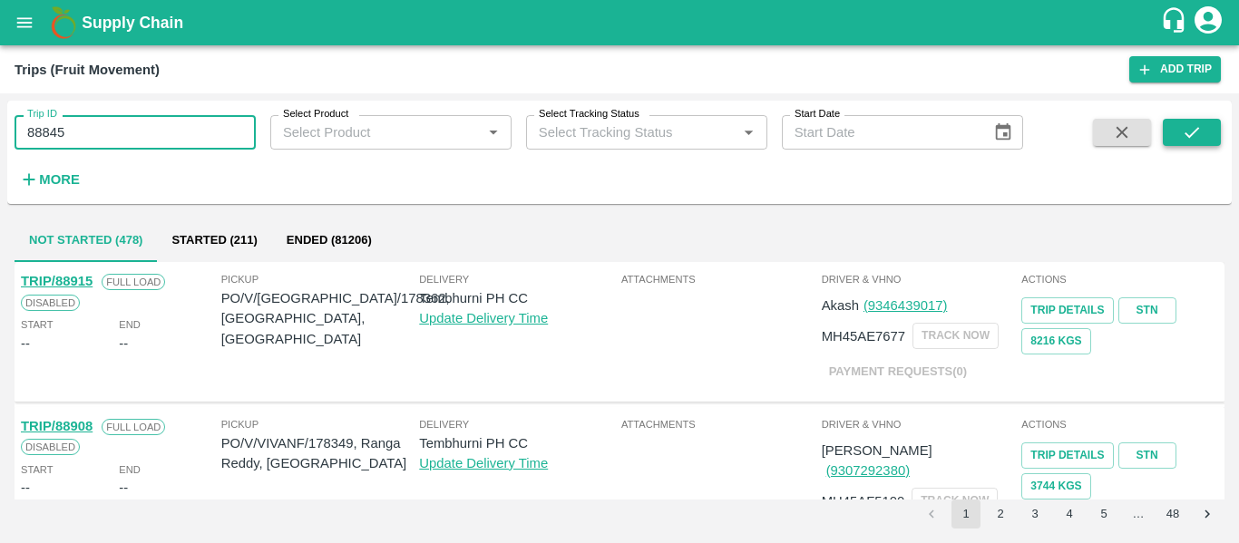
click at [1208, 135] on button "submit" at bounding box center [1191, 132] width 58 height 27
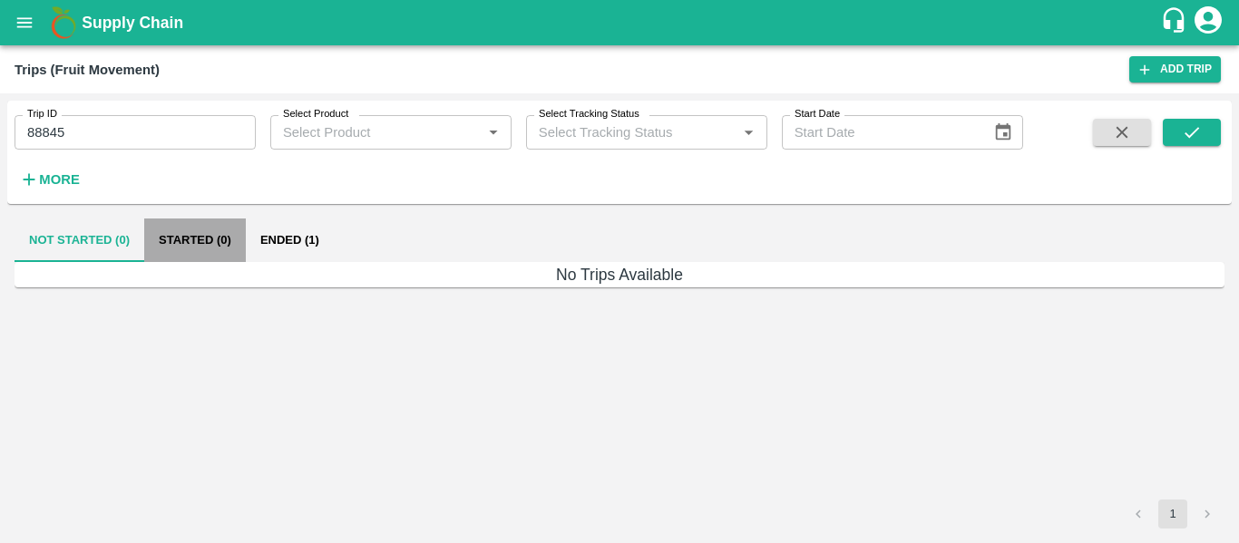
click at [241, 229] on button "Started (0)" at bounding box center [195, 241] width 102 height 44
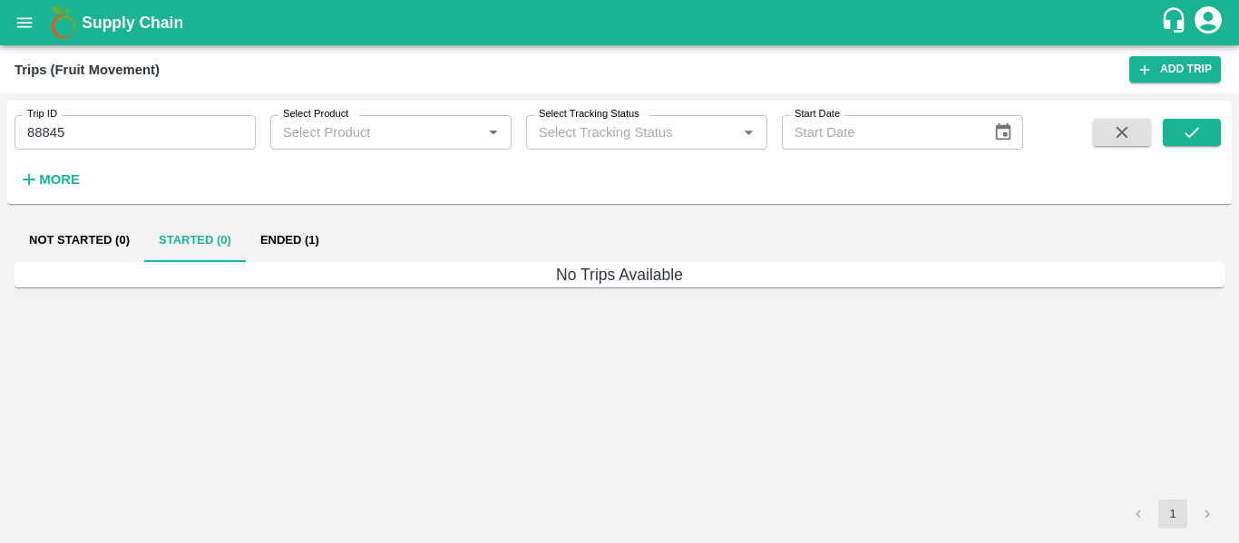
click at [296, 238] on button "Ended (1)" at bounding box center [290, 241] width 88 height 44
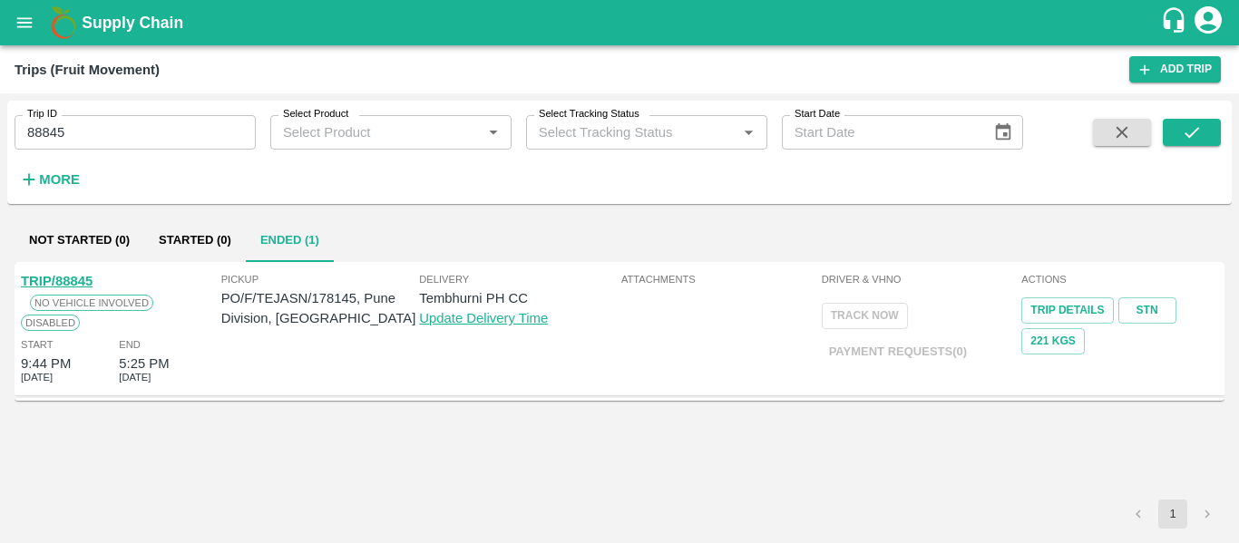
click at [86, 151] on div "Trip ID 88845 Trip ID Select Product Select Product   * Select Tracking Status …" at bounding box center [511, 148] width 1023 height 94
click at [81, 103] on div "Trip ID 88845 Trip ID" at bounding box center [128, 125] width 256 height 49
click at [92, 141] on input "88845" at bounding box center [135, 132] width 241 height 34
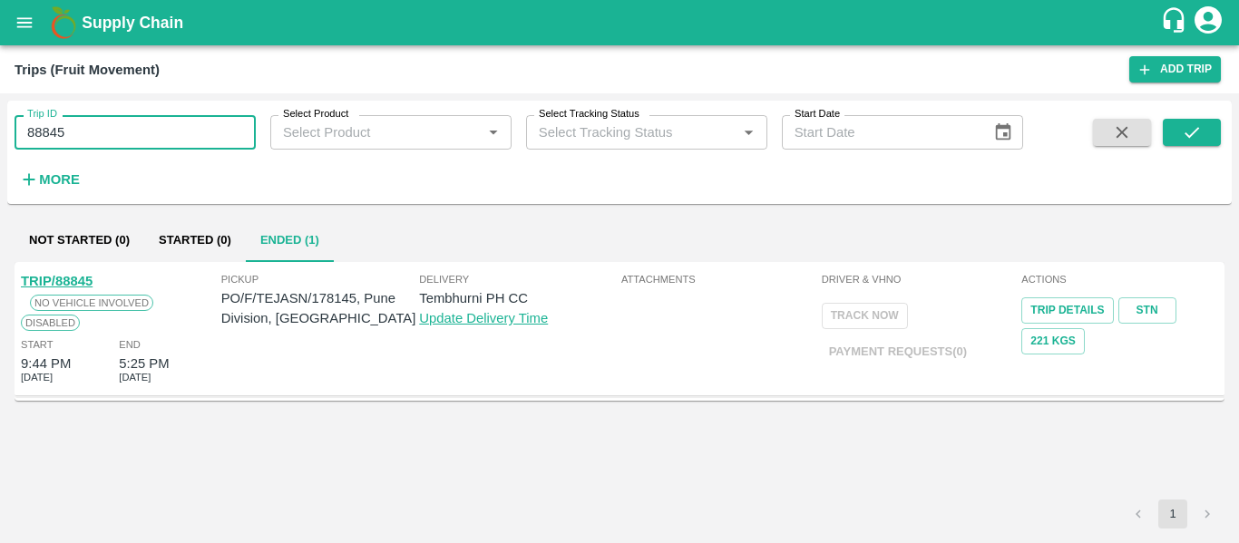
paste input "text"
type input "88829"
click at [1193, 129] on icon "submit" at bounding box center [1191, 132] width 20 height 20
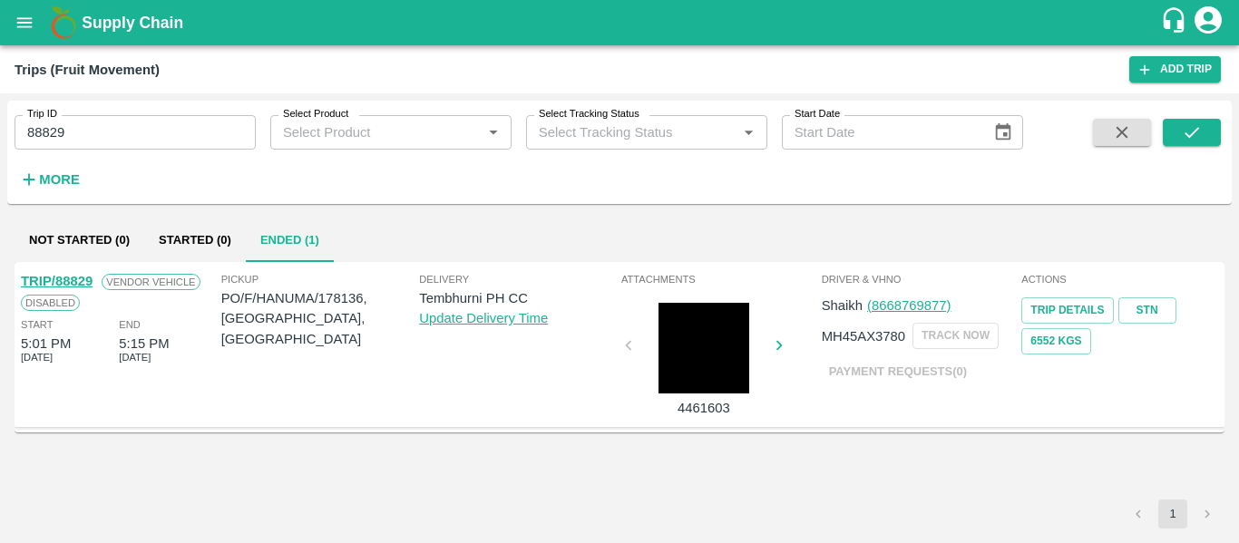
click at [83, 281] on link "TRIP/88829" at bounding box center [57, 281] width 72 height 15
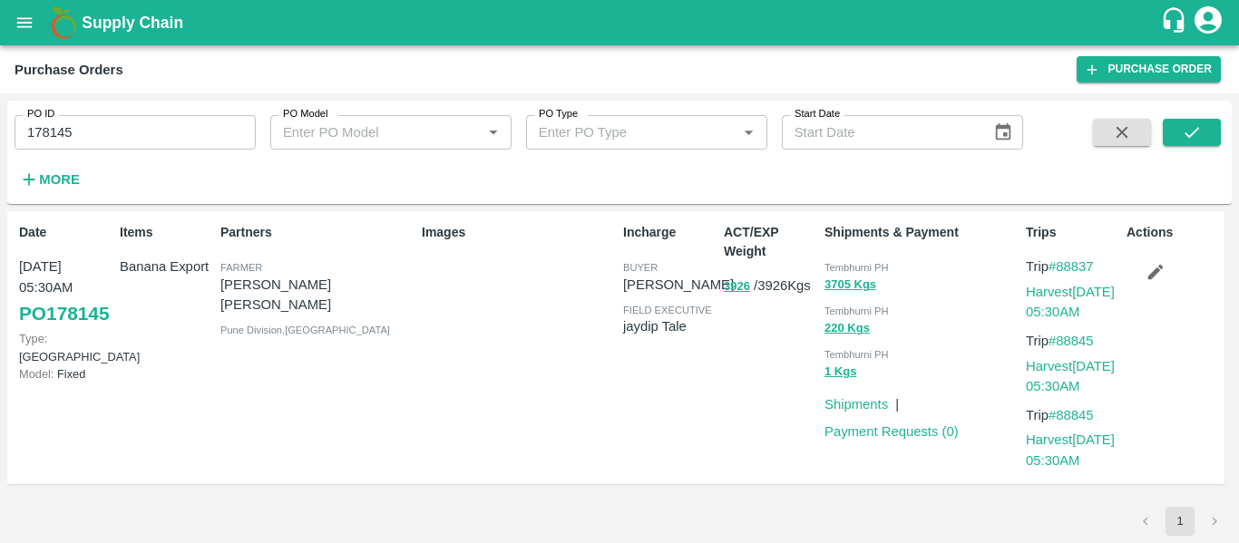
click at [123, 112] on div "PO ID 178145 PO ID" at bounding box center [128, 125] width 256 height 49
click at [124, 133] on input "178145" at bounding box center [135, 132] width 241 height 34
paste input "text"
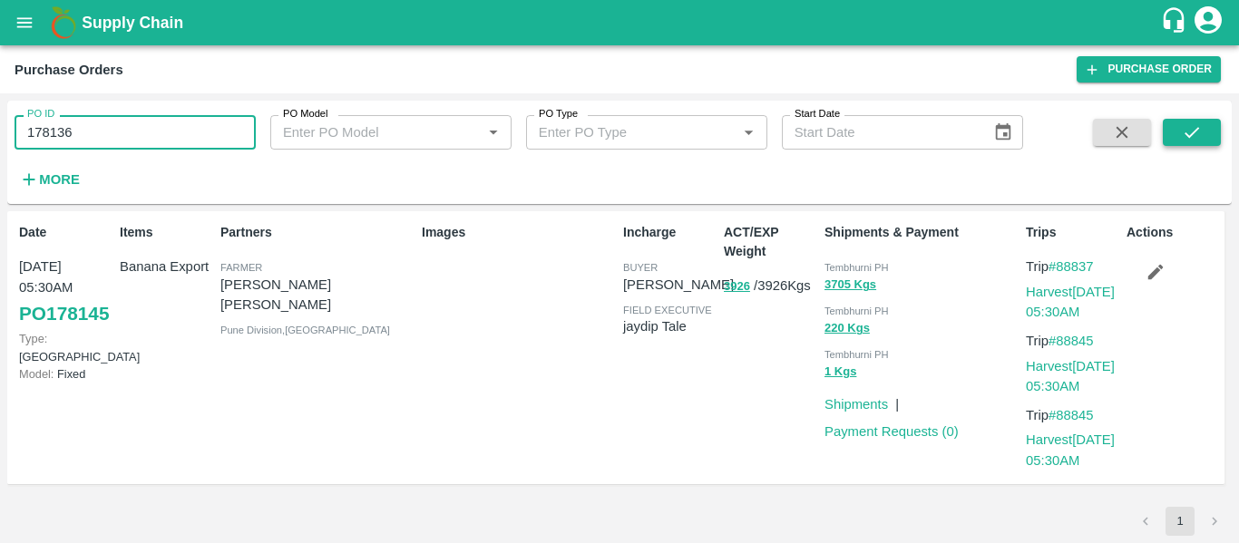
type input "178136"
click at [1213, 127] on button "submit" at bounding box center [1191, 132] width 58 height 27
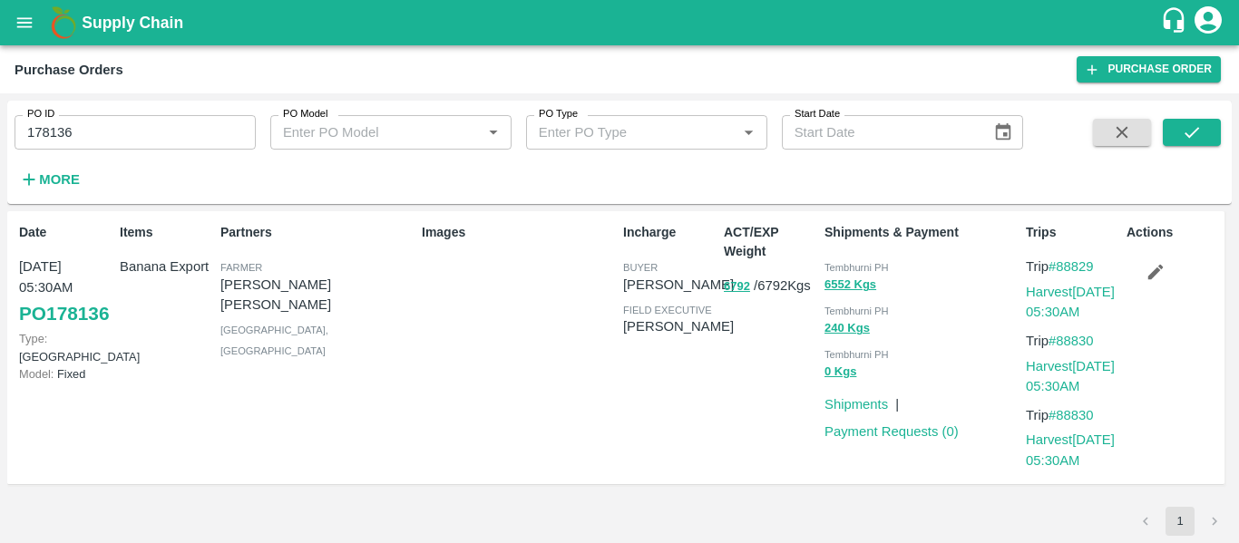
click at [1153, 282] on icon "button" at bounding box center [1155, 272] width 20 height 20
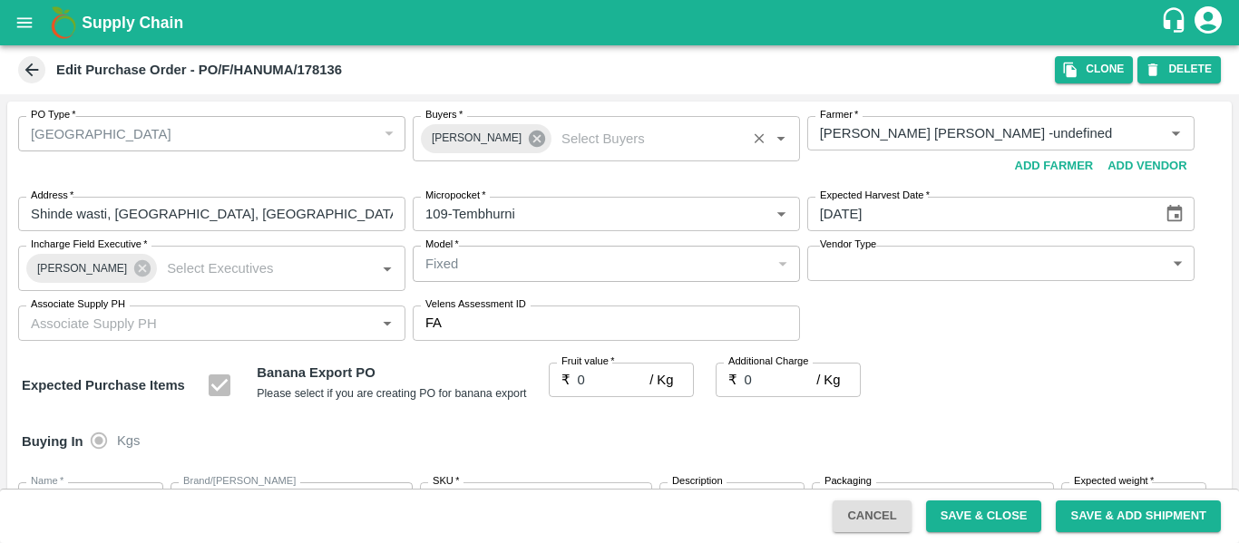
click at [530, 141] on icon at bounding box center [537, 139] width 16 height 16
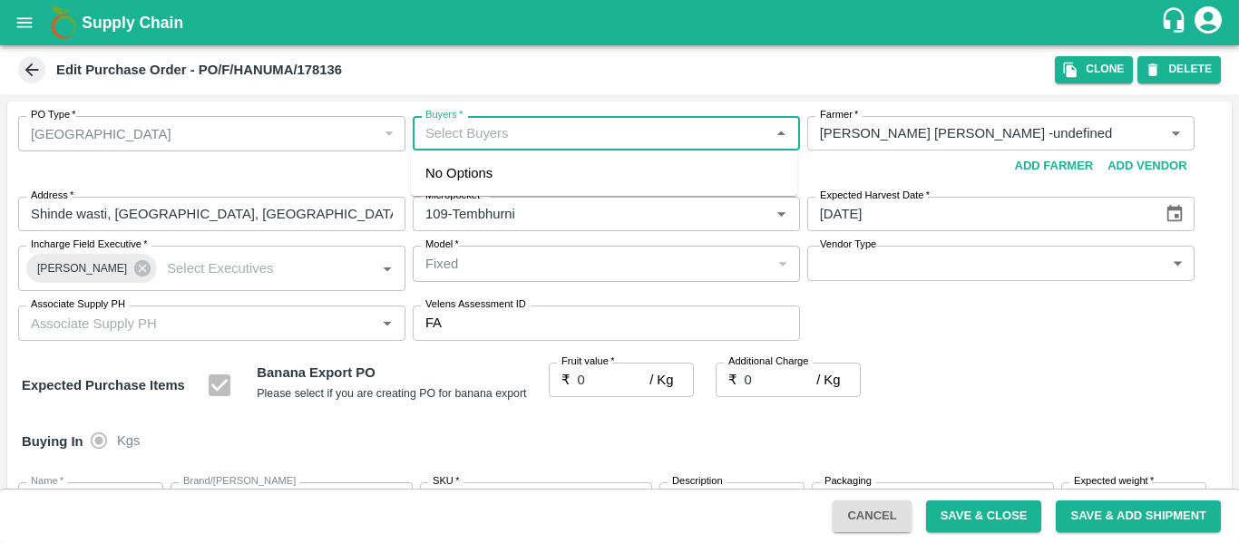
click at [511, 139] on input "Buyers   *" at bounding box center [591, 133] width 346 height 24
type input "a"
type input "ajit"
click at [511, 192] on div "Ajit Otari" at bounding box center [604, 181] width 386 height 47
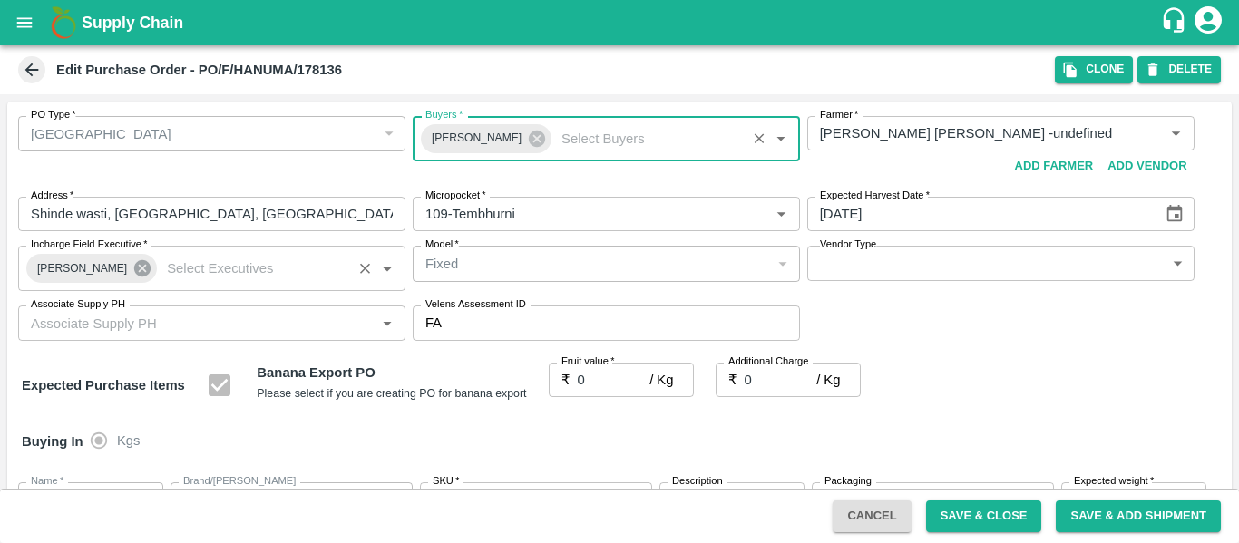
click at [132, 269] on icon at bounding box center [142, 268] width 20 height 20
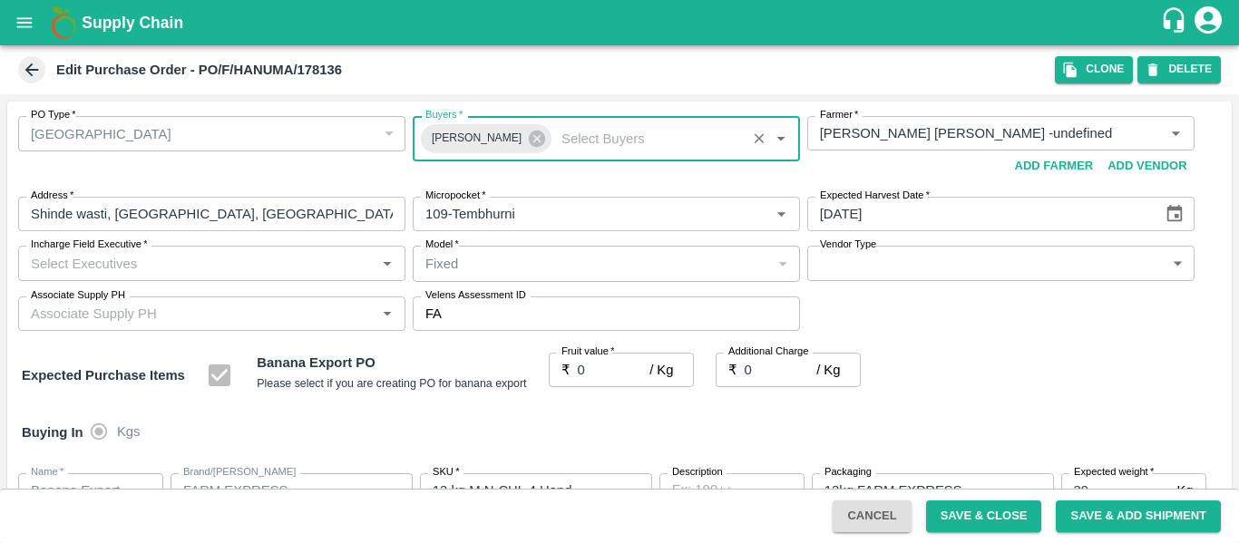
click at [91, 267] on input "Incharge Field Executive   *" at bounding box center [197, 263] width 346 height 24
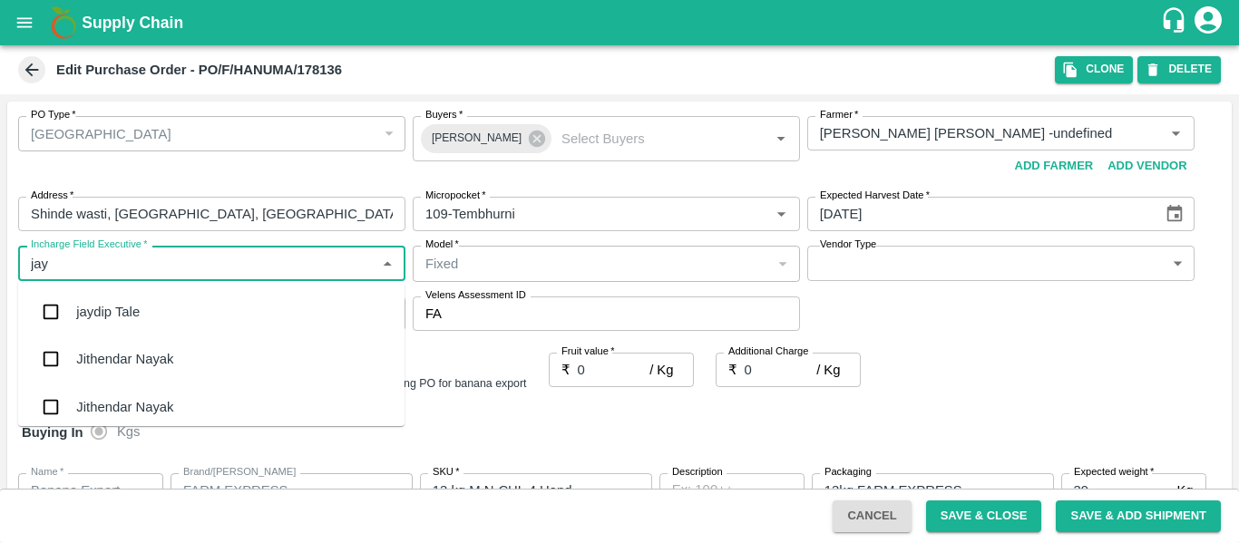
type input "jayd"
click at [100, 301] on div "jaydip Tale" at bounding box center [211, 311] width 386 height 47
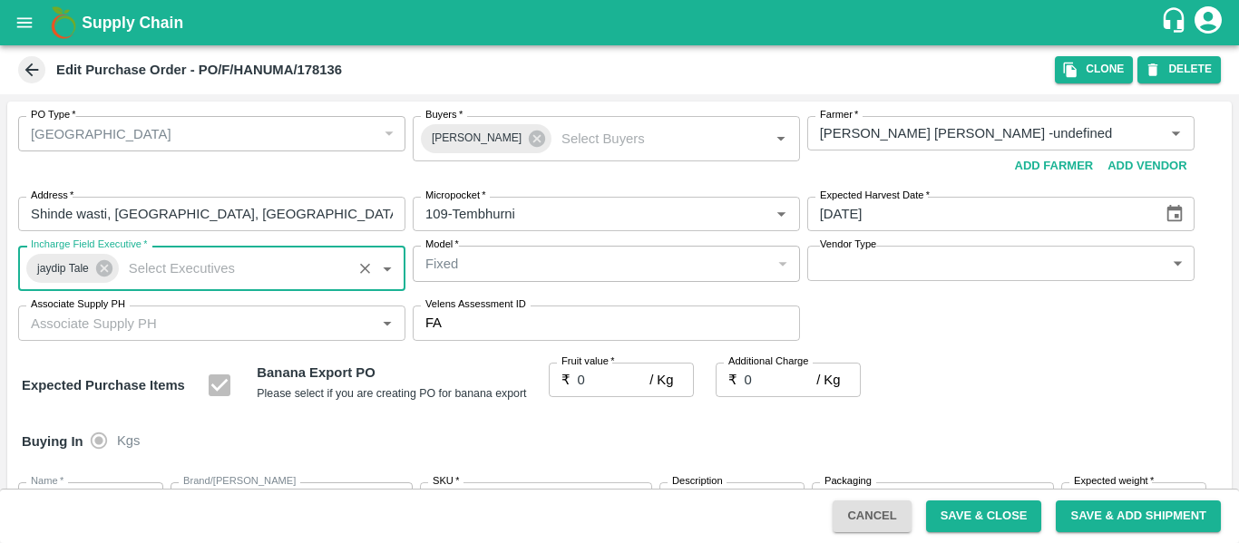
click at [612, 378] on input "0" at bounding box center [614, 380] width 73 height 34
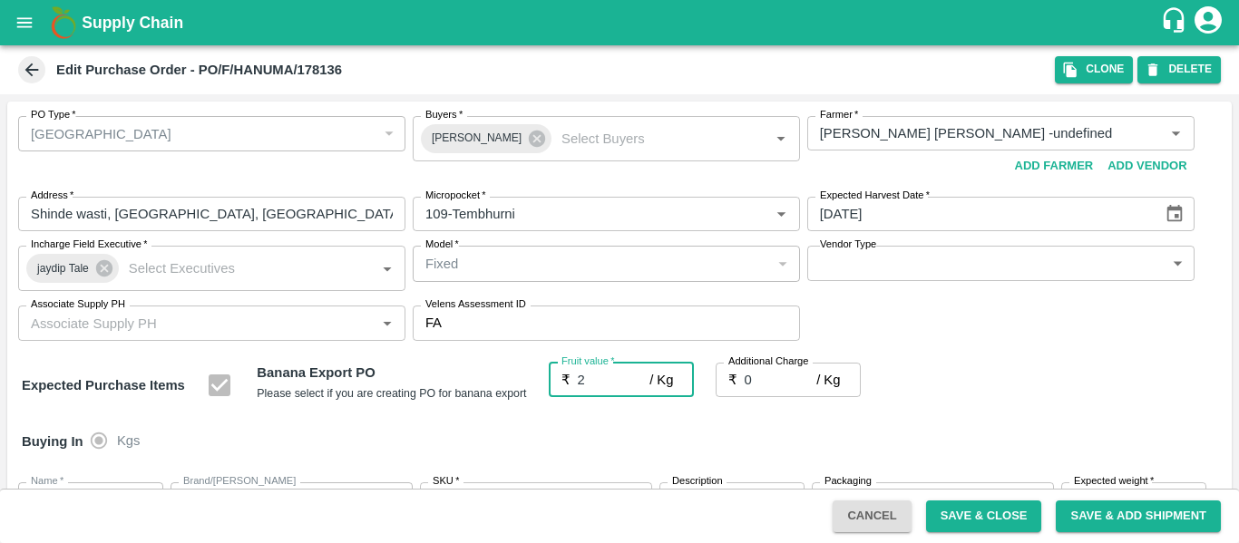
type input "26"
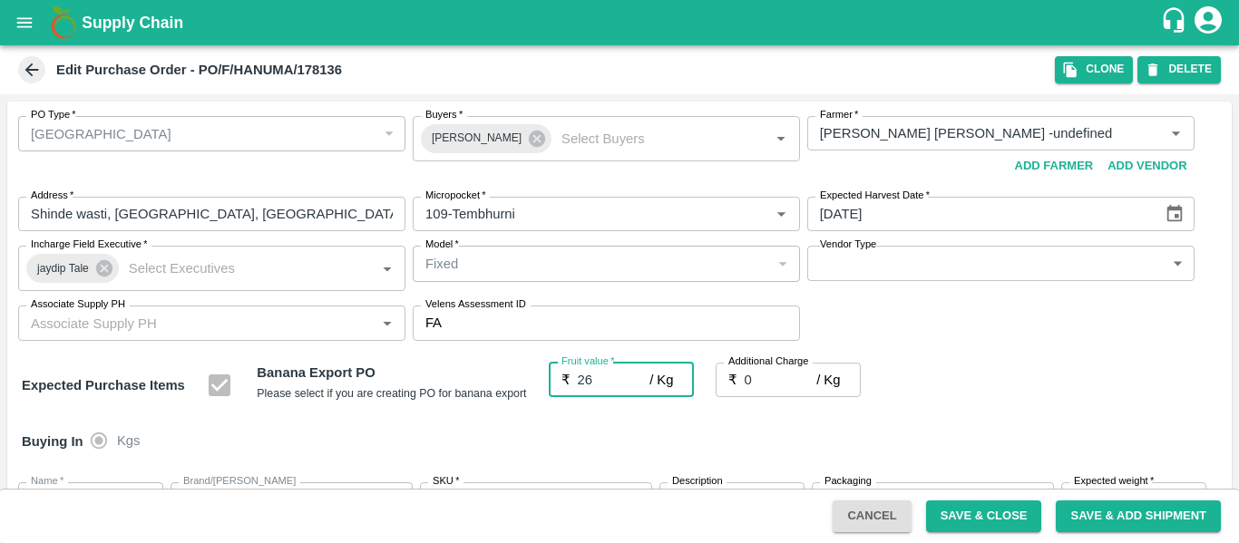
type input "26"
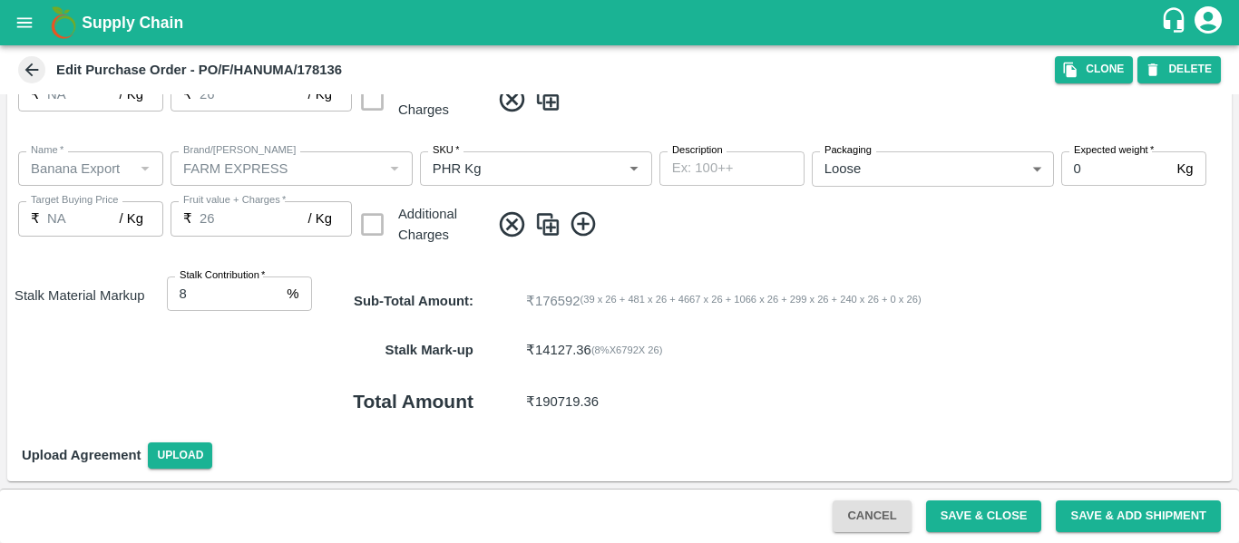
type input "26"
click at [993, 516] on button "Save & Close" at bounding box center [984, 516] width 116 height 32
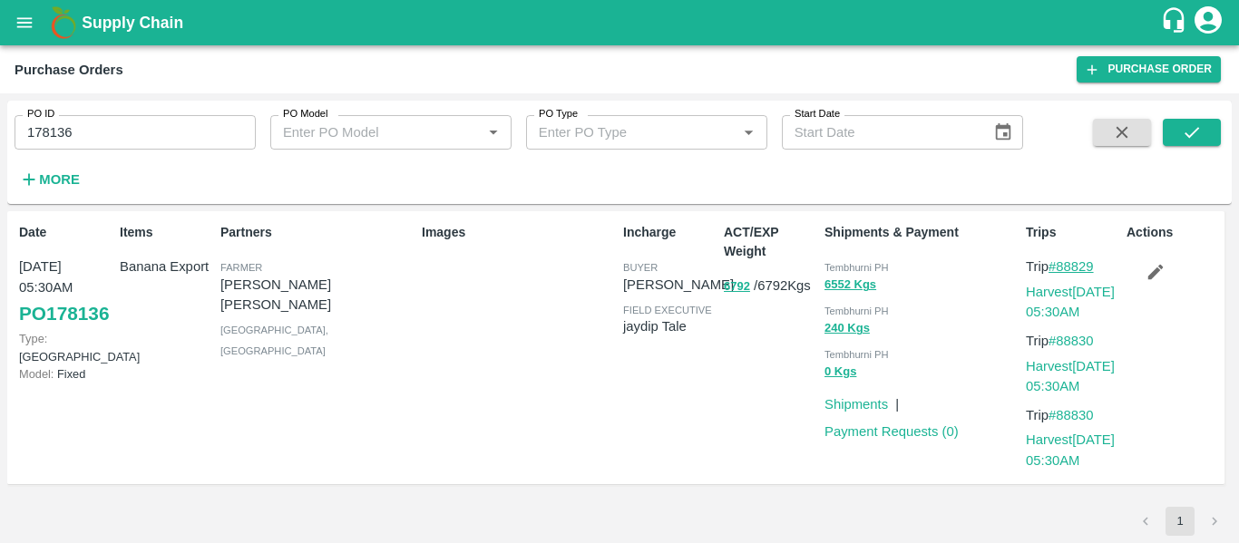
drag, startPoint x: 1112, startPoint y: 263, endPoint x: 1062, endPoint y: 263, distance: 49.9
click at [1062, 263] on p "Trip #88829" at bounding box center [1071, 267] width 93 height 20
copy link "88829"
drag, startPoint x: 1104, startPoint y: 344, endPoint x: 1061, endPoint y: 339, distance: 43.8
click at [1061, 339] on p "Trip #88830" at bounding box center [1071, 341] width 93 height 20
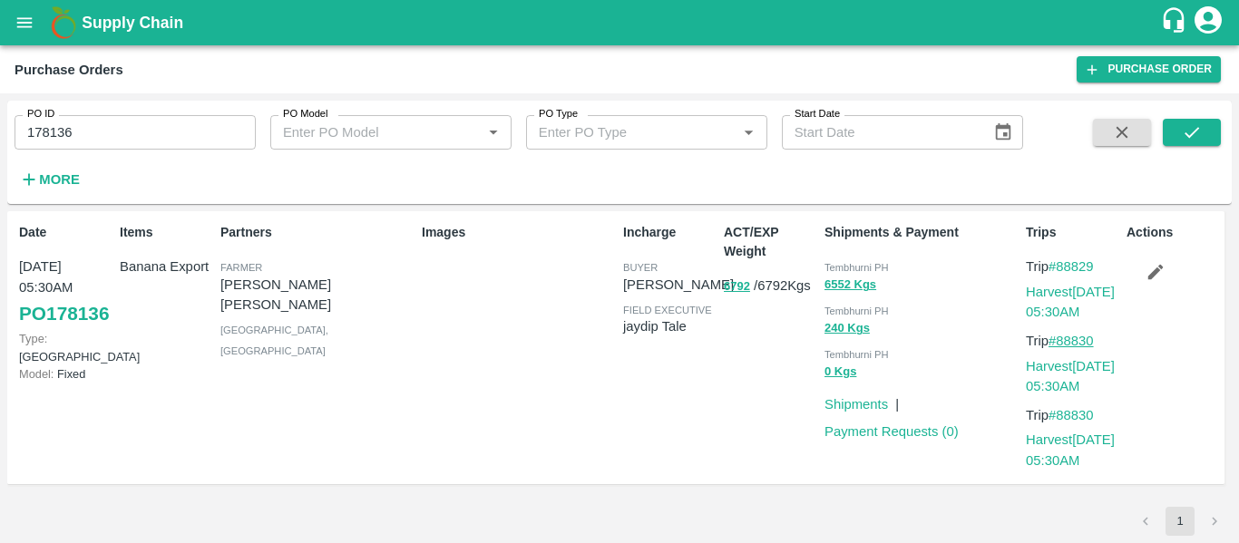
copy link "88830"
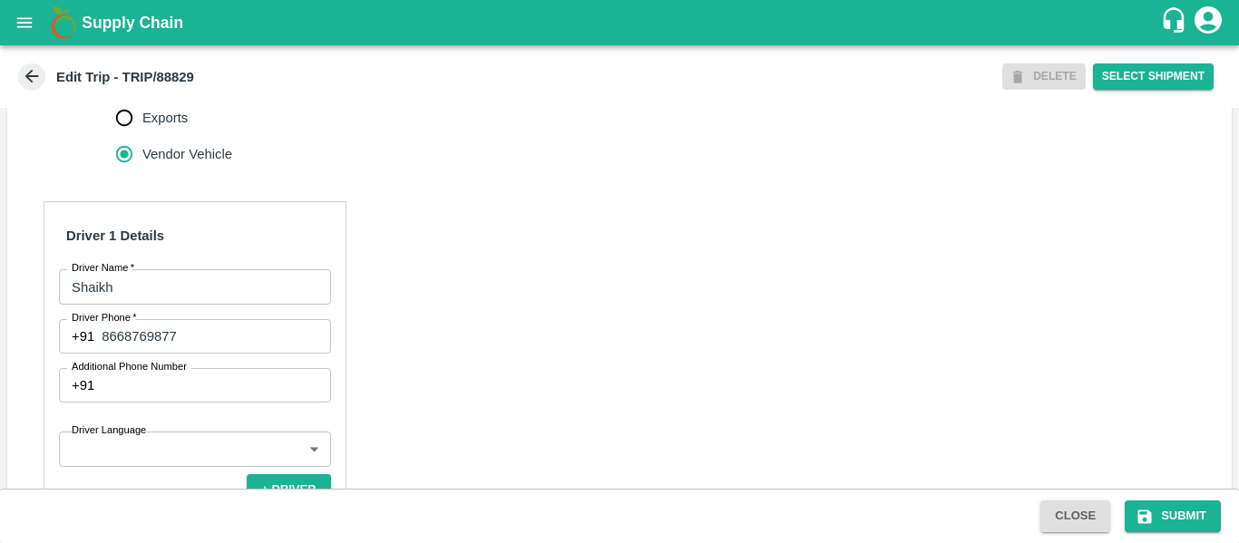
scroll to position [766, 0]
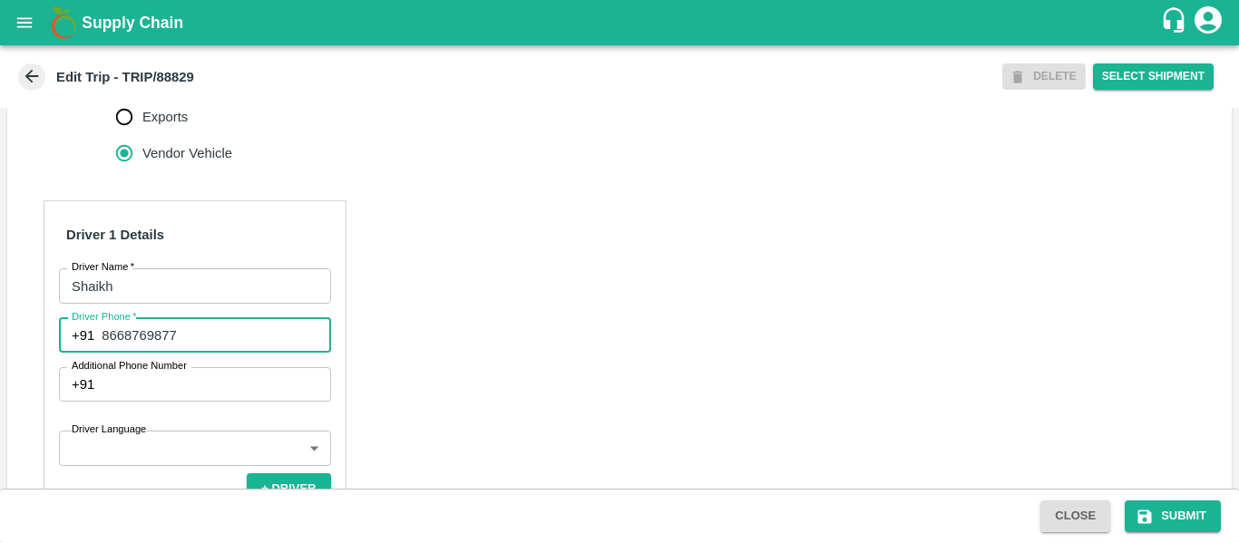
drag, startPoint x: 204, startPoint y: 362, endPoint x: 100, endPoint y: 353, distance: 104.7
click at [100, 353] on div "[PHONE_NUMBER] Driver Phone" at bounding box center [195, 335] width 272 height 34
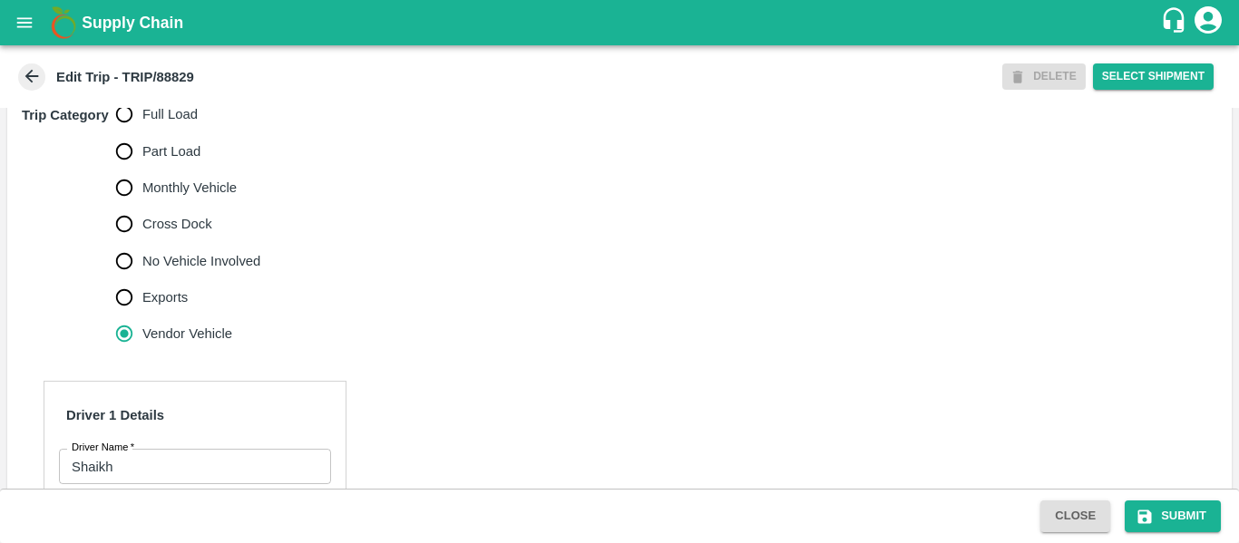
scroll to position [585, 0]
drag, startPoint x: 238, startPoint y: 174, endPoint x: 173, endPoint y: 141, distance: 72.6
click at [173, 141] on div "Full Load Part Load Monthly Vehicle Cross Dock No Vehicle Involved Exports Vend…" at bounding box center [196, 225] width 160 height 256
click at [149, 125] on span "Full Load" at bounding box center [169, 115] width 55 height 20
click at [142, 133] on input "Full Load" at bounding box center [124, 115] width 36 height 36
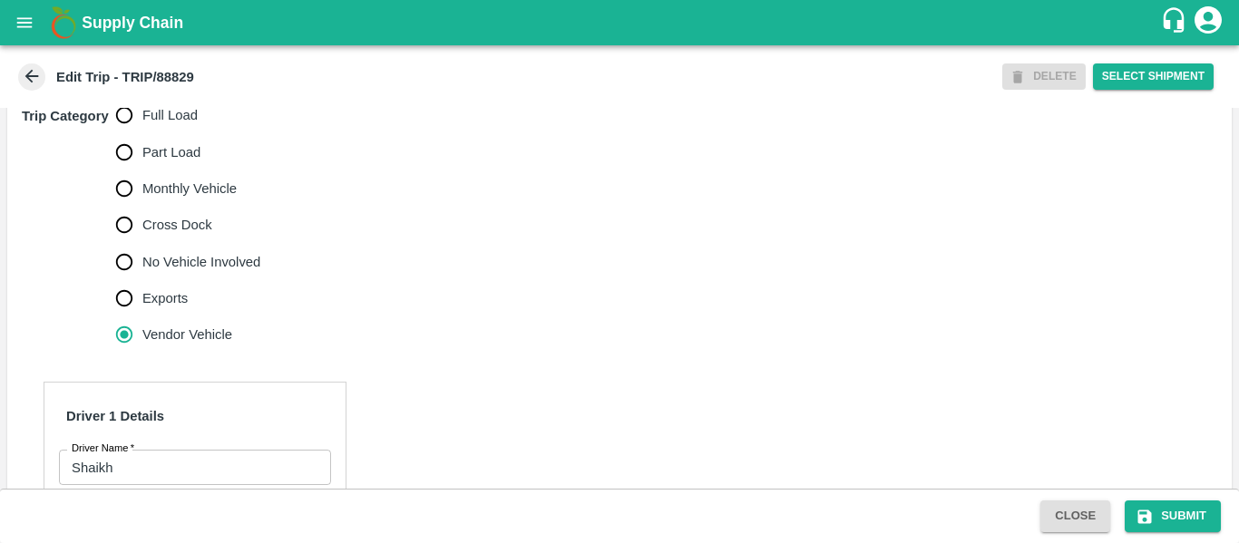
radio input "true"
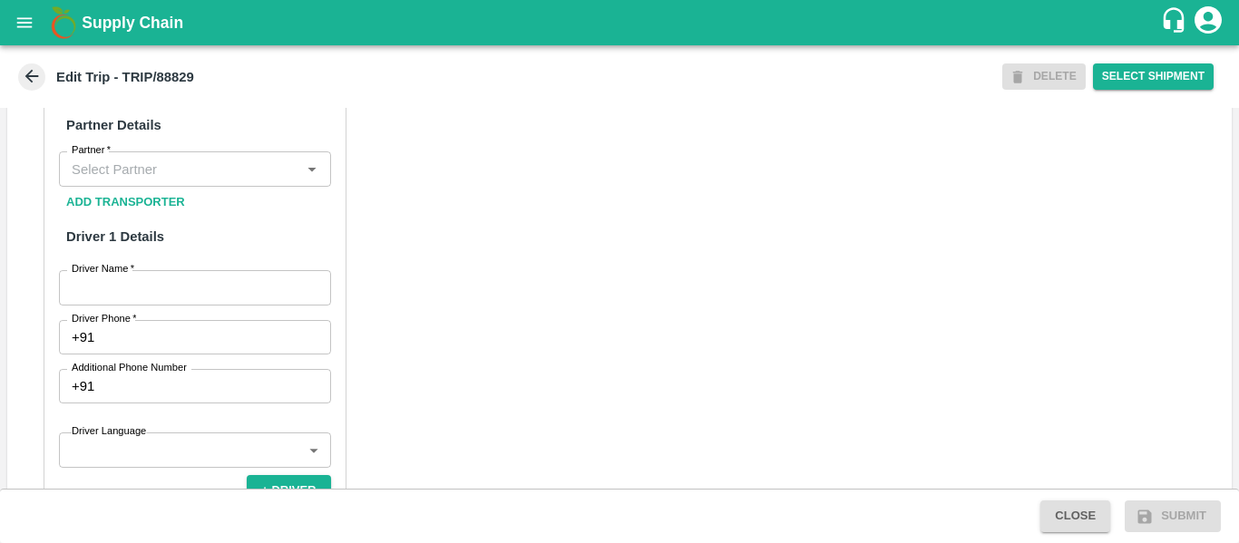
scroll to position [886, 0]
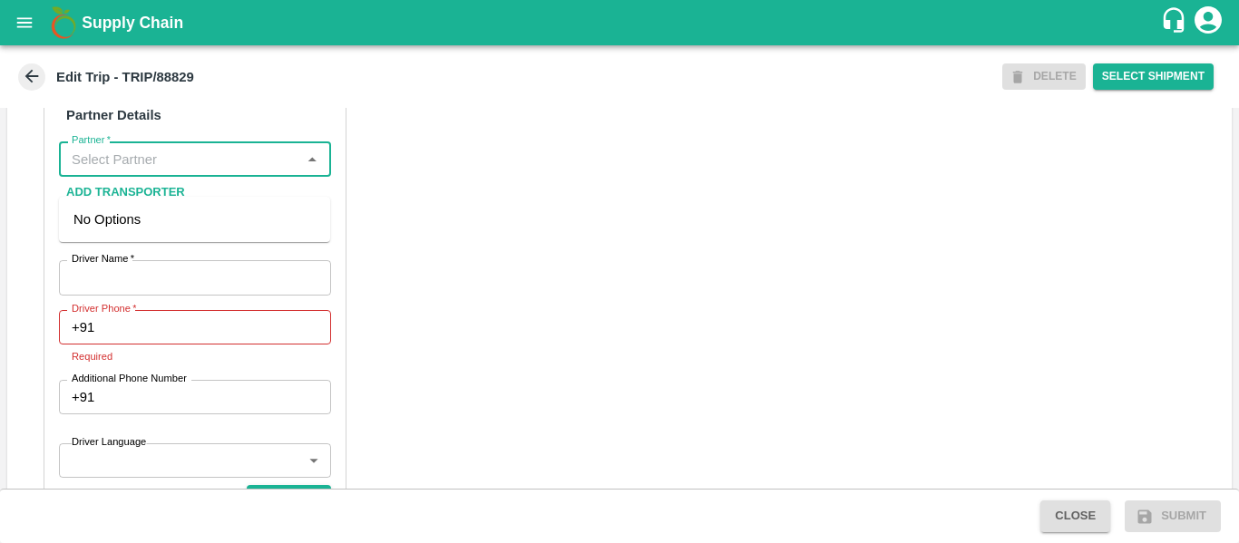
click at [158, 169] on input "Partner   *" at bounding box center [179, 159] width 231 height 24
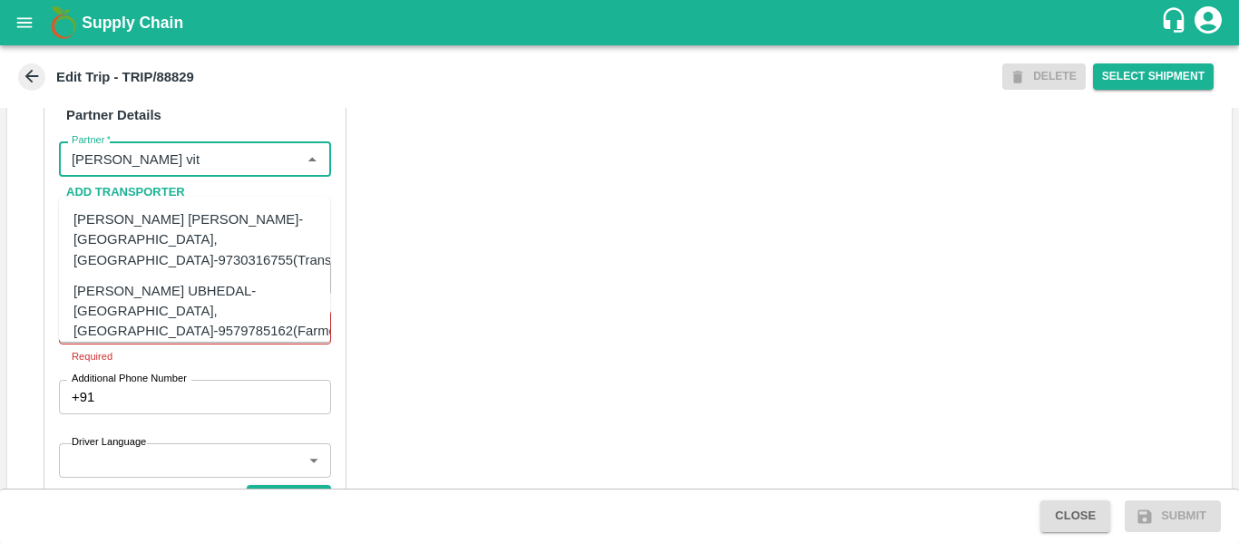
click at [170, 221] on div "[PERSON_NAME] [PERSON_NAME]-[GEOGRAPHIC_DATA], [GEOGRAPHIC_DATA]-9730316755(Tra…" at bounding box center [221, 239] width 297 height 61
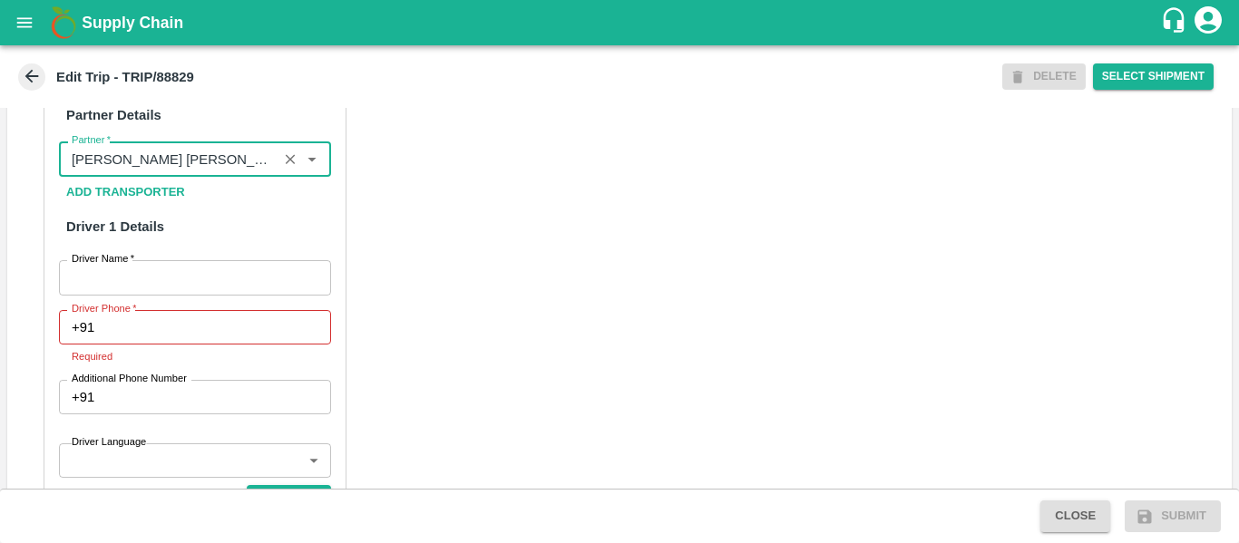
type input "[PERSON_NAME] [PERSON_NAME]-[GEOGRAPHIC_DATA], [GEOGRAPHIC_DATA]-9730316755(Tra…"
click at [199, 317] on div "Partner Details Partner   * Partner Add Transporter Driver 1 Details Driver Nam…" at bounding box center [195, 503] width 303 height 844
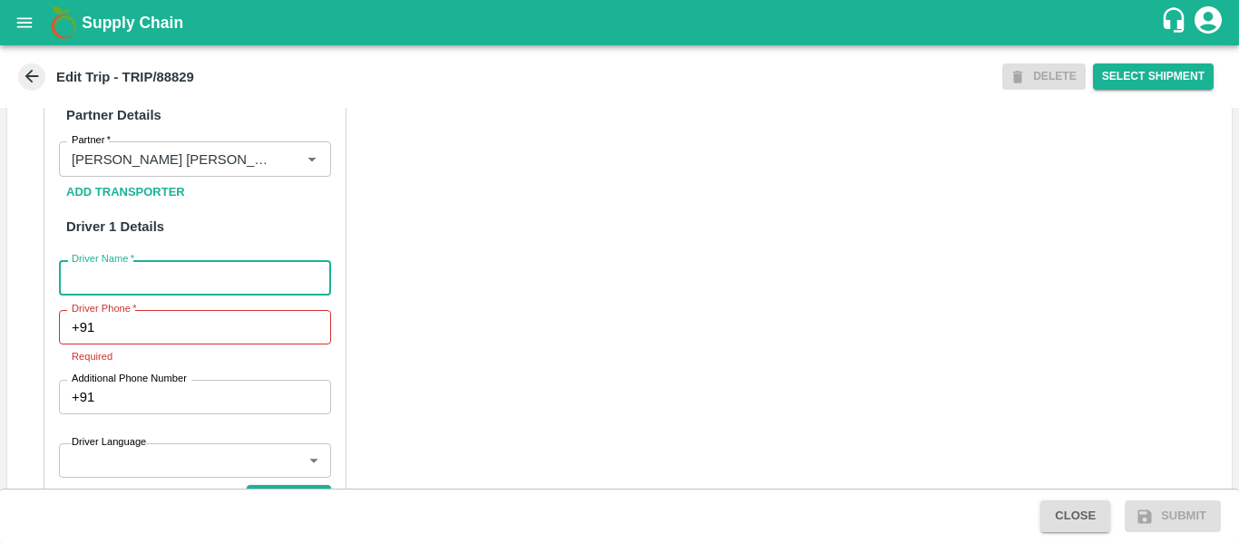
click at [171, 295] on input "Driver Name   *" at bounding box center [195, 277] width 272 height 34
type input "Shaikh"
click at [173, 345] on input "Driver Phone   *" at bounding box center [216, 327] width 228 height 34
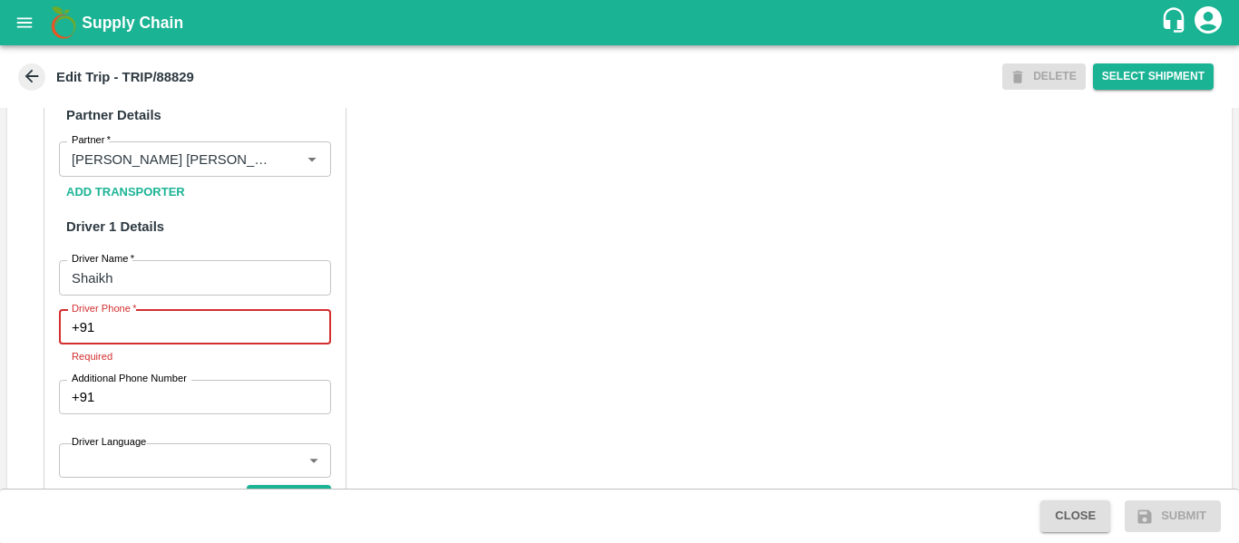
paste input "8668769877"
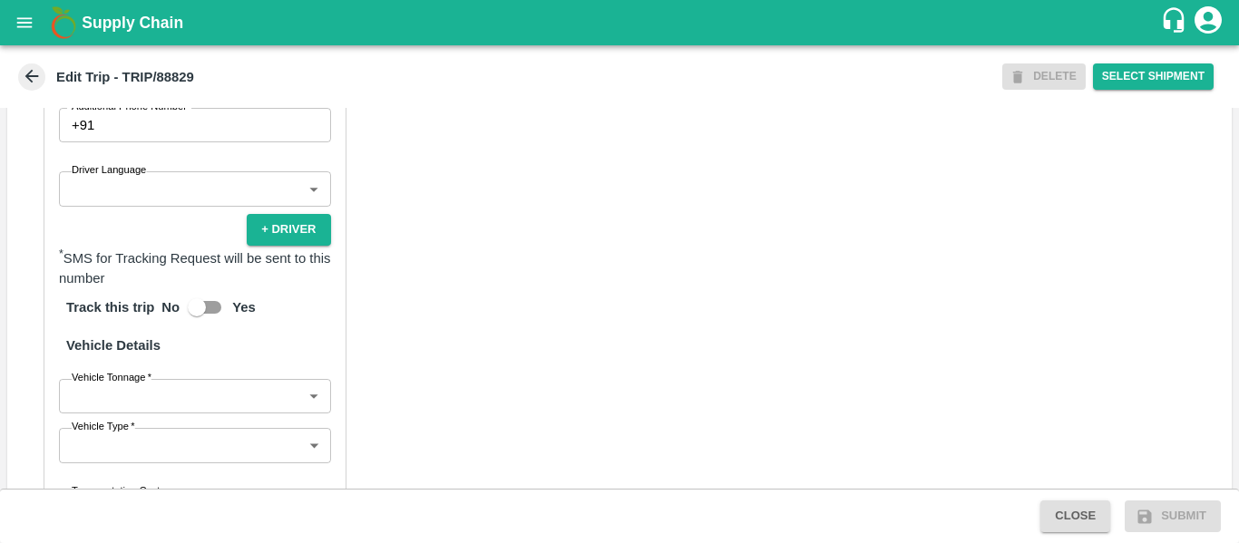
scroll to position [1138, 0]
type input "8668769877"
click at [211, 419] on body "Supply Chain Edit Trip - TRIP/88829 DELETE Select Shipment Trip Details Trip Ty…" at bounding box center [619, 271] width 1239 height 543
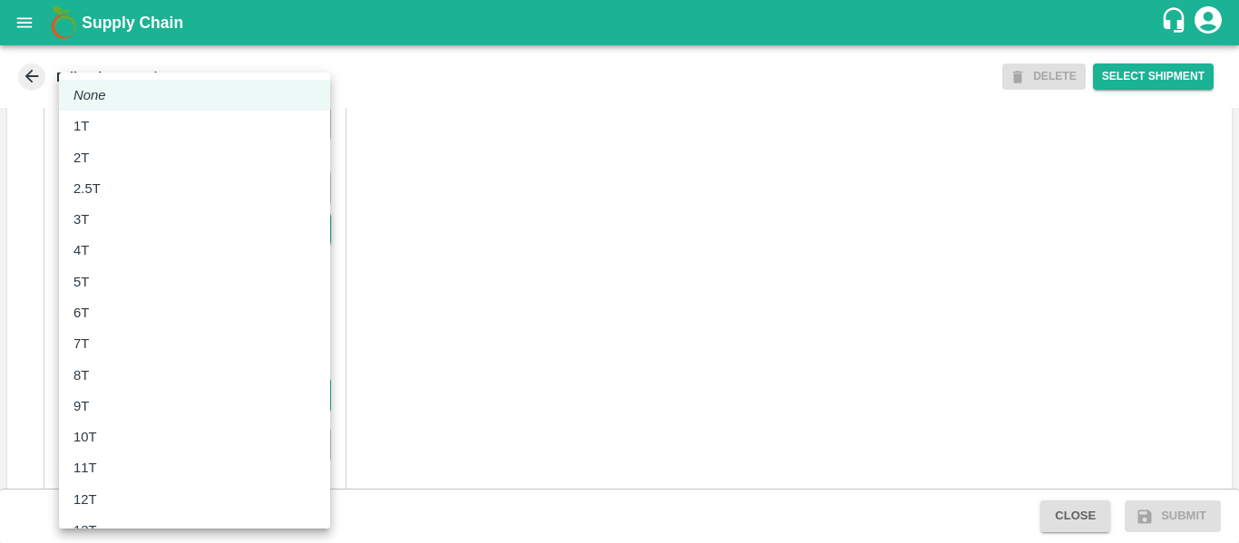
click at [124, 382] on div "8T" at bounding box center [194, 375] width 242 height 20
type input "8000"
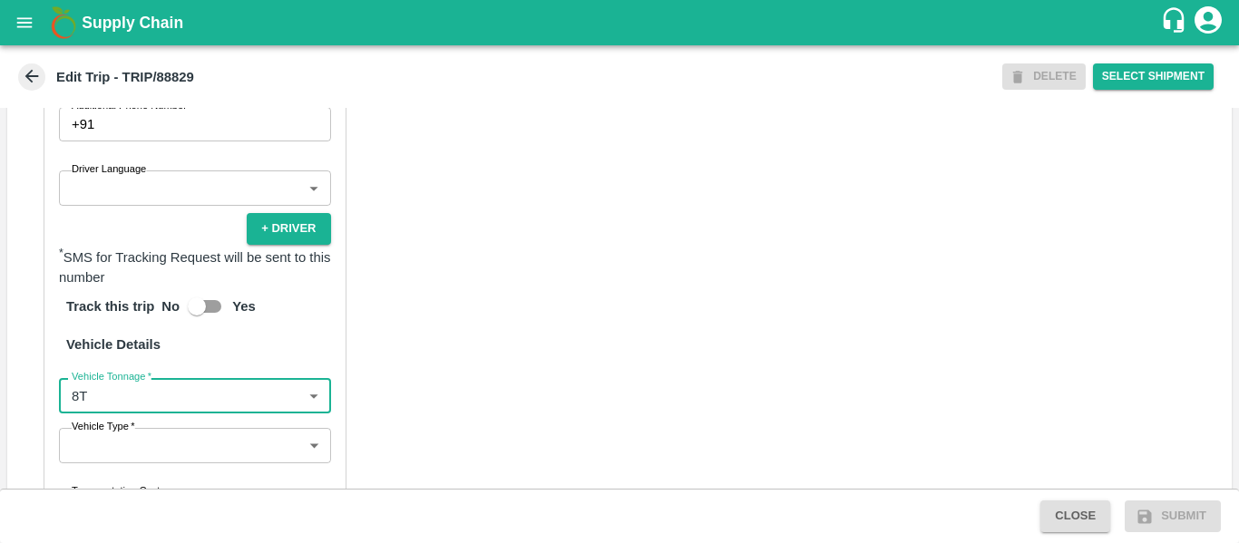
scroll to position [1394, 0]
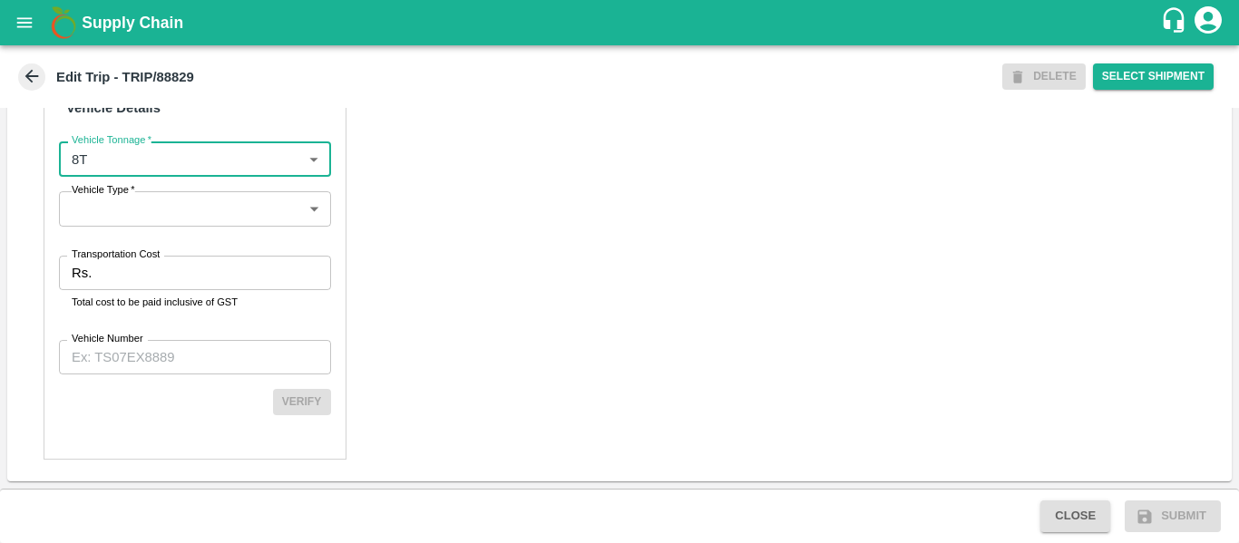
click at [140, 206] on body "Supply Chain Edit Trip - TRIP/88829 DELETE Select Shipment Trip Details Trip Ty…" at bounding box center [619, 271] width 1239 height 543
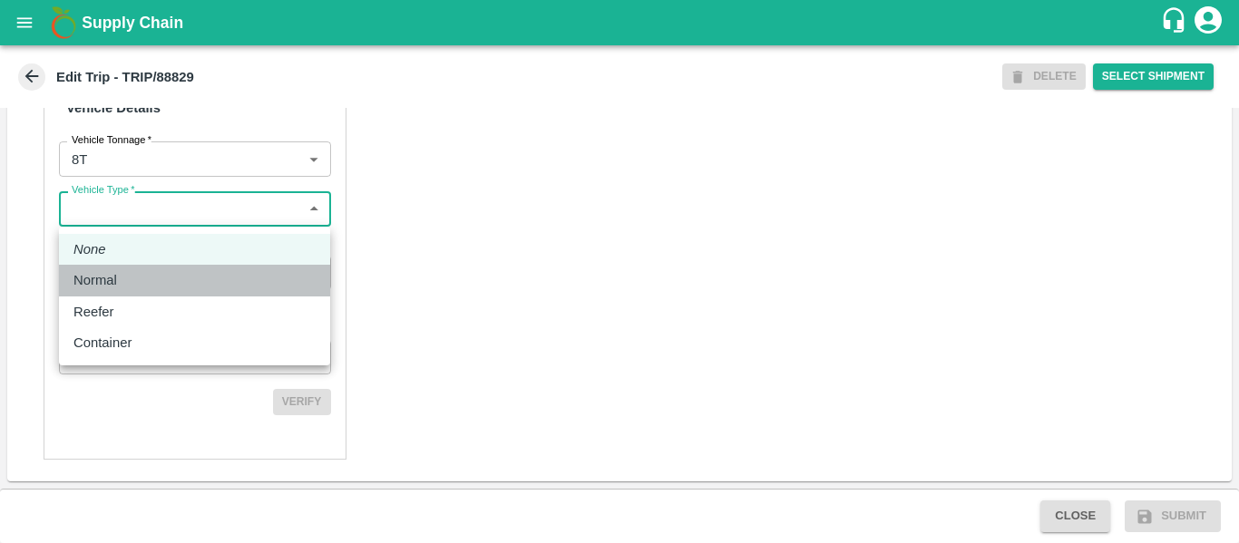
click at [151, 270] on div "Normal" at bounding box center [194, 280] width 242 height 20
type input "Normal"
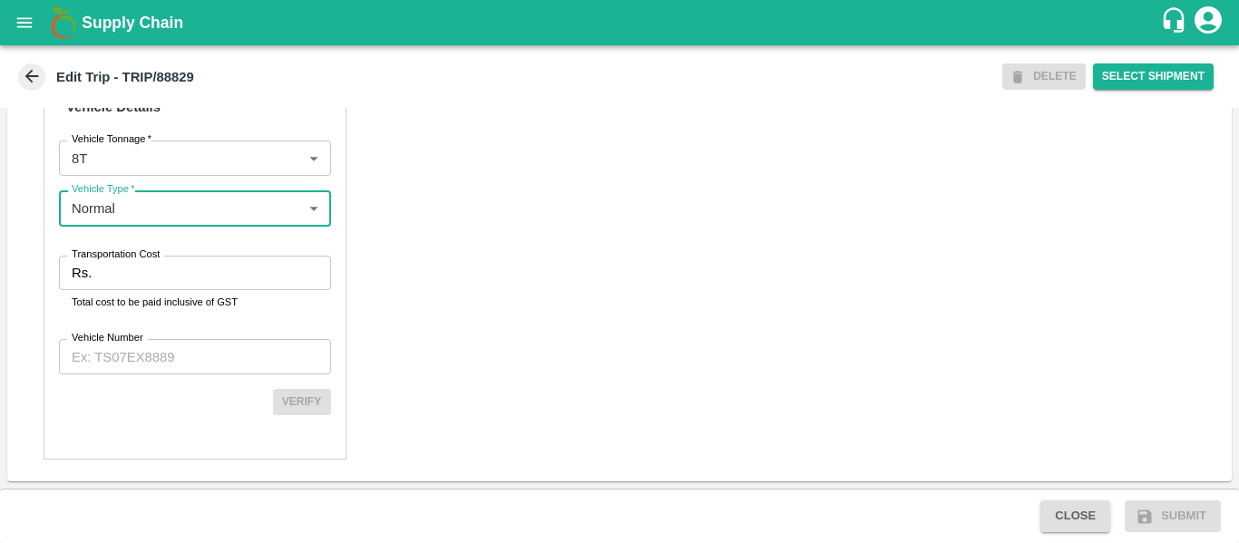
click at [151, 270] on input "Transportation Cost" at bounding box center [214, 273] width 231 height 34
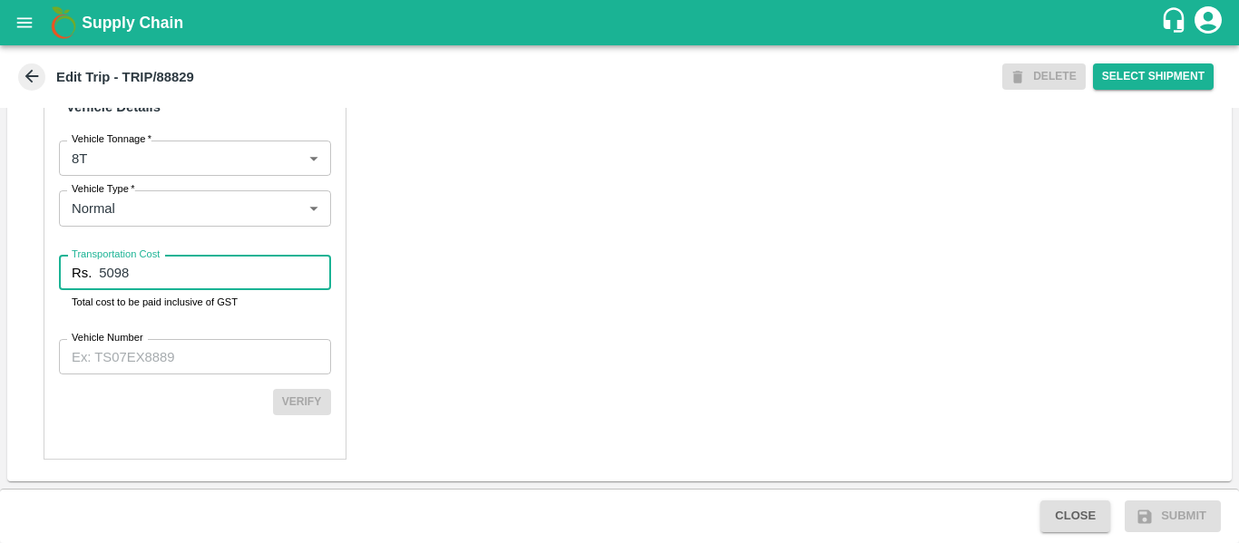
type input "5098"
click at [146, 350] on input "Vehicle Number" at bounding box center [195, 356] width 272 height 34
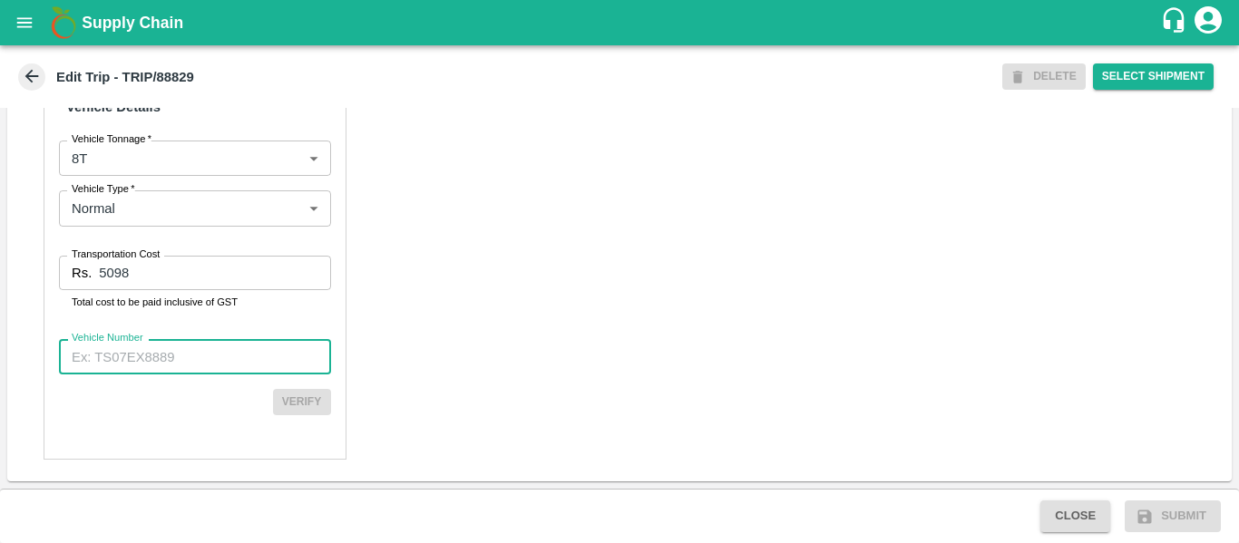
paste input "MH45AX3780"
type input "MH45AX3780"
click at [292, 395] on button "Verify" at bounding box center [302, 402] width 58 height 26
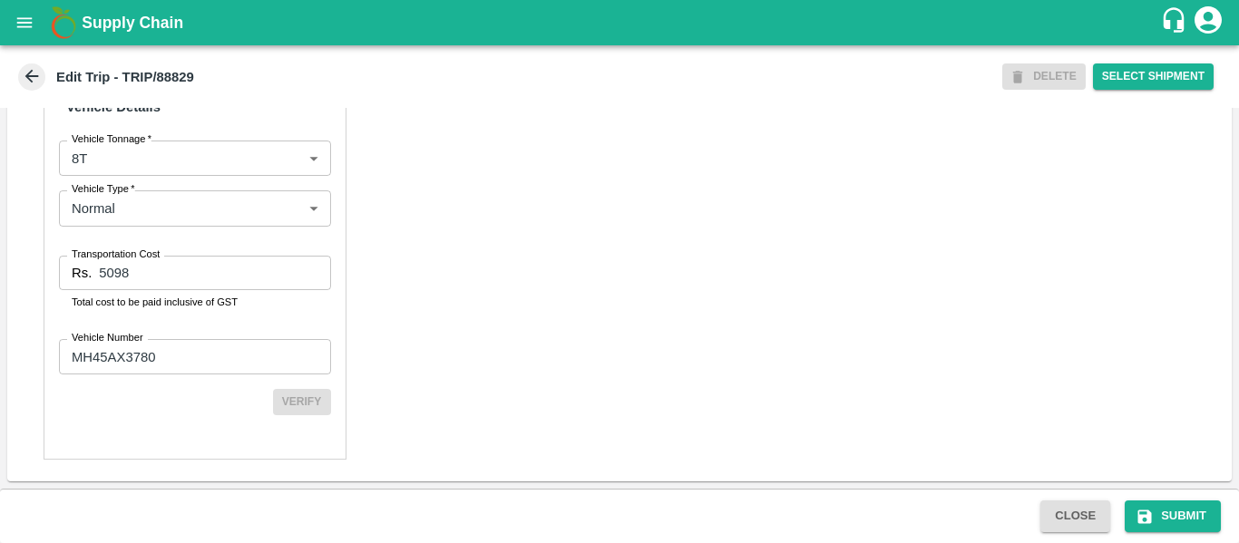
scroll to position [1391, 0]
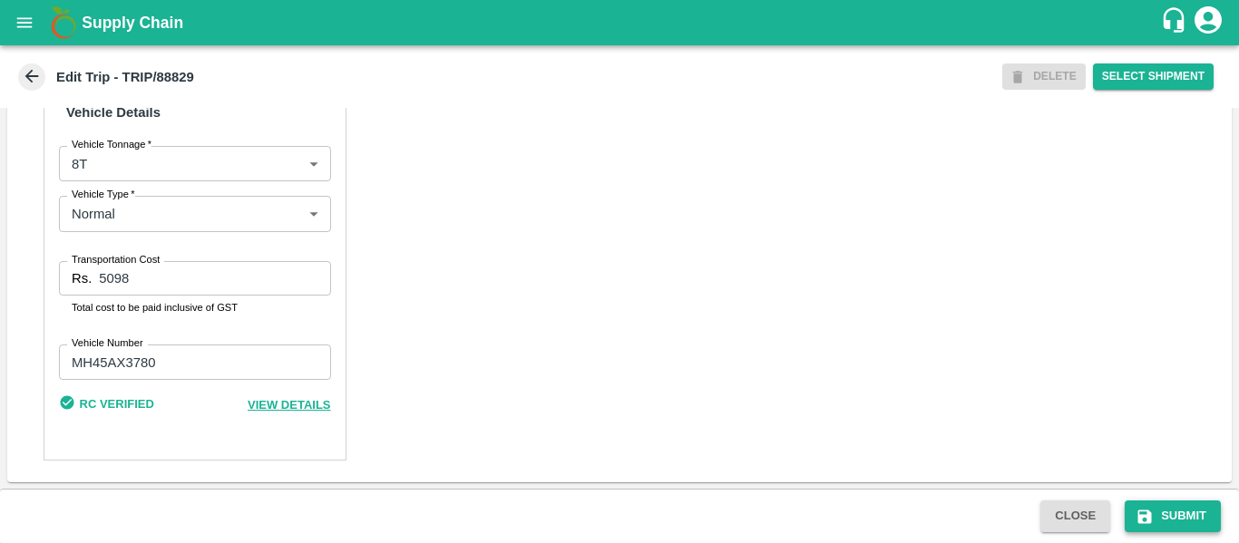
click at [1173, 516] on button "Submit" at bounding box center [1172, 516] width 96 height 32
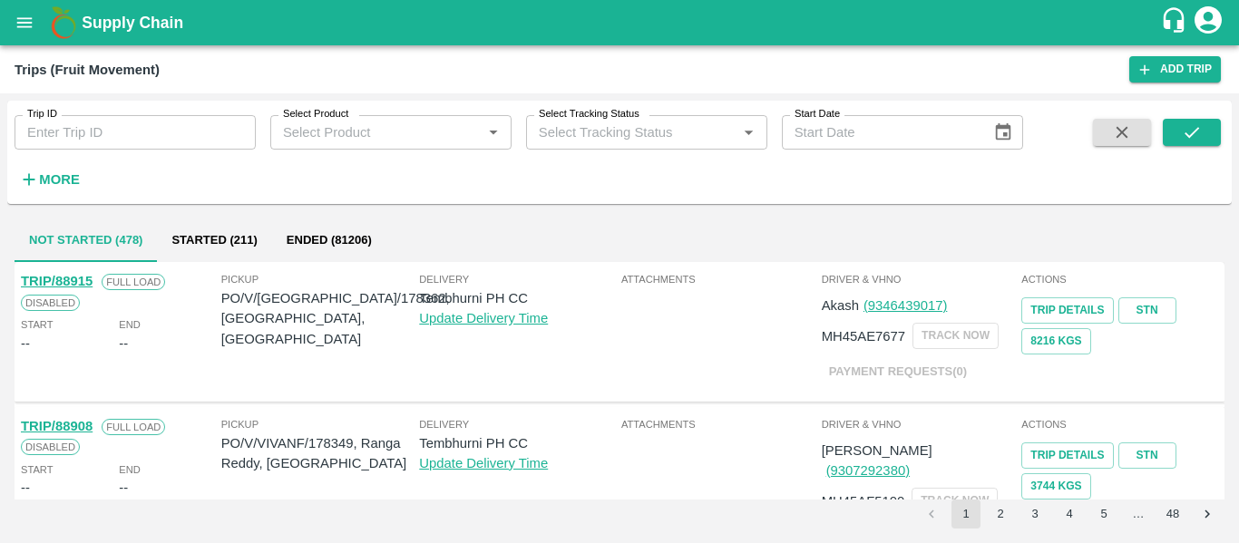
click at [129, 128] on input "Trip ID" at bounding box center [135, 132] width 241 height 34
paste input "88830"
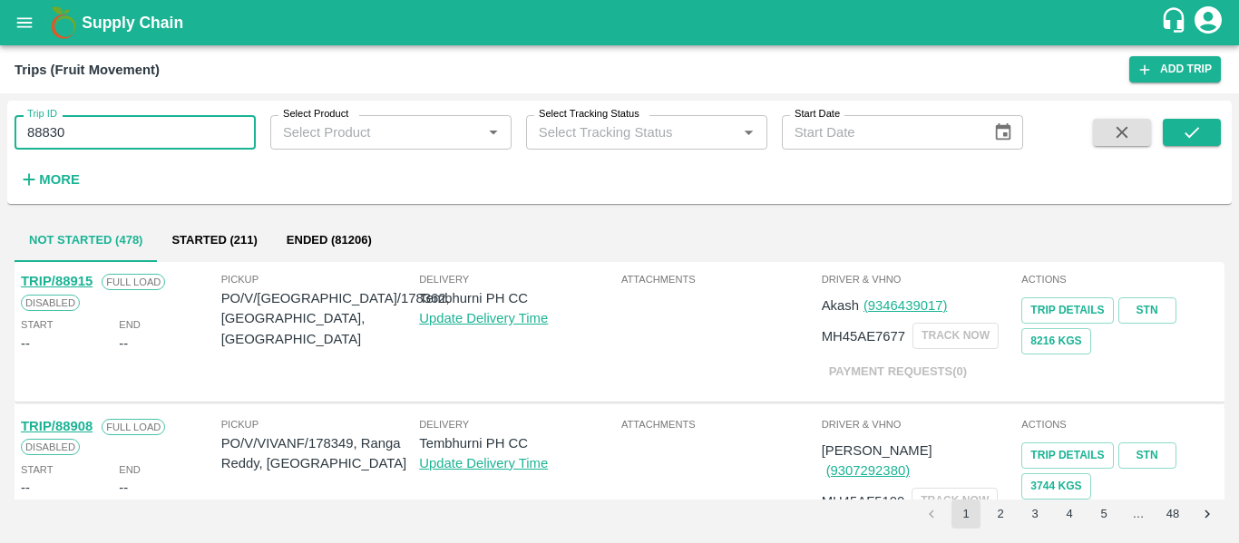
type input "88830"
click at [1182, 118] on div "Trip ID 88830 Trip ID Select Product Select Product   * Select Tracking Status …" at bounding box center [619, 152] width 1224 height 89
click at [1201, 130] on icon "submit" at bounding box center [1191, 132] width 20 height 20
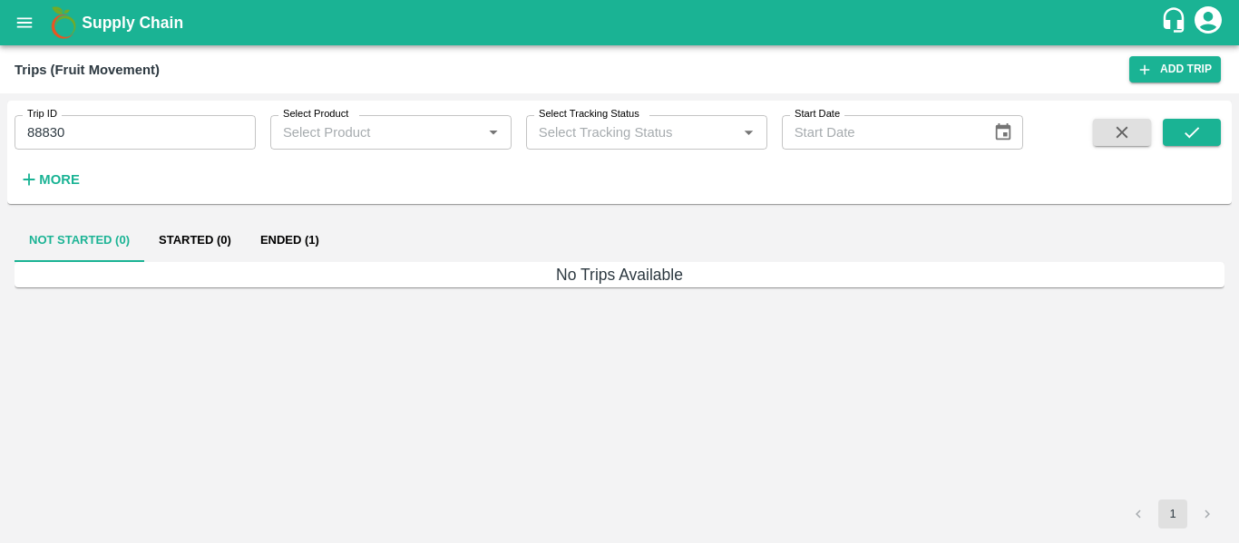
click at [292, 238] on button "Ended (1)" at bounding box center [290, 241] width 88 height 44
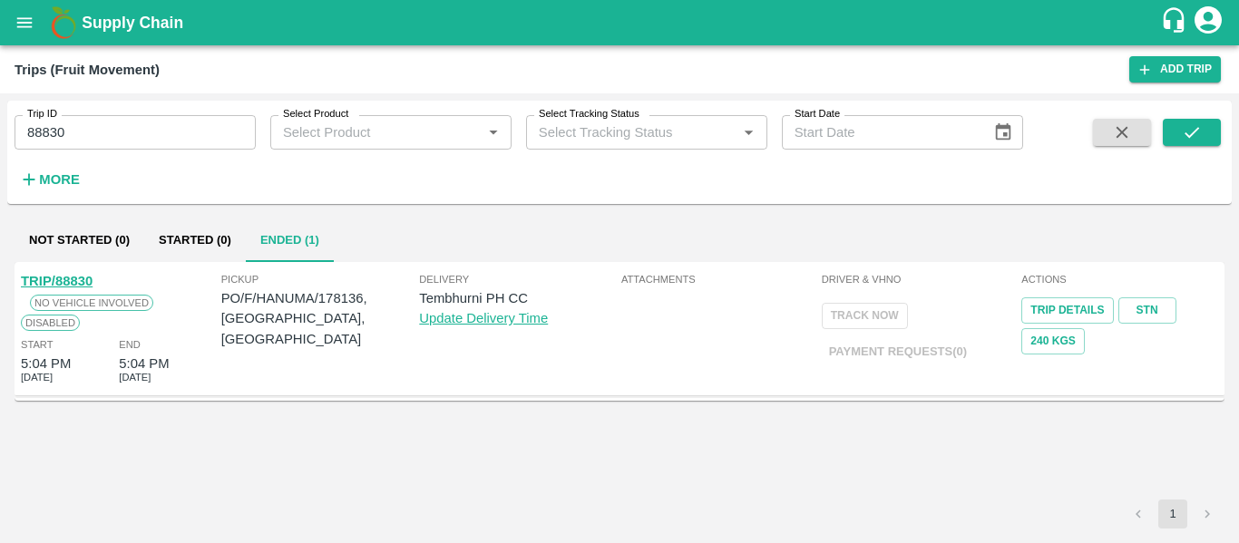
click at [63, 276] on link "TRIP/88830" at bounding box center [57, 281] width 72 height 15
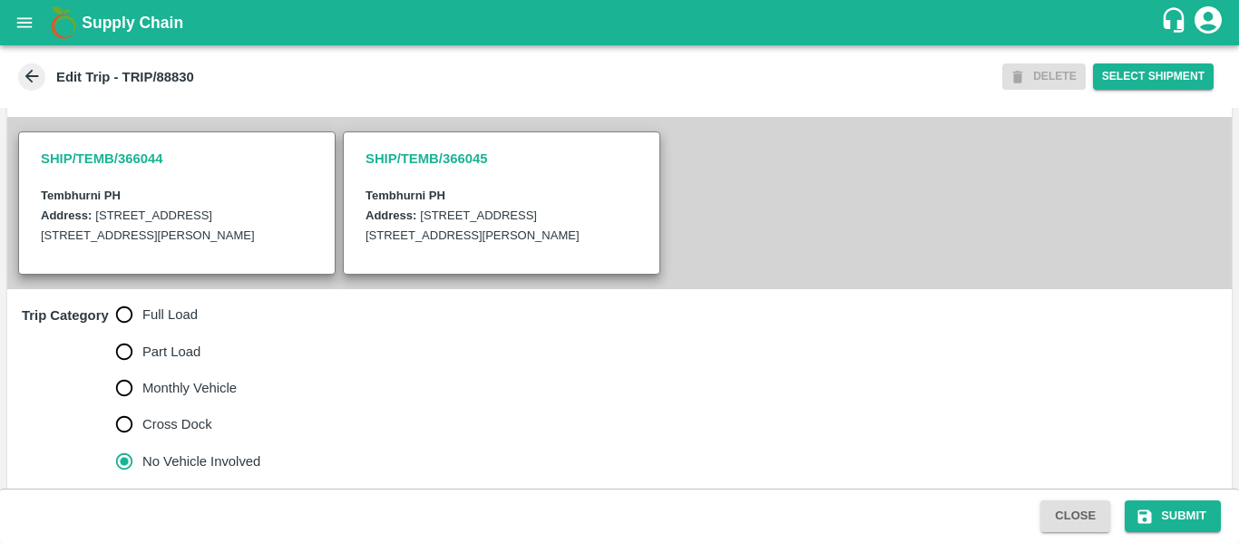
scroll to position [386, 0]
click at [179, 324] on span "Full Load" at bounding box center [169, 314] width 55 height 20
click at [142, 332] on input "Full Load" at bounding box center [124, 314] width 36 height 36
radio input "true"
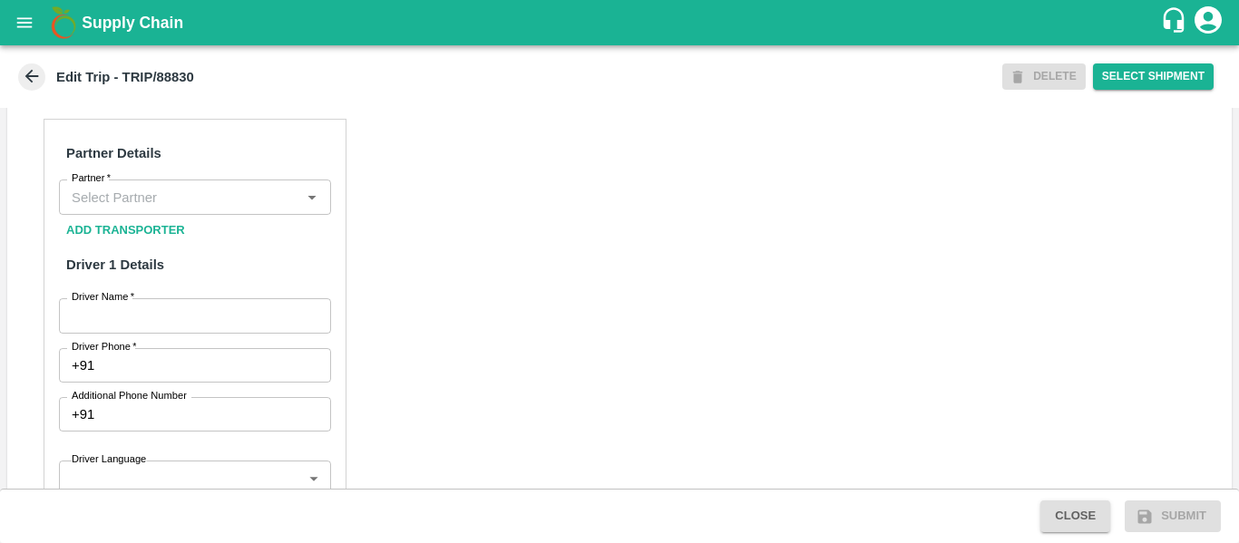
click at [134, 209] on input "Partner   *" at bounding box center [179, 197] width 231 height 24
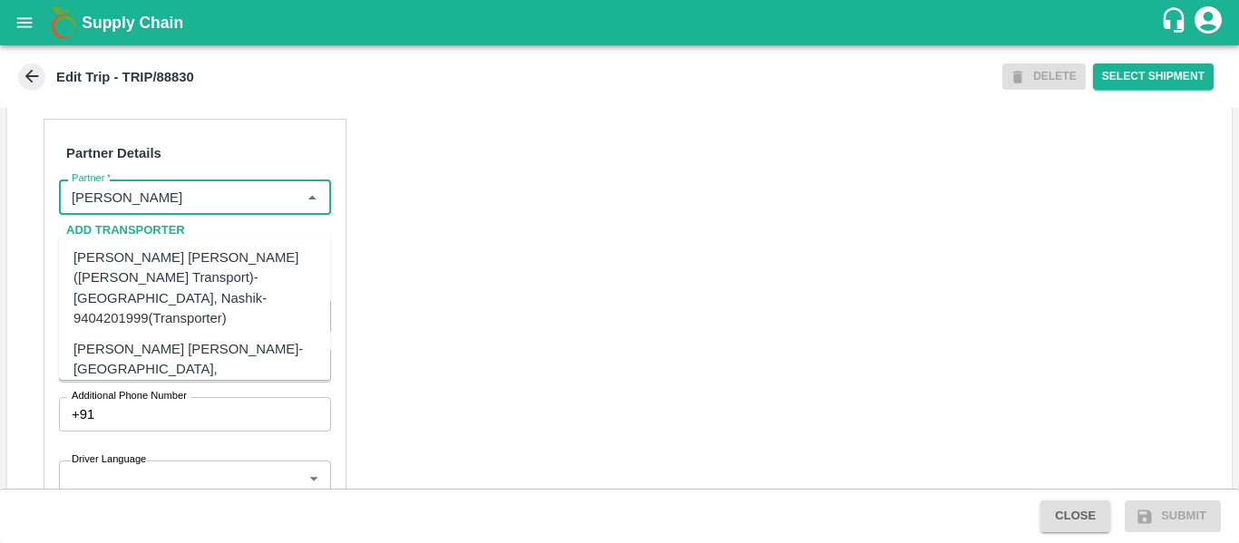
click at [172, 339] on div "[PERSON_NAME] [PERSON_NAME]-[GEOGRAPHIC_DATA], [GEOGRAPHIC_DATA]-9730316755(Tra…" at bounding box center [221, 369] width 297 height 61
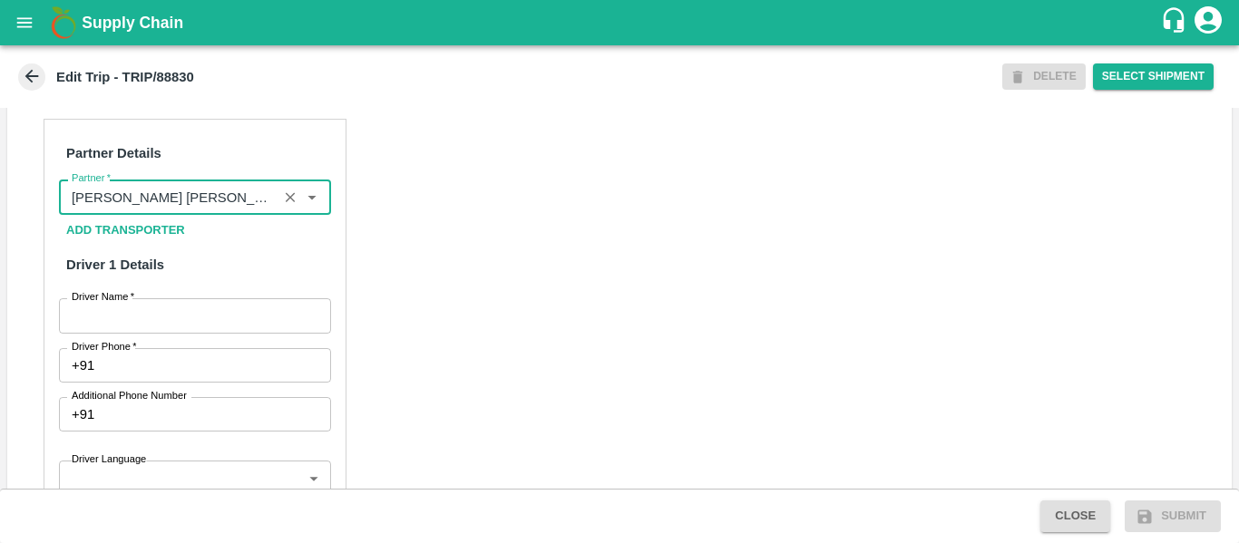
type input "[PERSON_NAME] [PERSON_NAME]-[GEOGRAPHIC_DATA], [GEOGRAPHIC_DATA]-9730316755(Tra…"
click at [176, 333] on input "Driver Name   *" at bounding box center [195, 315] width 272 height 34
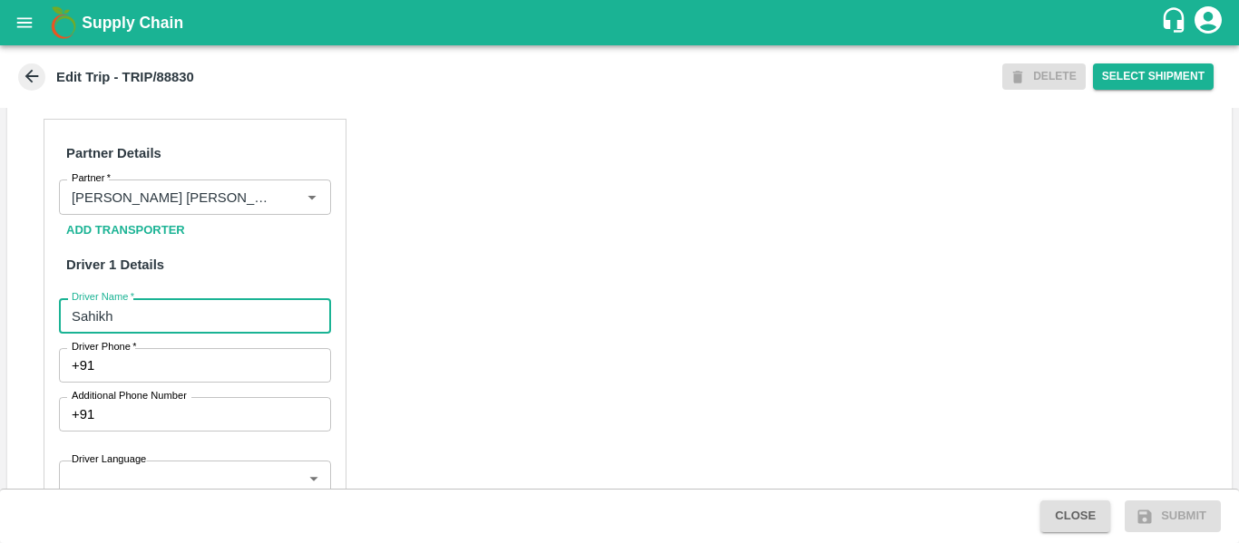
type input "Sahikh"
click at [183, 383] on input "Driver Phone   *" at bounding box center [216, 365] width 228 height 34
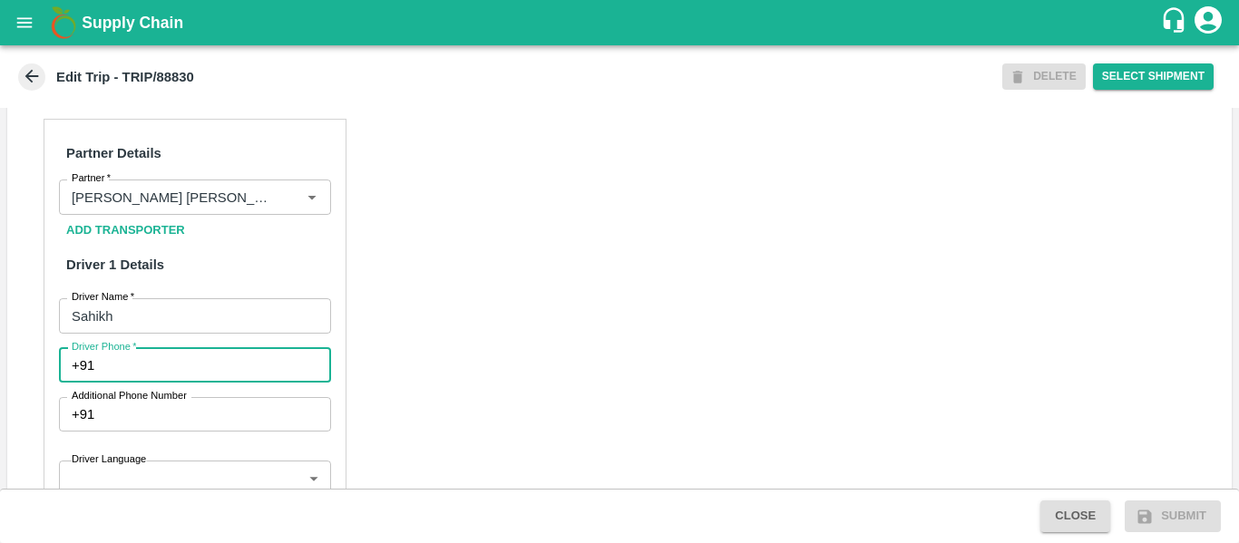
paste input "88830"
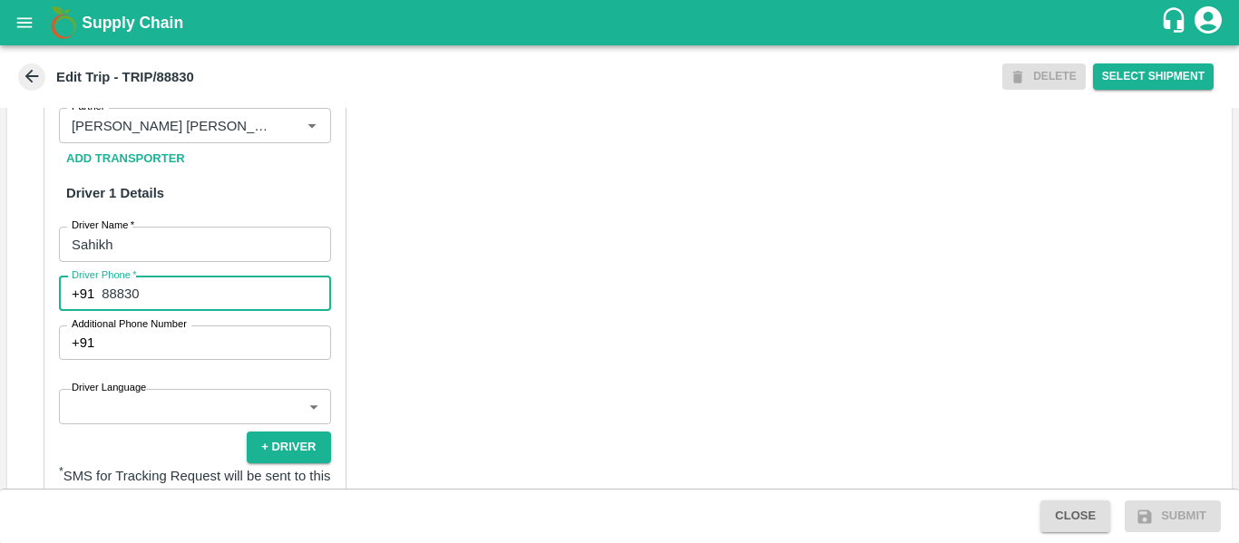
scroll to position [925, 0]
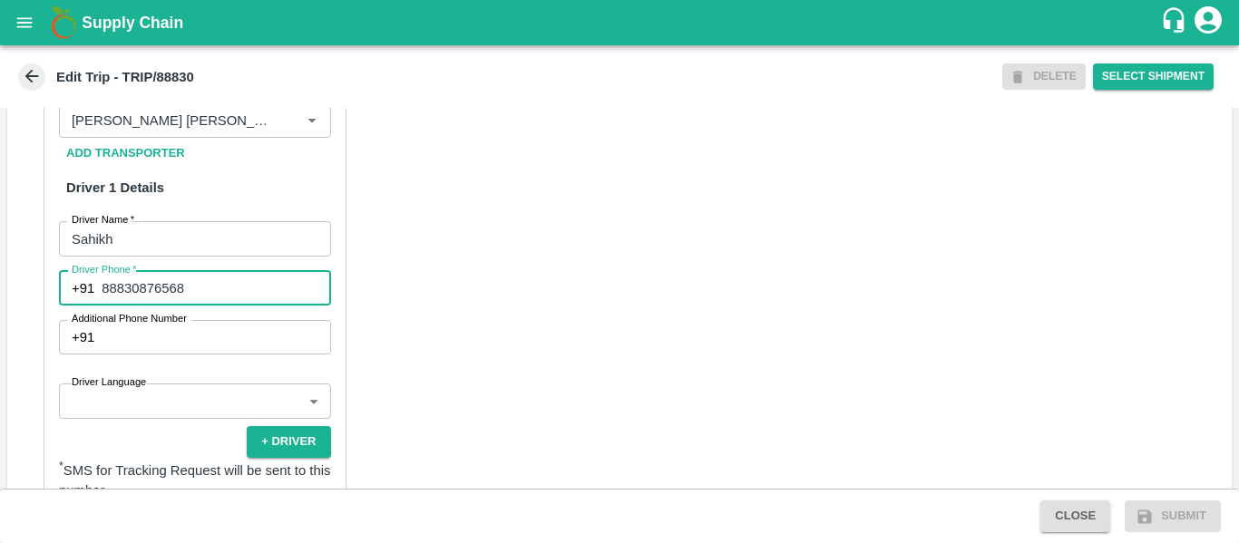
click at [539, 376] on div "Partner Details Partner   * Partner Add Transporter Driver 1 Details Driver Nam…" at bounding box center [619, 475] width 1224 height 910
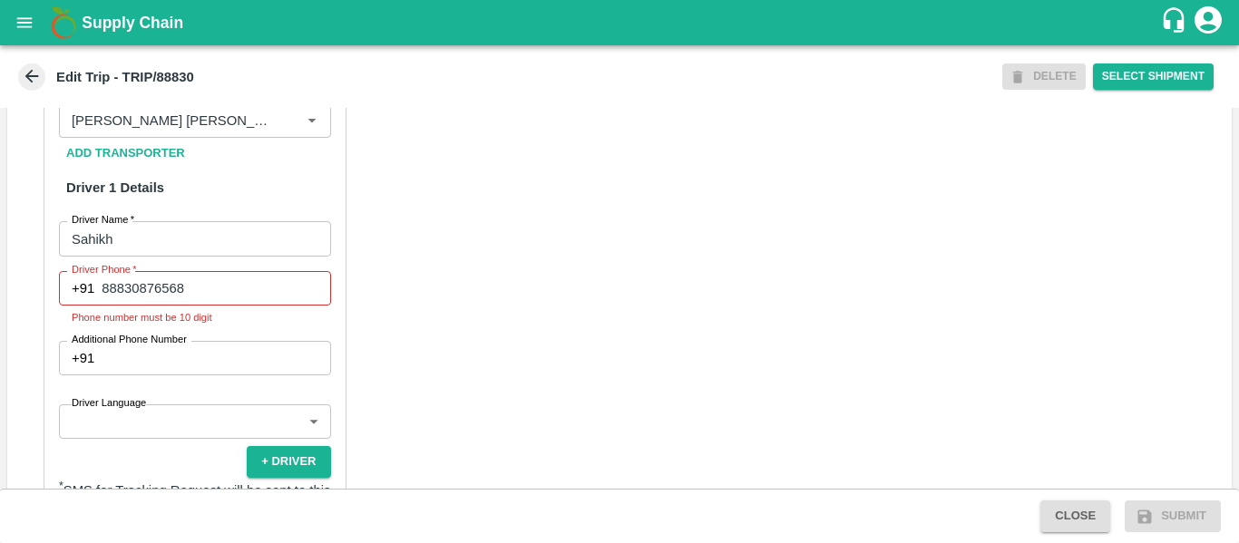
click at [291, 306] on input "88830876568" at bounding box center [216, 288] width 228 height 34
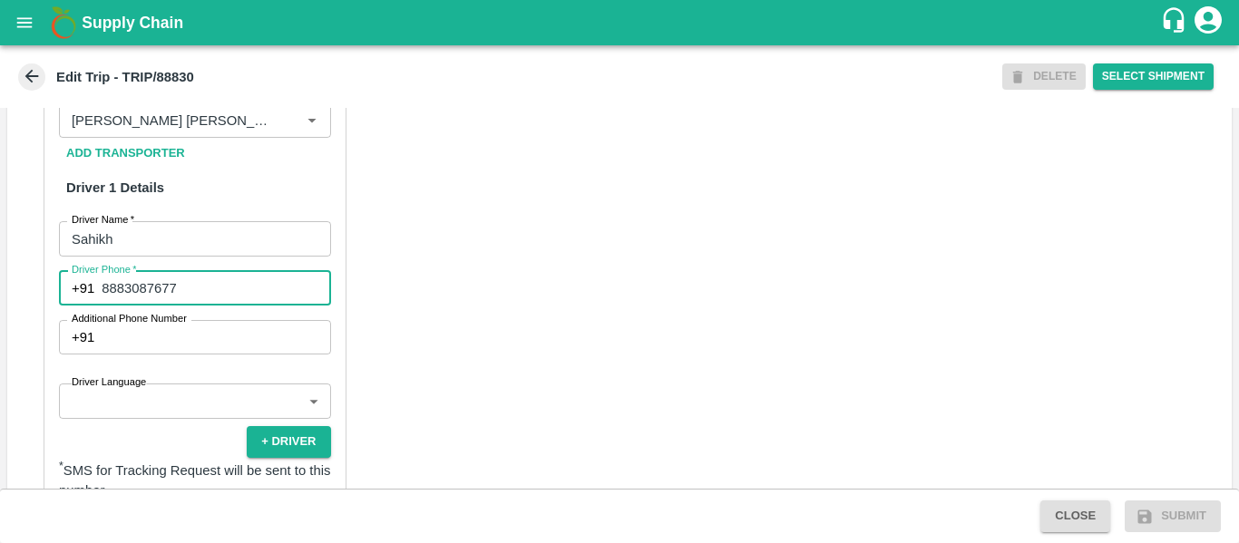
type input "8883087677"
click at [515, 299] on div "Partner Details Partner   * Partner Add Transporter Driver 1 Details Driver Nam…" at bounding box center [619, 475] width 1224 height 910
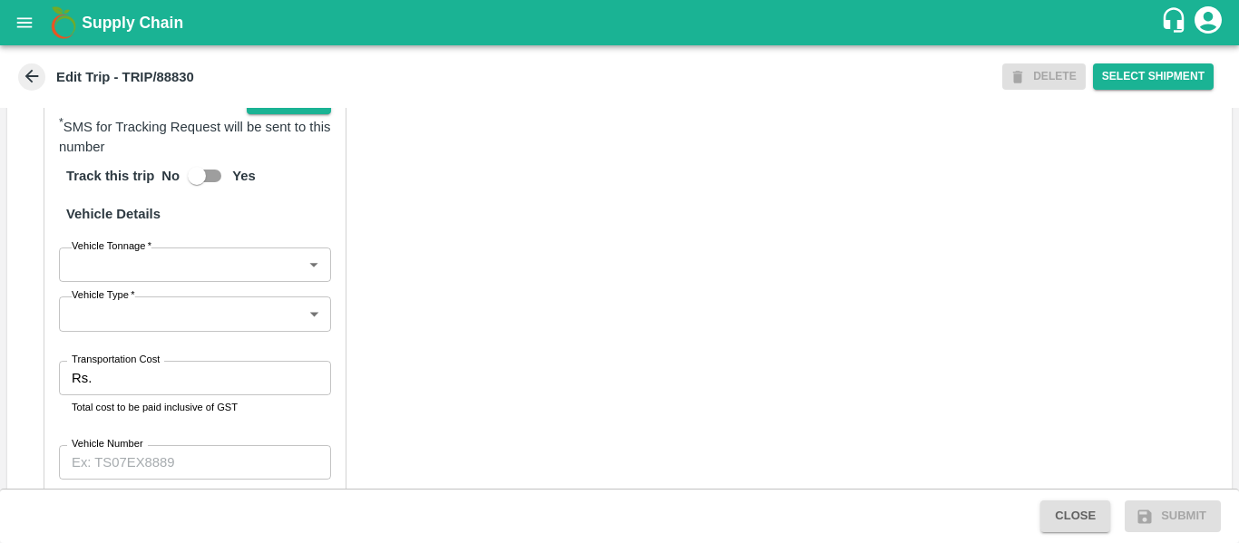
scroll to position [1269, 0]
click at [190, 279] on body "Supply Chain Edit Trip - TRIP/88830 DELETE Select Shipment Trip Details Trip Ty…" at bounding box center [619, 271] width 1239 height 543
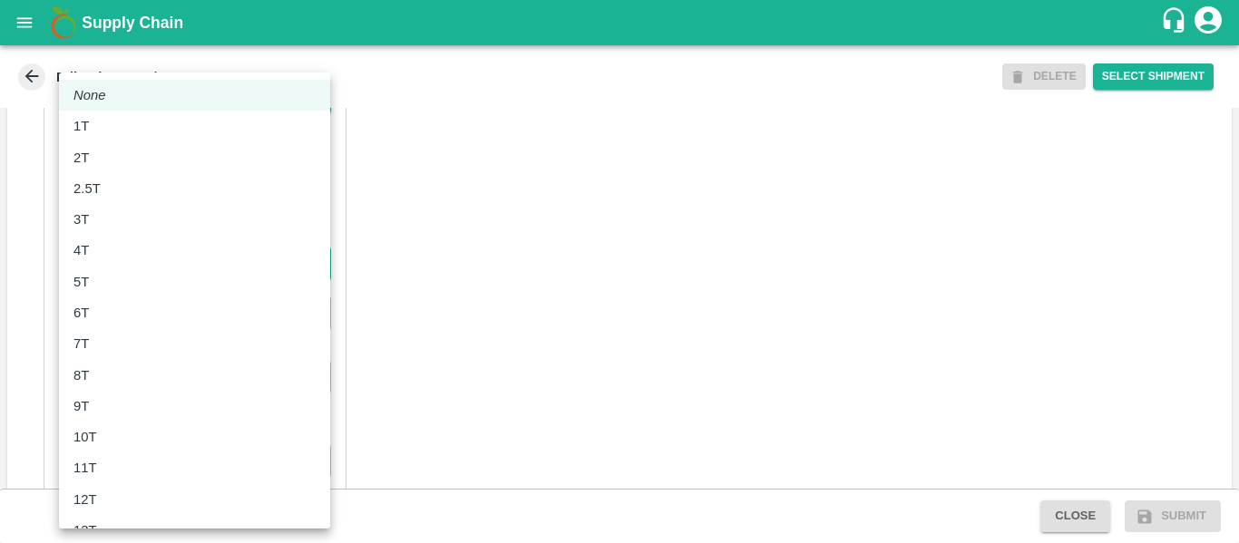
click at [146, 379] on div "8T" at bounding box center [194, 375] width 242 height 20
type input "8000"
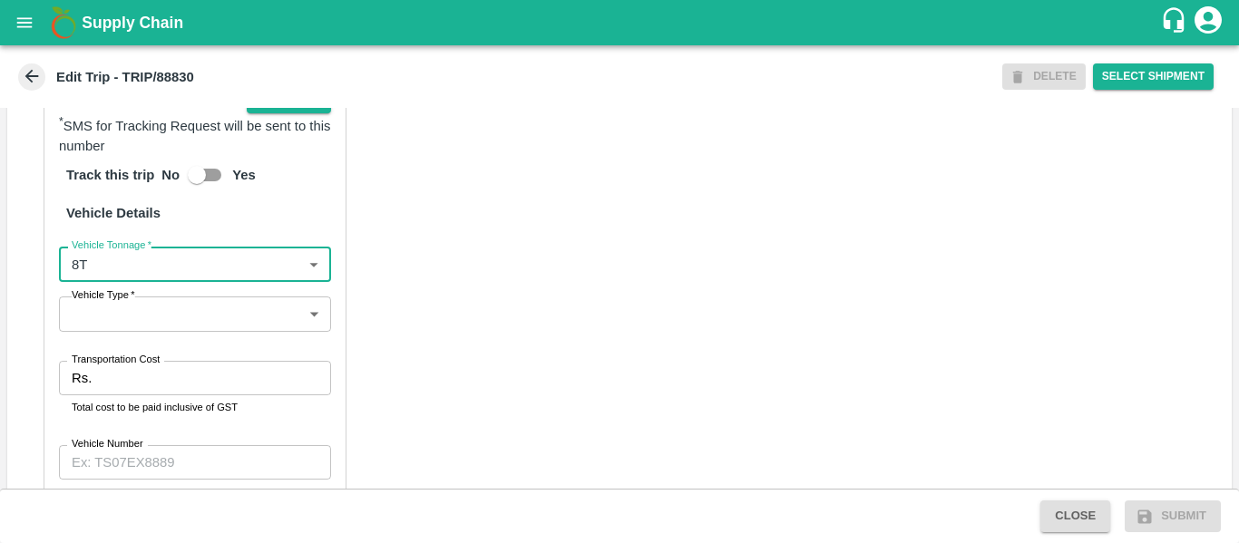
click at [235, 337] on body "Supply Chain Edit Trip - TRIP/88830 DELETE Select Shipment Trip Details Trip Ty…" at bounding box center [619, 271] width 1239 height 543
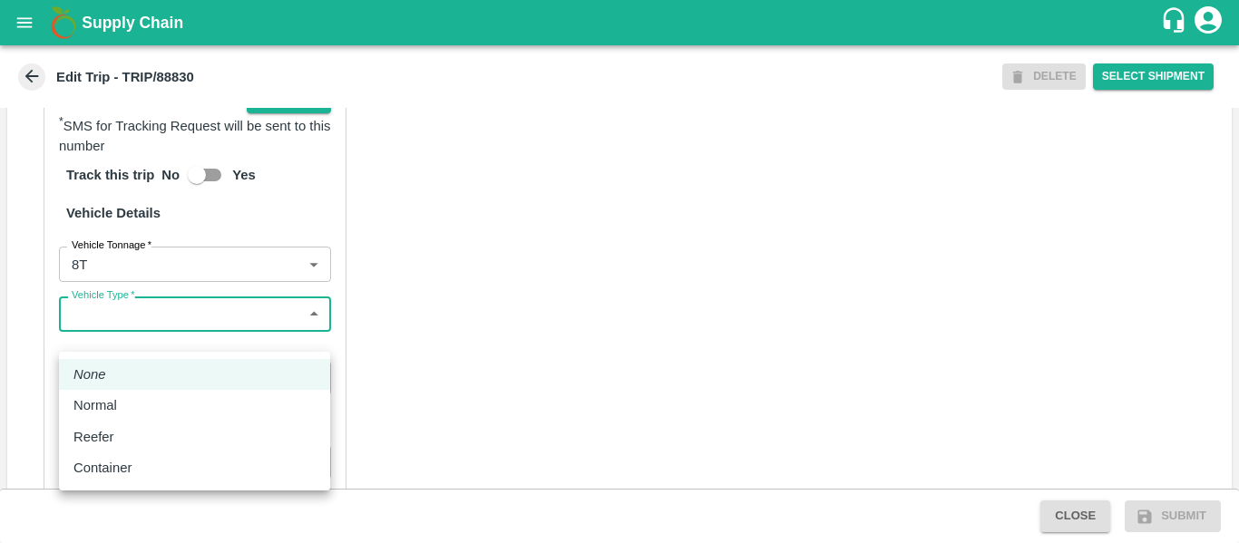
click at [148, 394] on li "Normal" at bounding box center [194, 405] width 271 height 31
type input "Normal"
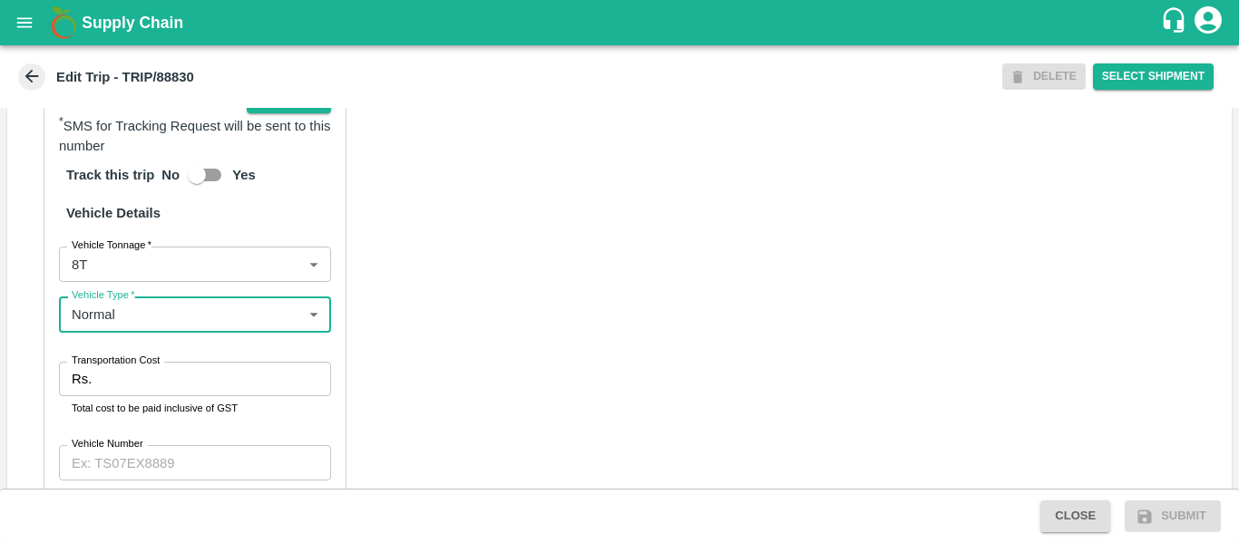
scroll to position [1395, 0]
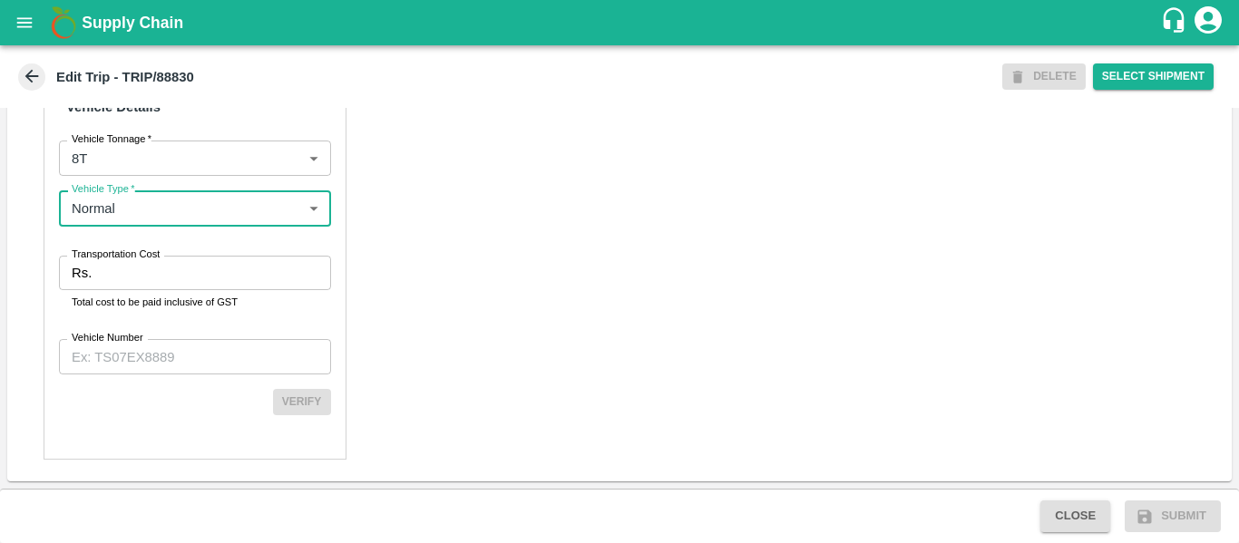
click at [148, 262] on label "Transportation Cost" at bounding box center [116, 255] width 88 height 15
click at [148, 262] on input "Transportation Cost" at bounding box center [214, 273] width 231 height 34
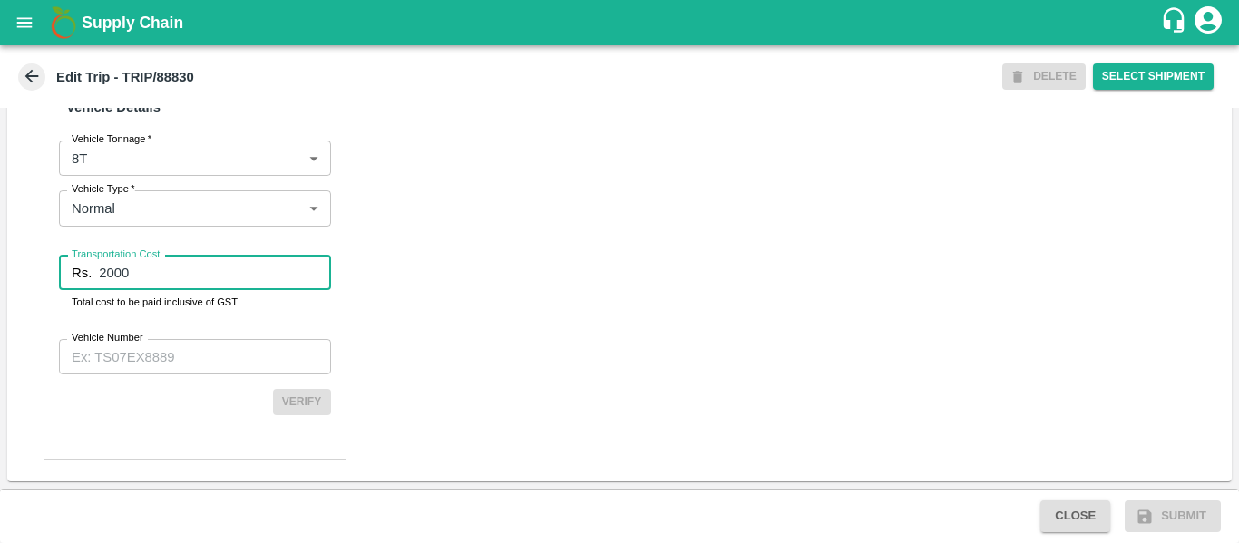
click at [155, 287] on input "2000" at bounding box center [214, 273] width 231 height 34
type input "2000"
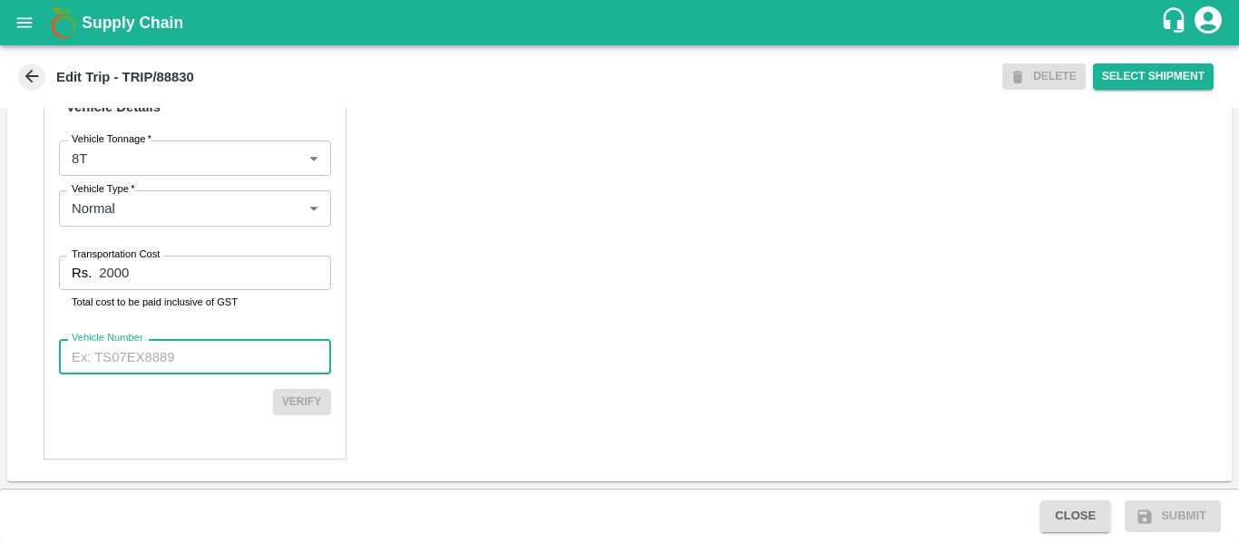
click at [160, 341] on input "Vehicle Number" at bounding box center [195, 356] width 272 height 34
paste input "88830"
type input "8"
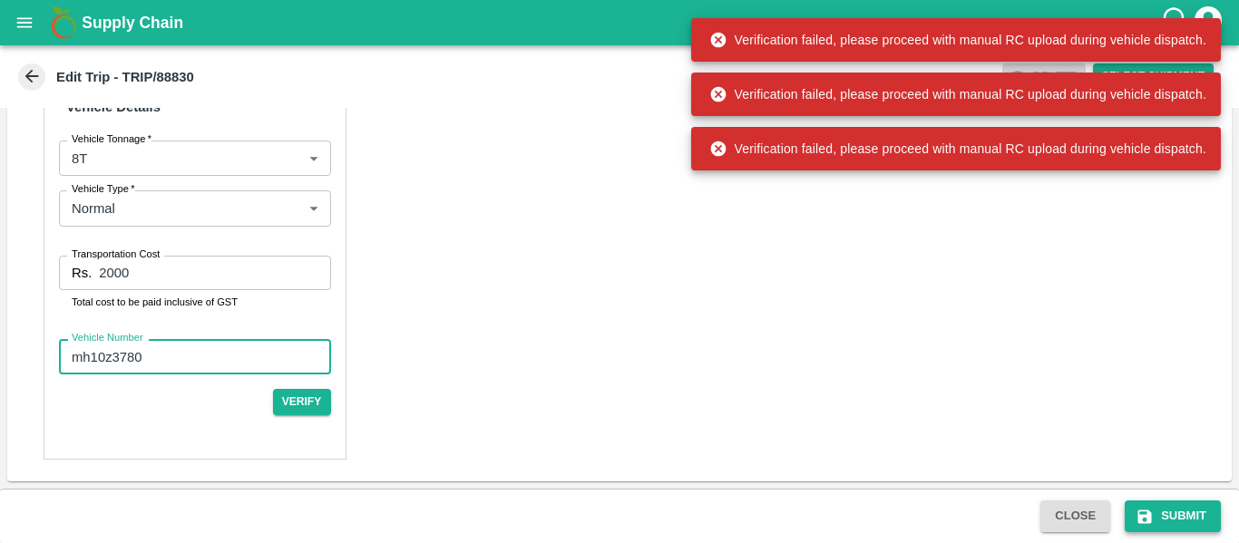
type input "mh10z3780"
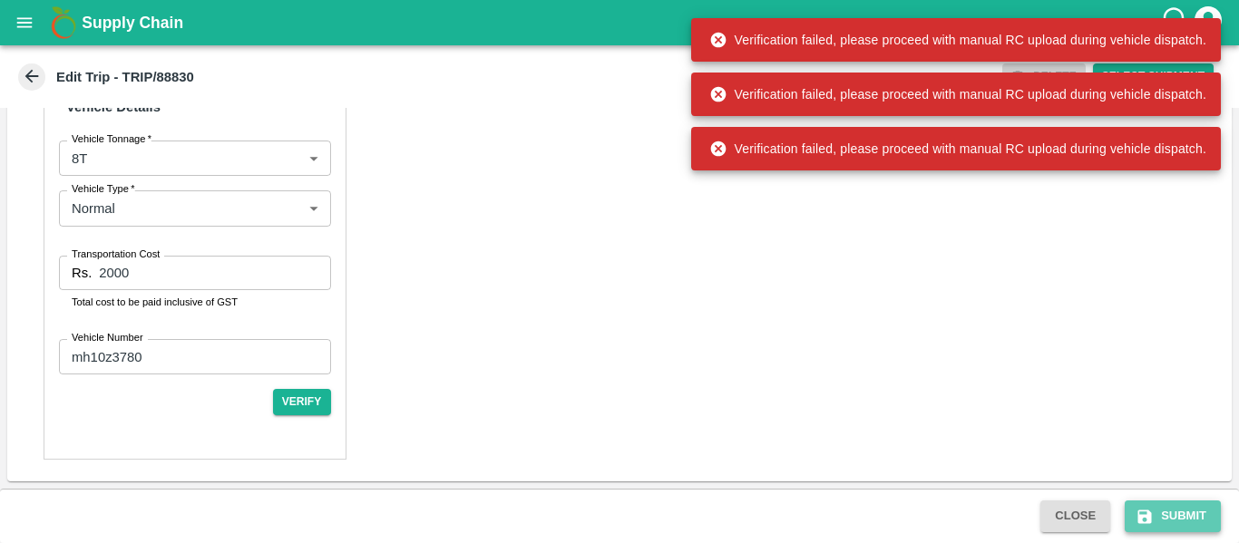
click at [1160, 506] on button "Submit" at bounding box center [1172, 516] width 96 height 32
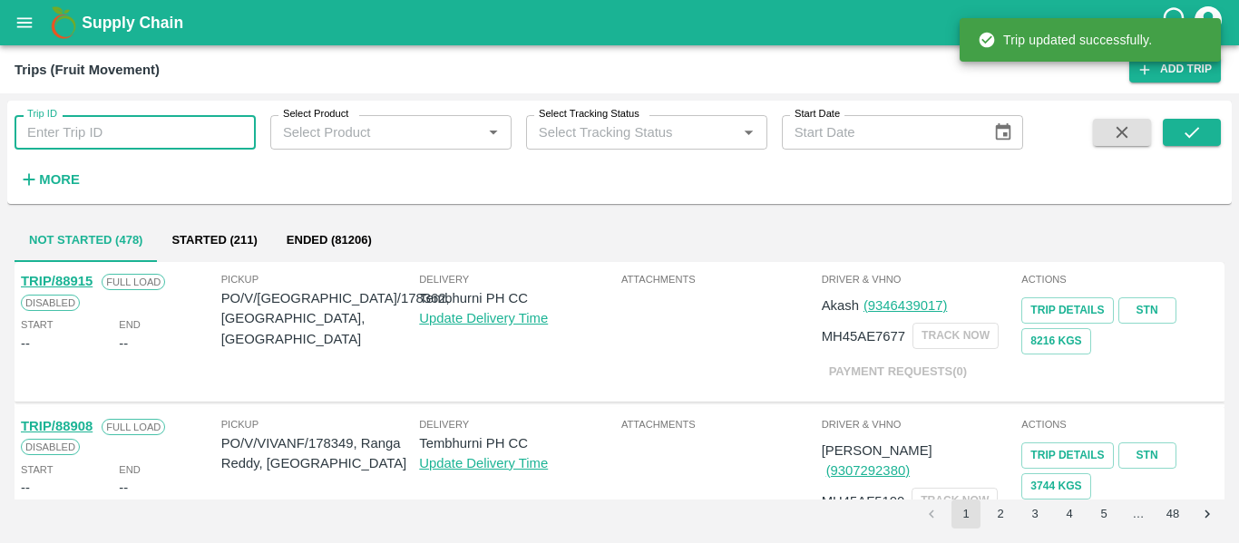
click at [135, 147] on input "Trip ID" at bounding box center [135, 132] width 241 height 34
paste input "88830"
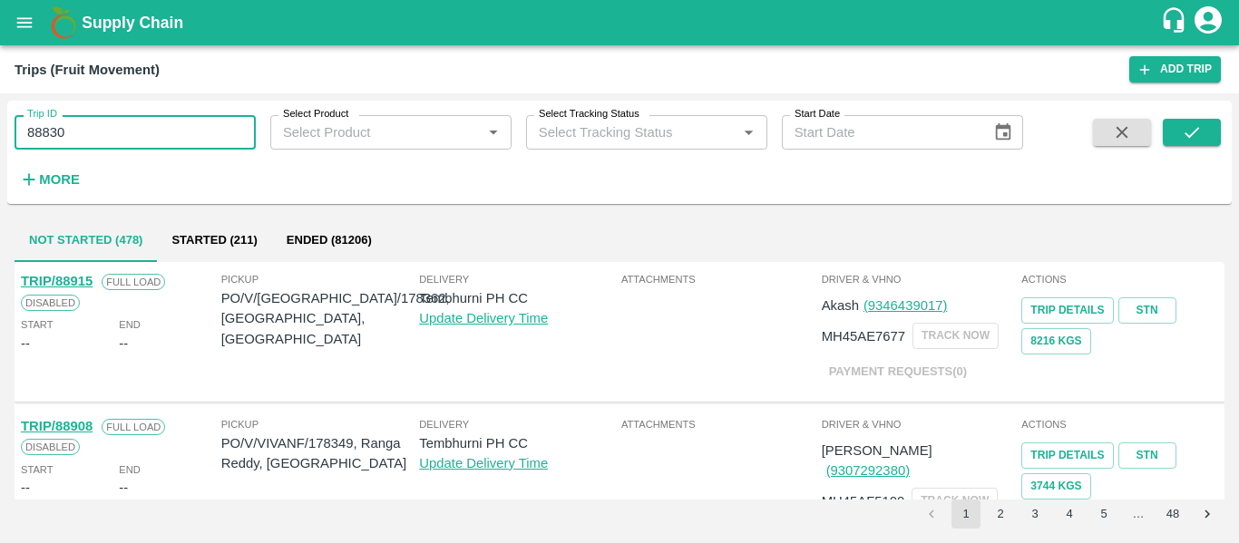
type input "88830"
click at [1188, 114] on div "Trip ID 88830 Trip ID Select Product Select Product   * Select Tracking Status …" at bounding box center [619, 152] width 1224 height 89
click at [1229, 134] on div "Trip ID 88830 Trip ID Select Product Select Product   * Select Tracking Status …" at bounding box center [619, 152] width 1224 height 89
click at [1191, 134] on icon "submit" at bounding box center [1191, 132] width 15 height 11
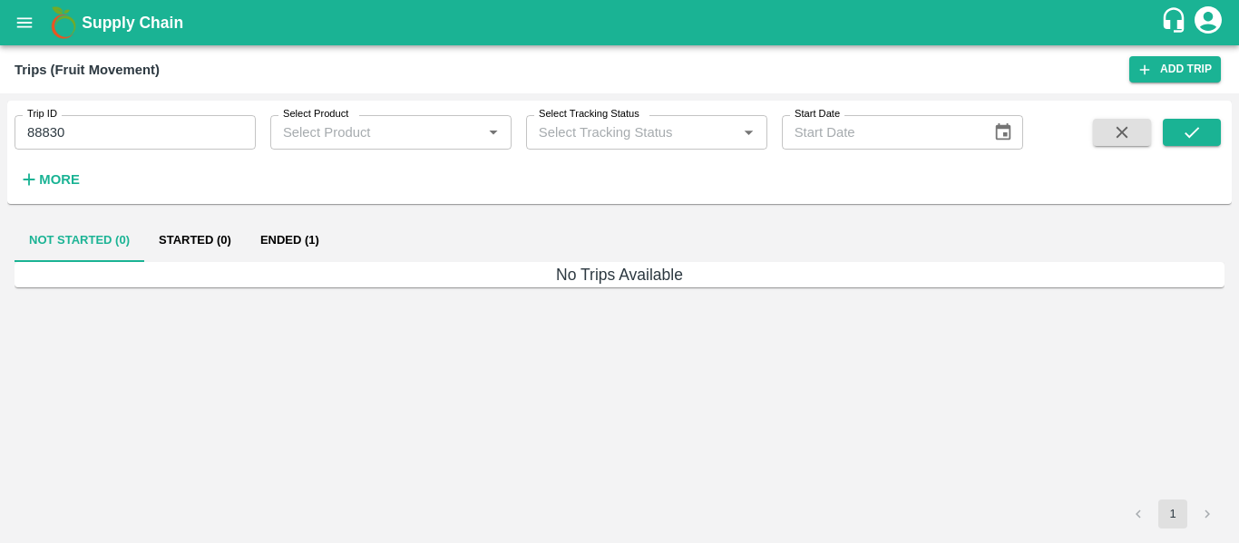
click at [300, 242] on button "Ended (1)" at bounding box center [290, 241] width 88 height 44
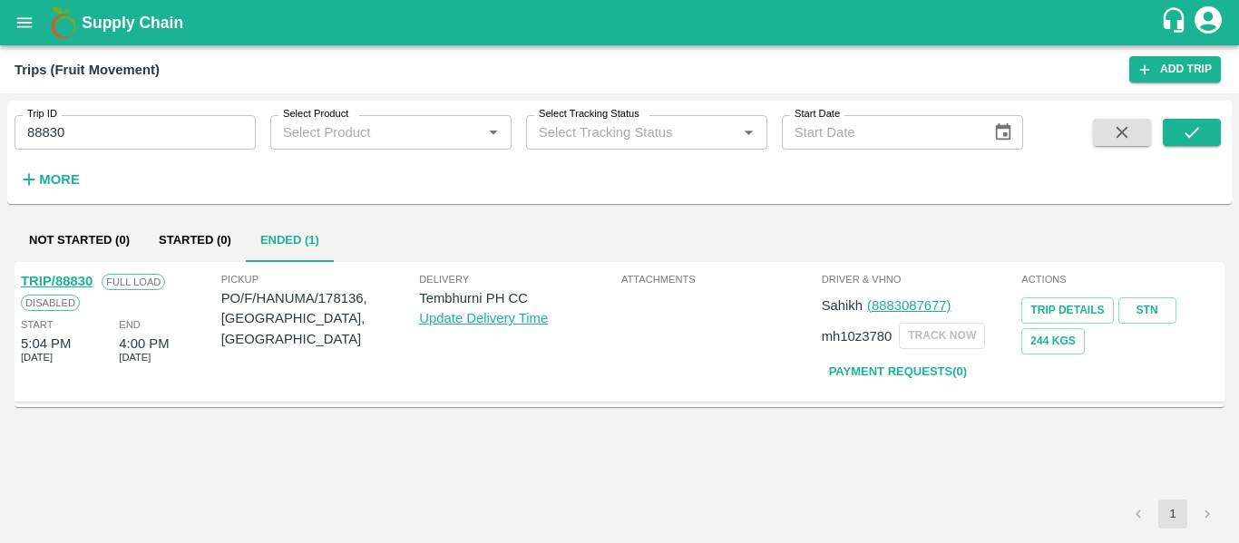
click at [54, 282] on link "TRIP/88830" at bounding box center [57, 281] width 72 height 15
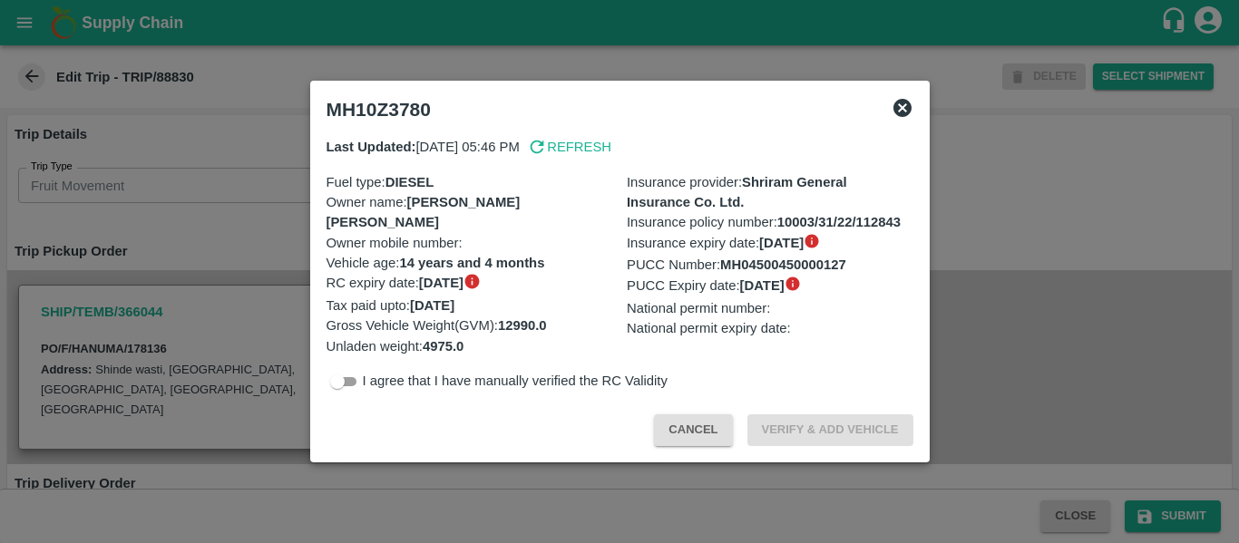
click at [181, 228] on div at bounding box center [619, 271] width 1239 height 543
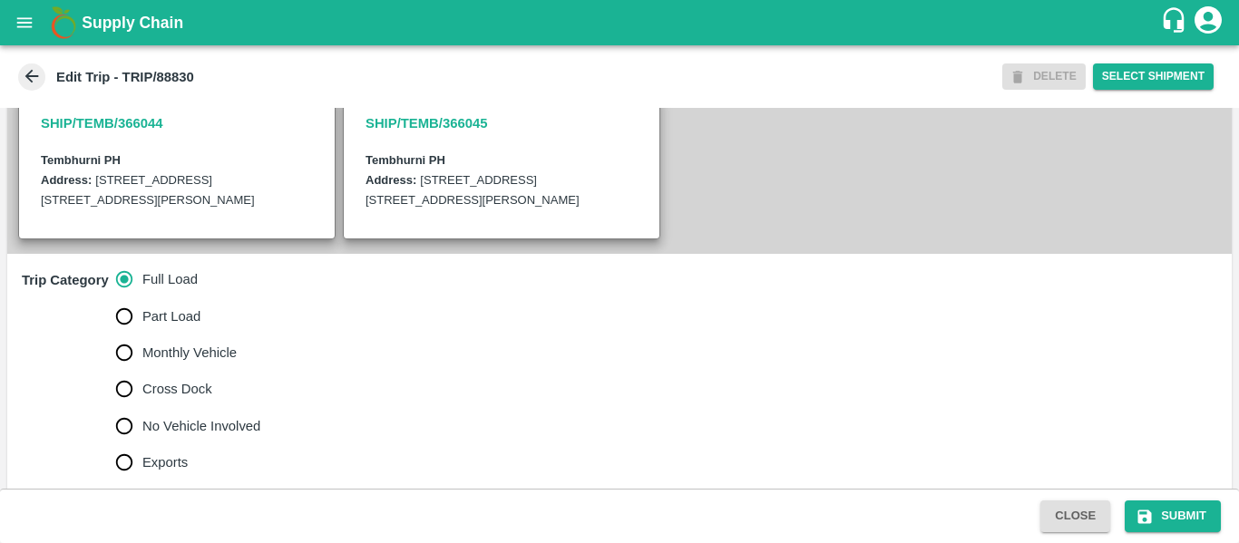
scroll to position [422, 0]
click at [208, 406] on label "Cross Dock" at bounding box center [183, 388] width 155 height 36
click at [142, 406] on input "Cross Dock" at bounding box center [124, 388] width 36 height 36
radio input "true"
click at [208, 435] on span "No Vehicle Involved" at bounding box center [201, 425] width 118 height 20
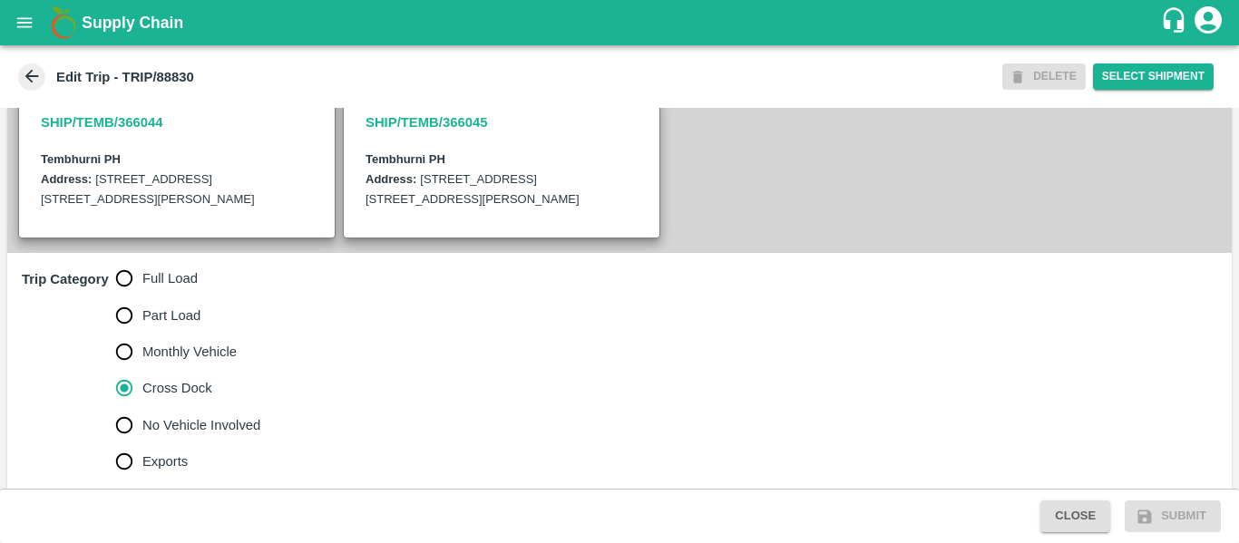
click at [142, 442] on input "No Vehicle Involved" at bounding box center [124, 425] width 36 height 36
radio input "true"
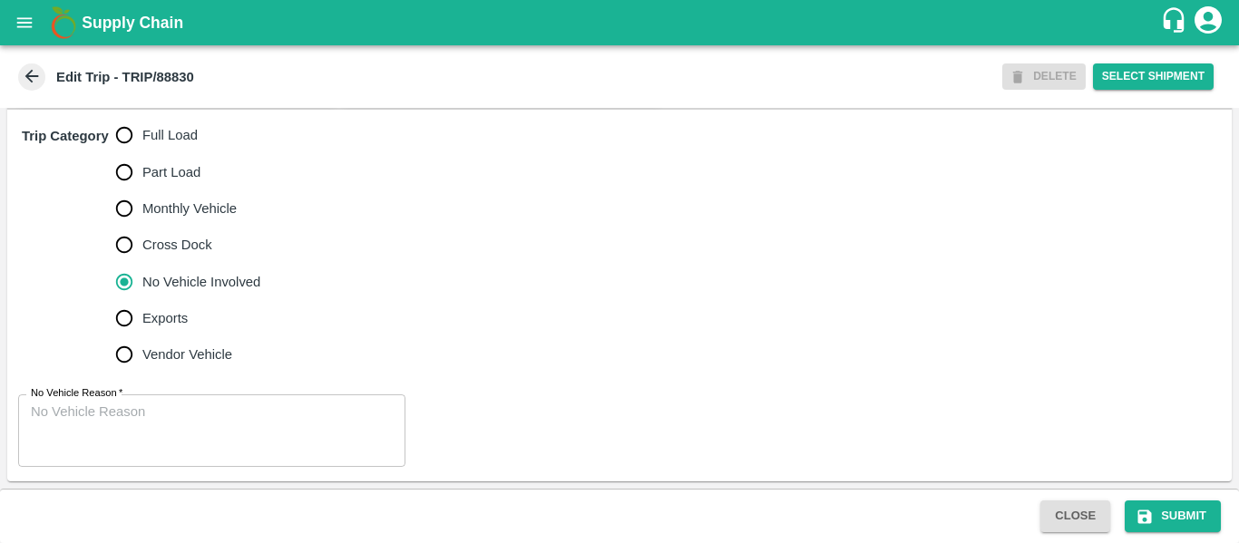
click at [176, 415] on textarea "No Vehicle Reason   *" at bounding box center [212, 431] width 362 height 57
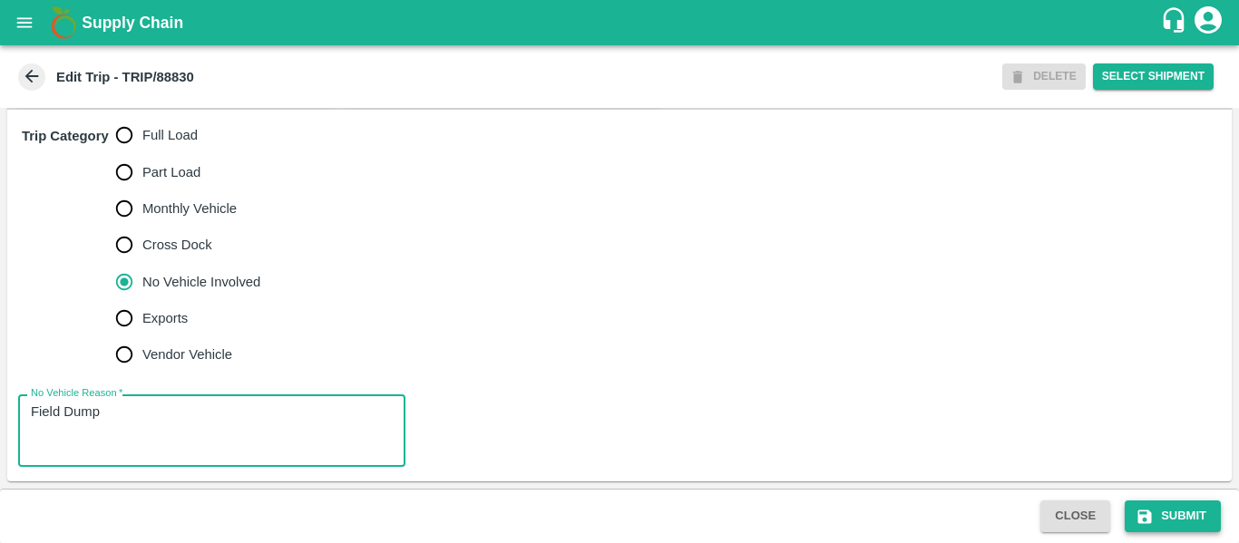
type textarea "Field Dump"
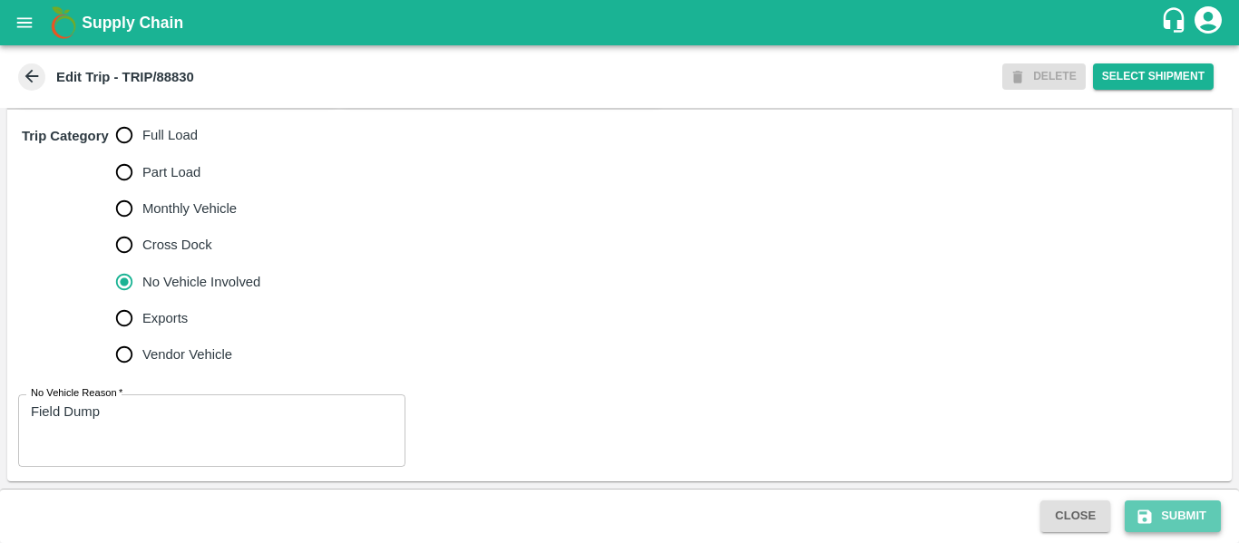
click at [1148, 522] on icon "submit" at bounding box center [1145, 517] width 14 height 14
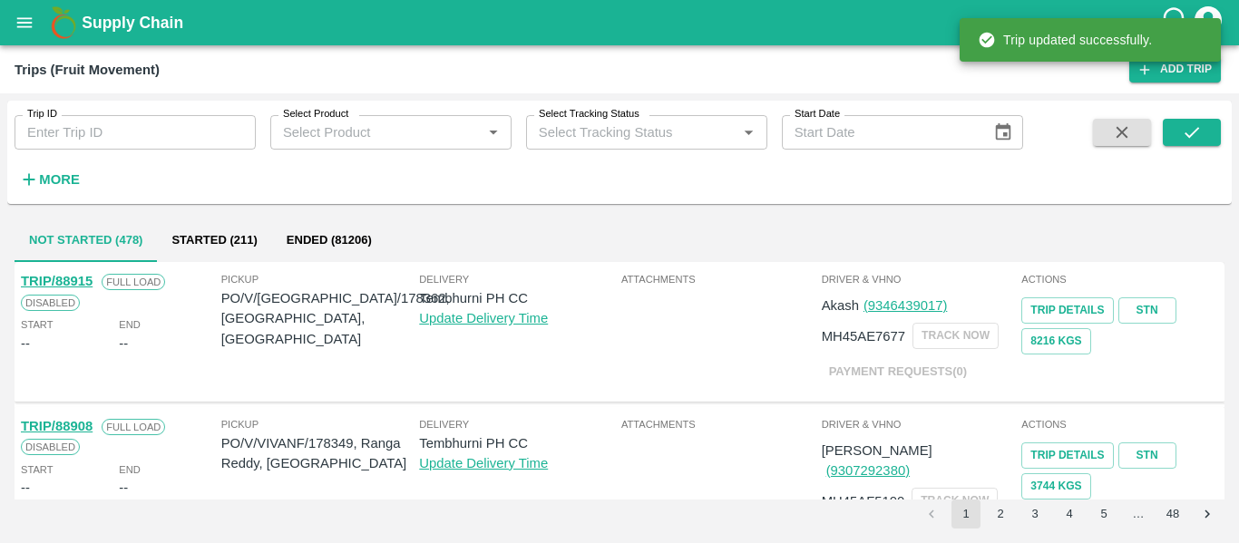
click at [131, 134] on input "Trip ID" at bounding box center [135, 132] width 241 height 34
paste input "88854"
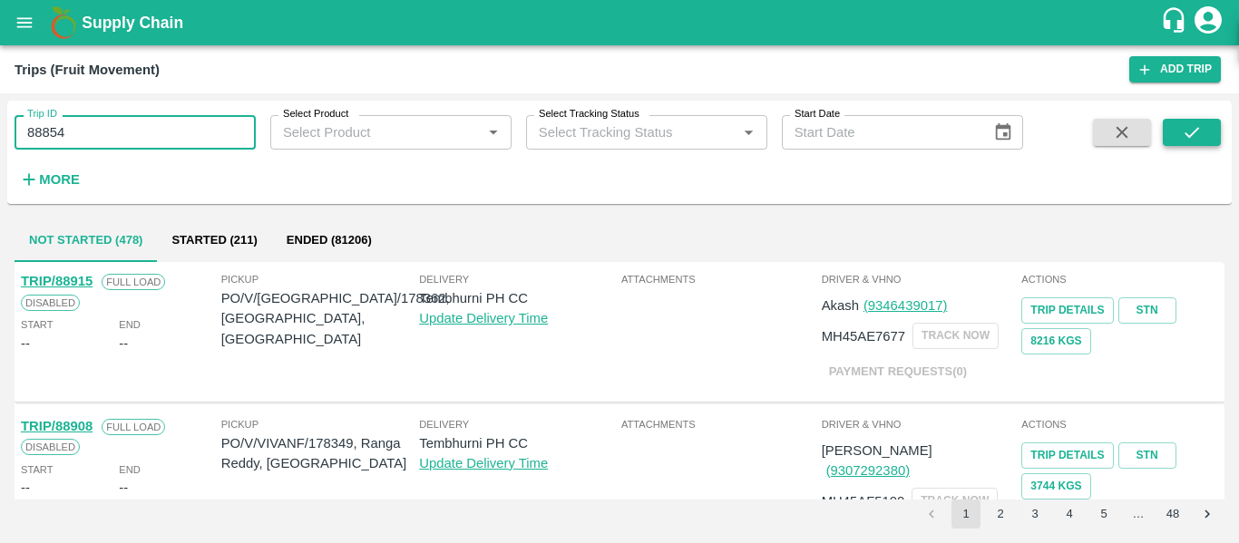
type input "88854"
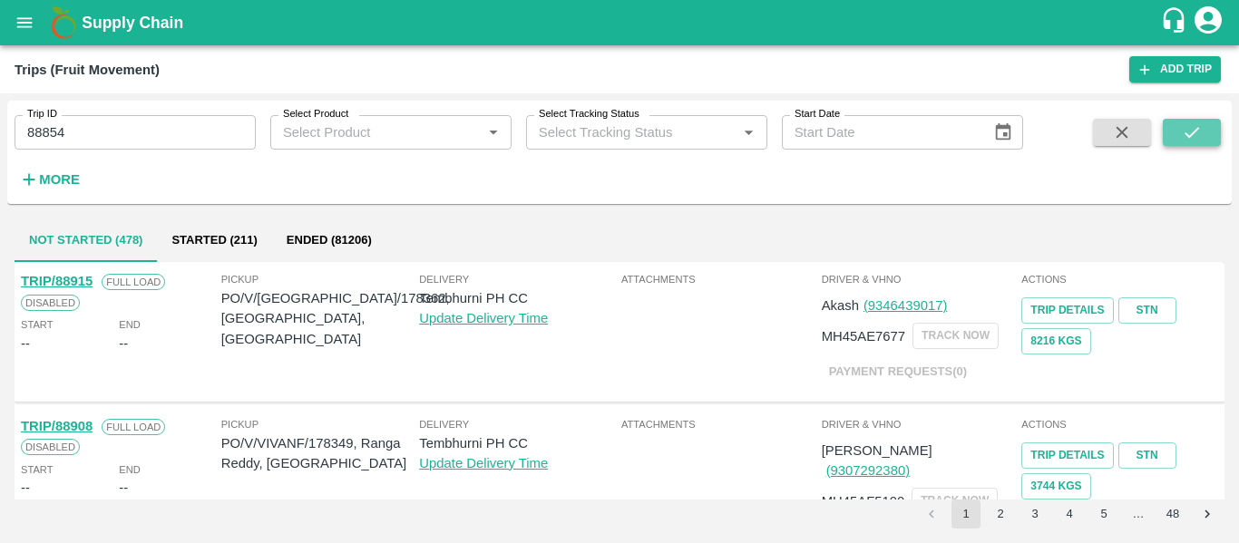
click at [1192, 140] on icon "submit" at bounding box center [1191, 132] width 20 height 20
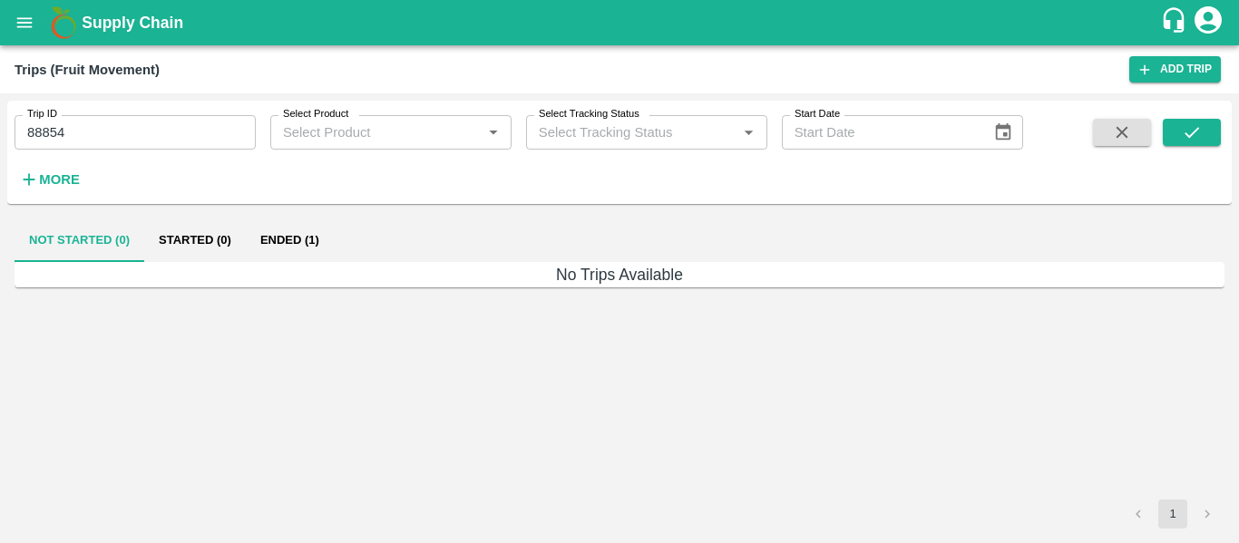
click at [301, 228] on button "Ended (1)" at bounding box center [290, 241] width 88 height 44
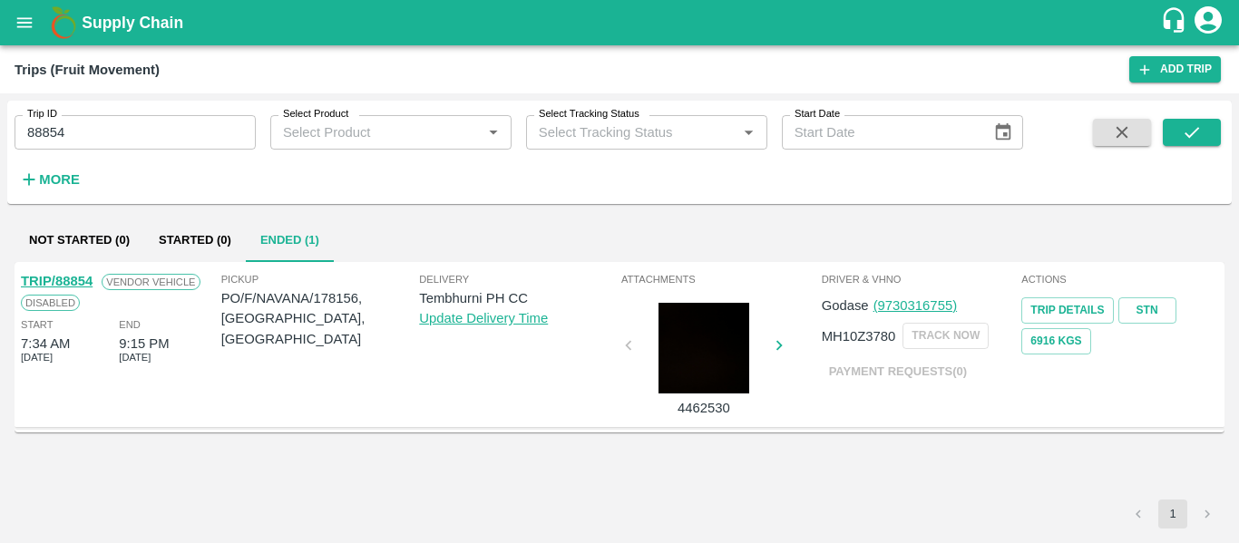
click at [87, 285] on link "TRIP/88854" at bounding box center [57, 281] width 72 height 15
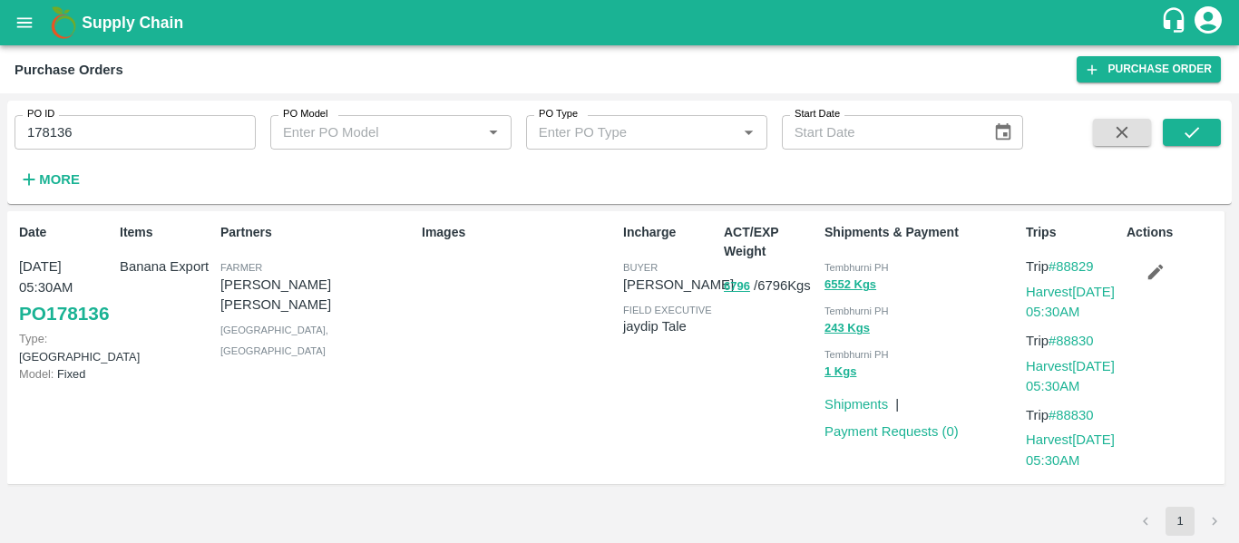
click at [80, 128] on input "178136" at bounding box center [135, 132] width 241 height 34
paste input "text"
type input "178156"
click at [1200, 105] on div "PO ID 178156 PO ID PO Model PO Model   * PO Type PO Type   * Start Date Start D…" at bounding box center [619, 152] width 1224 height 103
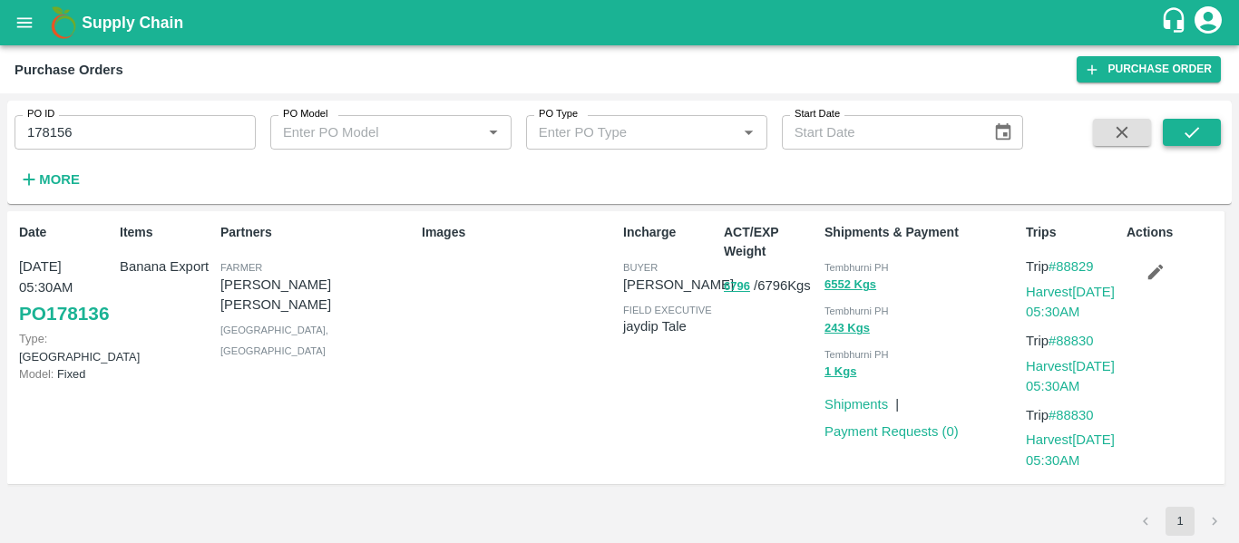
click at [1200, 122] on icon "submit" at bounding box center [1191, 132] width 20 height 20
click at [1171, 261] on button "button" at bounding box center [1155, 272] width 58 height 31
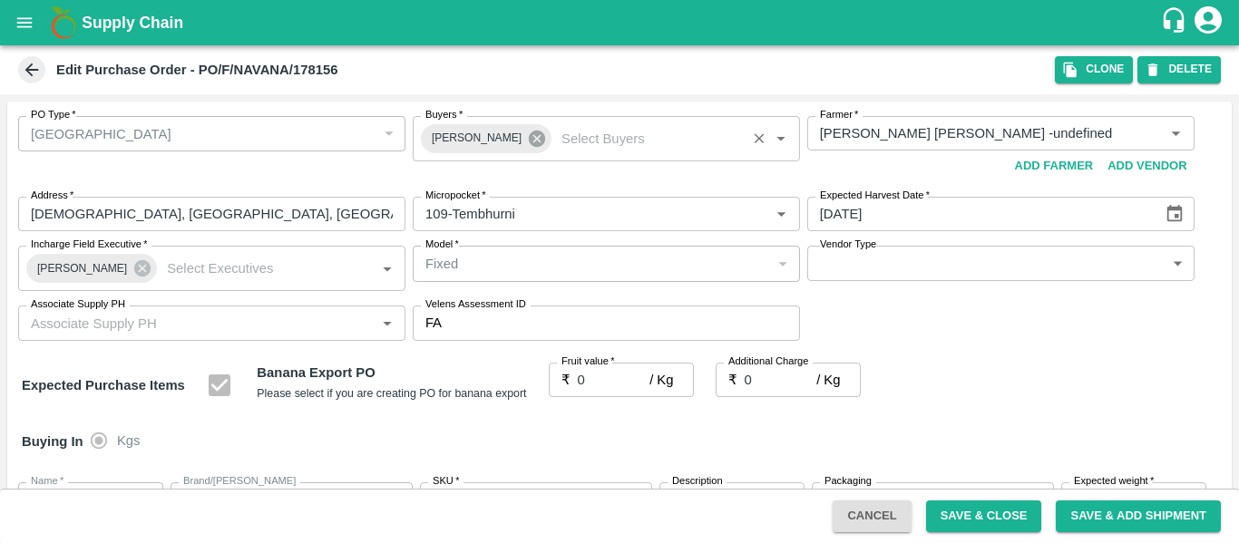
click at [529, 144] on icon at bounding box center [537, 139] width 16 height 16
click at [460, 137] on input "Buyers   *" at bounding box center [591, 133] width 346 height 24
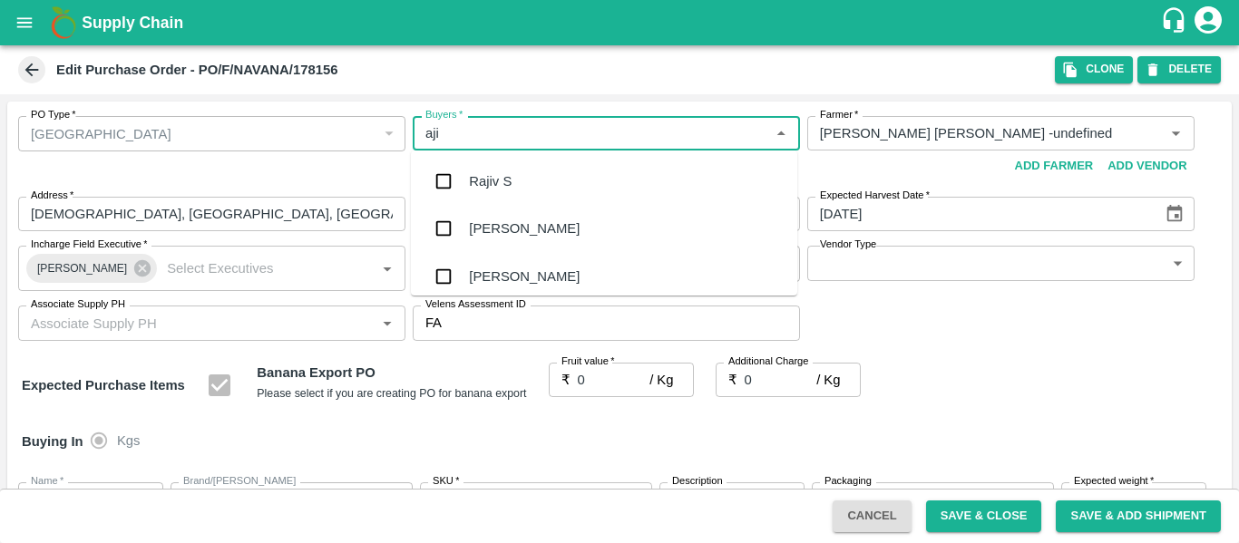
type input "ajit"
click at [471, 188] on div "[PERSON_NAME]" at bounding box center [524, 181] width 111 height 20
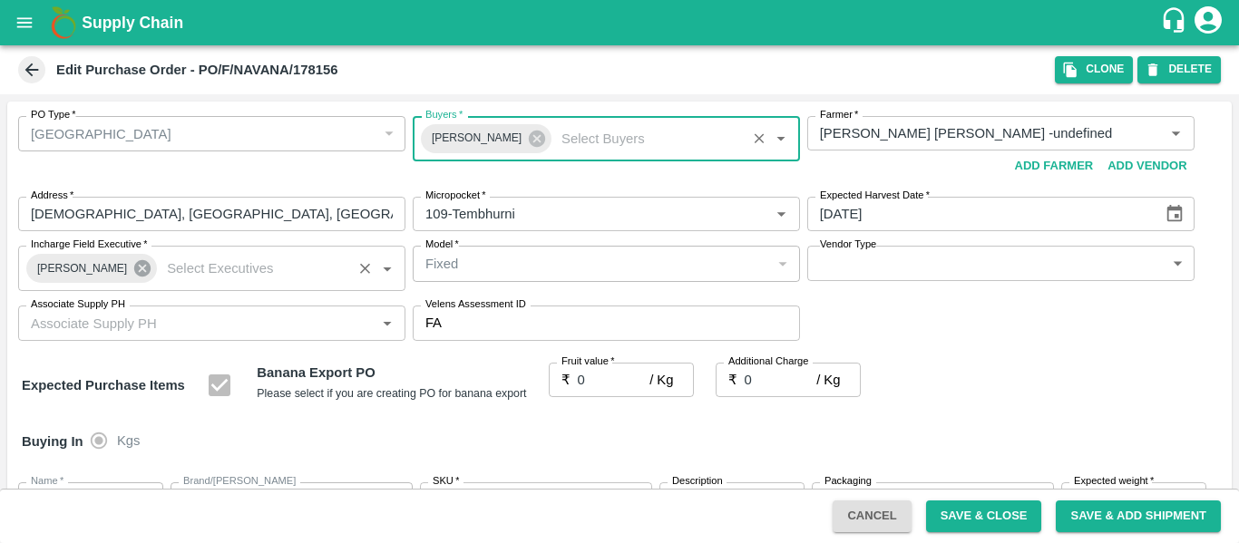
click at [134, 262] on icon at bounding box center [142, 268] width 16 height 16
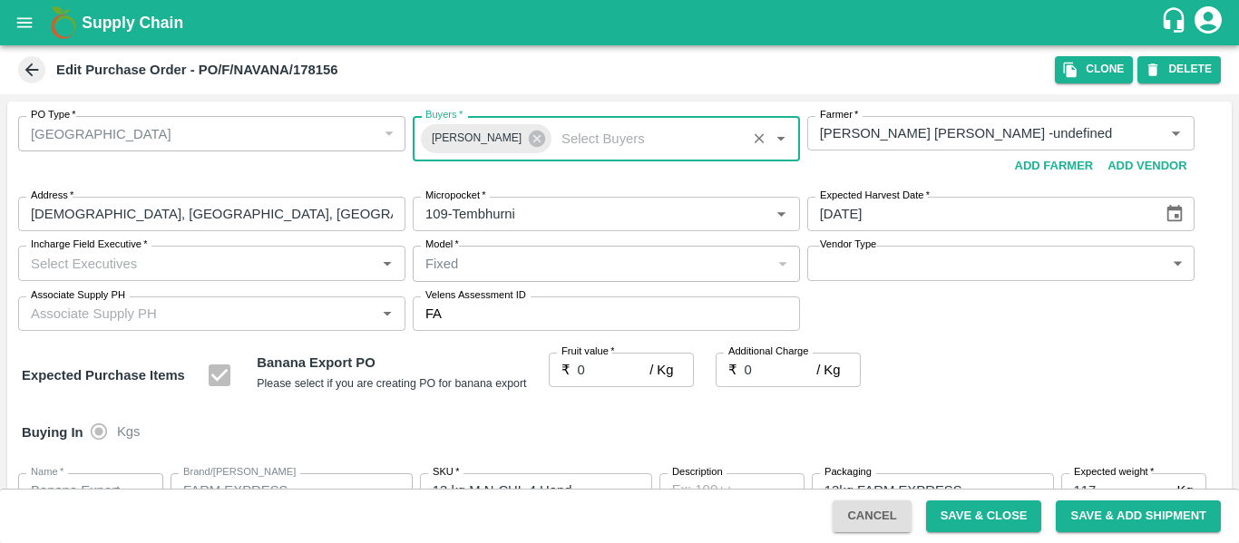
click at [91, 263] on input "Incharge Field Executive   *" at bounding box center [197, 263] width 346 height 24
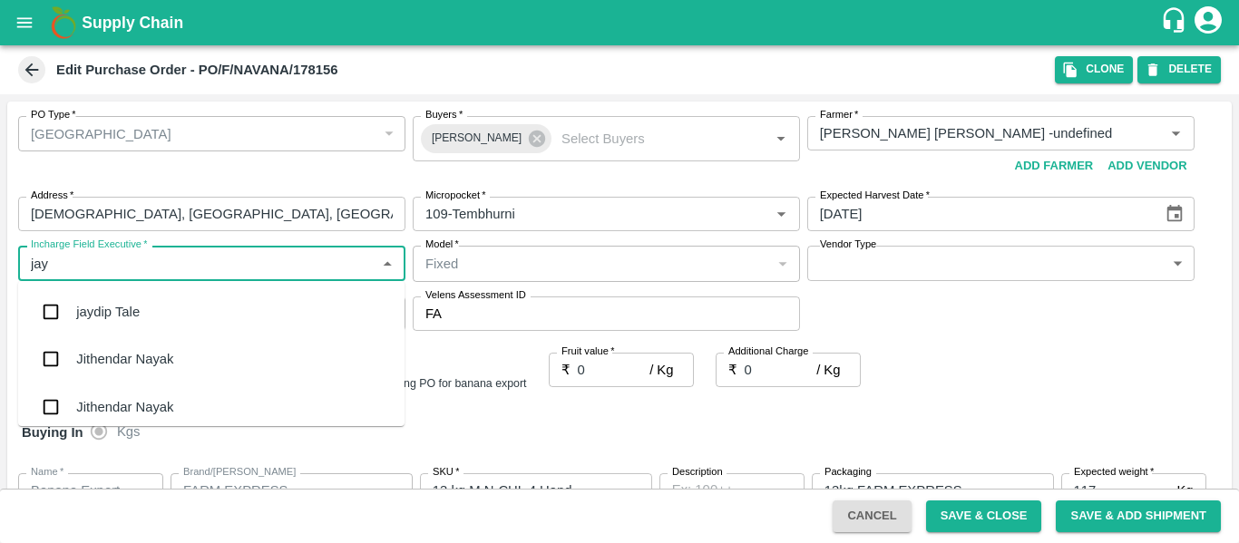
type input "jayd"
click at [102, 301] on div "jaydip Tale" at bounding box center [211, 311] width 386 height 47
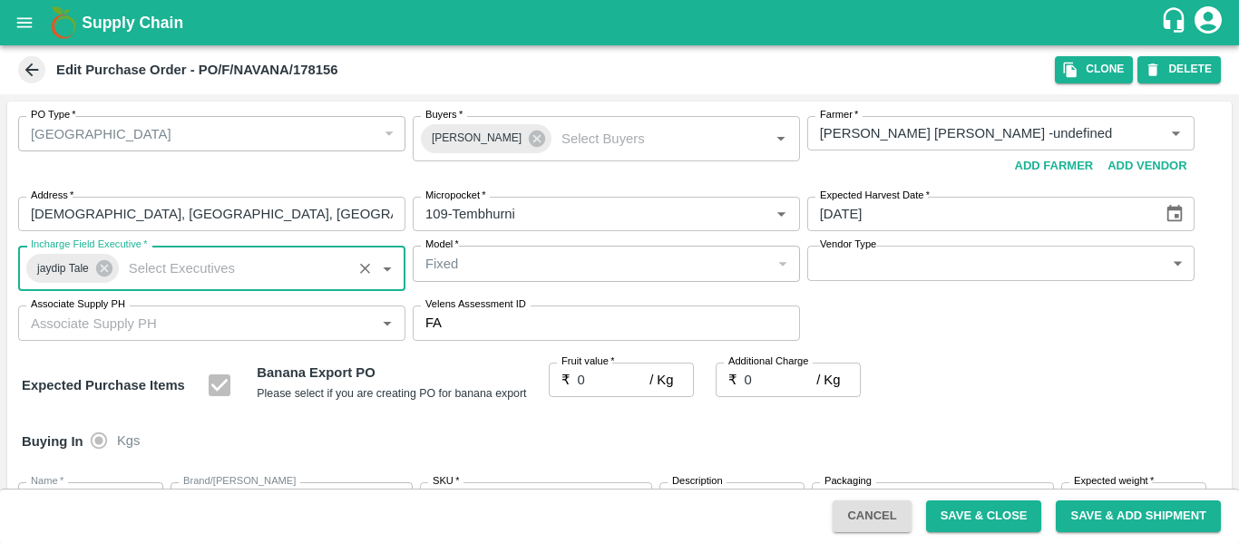
click at [574, 375] on div "₹ 0 / Kg Fruit value" at bounding box center [621, 380] width 145 height 34
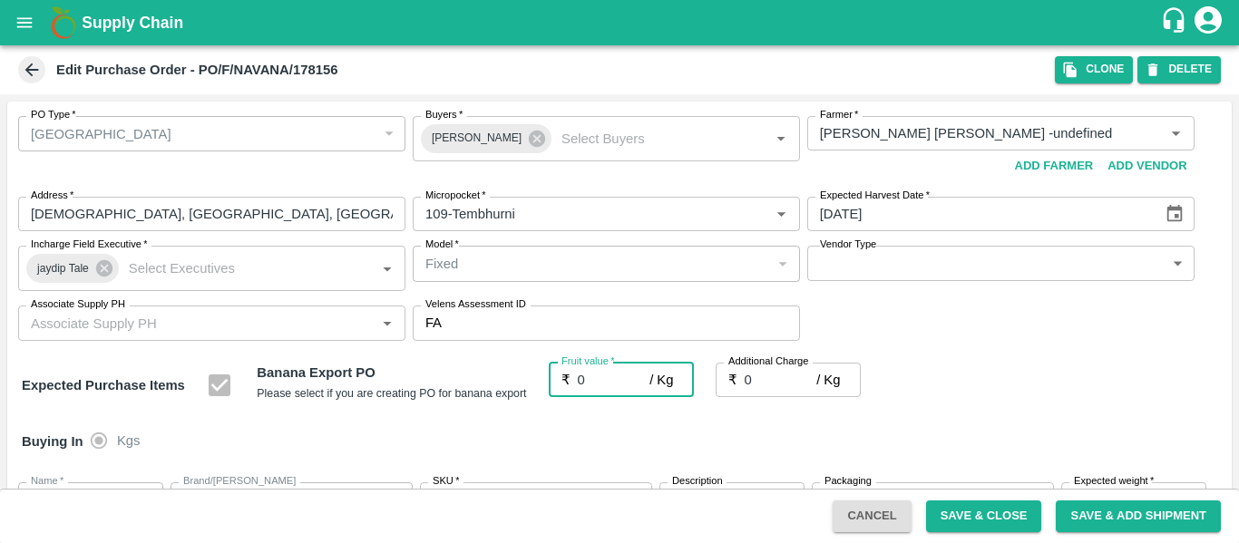
click at [600, 377] on input "0" at bounding box center [614, 380] width 73 height 34
type input "2"
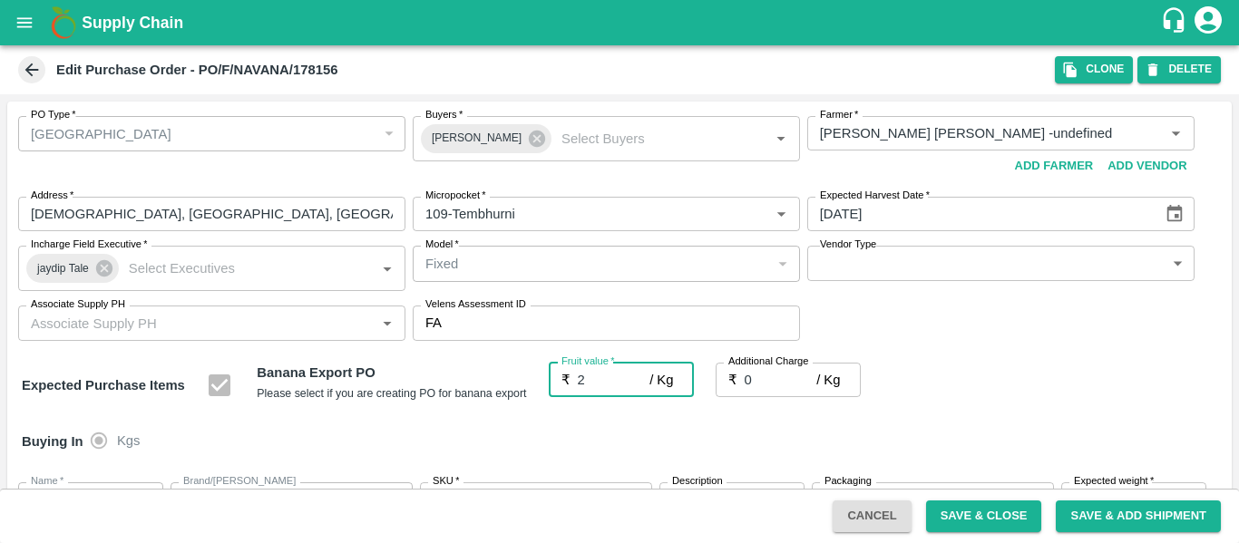
type input "2"
type input "22"
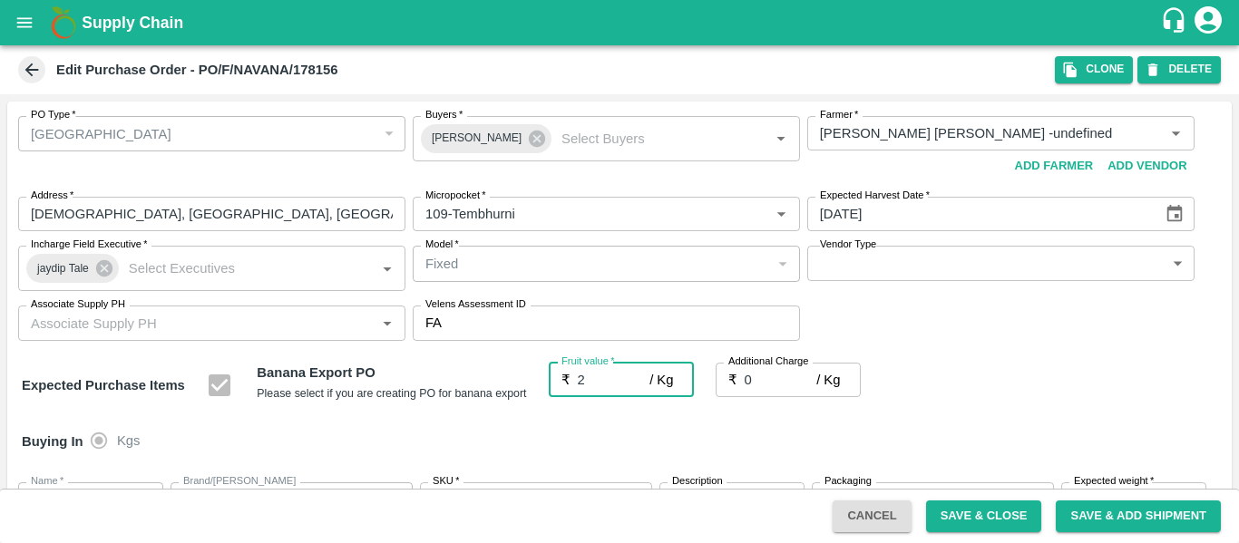
type input "22"
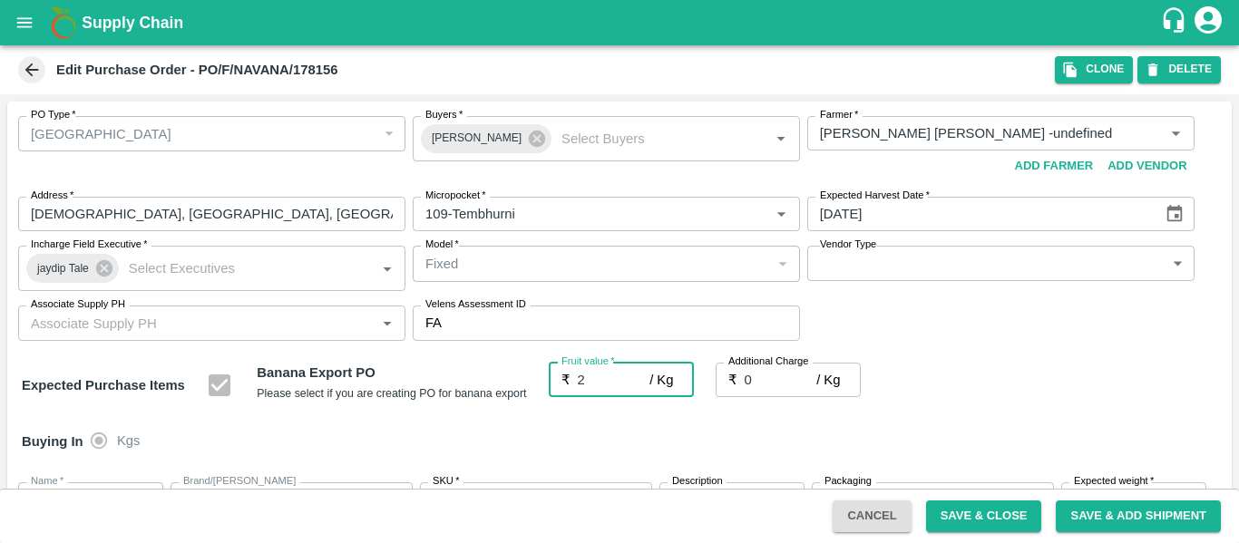
type input "22"
type input "22.5"
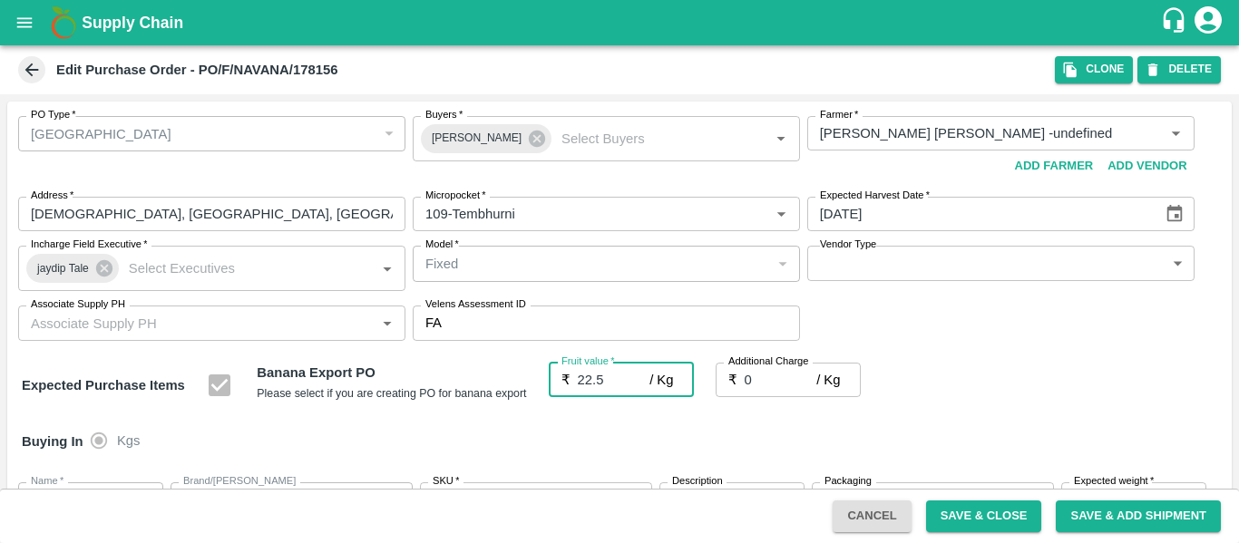
type input "22.5"
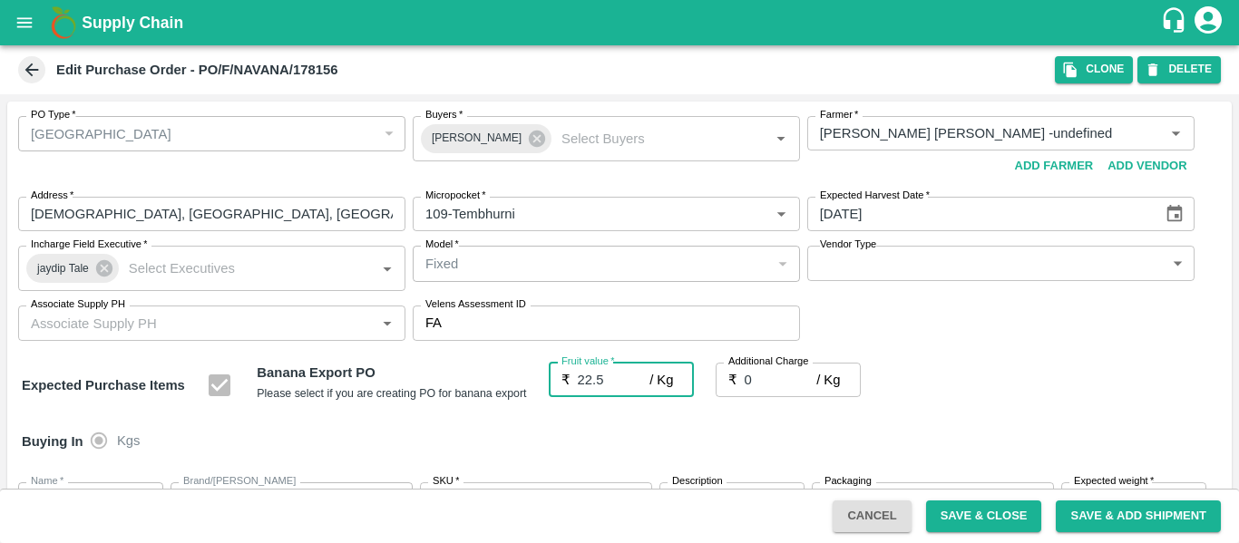
type input "22.5"
click at [919, 418] on div "Buying In Kgs" at bounding box center [619, 441] width 1224 height 53
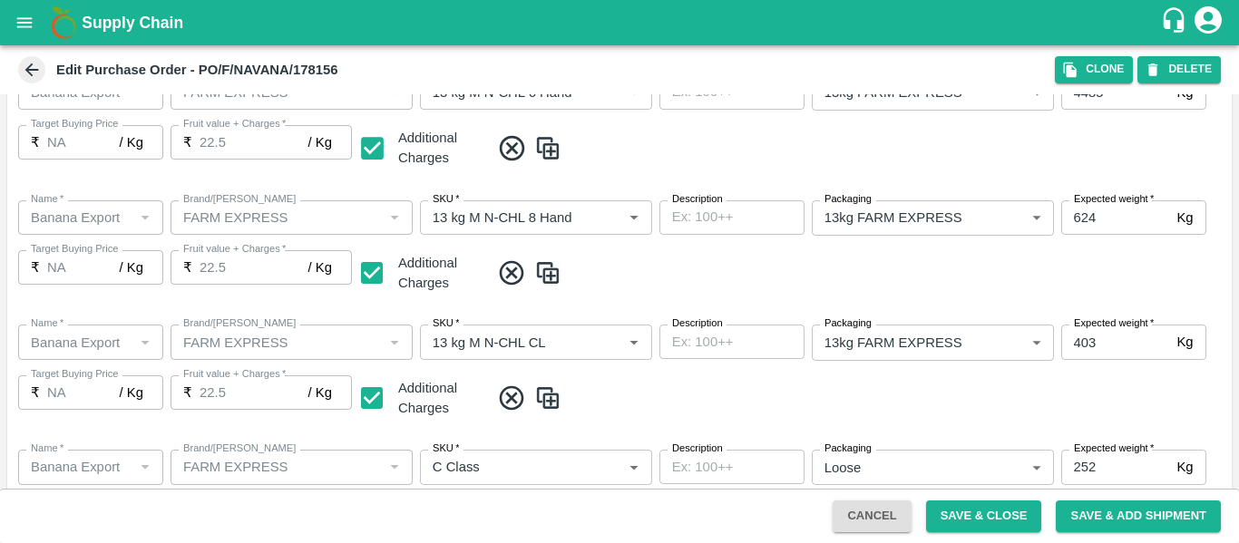
scroll to position [1081, 0]
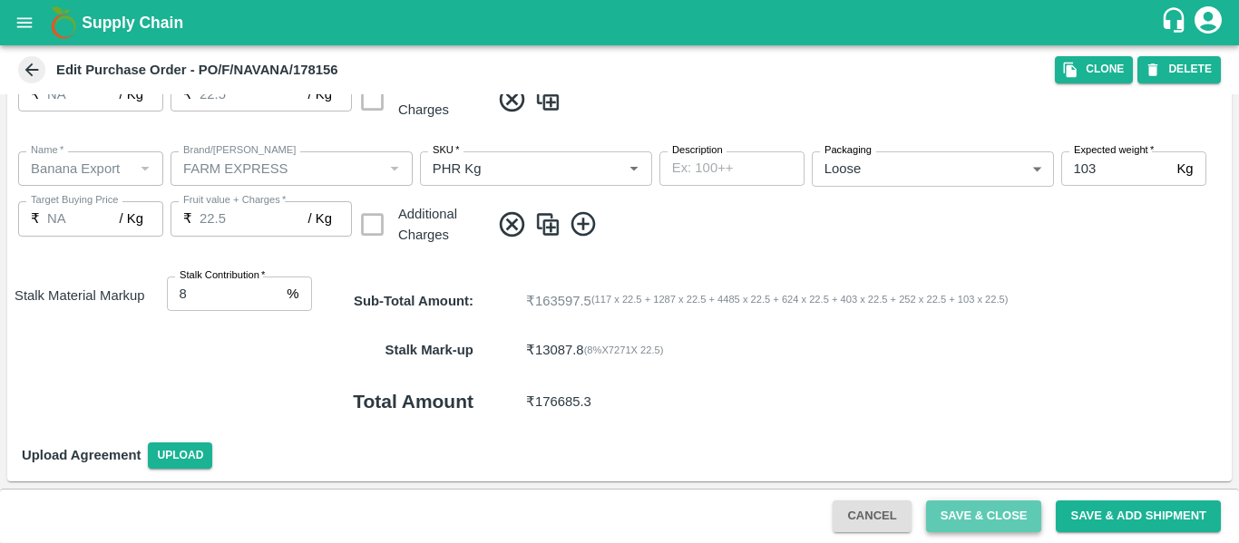
click at [1006, 520] on button "Save & Close" at bounding box center [984, 516] width 116 height 32
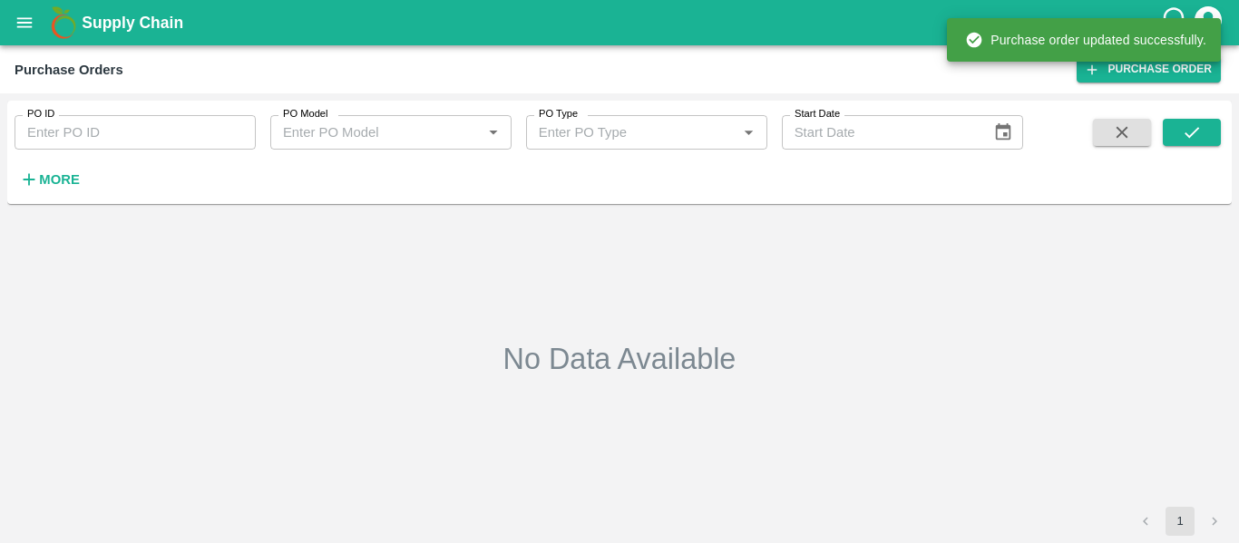
type input "178156"
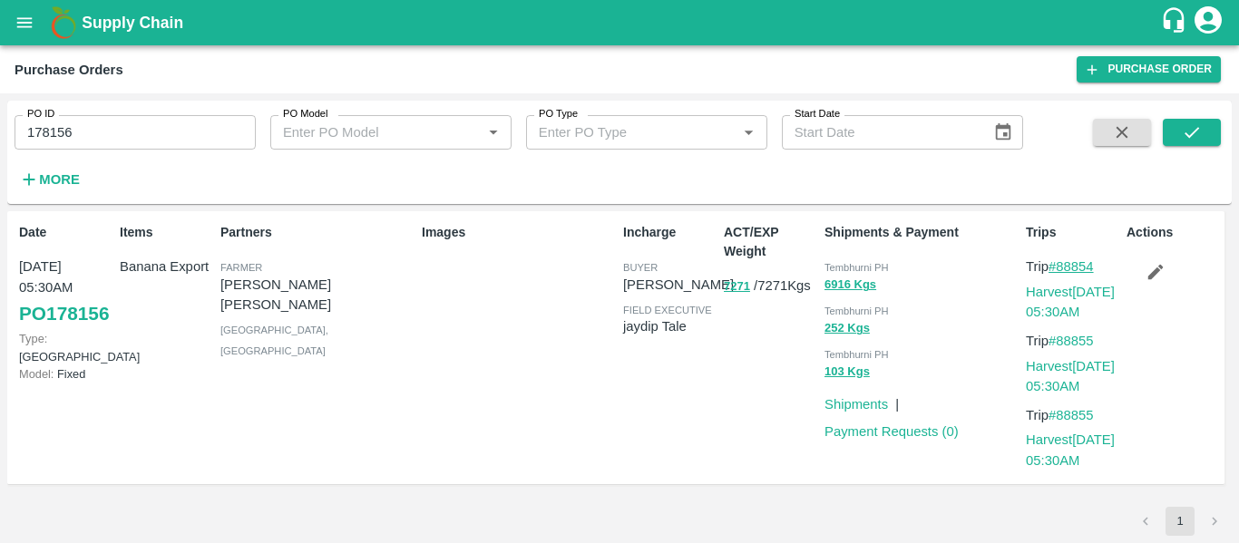
drag, startPoint x: 1104, startPoint y: 262, endPoint x: 1056, endPoint y: 264, distance: 48.1
click at [1056, 264] on p "Trip #88854" at bounding box center [1071, 267] width 93 height 20
copy link "88854"
drag, startPoint x: 1113, startPoint y: 340, endPoint x: 1061, endPoint y: 340, distance: 51.7
click at [1061, 340] on p "Trip #88855" at bounding box center [1071, 341] width 93 height 20
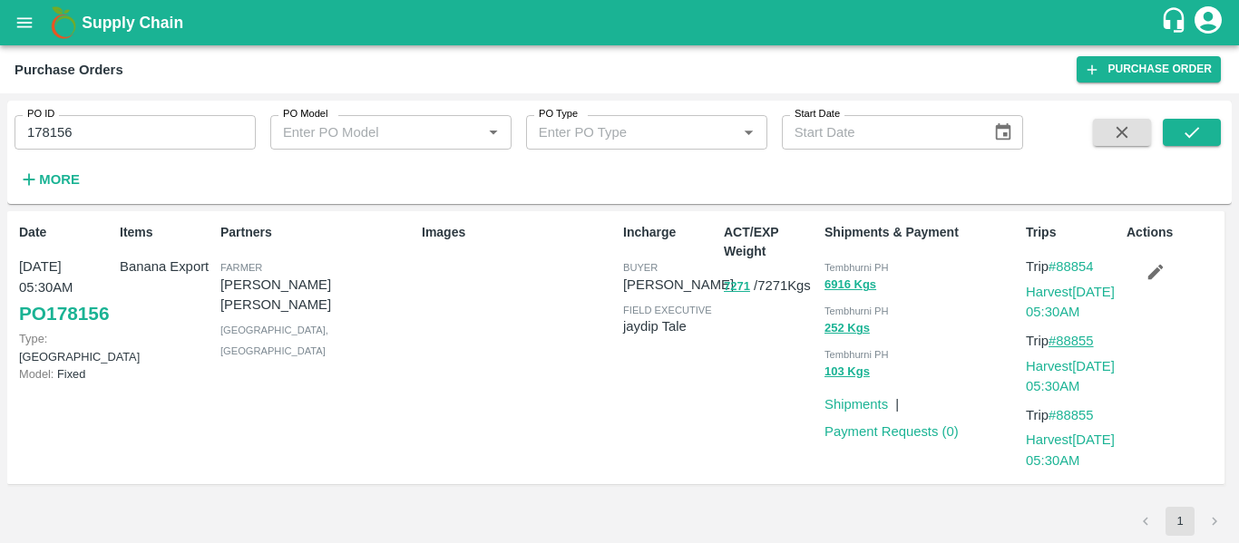
copy link "88855"
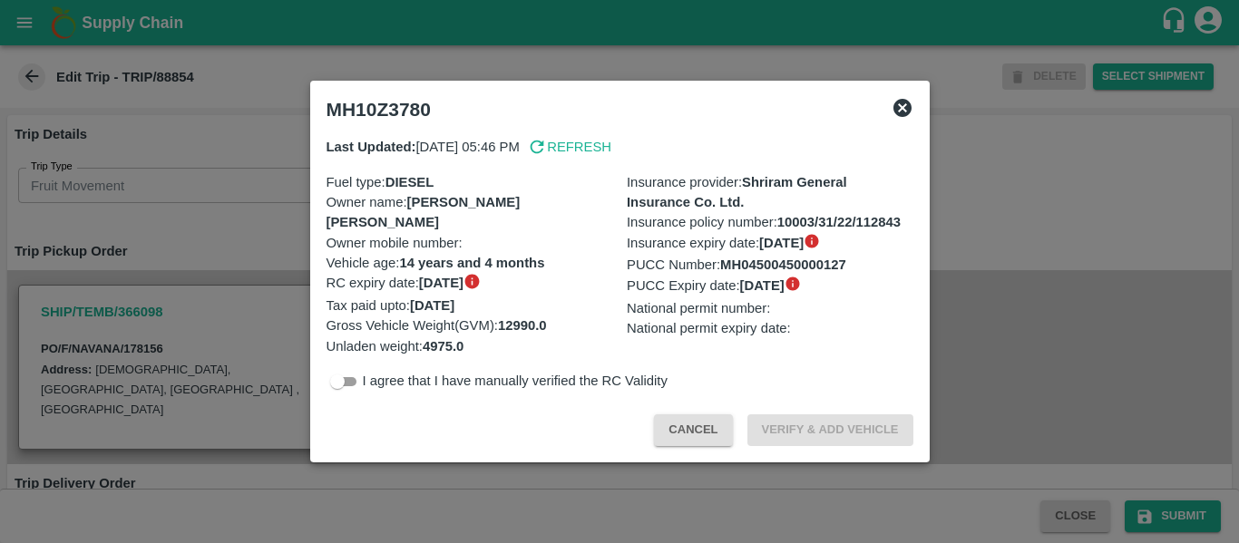
click at [224, 201] on div at bounding box center [619, 271] width 1239 height 543
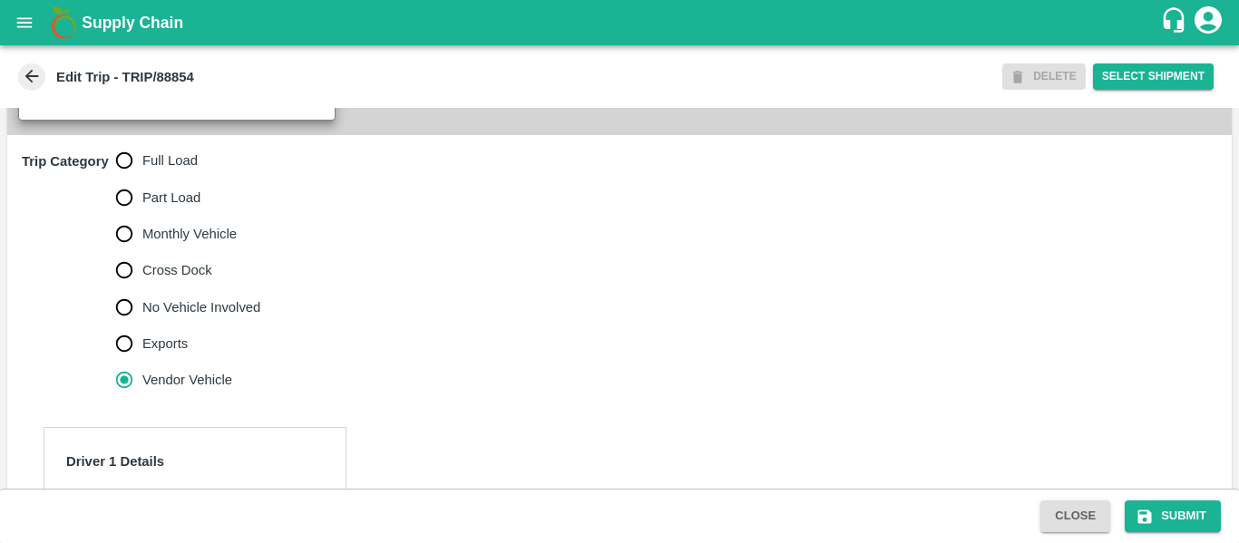
scroll to position [933, 0]
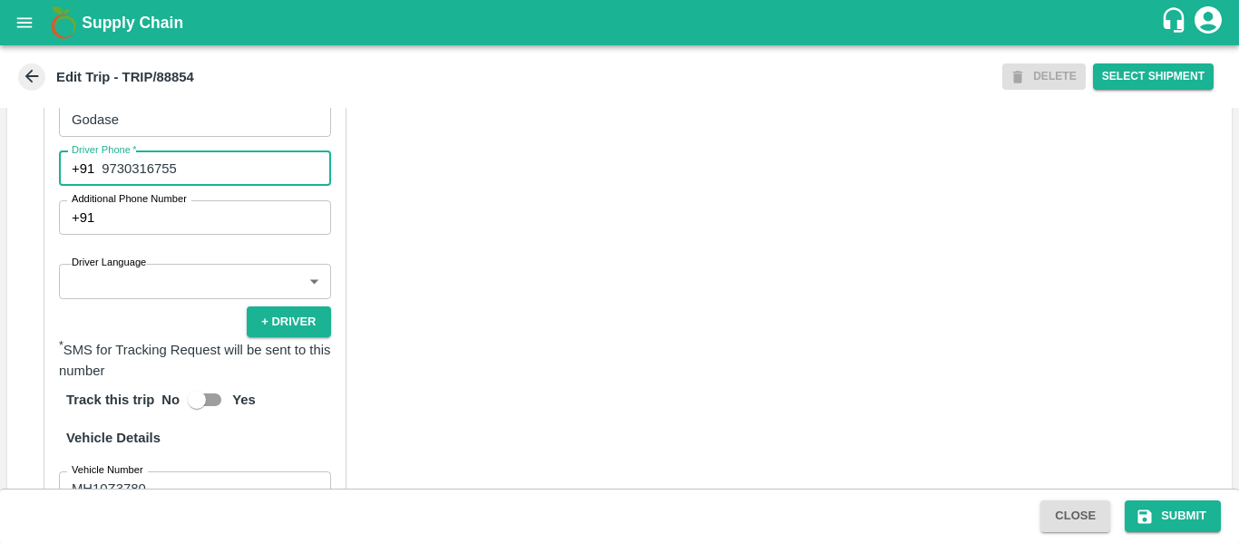
drag, startPoint x: 206, startPoint y: 164, endPoint x: 102, endPoint y: 158, distance: 104.5
click at [102, 158] on div "Driver Phone   * [PHONE_NUMBER] Driver Phone" at bounding box center [195, 168] width 272 height 34
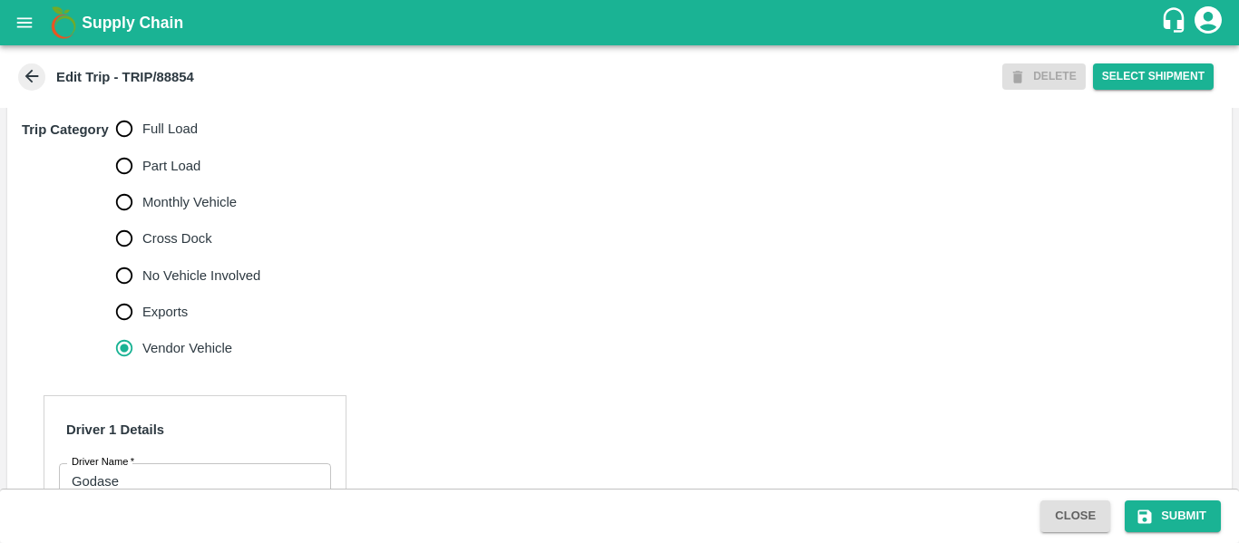
scroll to position [571, 0]
click at [170, 124] on span "Full Load" at bounding box center [169, 129] width 55 height 20
click at [142, 124] on input "Full Load" at bounding box center [124, 129] width 36 height 36
radio input "true"
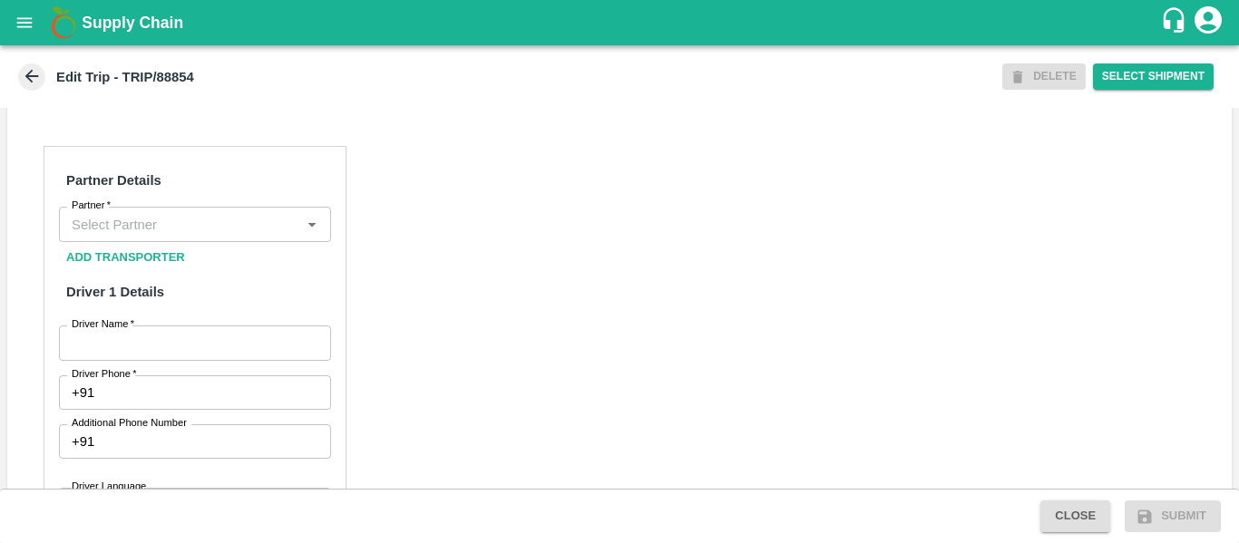
scroll to position [820, 0]
click at [101, 222] on input "Partner   *" at bounding box center [179, 225] width 231 height 24
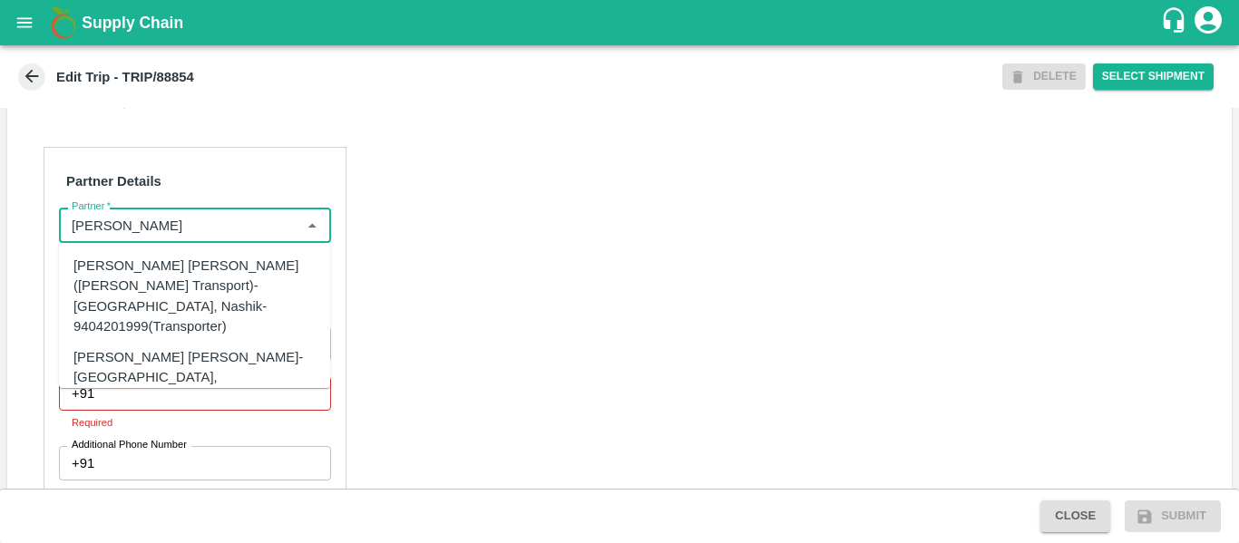
click at [162, 347] on div "[PERSON_NAME] [PERSON_NAME]-[GEOGRAPHIC_DATA], [GEOGRAPHIC_DATA]-9730316755(Tra…" at bounding box center [221, 377] width 297 height 61
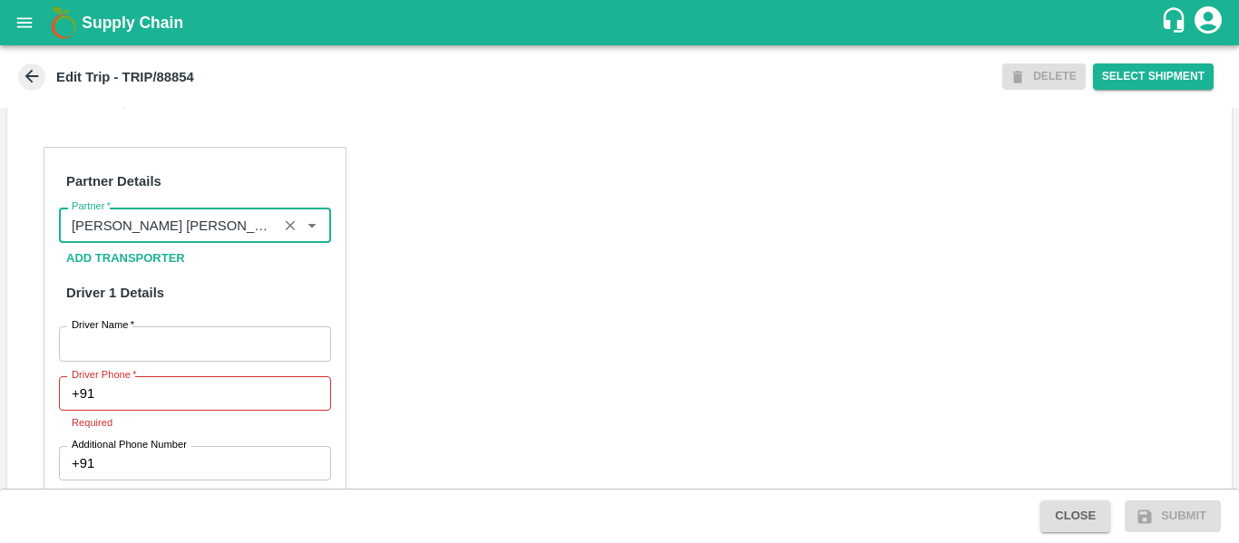
scroll to position [943, 0]
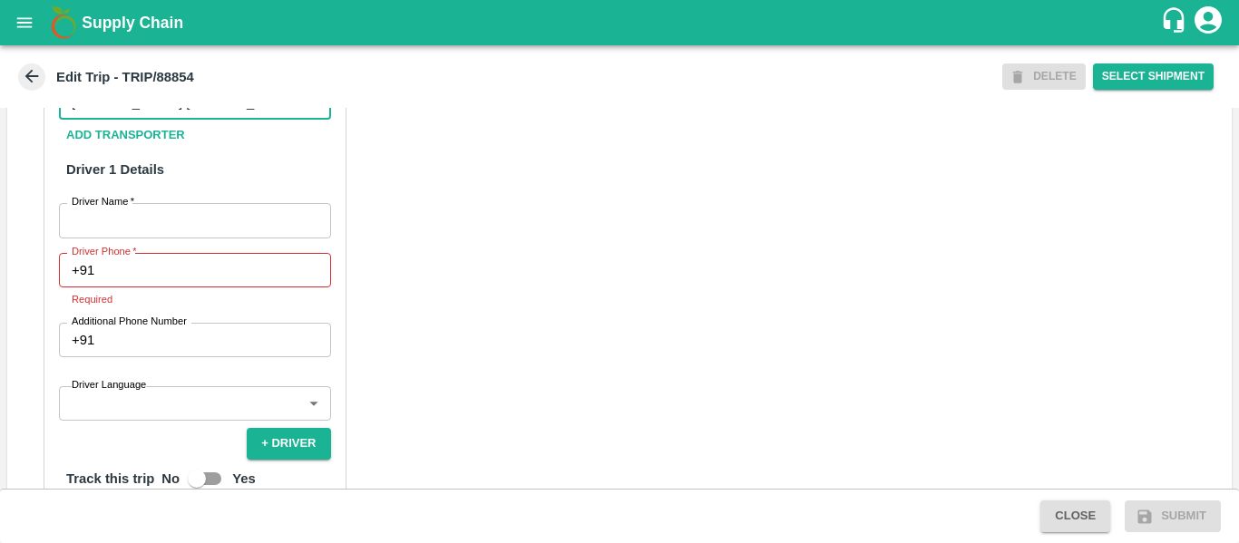
type input "[PERSON_NAME] [PERSON_NAME]-[GEOGRAPHIC_DATA], [GEOGRAPHIC_DATA]-9730316755(Tra…"
click at [180, 201] on div "Partner Details Partner   * Partner Add Transporter Driver 1 Details Driver Nam…" at bounding box center [195, 446] width 303 height 844
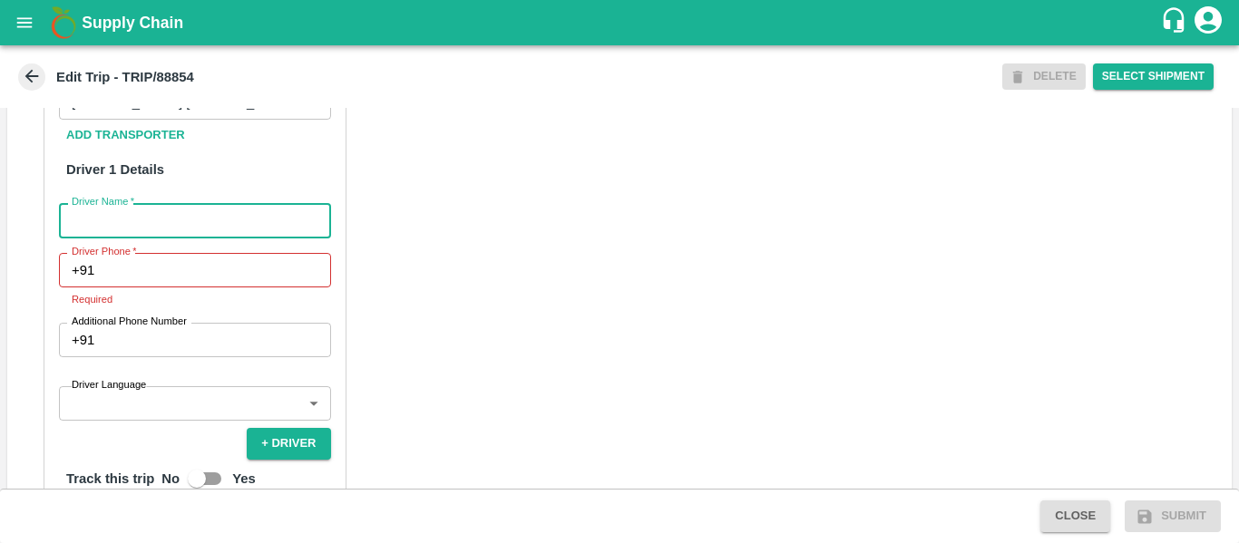
click at [184, 216] on input "Driver Name   *" at bounding box center [195, 220] width 272 height 34
type input "Godse"
click at [197, 291] on p "Required" at bounding box center [195, 299] width 247 height 16
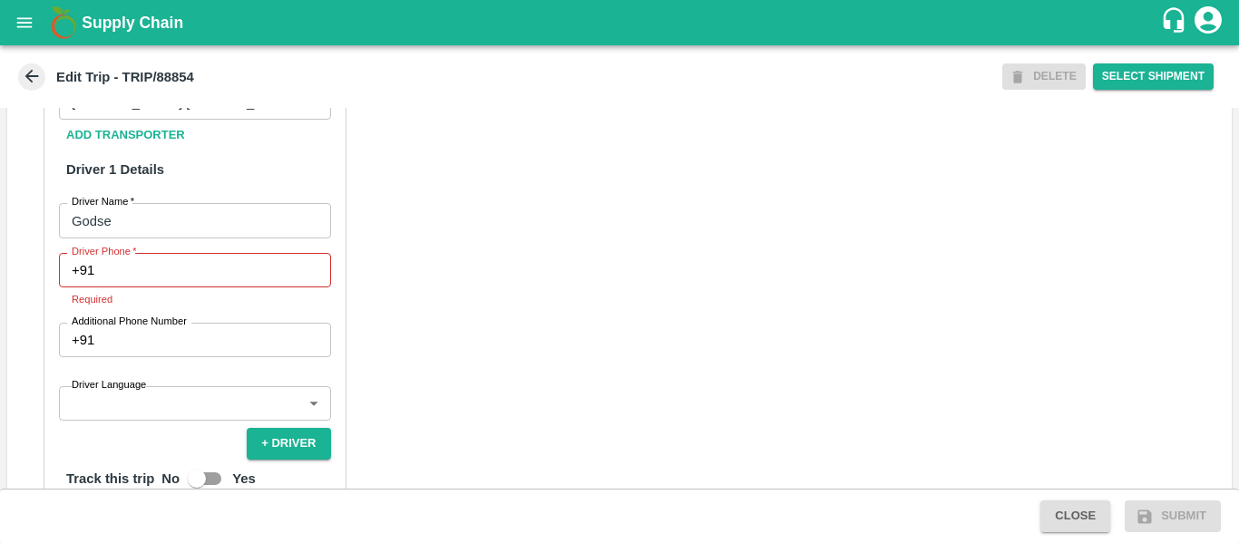
click at [163, 277] on input "Driver Phone   *" at bounding box center [216, 270] width 228 height 34
paste input "9730316755"
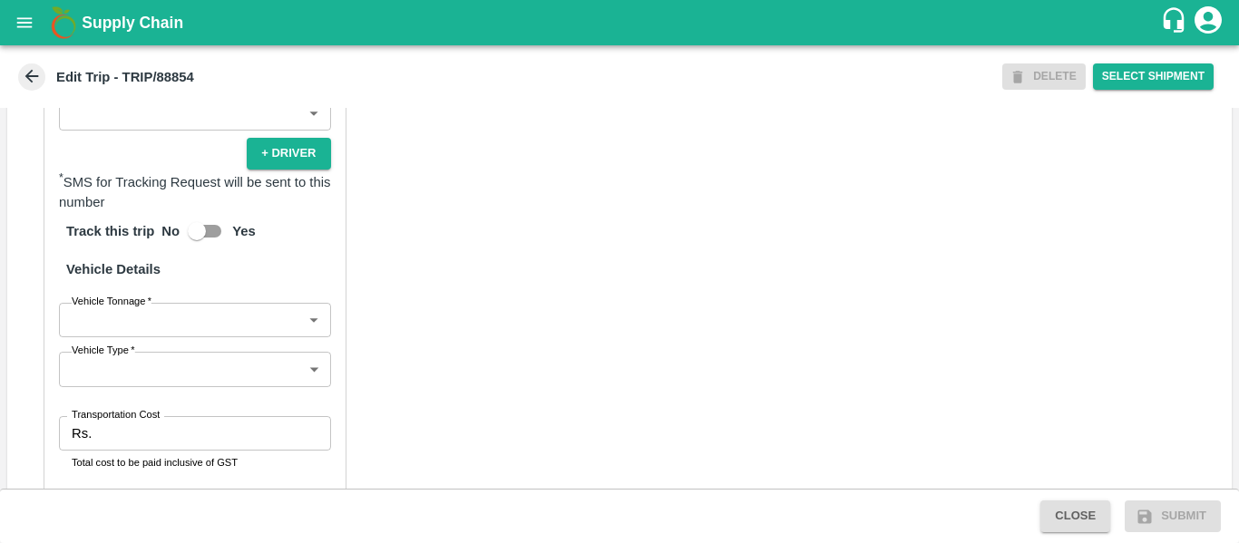
scroll to position [1214, 0]
type input "9730316755"
click at [122, 347] on label "Vehicle Type   *" at bounding box center [103, 350] width 63 height 15
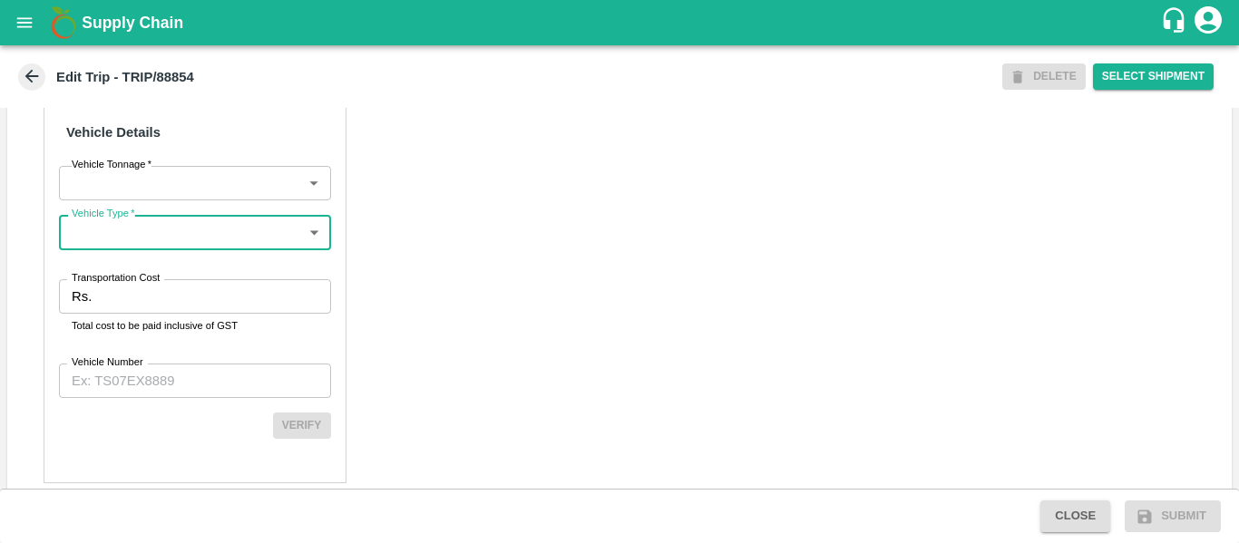
click at [198, 287] on input "Transportation Cost" at bounding box center [214, 296] width 231 height 34
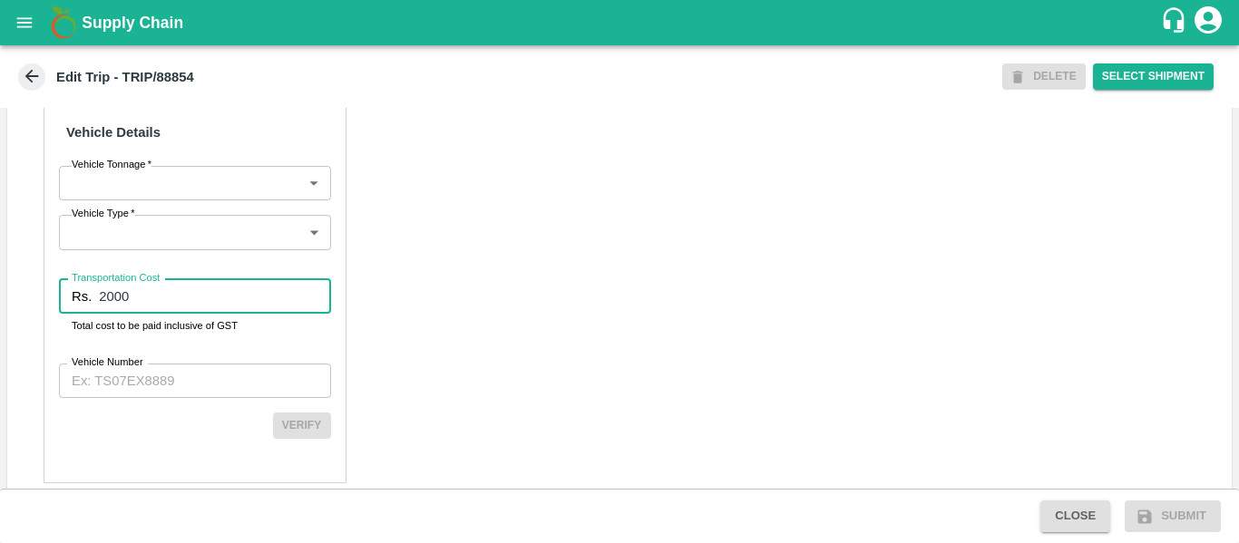
type input "2000"
click at [198, 385] on input "Vehicle Number" at bounding box center [195, 381] width 272 height 34
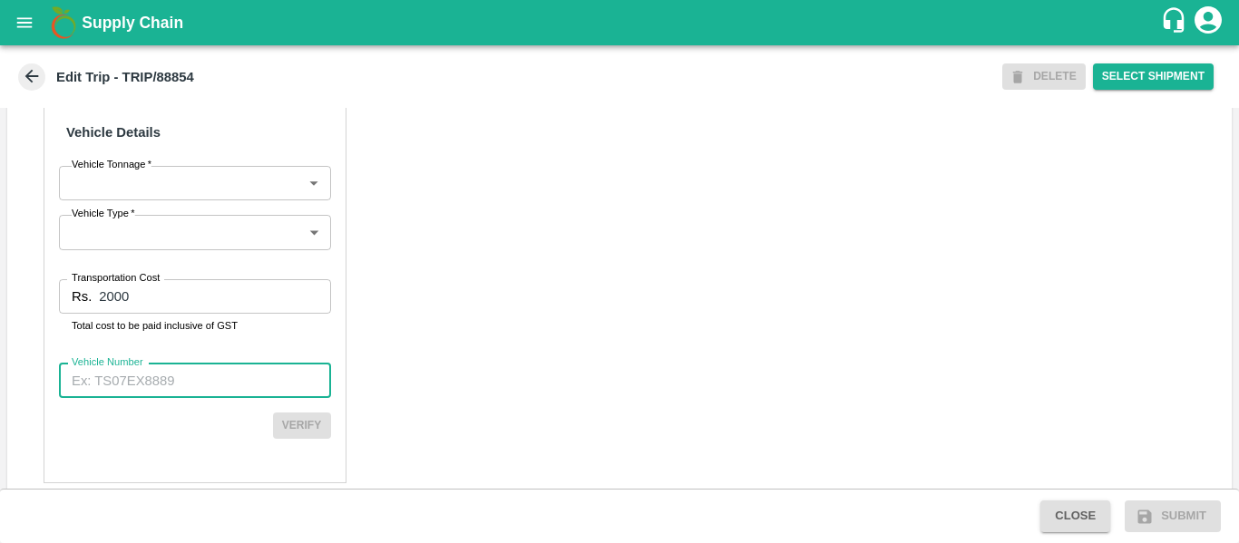
paste input "MH10Z3780"
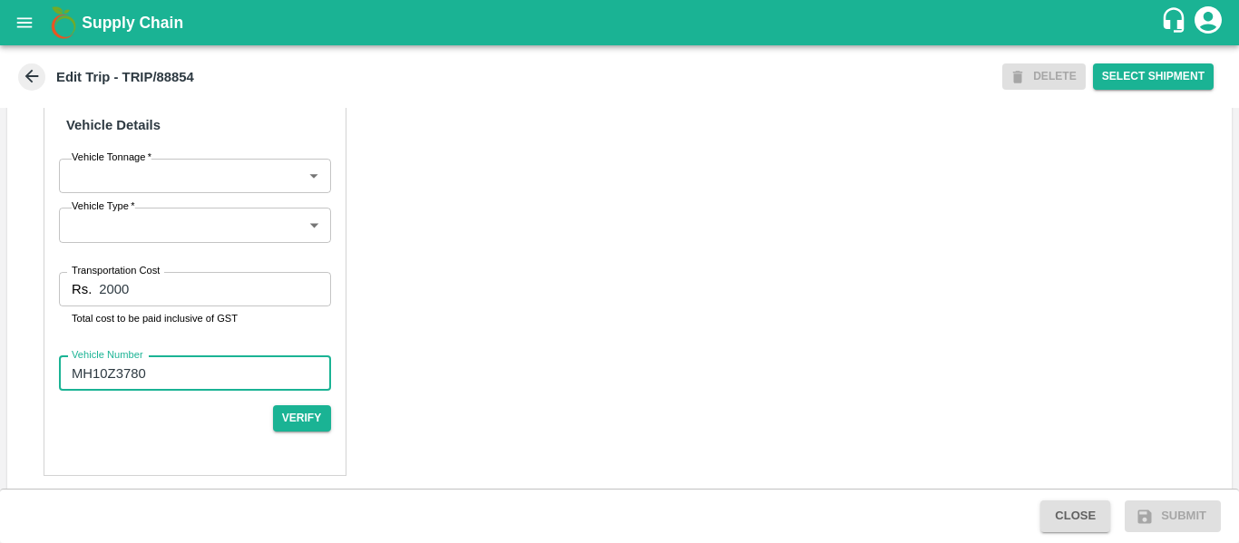
scroll to position [1358, 0]
type input "MH10Z3780"
click at [136, 172] on body "Supply Chain Edit Trip - TRIP/88854 DELETE Select Shipment Trip Details Trip Ty…" at bounding box center [619, 271] width 1239 height 543
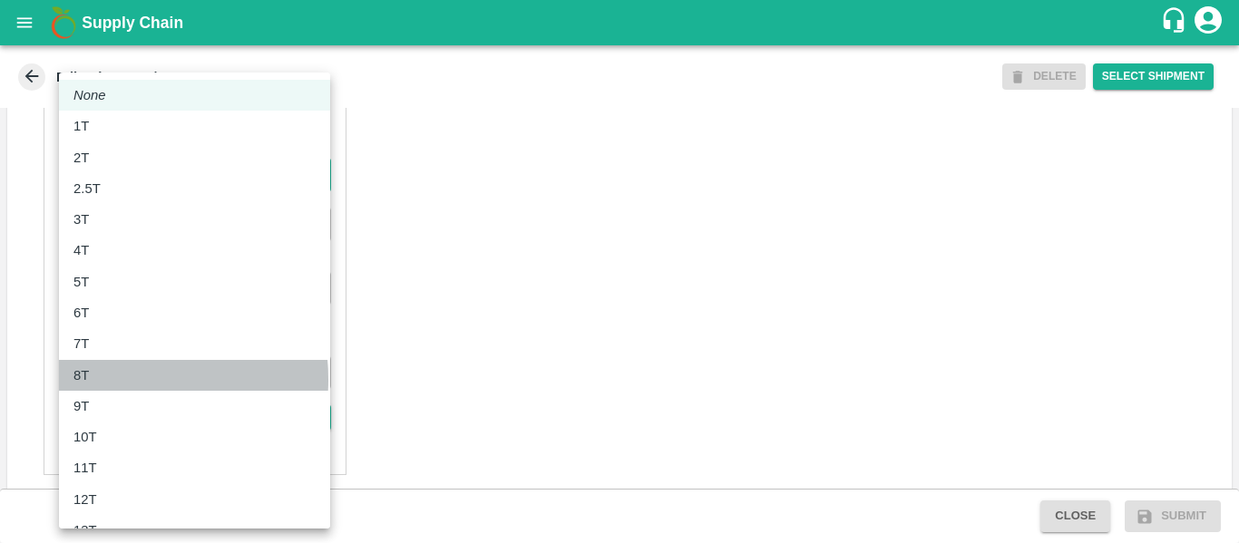
click at [112, 380] on div "8T" at bounding box center [194, 375] width 242 height 20
type input "8000"
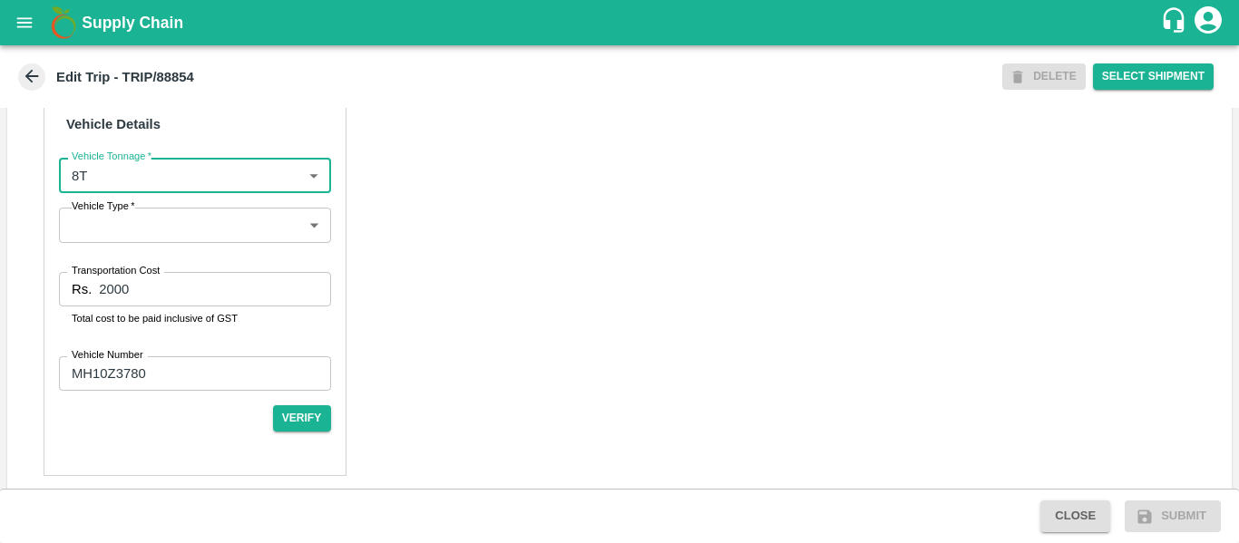
click at [104, 219] on body "Supply Chain Edit Trip - TRIP/88854 DELETE Select Shipment Trip Details Trip Ty…" at bounding box center [619, 271] width 1239 height 543
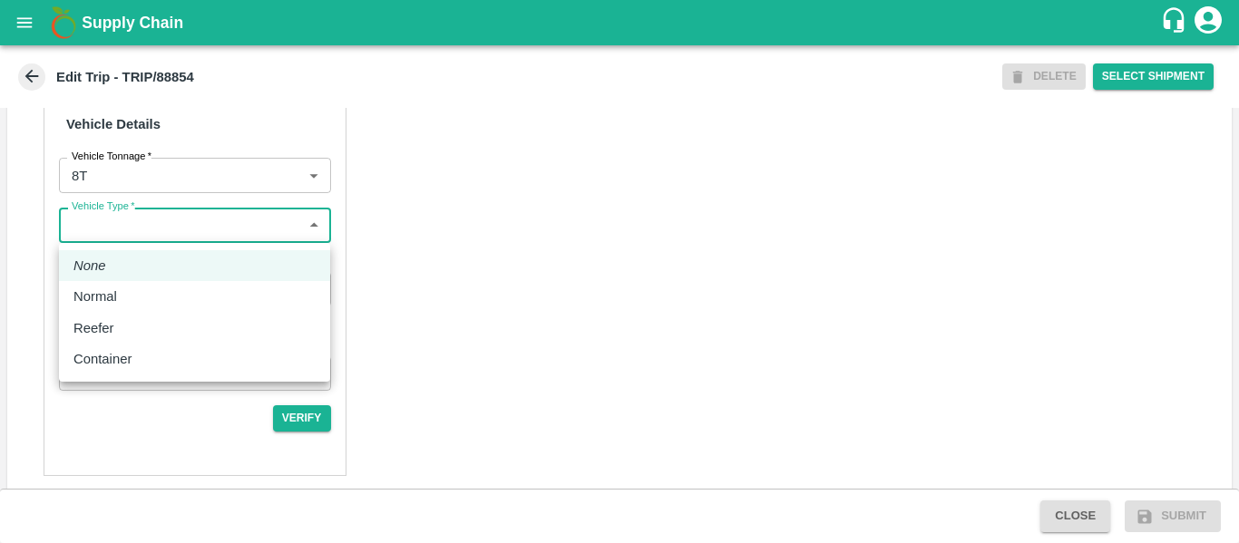
click at [143, 295] on div "Normal" at bounding box center [194, 297] width 242 height 20
type input "Normal"
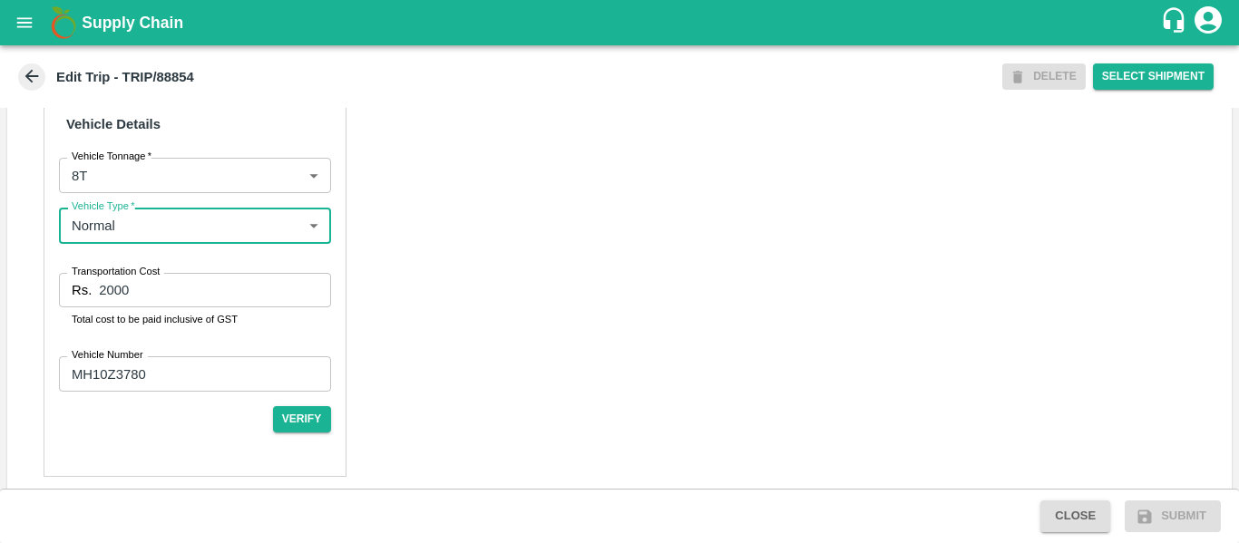
click at [163, 307] on div "Transportation Cost Rs. 2000 Transportation Cost Total cost to be paid inclusiv…" at bounding box center [195, 300] width 272 height 55
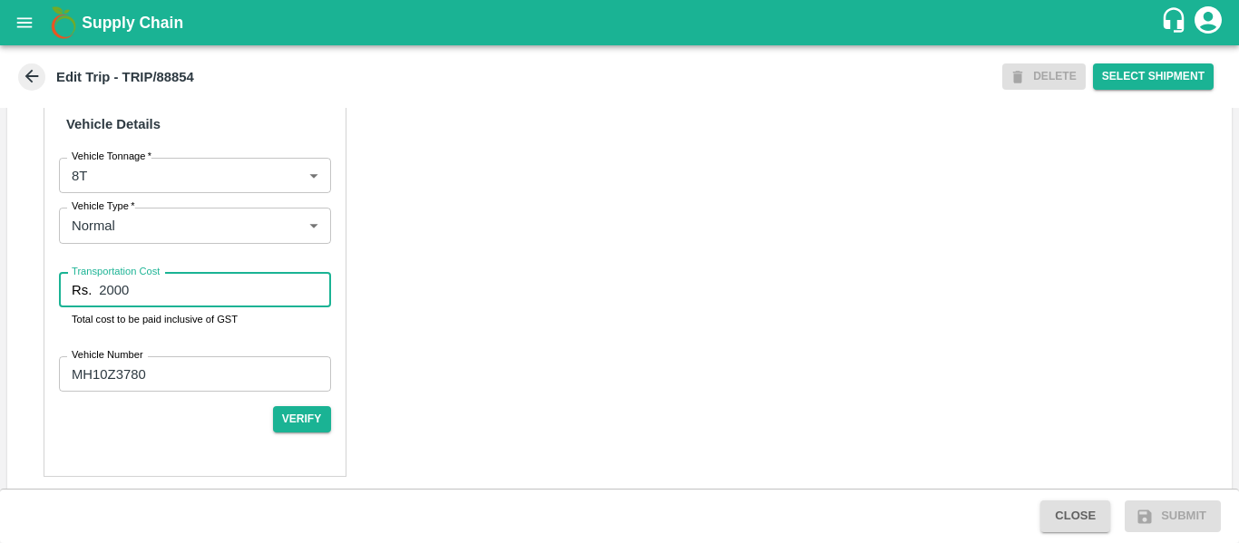
click at [147, 294] on input "2000" at bounding box center [214, 290] width 231 height 34
type input "2"
type input "4023"
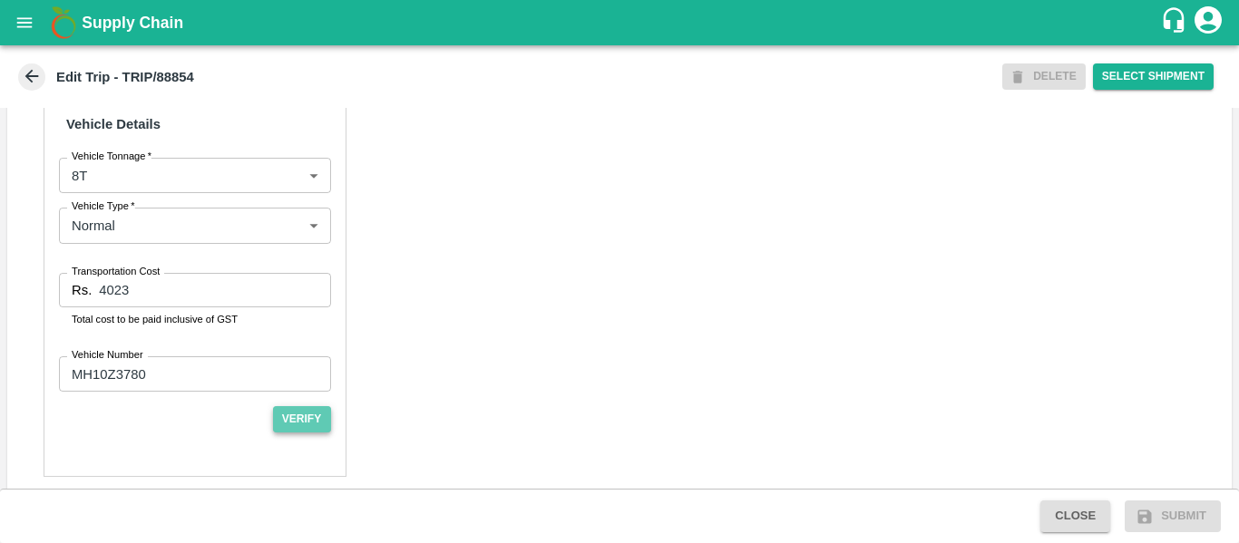
click at [301, 415] on button "Verify" at bounding box center [302, 419] width 58 height 26
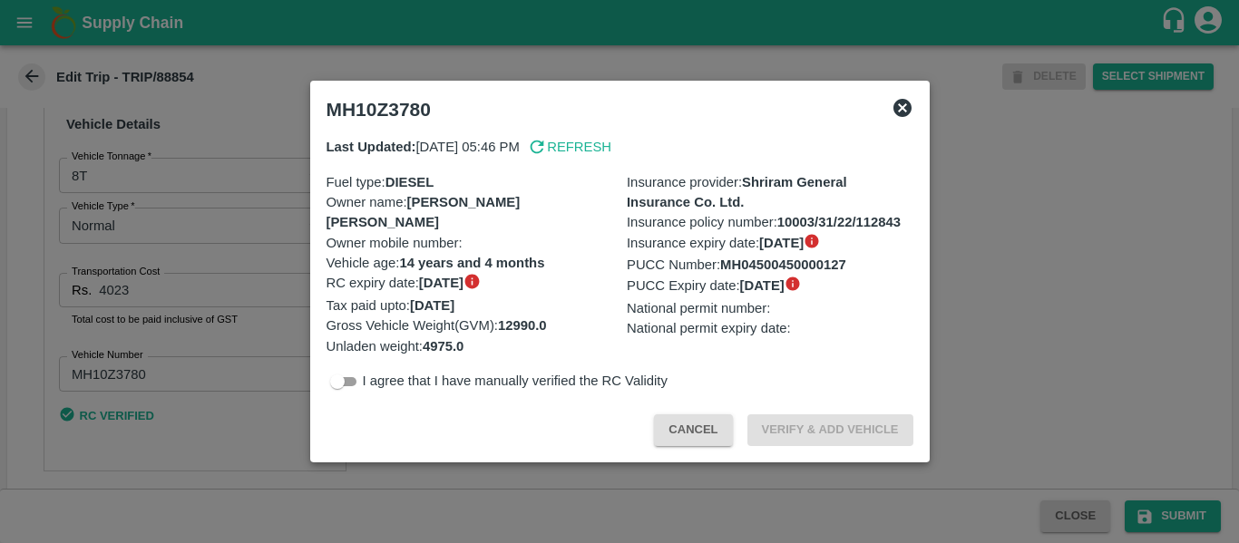
click at [230, 401] on div at bounding box center [619, 271] width 1239 height 543
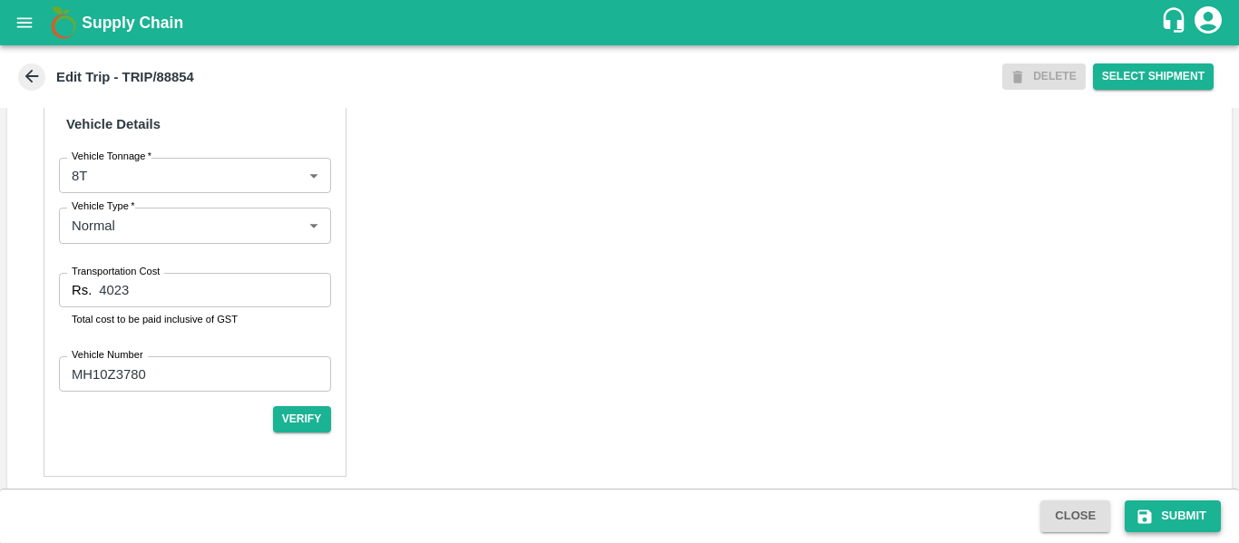
click at [1169, 514] on button "Submit" at bounding box center [1172, 516] width 96 height 32
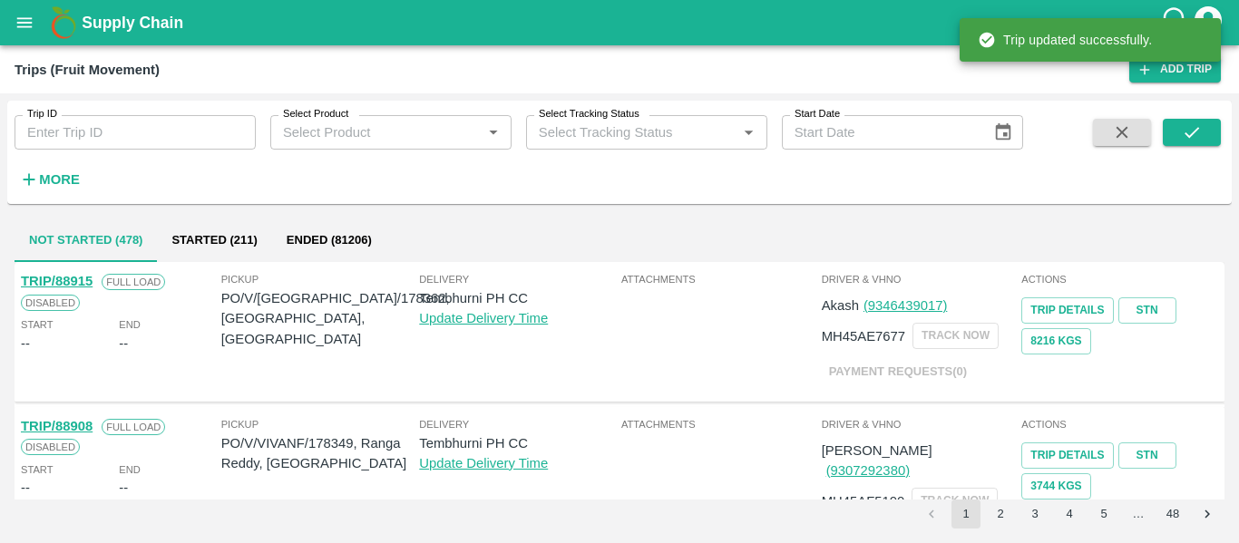
click at [139, 132] on input "Trip ID" at bounding box center [135, 132] width 241 height 34
paste input "88855"
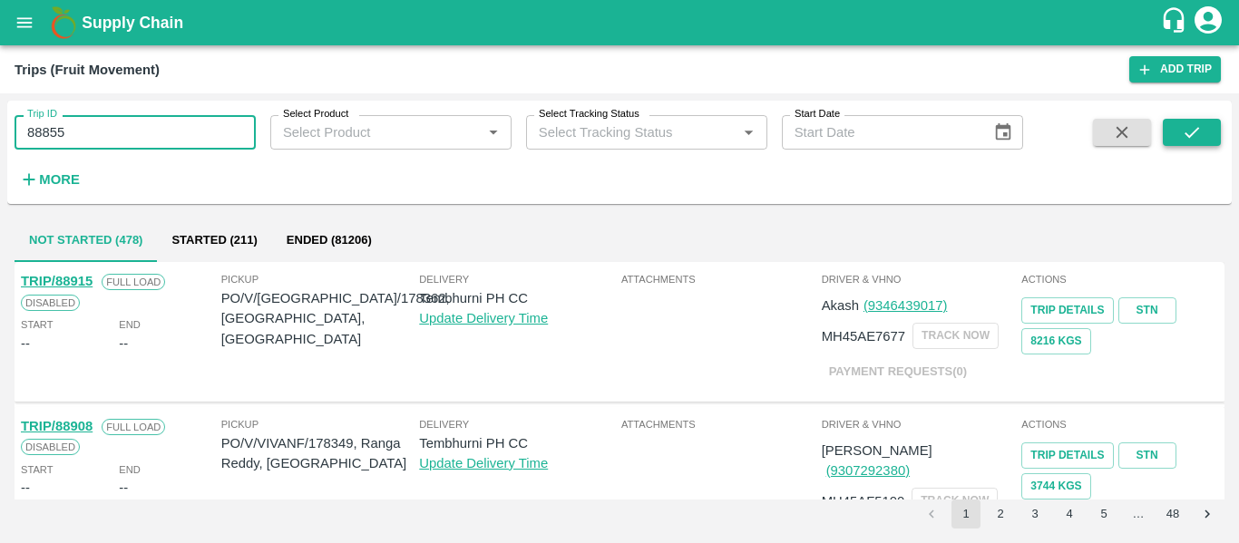
type input "88855"
click at [1205, 140] on button "submit" at bounding box center [1191, 132] width 58 height 27
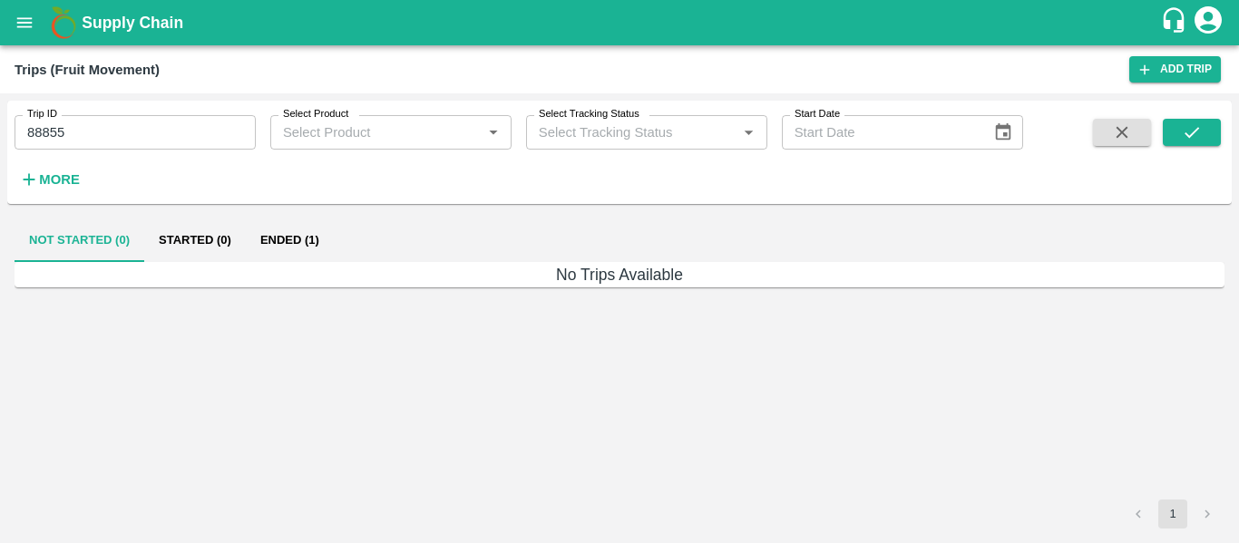
click at [315, 222] on button "Ended (1)" at bounding box center [290, 241] width 88 height 44
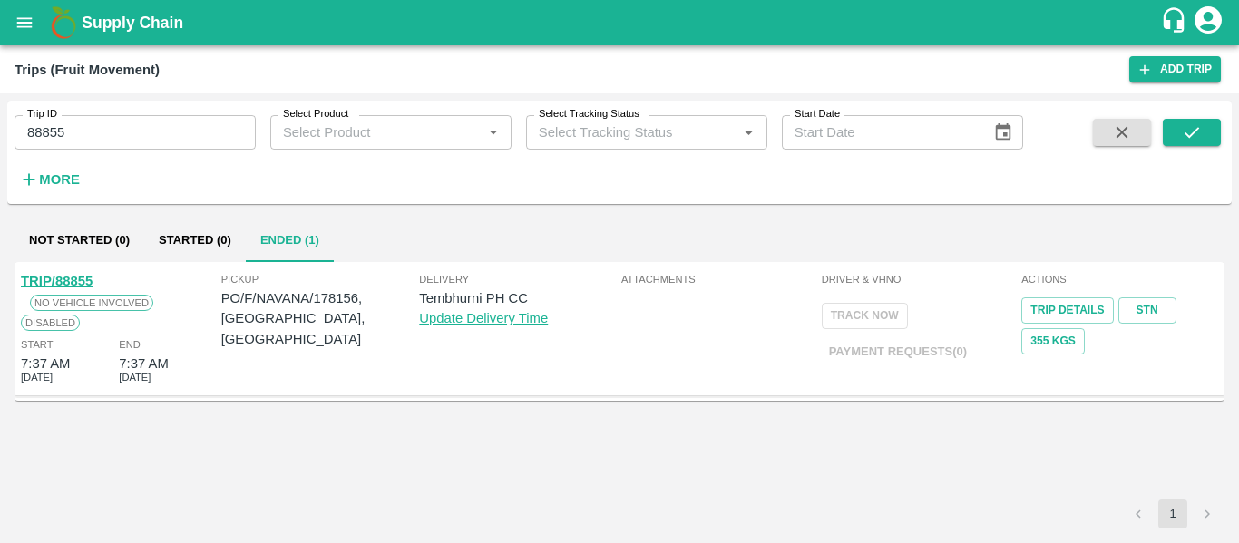
click at [69, 277] on link "TRIP/88855" at bounding box center [57, 281] width 72 height 15
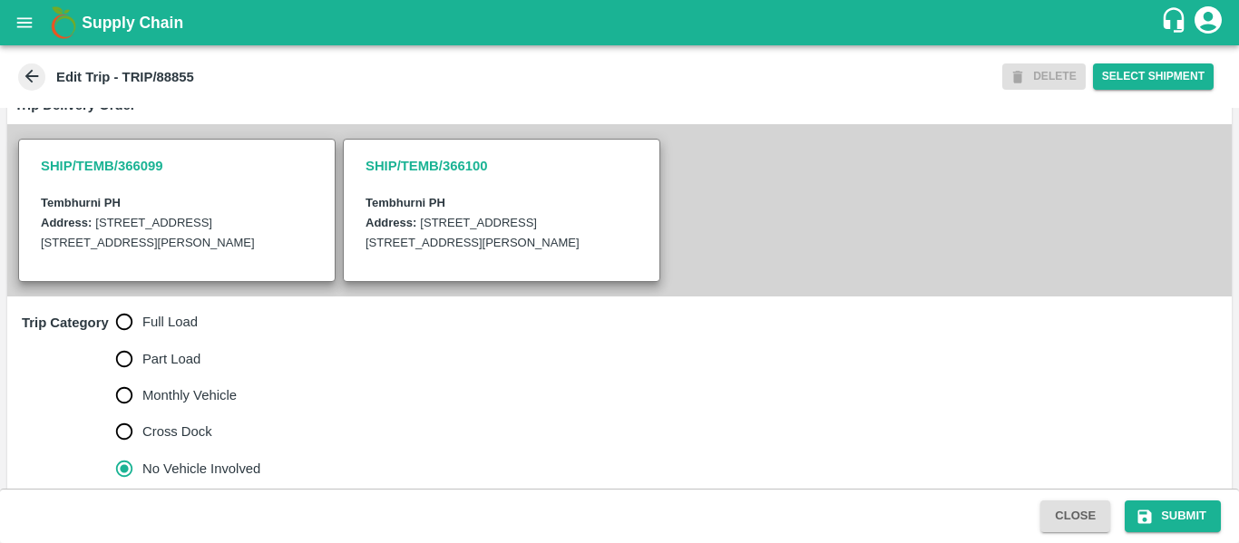
scroll to position [379, 0]
click at [152, 304] on label "Full Load" at bounding box center [183, 321] width 155 height 36
click at [142, 304] on input "Full Load" at bounding box center [124, 321] width 36 height 36
radio input "true"
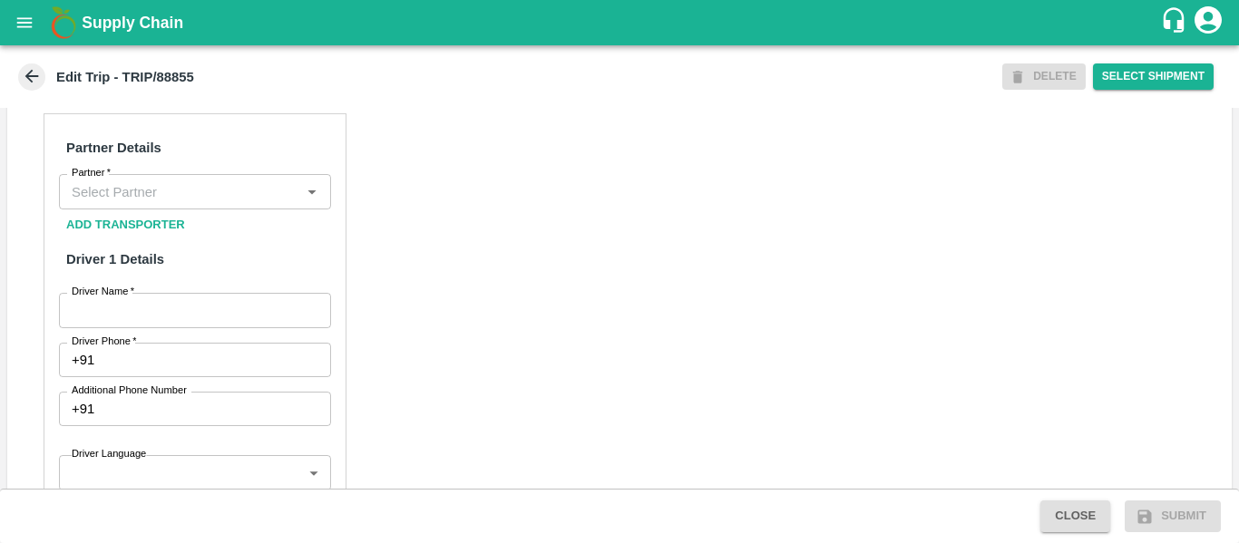
scroll to position [853, 0]
click at [140, 178] on div "Partner" at bounding box center [195, 191] width 272 height 34
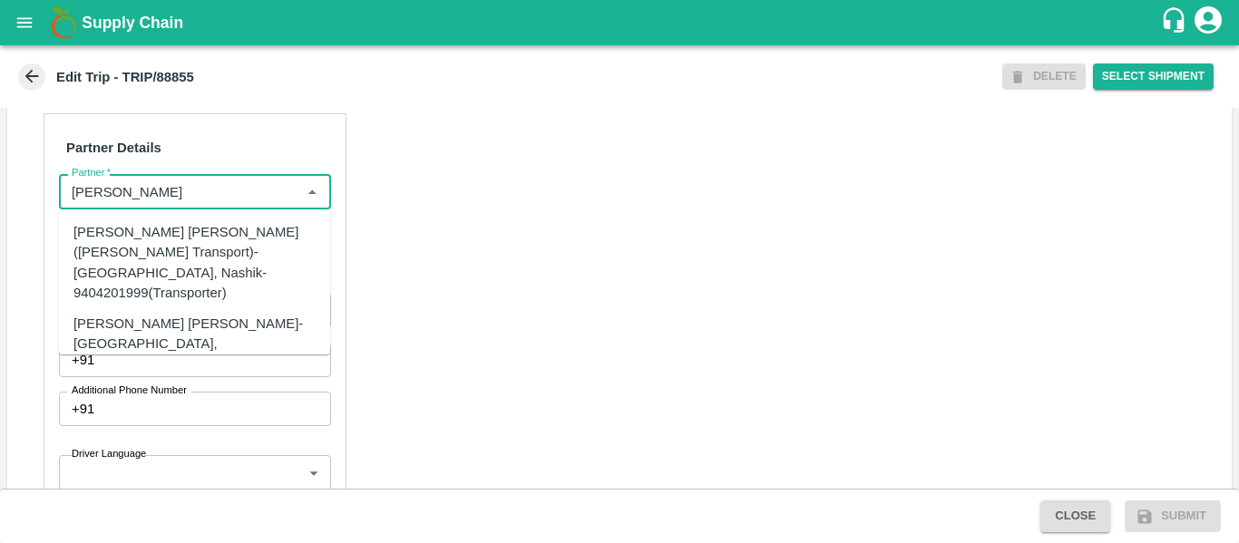
click at [151, 314] on div "[PERSON_NAME] [PERSON_NAME]-[GEOGRAPHIC_DATA], [GEOGRAPHIC_DATA]-9730316755(Tra…" at bounding box center [221, 344] width 297 height 61
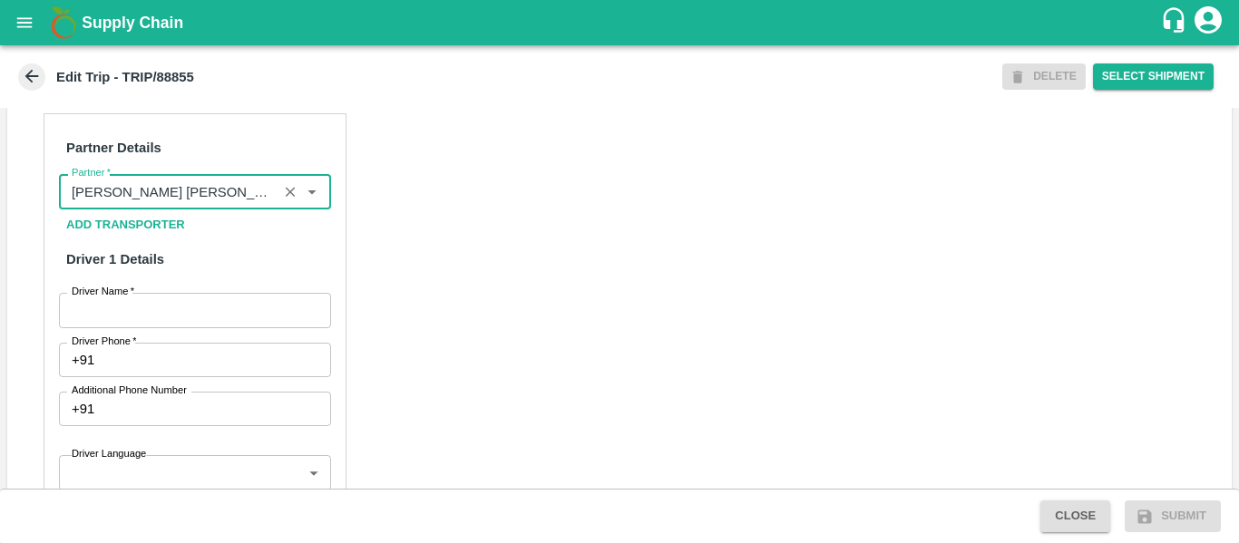
type input "[PERSON_NAME] [PERSON_NAME]-[GEOGRAPHIC_DATA], [GEOGRAPHIC_DATA]-9730316755(Tra…"
click at [209, 326] on input "Driver Name   *" at bounding box center [195, 310] width 272 height 34
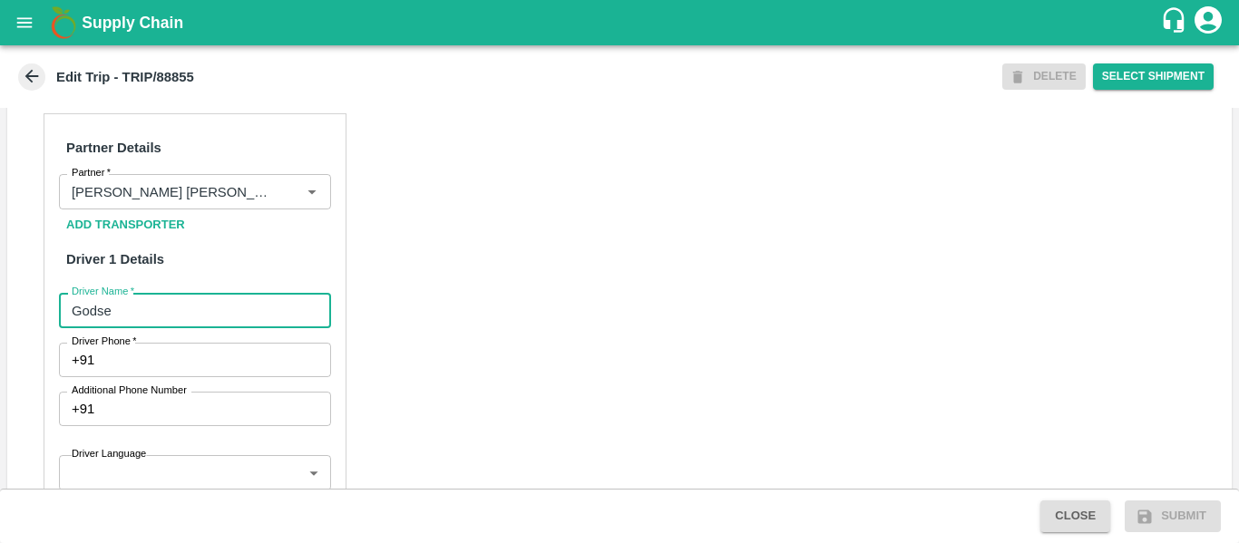
type input "Godse"
click at [200, 349] on input "Driver Phone   *" at bounding box center [216, 360] width 228 height 34
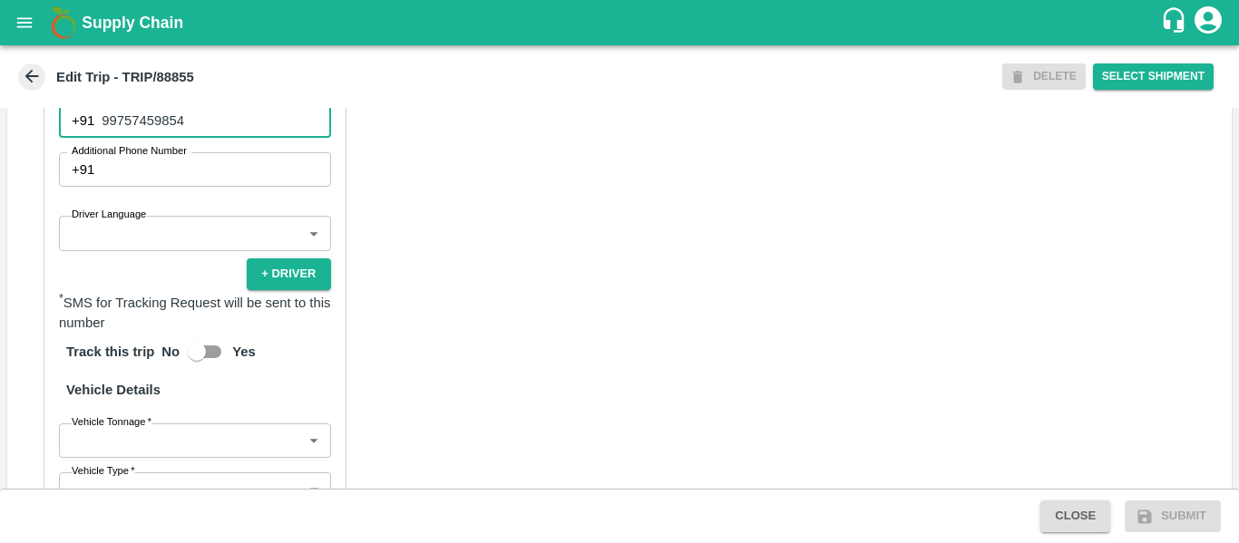
scroll to position [1104, 0]
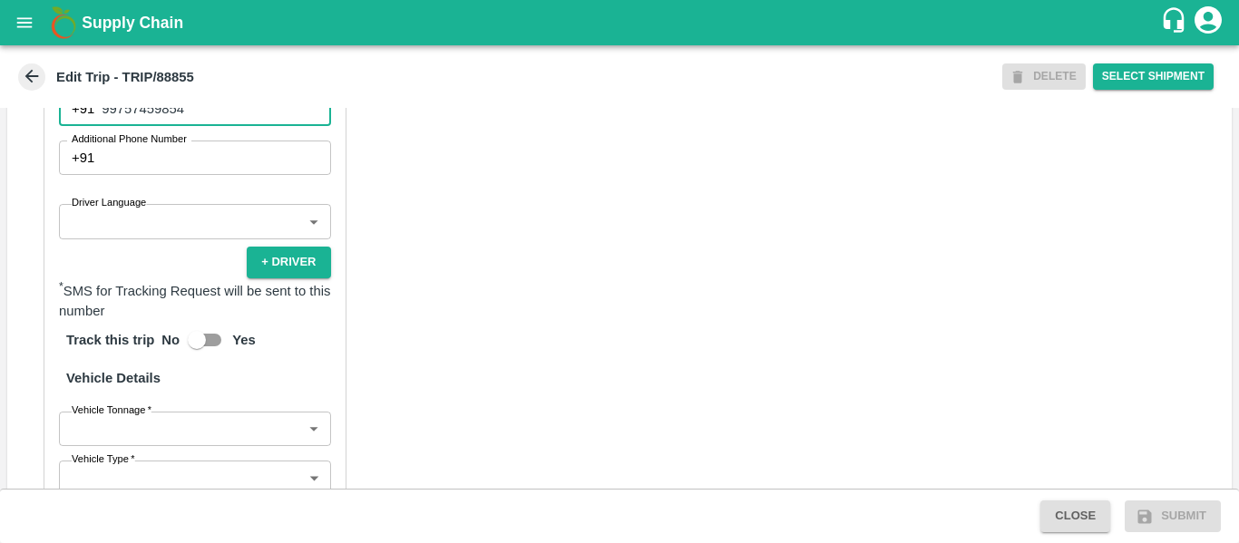
click at [461, 247] on div "Partner Details Partner   * Partner Add Transporter Driver 1 Details Driver Nam…" at bounding box center [619, 295] width 1224 height 910
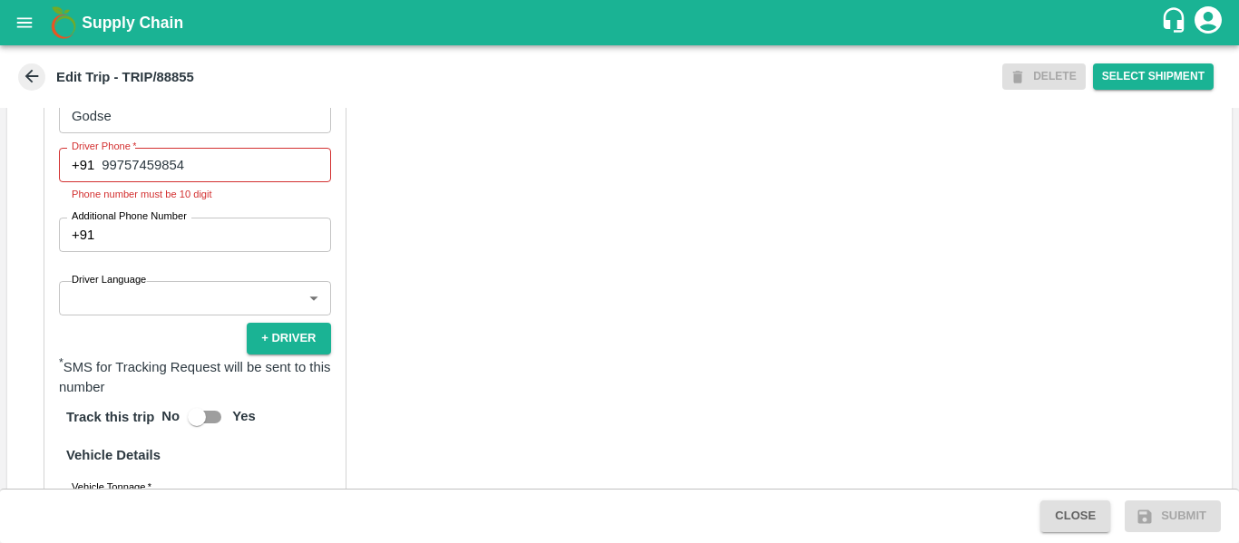
scroll to position [1055, 0]
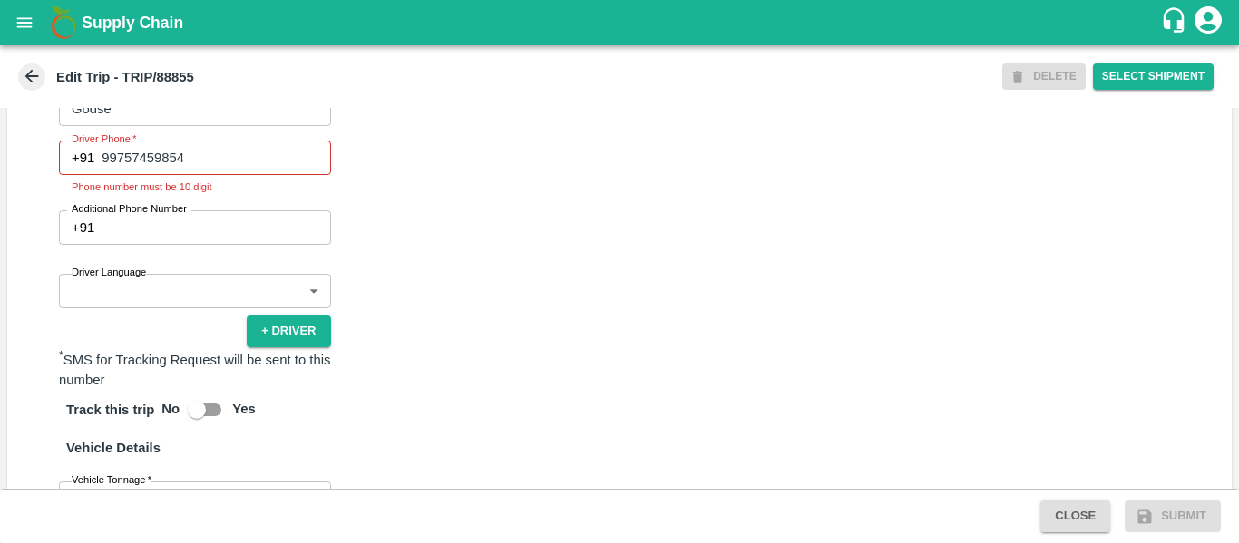
click at [303, 189] on p "Phone number must be 10 digit" at bounding box center [195, 187] width 247 height 16
click at [231, 158] on input "99757459854" at bounding box center [216, 158] width 228 height 34
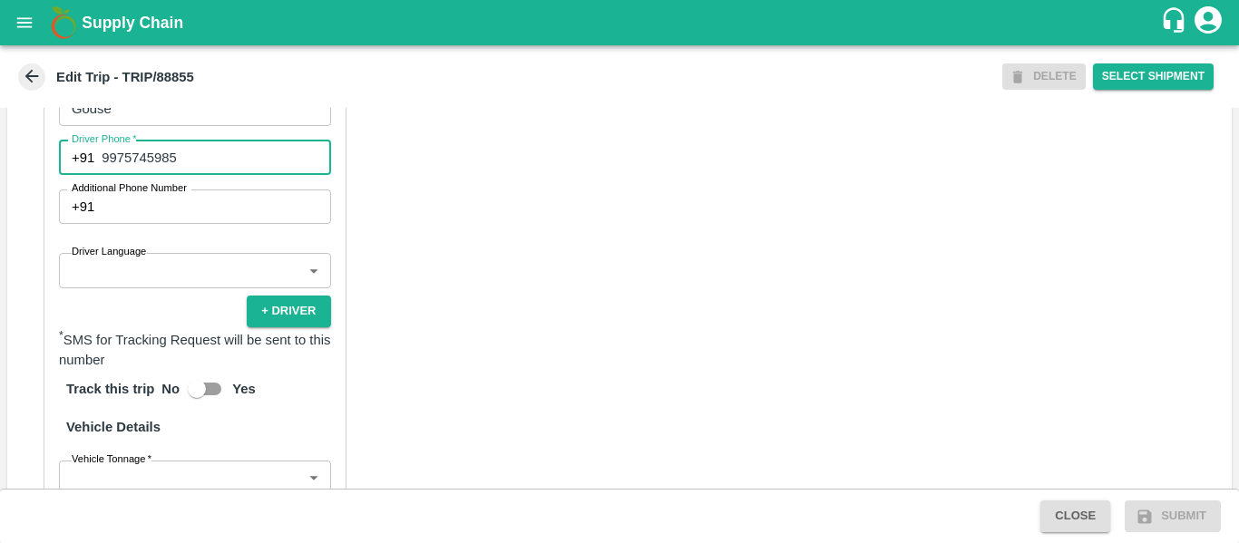
type input "9975745985"
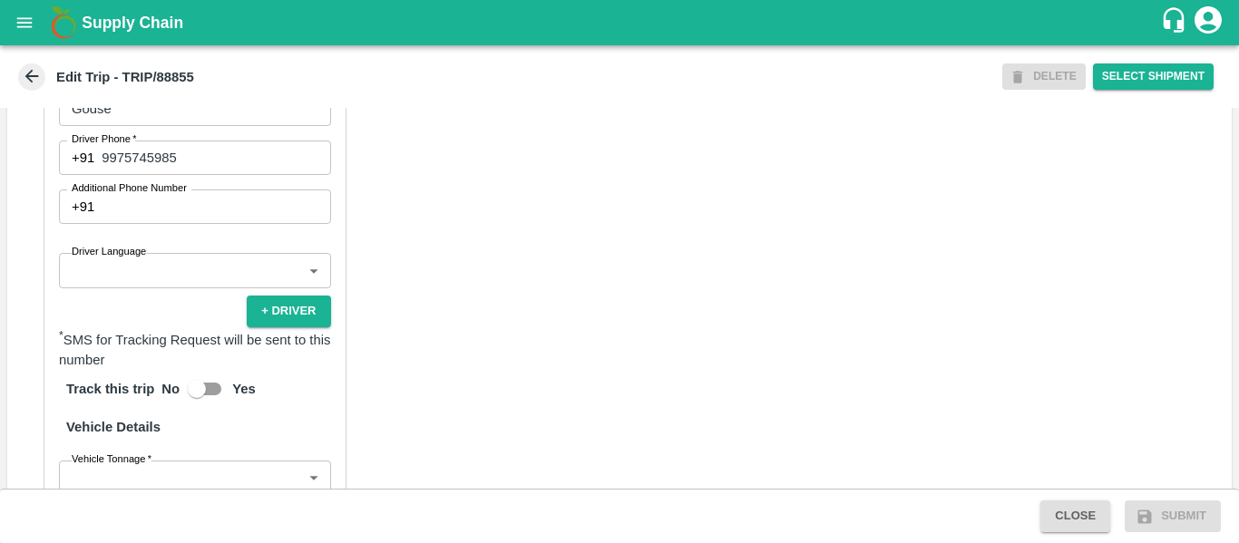
click at [583, 368] on div "Partner Details Partner   * Partner Add Transporter Driver 1 Details Driver Nam…" at bounding box center [619, 344] width 1224 height 910
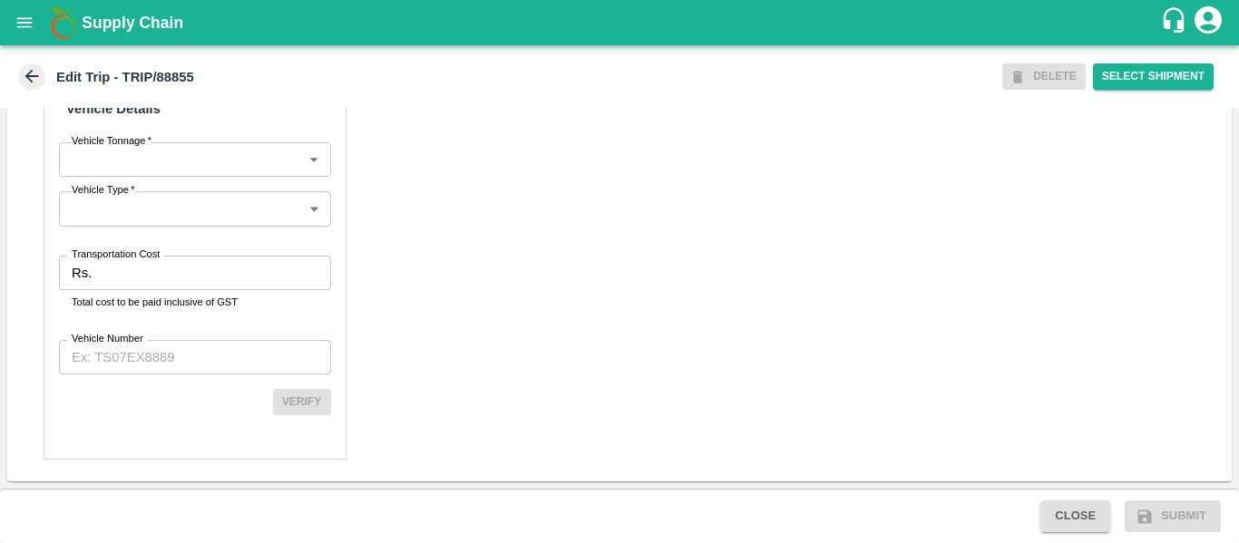
scroll to position [1373, 0]
click at [189, 261] on input "Transportation Cost" at bounding box center [214, 274] width 231 height 34
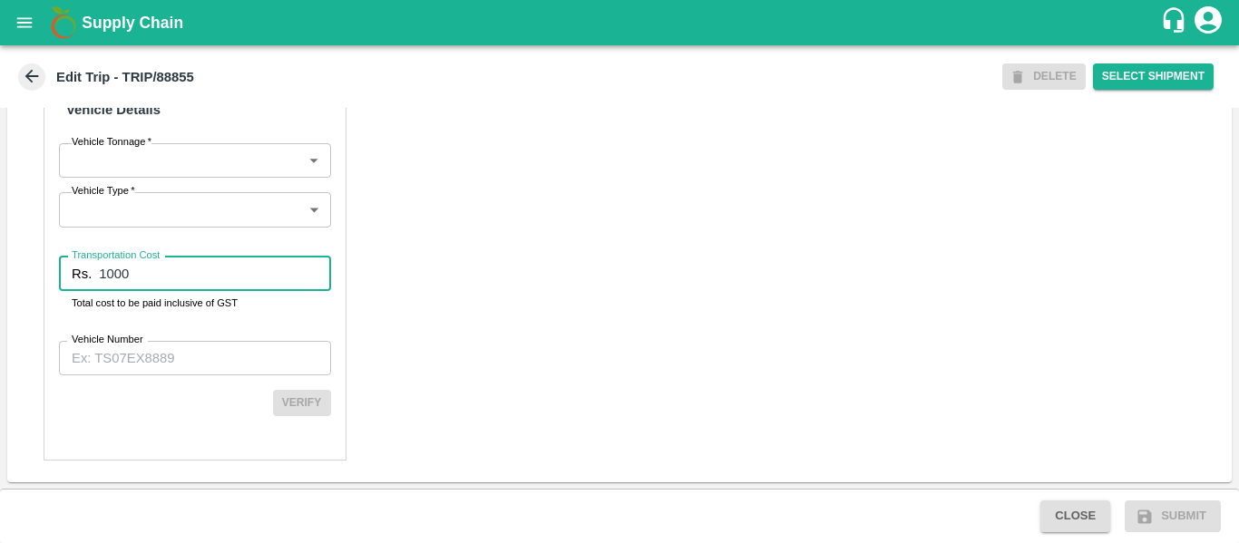
type input "1000"
click at [188, 348] on input "Vehicle Number" at bounding box center [195, 358] width 272 height 34
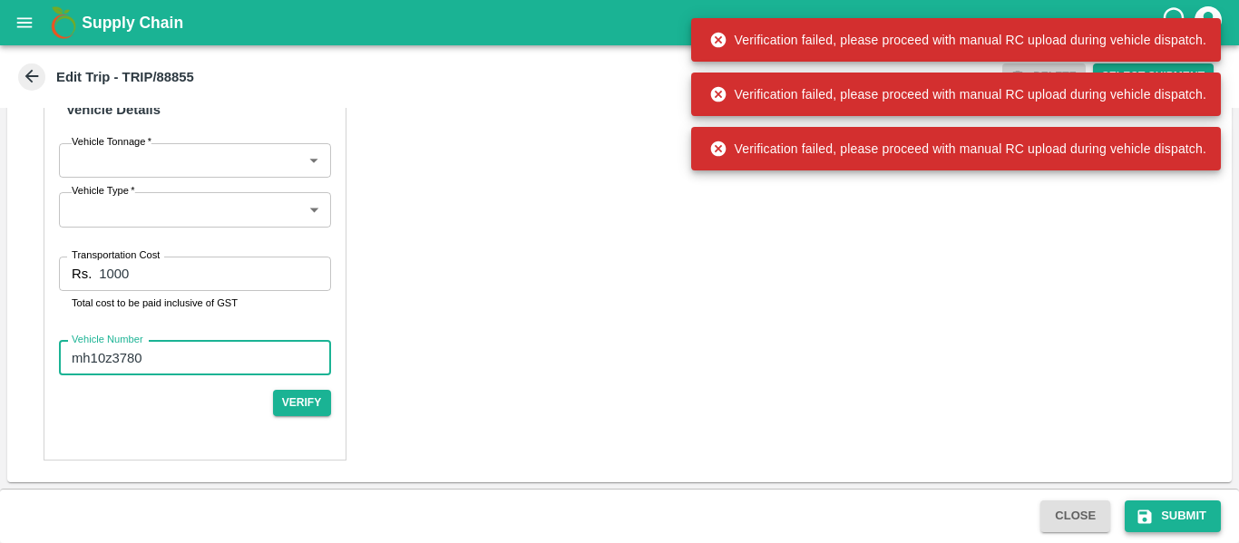
type input "mh10z3780"
click at [1168, 525] on button "Submit" at bounding box center [1172, 516] width 96 height 32
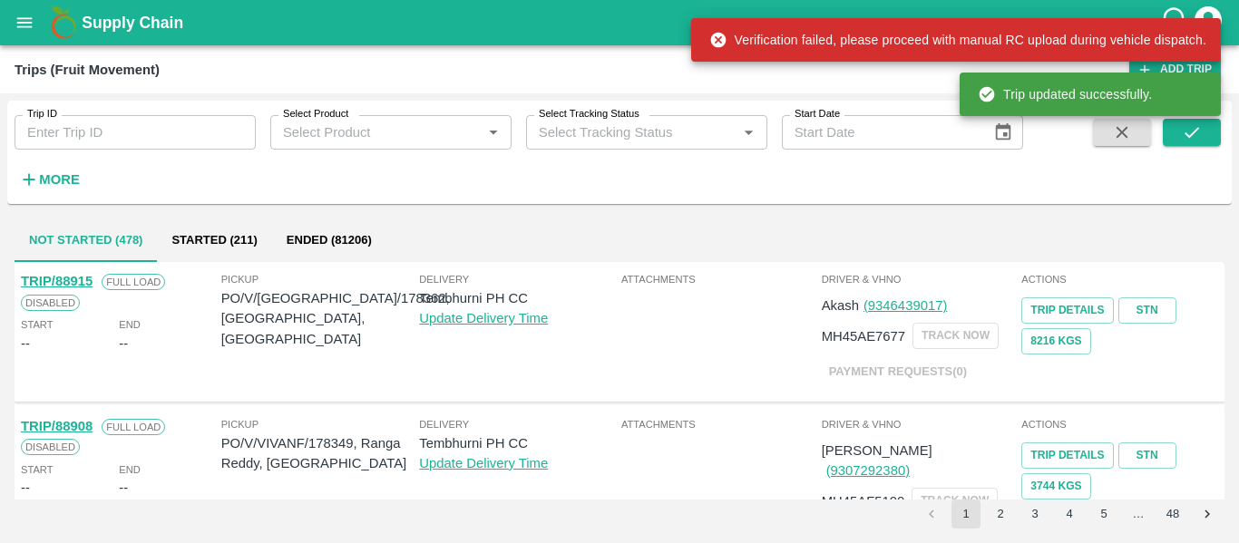
click at [53, 137] on input "Trip ID" at bounding box center [135, 132] width 241 height 34
paste input "88855"
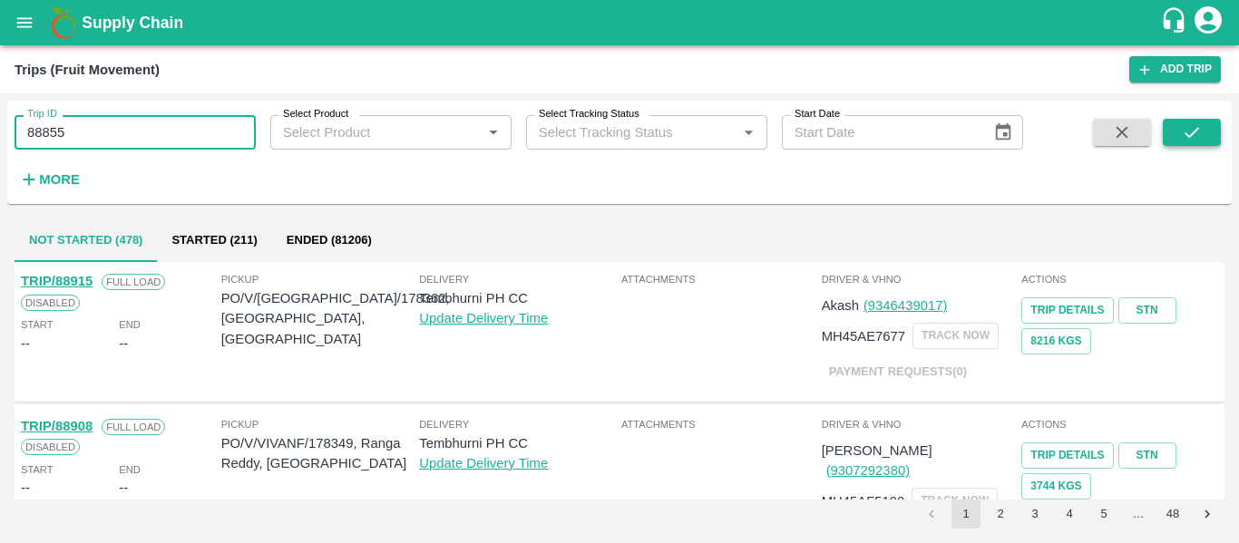
type input "88855"
click at [1184, 128] on icon "submit" at bounding box center [1191, 132] width 20 height 20
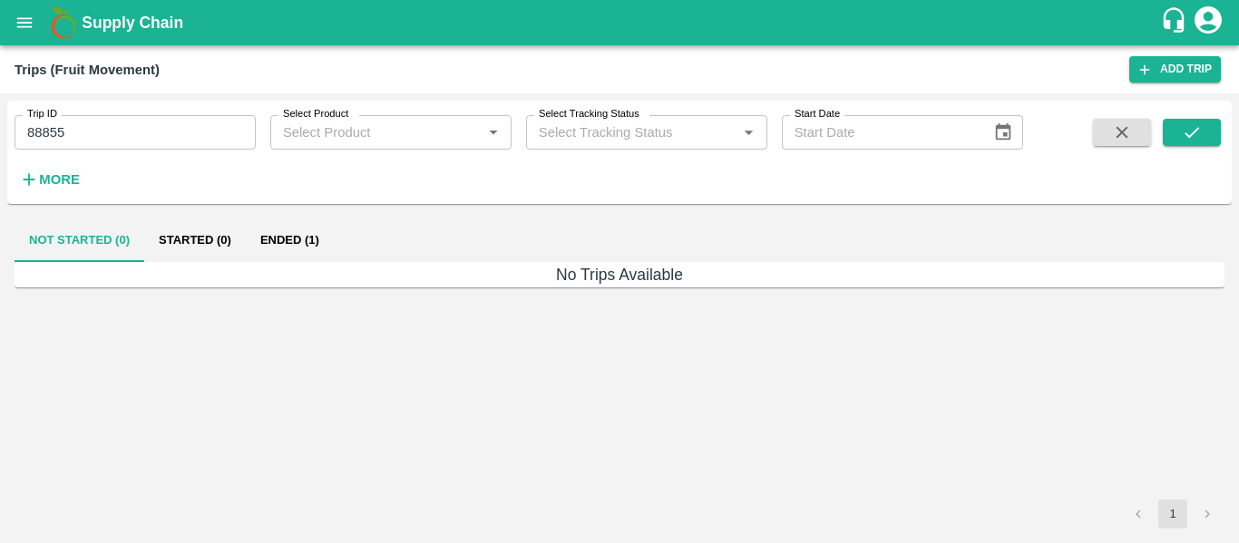
click at [306, 250] on button "Ended (1)" at bounding box center [290, 241] width 88 height 44
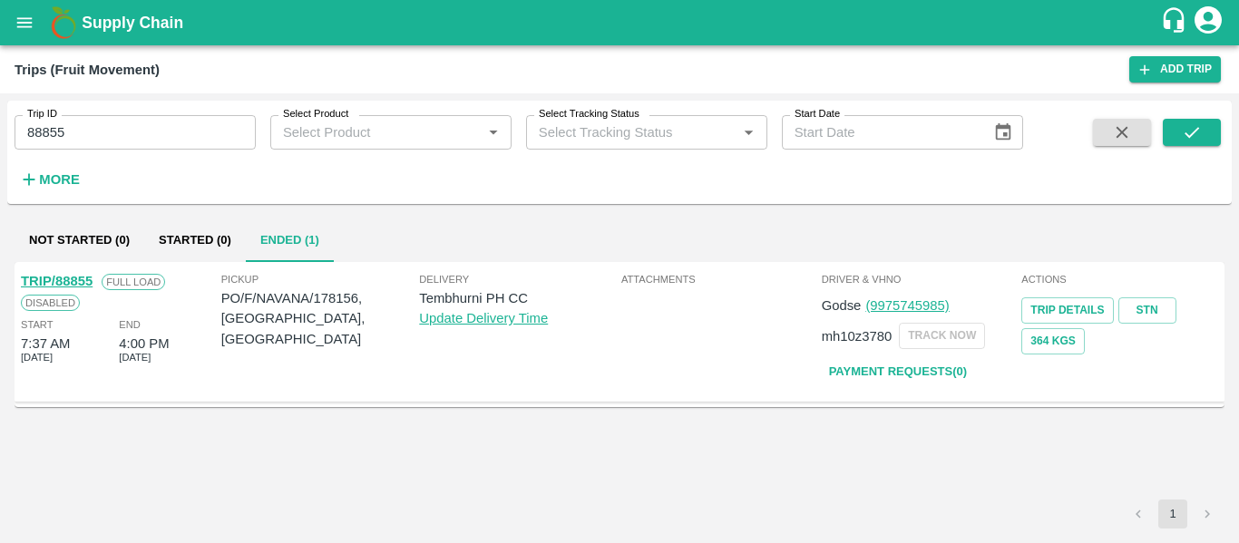
click at [65, 273] on div "TRIP/88855" at bounding box center [57, 281] width 72 height 20
click at [83, 284] on link "TRIP/88855" at bounding box center [57, 281] width 72 height 15
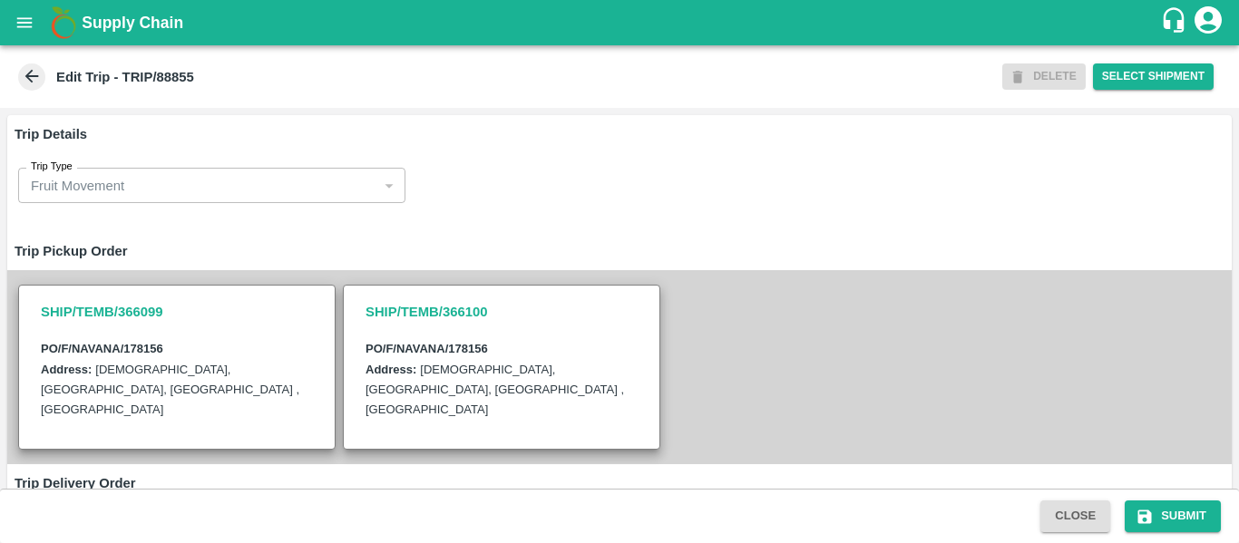
scroll to position [583, 0]
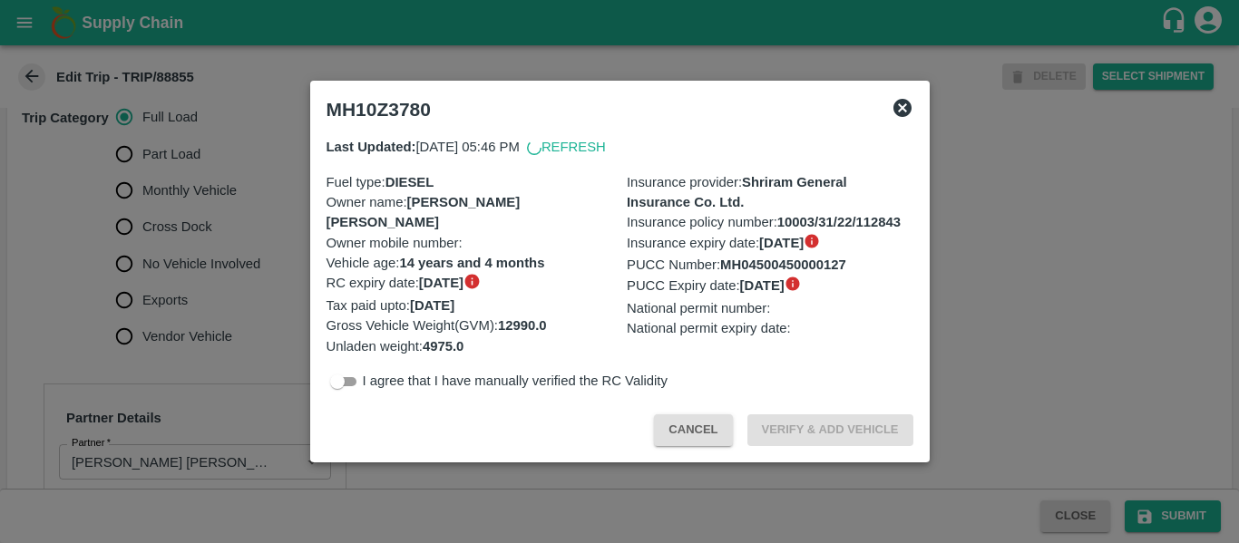
click at [188, 271] on div at bounding box center [619, 271] width 1239 height 543
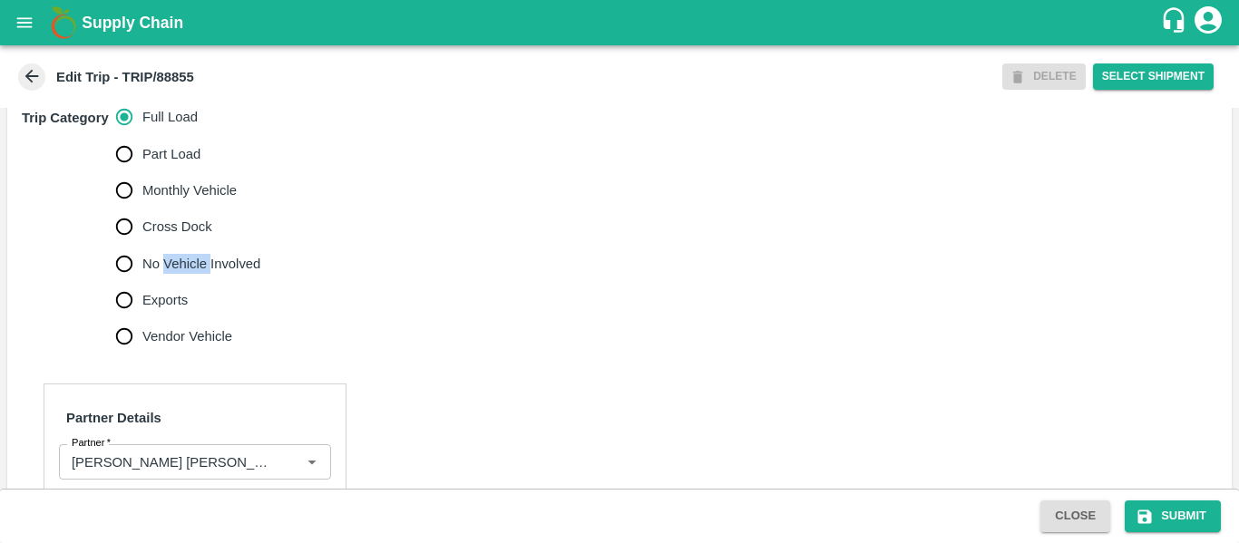
click at [188, 270] on span "No Vehicle Involved" at bounding box center [201, 264] width 118 height 20
click at [142, 270] on input "No Vehicle Involved" at bounding box center [124, 264] width 36 height 36
radio input "true"
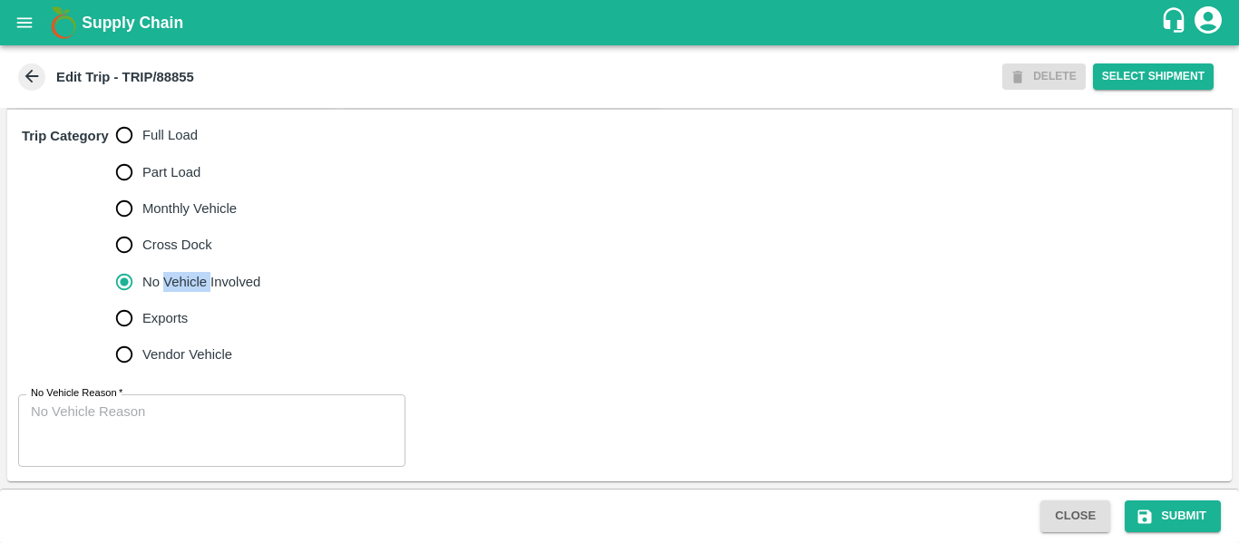
scroll to position [565, 0]
click at [143, 429] on textarea "No Vehicle Reason   *" at bounding box center [212, 431] width 362 height 57
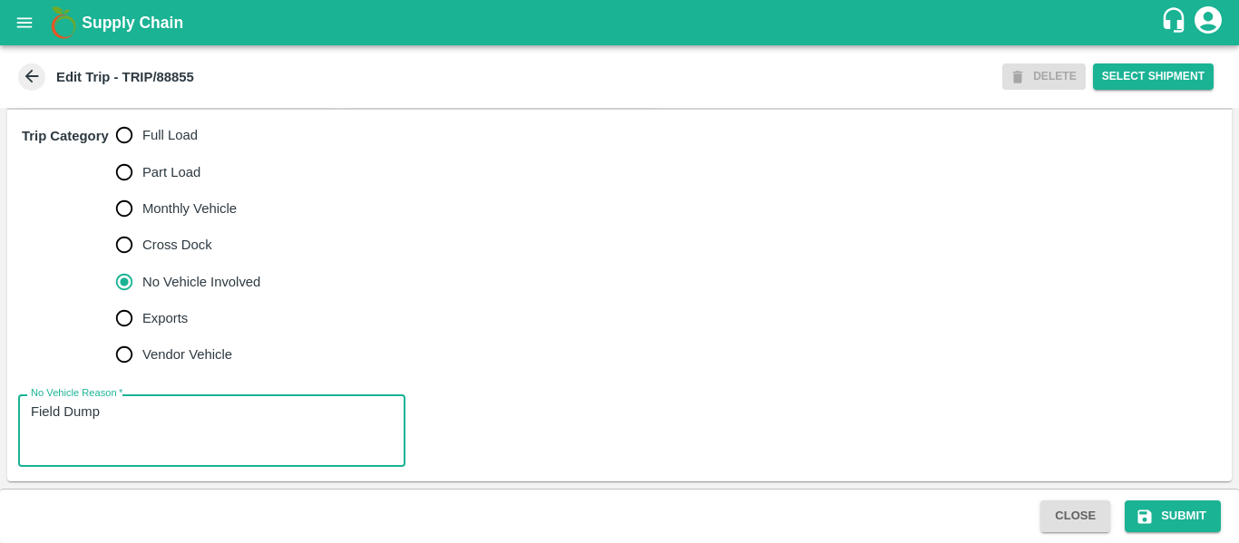
type textarea "Field Dump"
click at [1195, 498] on div "Close Submit" at bounding box center [619, 516] width 1239 height 54
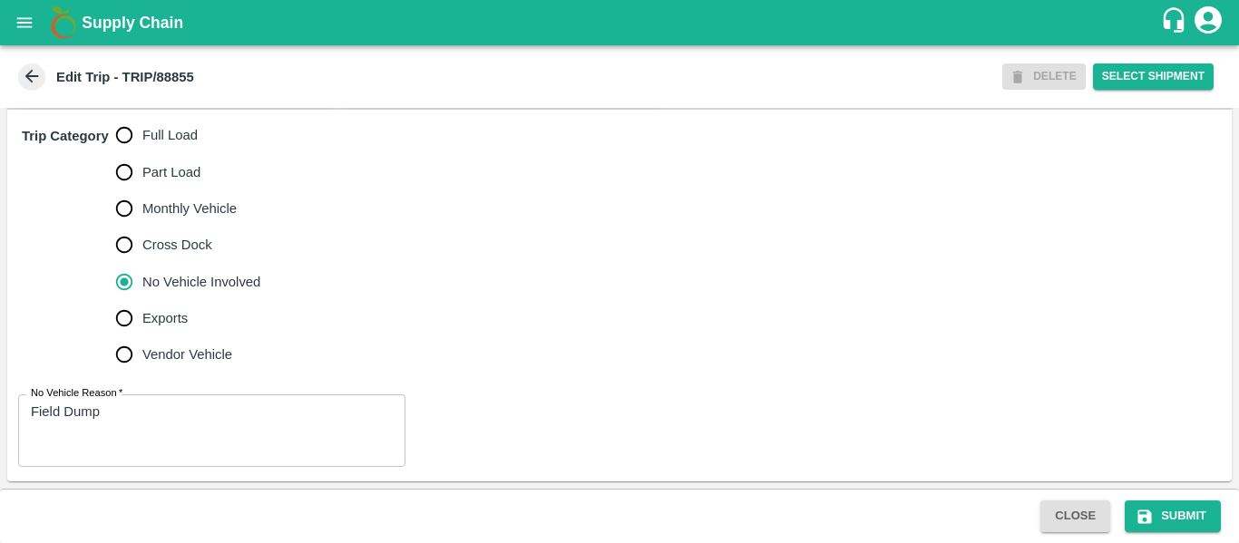
click at [1195, 498] on div "Close Submit" at bounding box center [619, 516] width 1239 height 54
click at [1168, 510] on button "Submit" at bounding box center [1172, 516] width 96 height 32
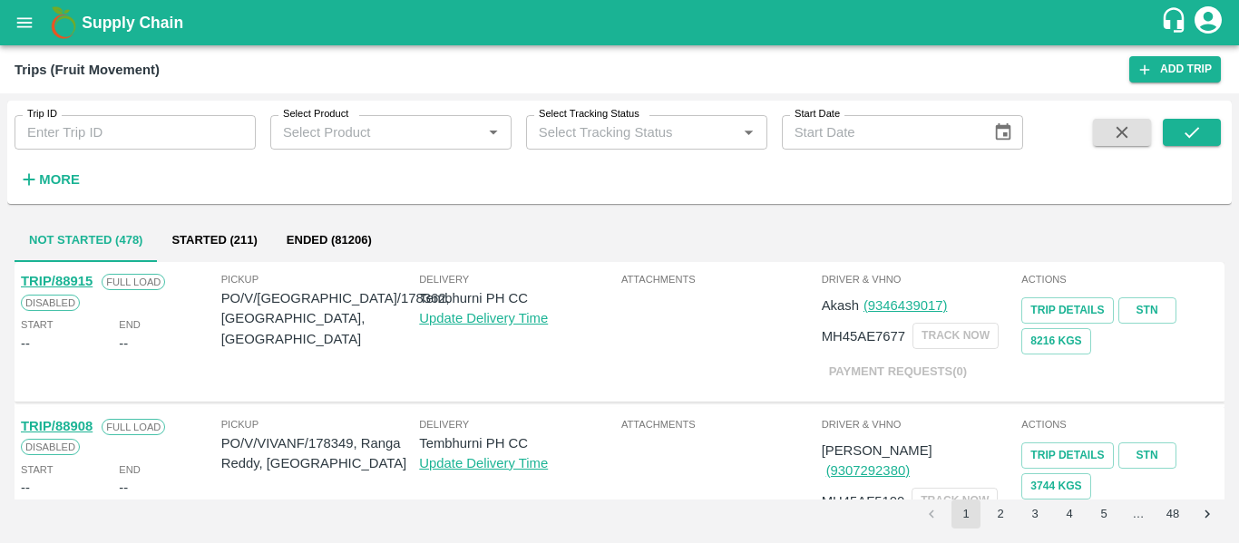
click at [104, 138] on input "Trip ID" at bounding box center [135, 132] width 241 height 34
paste input "88864"
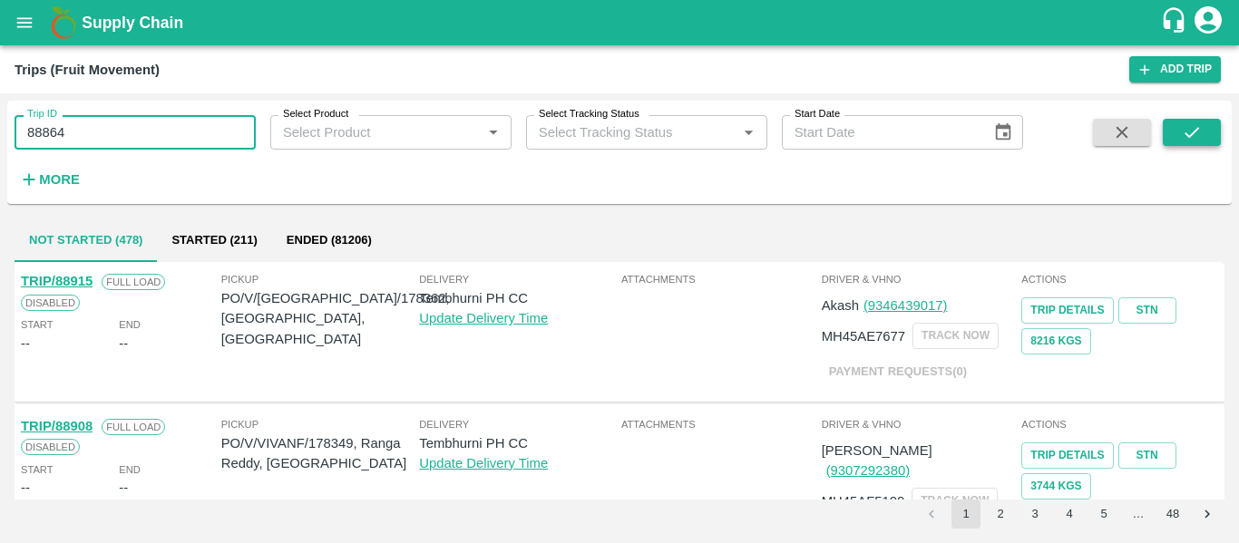
type input "88864"
click at [1212, 133] on button "submit" at bounding box center [1191, 132] width 58 height 27
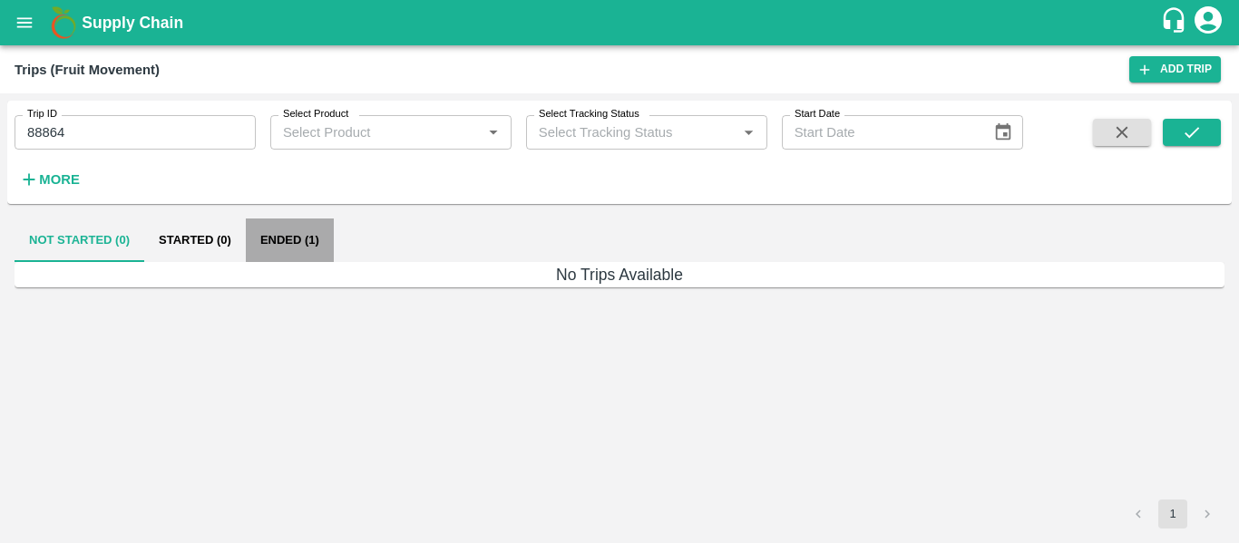
click at [287, 243] on button "Ended (1)" at bounding box center [290, 241] width 88 height 44
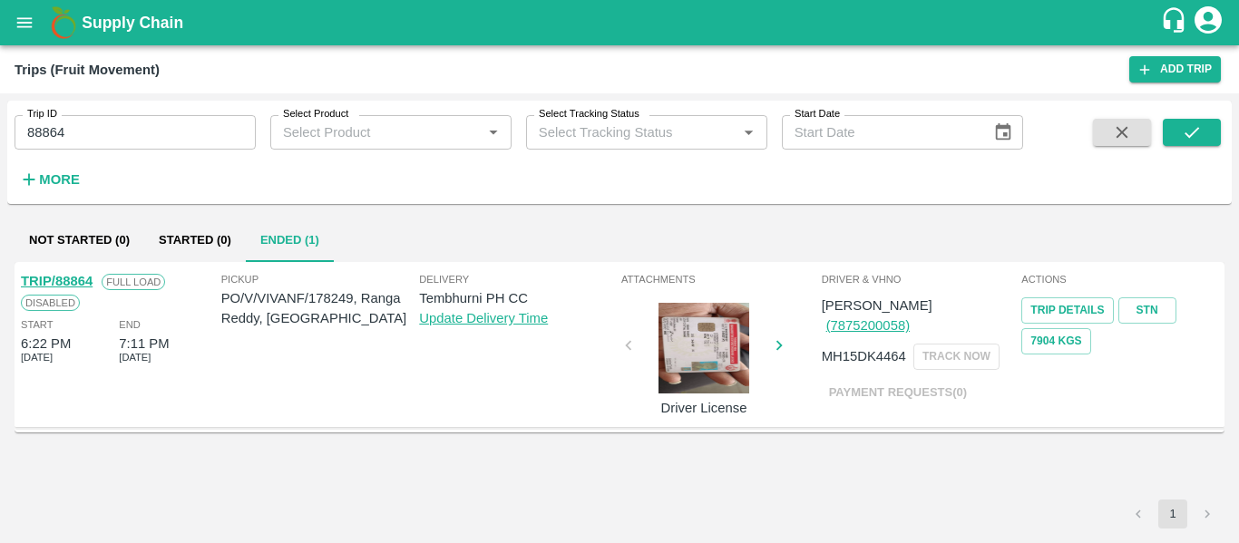
click at [59, 286] on link "TRIP/88864" at bounding box center [57, 281] width 72 height 15
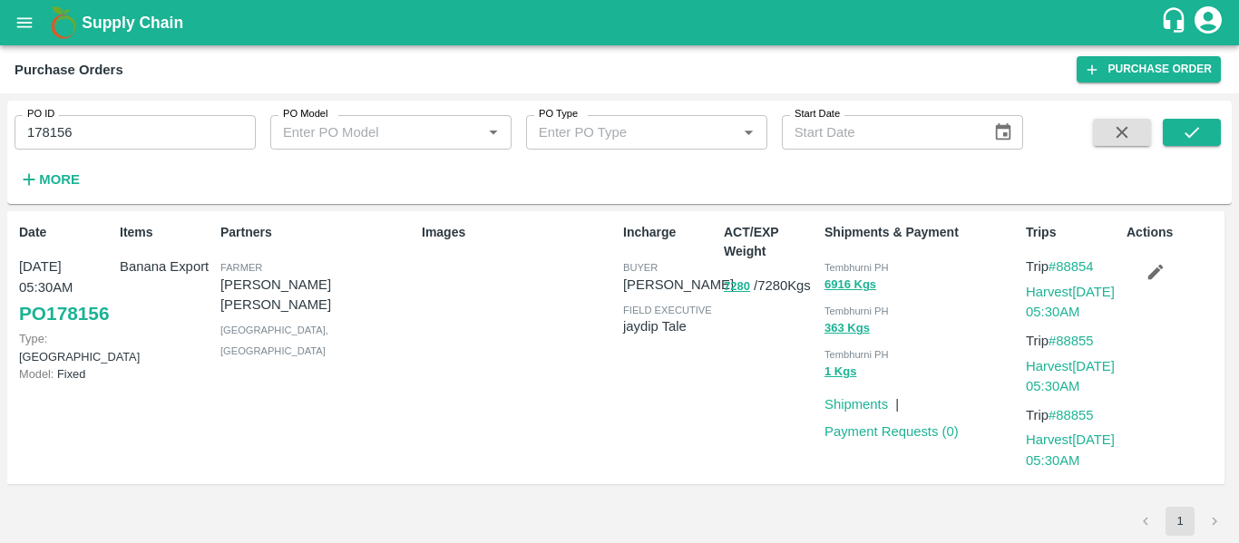
click at [21, 13] on icon "open drawer" at bounding box center [25, 23] width 20 height 20
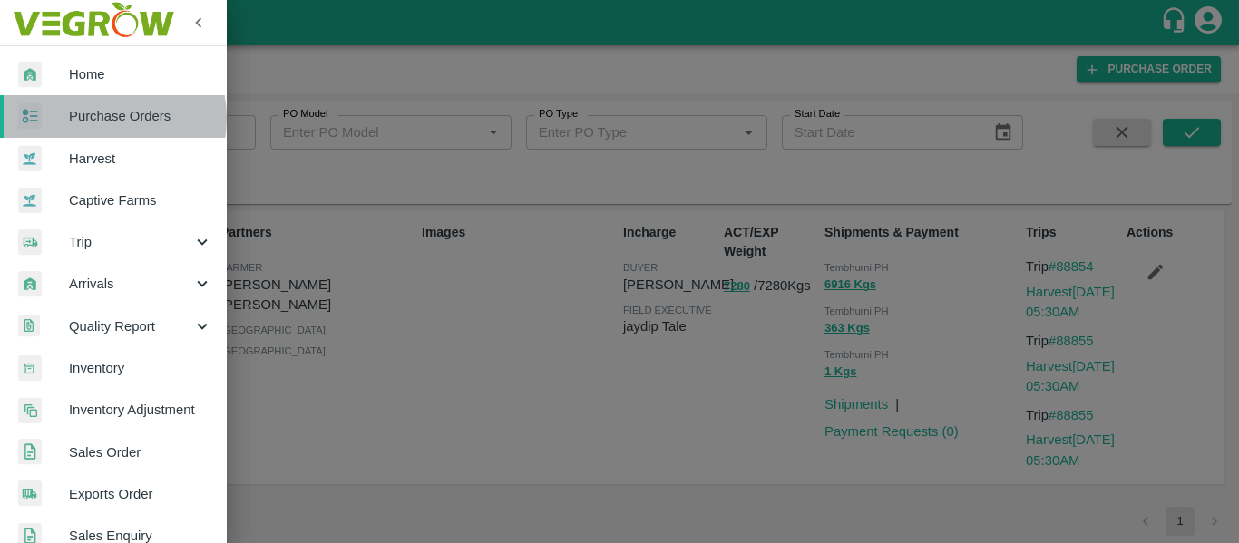
click at [103, 118] on span "Purchase Orders" at bounding box center [140, 116] width 143 height 20
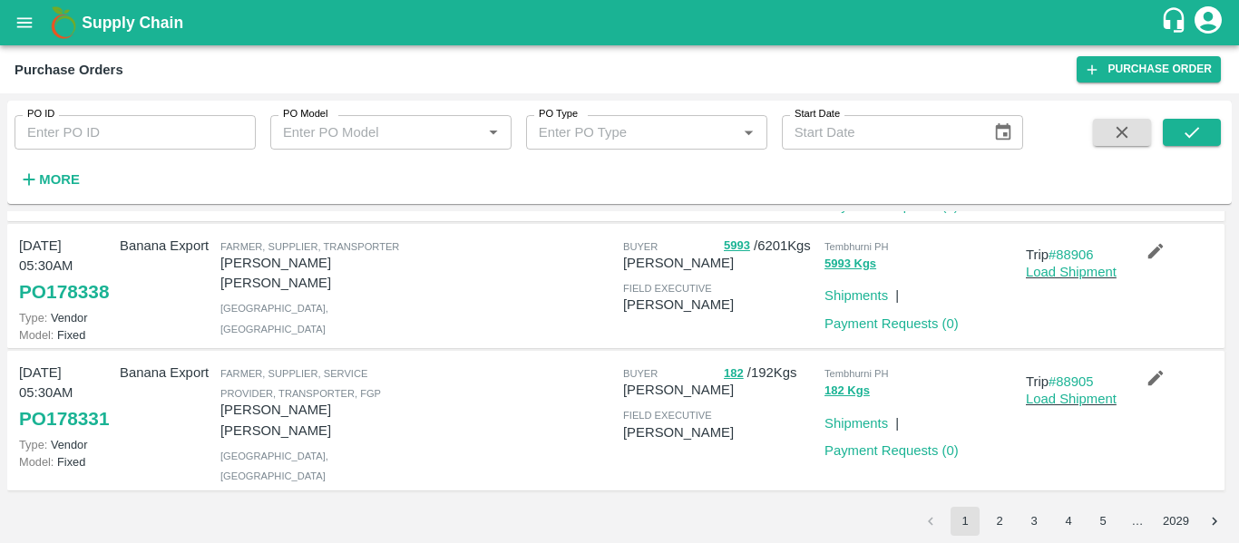
scroll to position [1486, 0]
click at [1019, 523] on button "3" at bounding box center [1033, 521] width 29 height 29
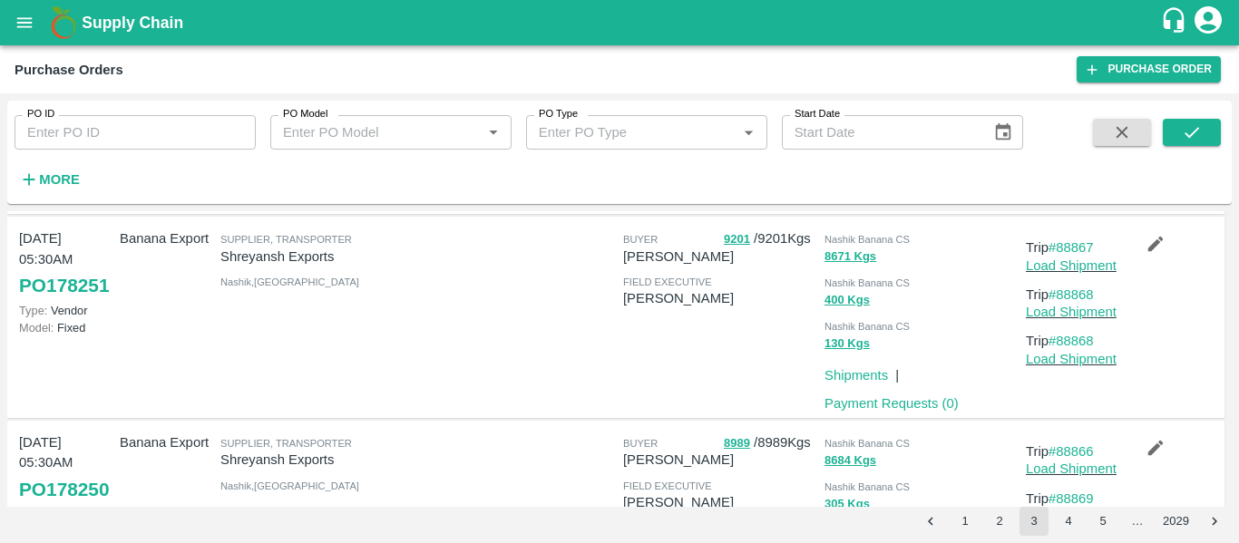
scroll to position [0, 0]
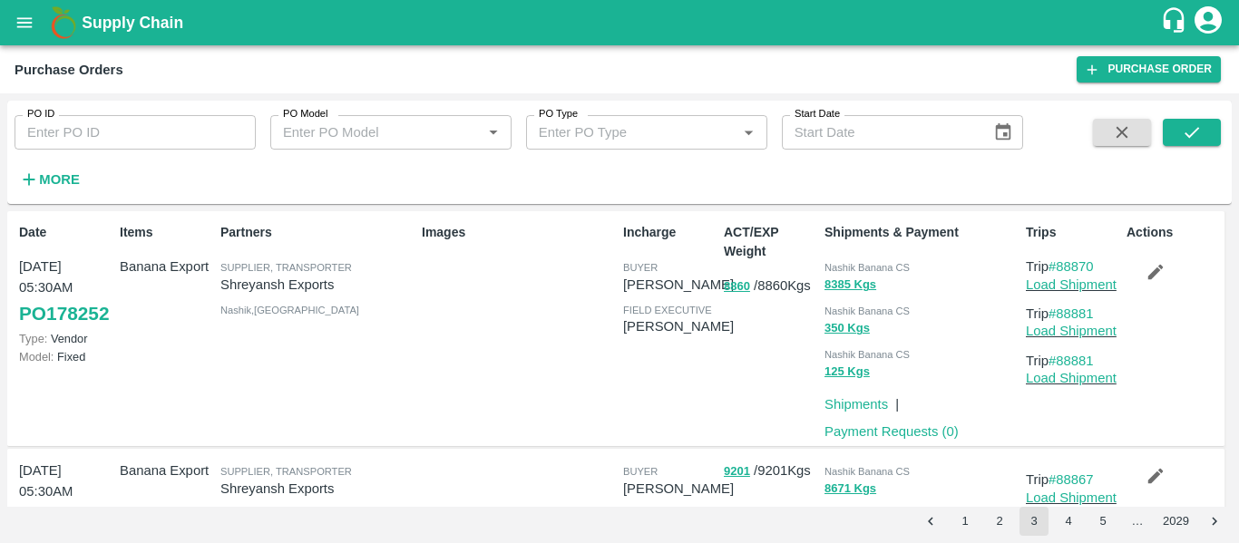
click at [1007, 523] on button "2" at bounding box center [999, 521] width 29 height 29
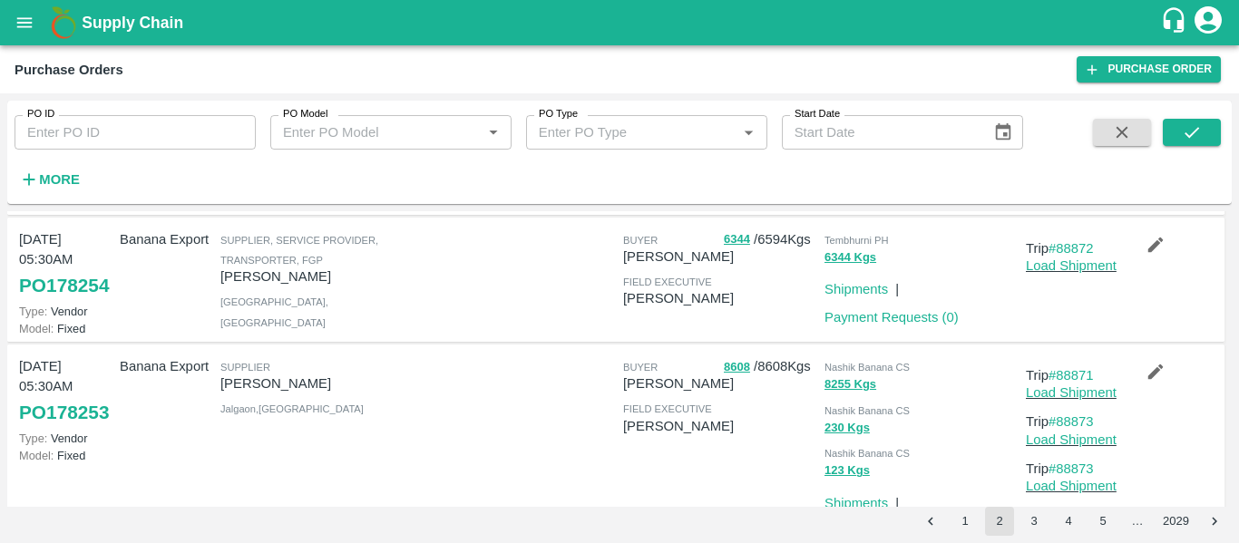
scroll to position [1749, 0]
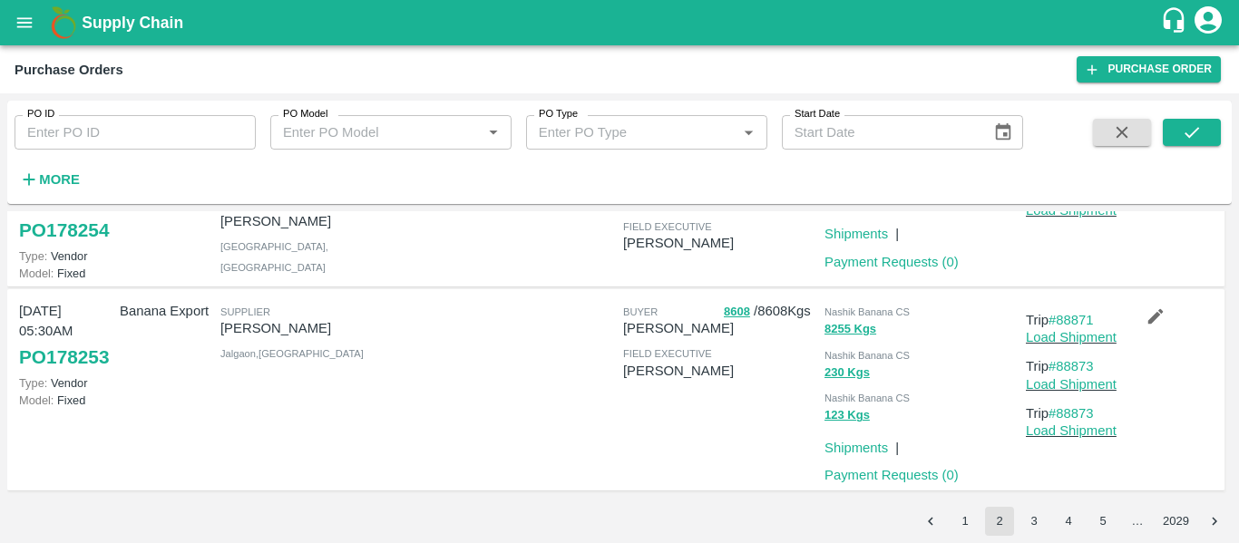
click at [1021, 523] on button "3" at bounding box center [1033, 521] width 29 height 29
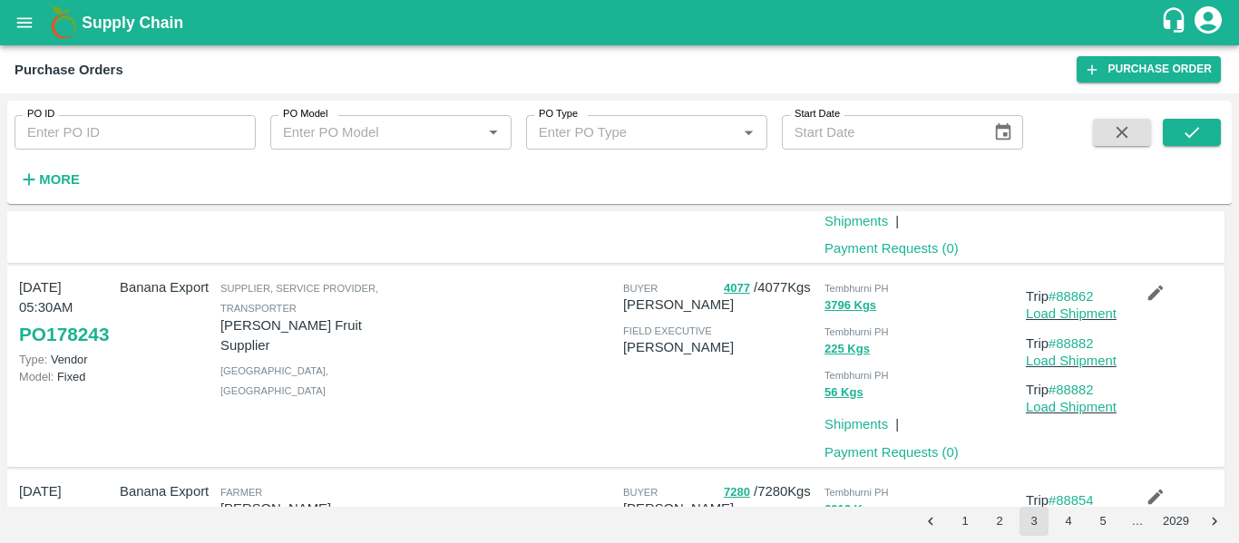
scroll to position [1203, 0]
click at [102, 132] on input "PO ID" at bounding box center [135, 132] width 241 height 34
paste input "178254"
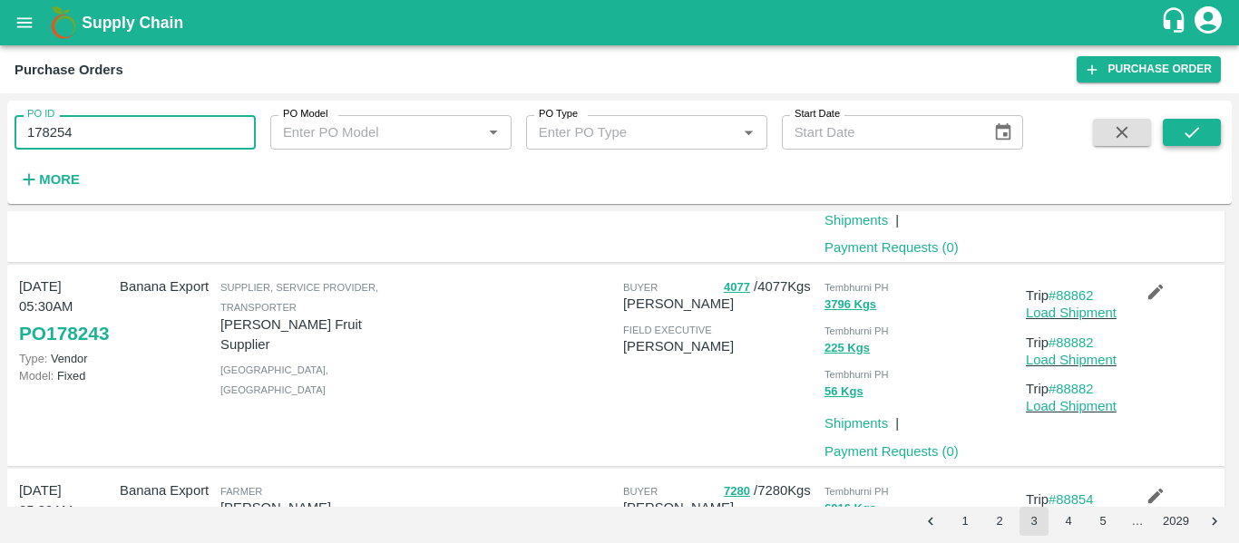
type input "178254"
click at [1172, 134] on button "submit" at bounding box center [1191, 132] width 58 height 27
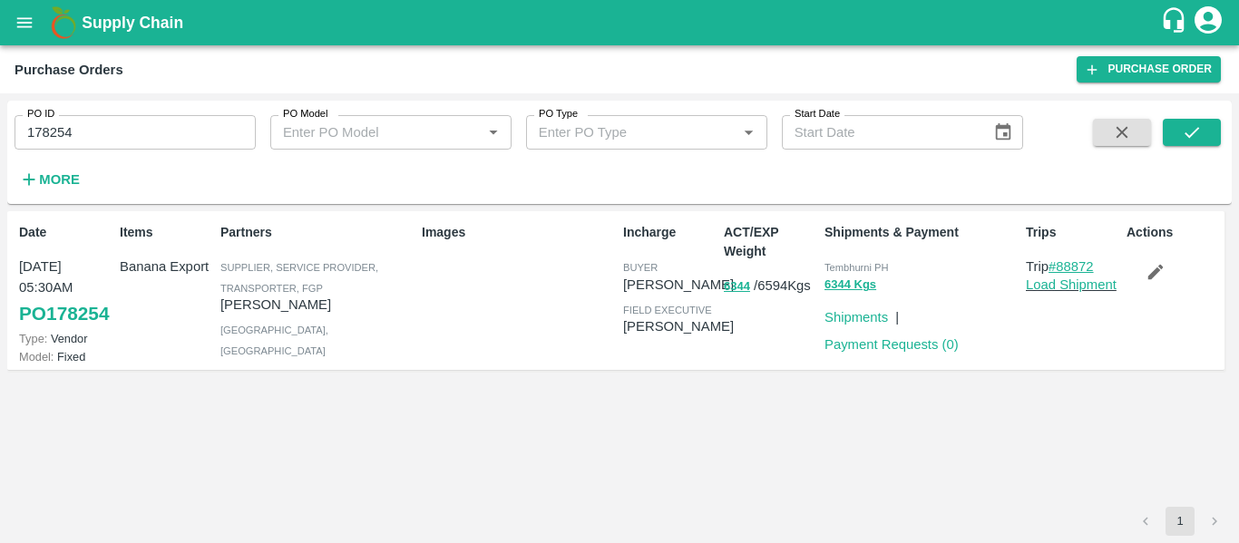
click at [1069, 264] on link "#88872" at bounding box center [1070, 266] width 45 height 15
click at [24, 32] on icon "open drawer" at bounding box center [25, 23] width 20 height 20
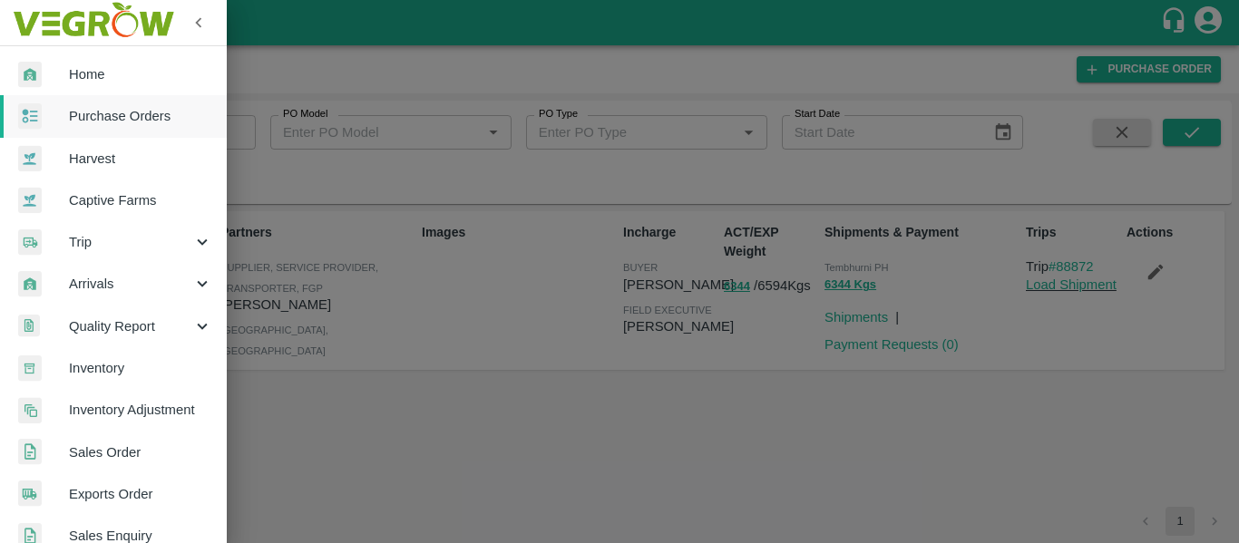
click at [116, 114] on span "Purchase Orders" at bounding box center [140, 116] width 143 height 20
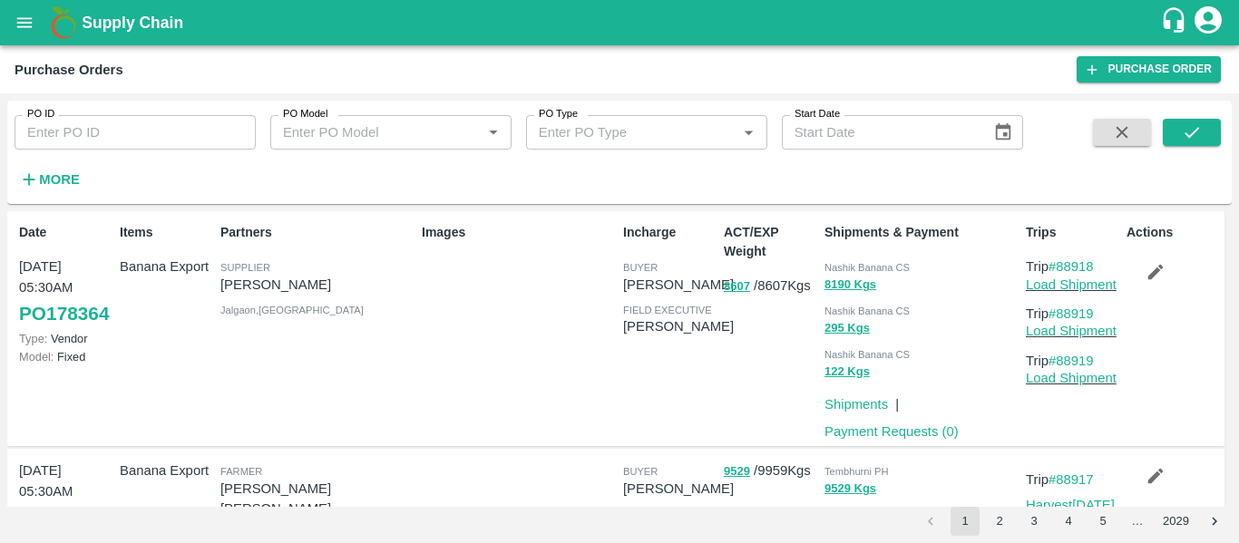
click at [29, 13] on icon "open drawer" at bounding box center [25, 23] width 20 height 20
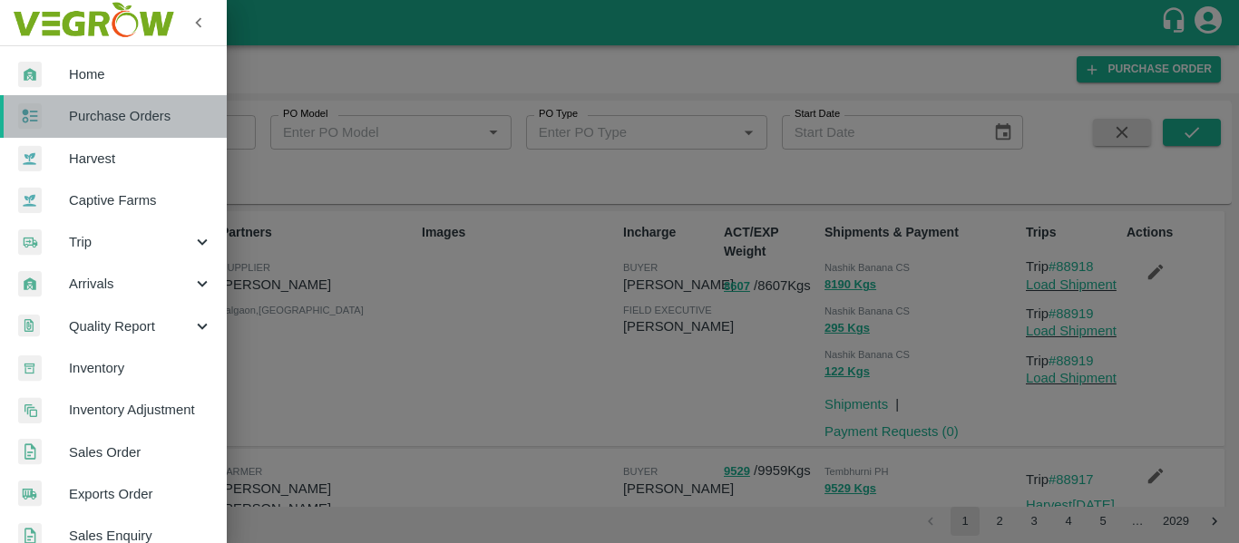
click at [121, 102] on link "Purchase Orders" at bounding box center [113, 116] width 227 height 42
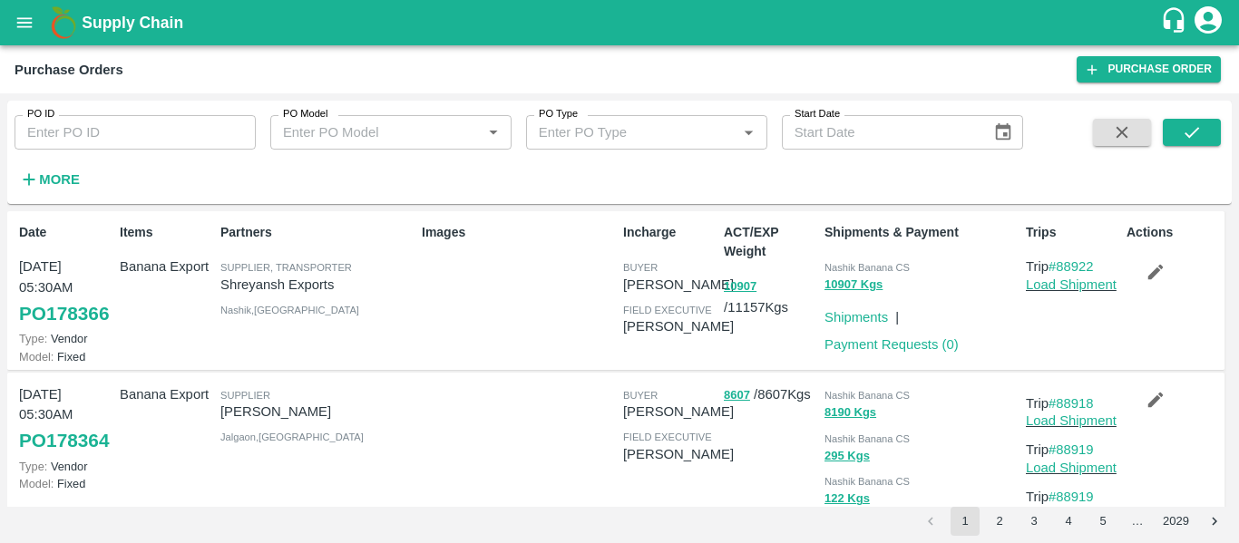
click at [153, 144] on input "PO ID" at bounding box center [135, 132] width 241 height 34
paste input "178249"
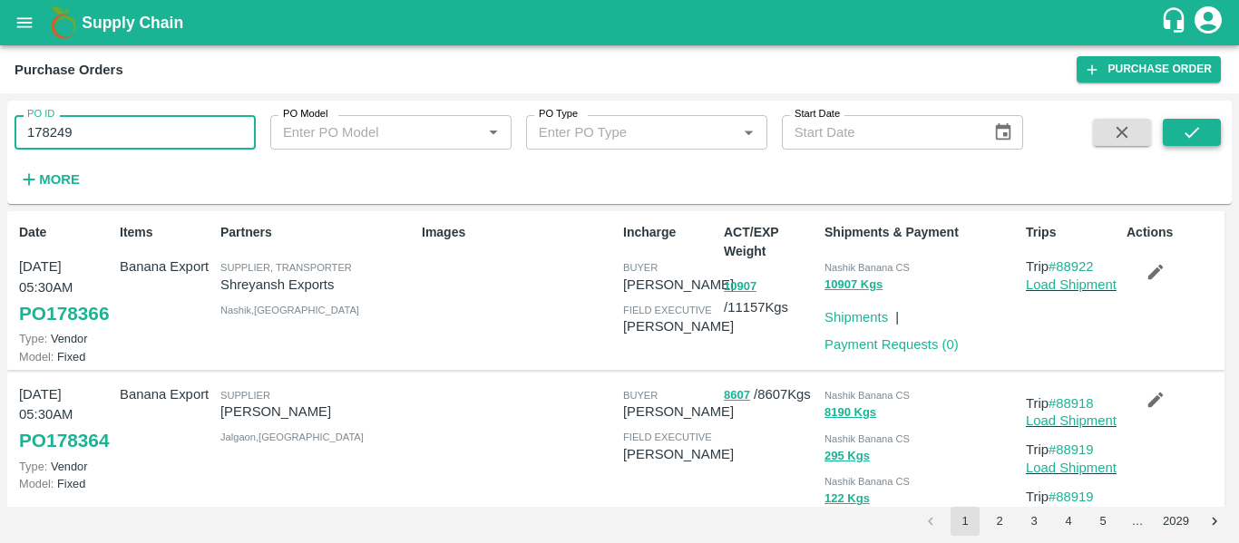
type input "178249"
click at [1187, 129] on icon "submit" at bounding box center [1191, 132] width 20 height 20
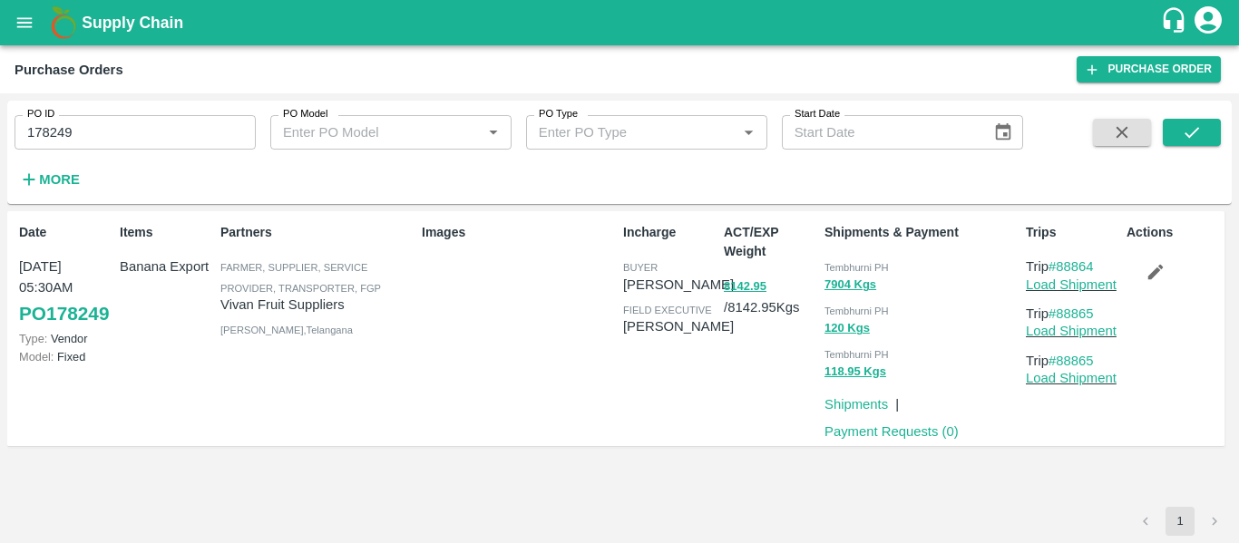
click at [1150, 269] on icon "button" at bounding box center [1155, 272] width 20 height 20
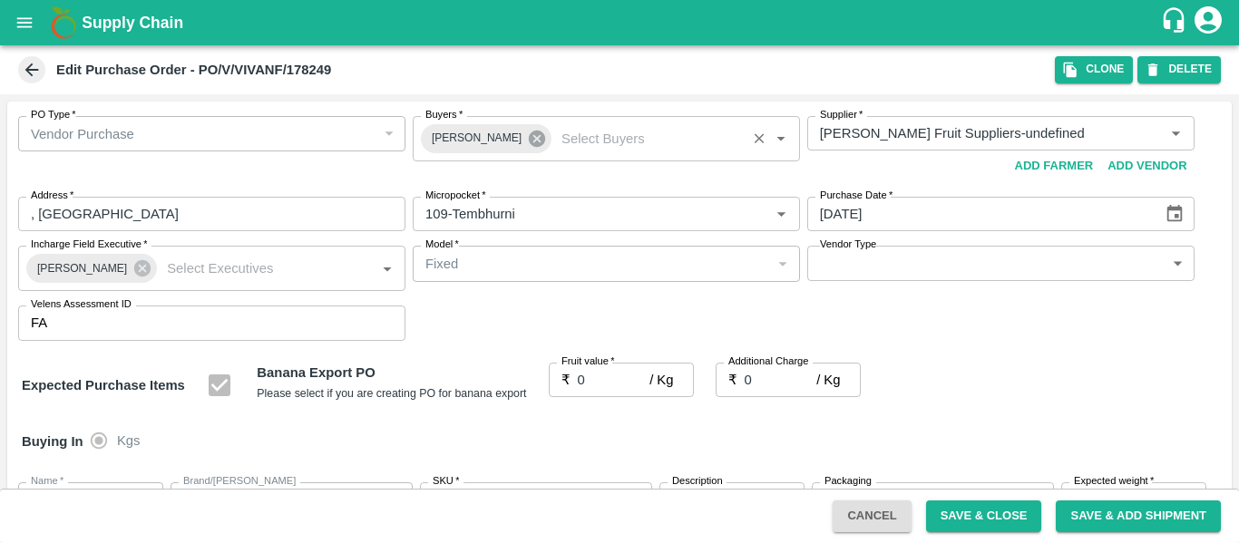
click at [527, 138] on icon at bounding box center [537, 139] width 20 height 20
click at [468, 132] on input "Buyers   *" at bounding box center [591, 133] width 346 height 24
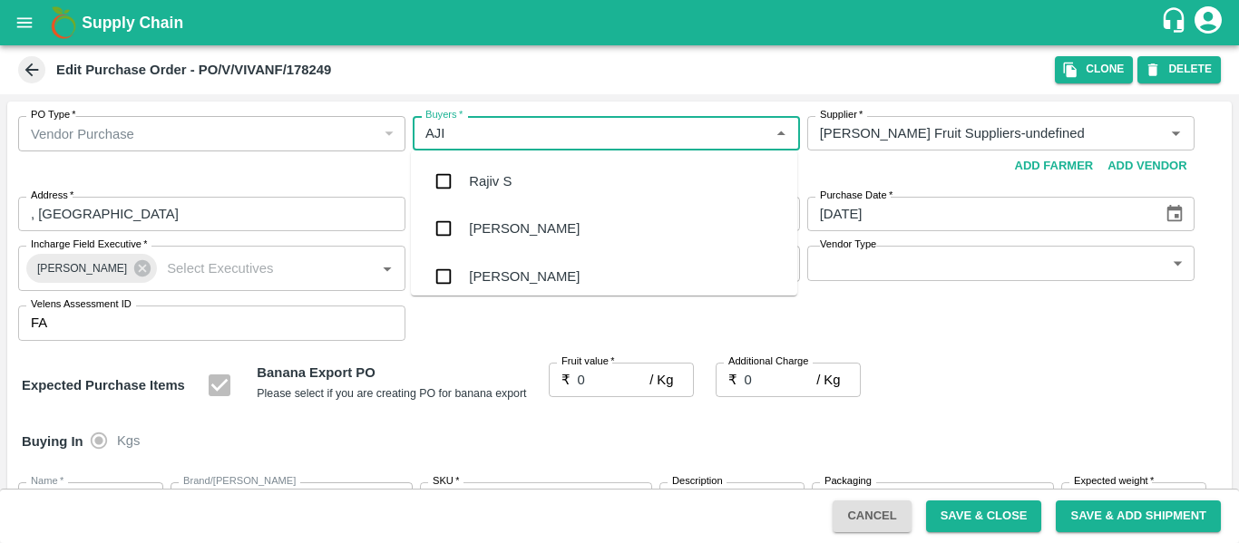
type input "AJIT"
click at [478, 172] on div "Ajit Otari" at bounding box center [524, 181] width 111 height 20
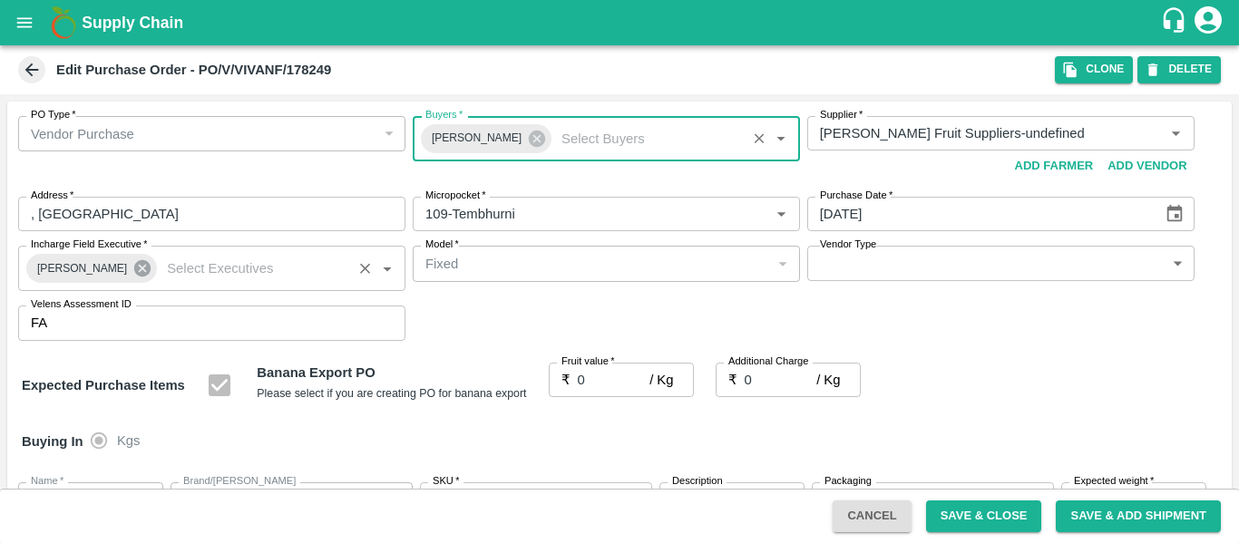
click at [136, 266] on icon at bounding box center [142, 268] width 20 height 20
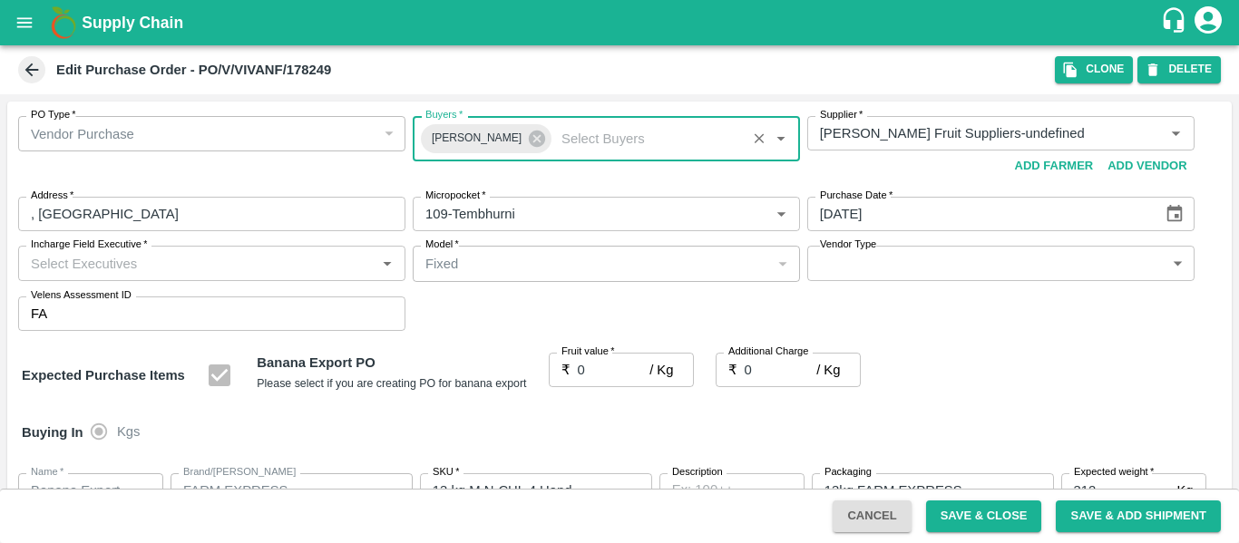
click at [79, 267] on input "Incharge Field Executive   *" at bounding box center [197, 263] width 346 height 24
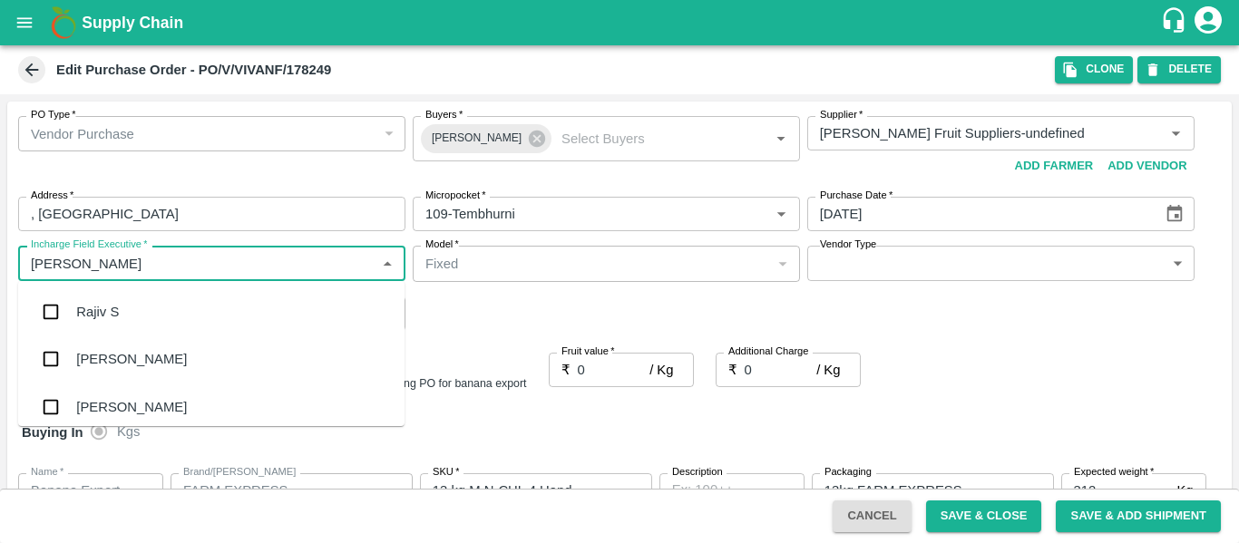
type input "JAYD"
click at [89, 297] on div "jaydip Tale" at bounding box center [211, 311] width 386 height 47
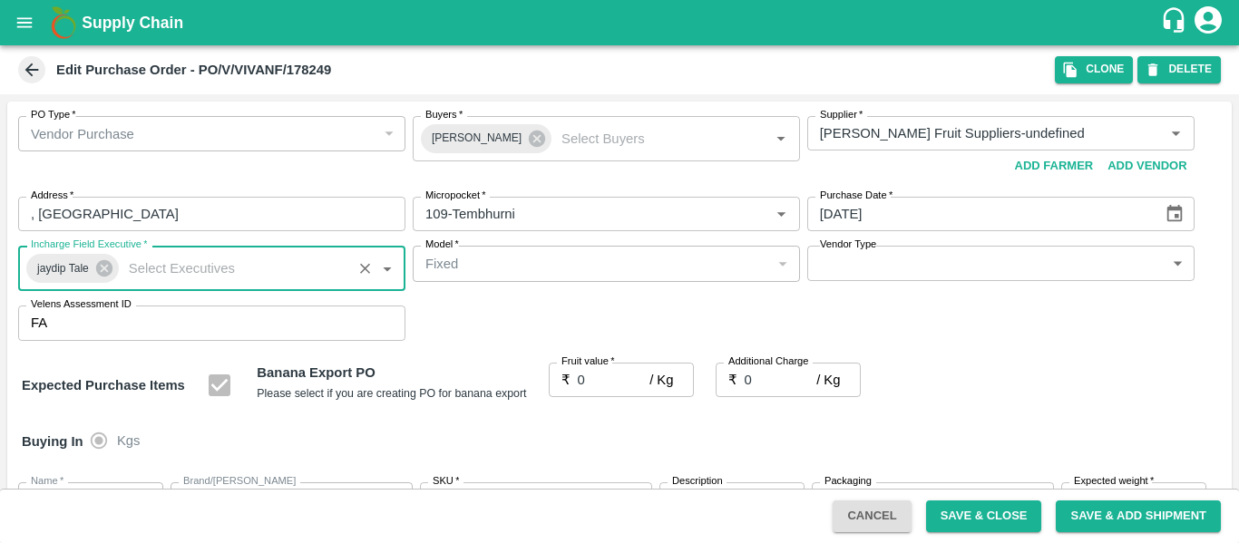
click at [598, 380] on input "0" at bounding box center [614, 380] width 73 height 34
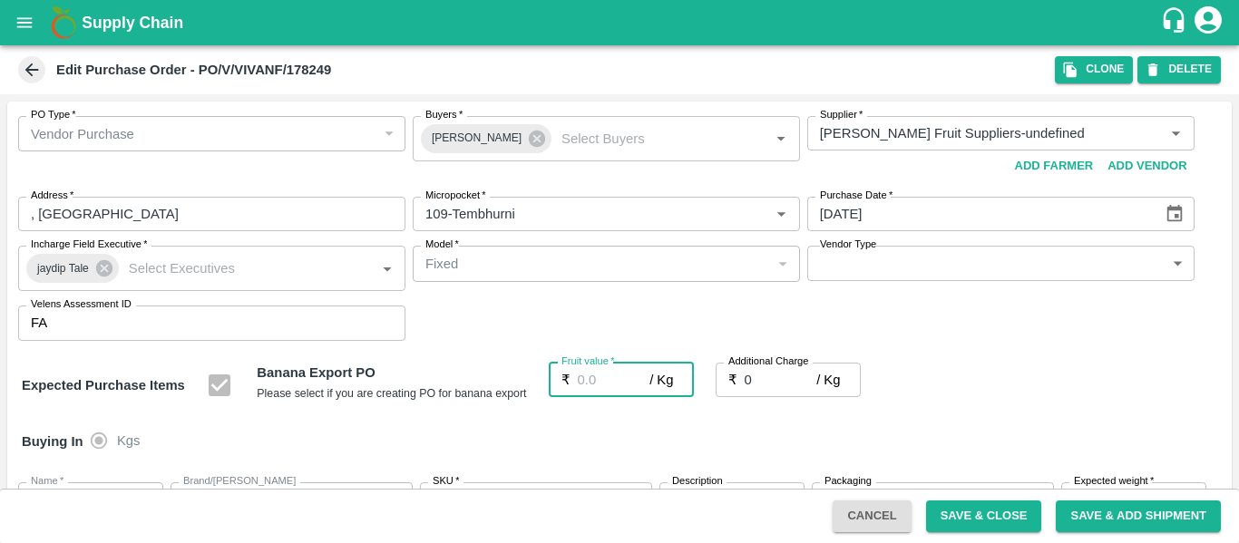
type input "2"
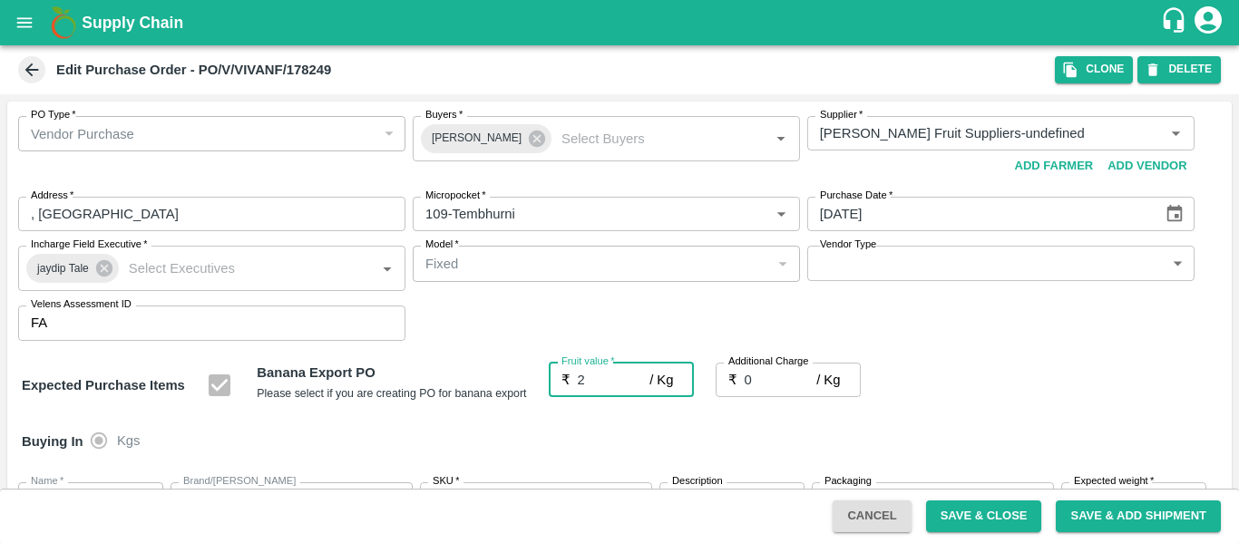
type input "2"
type input "24"
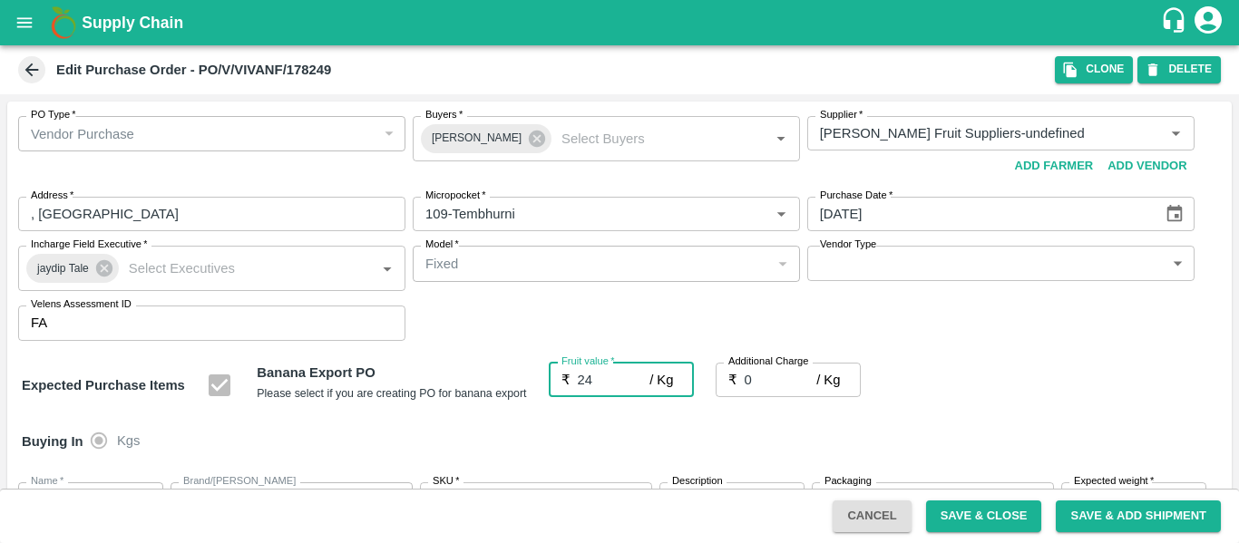
type input "24"
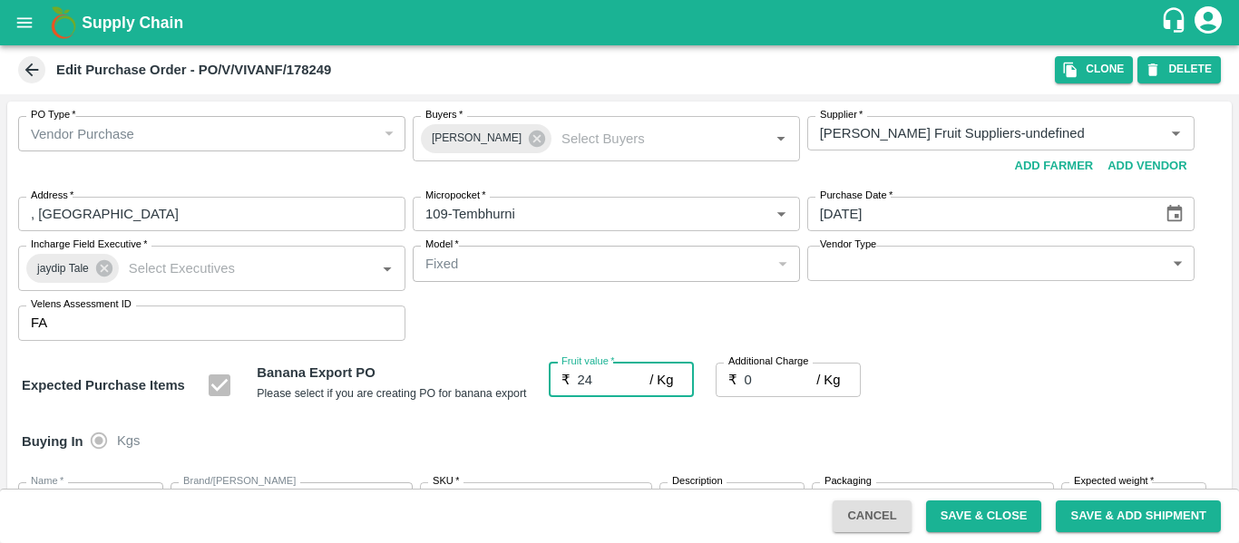
type input "24"
click at [779, 374] on input "0" at bounding box center [780, 380] width 73 height 34
type input "2"
type input "26"
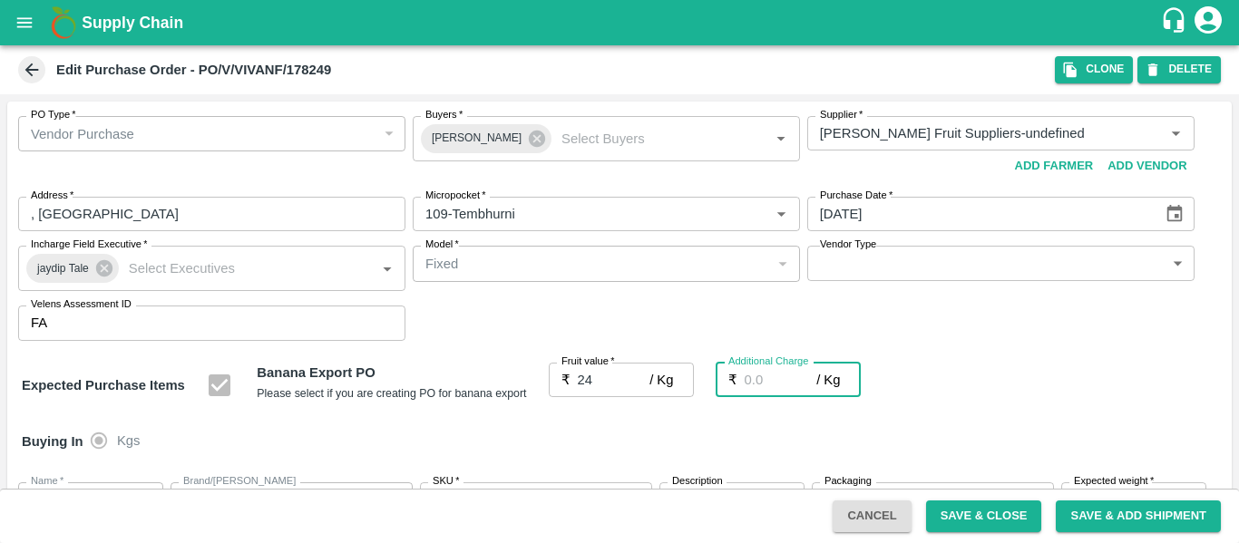
type input "26"
type input "2.7"
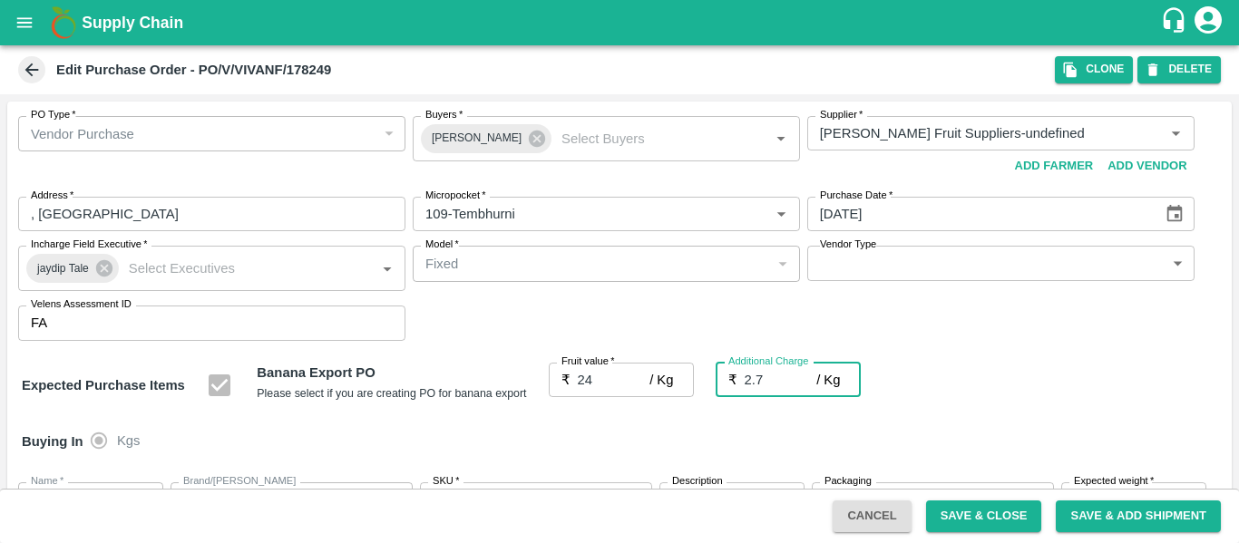
type input "26.7"
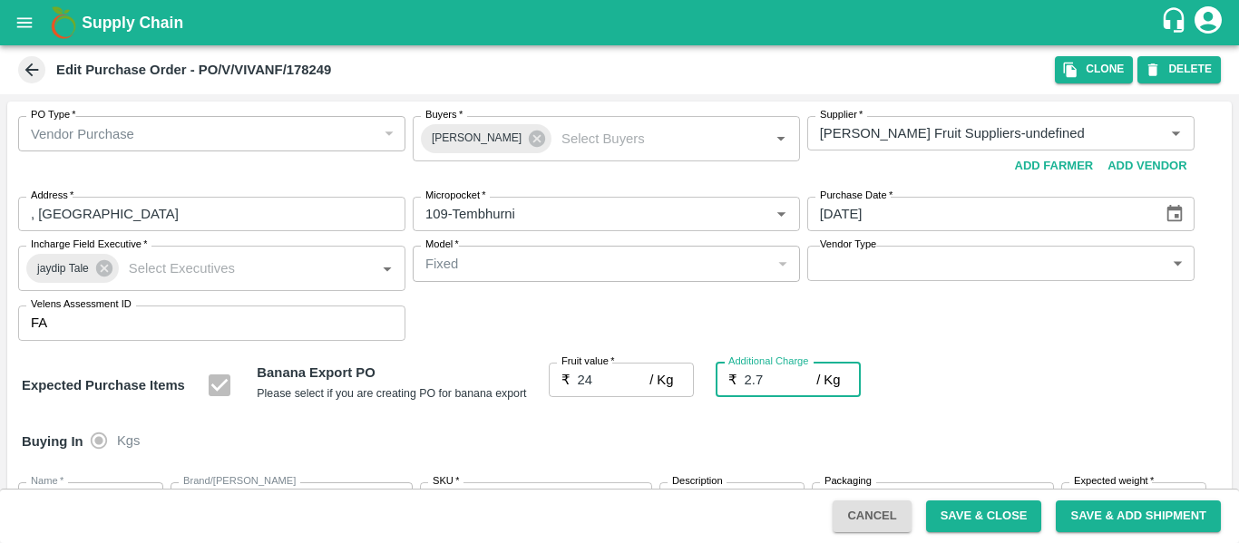
type input "2.75"
type input "26.75"
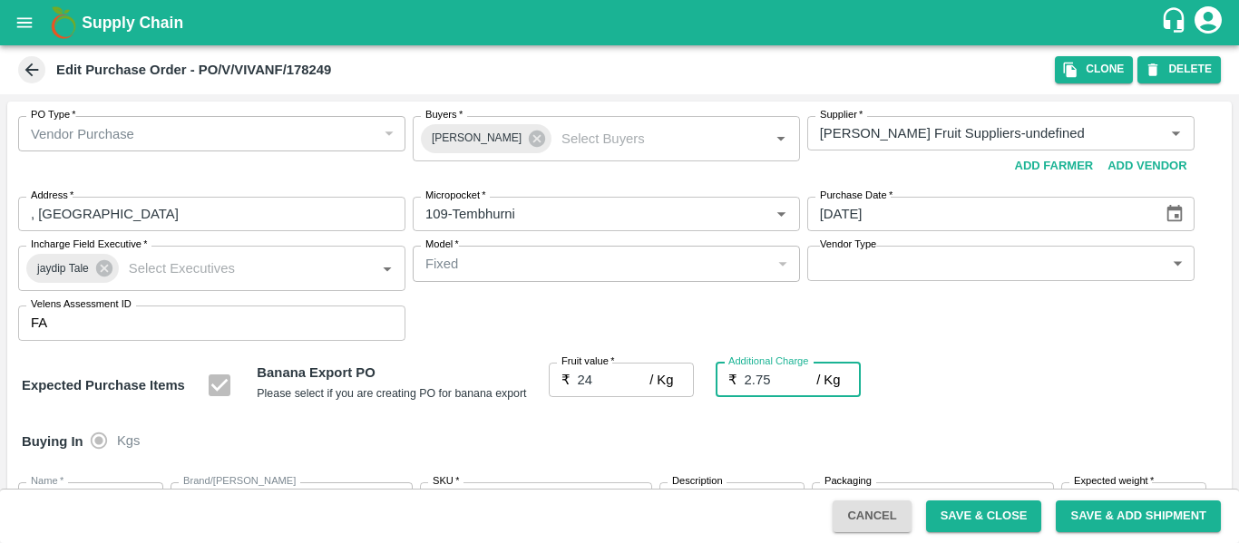
type input "26.75"
type input "2.75"
click at [1015, 392] on div "Expected Purchase Items Banana Export PO Please select if you are creating PO f…" at bounding box center [619, 386] width 1195 height 46
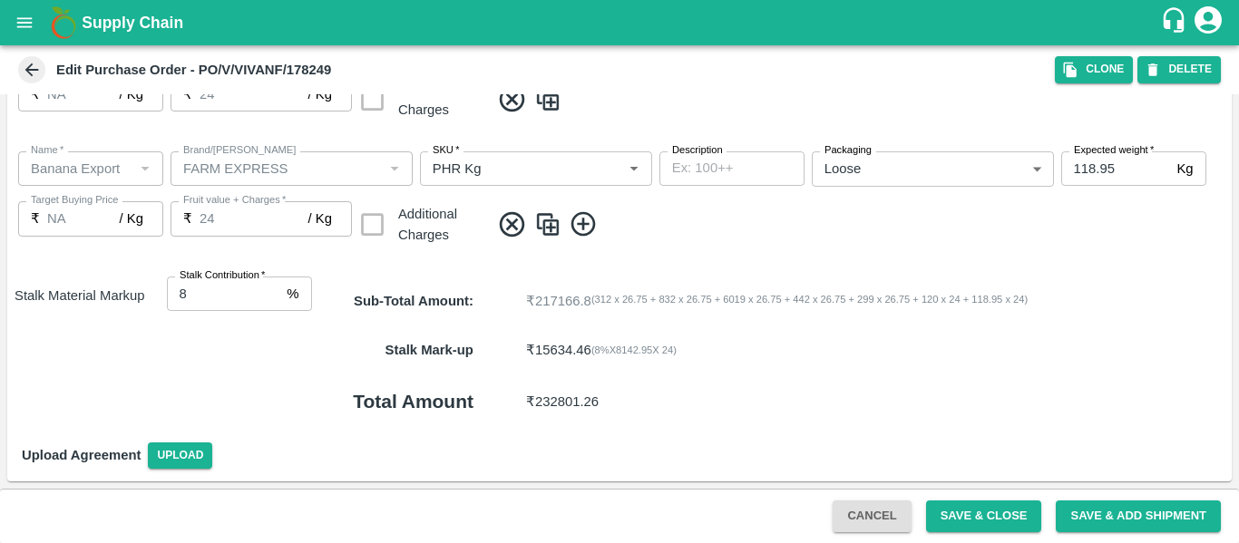
click at [951, 523] on button "Save & Close" at bounding box center [984, 516] width 116 height 32
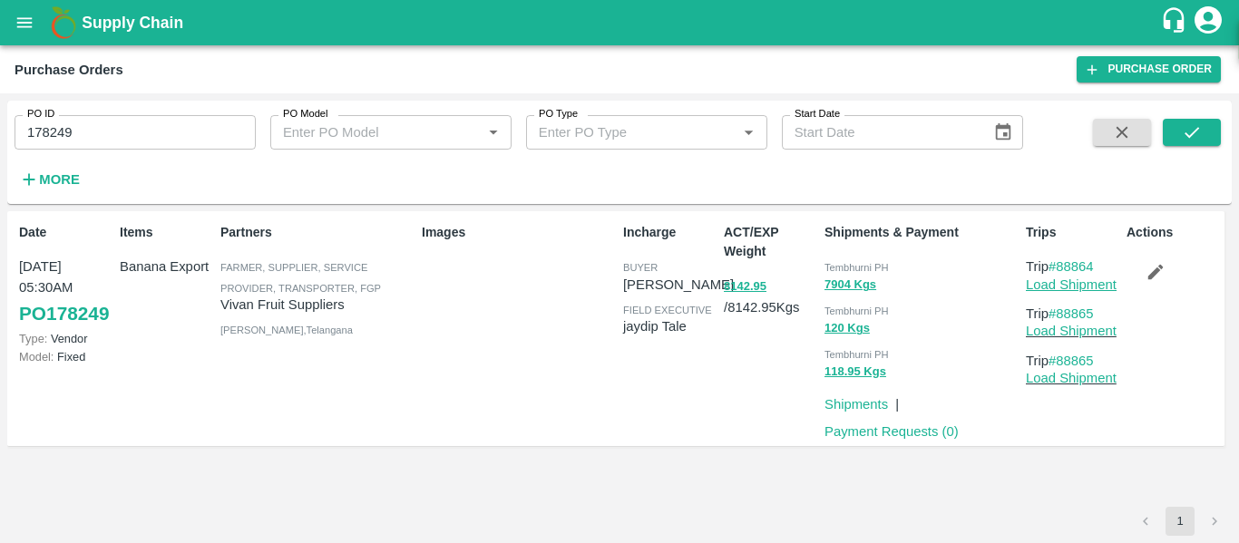
click at [1086, 286] on link "Load Shipment" at bounding box center [1070, 284] width 91 height 15
drag, startPoint x: 1105, startPoint y: 264, endPoint x: 1060, endPoint y: 265, distance: 45.3
click at [1060, 265] on p "Trip #88864" at bounding box center [1071, 267] width 93 height 20
copy link "88864"
drag, startPoint x: 1100, startPoint y: 316, endPoint x: 1062, endPoint y: 316, distance: 38.1
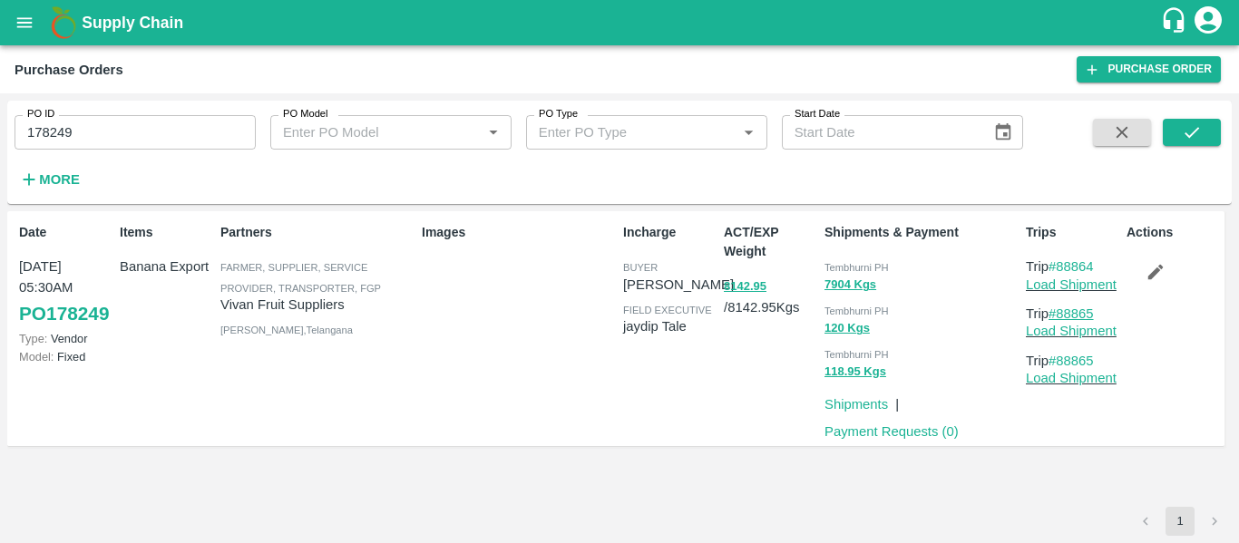
click at [1062, 316] on p "Trip #88865" at bounding box center [1071, 314] width 93 height 20
copy link "88865"
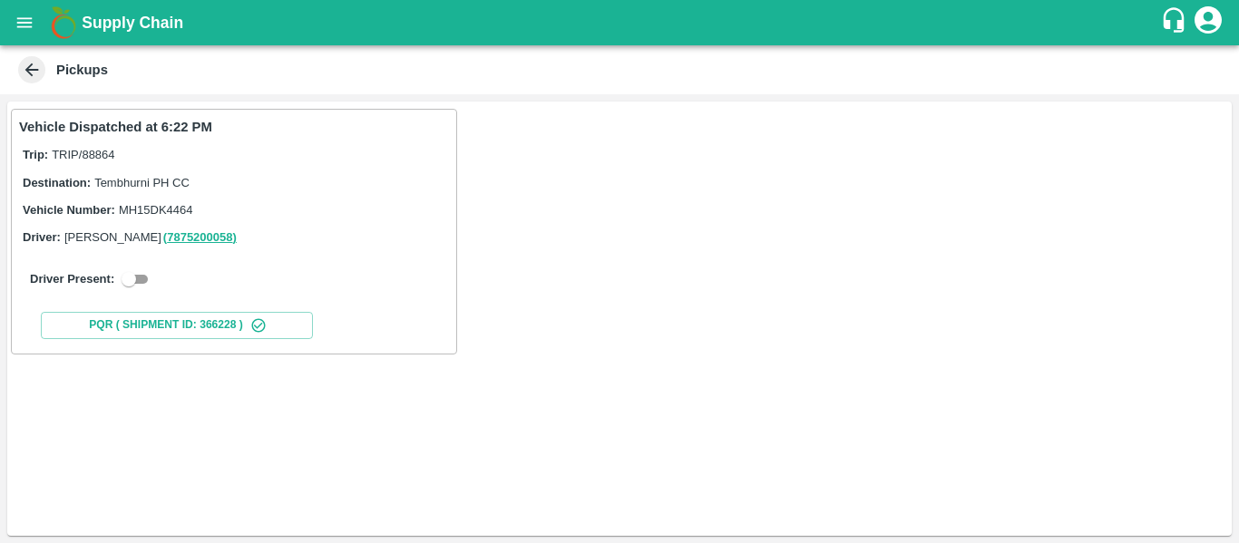
click at [133, 276] on input "checkbox" at bounding box center [128, 279] width 65 height 22
checkbox input "true"
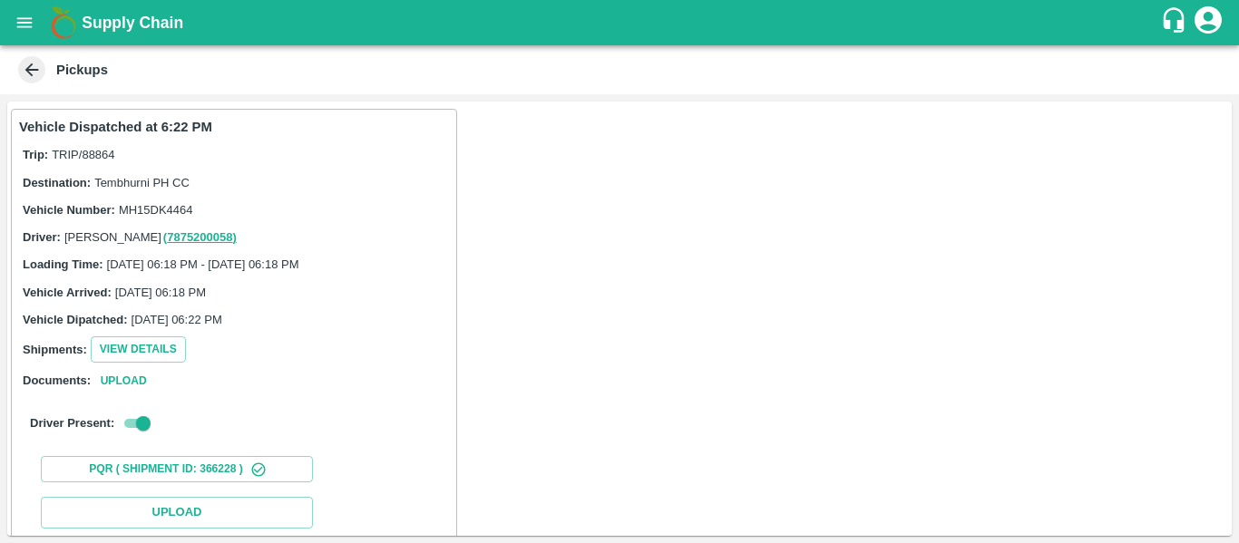
scroll to position [266, 0]
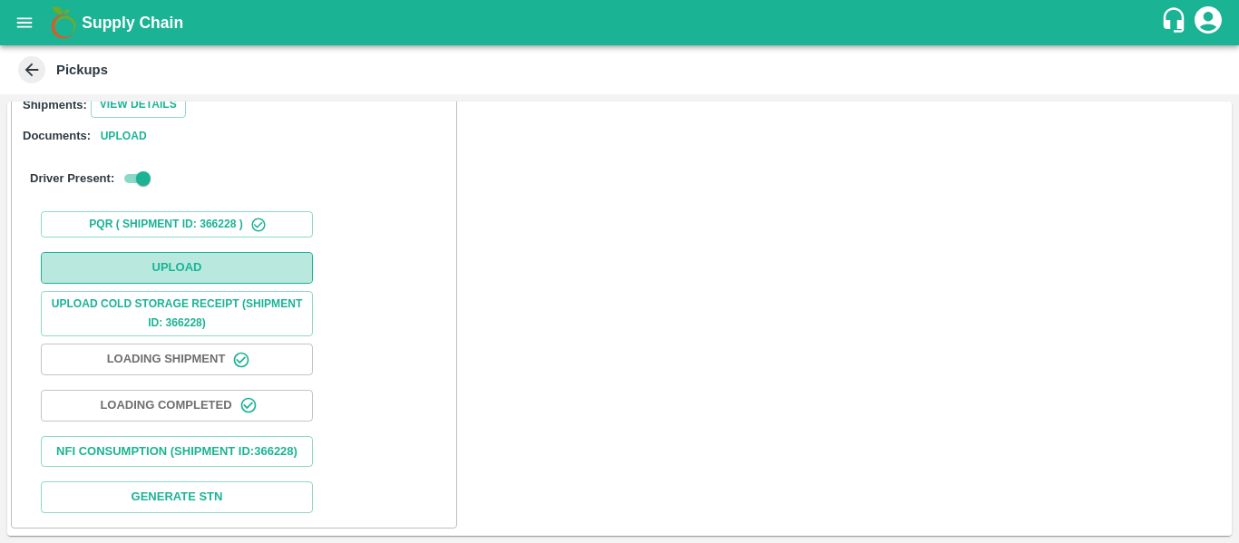
click at [190, 252] on button "Upload" at bounding box center [177, 268] width 272 height 32
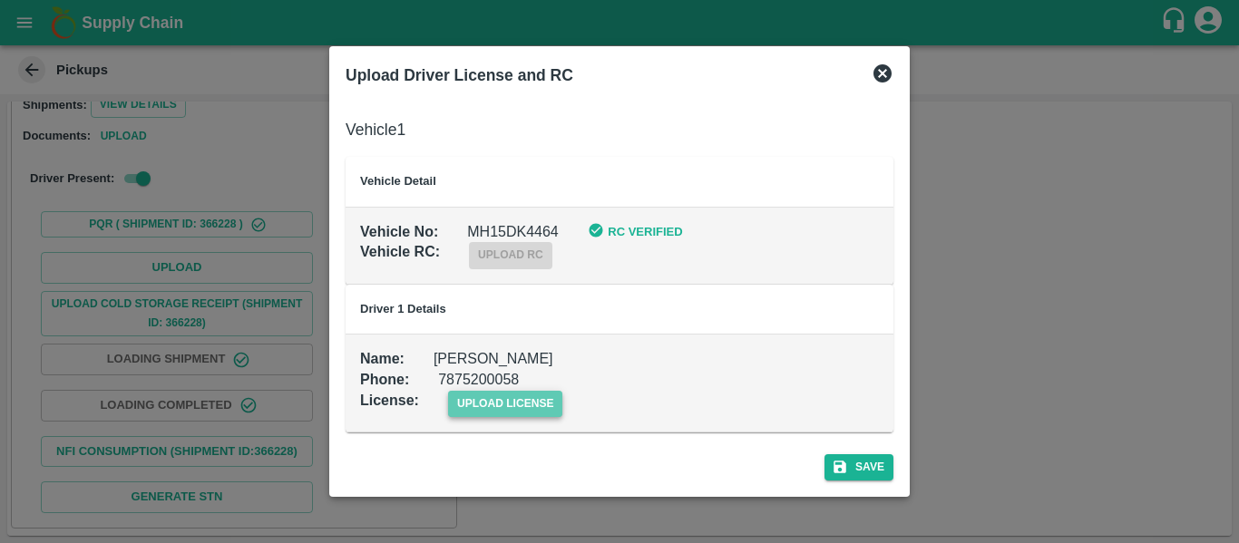
click at [519, 397] on span "upload license" at bounding box center [505, 404] width 115 height 26
click at [0, 0] on input "upload license" at bounding box center [0, 0] width 0 height 0
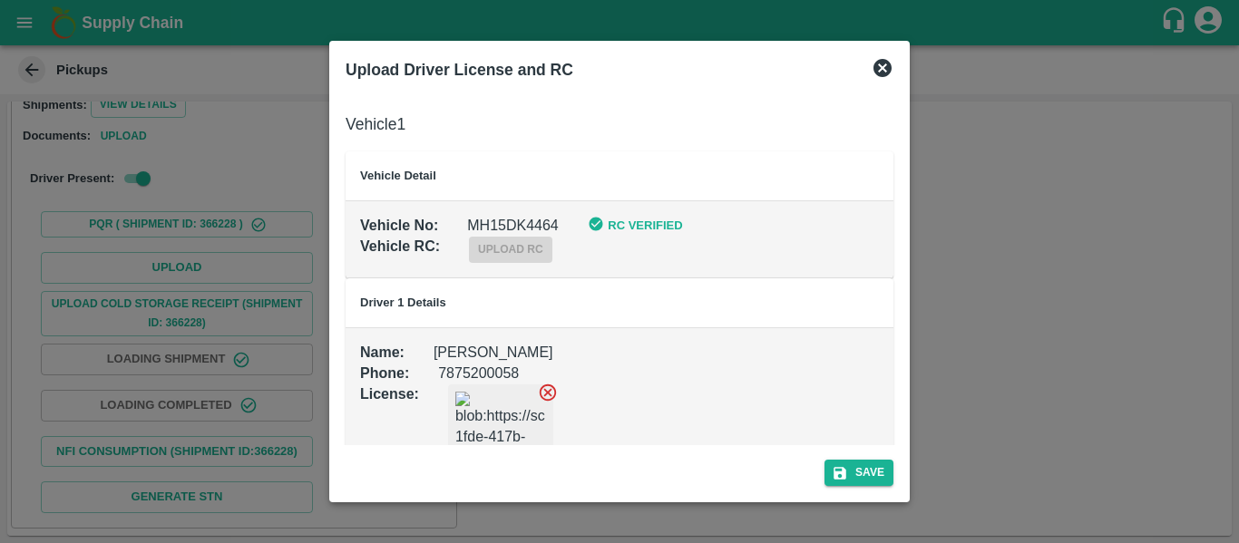
click at [821, 468] on div "Save" at bounding box center [619, 469] width 562 height 48
click at [829, 469] on button "Save" at bounding box center [858, 473] width 69 height 26
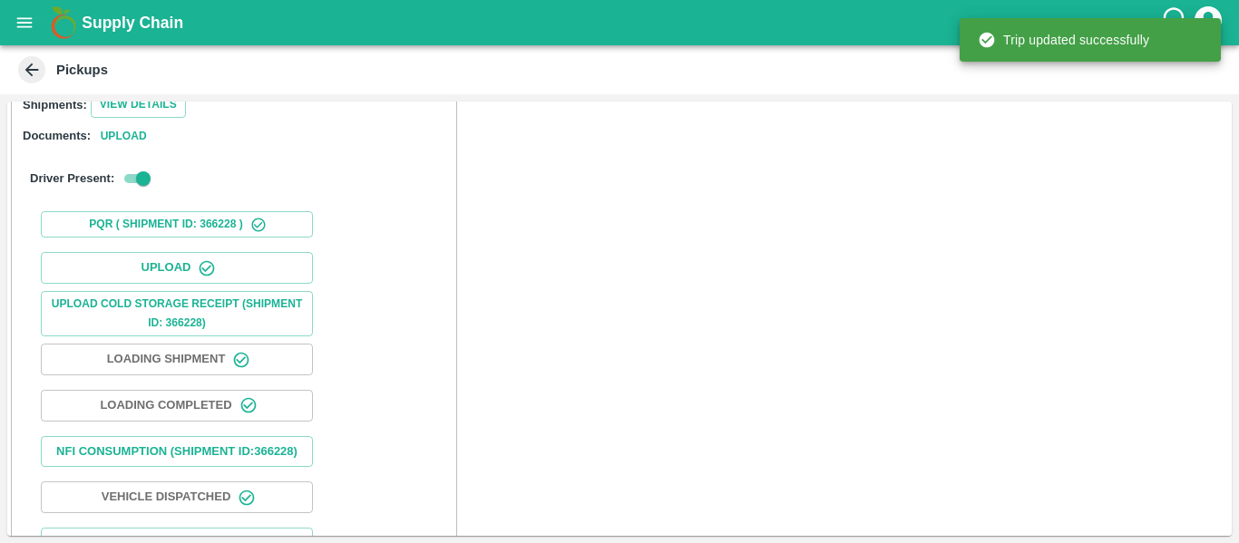
scroll to position [312, 0]
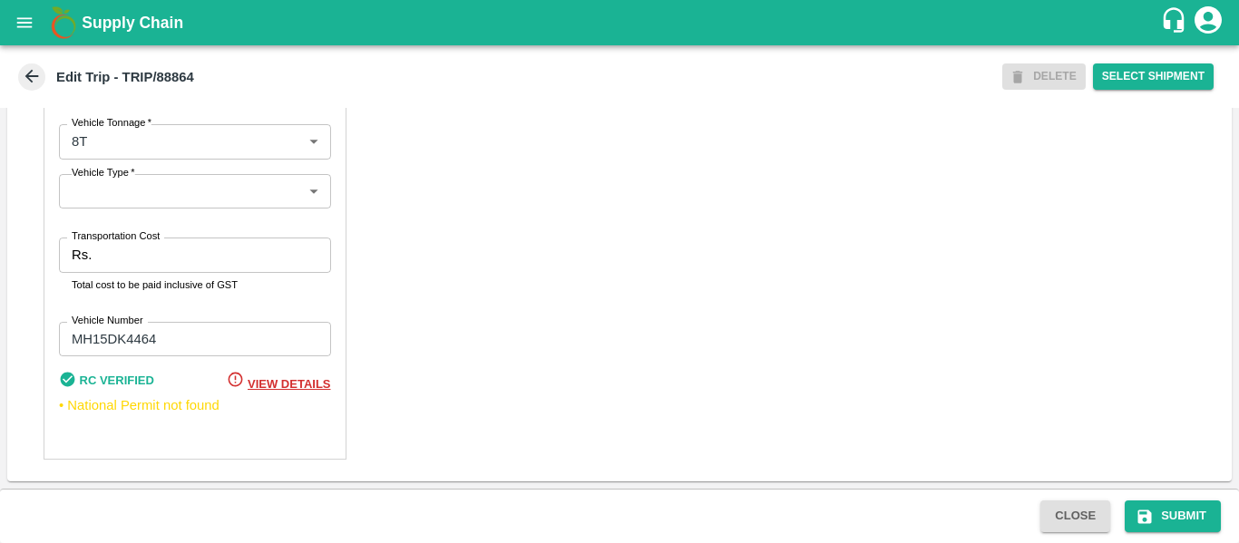
scroll to position [1392, 0]
click at [148, 243] on label "Transportation Cost" at bounding box center [116, 236] width 88 height 15
click at [148, 243] on input "Transportation Cost" at bounding box center [214, 255] width 231 height 34
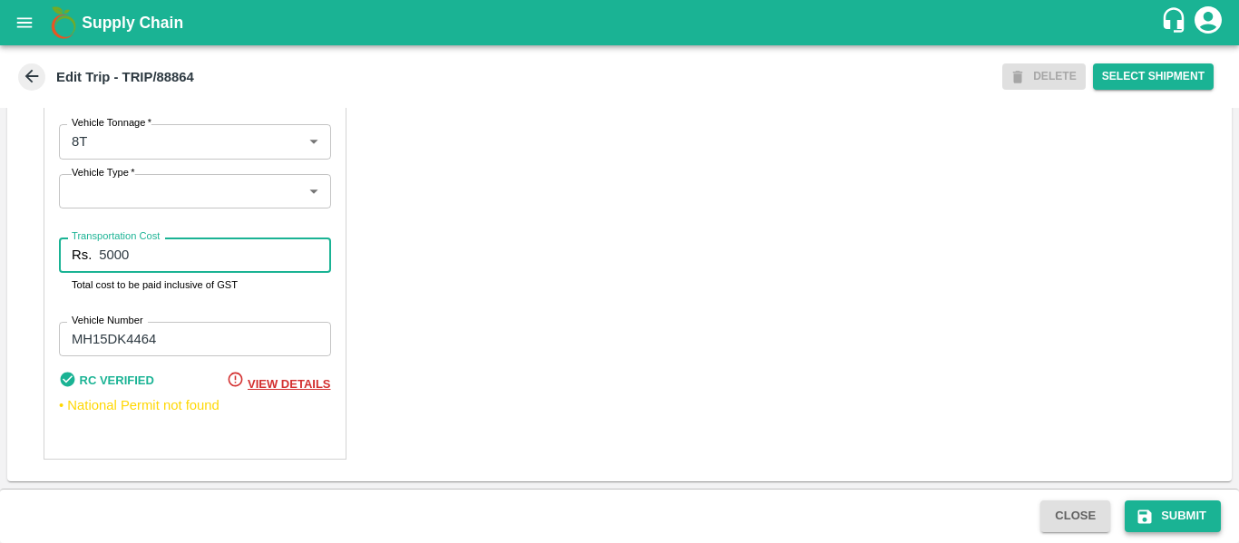
type input "5000"
click at [1181, 503] on button "Submit" at bounding box center [1172, 516] width 96 height 32
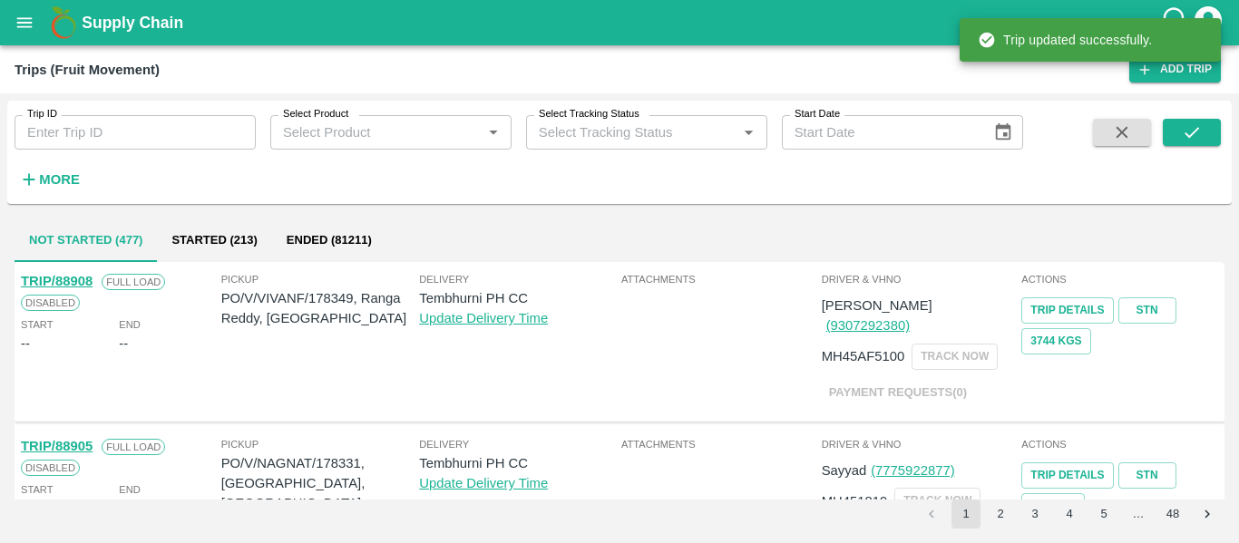
click at [123, 157] on div "Trip ID Trip ID Select Product Select Product   * Select Tracking Status Select…" at bounding box center [511, 148] width 1023 height 94
click at [83, 134] on input "Trip ID" at bounding box center [135, 132] width 241 height 34
paste input "88865"
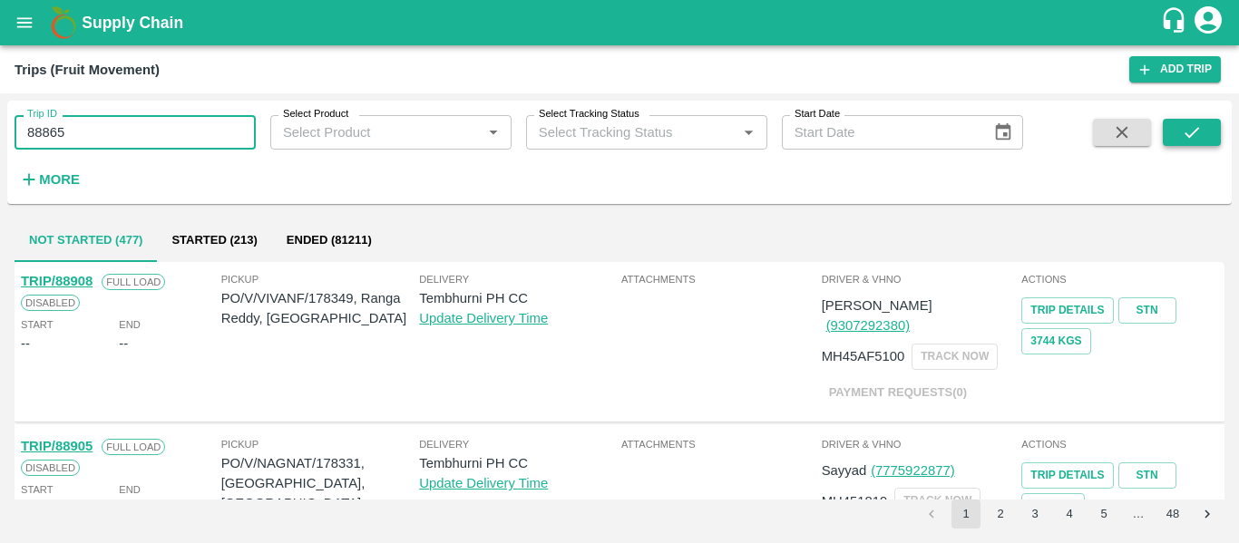
type input "88865"
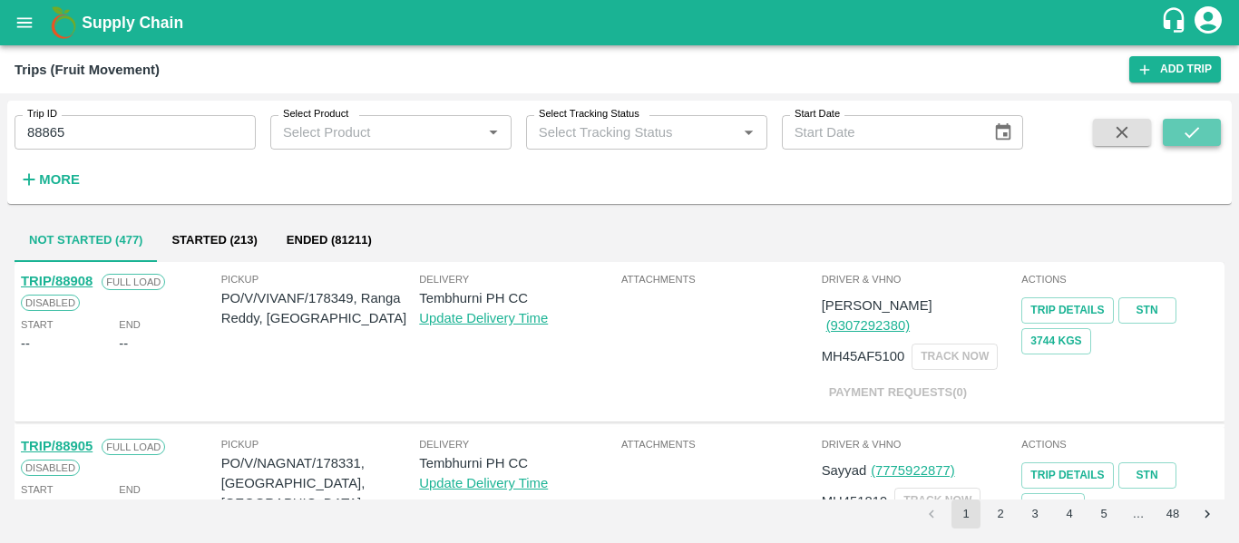
click at [1188, 134] on icon "submit" at bounding box center [1191, 132] width 20 height 20
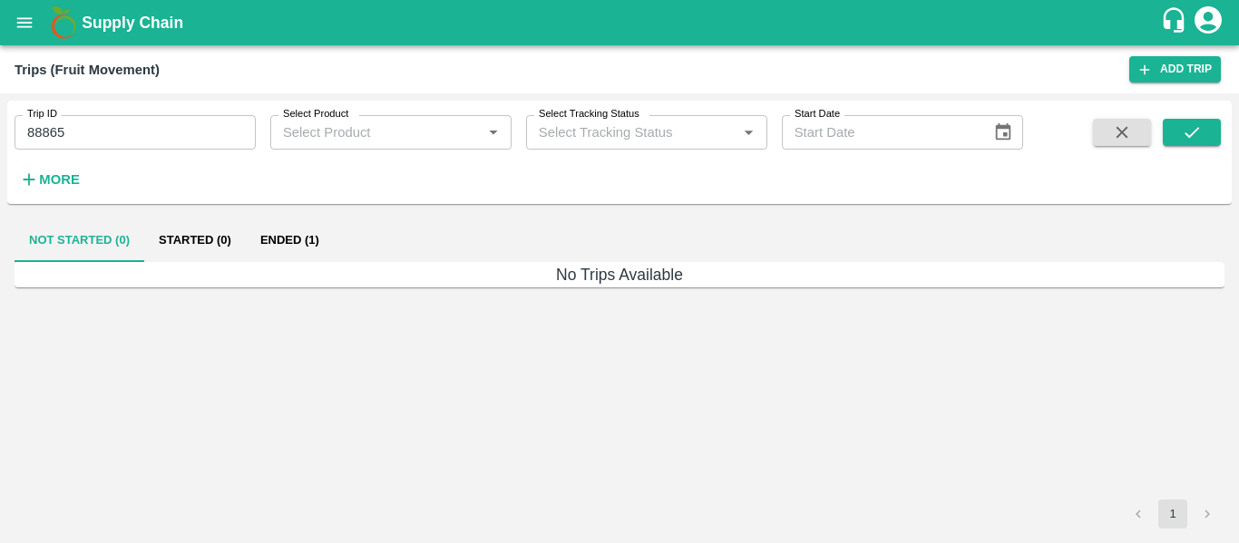
click at [296, 248] on button "Ended (1)" at bounding box center [290, 241] width 88 height 44
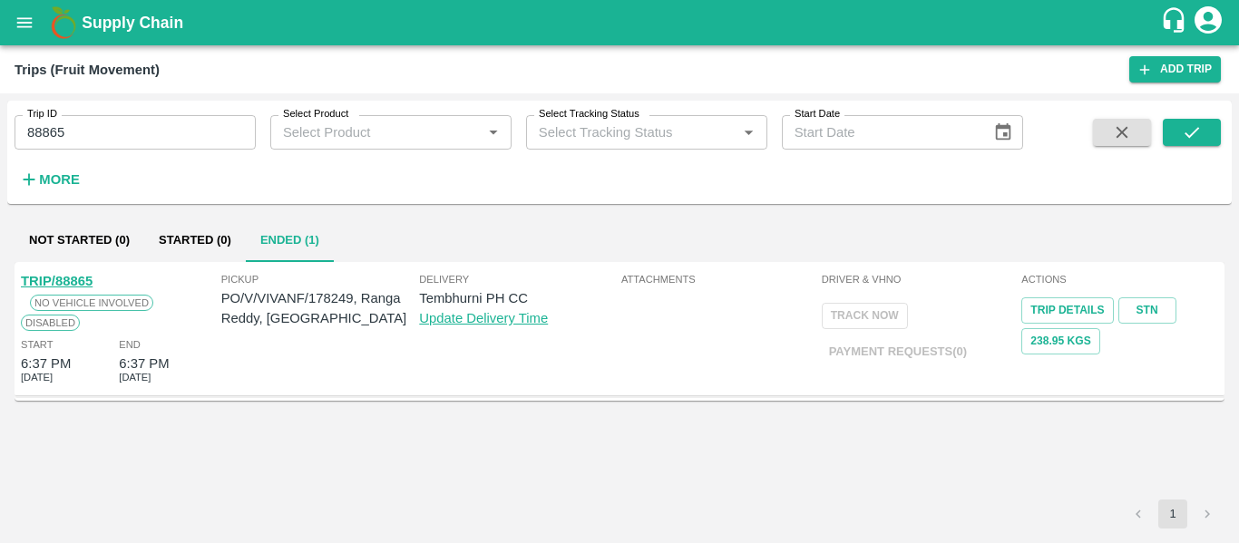
click at [82, 281] on link "TRIP/88865" at bounding box center [57, 281] width 72 height 15
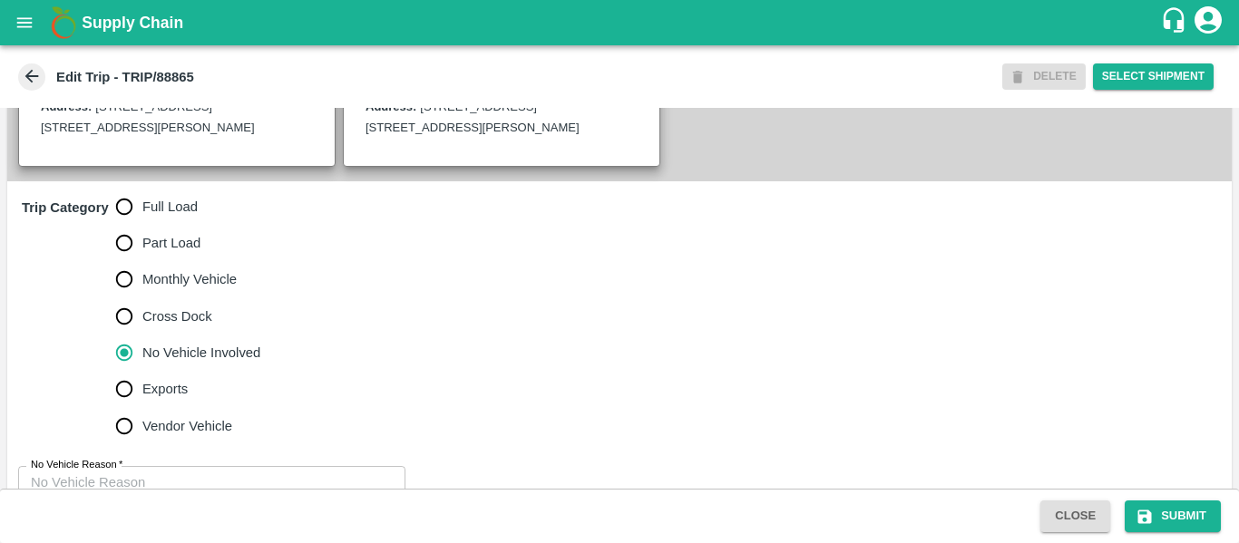
scroll to position [565, 0]
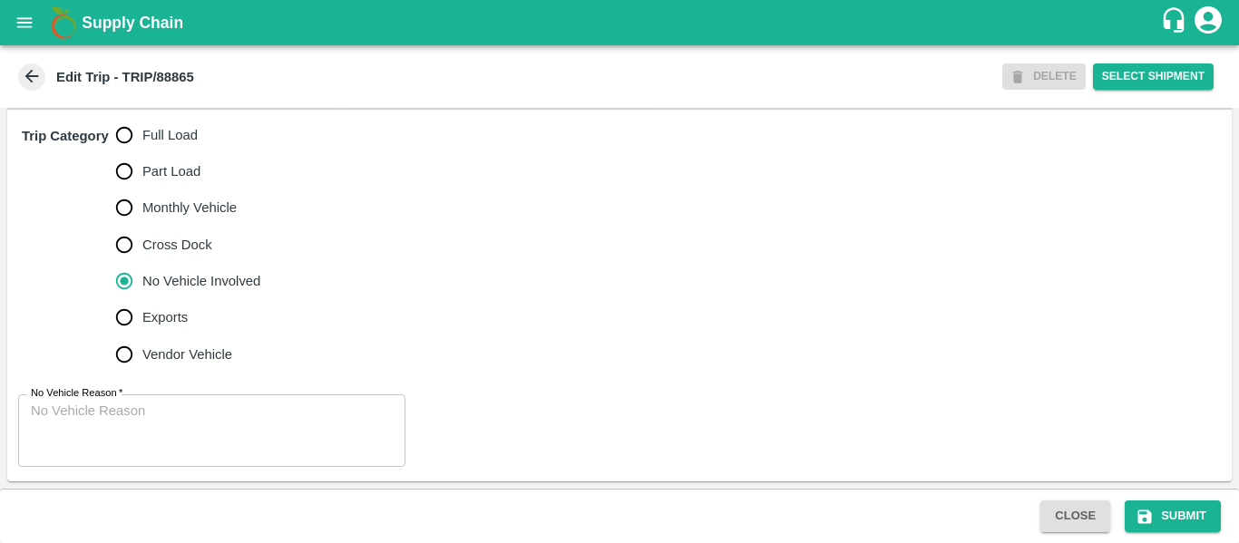
click at [144, 132] on span "Full Load" at bounding box center [169, 135] width 55 height 20
click at [142, 132] on input "Full Load" at bounding box center [124, 135] width 36 height 36
radio input "true"
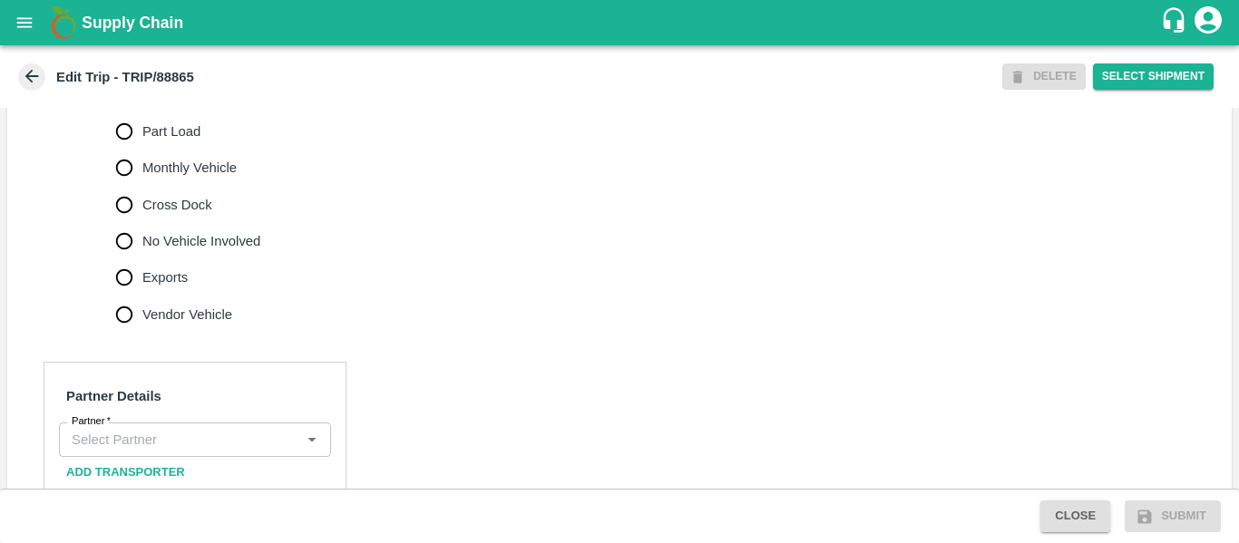
scroll to position [885, 0]
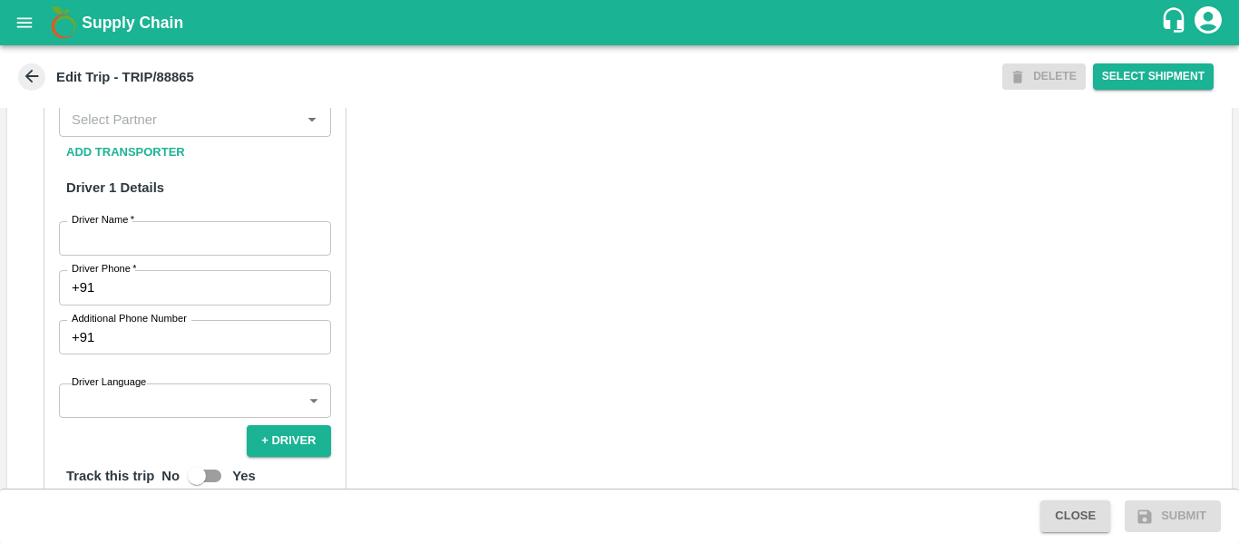
click at [112, 131] on input "Partner   *" at bounding box center [179, 120] width 231 height 24
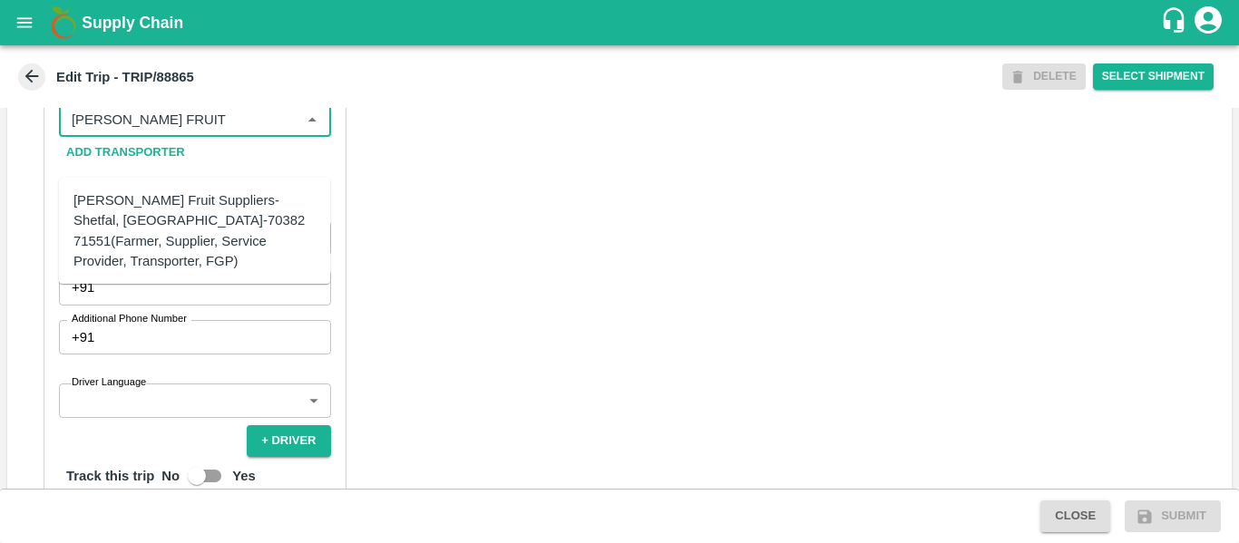
click at [126, 208] on div "[PERSON_NAME] Fruit Suppliers-Shetfal, [GEOGRAPHIC_DATA]-70382 71551(Farmer, Su…" at bounding box center [194, 230] width 242 height 81
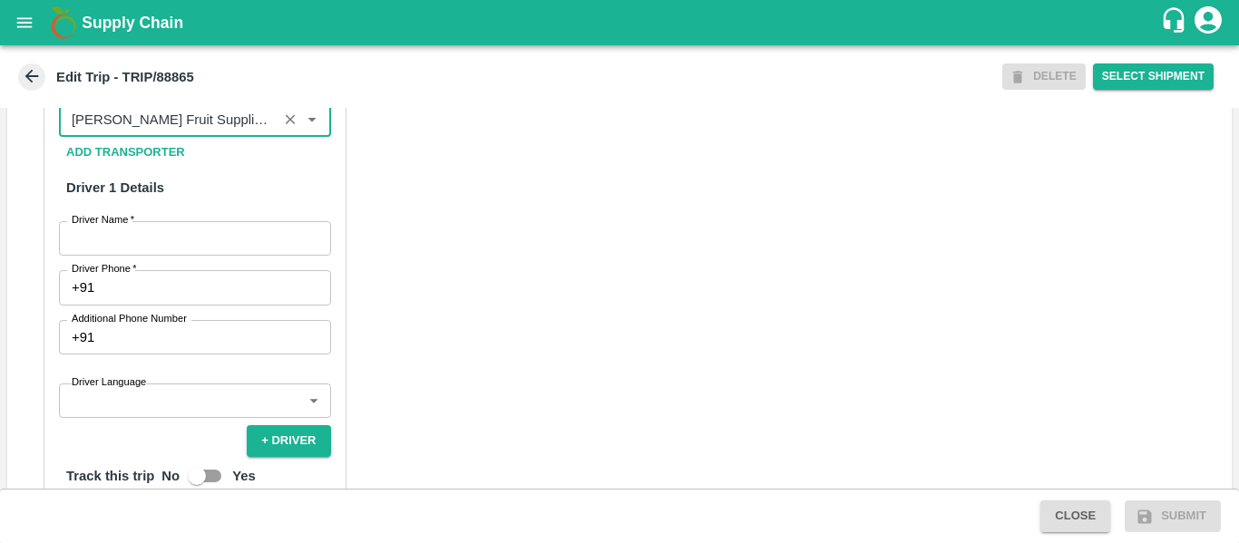
type input "[PERSON_NAME] Fruit Suppliers-Shetfal, [GEOGRAPHIC_DATA]-70382 71551(Farmer, Su…"
click at [153, 256] on input "Driver Name   *" at bounding box center [195, 238] width 272 height 34
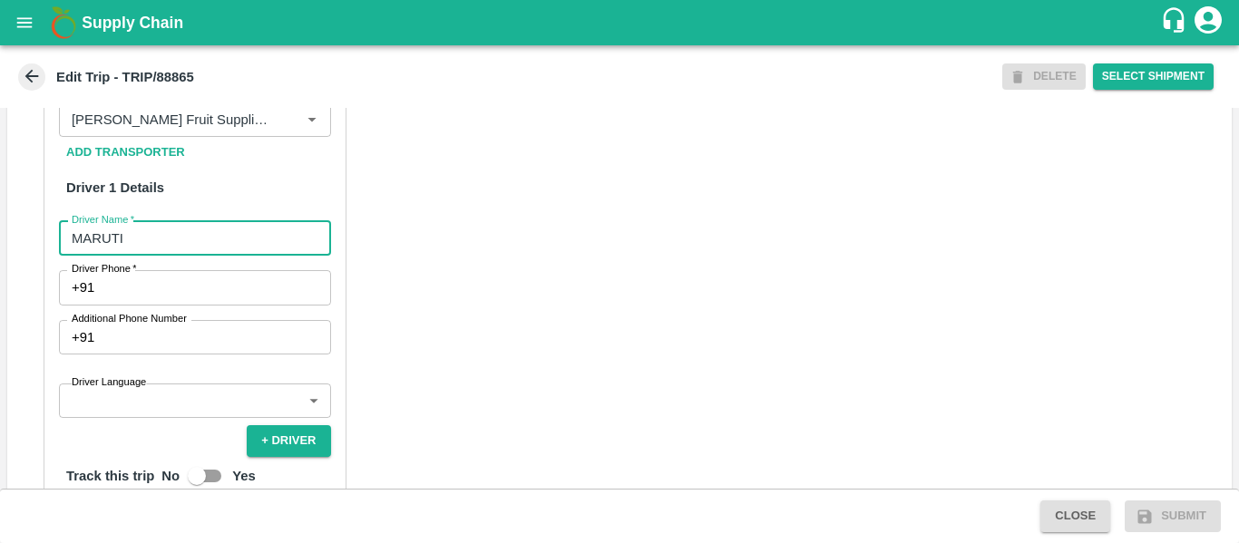
type input "MARUTI"
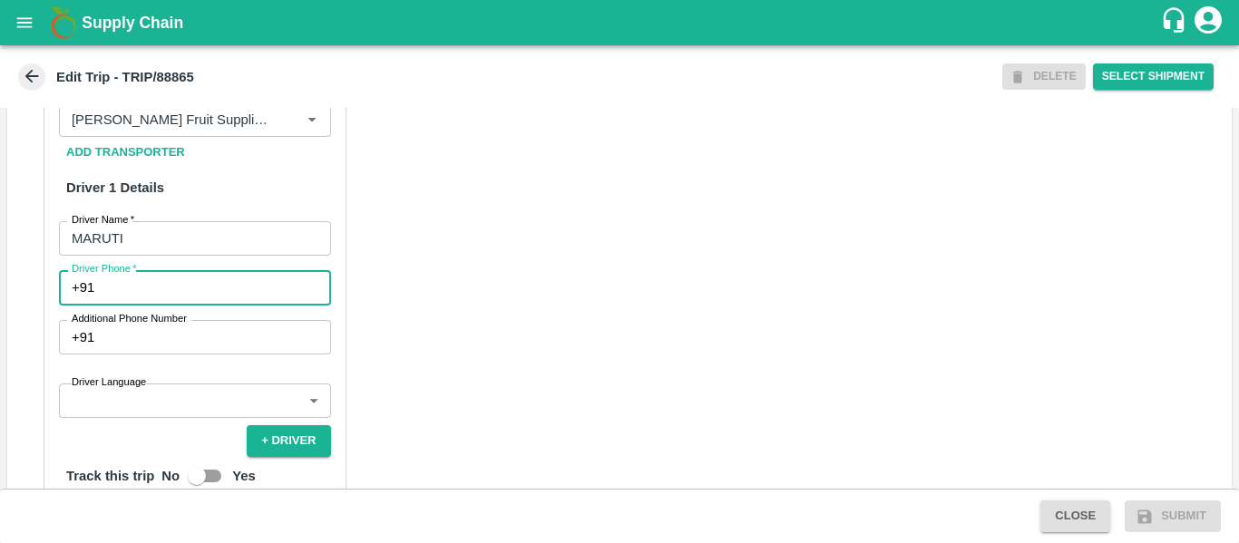
click at [163, 305] on input "Driver Phone   *" at bounding box center [216, 287] width 228 height 34
type input "9975745985"
click at [506, 345] on div "Partner Details Partner   * Partner Add Transporter Driver 1 Details Driver Nam…" at bounding box center [619, 475] width 1224 height 910
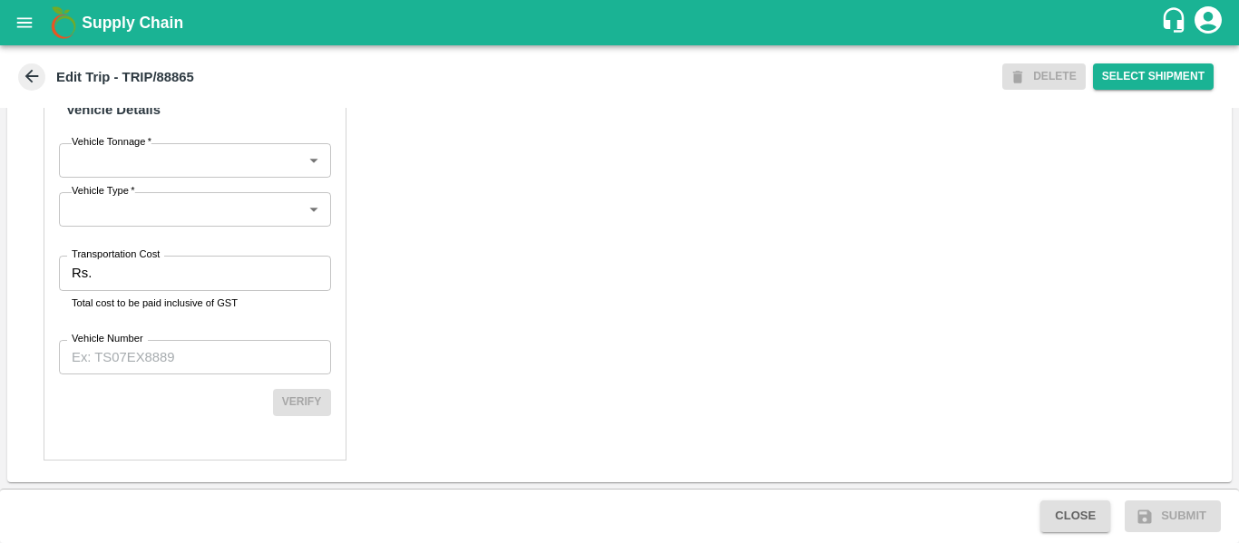
scroll to position [1348, 0]
click at [162, 290] on input "Transportation Cost" at bounding box center [214, 273] width 231 height 34
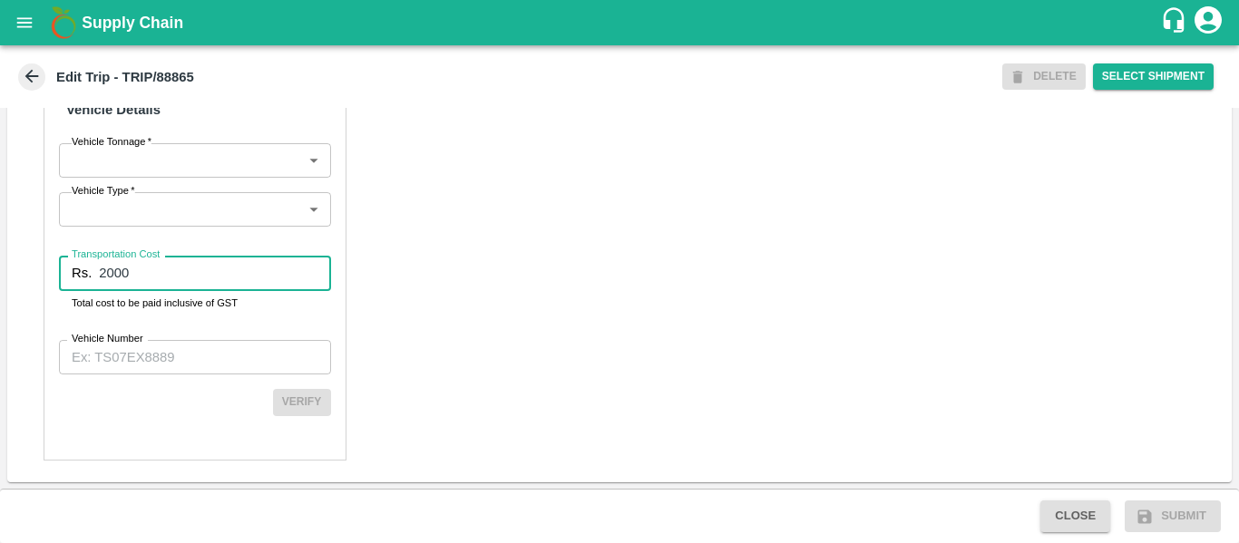
type input "2000"
click at [171, 374] on input "Vehicle Number" at bounding box center [195, 357] width 272 height 34
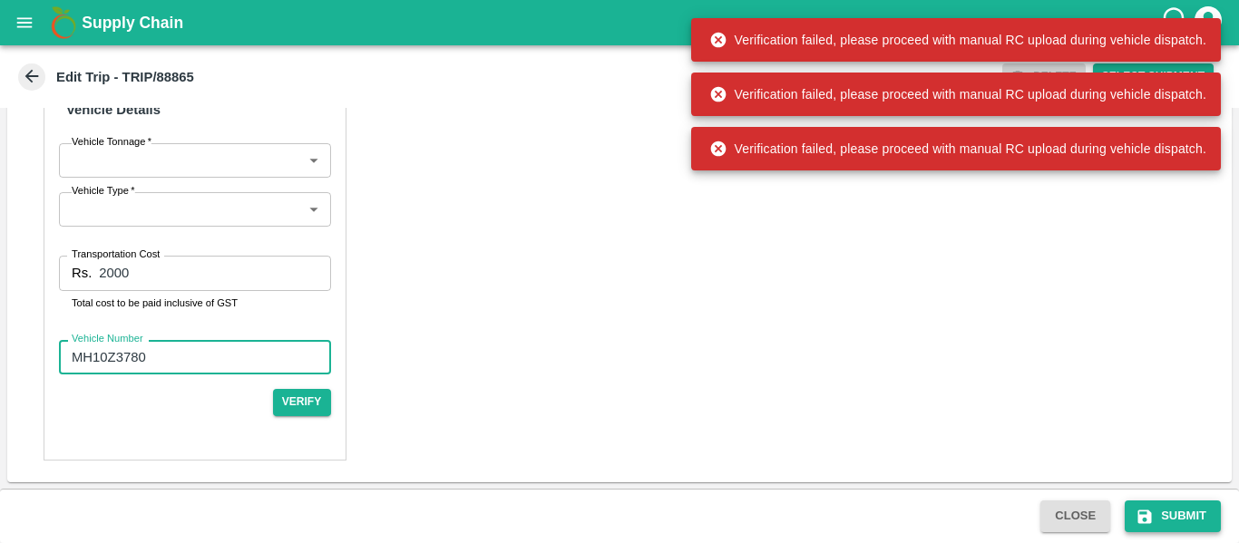
type input "MH10Z3780"
click at [1130, 510] on button "Submit" at bounding box center [1172, 516] width 96 height 32
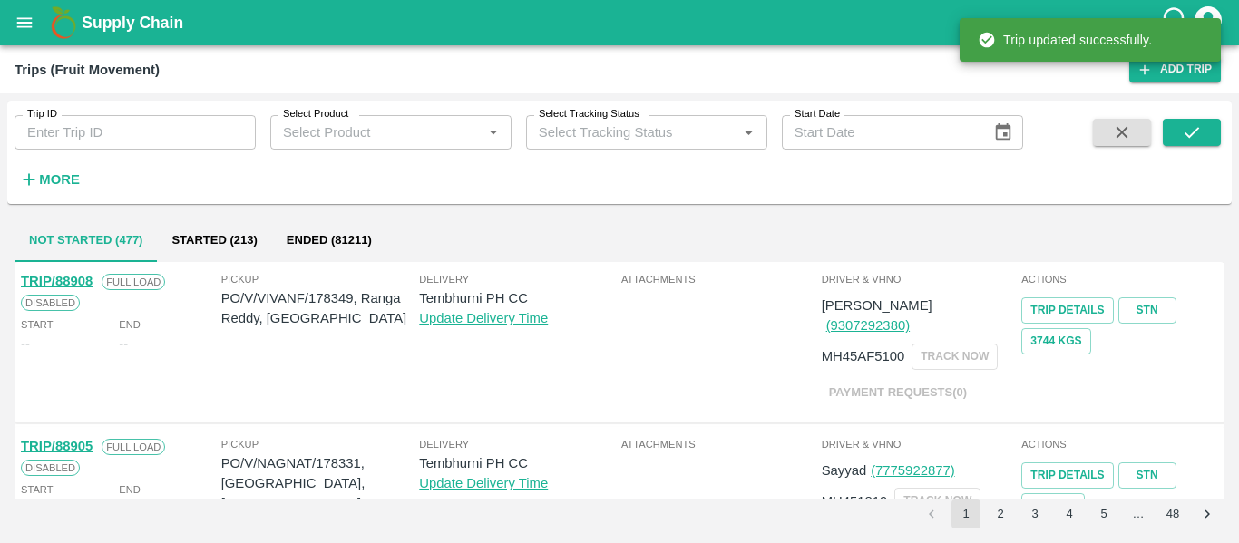
click at [146, 145] on input "Trip ID" at bounding box center [135, 132] width 241 height 34
paste input "88865"
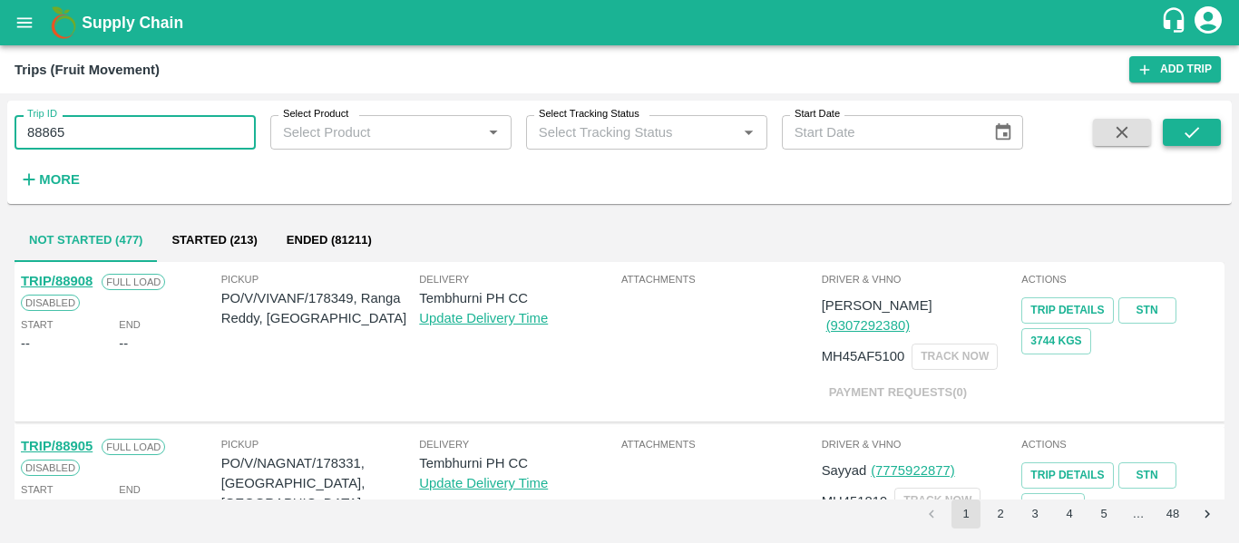
type input "88865"
click at [1200, 130] on icon "submit" at bounding box center [1191, 132] width 20 height 20
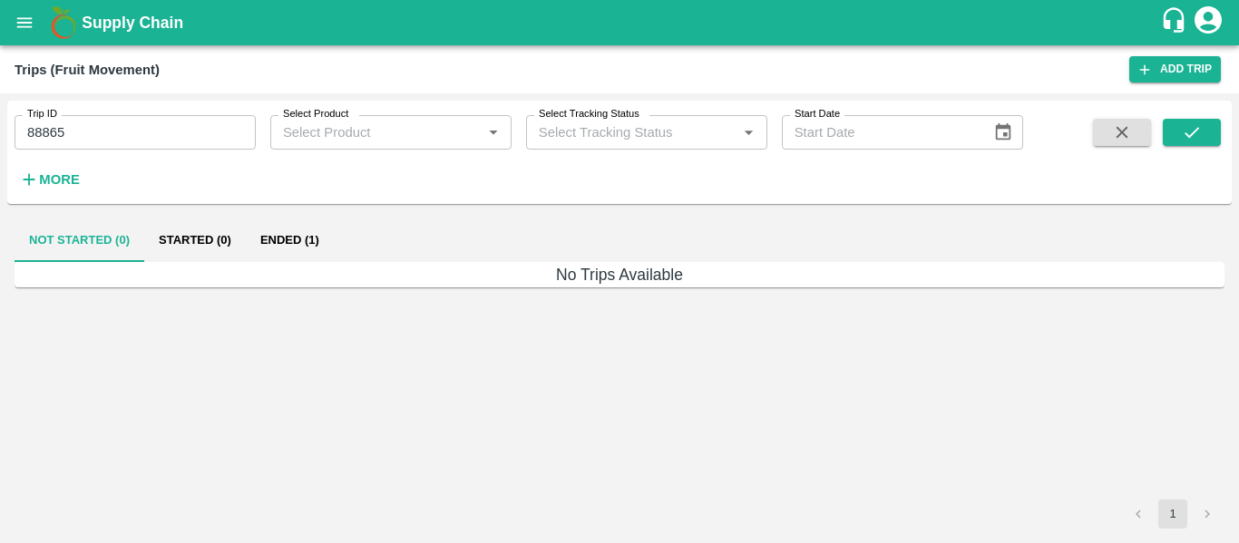
click at [313, 244] on button "Ended (1)" at bounding box center [290, 241] width 88 height 44
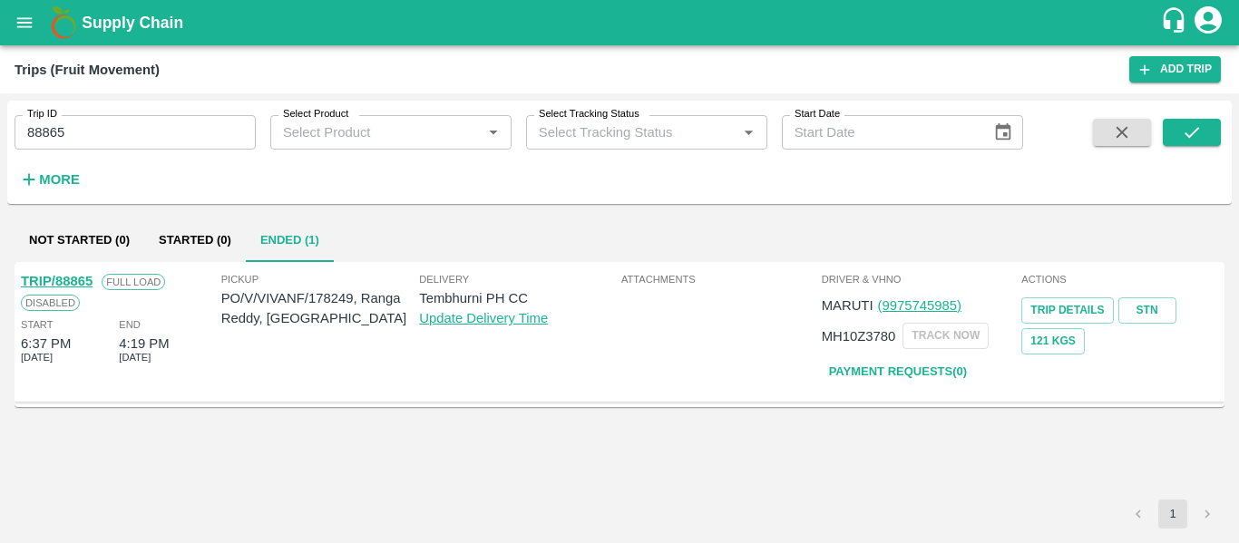
click at [63, 272] on div "TRIP/88865" at bounding box center [57, 281] width 72 height 20
click at [68, 277] on link "TRIP/88865" at bounding box center [57, 281] width 72 height 15
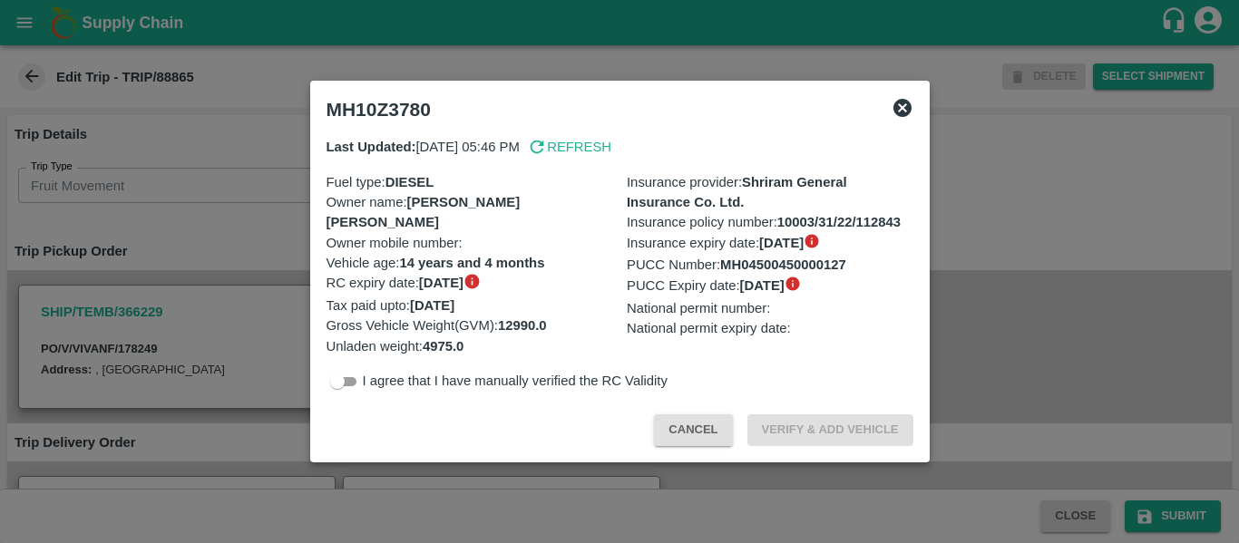
click at [79, 275] on div at bounding box center [619, 271] width 1239 height 543
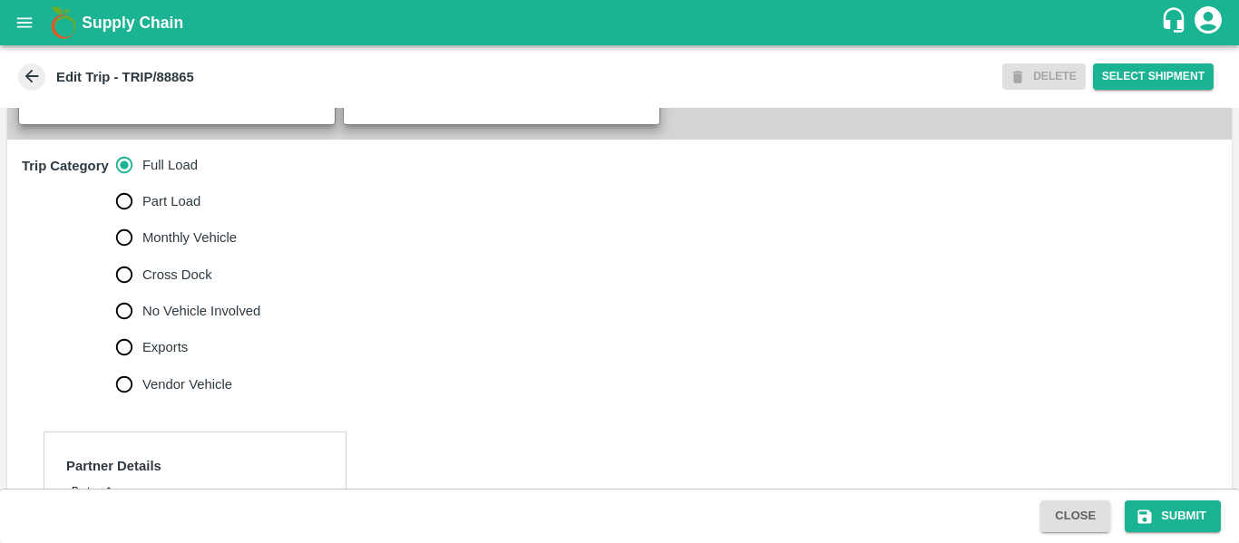
scroll to position [496, 0]
click at [228, 320] on span "No Vehicle Involved" at bounding box center [201, 310] width 118 height 20
click at [142, 328] on input "No Vehicle Involved" at bounding box center [124, 310] width 36 height 36
radio input "true"
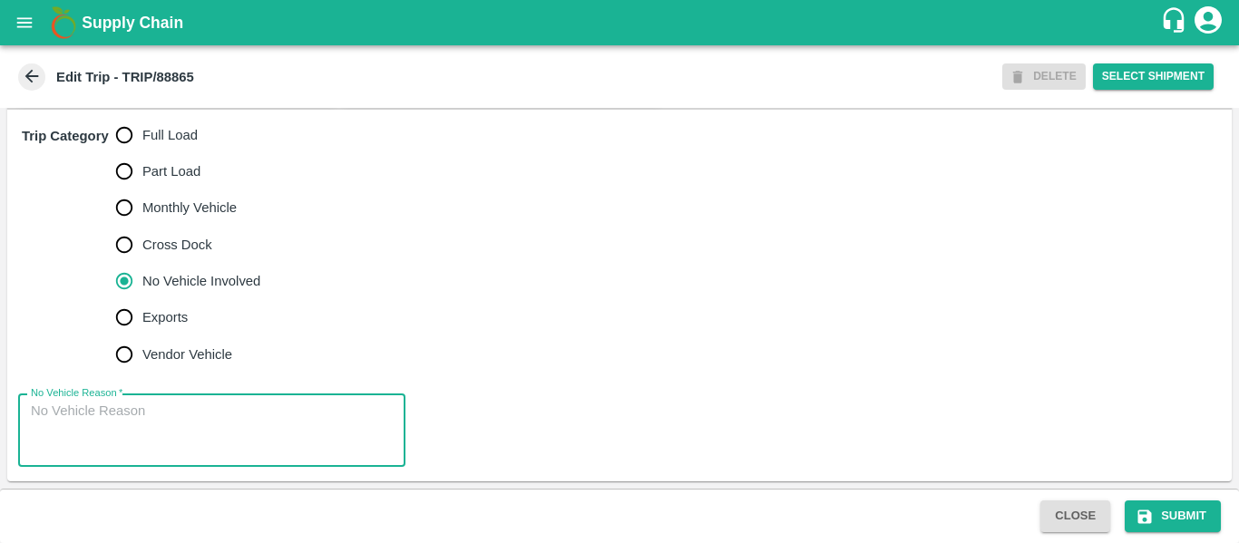
click at [173, 414] on textarea "No Vehicle Reason   *" at bounding box center [212, 430] width 362 height 57
type textarea "Field Dump"
click at [1188, 510] on button "Submit" at bounding box center [1172, 516] width 96 height 32
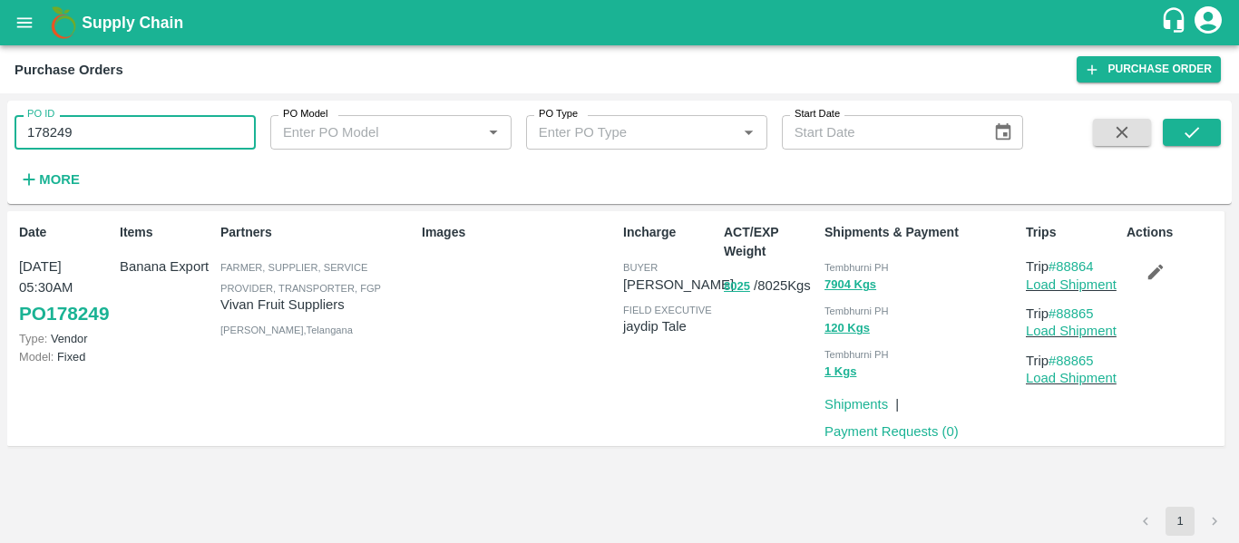
click at [133, 126] on input "178249" at bounding box center [135, 132] width 241 height 34
paste input "text"
type input "178247"
click at [1200, 135] on icon "submit" at bounding box center [1191, 132] width 20 height 20
